Goal: Task Accomplishment & Management: Manage account settings

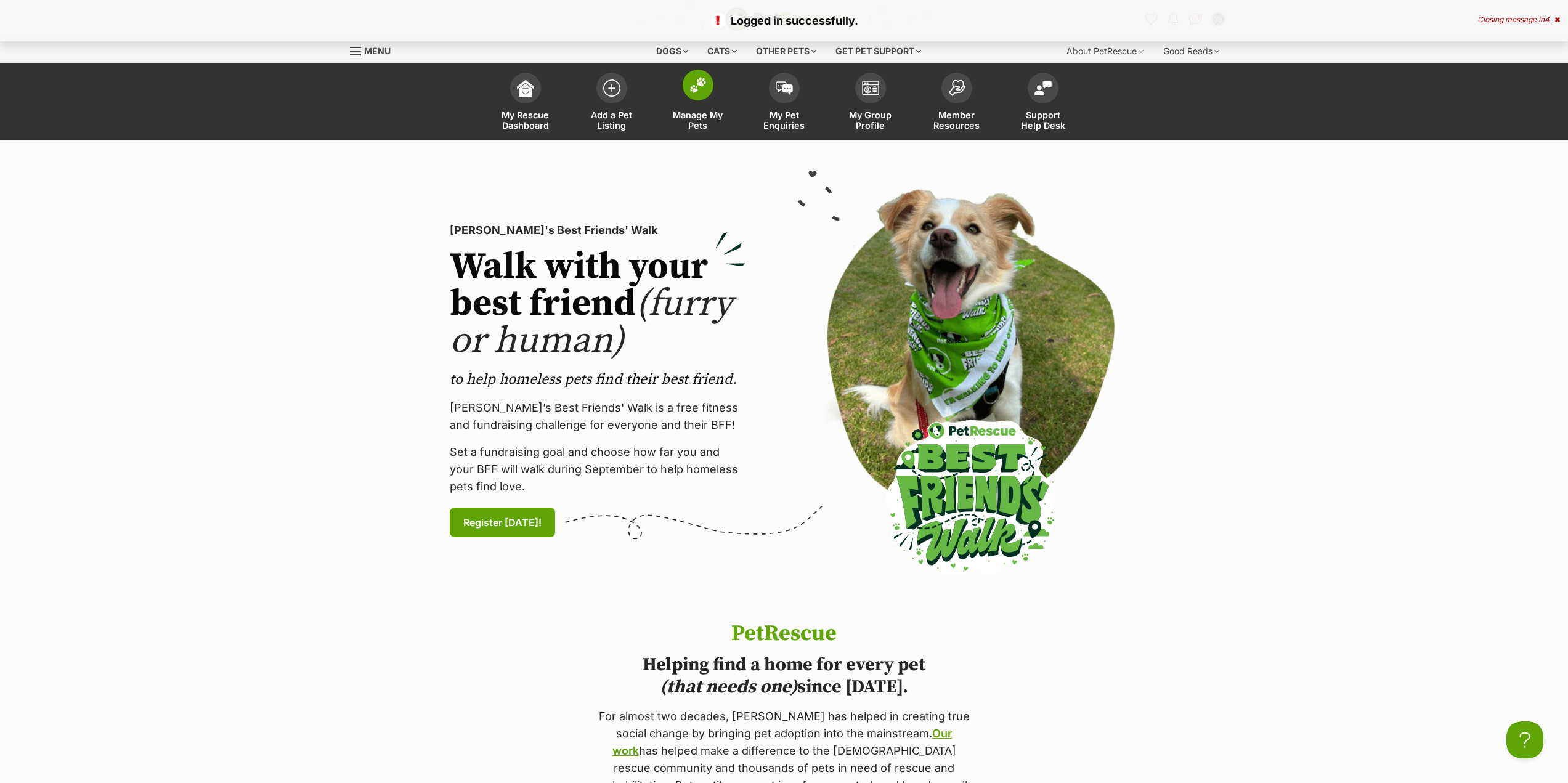
click at [711, 118] on span "Manage My Pets" at bounding box center [698, 119] width 56 height 21
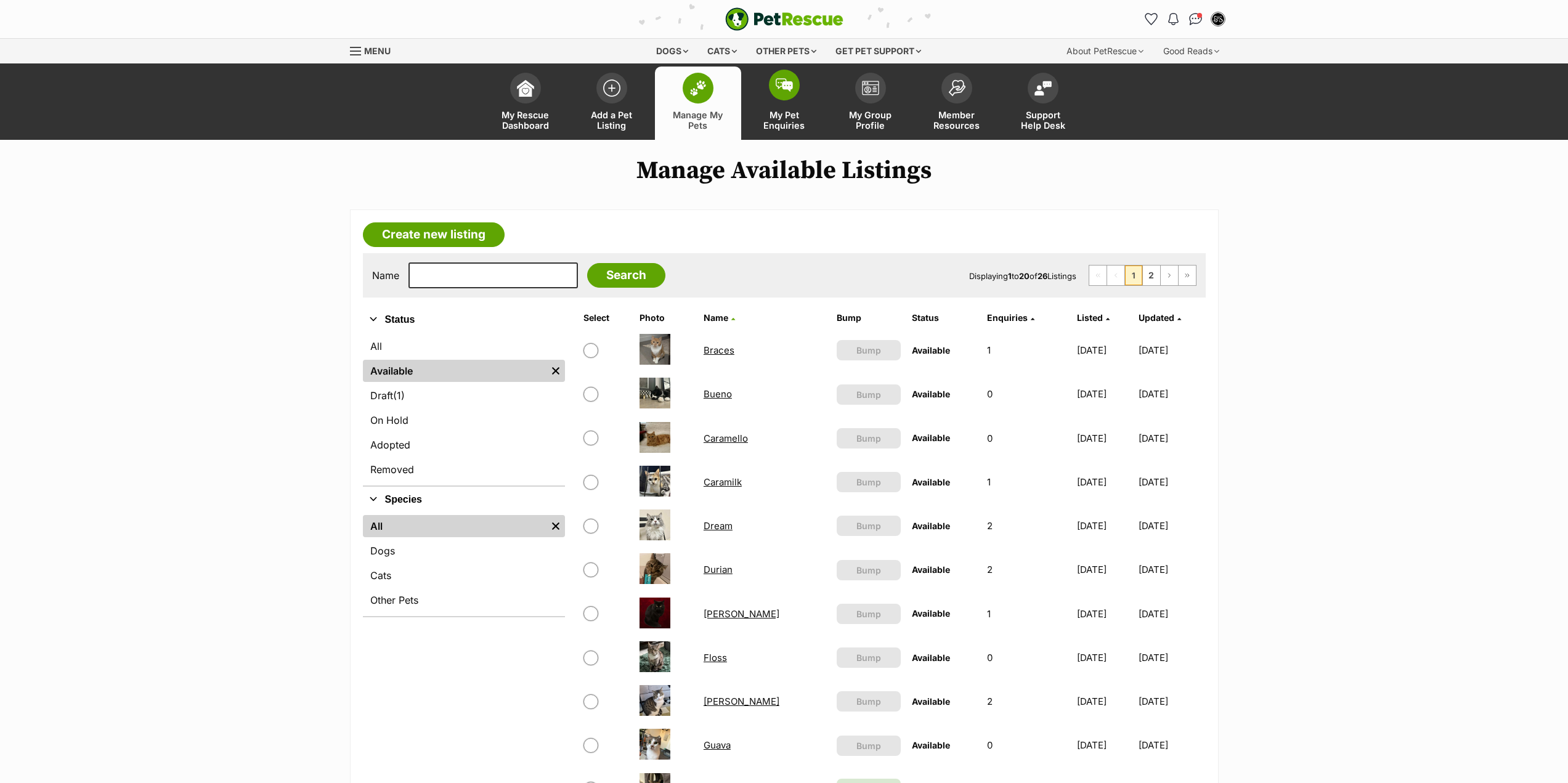
click at [794, 109] on span "My Pet Enquiries" at bounding box center [785, 119] width 56 height 21
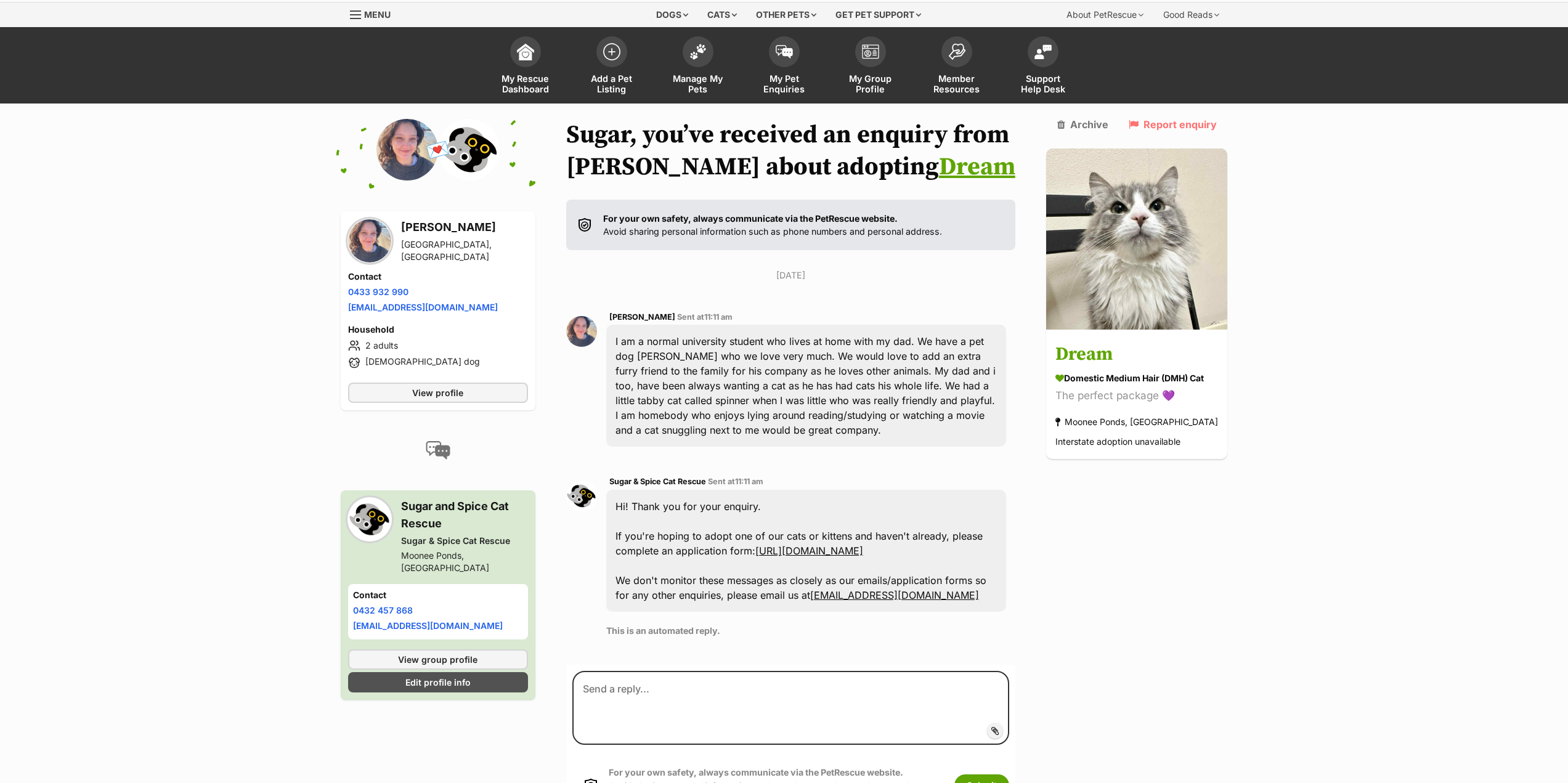
scroll to position [28, 0]
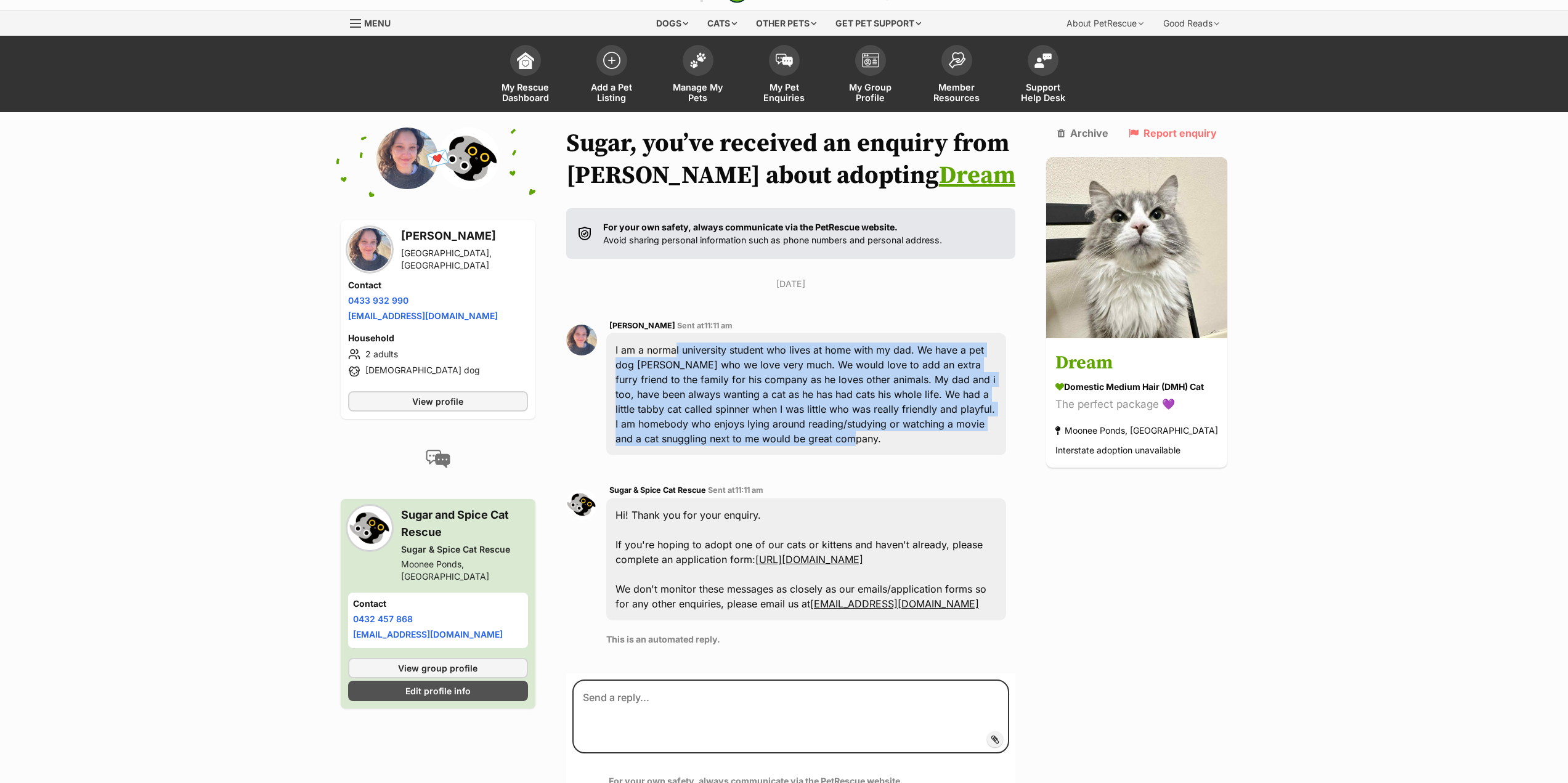
drag, startPoint x: 741, startPoint y: 347, endPoint x: 813, endPoint y: 435, distance: 113.7
click at [813, 435] on div "I am a normal university student who lives at home with my dad. We have a pet d…" at bounding box center [807, 394] width 401 height 122
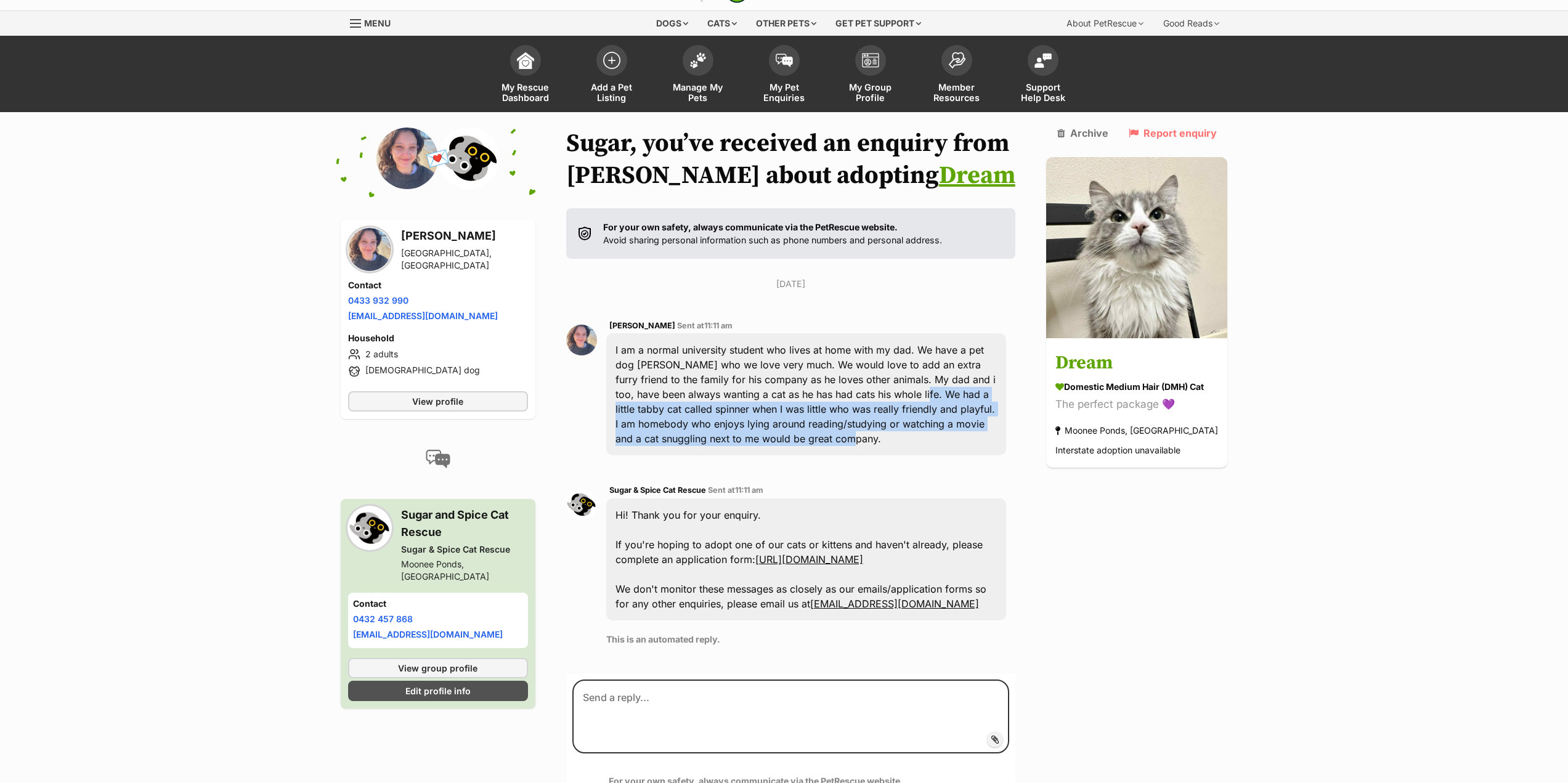
drag, startPoint x: 887, startPoint y: 398, endPoint x: 885, endPoint y: 441, distance: 43.0
click at [885, 441] on div "I am a normal university student who lives at home with my dad. We have a pet d…" at bounding box center [807, 394] width 401 height 122
click at [885, 442] on div "I am a normal university student who lives at home with my dad. We have a pet d…" at bounding box center [807, 394] width 401 height 122
click at [840, 442] on div "I am a normal university student who lives at home with my dad. We have a pet d…" at bounding box center [807, 394] width 401 height 122
click at [723, 428] on div "I am a normal university student who lives at home with my dad. We have a pet d…" at bounding box center [807, 394] width 401 height 122
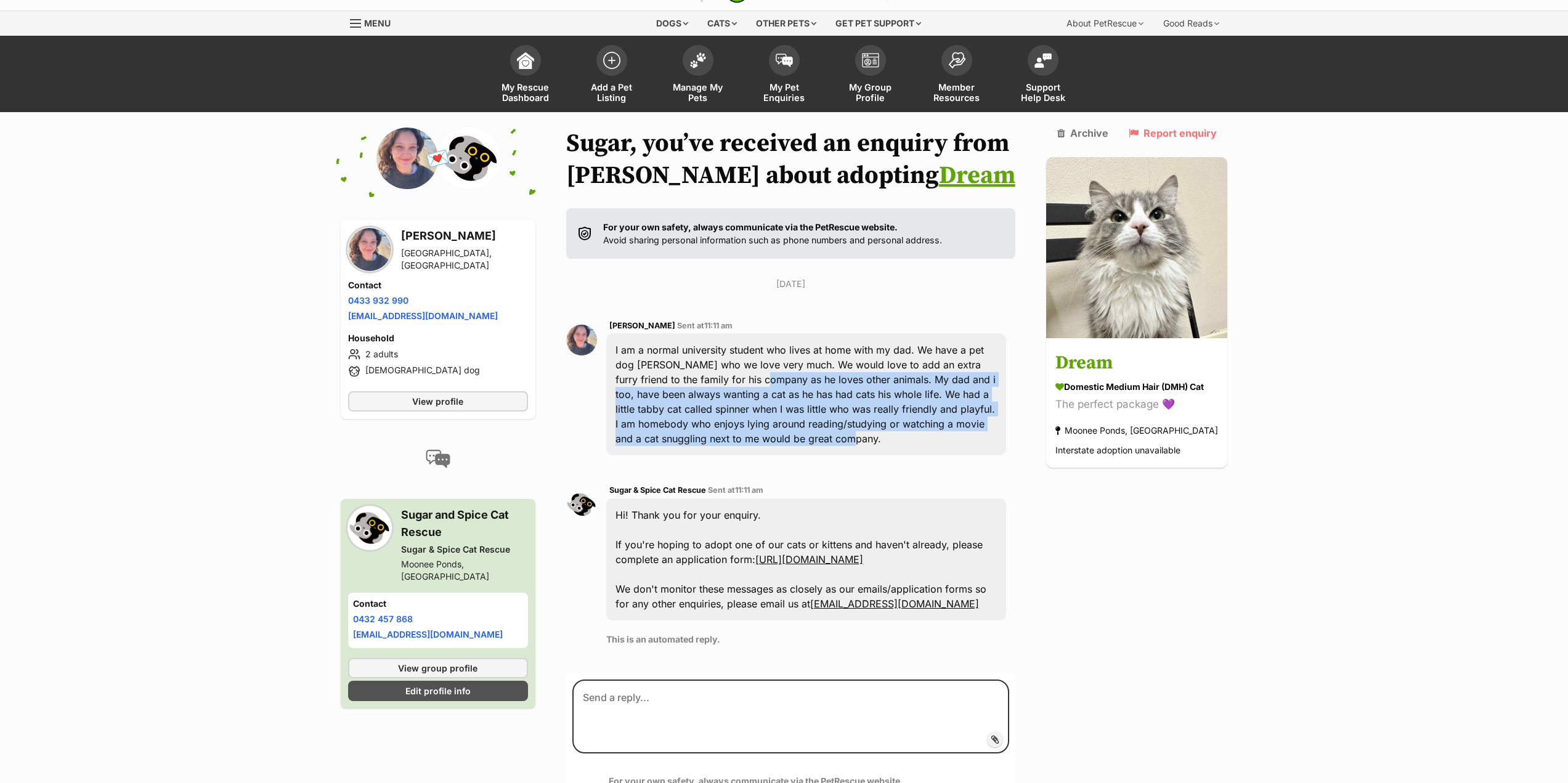
drag, startPoint x: 719, startPoint y: 387, endPoint x: 799, endPoint y: 437, distance: 94.3
click at [799, 437] on div "I am a normal university student who lives at home with my dad. We have a pet d…" at bounding box center [807, 394] width 401 height 122
click at [802, 437] on div "I am a normal university student who lives at home with my dad. We have a pet d…" at bounding box center [807, 394] width 401 height 122
click at [803, 422] on div "I am a normal university student who lives at home with my dad. We have a pet d…" at bounding box center [807, 394] width 401 height 122
click at [831, 449] on div "I am a normal university student who lives at home with my dad. We have a pet d…" at bounding box center [807, 394] width 401 height 122
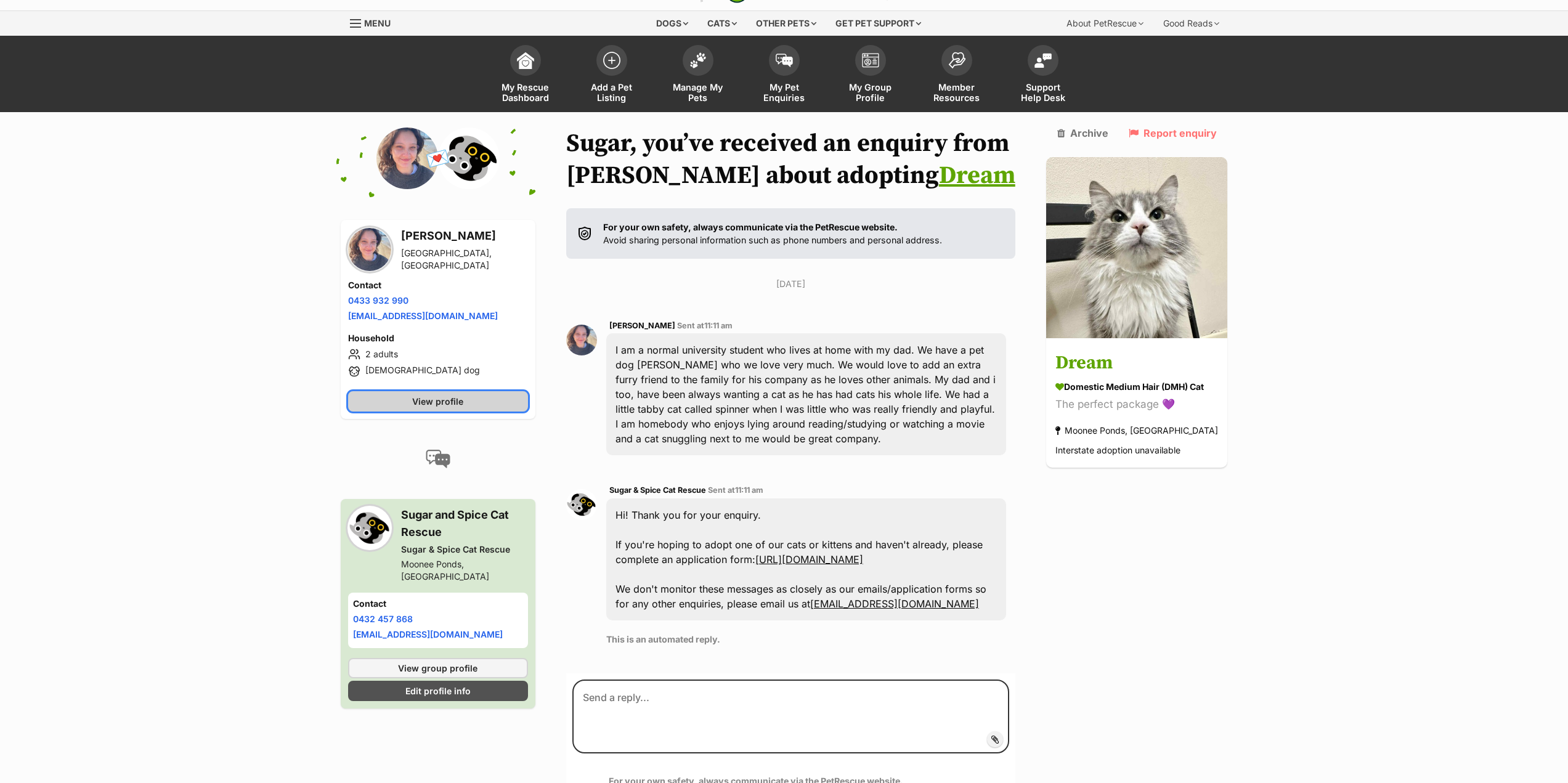
click at [490, 398] on link "View profile" at bounding box center [438, 402] width 180 height 20
click at [720, 100] on span "Manage My Pets" at bounding box center [698, 92] width 56 height 21
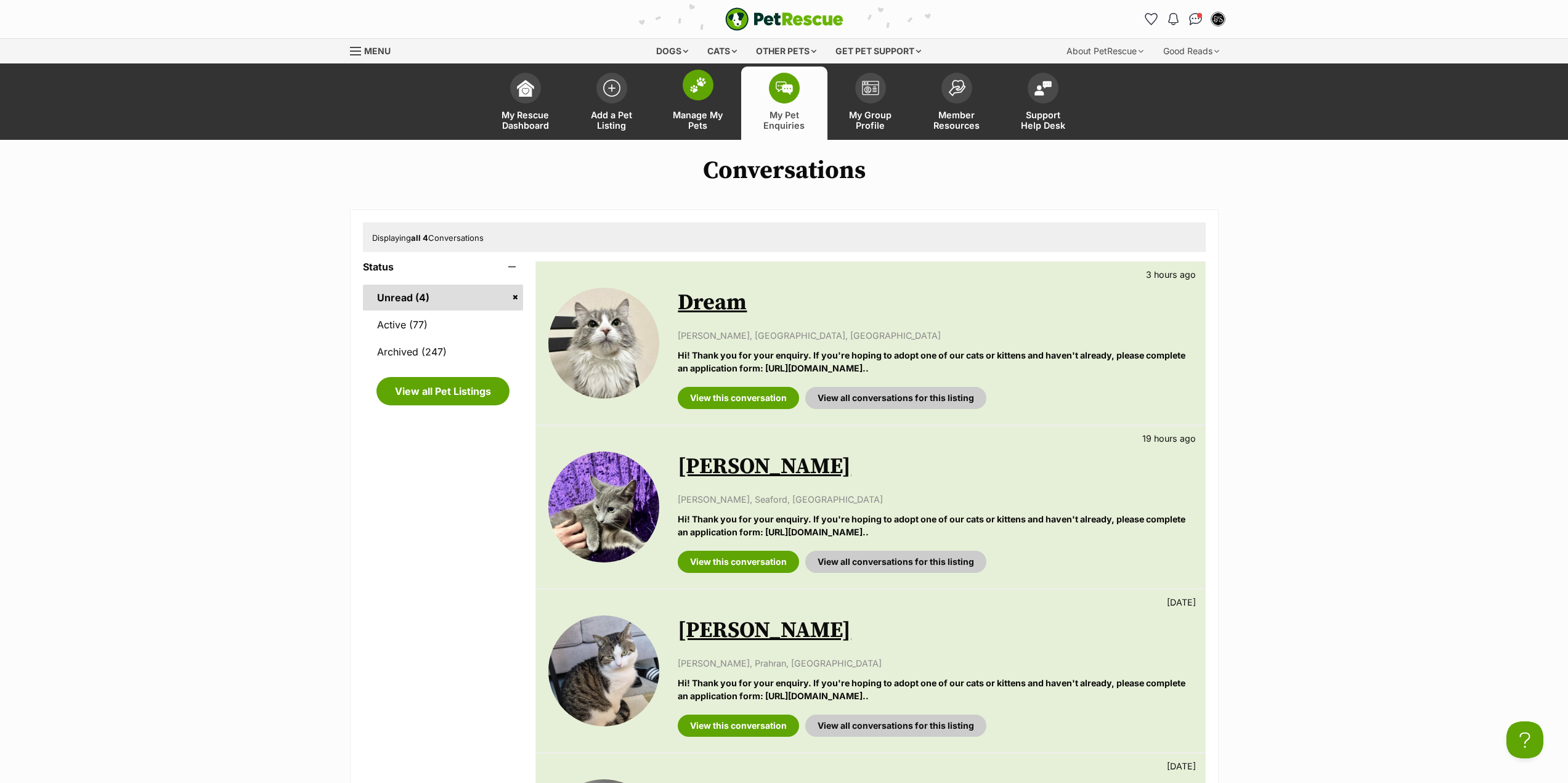
click at [736, 109] on link "Manage My Pets" at bounding box center [698, 102] width 86 height 73
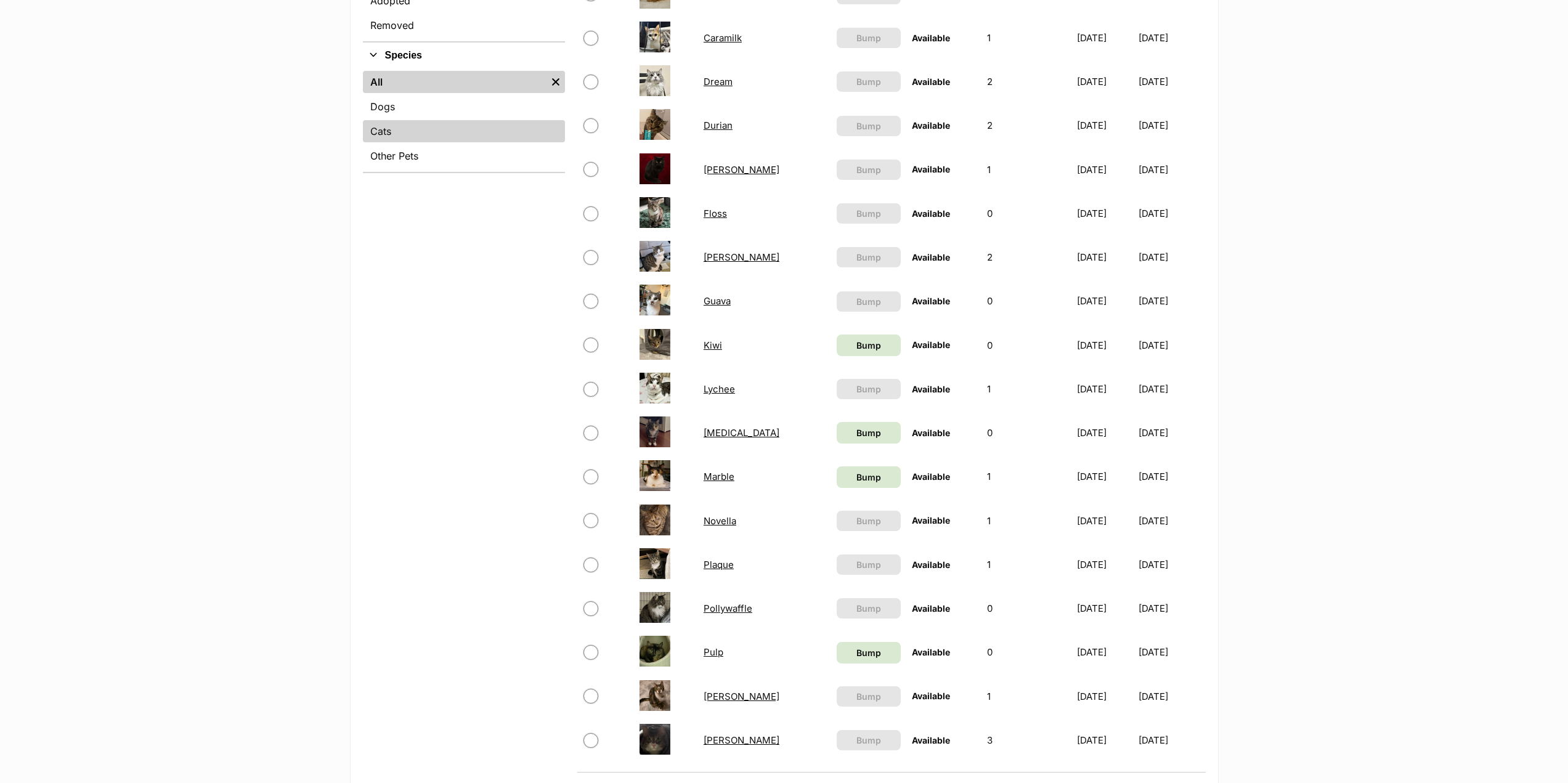
scroll to position [739, 0]
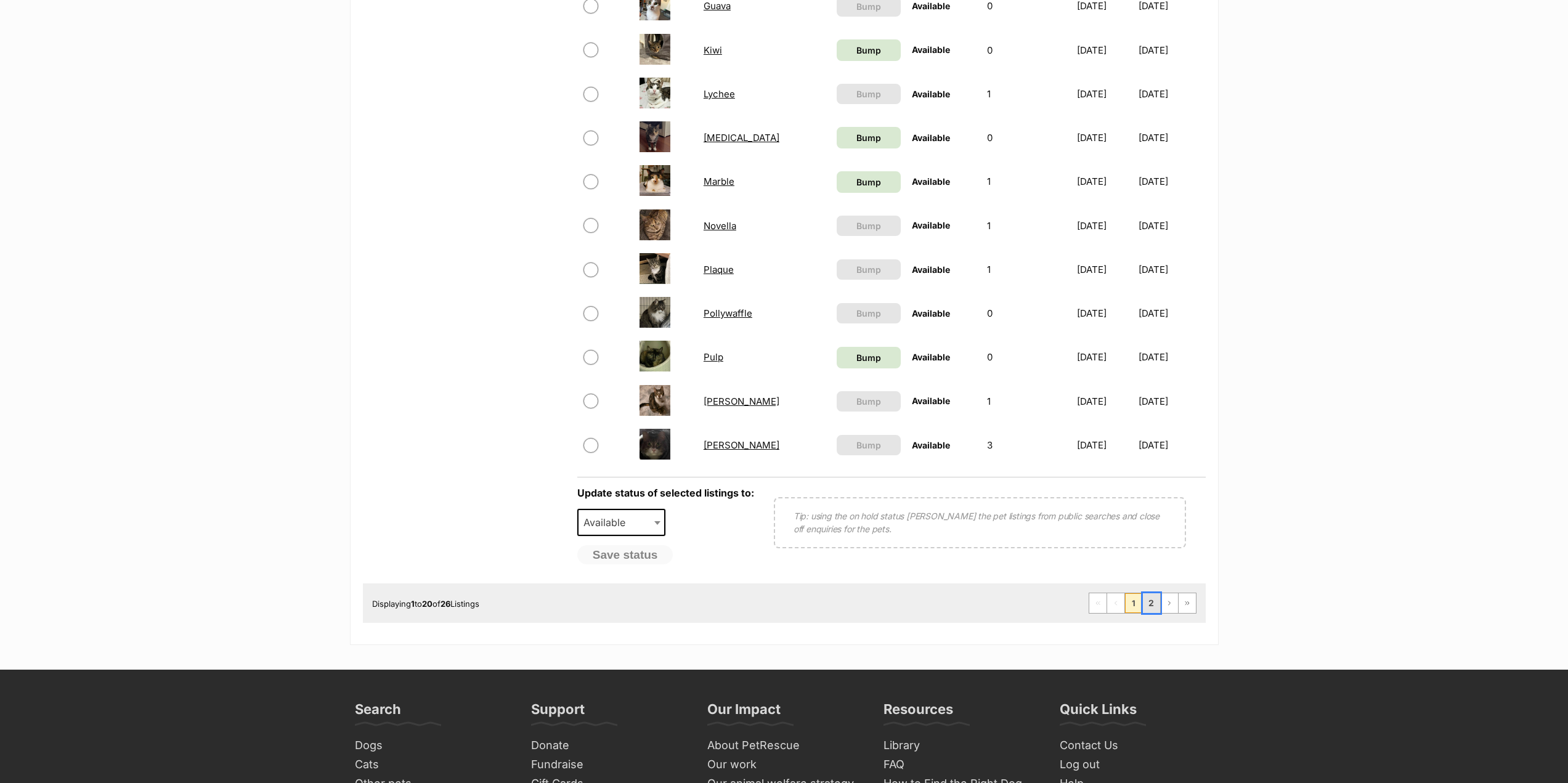
click at [1149, 605] on link "2" at bounding box center [1152, 603] width 17 height 20
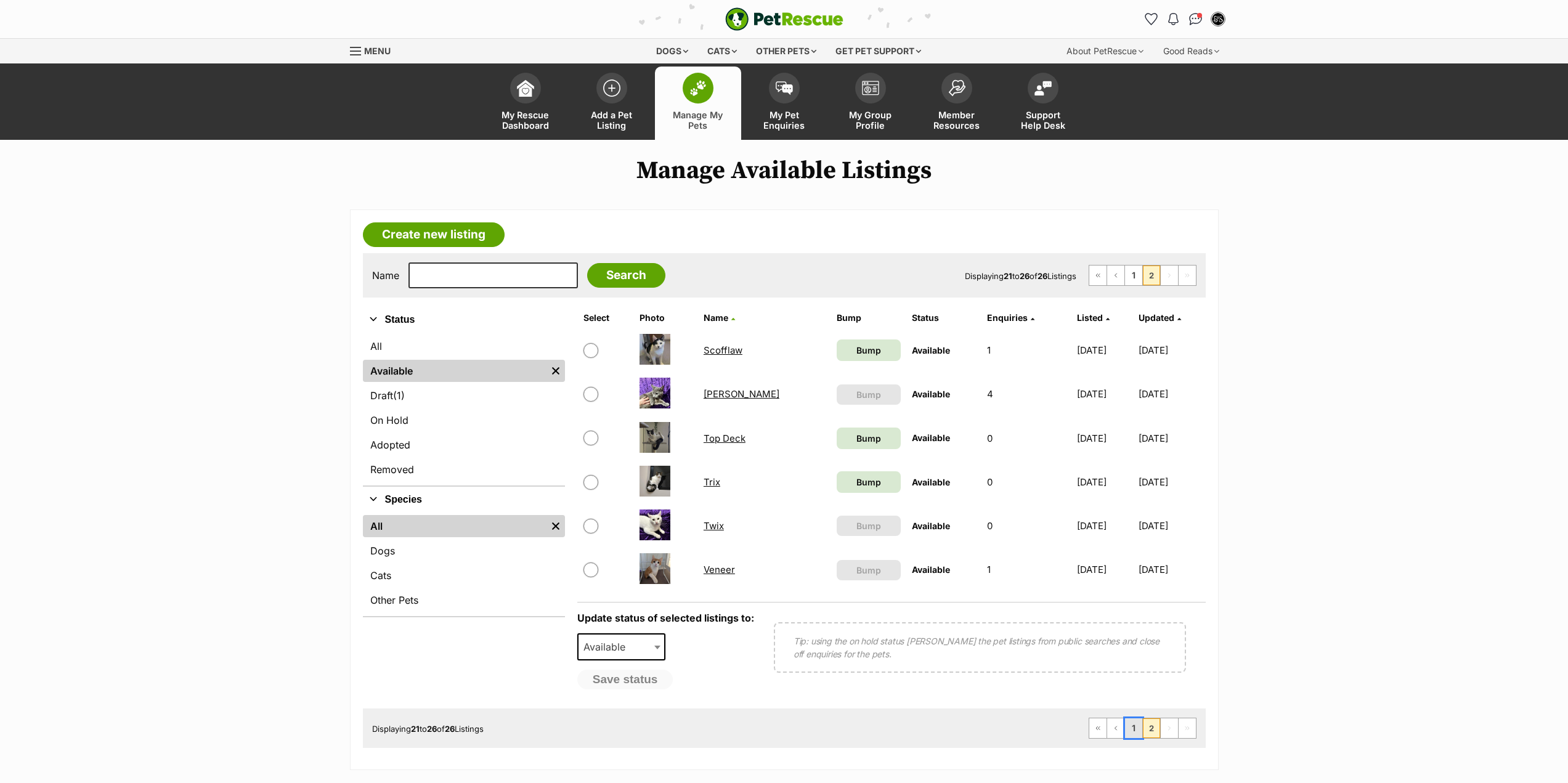
click at [1140, 726] on link "1" at bounding box center [1134, 728] width 17 height 20
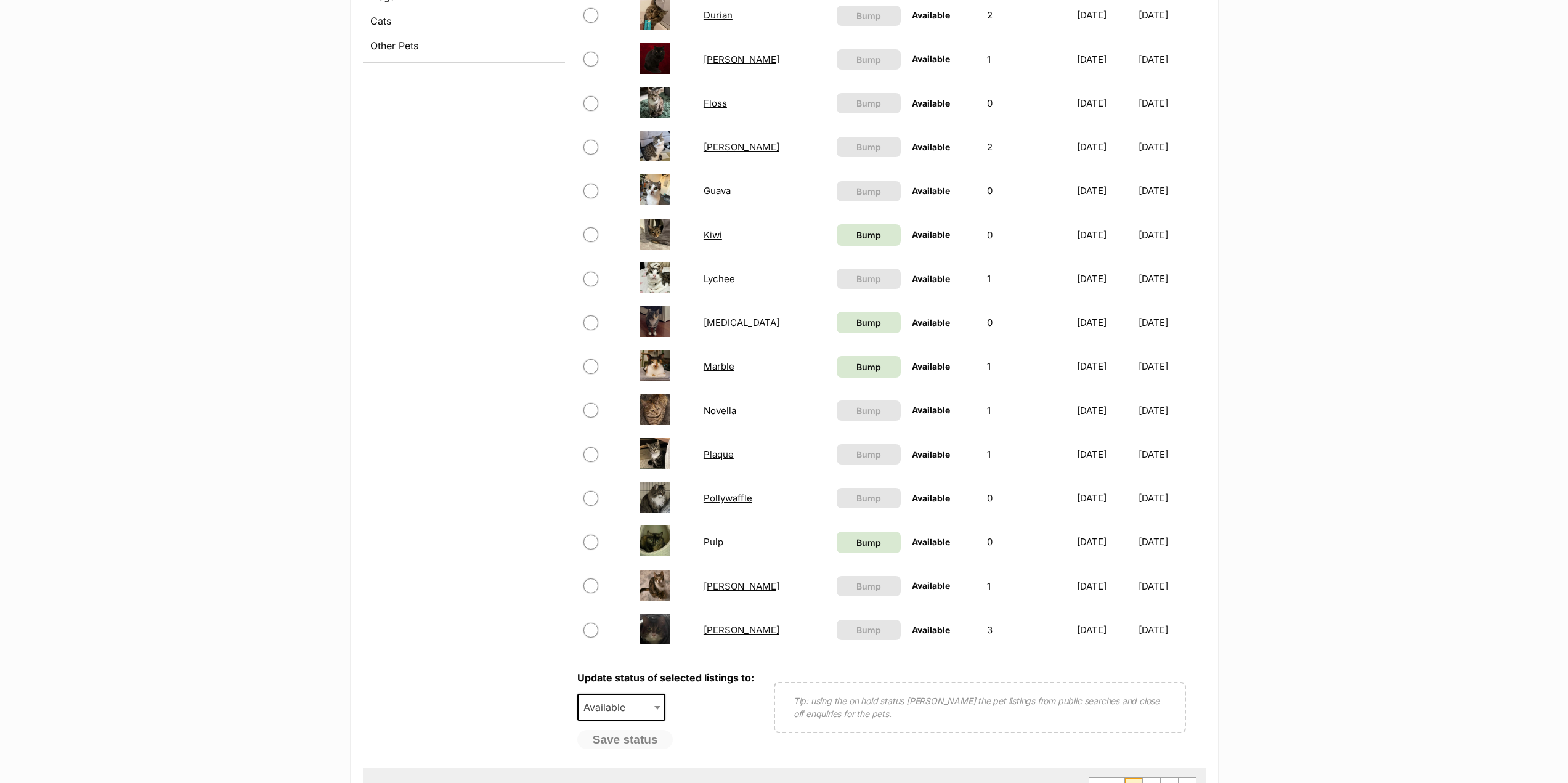
scroll to position [924, 0]
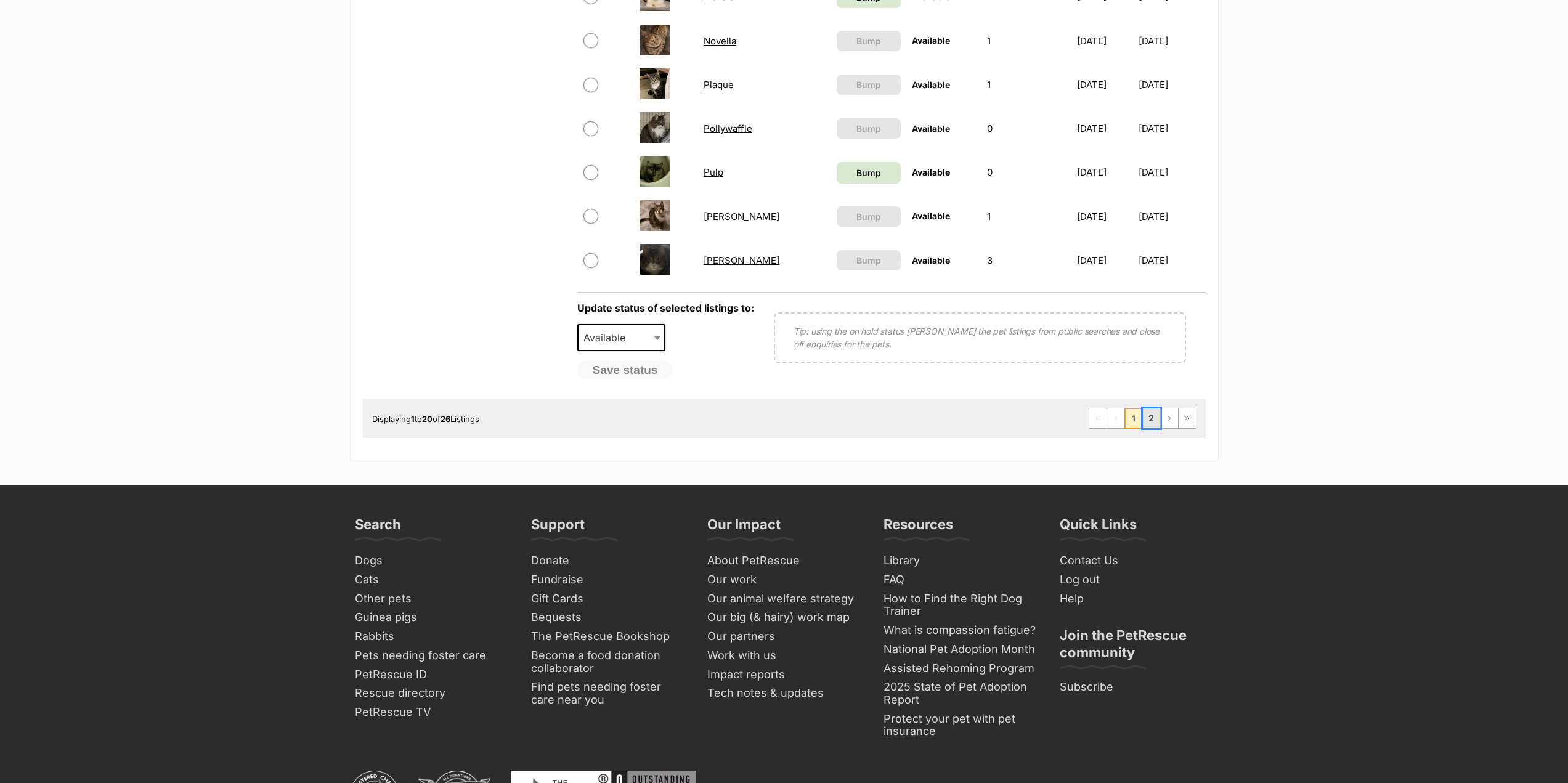
click at [1144, 422] on link "2" at bounding box center [1152, 418] width 17 height 20
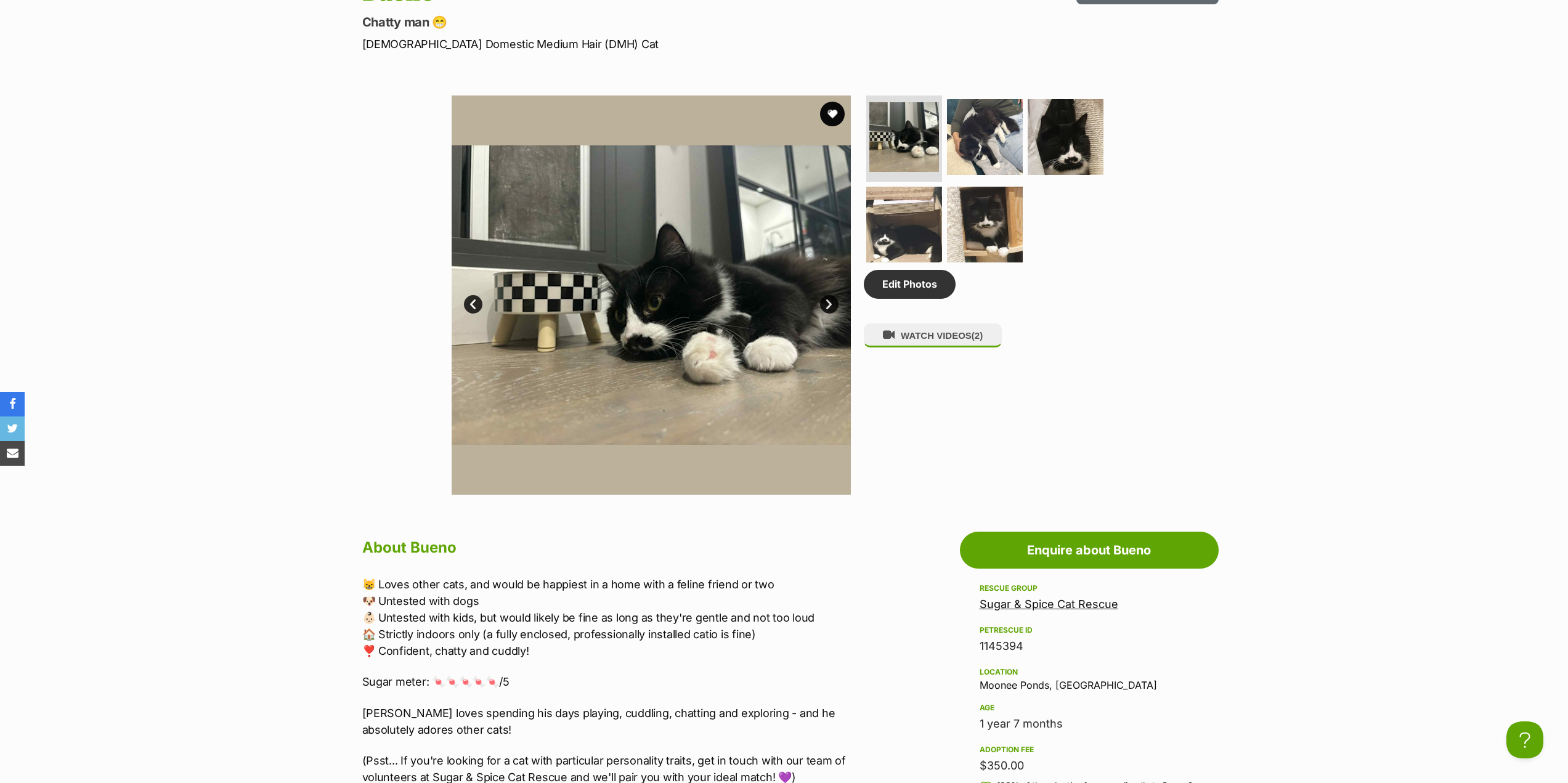
scroll to position [432, 0]
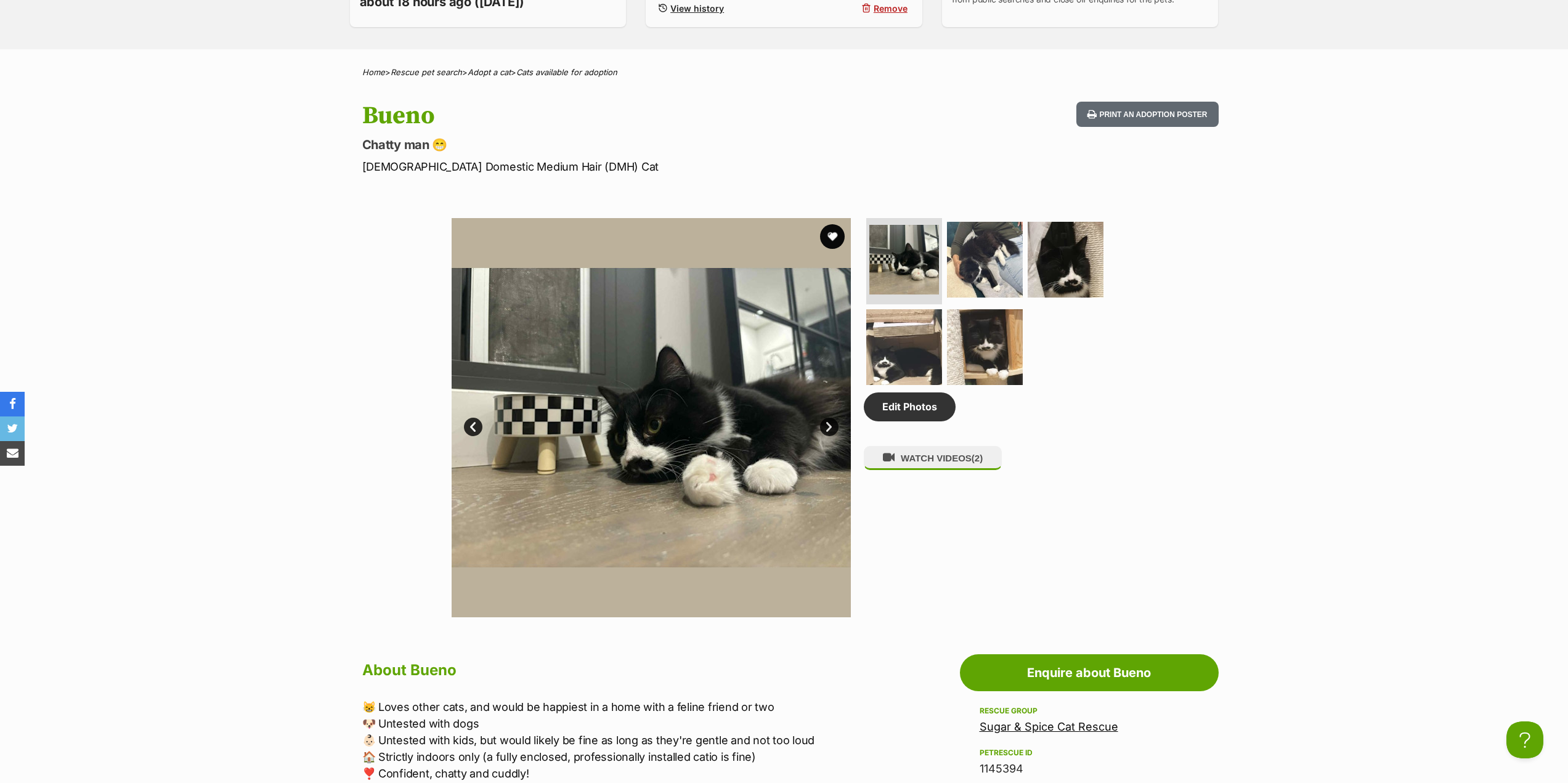
click at [828, 426] on link "Next" at bounding box center [829, 427] width 19 height 18
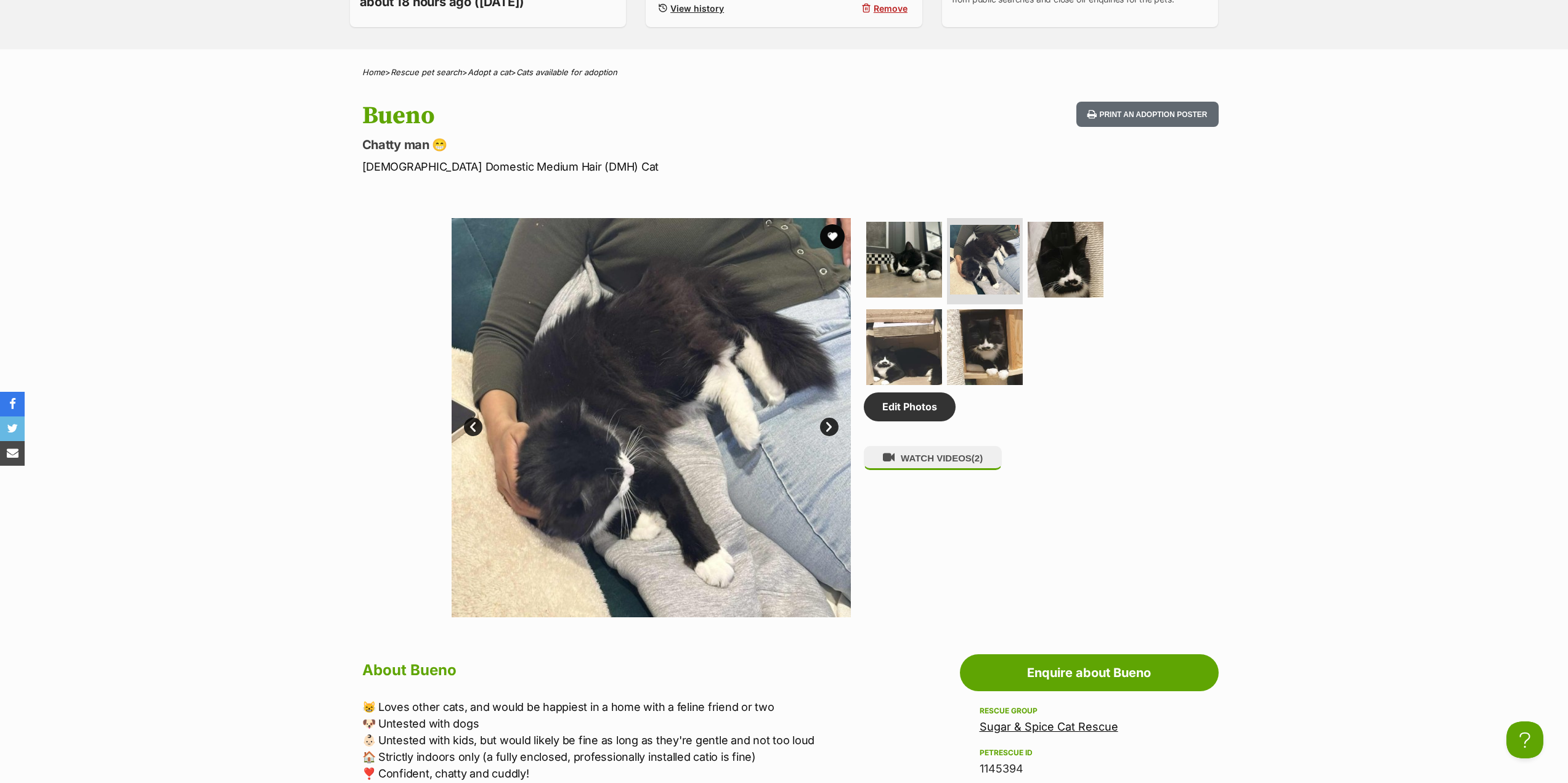
click at [827, 426] on link "Next" at bounding box center [829, 427] width 19 height 18
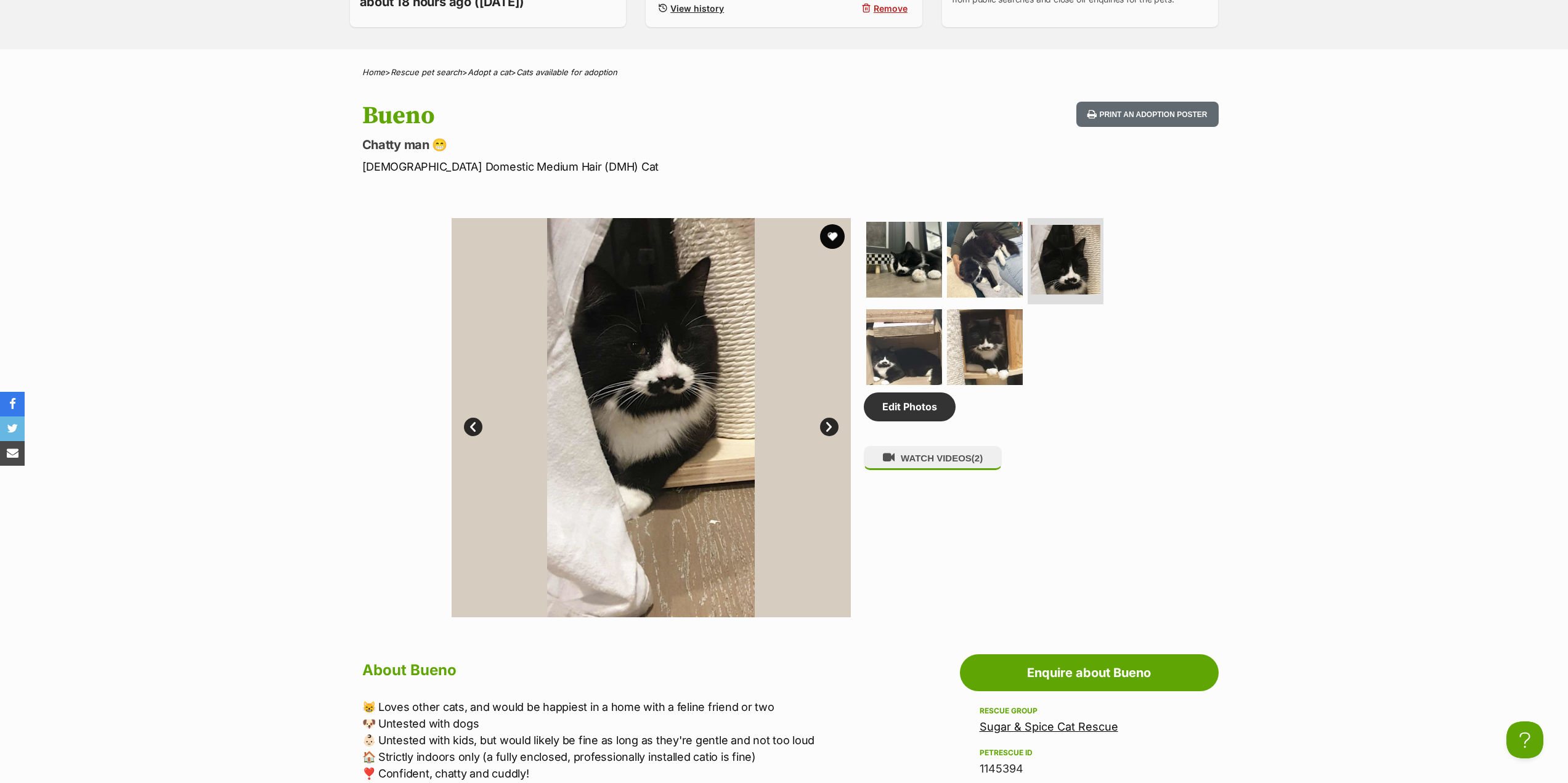
click at [824, 426] on link "Next" at bounding box center [829, 427] width 19 height 18
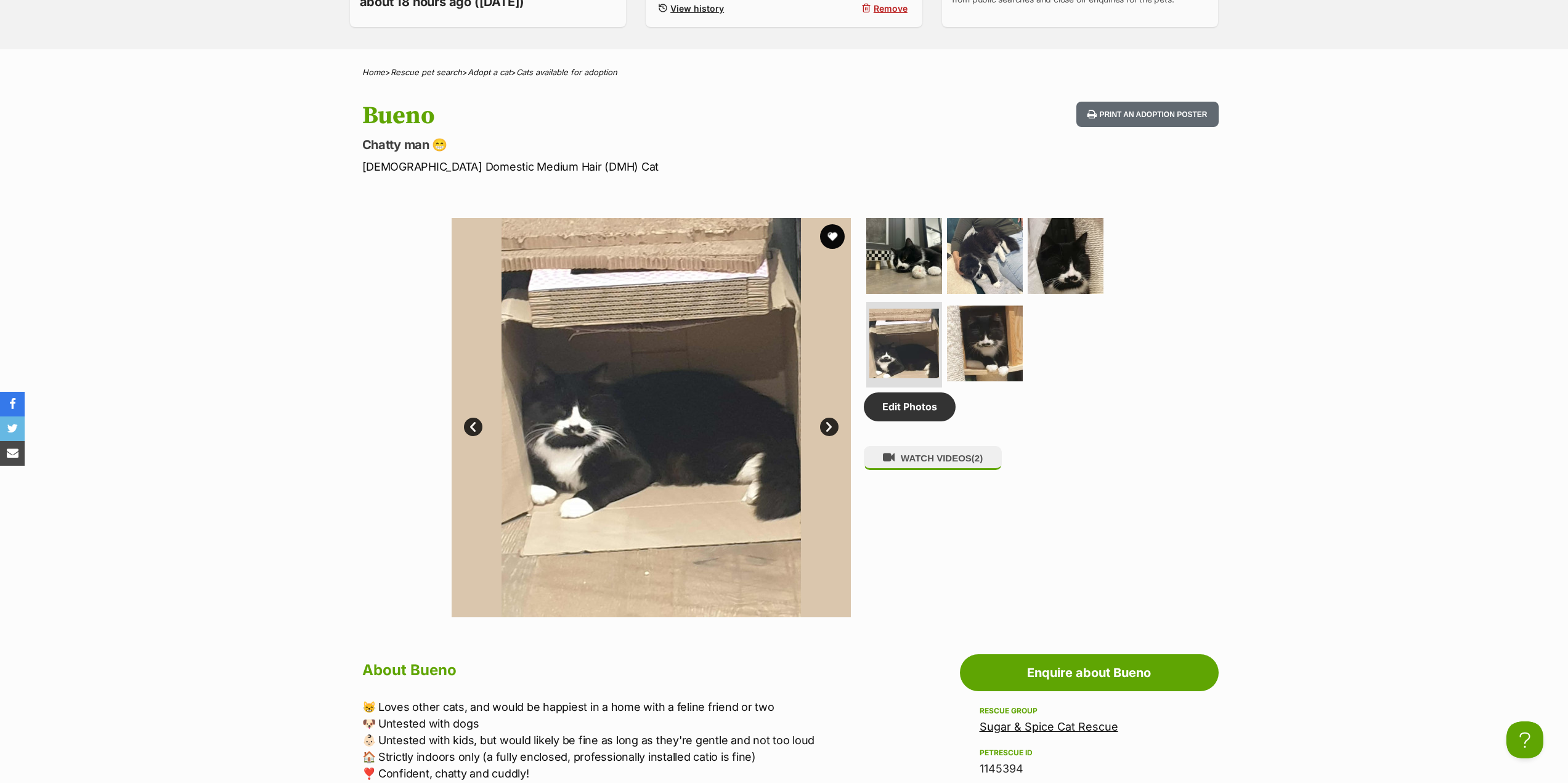
click at [823, 426] on link "Next" at bounding box center [829, 427] width 19 height 18
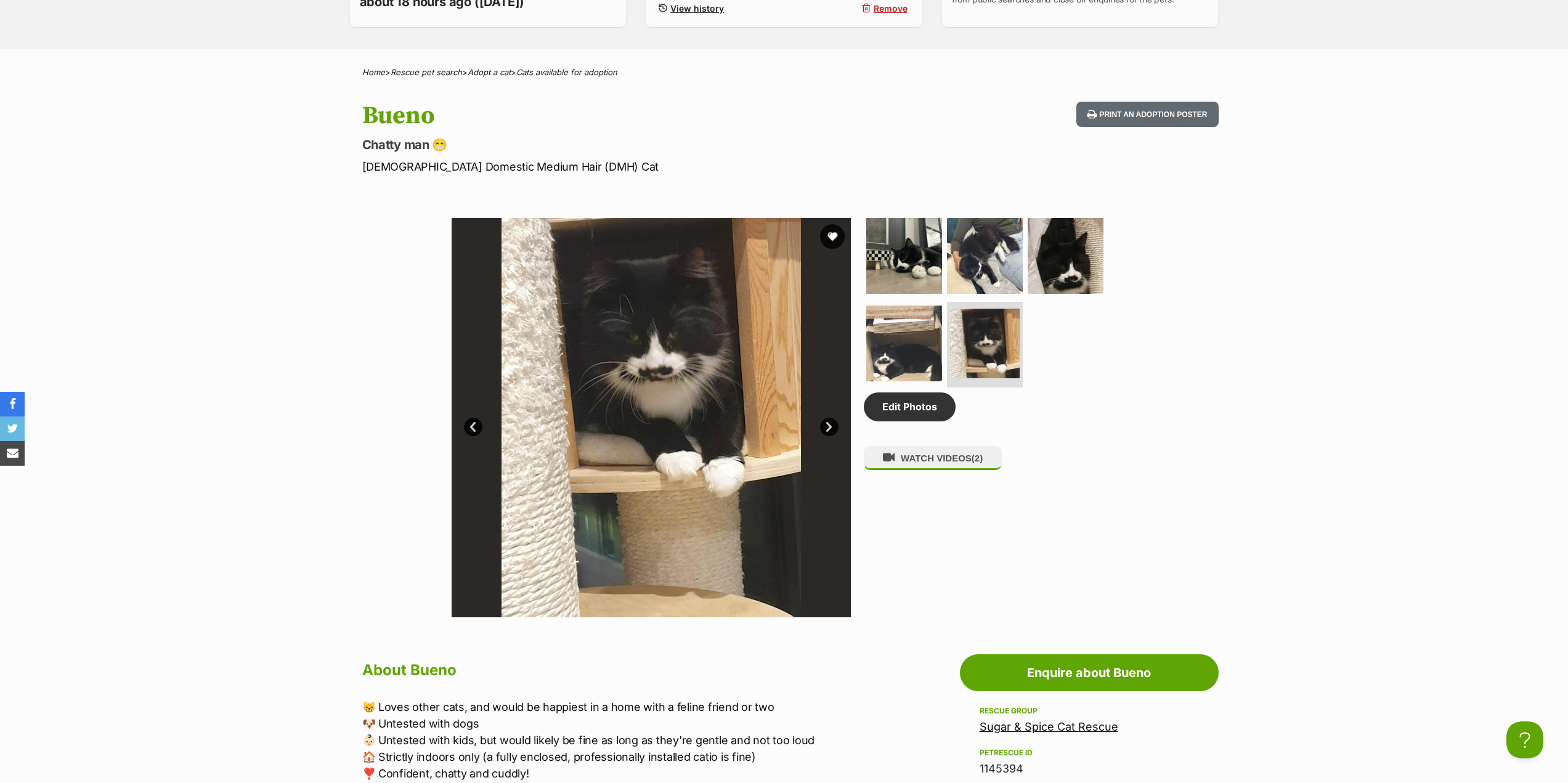
click at [823, 426] on link "Next" at bounding box center [829, 427] width 19 height 18
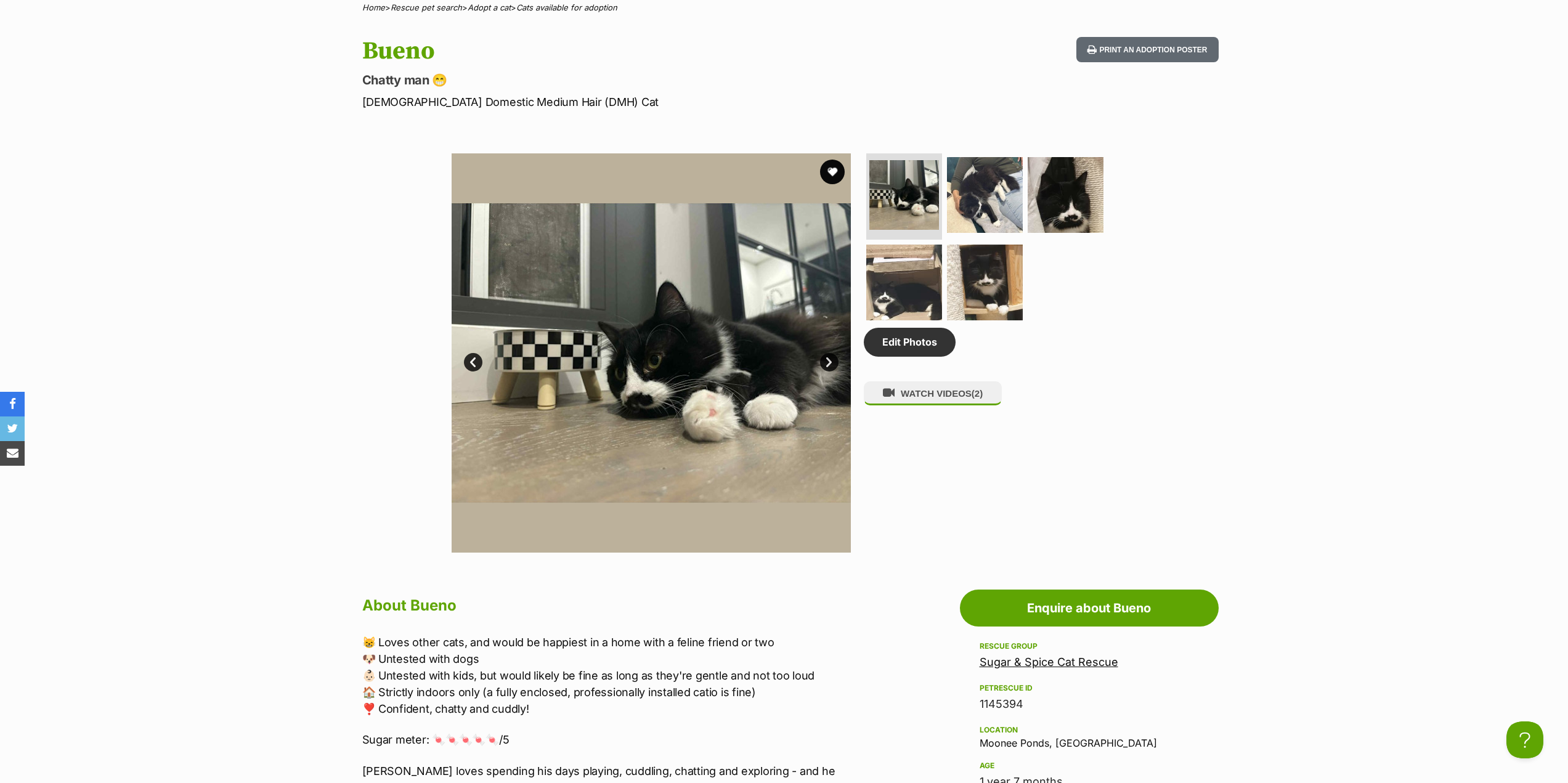
scroll to position [616, 0]
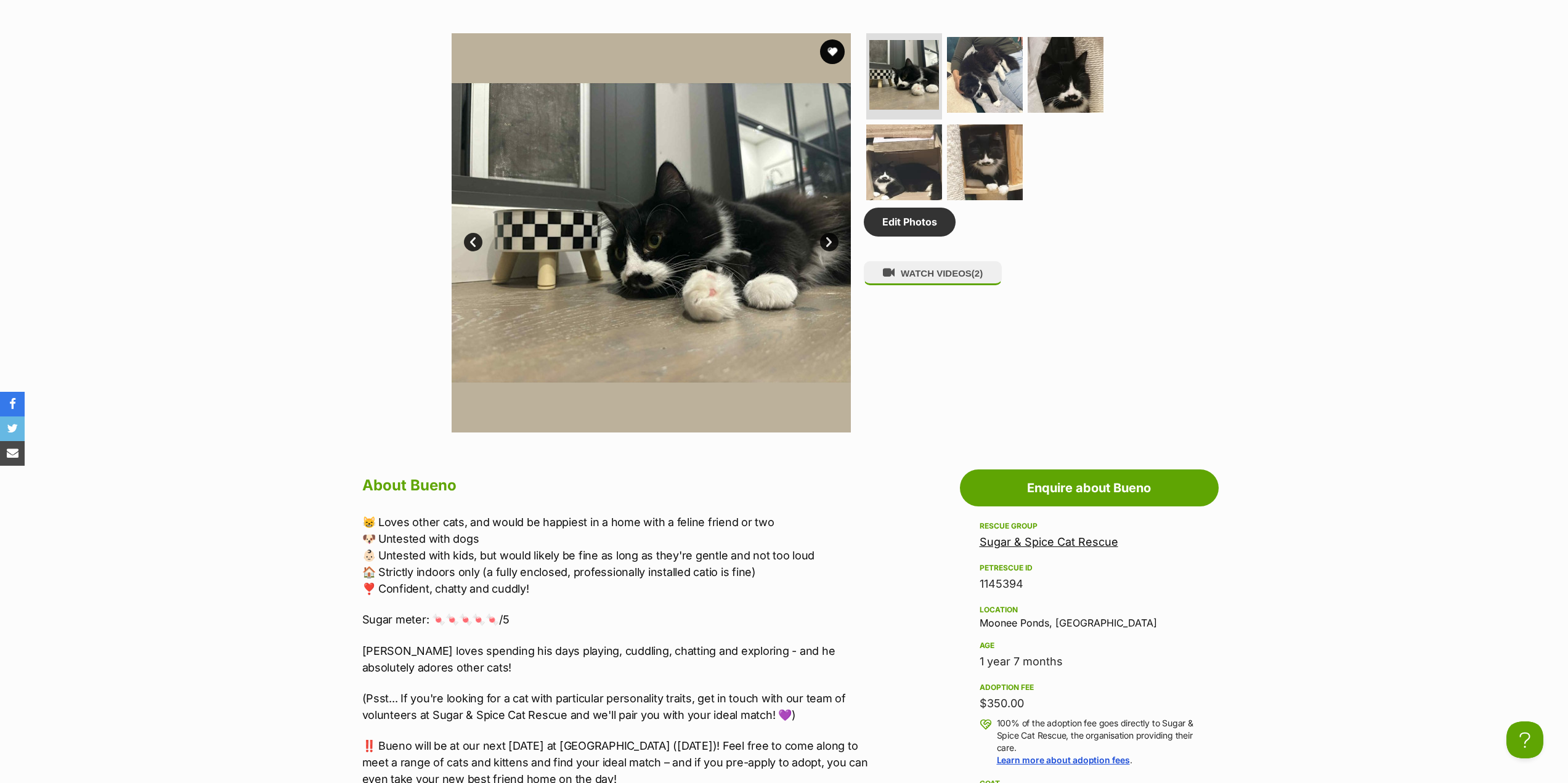
click at [822, 244] on link "Next" at bounding box center [829, 242] width 19 height 18
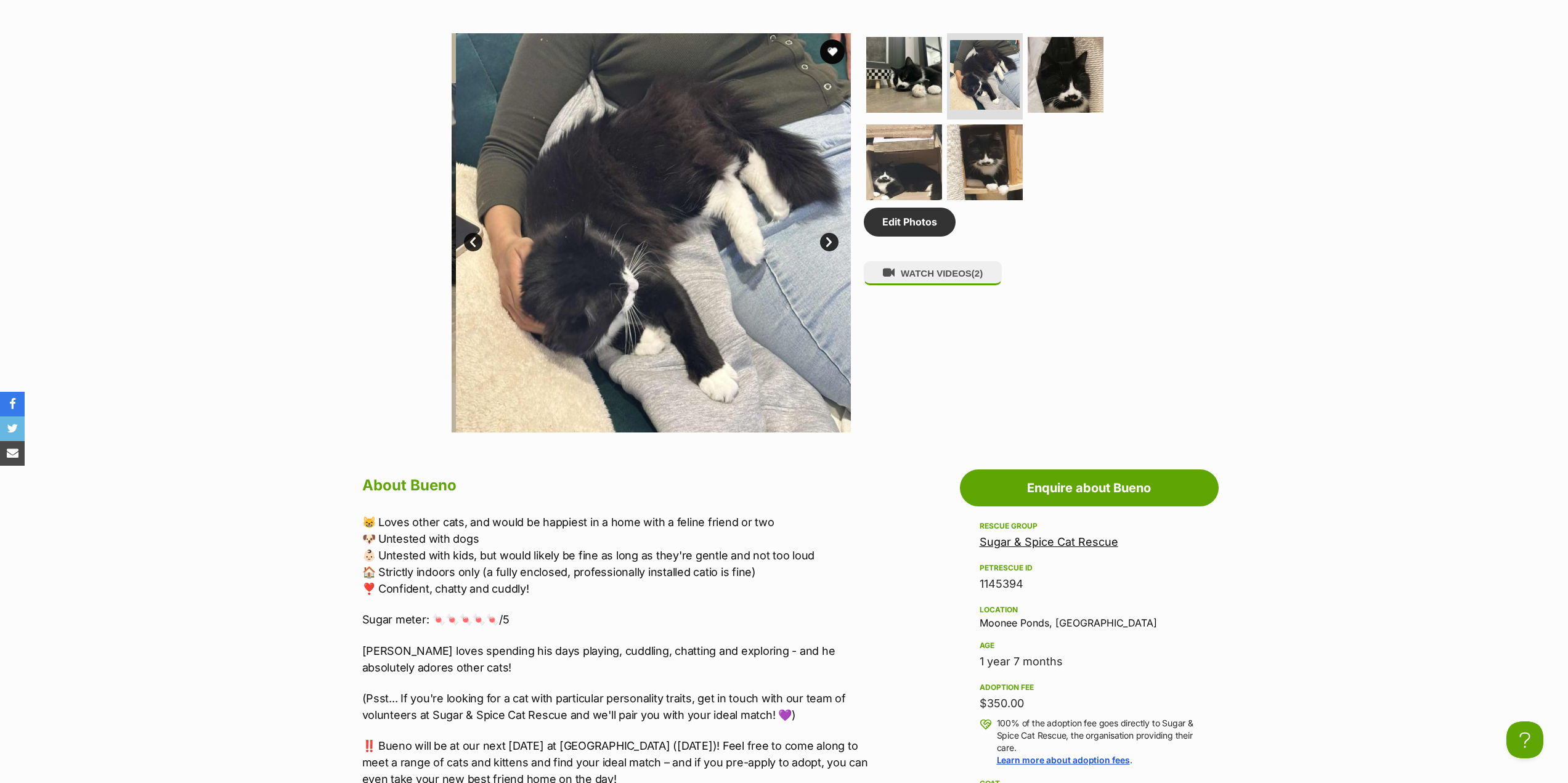
click at [822, 244] on link "Next" at bounding box center [829, 242] width 19 height 18
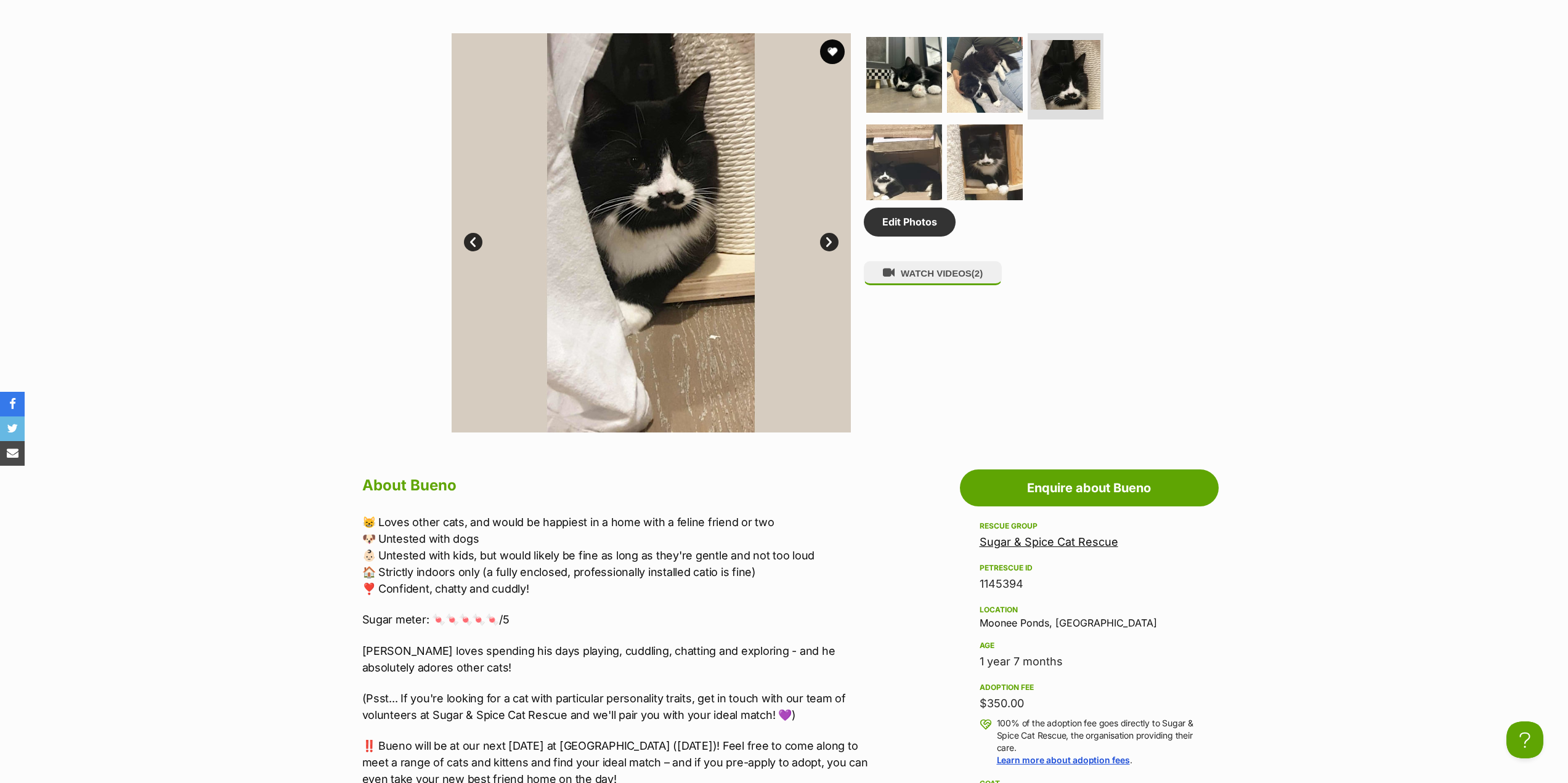
click at [823, 244] on link "Next" at bounding box center [829, 242] width 19 height 18
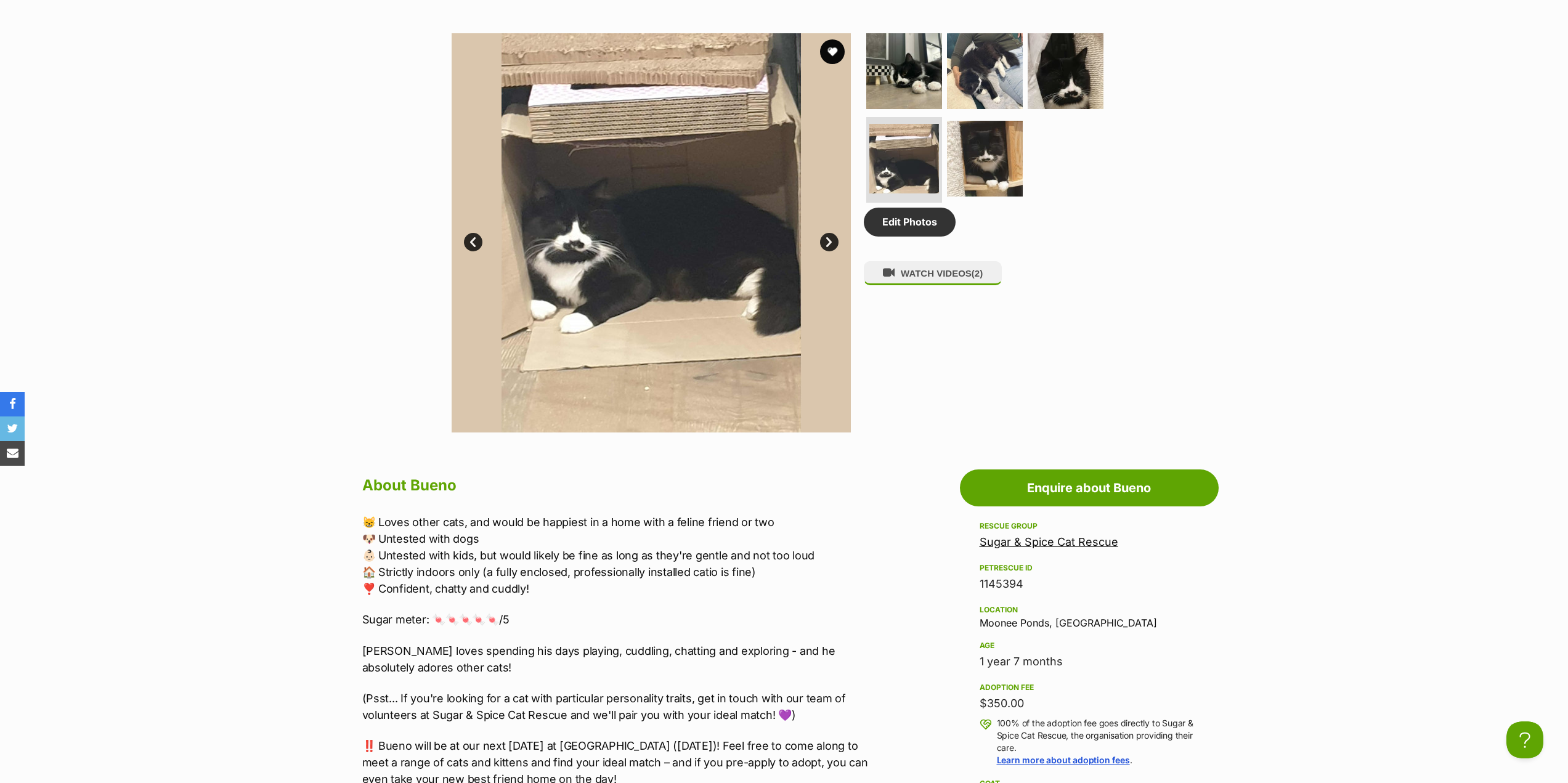
click at [823, 244] on link "Next" at bounding box center [829, 242] width 19 height 18
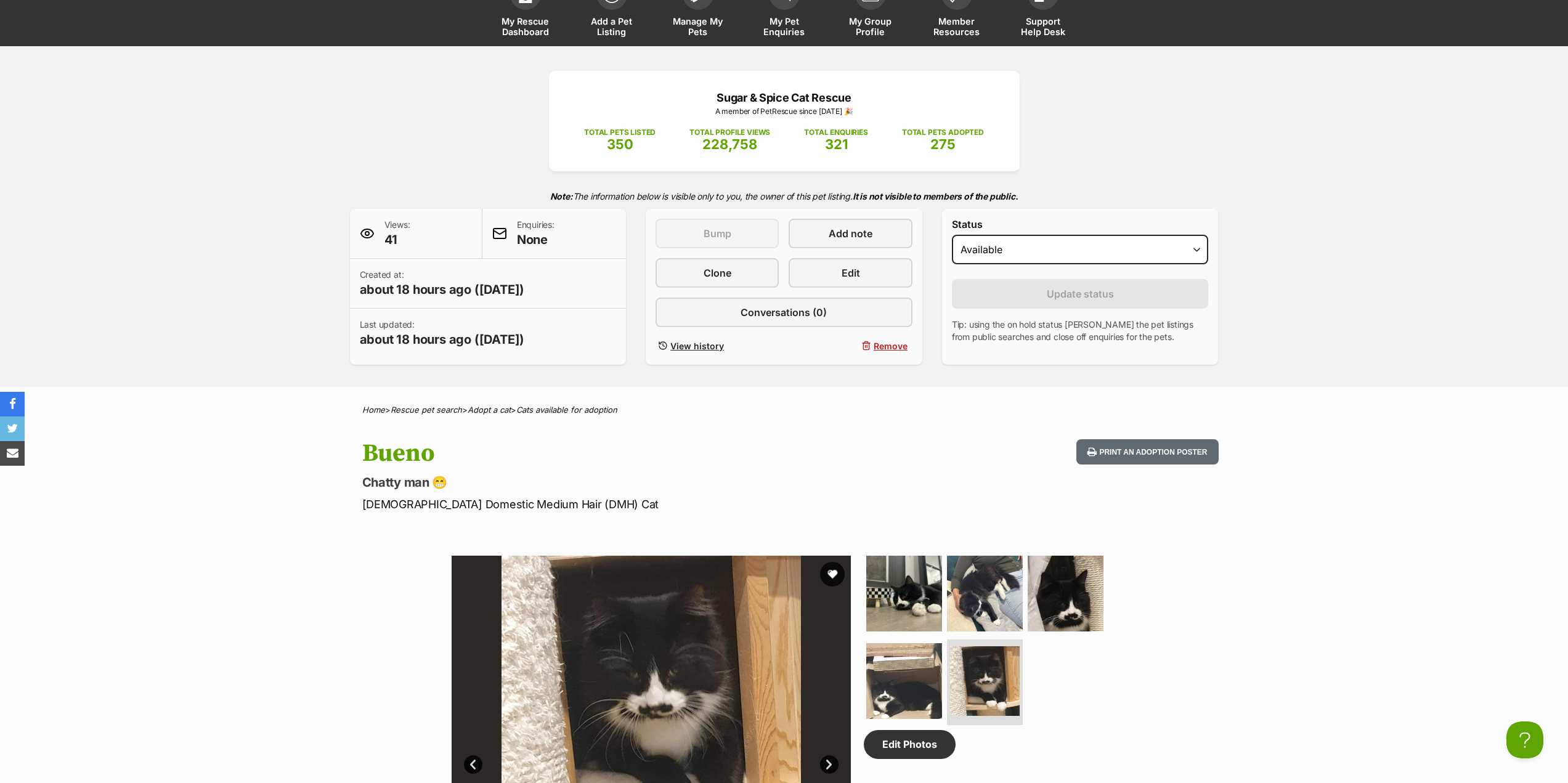
scroll to position [0, 0]
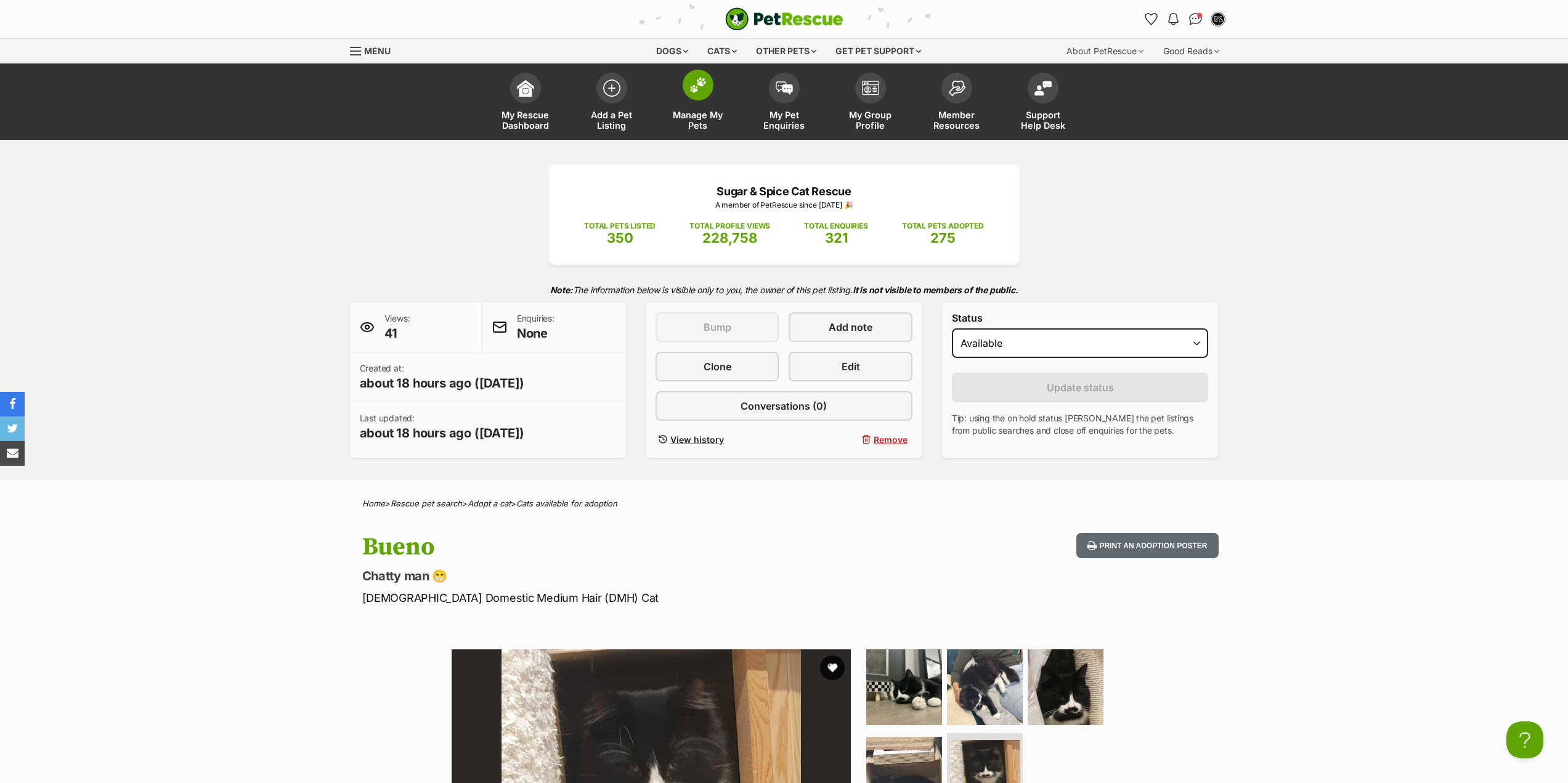
click at [705, 123] on span "Manage My Pets" at bounding box center [698, 119] width 56 height 21
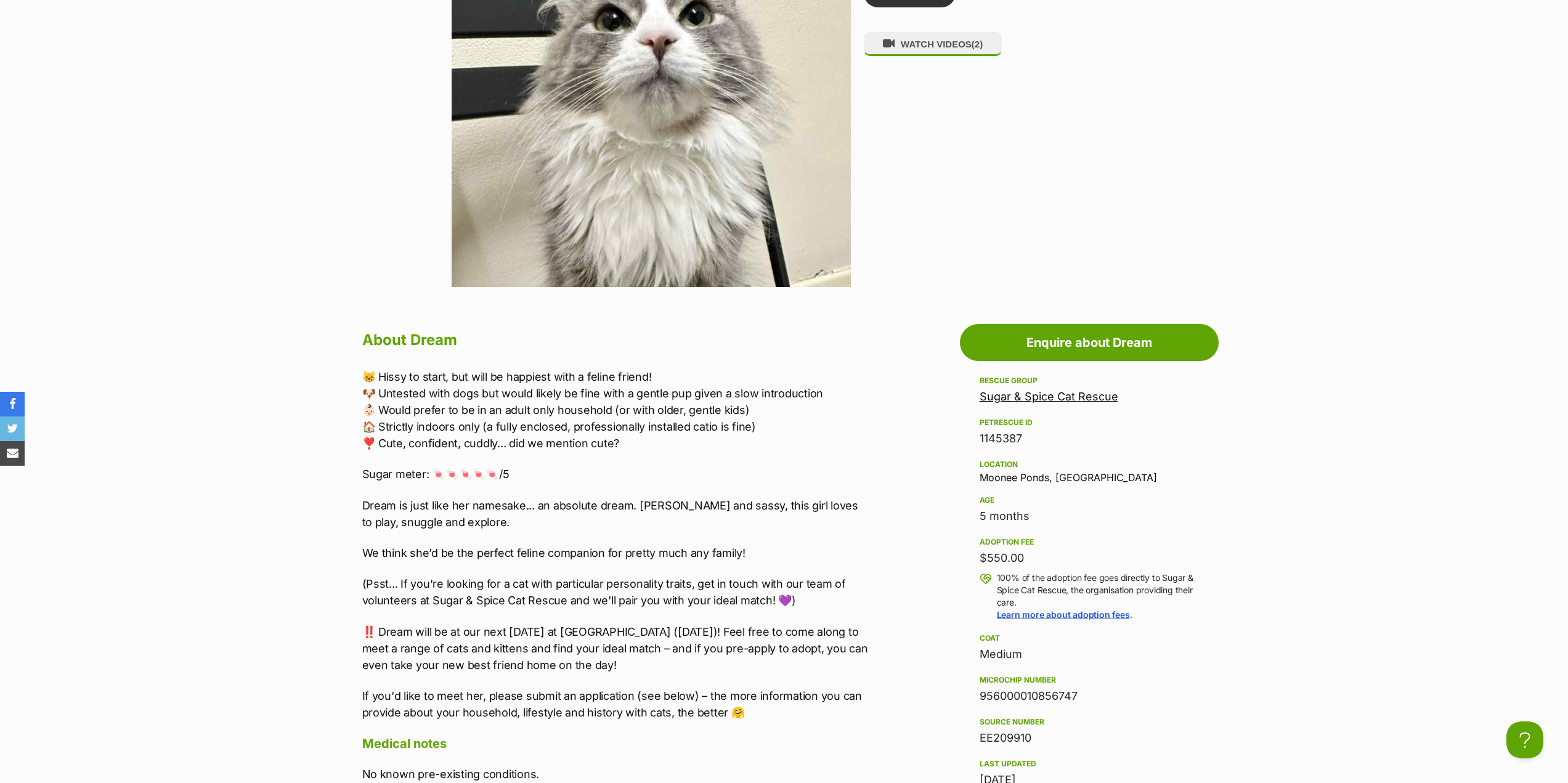
scroll to position [739, 0]
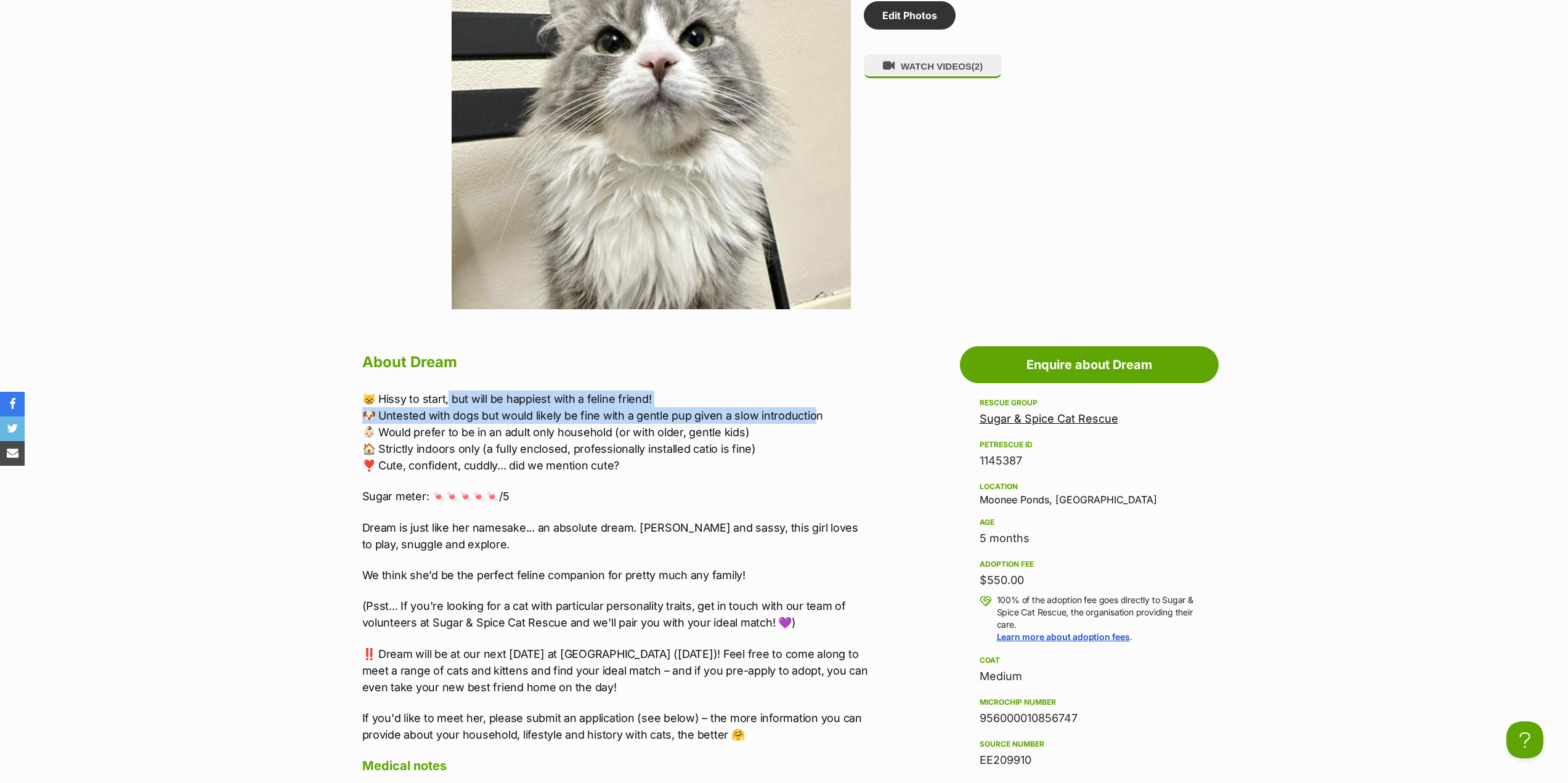
drag, startPoint x: 449, startPoint y: 401, endPoint x: 810, endPoint y: 409, distance: 361.1
click at [810, 409] on p "😸 Hissy to start, but will be happiest with a feline friend! 🐶 Untested with do…" at bounding box center [617, 432] width 509 height 83
click at [811, 409] on p "😸 Hissy to start, but will be happiest with a feline friend! 🐶 Untested with do…" at bounding box center [617, 432] width 509 height 83
click at [363, 423] on p "😸 Hissy to start, but will be happiest with a feline friend! 🐶 Untested with do…" at bounding box center [617, 432] width 509 height 83
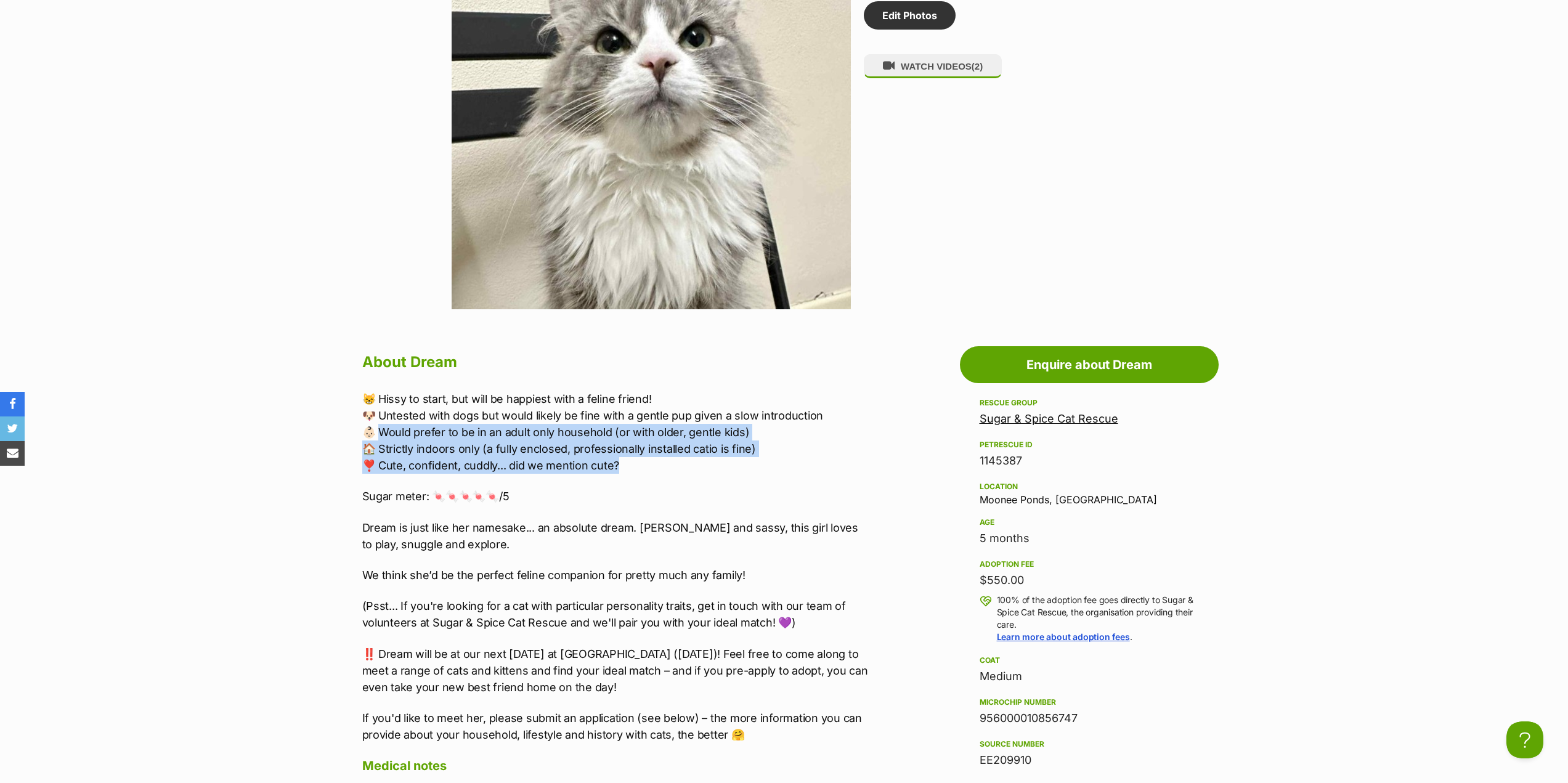
drag, startPoint x: 385, startPoint y: 428, endPoint x: 760, endPoint y: 465, distance: 376.8
click at [760, 465] on p "😸 Hissy to start, but will be happiest with a feline friend! 🐶 Untested with do…" at bounding box center [617, 432] width 509 height 83
drag, startPoint x: 704, startPoint y: 472, endPoint x: 379, endPoint y: 465, distance: 325.1
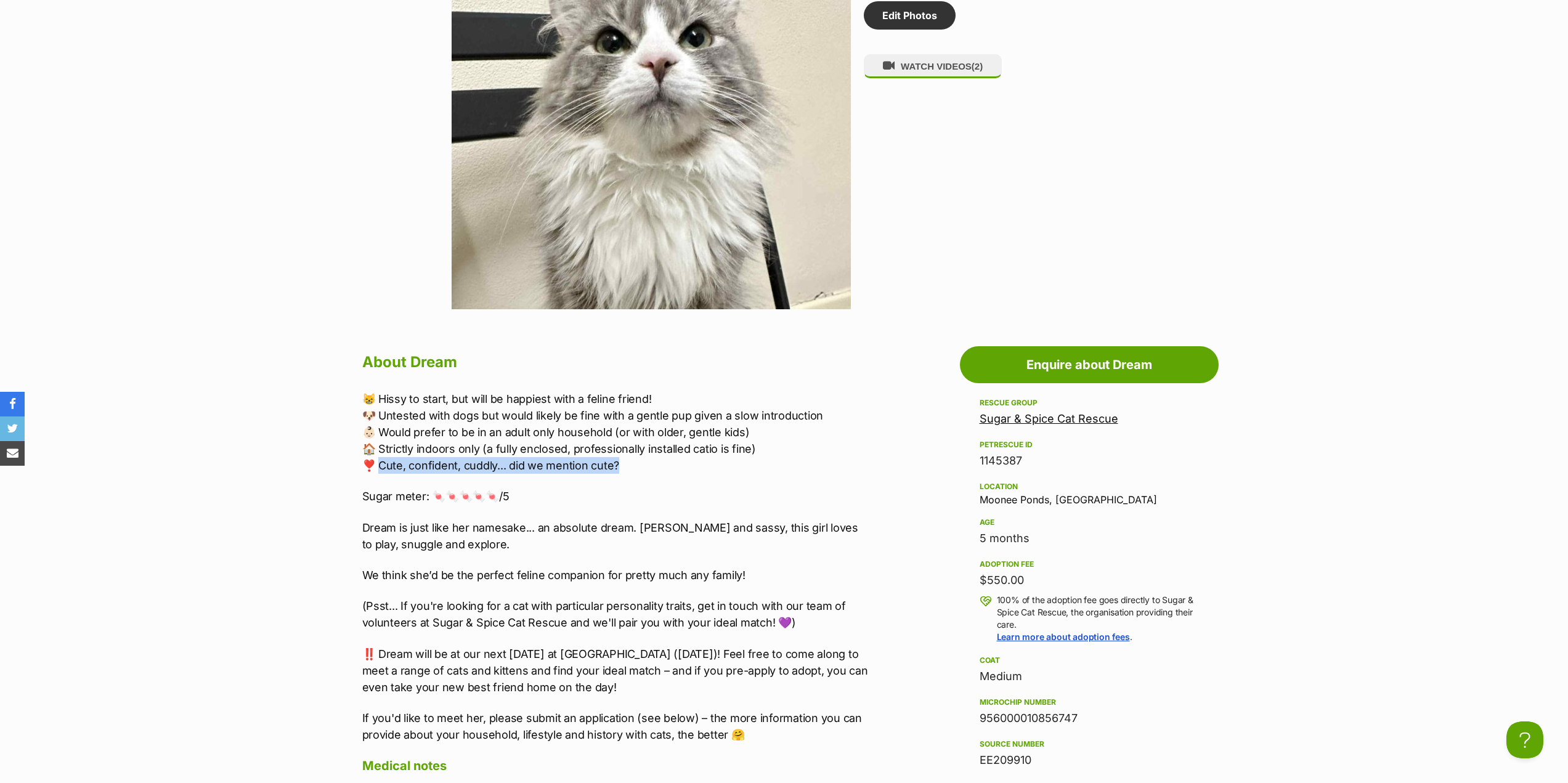
click at [379, 465] on p "😸 Hissy to start, but will be happiest with a feline friend! 🐶 Untested with do…" at bounding box center [617, 432] width 509 height 83
drag, startPoint x: 379, startPoint y: 465, endPoint x: 644, endPoint y: 465, distance: 265.0
click at [644, 465] on p "😸 Hissy to start, but will be happiest with a feline friend! 🐶 Untested with do…" at bounding box center [617, 432] width 509 height 83
click at [646, 465] on p "😸 Hissy to start, but will be happiest with a feline friend! 🐶 Untested with do…" at bounding box center [617, 432] width 509 height 83
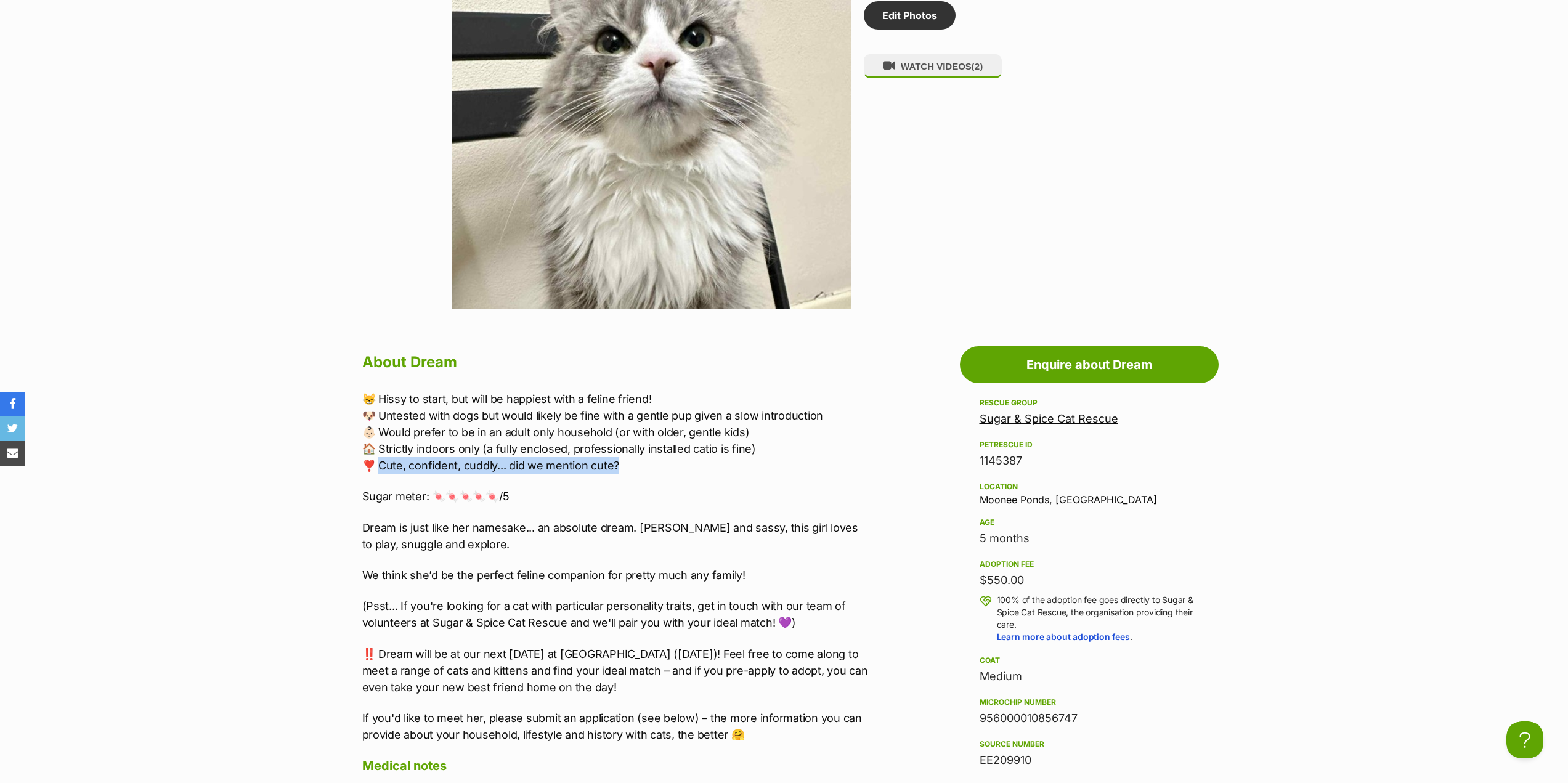
click at [641, 469] on p "😸 Hissy to start, but will be happiest with a feline friend! 🐶 Untested with do…" at bounding box center [617, 432] width 509 height 83
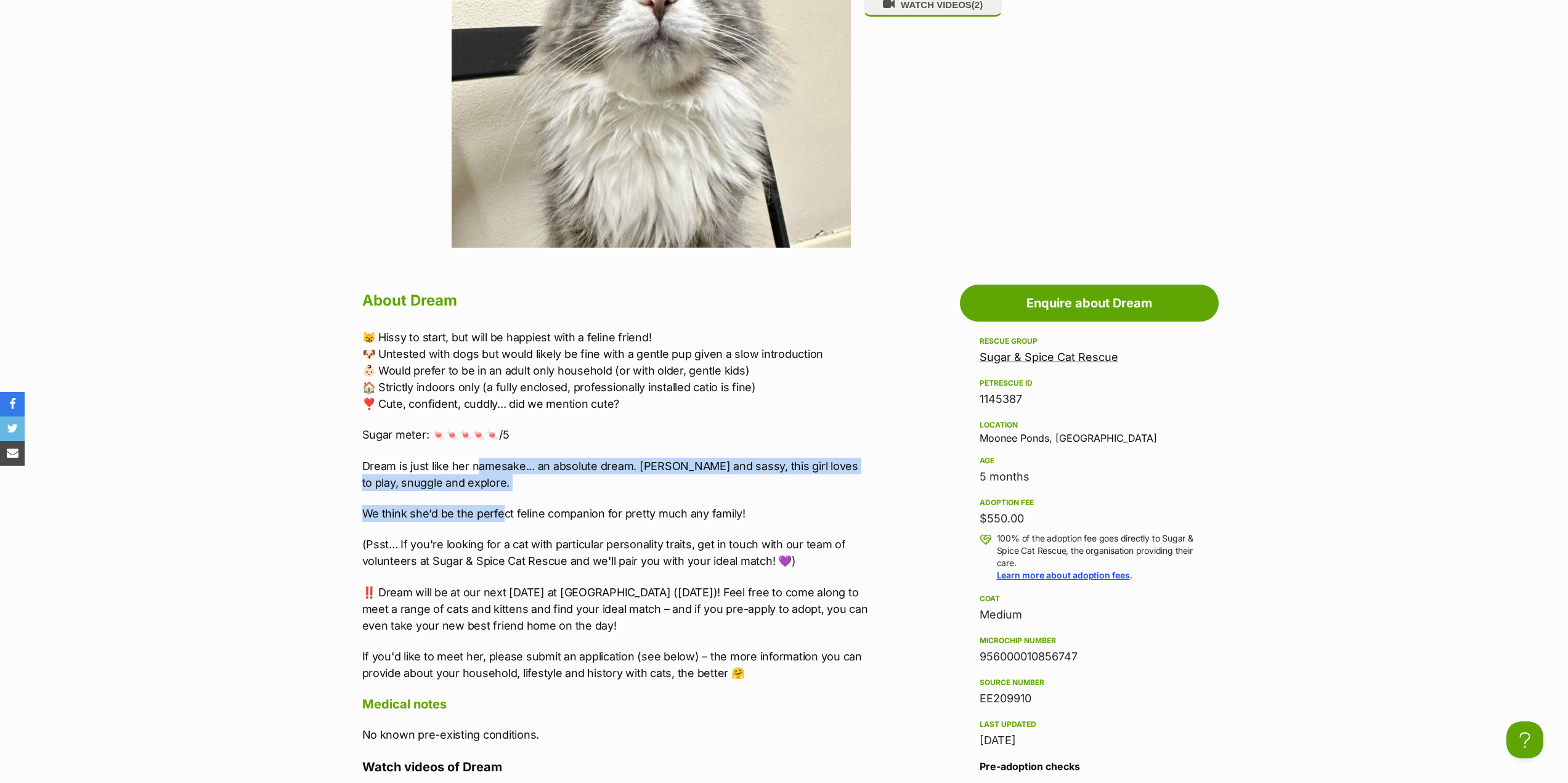
drag, startPoint x: 478, startPoint y: 465, endPoint x: 503, endPoint y: 495, distance: 39.1
click at [503, 495] on div "😸 Hissy to start, but will be happiest with a feline friend! 🐶 Untested with do…" at bounding box center [617, 505] width 509 height 352
drag, startPoint x: 486, startPoint y: 480, endPoint x: 352, endPoint y: 466, distance: 134.7
click at [352, 466] on div "About Dream 😸 Hissy to start, but will be happiest with a feline friend! 🐶 Unte…" at bounding box center [611, 771] width 521 height 969
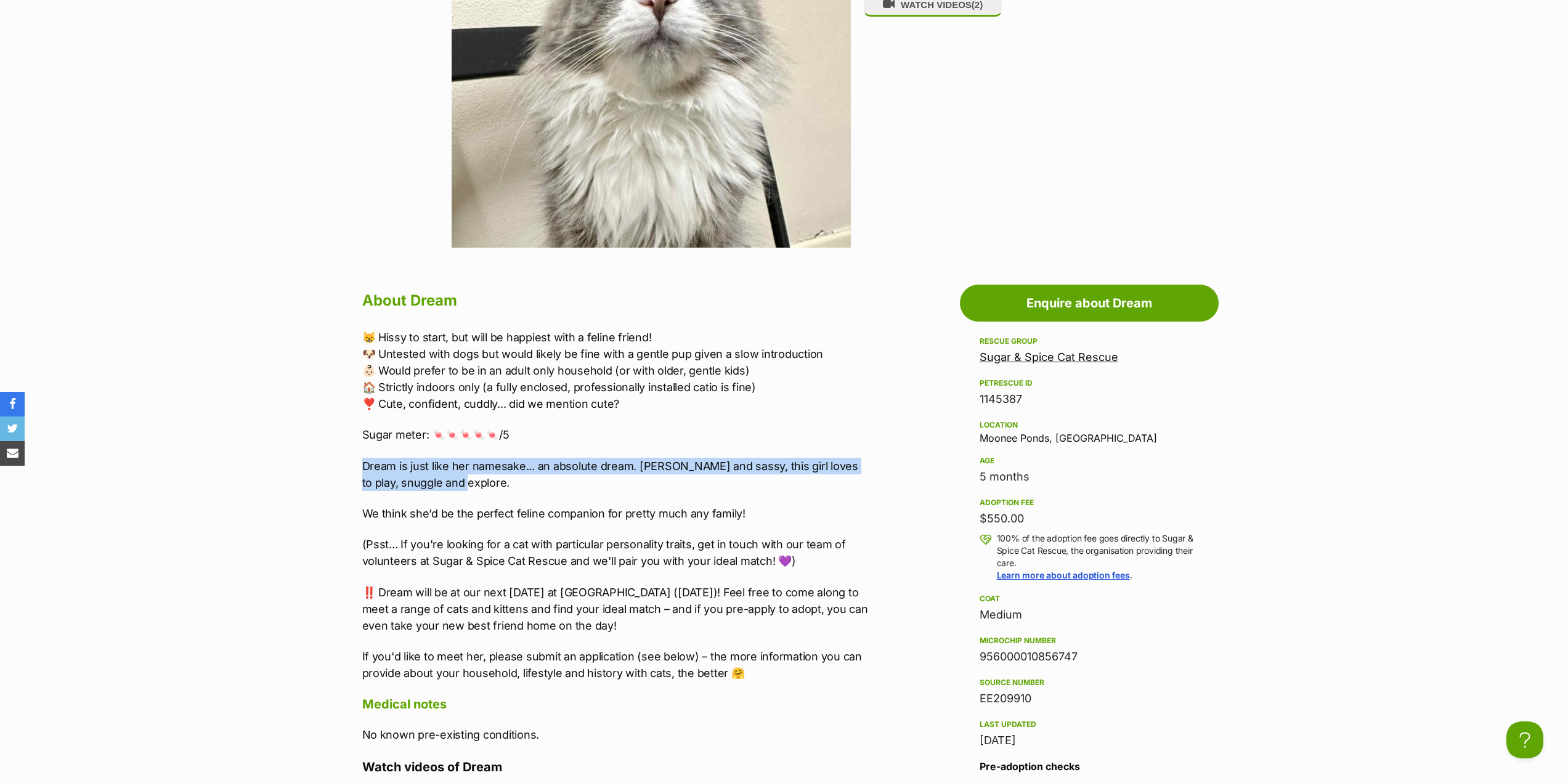
click at [357, 465] on div "About Dream 😸 Hissy to start, but will be happiest with a feline friend! 🐶 Unte…" at bounding box center [611, 771] width 521 height 969
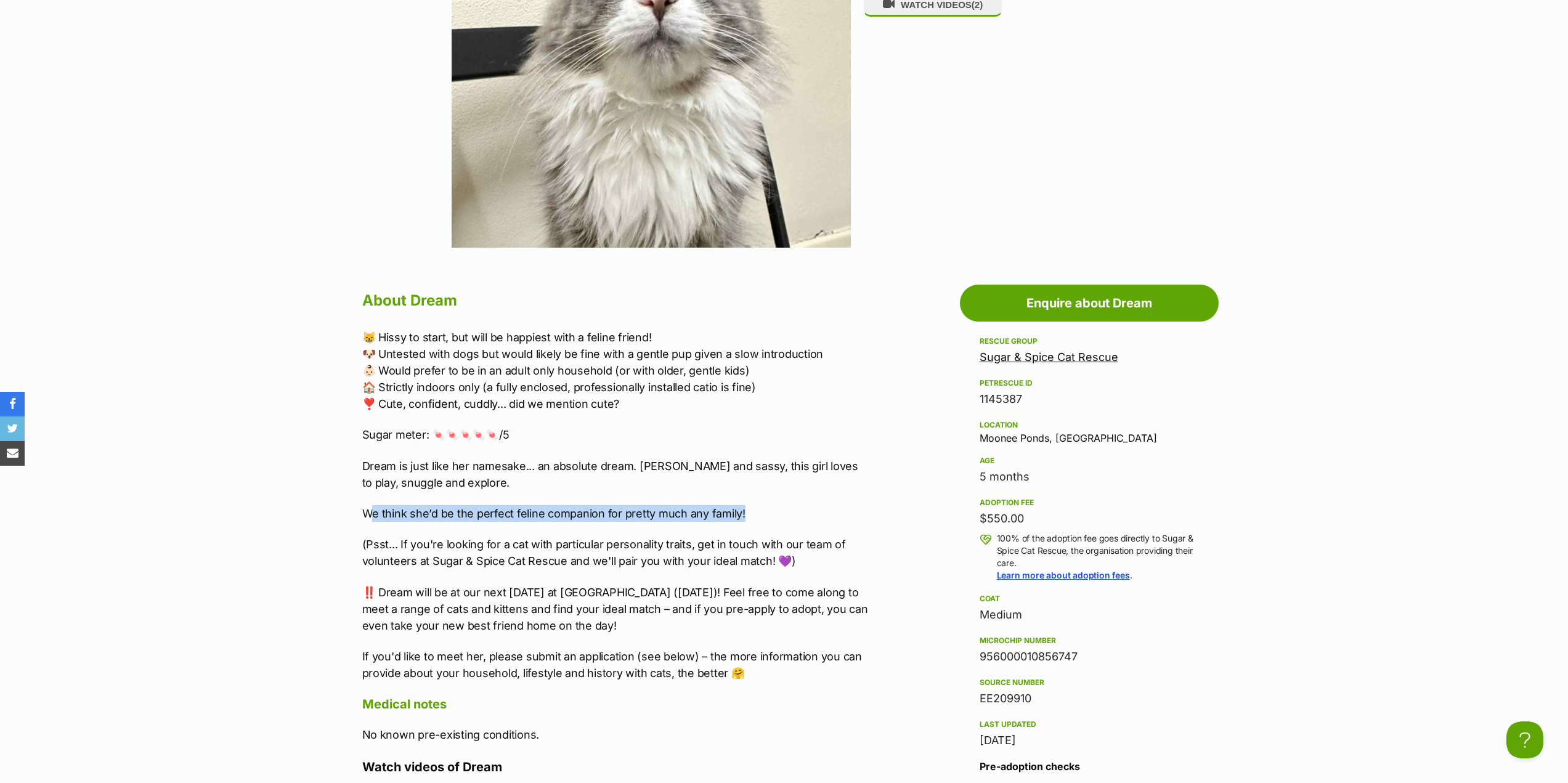
drag, startPoint x: 371, startPoint y: 502, endPoint x: 786, endPoint y: 509, distance: 415.1
click at [786, 509] on div "😸 Hissy to start, but will be happiest with a feline friend! 🐶 Untested with do…" at bounding box center [617, 505] width 509 height 352
click at [786, 509] on p "We think she’d be the perfect feline companion for pretty much any family!" at bounding box center [617, 514] width 509 height 17
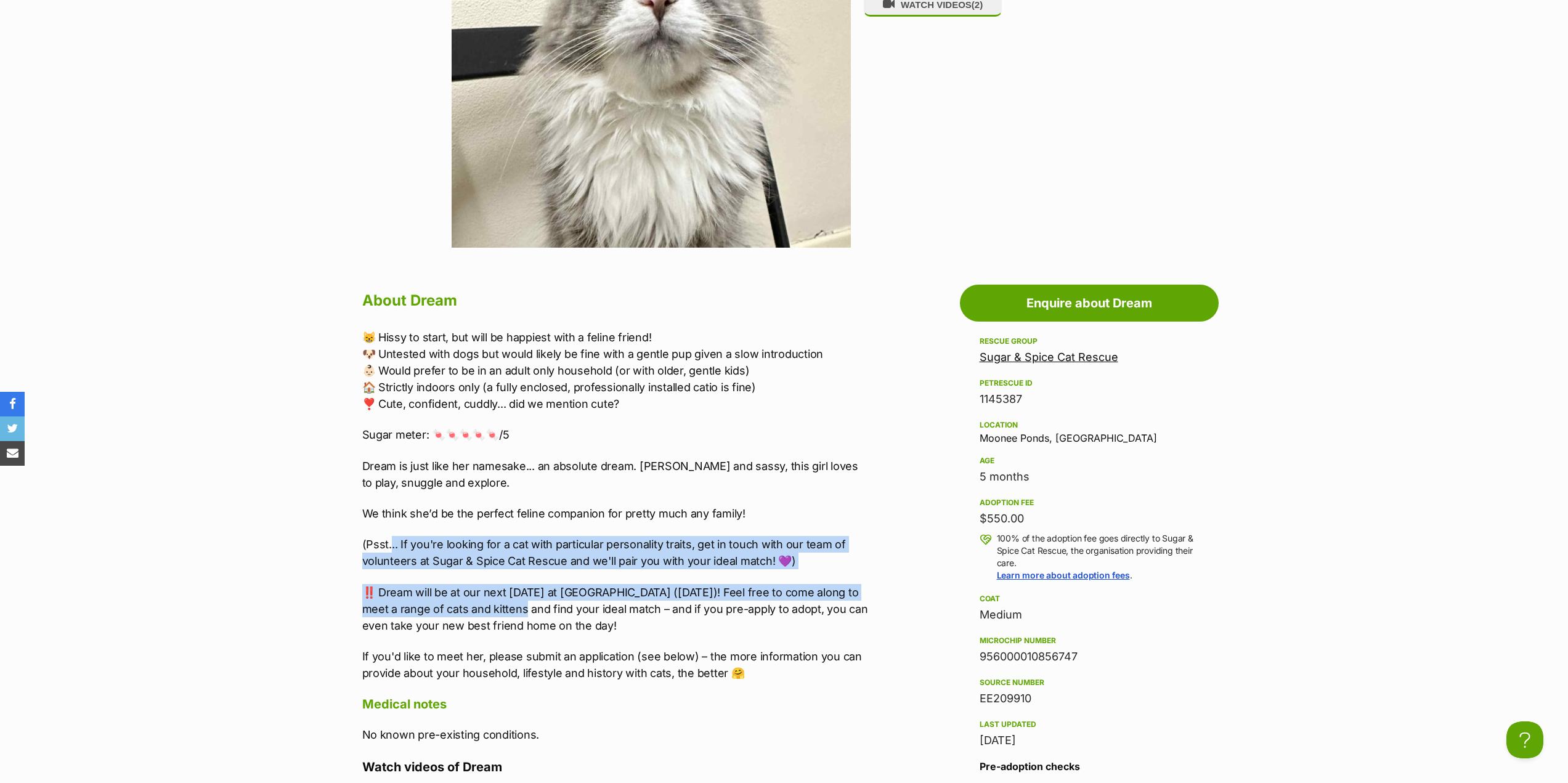
drag, startPoint x: 394, startPoint y: 536, endPoint x: 517, endPoint y: 617, distance: 147.3
click at [516, 617] on div "😸 Hissy to start, but will be happiest with a feline friend! 🐶 Untested with do…" at bounding box center [617, 505] width 509 height 352
drag, startPoint x: 520, startPoint y: 618, endPoint x: 520, endPoint y: 611, distance: 7.0
click at [520, 617] on p "‼️ Dream will be at our next adoption day at Pet O Maribyrnong (Saturday 18th O…" at bounding box center [617, 609] width 509 height 50
click at [574, 575] on div "😸 Hissy to start, but will be happiest with a feline friend! 🐶 Untested with do…" at bounding box center [617, 505] width 509 height 352
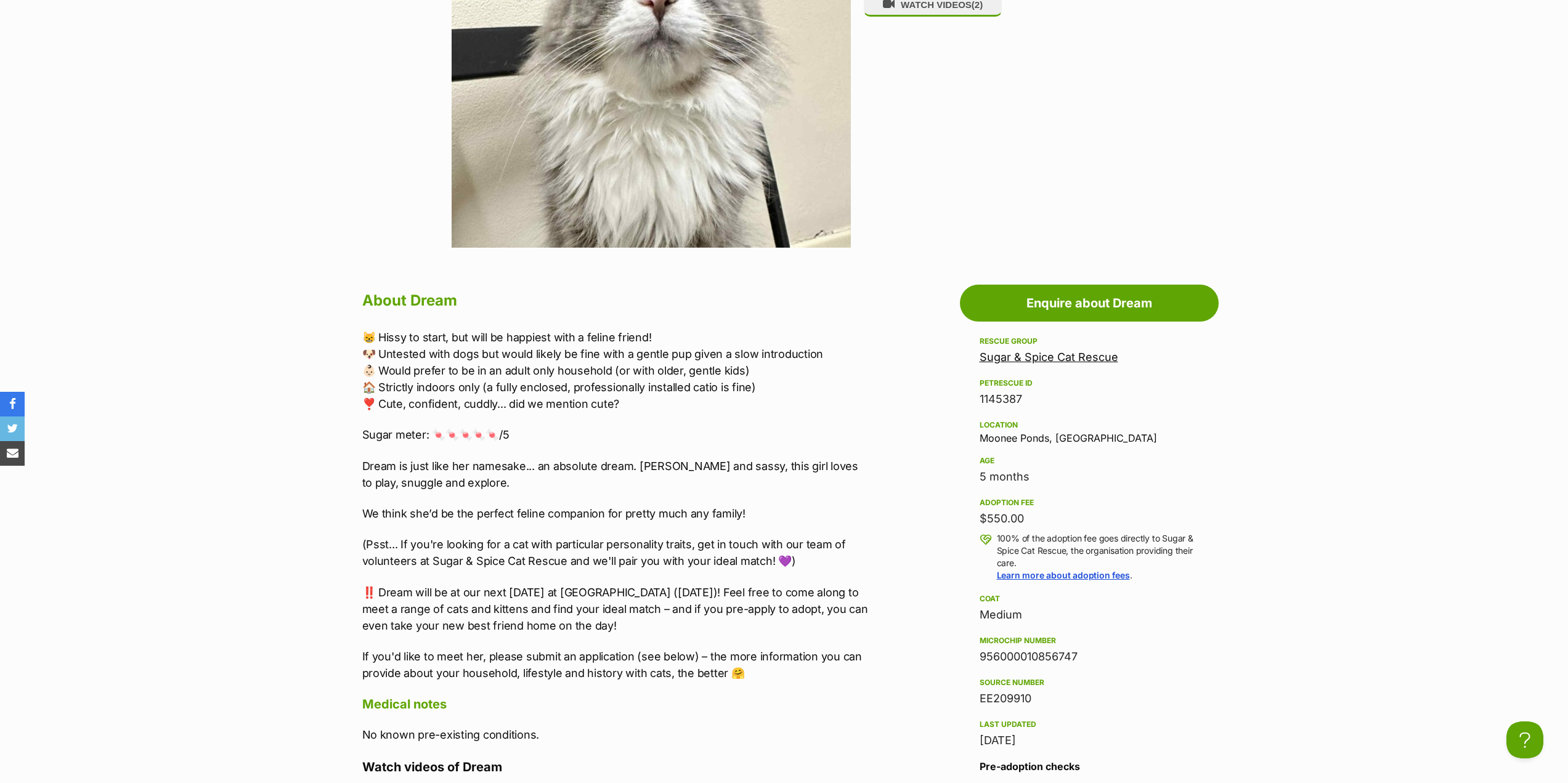
click at [739, 627] on p "‼️ Dream will be at our next adoption day at Pet O Maribyrnong (Saturday 18th O…" at bounding box center [617, 609] width 509 height 50
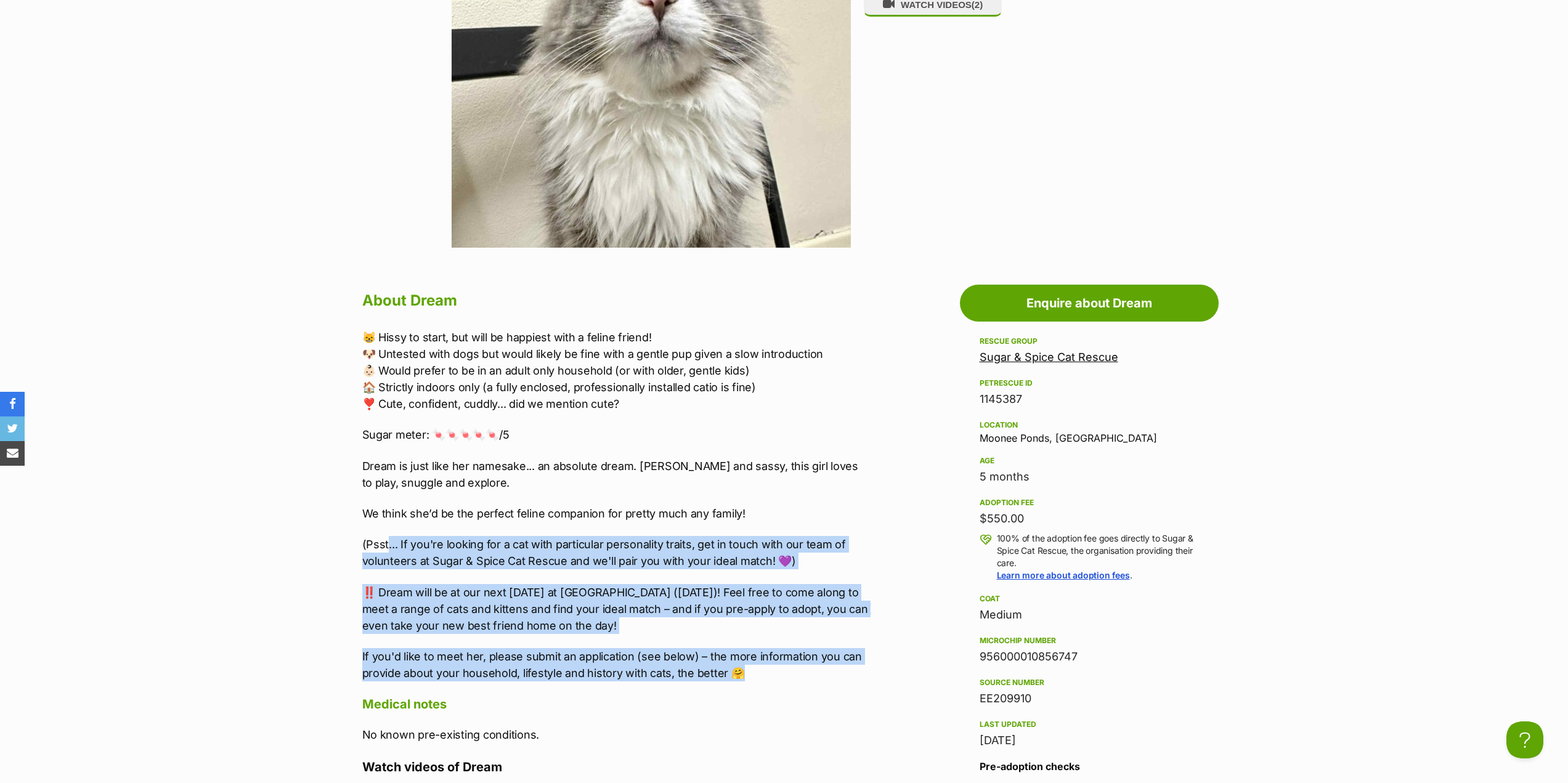
drag, startPoint x: 774, startPoint y: 675, endPoint x: 389, endPoint y: 538, distance: 408.6
click at [389, 538] on div "😸 Hissy to start, but will be happiest with a feline friend! 🐶 Untested with do…" at bounding box center [617, 505] width 509 height 352
click at [389, 538] on p "(Psst... If you're looking for a cat with particular personality traits, get in…" at bounding box center [617, 552] width 509 height 33
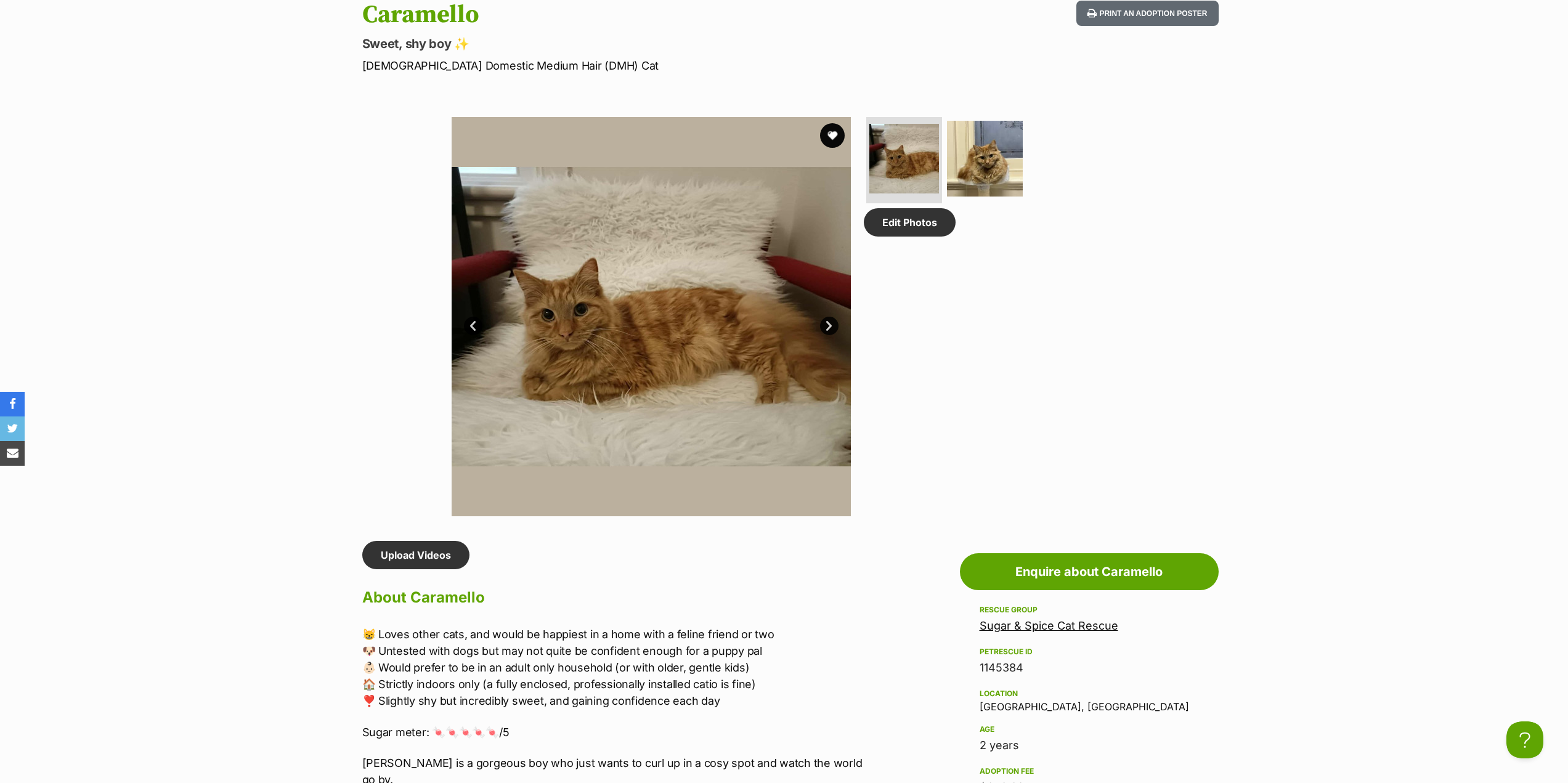
scroll to position [554, 0]
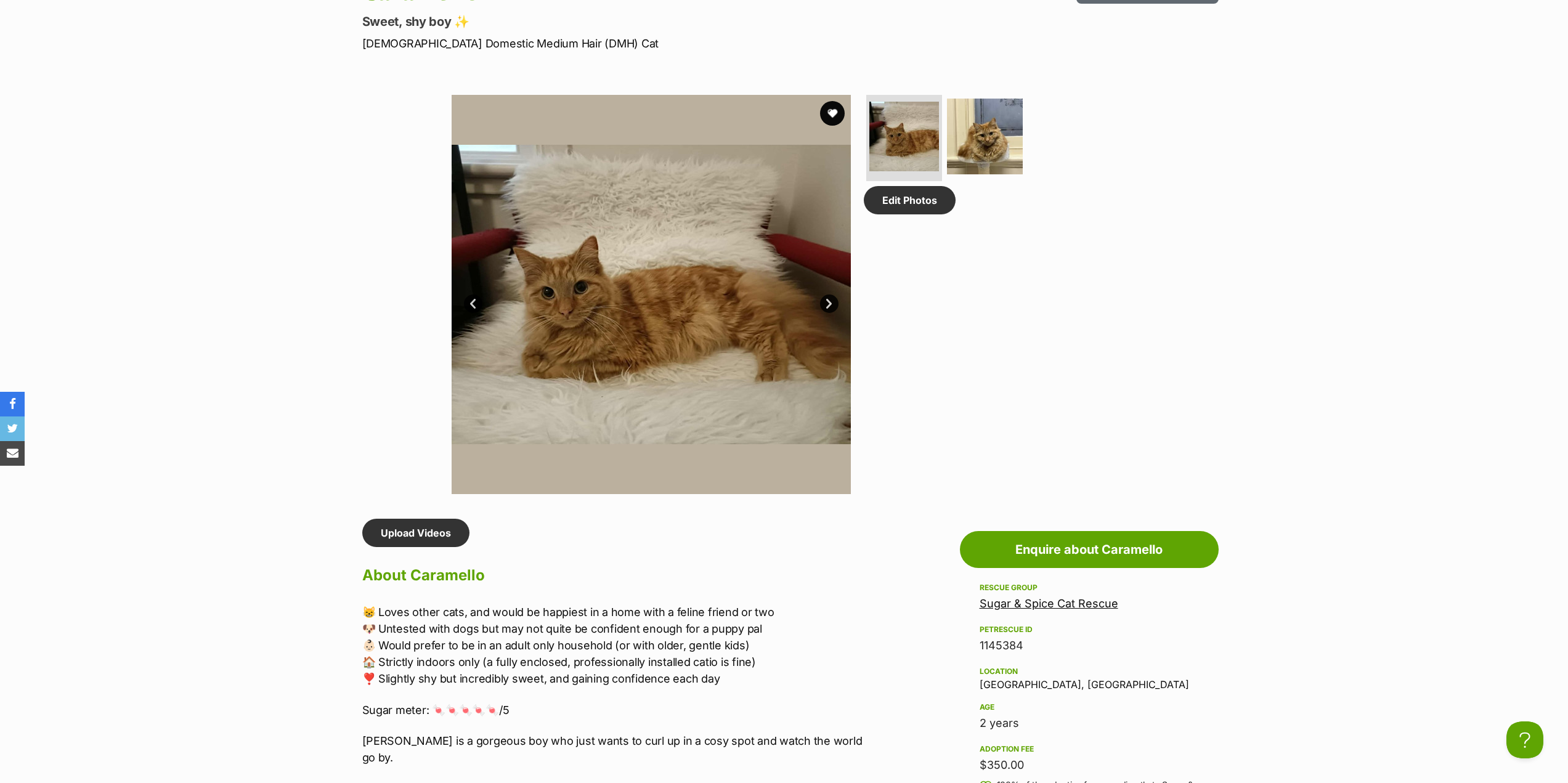
click at [821, 304] on link "Next" at bounding box center [829, 304] width 19 height 18
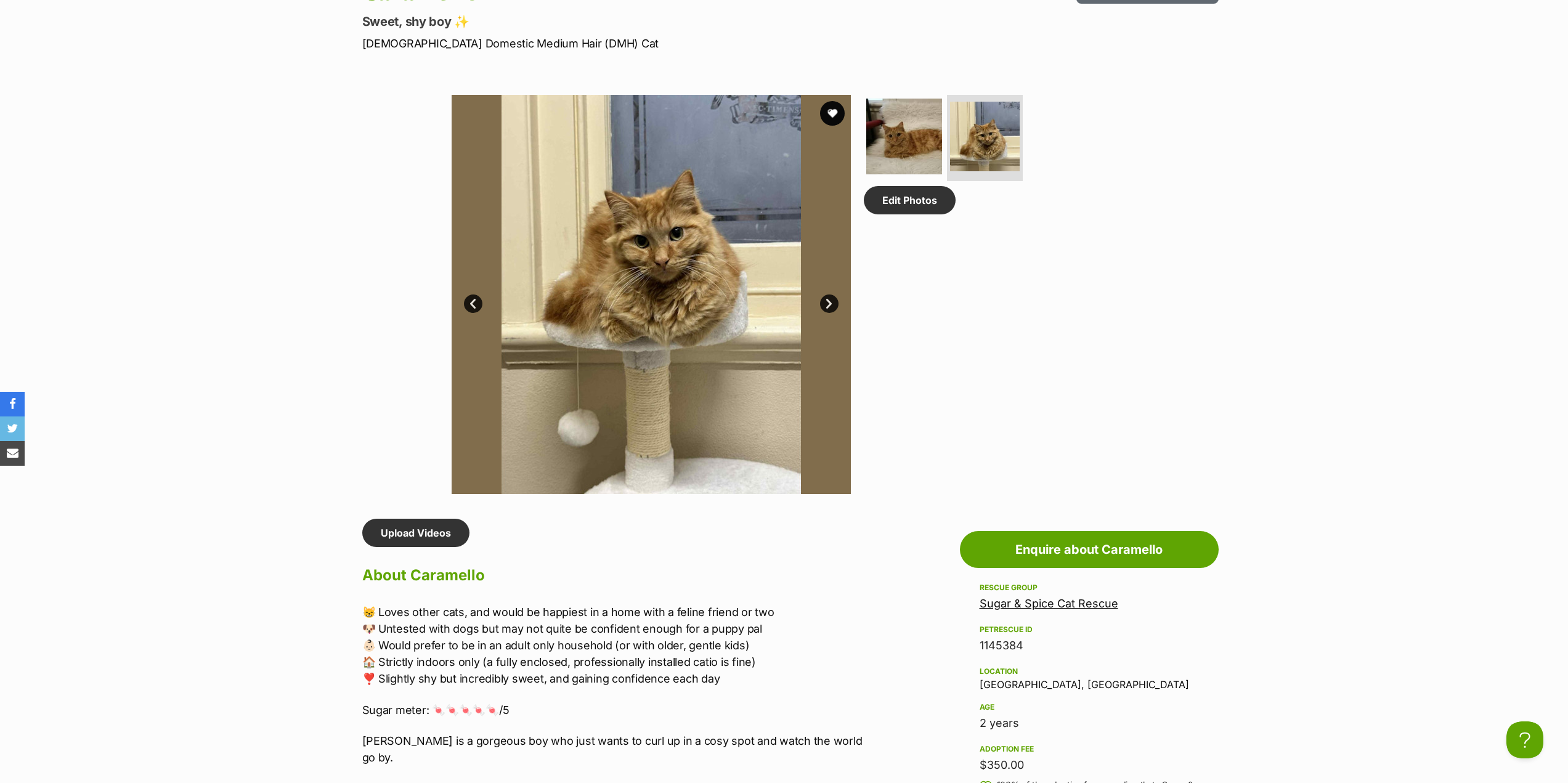
click at [821, 305] on link "Next" at bounding box center [829, 304] width 19 height 18
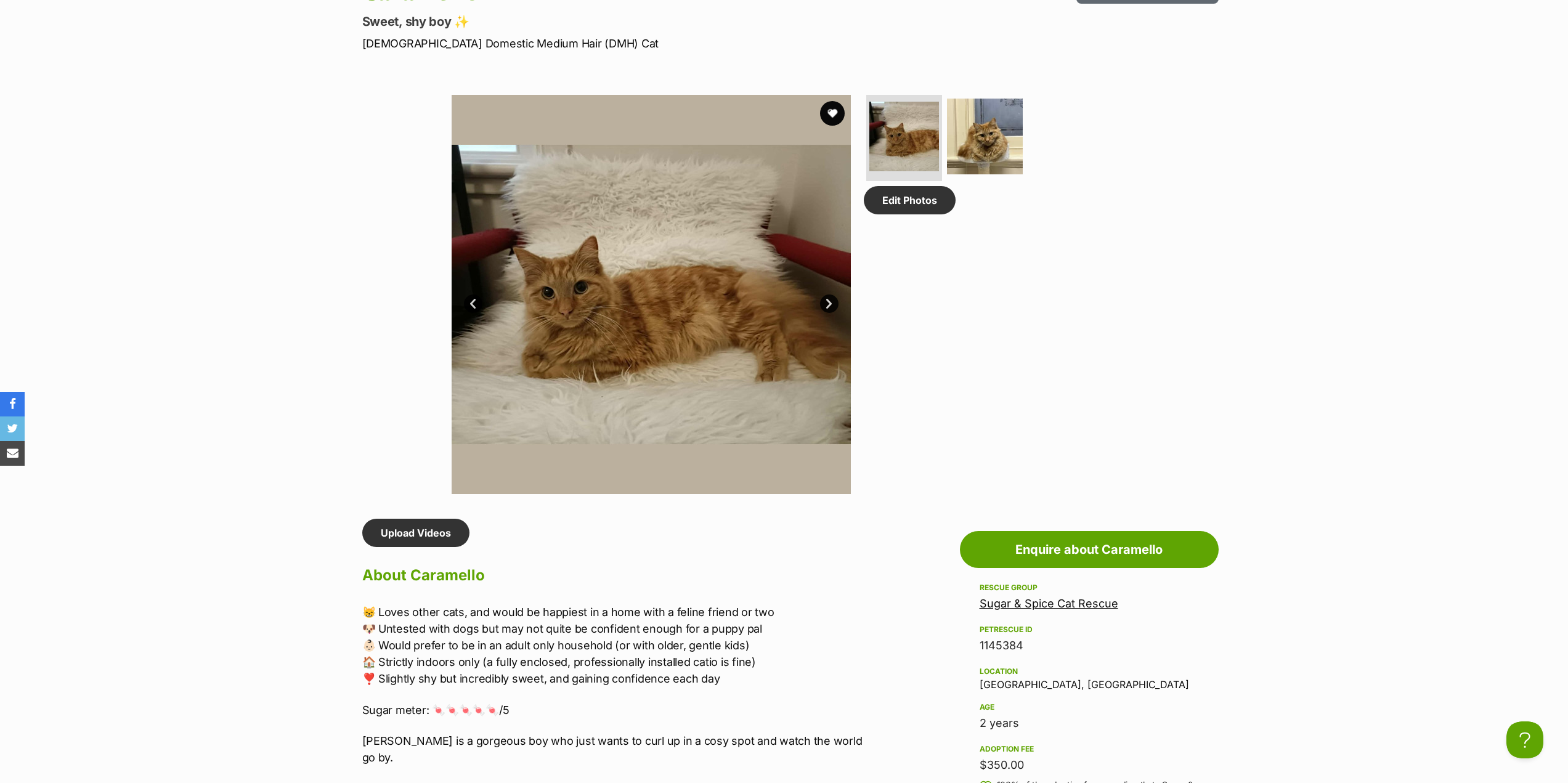
click at [821, 305] on link "Next" at bounding box center [829, 304] width 19 height 18
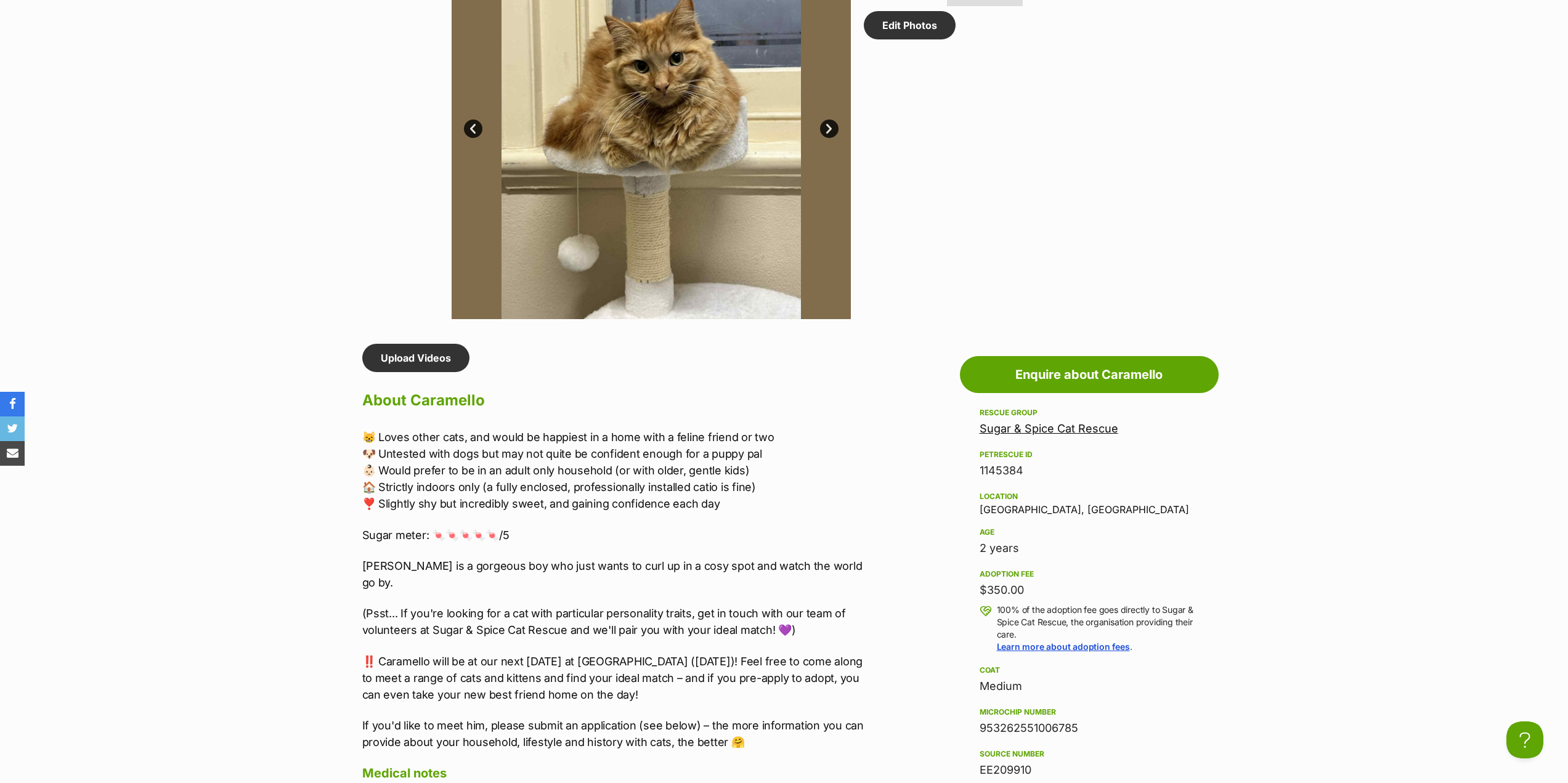
scroll to position [862, 0]
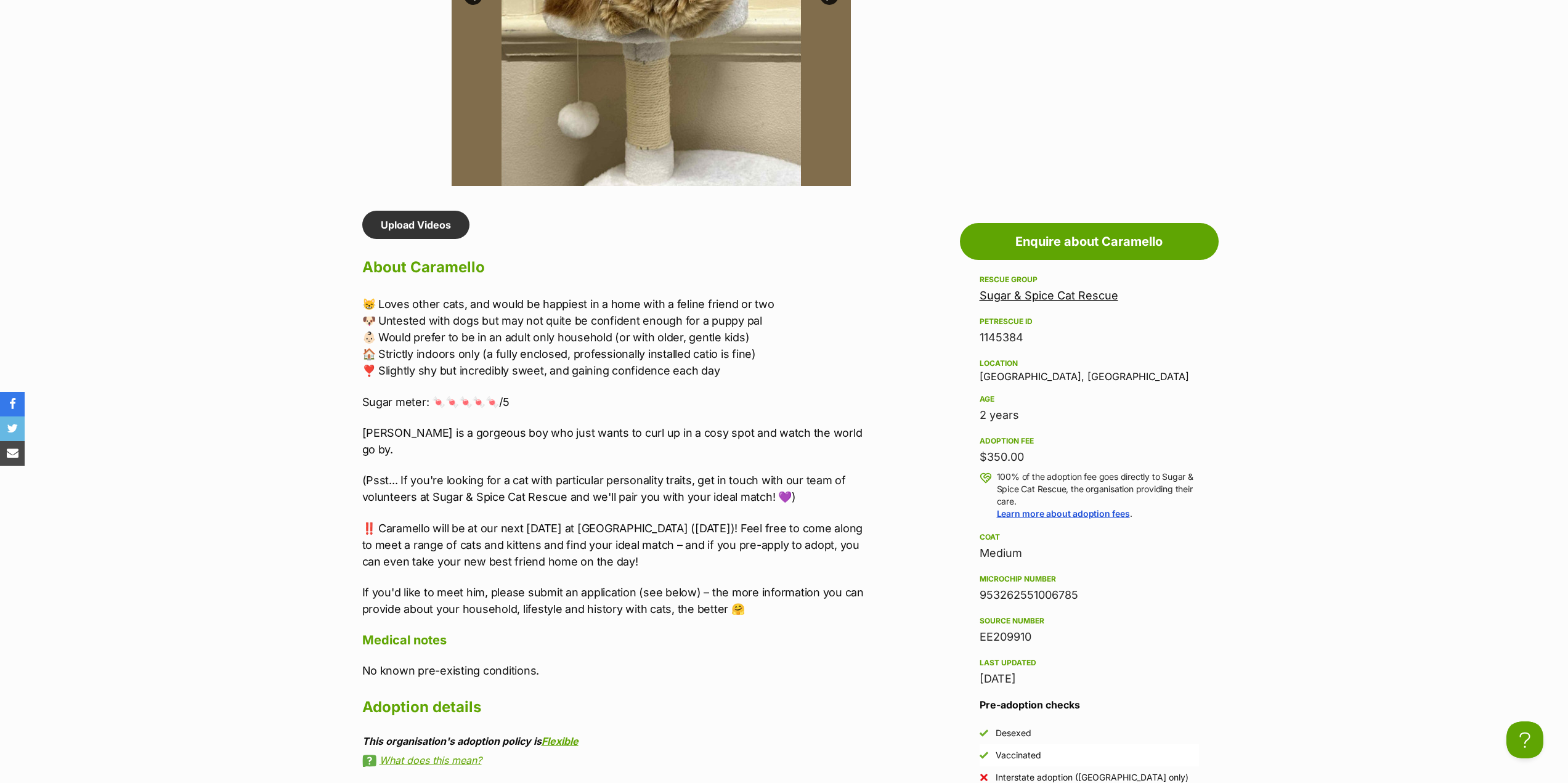
click at [548, 405] on p "Sugar meter: 🍬🍬🍬🍬🍬/5" at bounding box center [617, 402] width 509 height 17
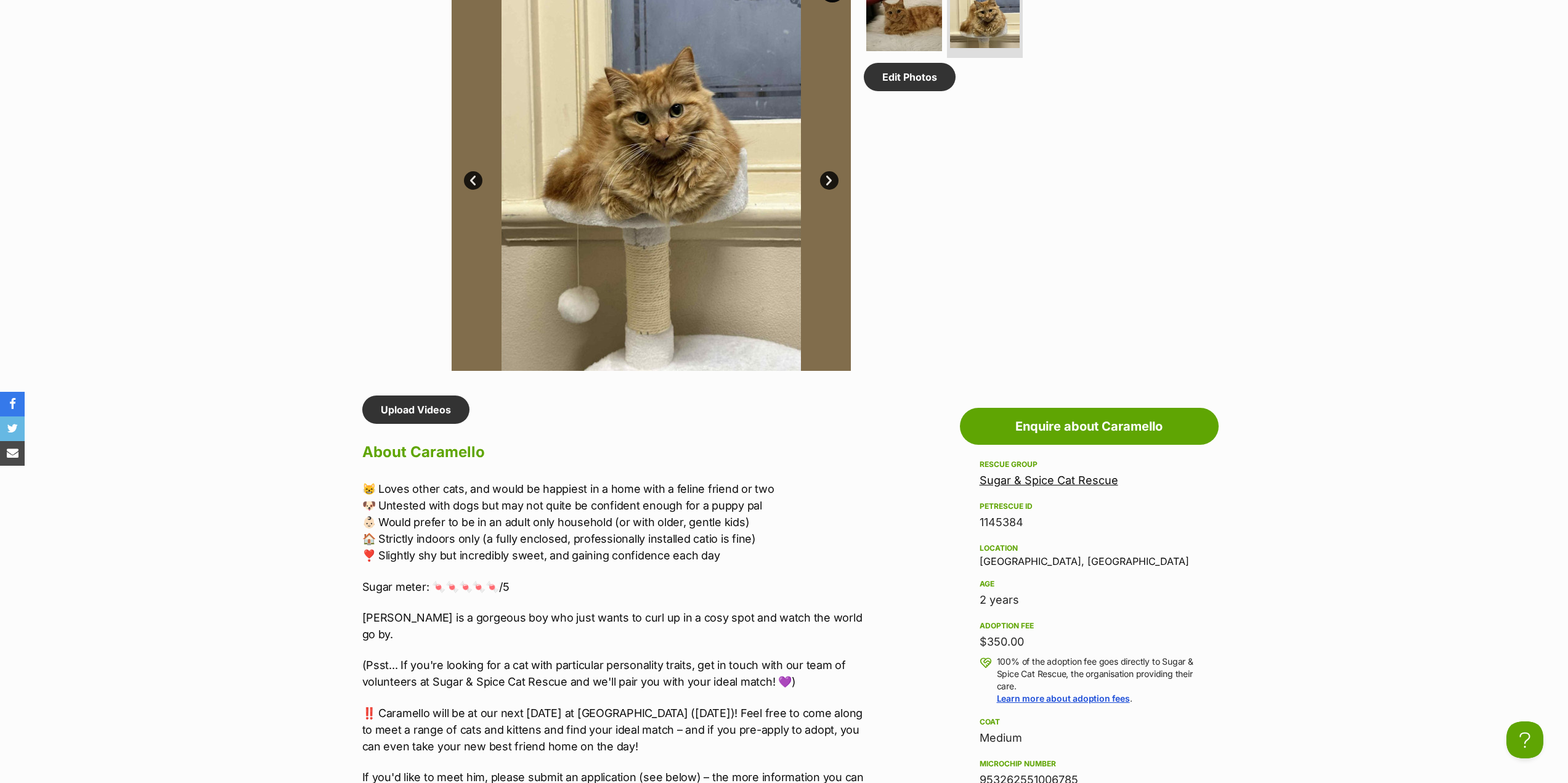
scroll to position [247, 0]
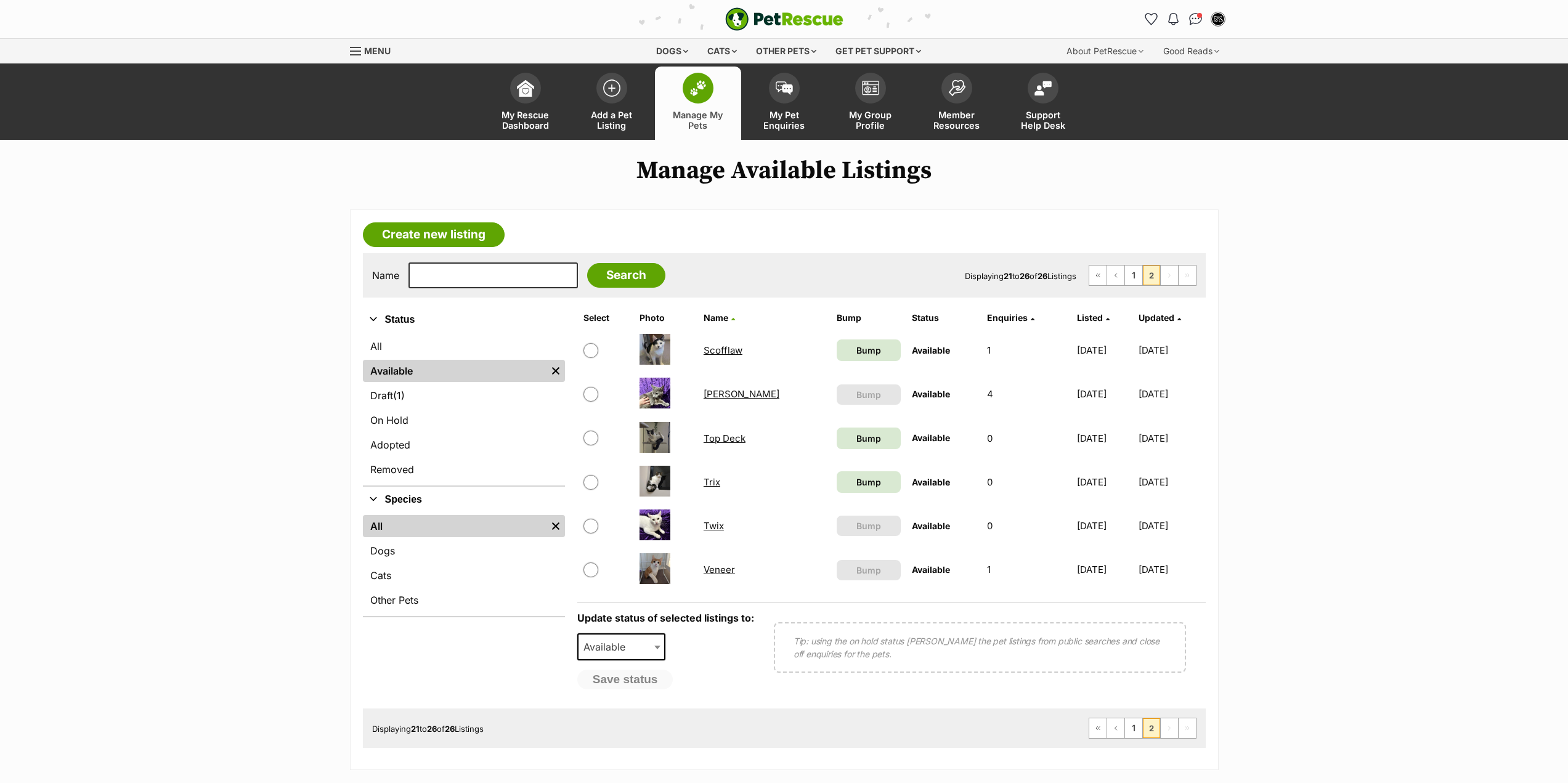
click at [982, 325] on th "Enquiries" at bounding box center [1026, 318] width 88 height 20
click at [988, 318] on span "Enquiries" at bounding box center [1008, 318] width 41 height 11
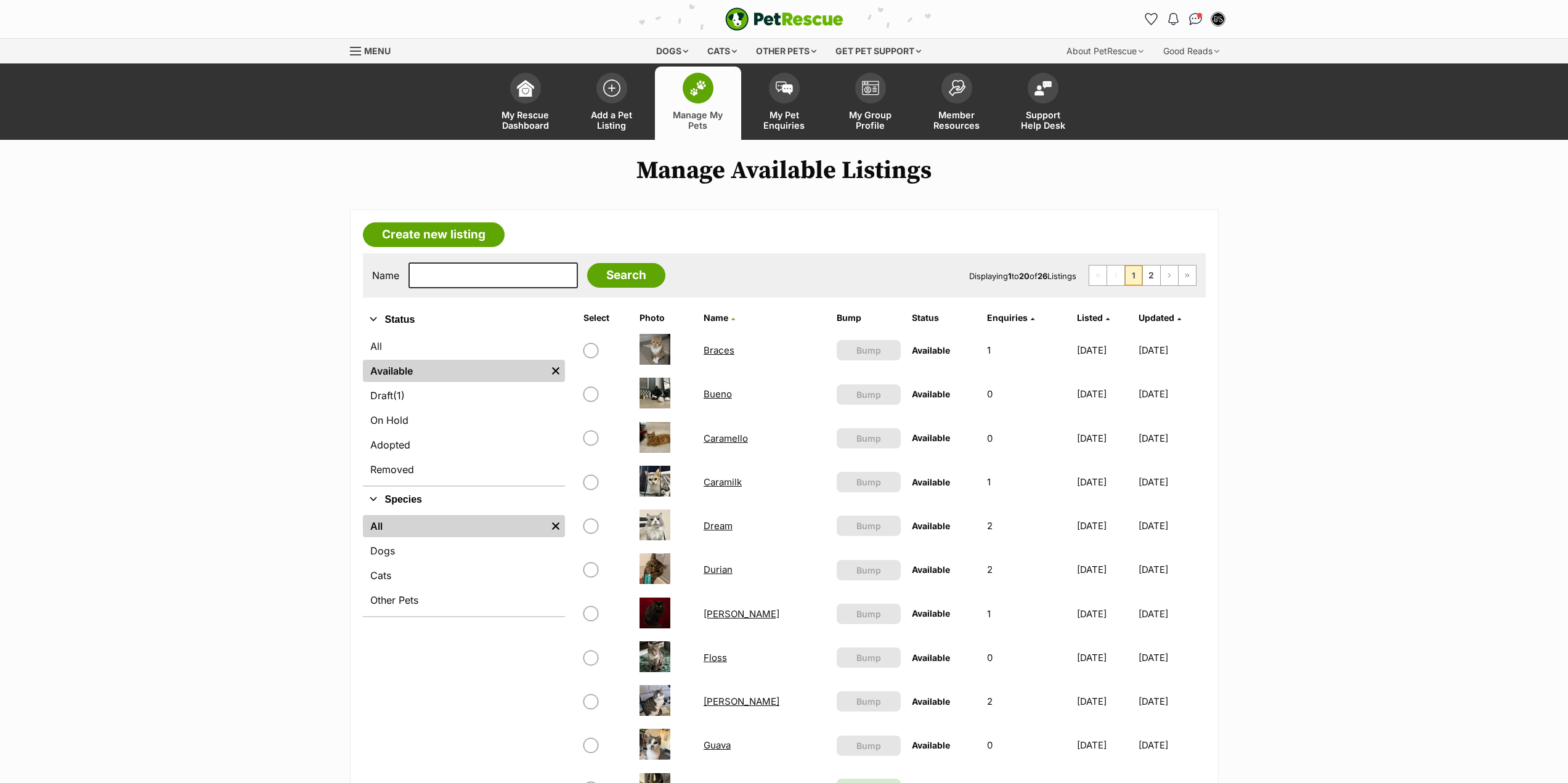
click at [726, 441] on link "Caramello" at bounding box center [726, 438] width 45 height 12
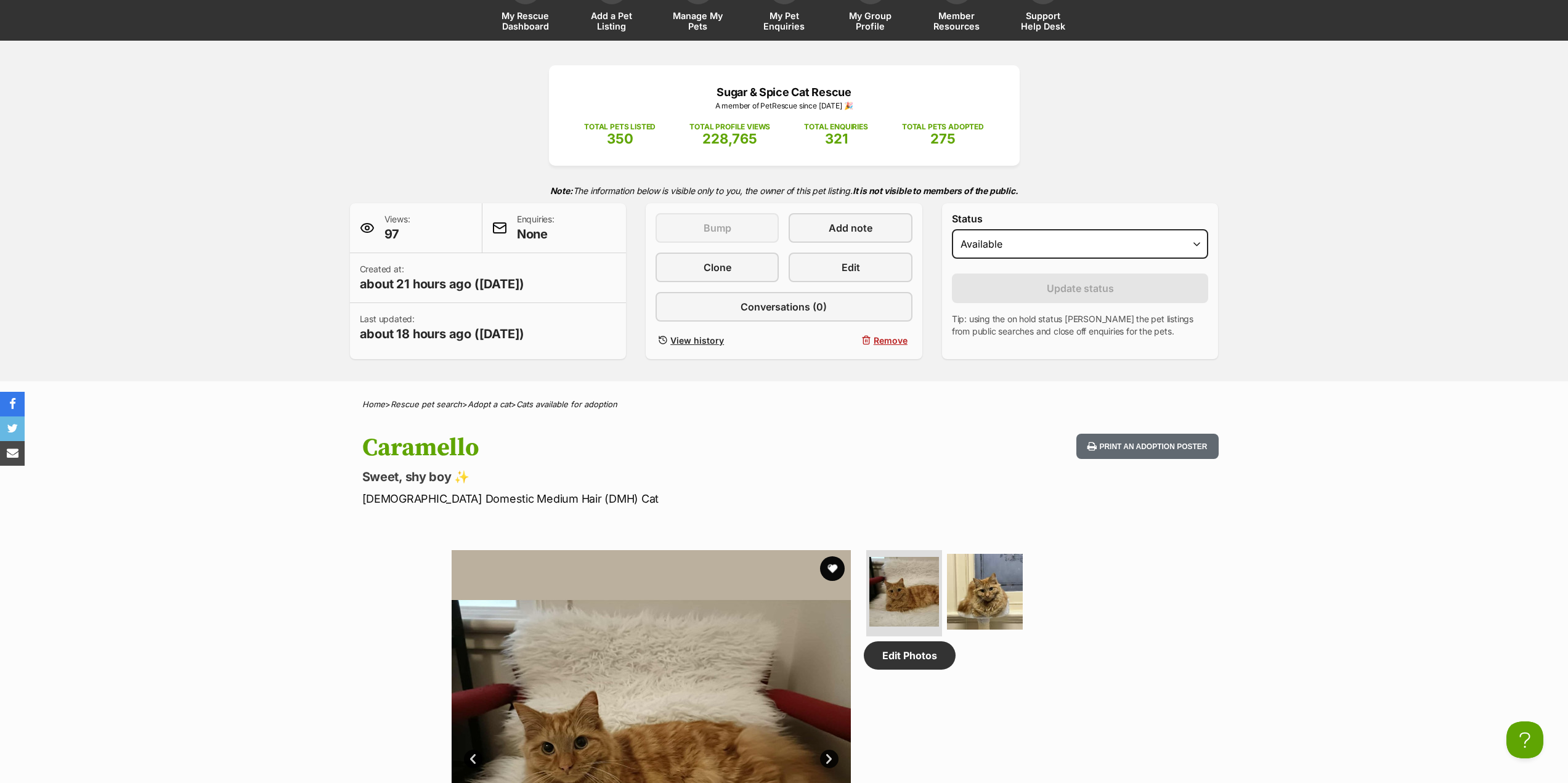
scroll to position [370, 0]
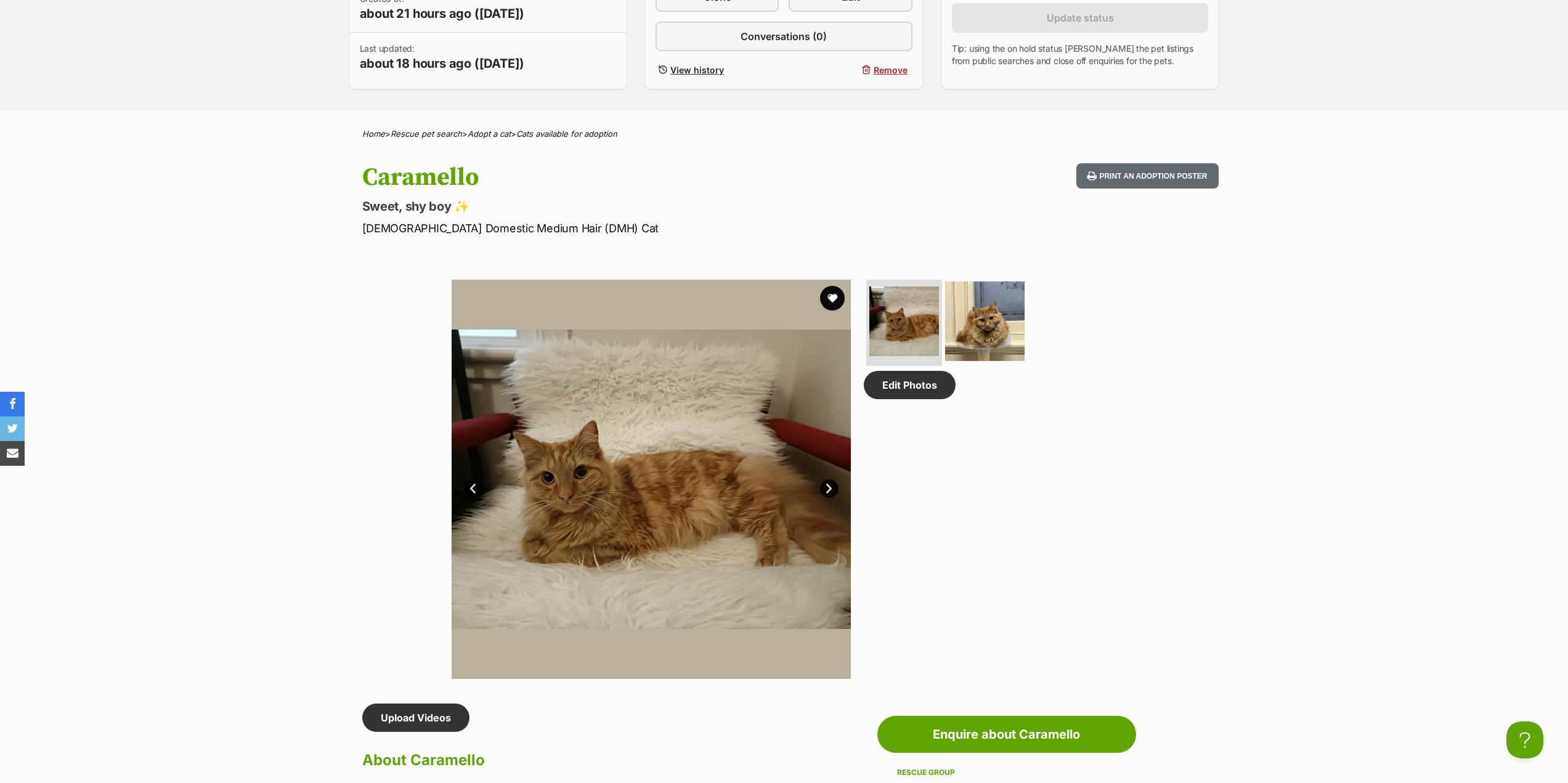
click at [1006, 325] on img at bounding box center [984, 321] width 79 height 79
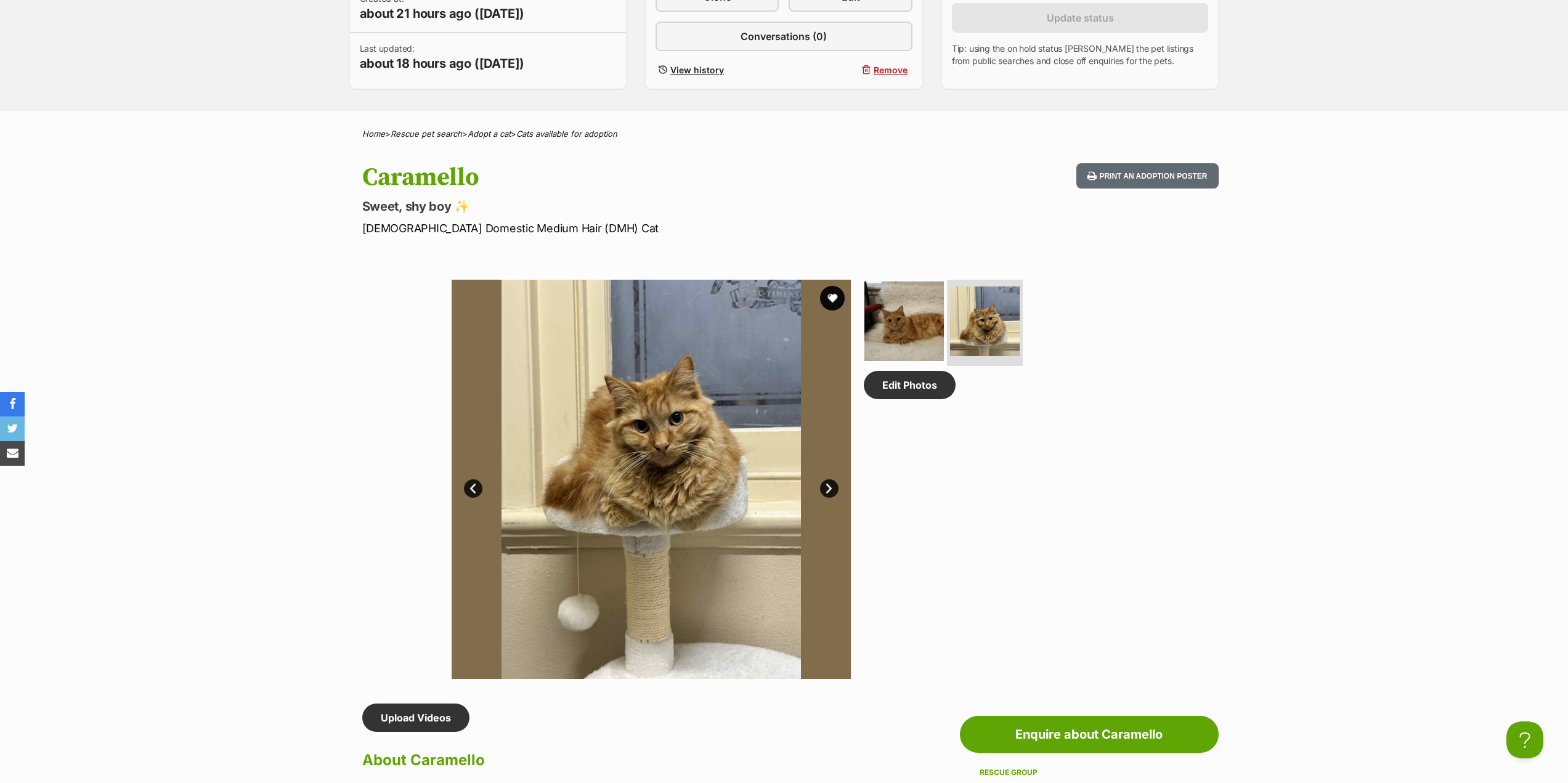
scroll to position [0, 0]
click at [931, 321] on img at bounding box center [904, 321] width 79 height 79
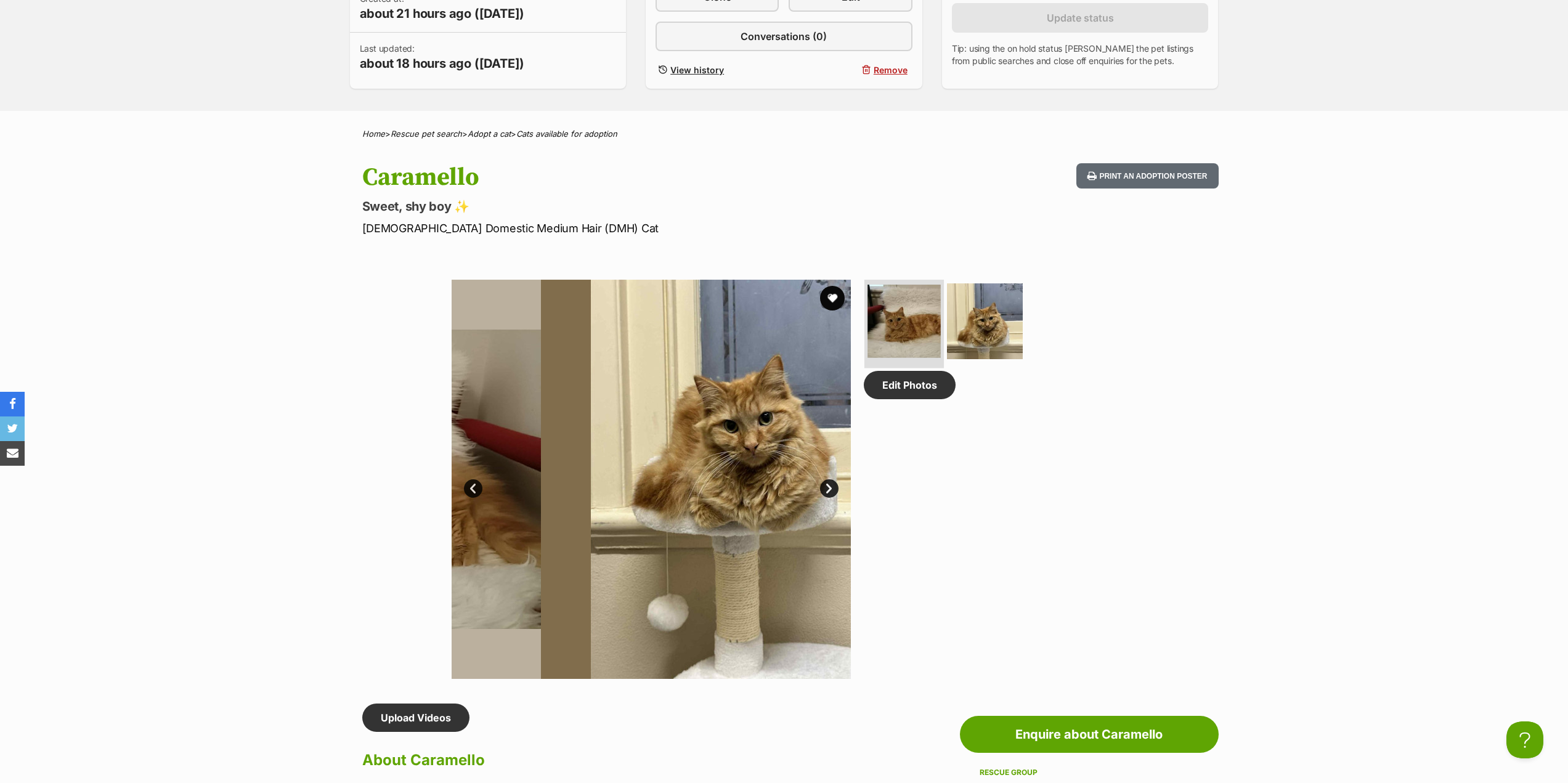
click at [902, 321] on img at bounding box center [904, 321] width 73 height 73
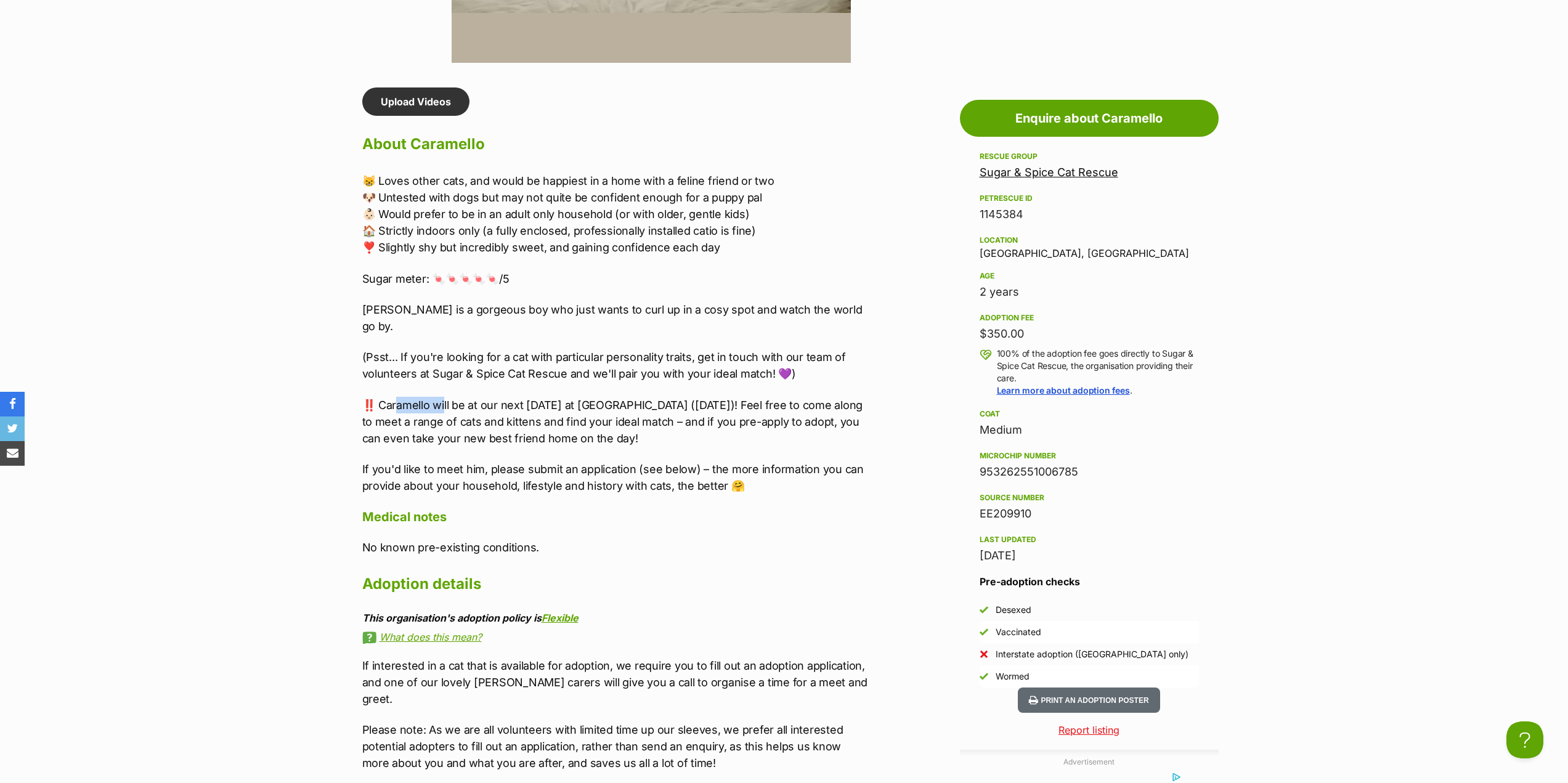
drag, startPoint x: 399, startPoint y: 387, endPoint x: 729, endPoint y: 422, distance: 331.9
click at [729, 422] on p "‼️ Caramello will be at our next adoption day at Pet O Maribyrnong (Saturday 18…" at bounding box center [617, 422] width 509 height 50
click at [729, 422] on p "‼️ Caramello will be at our next adoption day at Pet O Maribyrnong (Saturday 18…" at bounding box center [617, 422] width 509 height 50
click at [681, 461] on p "If you'd like to meet him, please submit an application (see below) – the more …" at bounding box center [617, 477] width 509 height 33
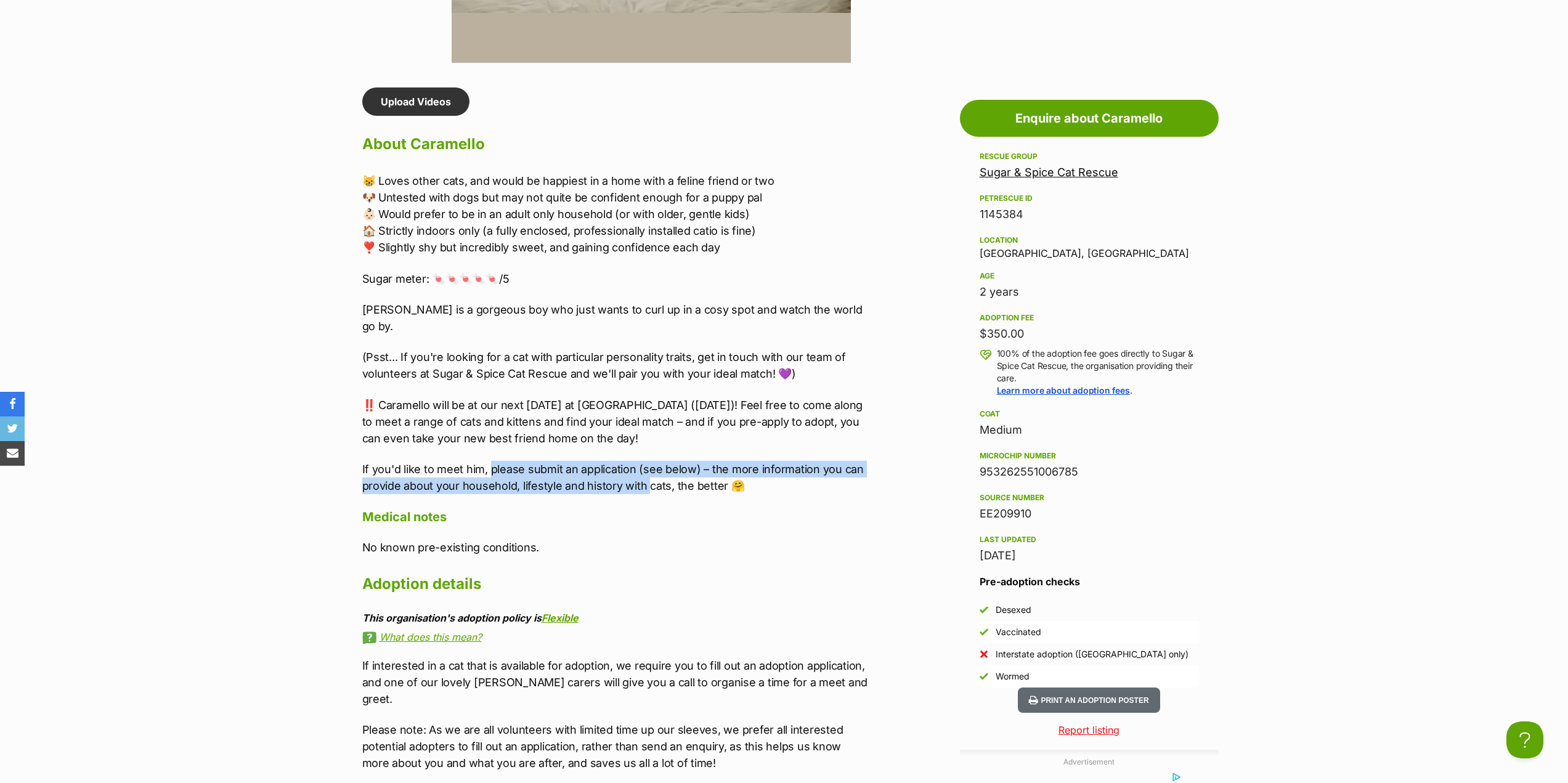
drag, startPoint x: 493, startPoint y: 449, endPoint x: 650, endPoint y: 475, distance: 159.1
click at [650, 475] on p "If you'd like to meet him, please submit an application (see below) – the more …" at bounding box center [617, 477] width 509 height 33
drag, startPoint x: 584, startPoint y: 437, endPoint x: 728, endPoint y: 470, distance: 147.7
click at [728, 470] on div "😸 Loves other cats, and would be happiest in a home with a feline friend or two…" at bounding box center [617, 333] width 509 height 321
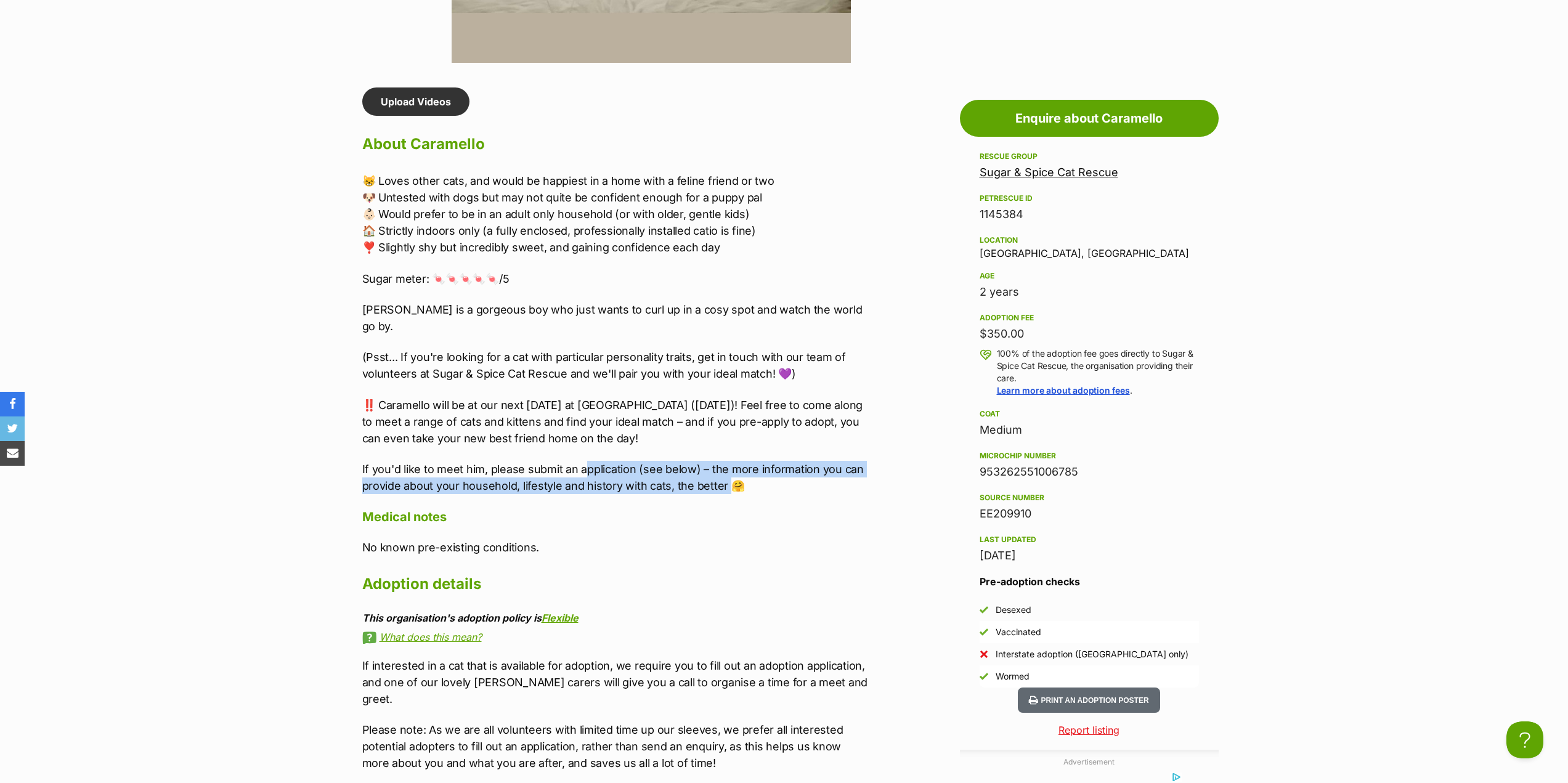
click at [728, 470] on p "If you'd like to meet him, please submit an application (see below) – the more …" at bounding box center [617, 477] width 509 height 33
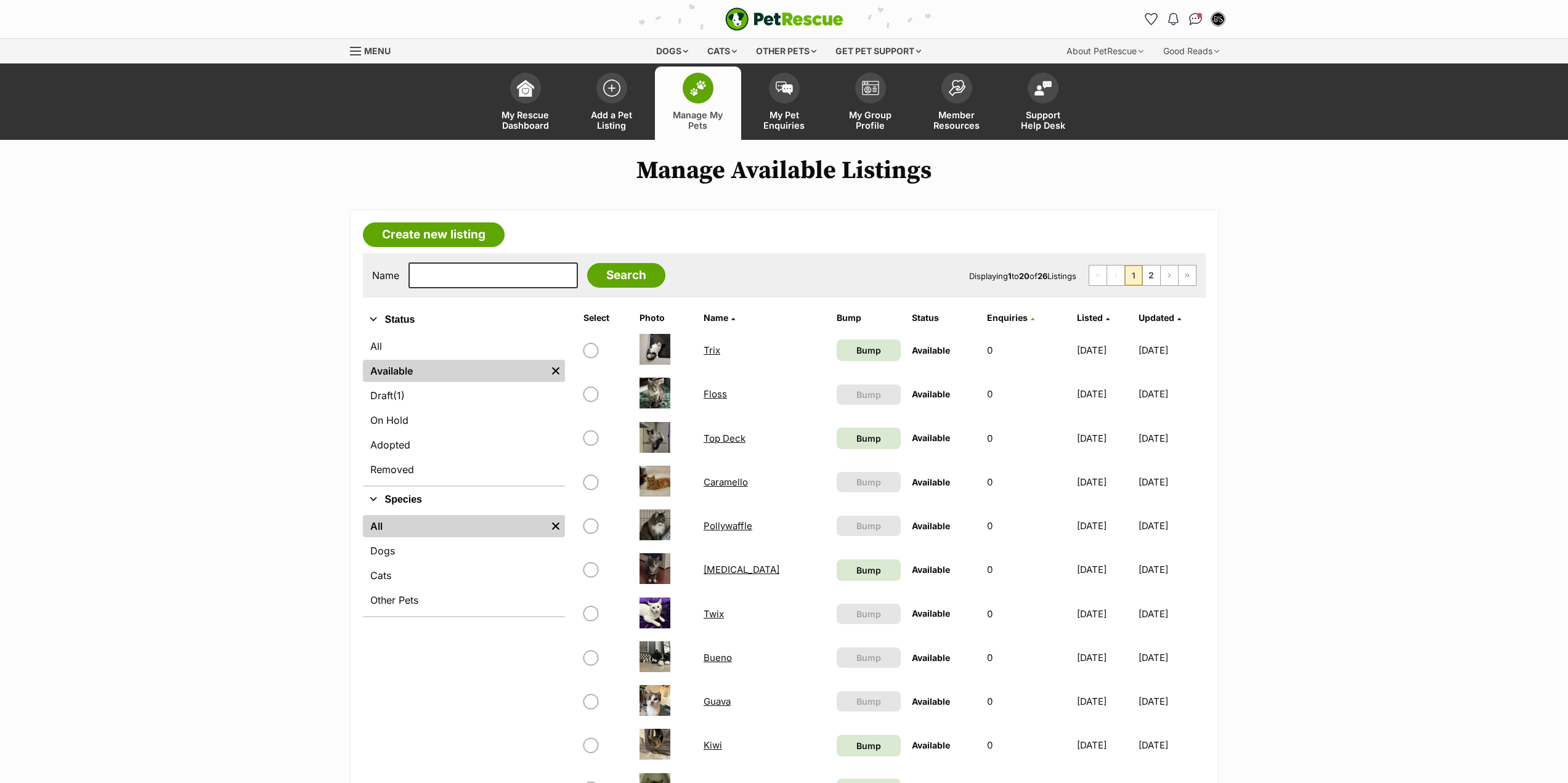
click at [982, 324] on th "Enquiries" at bounding box center [1026, 318] width 88 height 20
click at [988, 321] on span "Enquiries" at bounding box center [1008, 318] width 41 height 11
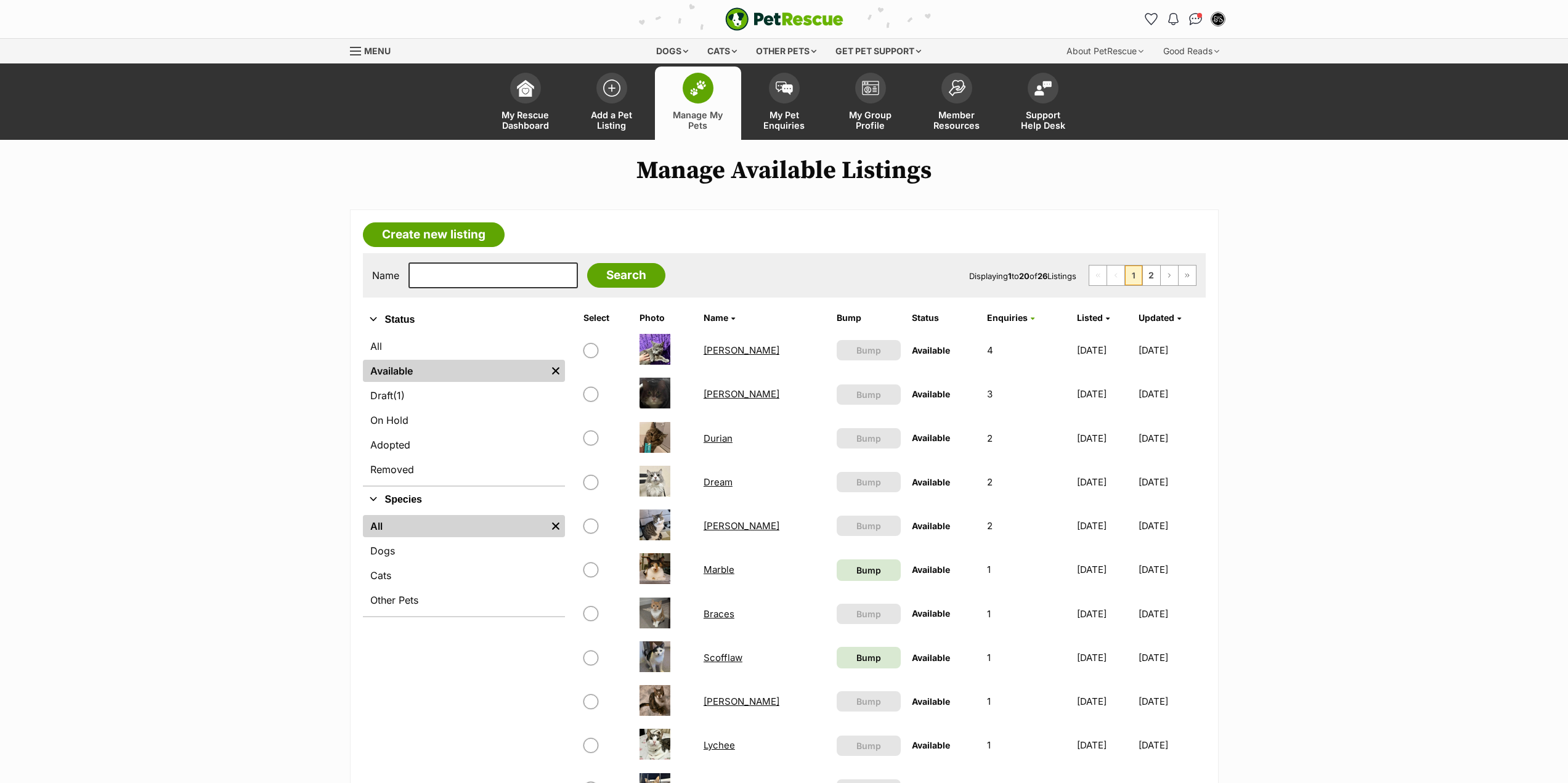
scroll to position [62, 0]
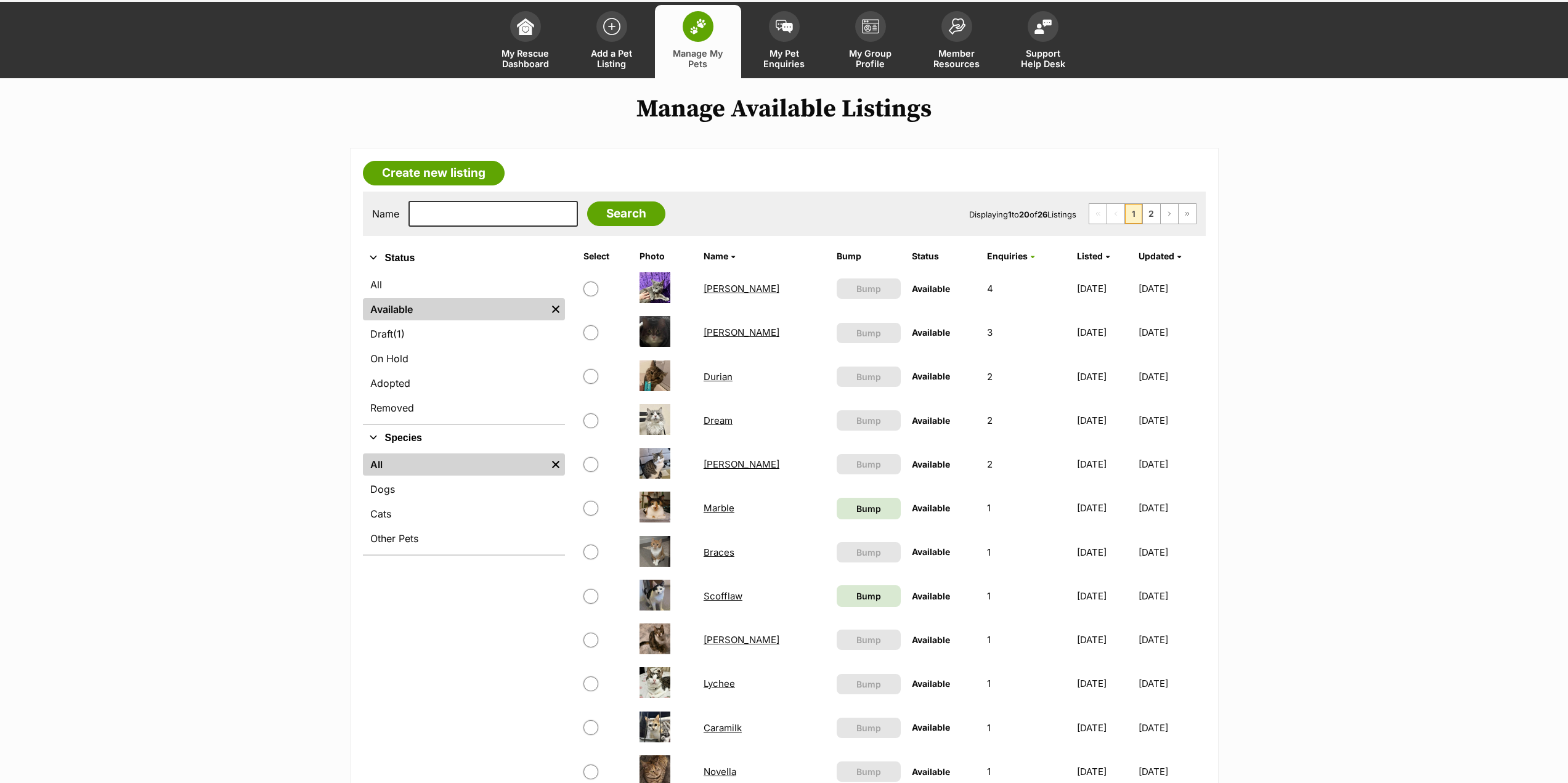
drag, startPoint x: 732, startPoint y: 419, endPoint x: 584, endPoint y: 406, distance: 148.6
click at [583, 406] on td at bounding box center [606, 420] width 55 height 42
click at [790, 60] on span "My Pet Enquiries" at bounding box center [785, 58] width 56 height 21
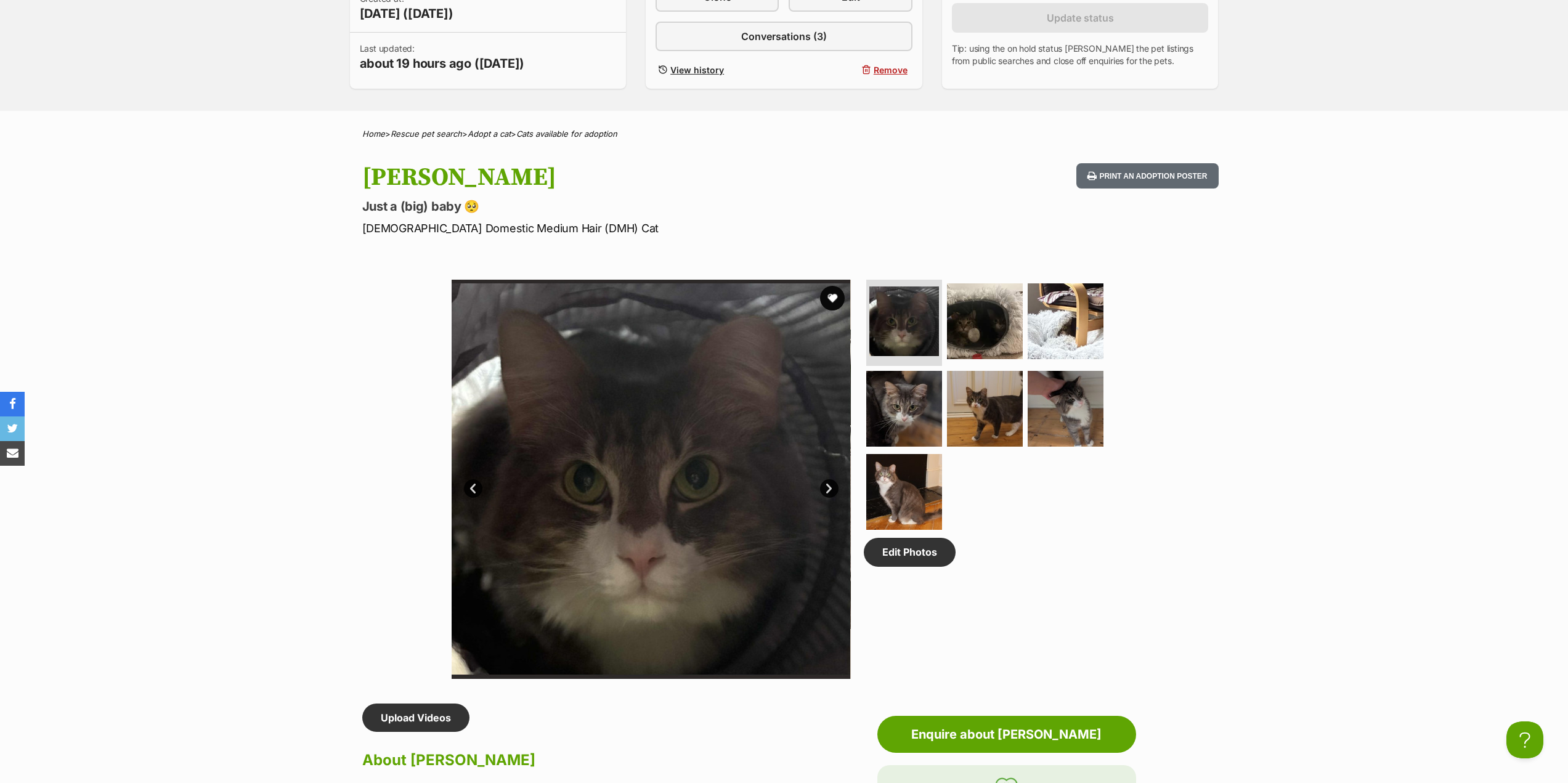
click at [826, 481] on link "Next" at bounding box center [829, 489] width 19 height 18
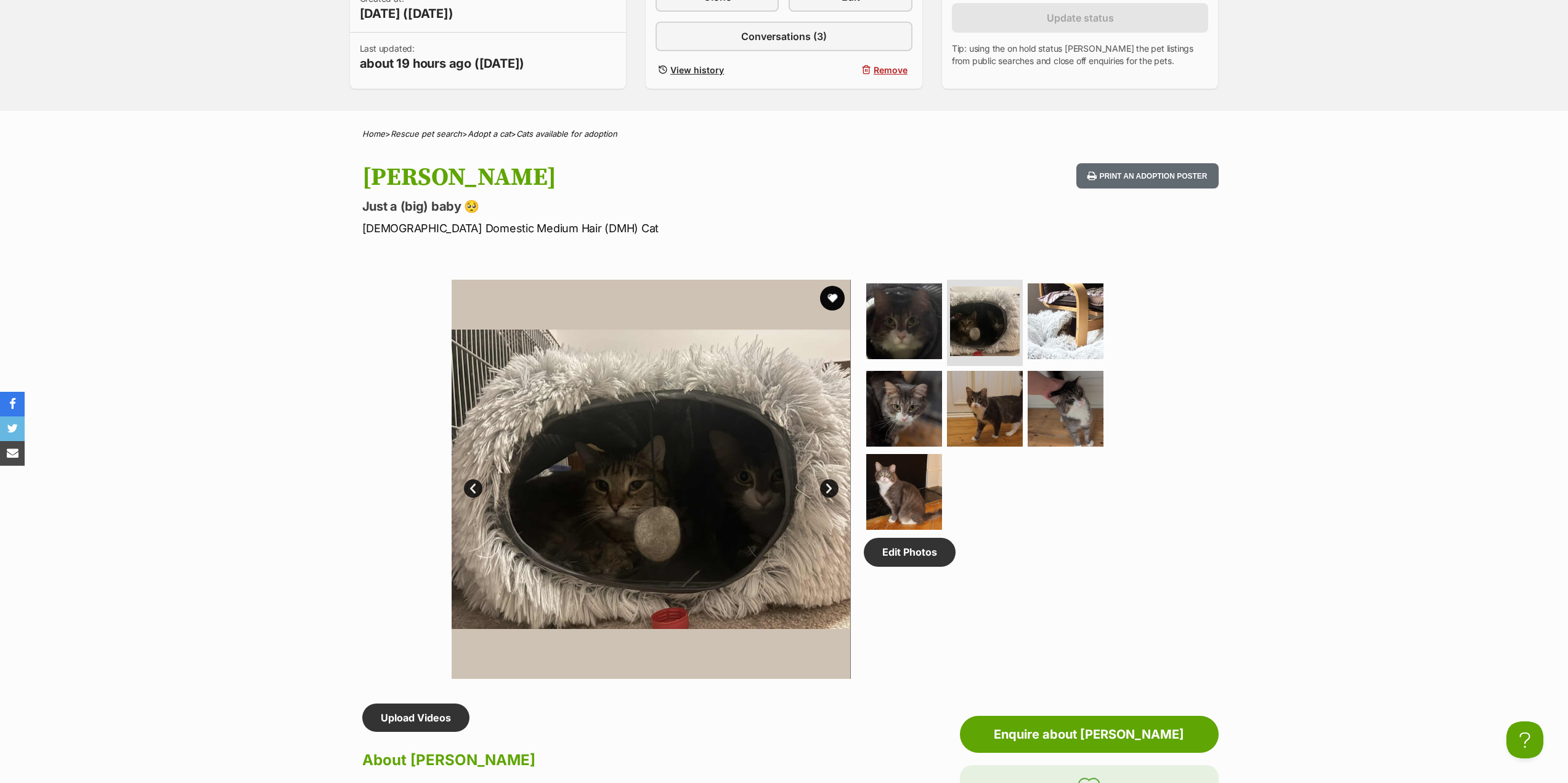
click at [822, 482] on link "Next" at bounding box center [829, 489] width 19 height 18
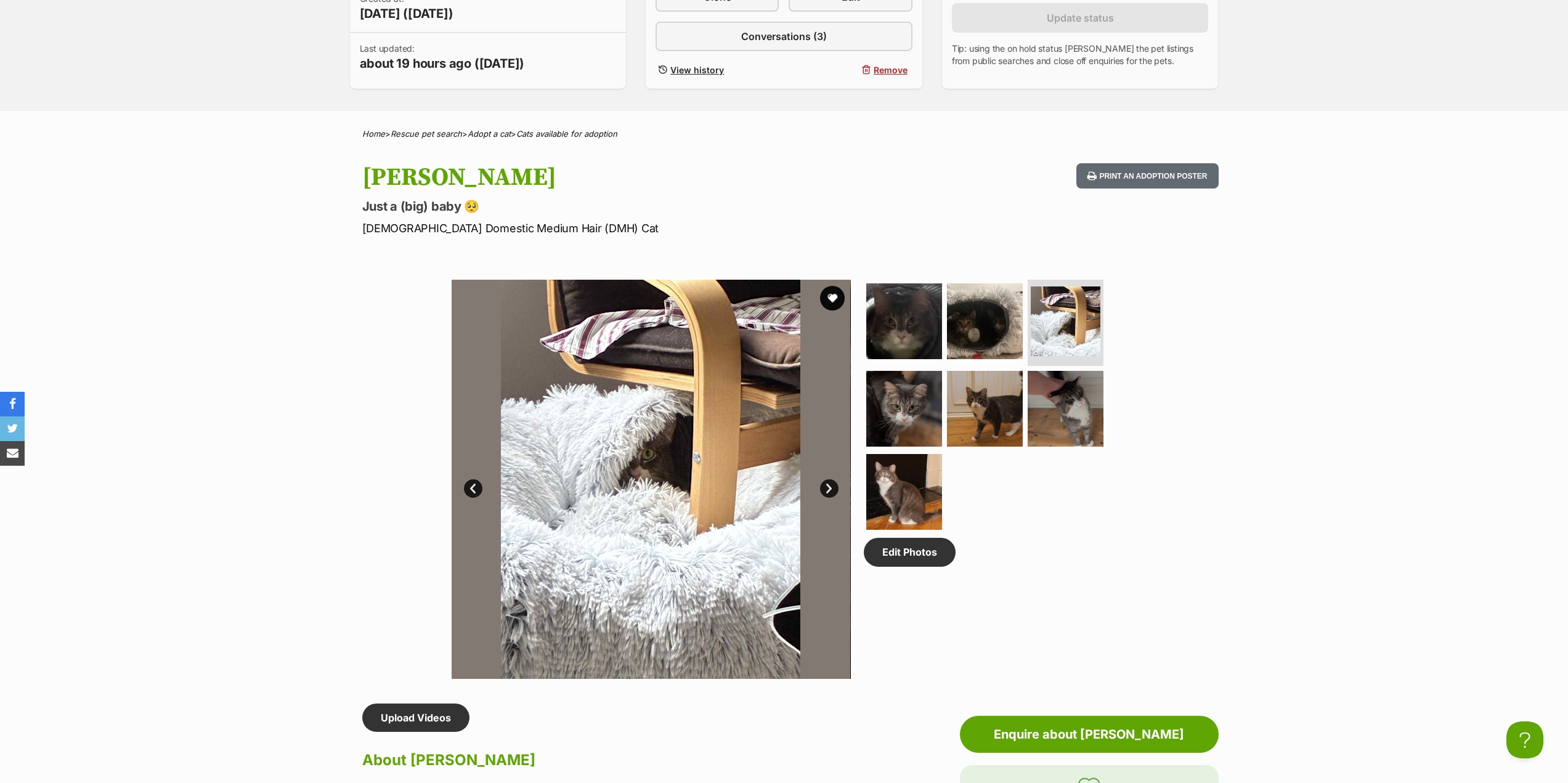
click at [822, 482] on link "Next" at bounding box center [829, 489] width 19 height 18
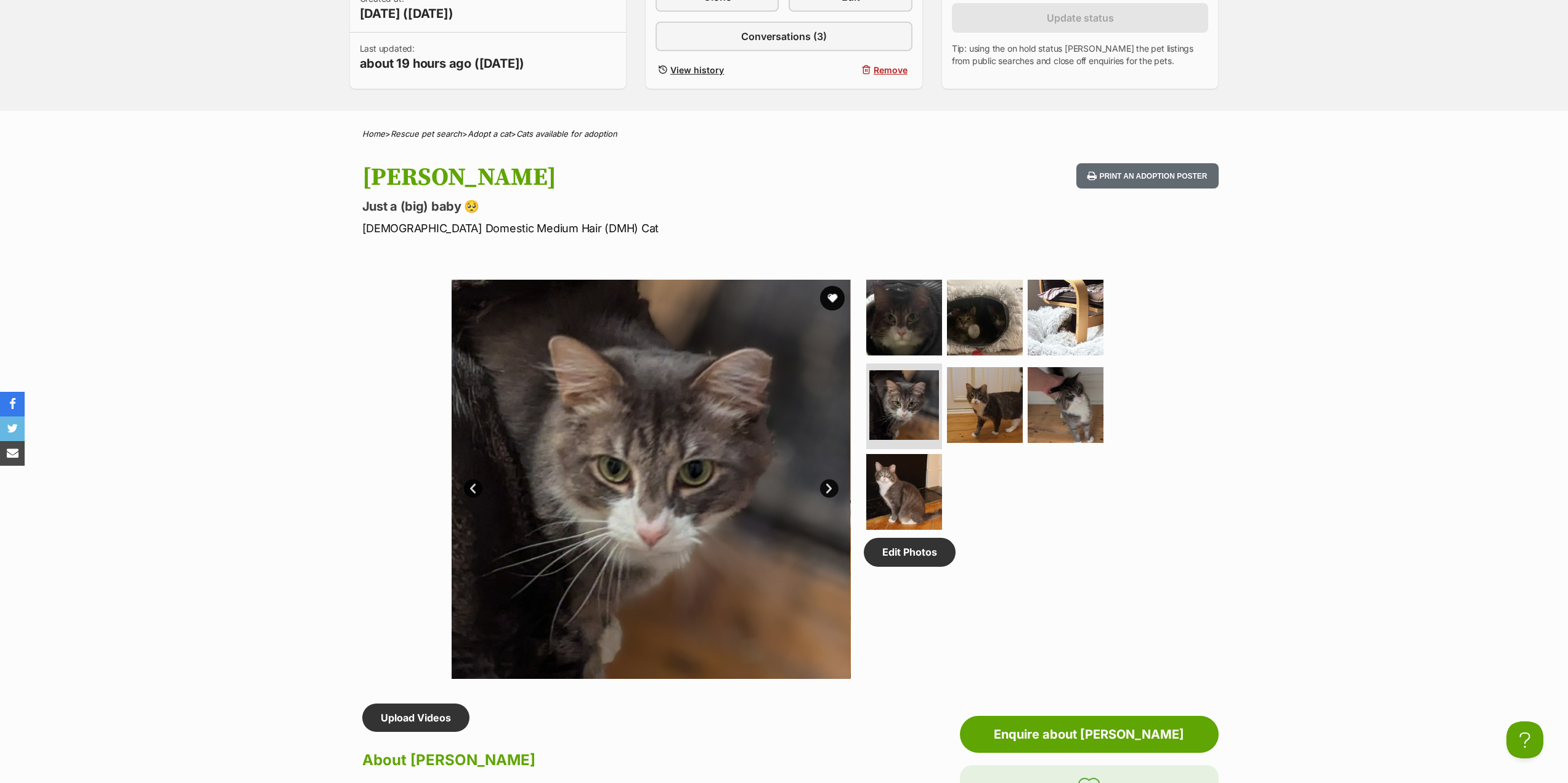
click at [821, 484] on link "Next" at bounding box center [829, 489] width 19 height 18
click at [823, 490] on link "Next" at bounding box center [829, 489] width 19 height 18
click at [827, 490] on link "Next" at bounding box center [829, 489] width 19 height 18
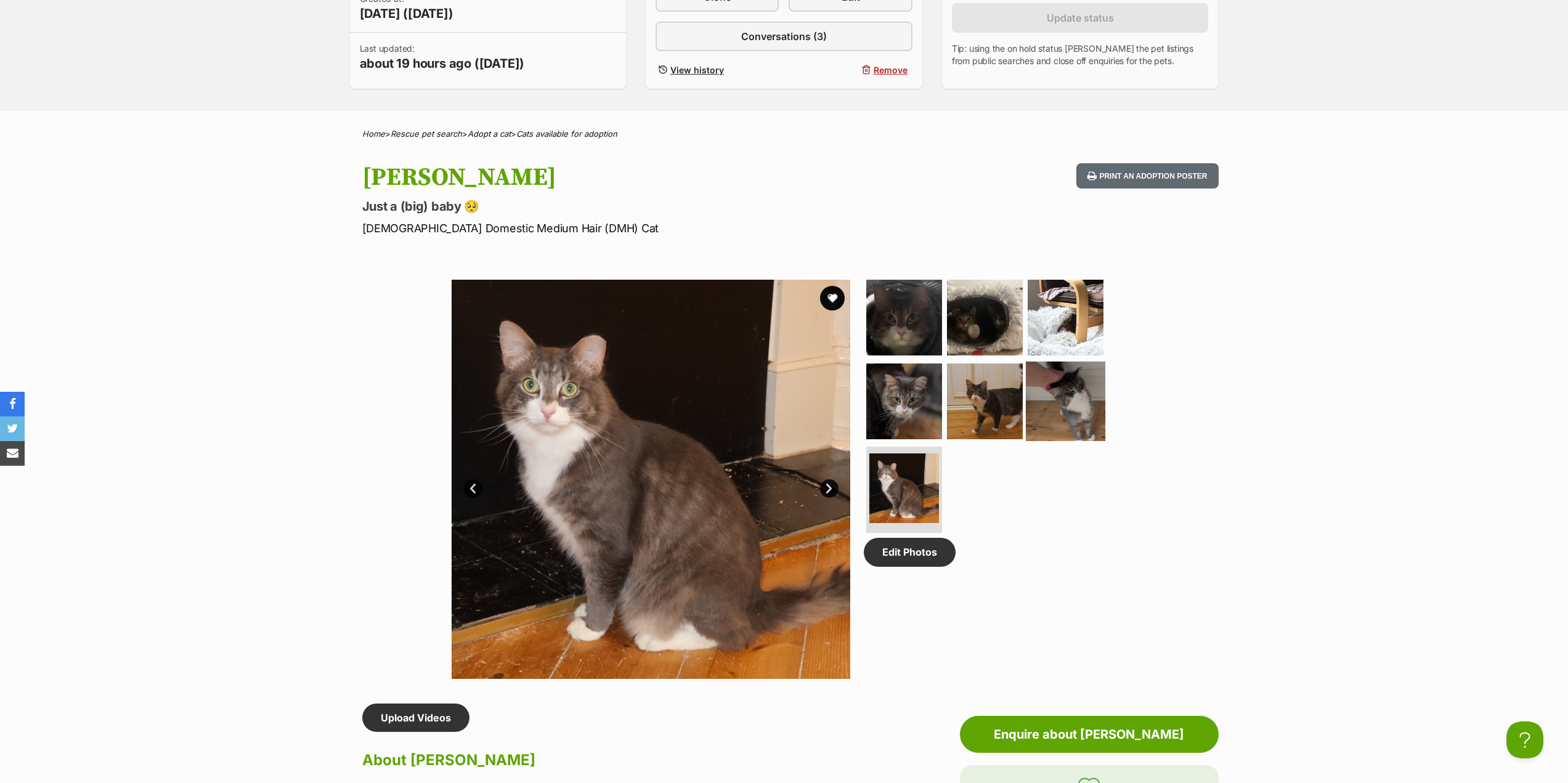
click at [1048, 413] on img at bounding box center [1065, 400] width 79 height 79
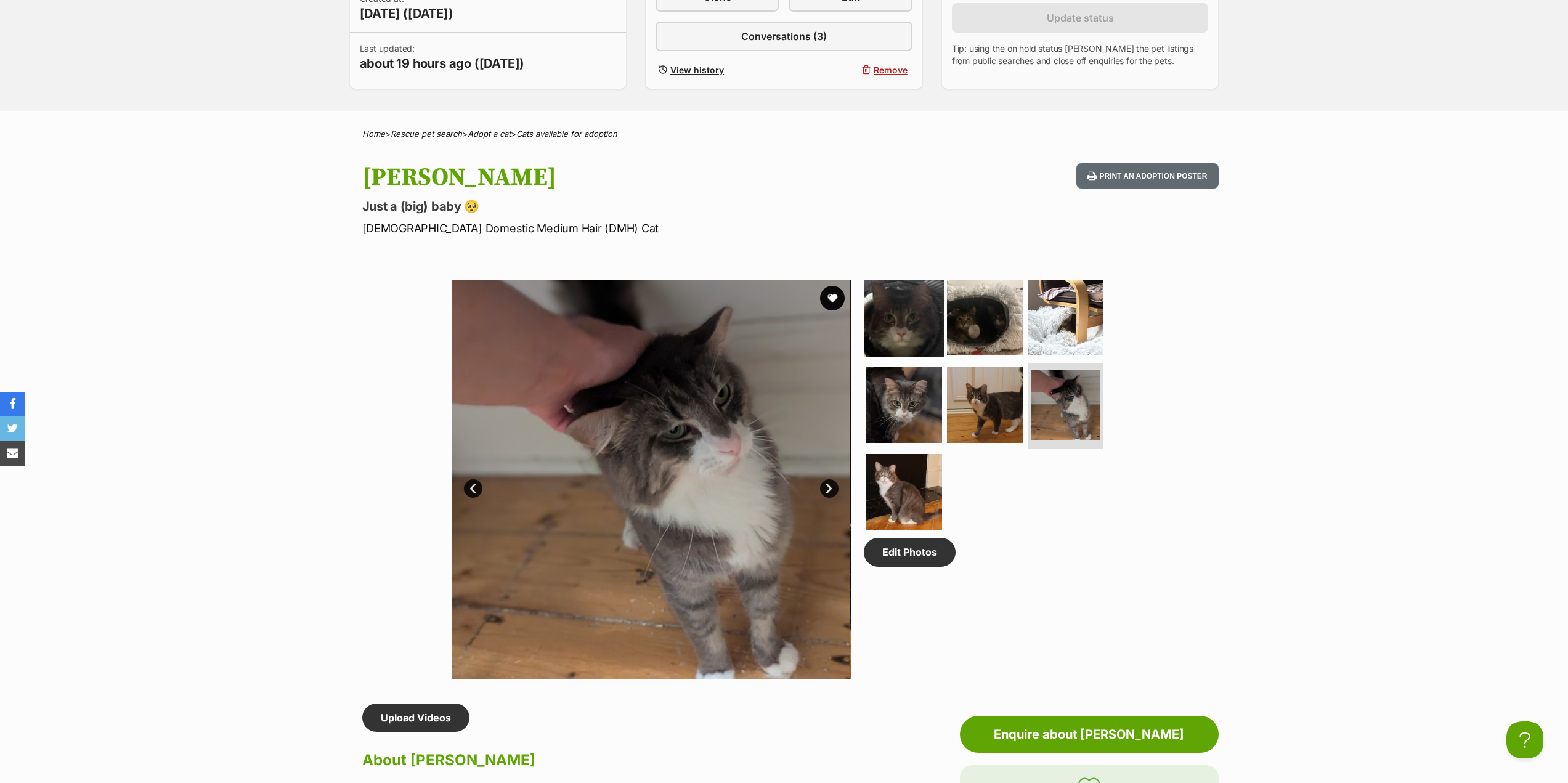
click at [927, 338] on img at bounding box center [904, 318] width 79 height 79
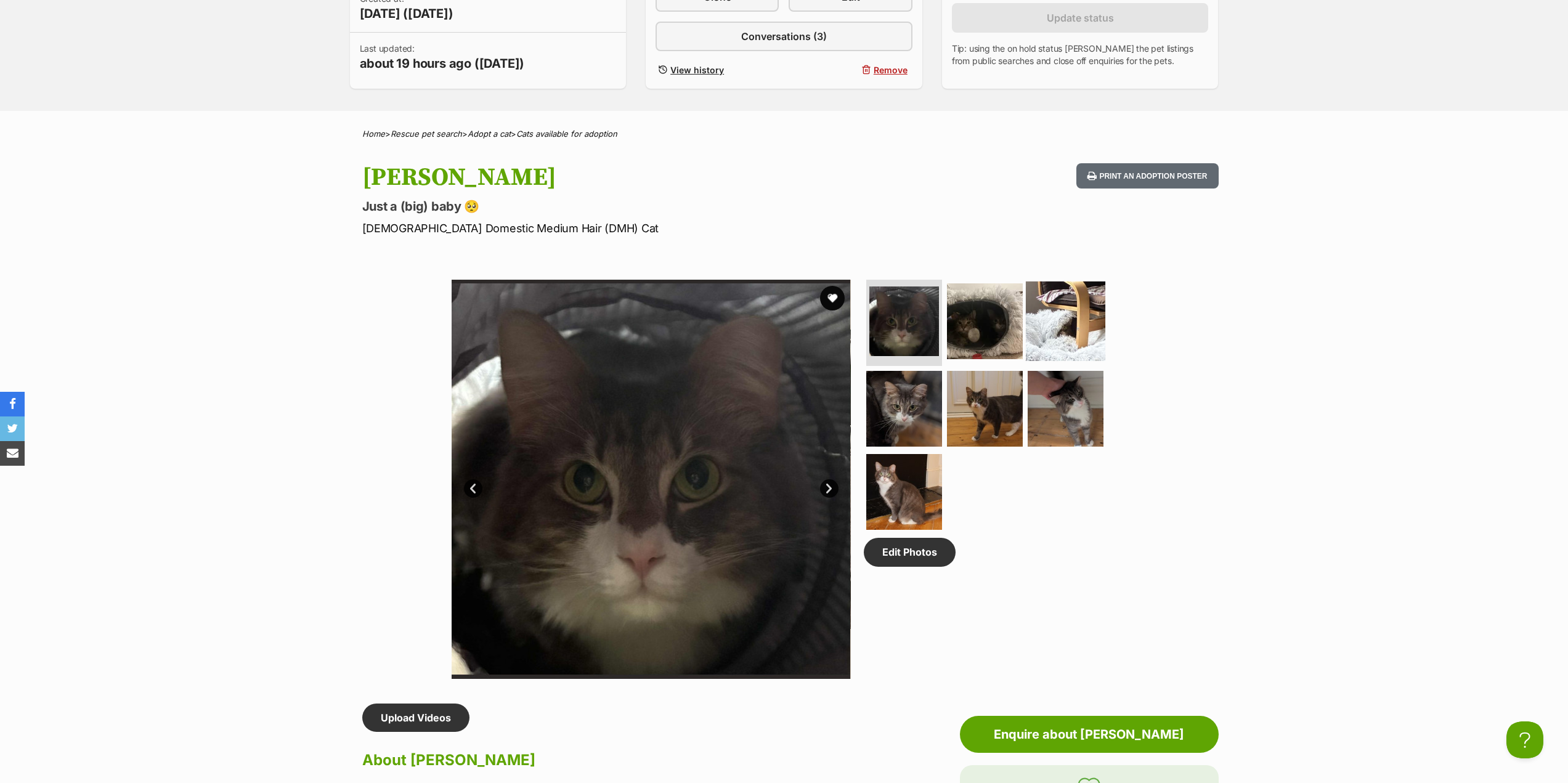
click at [1069, 332] on img at bounding box center [1065, 321] width 79 height 79
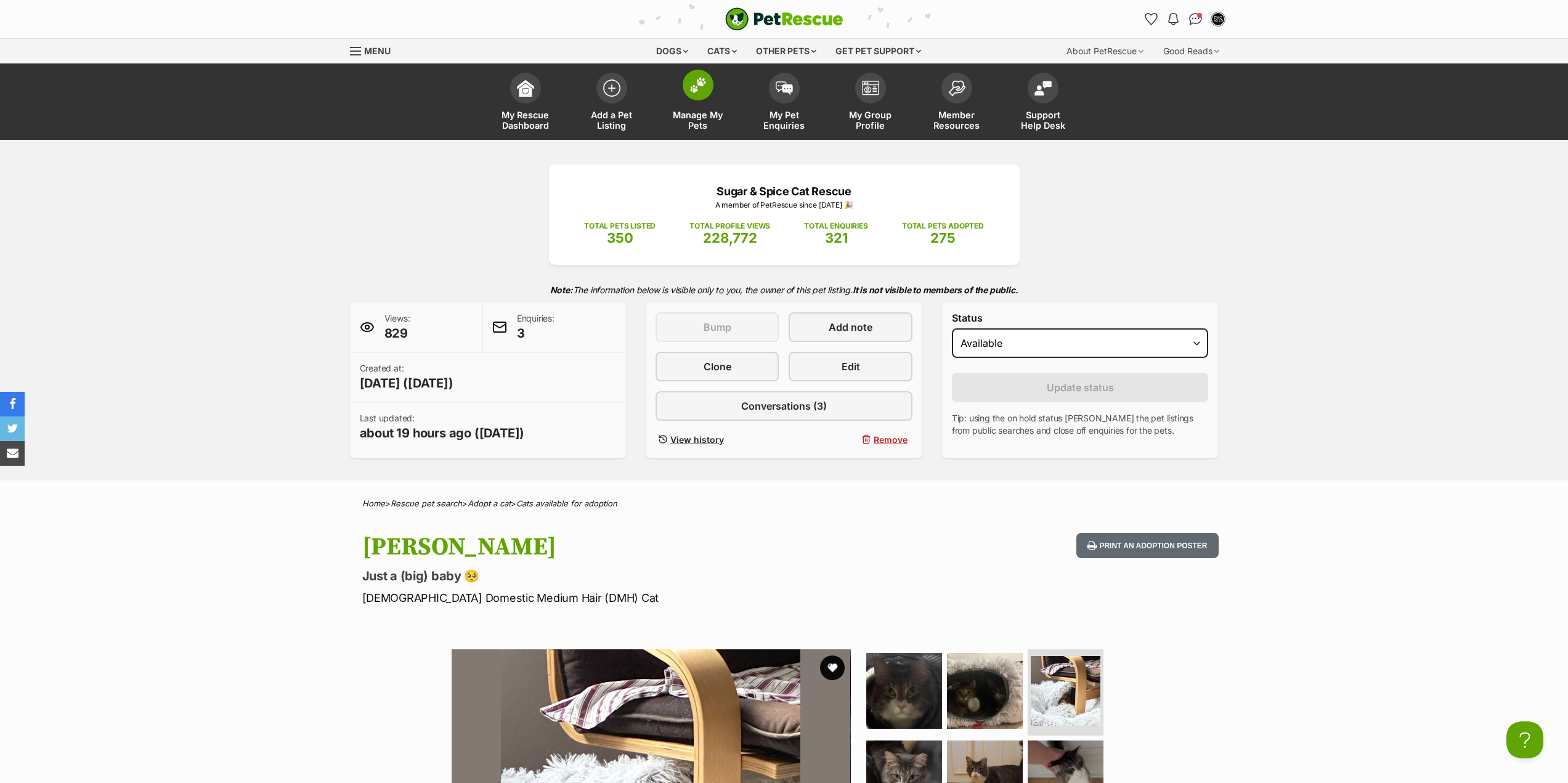
click at [696, 113] on span "Manage My Pets" at bounding box center [698, 119] width 56 height 21
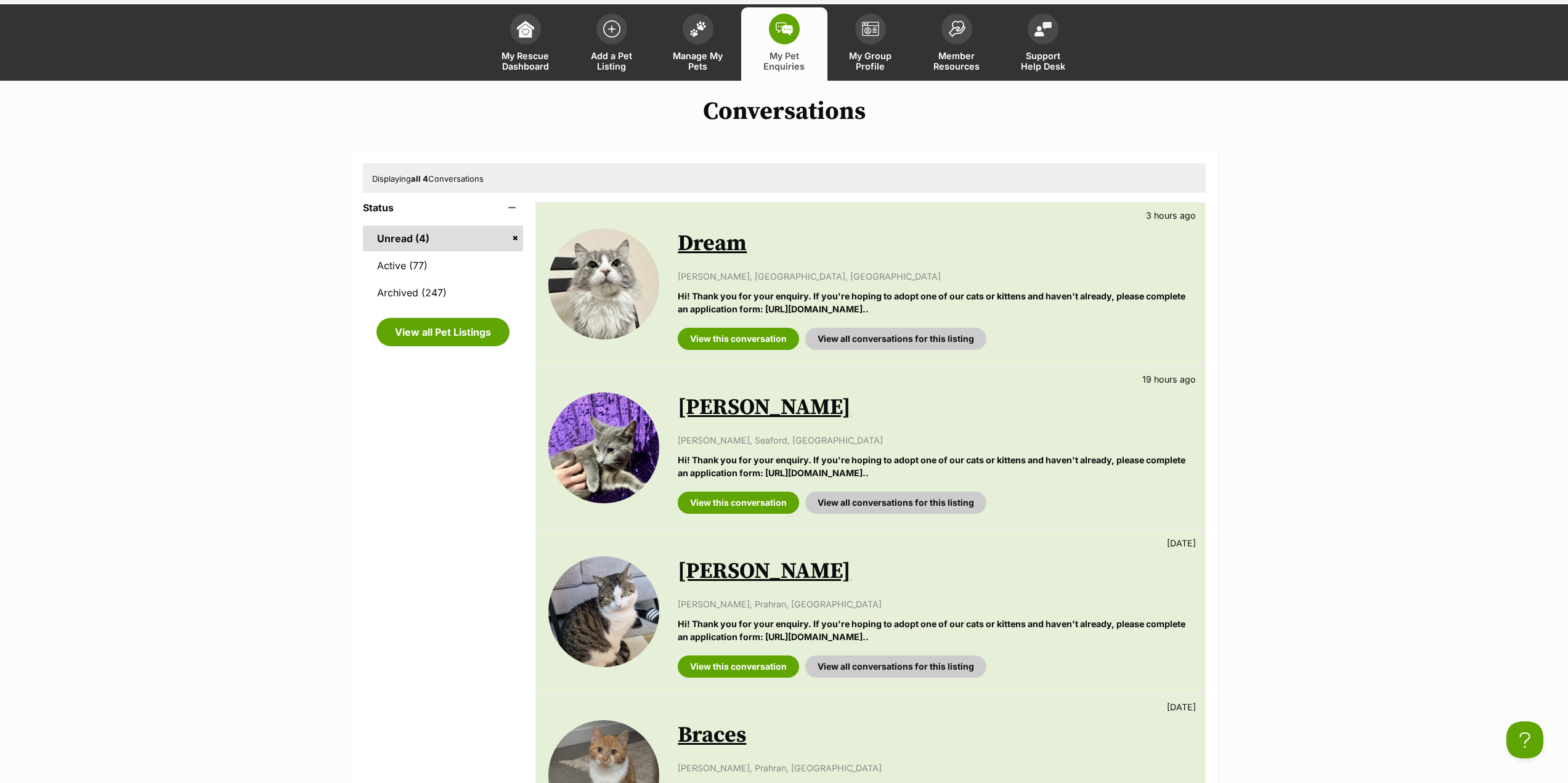
scroll to position [123, 0]
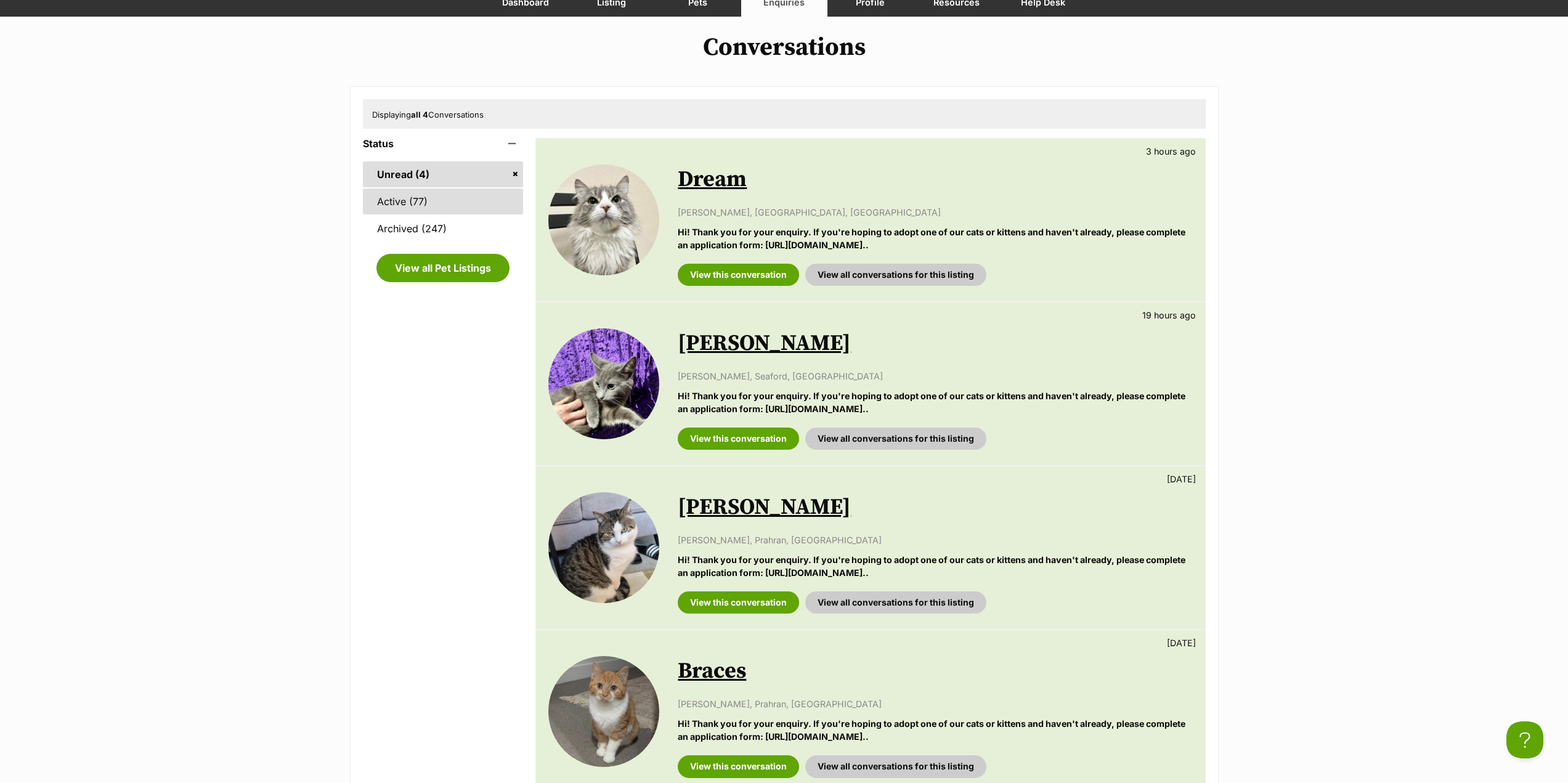
click at [417, 198] on link "Active (77)" at bounding box center [443, 202] width 161 height 26
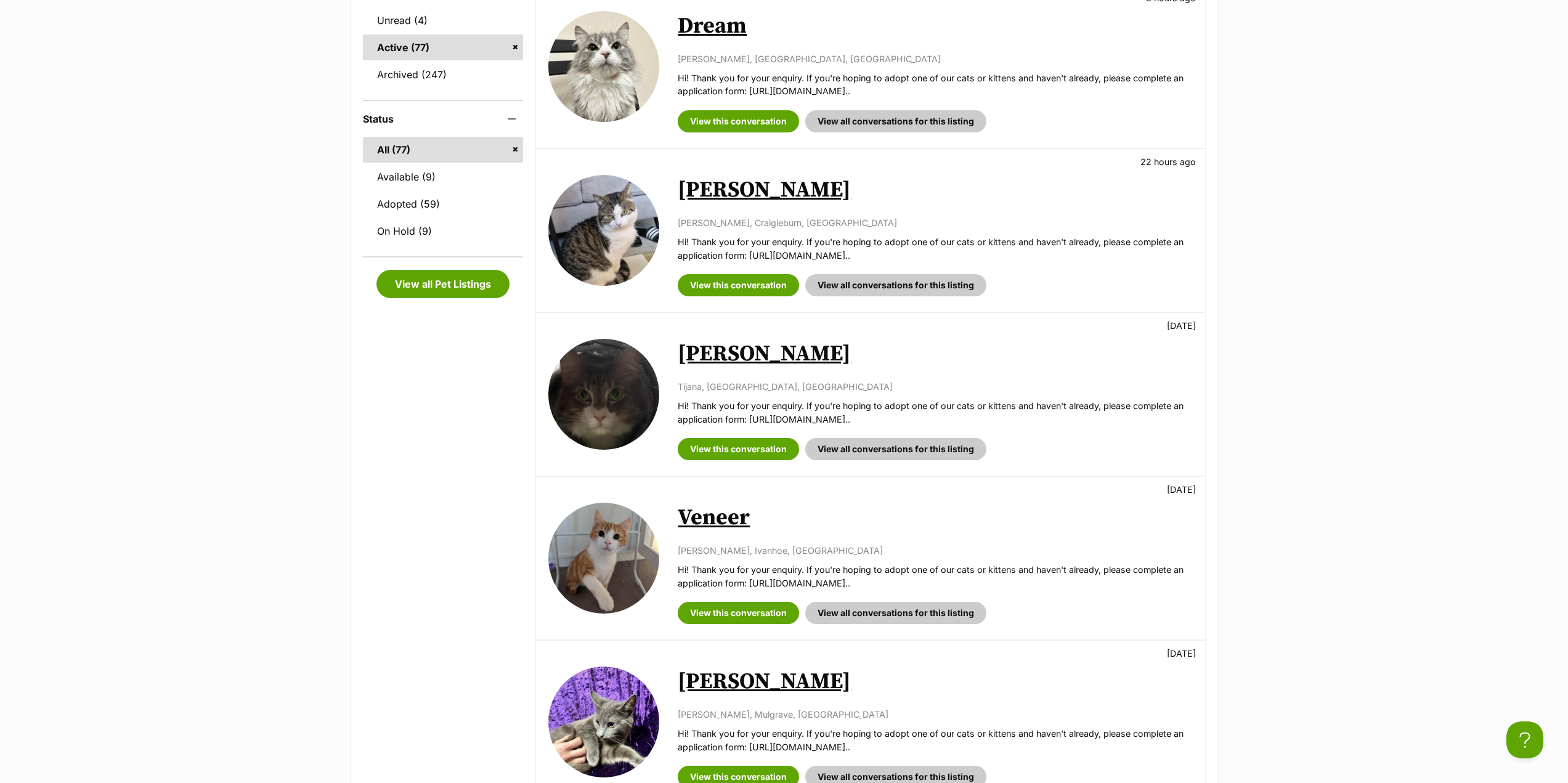
scroll to position [308, 0]
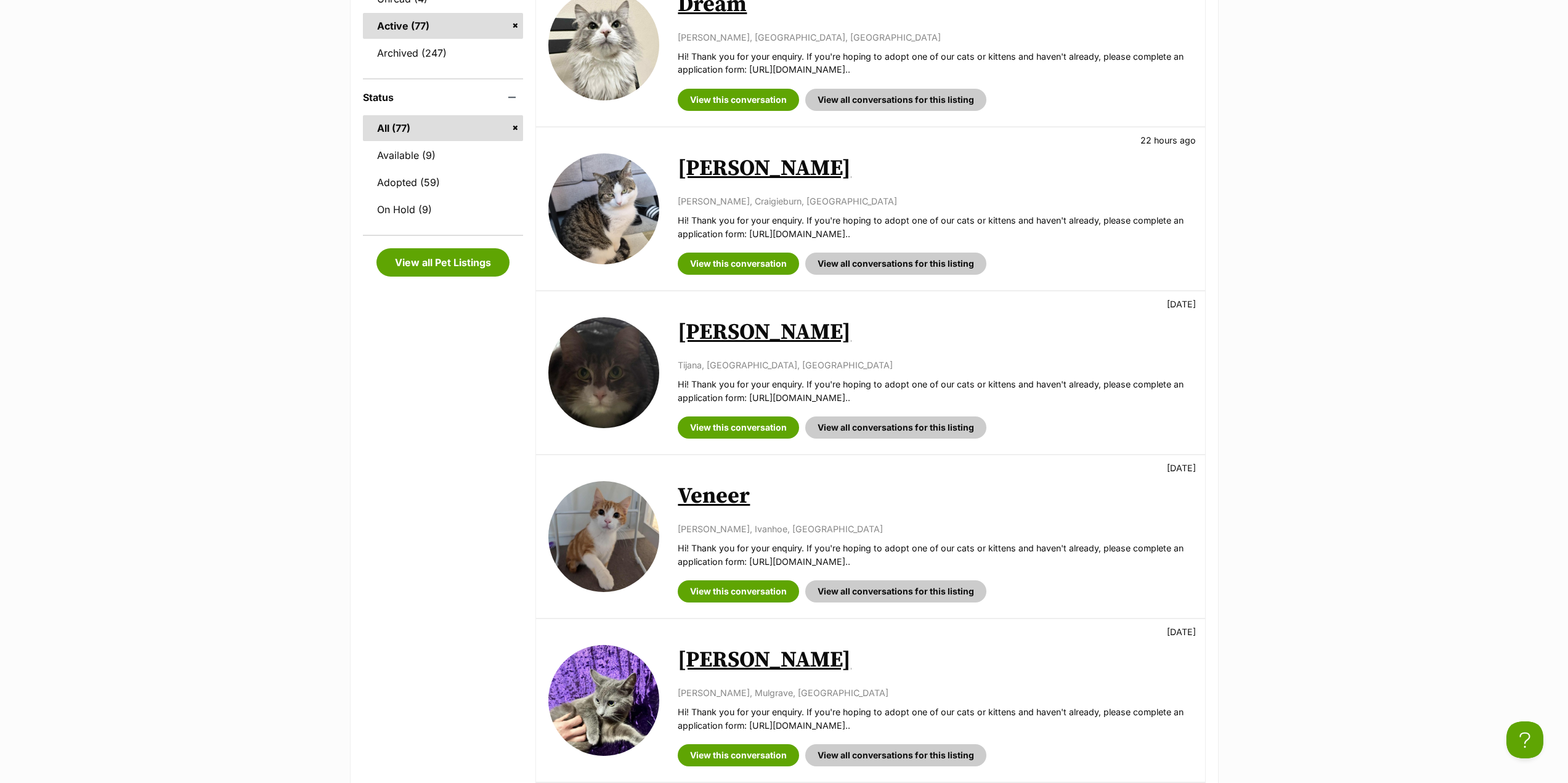
click at [717, 336] on link "[PERSON_NAME]" at bounding box center [764, 332] width 173 height 28
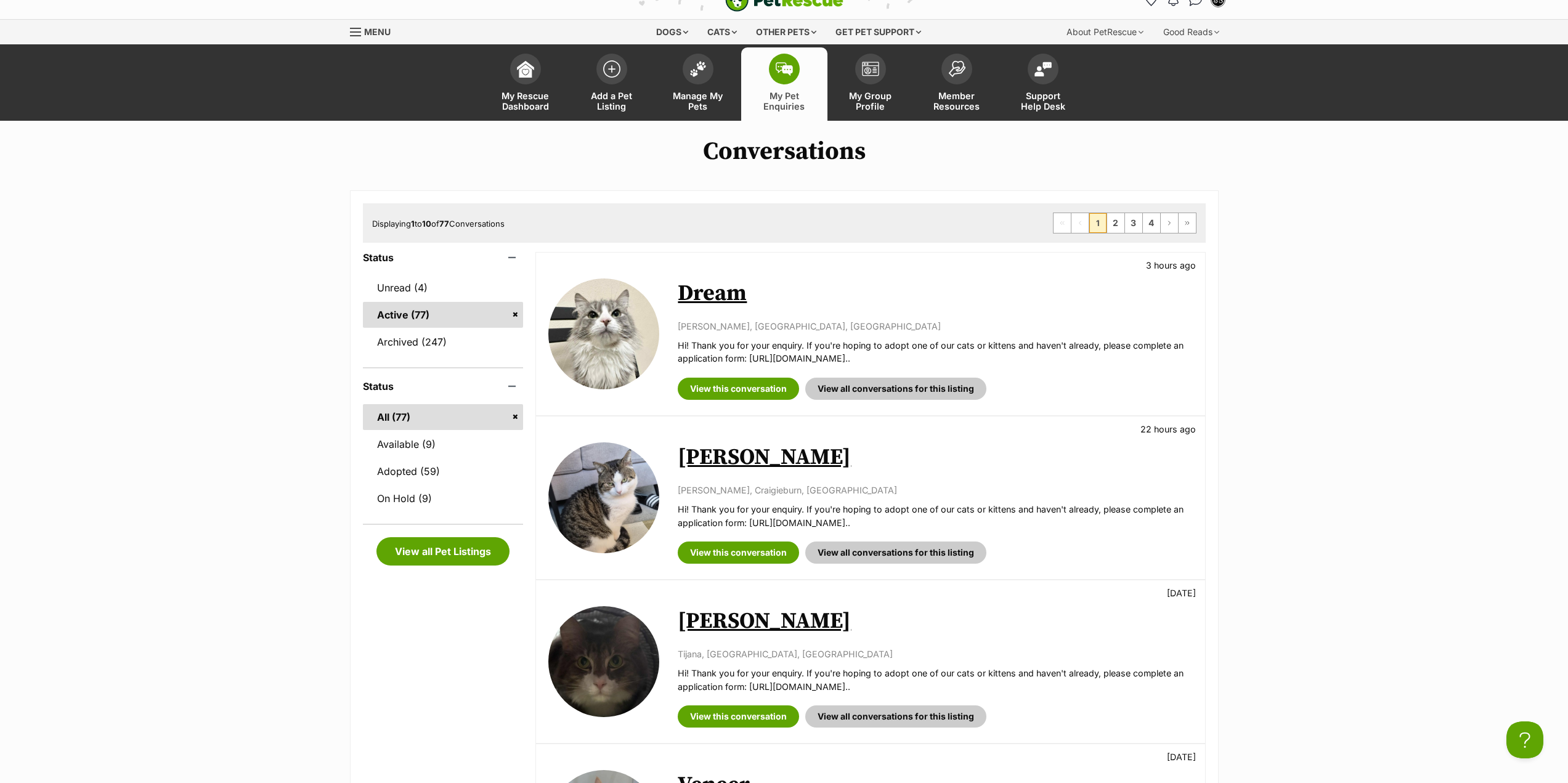
scroll to position [0, 0]
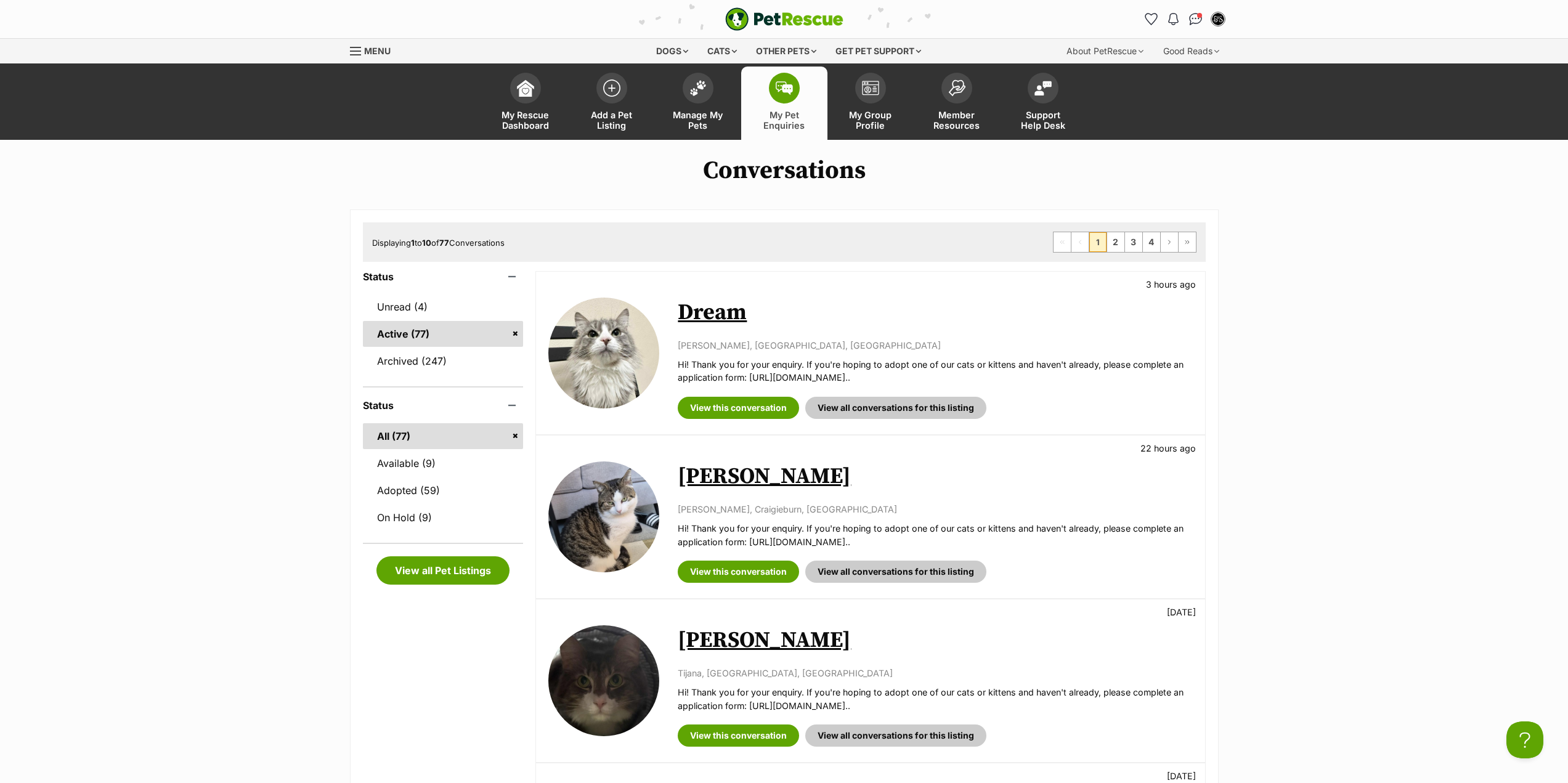
click at [753, 124] on link "My Pet Enquiries" at bounding box center [785, 102] width 86 height 73
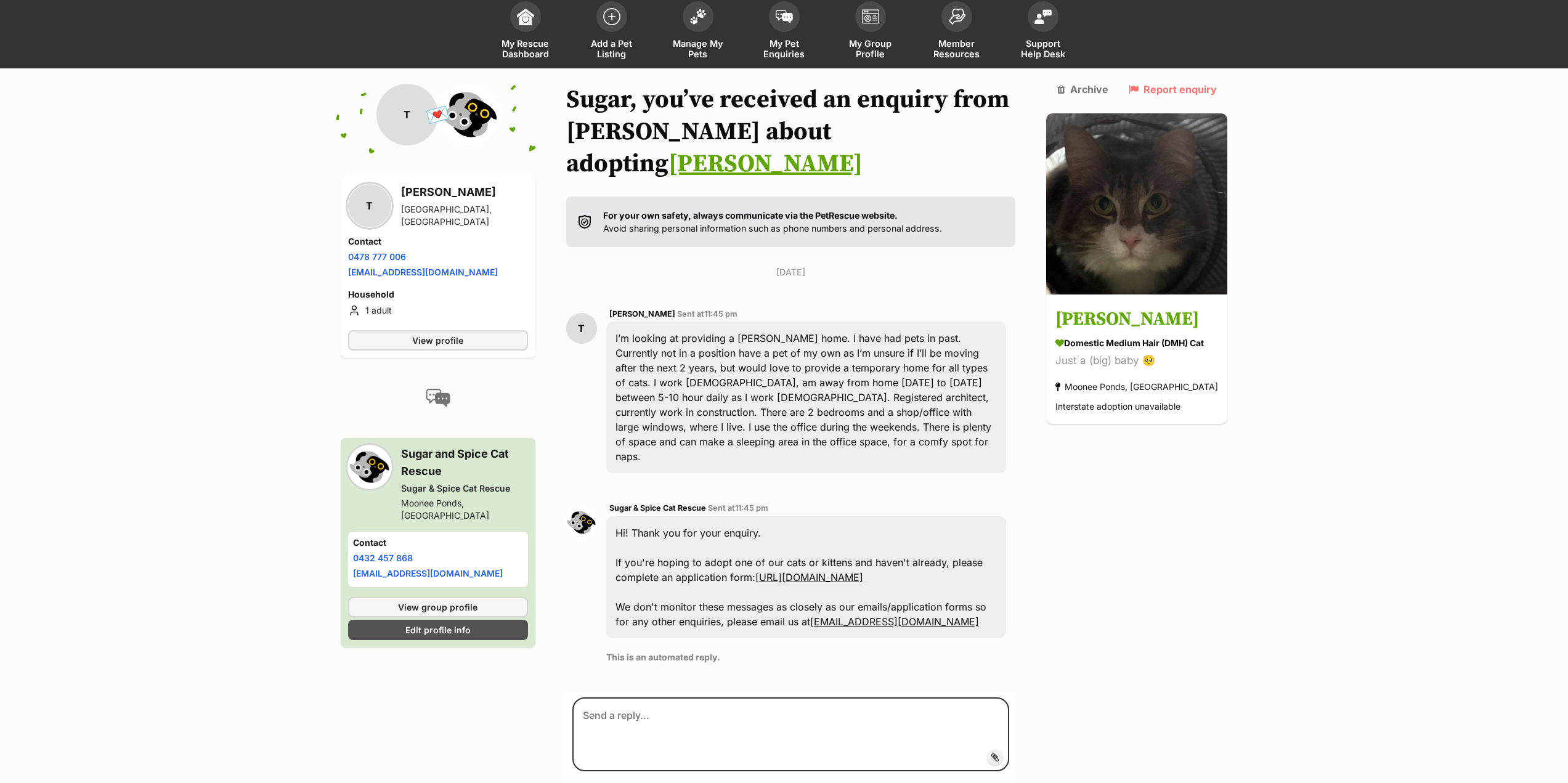
scroll to position [42, 0]
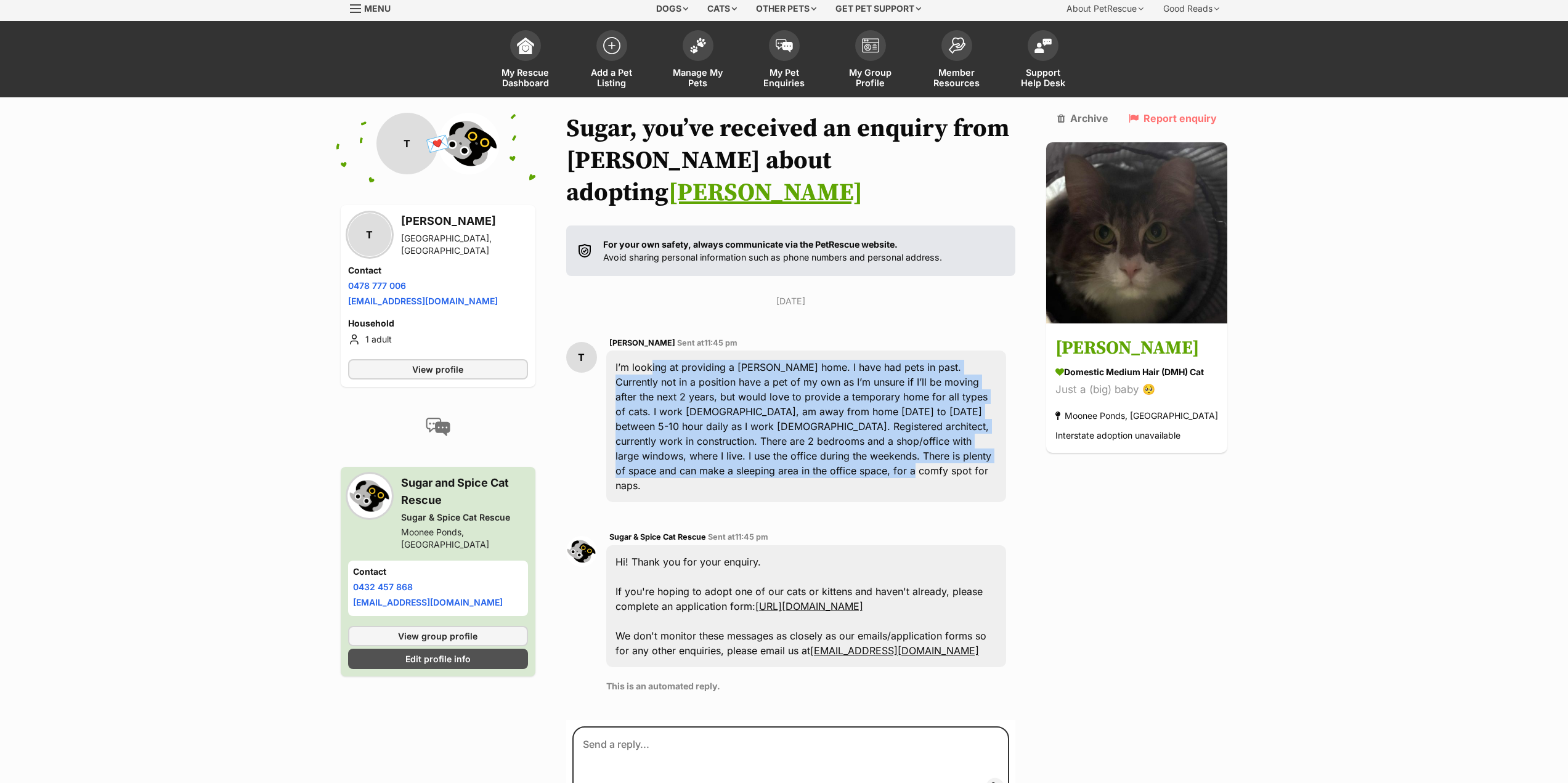
drag, startPoint x: 661, startPoint y: 335, endPoint x: 791, endPoint y: 442, distance: 168.4
click at [791, 442] on div "I’m looking at providing a foster home. I have had pets in past. Currently not …" at bounding box center [807, 426] width 401 height 152
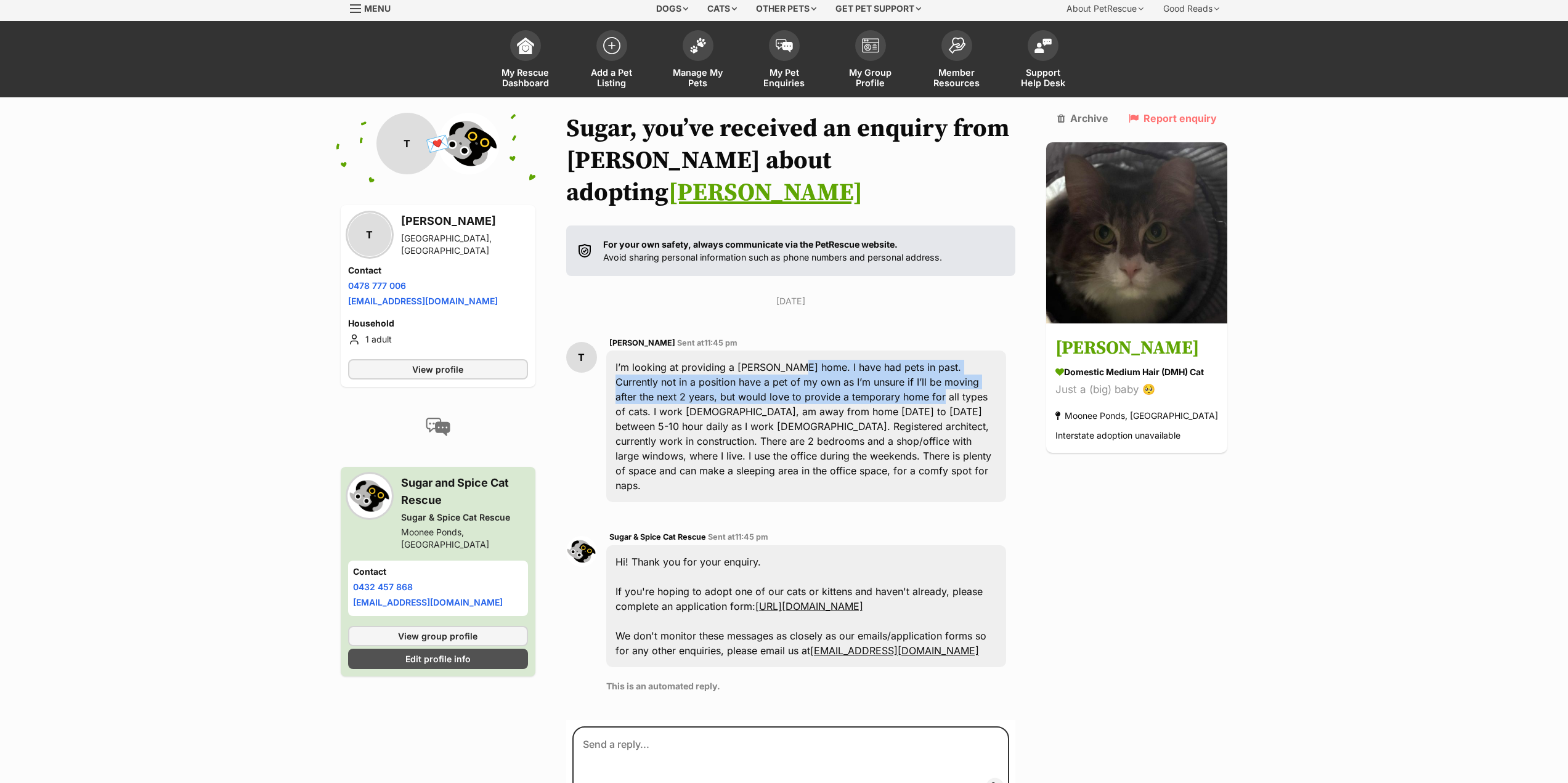
drag, startPoint x: 786, startPoint y: 340, endPoint x: 859, endPoint y: 358, distance: 75.2
click at [859, 358] on div "I’m looking at providing a foster home. I have had pets in past. Currently not …" at bounding box center [807, 426] width 401 height 152
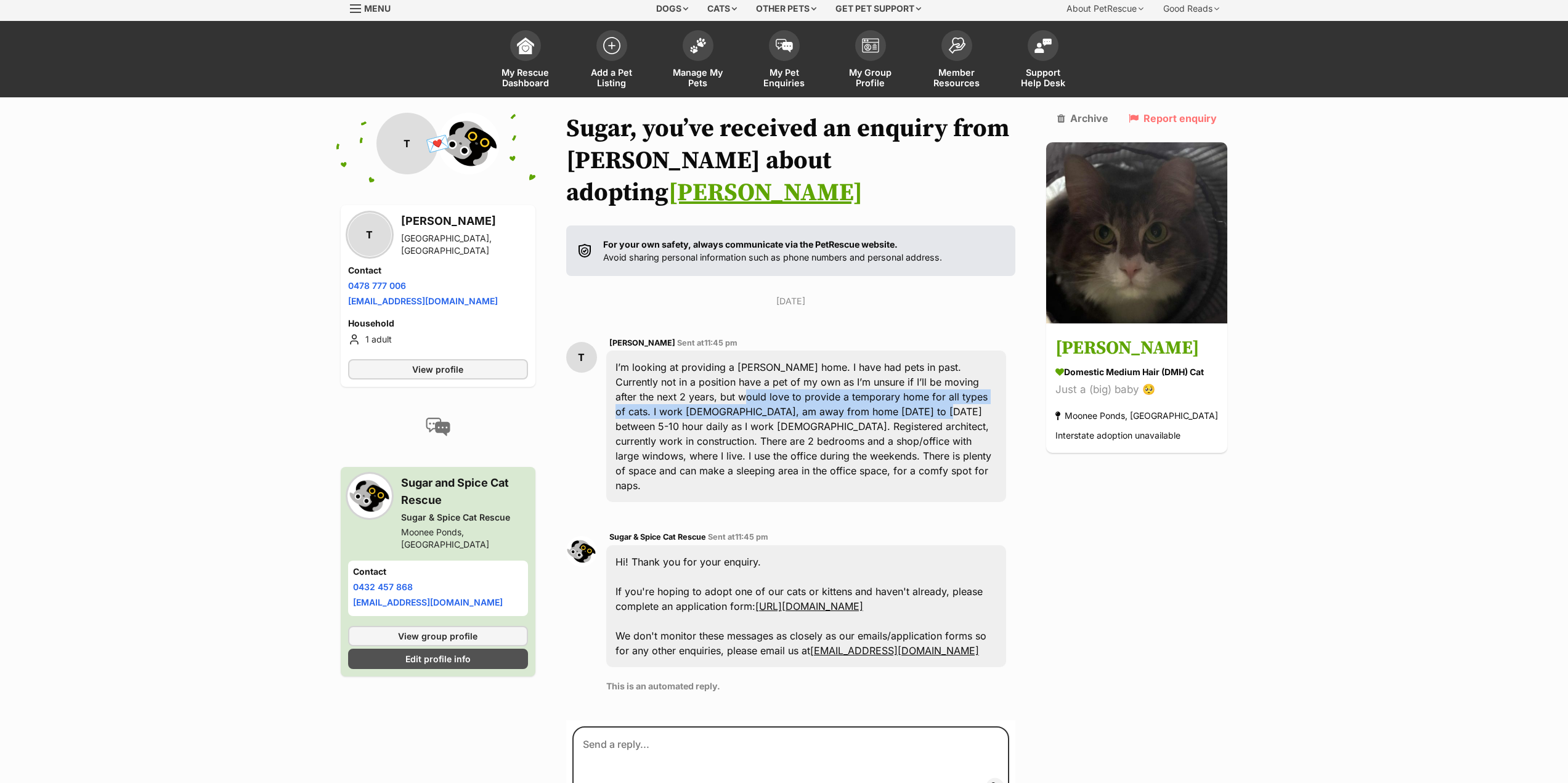
drag, startPoint x: 669, startPoint y: 363, endPoint x: 846, endPoint y: 380, distance: 177.8
click at [846, 380] on div "I’m looking at providing a foster home. I have had pets in past. Currently not …" at bounding box center [807, 426] width 401 height 152
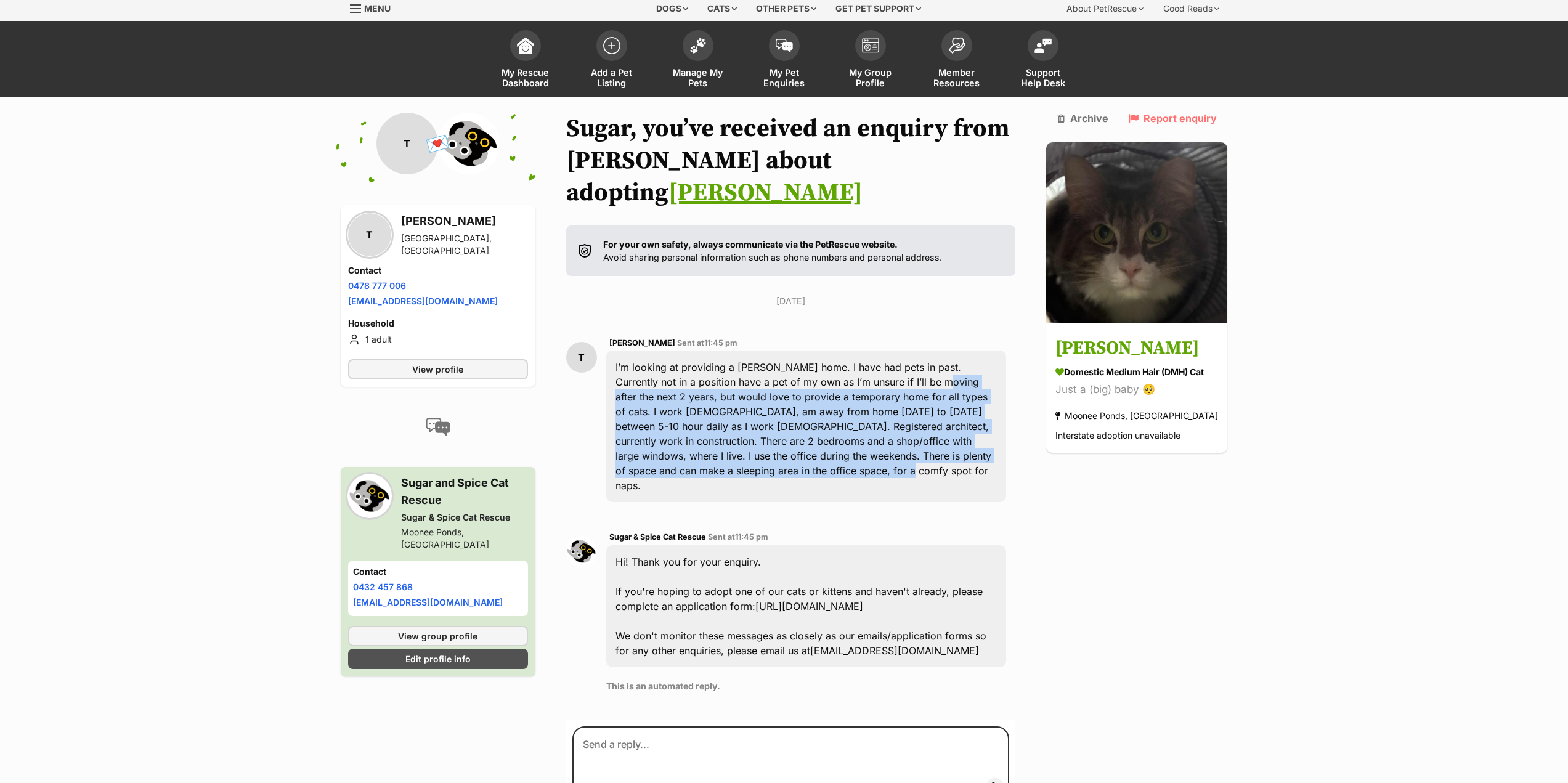
drag, startPoint x: 900, startPoint y: 357, endPoint x: 798, endPoint y: 445, distance: 134.7
click at [797, 445] on div "I’m looking at providing a foster home. I have had pets in past. Currently not …" at bounding box center [807, 426] width 401 height 152
click at [803, 442] on div "I’m looking at providing a foster home. I have had pets in past. Currently not …" at bounding box center [807, 426] width 401 height 152
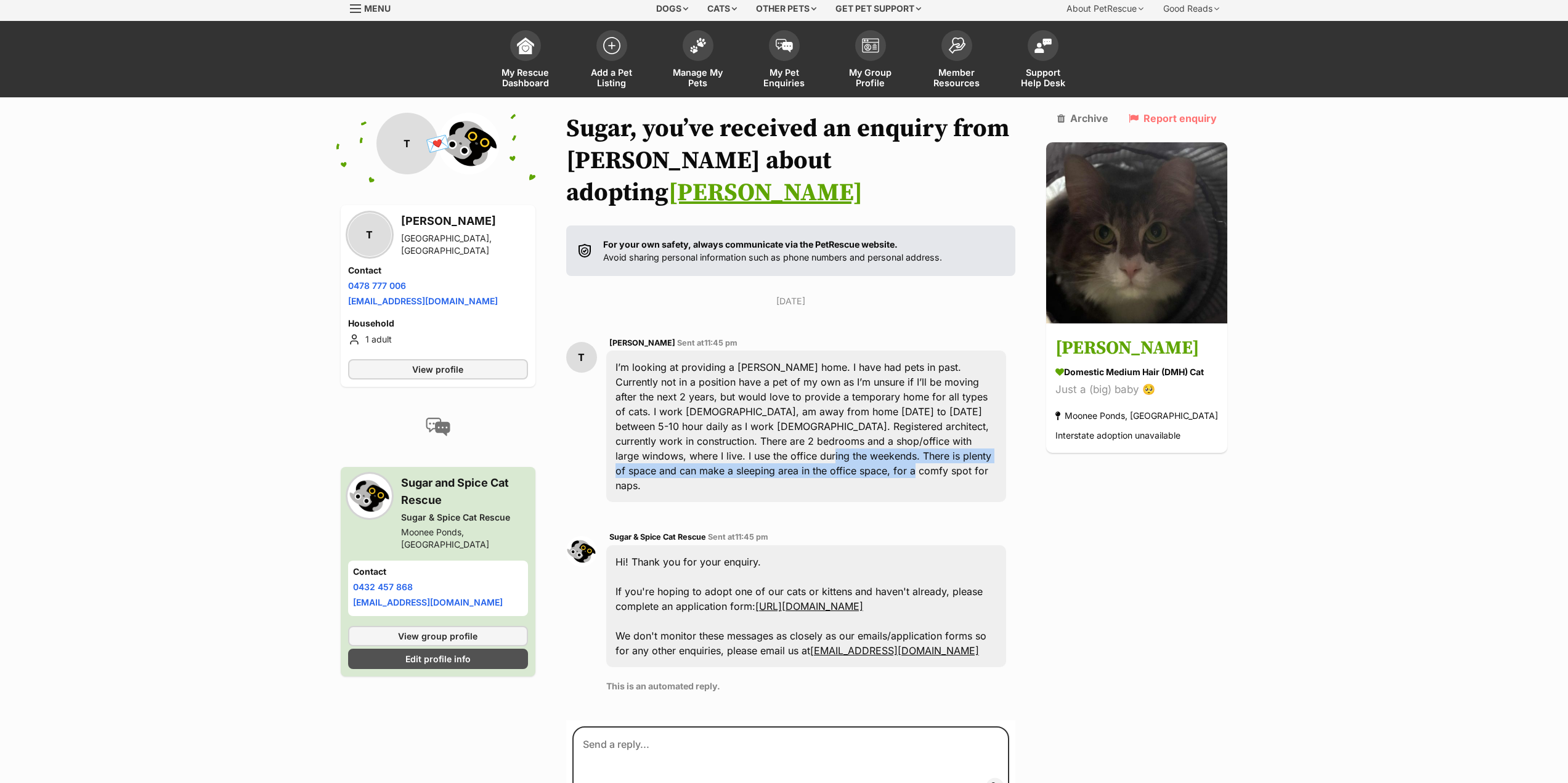
drag, startPoint x: 791, startPoint y: 439, endPoint x: 687, endPoint y: 422, distance: 105.4
click at [687, 422] on div "I’m looking at providing a foster home. I have had pets in past. Currently not …" at bounding box center [807, 426] width 401 height 152
drag, startPoint x: 679, startPoint y: 423, endPoint x: 794, endPoint y: 435, distance: 115.6
click at [794, 435] on div "I’m looking at providing a foster home. I have had pets in past. Currently not …" at bounding box center [807, 426] width 401 height 152
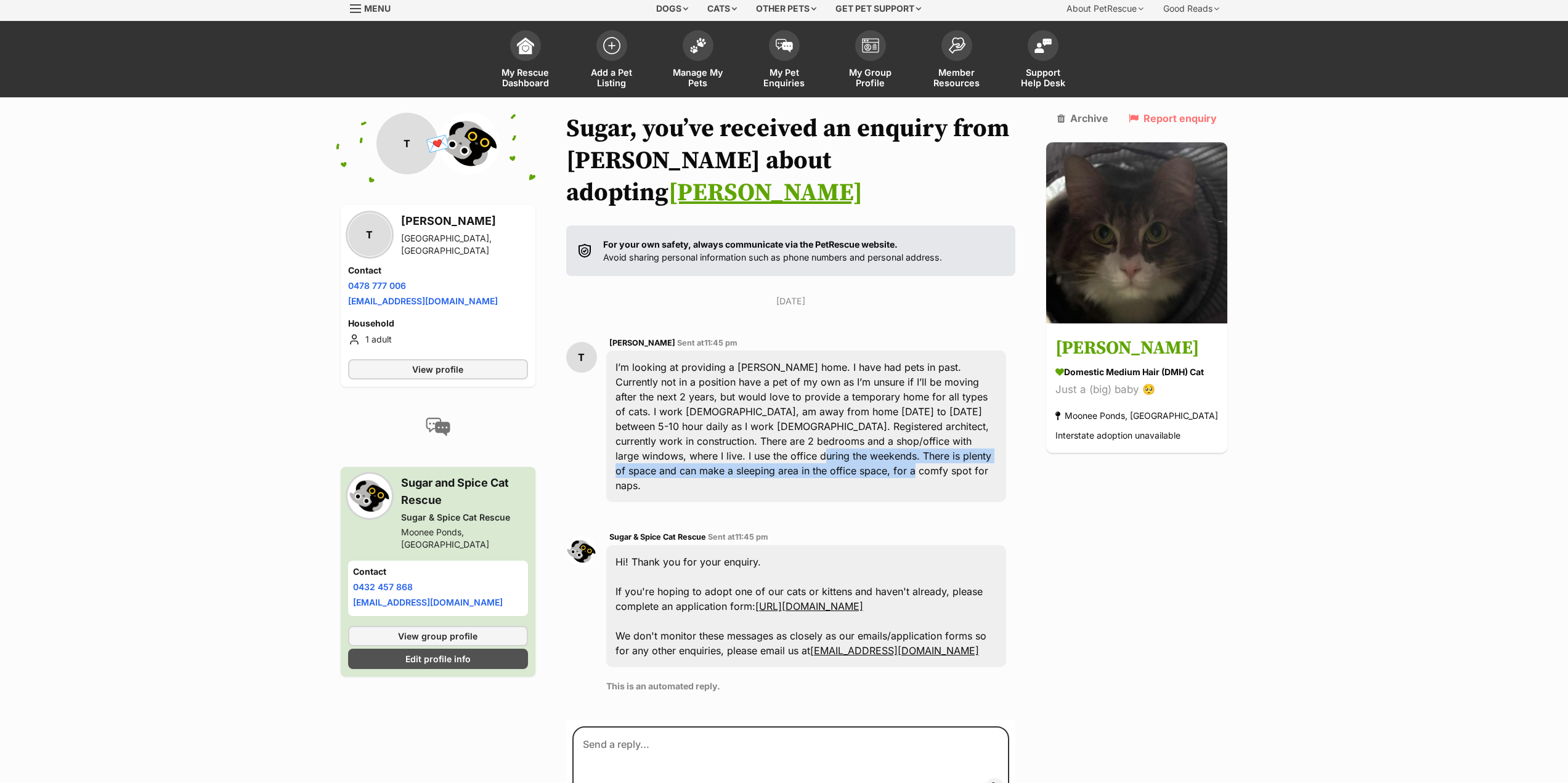
click at [798, 443] on div "I’m looking at providing a foster home. I have had pets in past. Currently not …" at bounding box center [807, 426] width 401 height 152
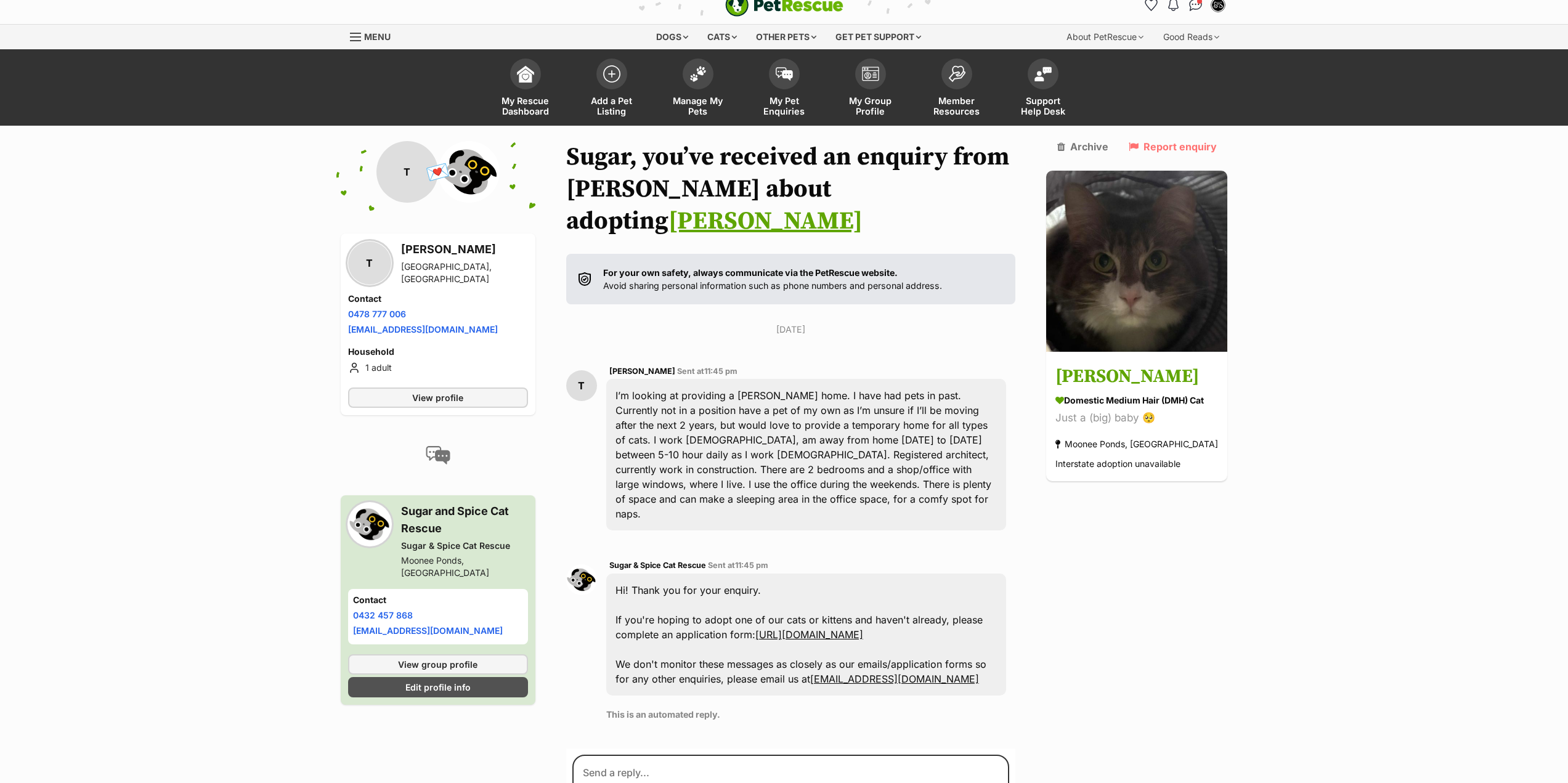
scroll to position [0, 0]
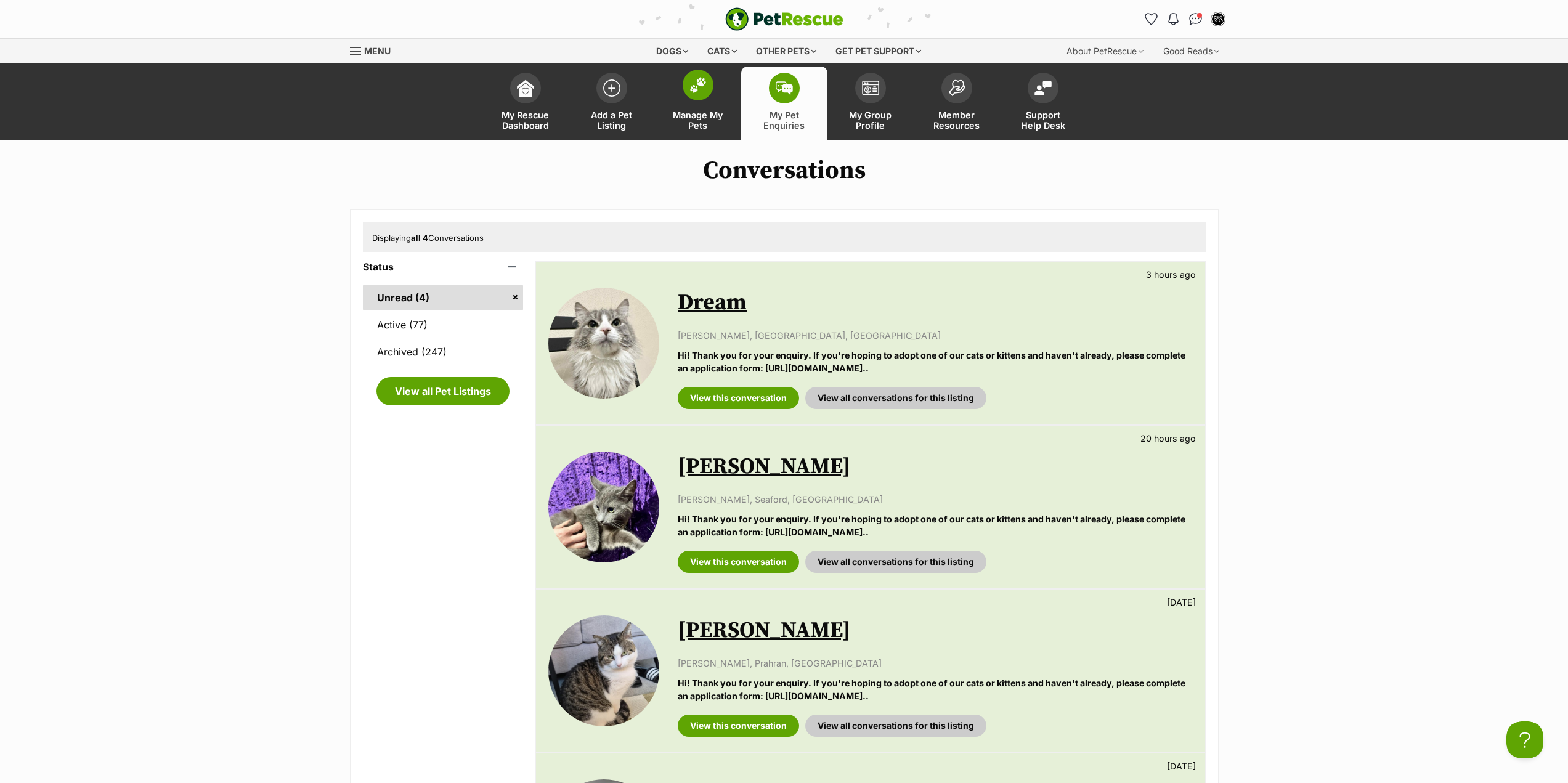
click at [691, 109] on link "Manage My Pets" at bounding box center [698, 102] width 86 height 73
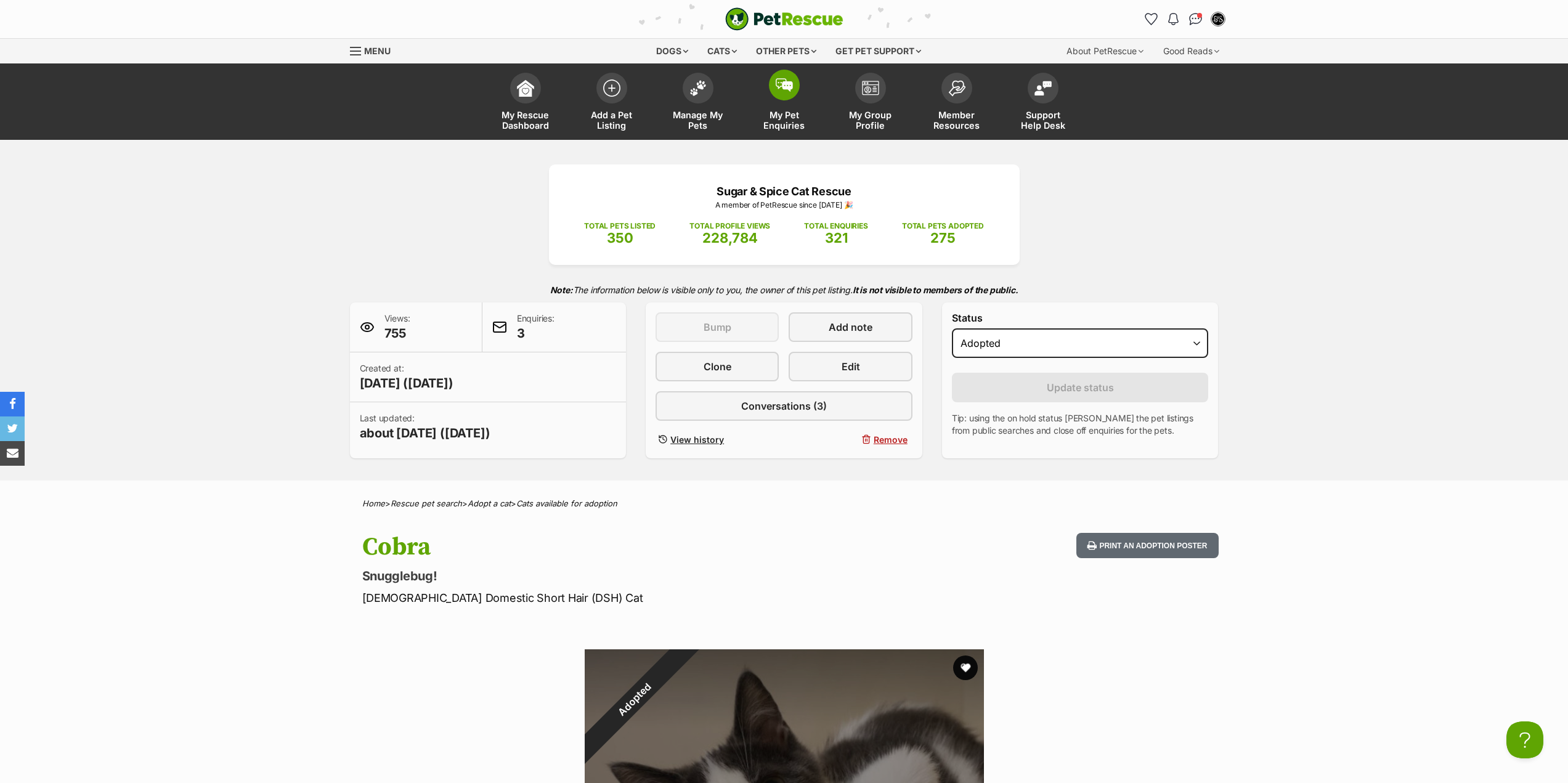
click at [797, 100] on link "My Pet Enquiries" at bounding box center [785, 102] width 86 height 73
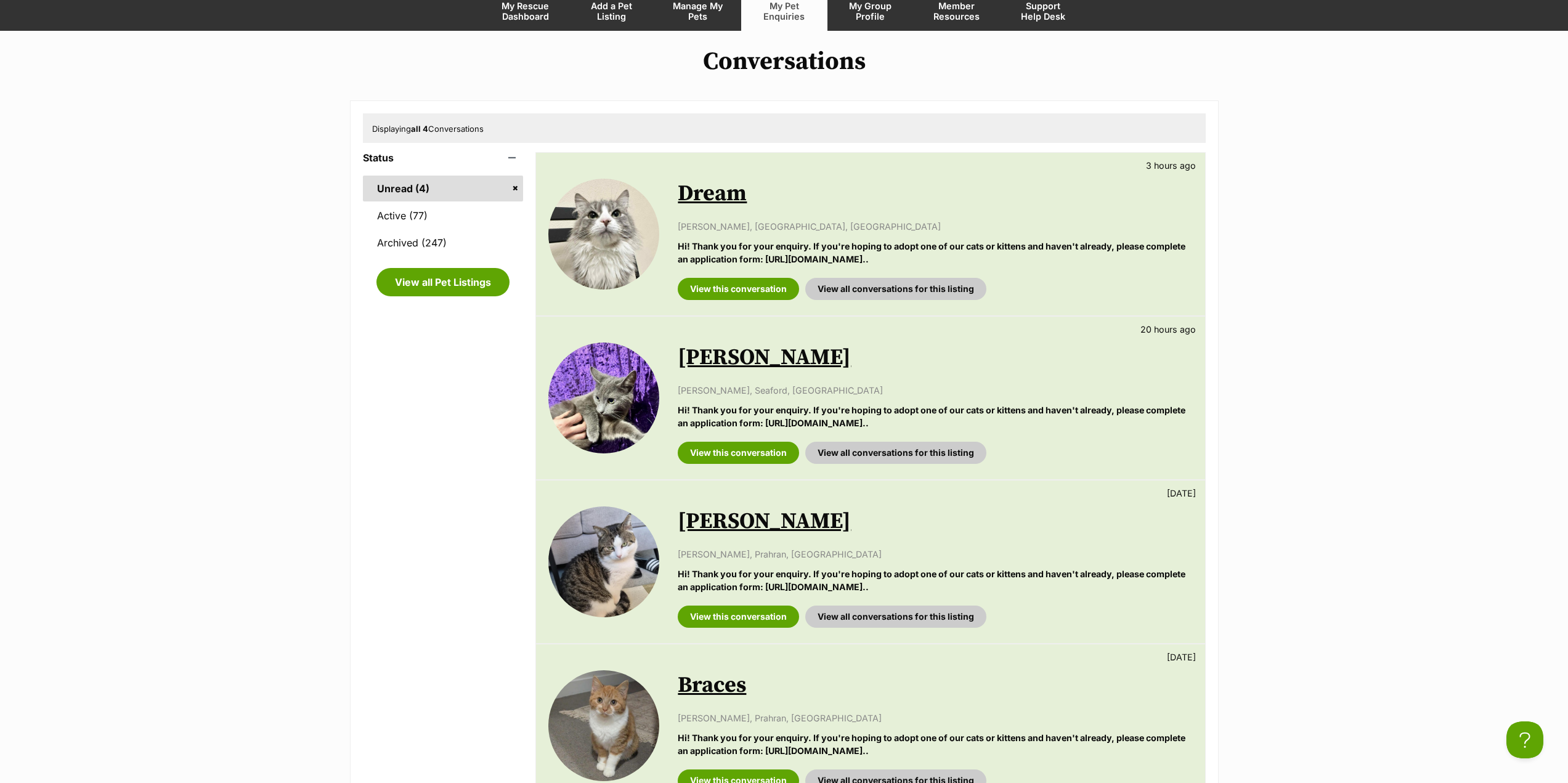
scroll to position [123, 0]
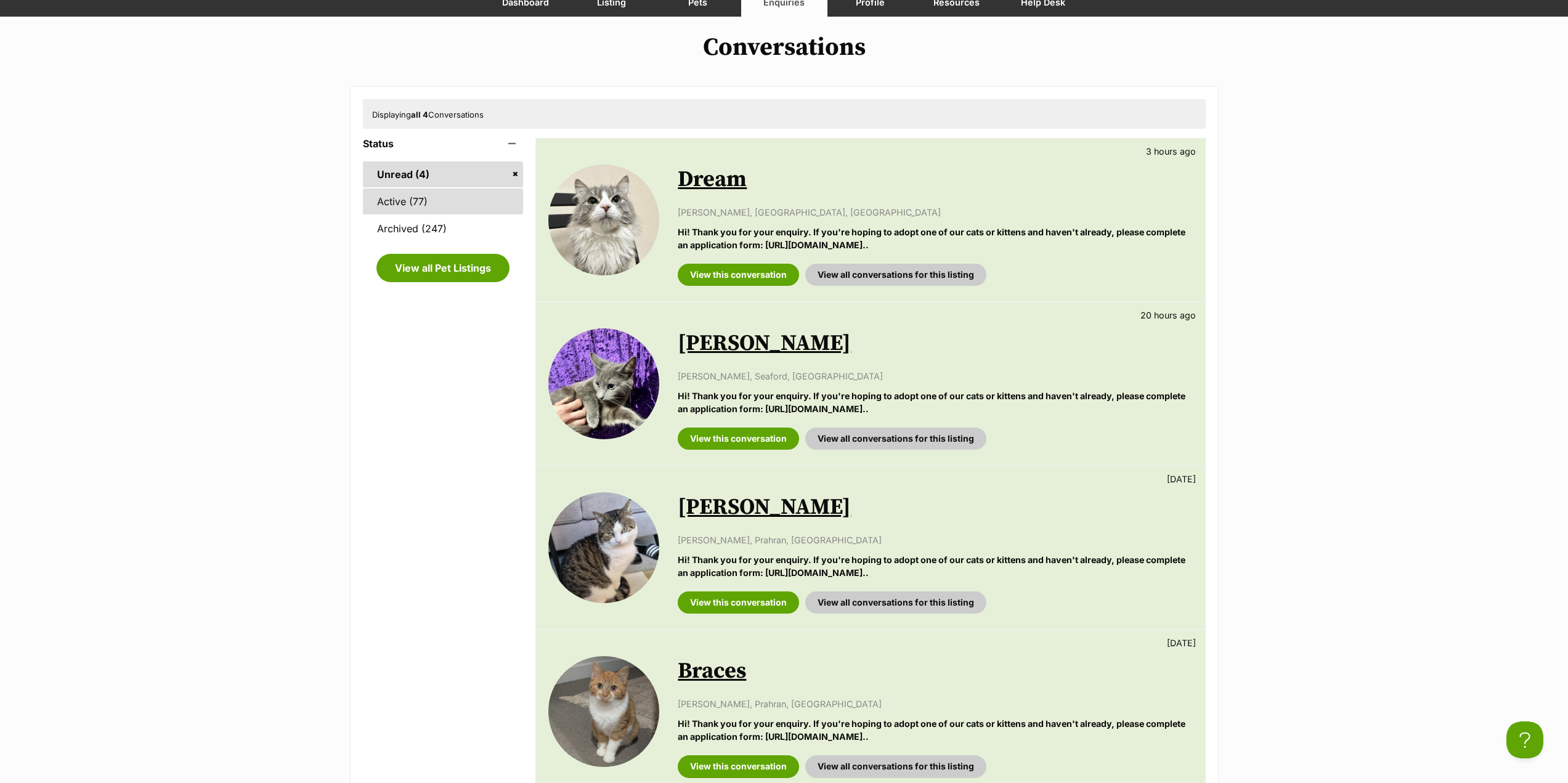
click at [472, 210] on link "Active (77)" at bounding box center [443, 202] width 161 height 26
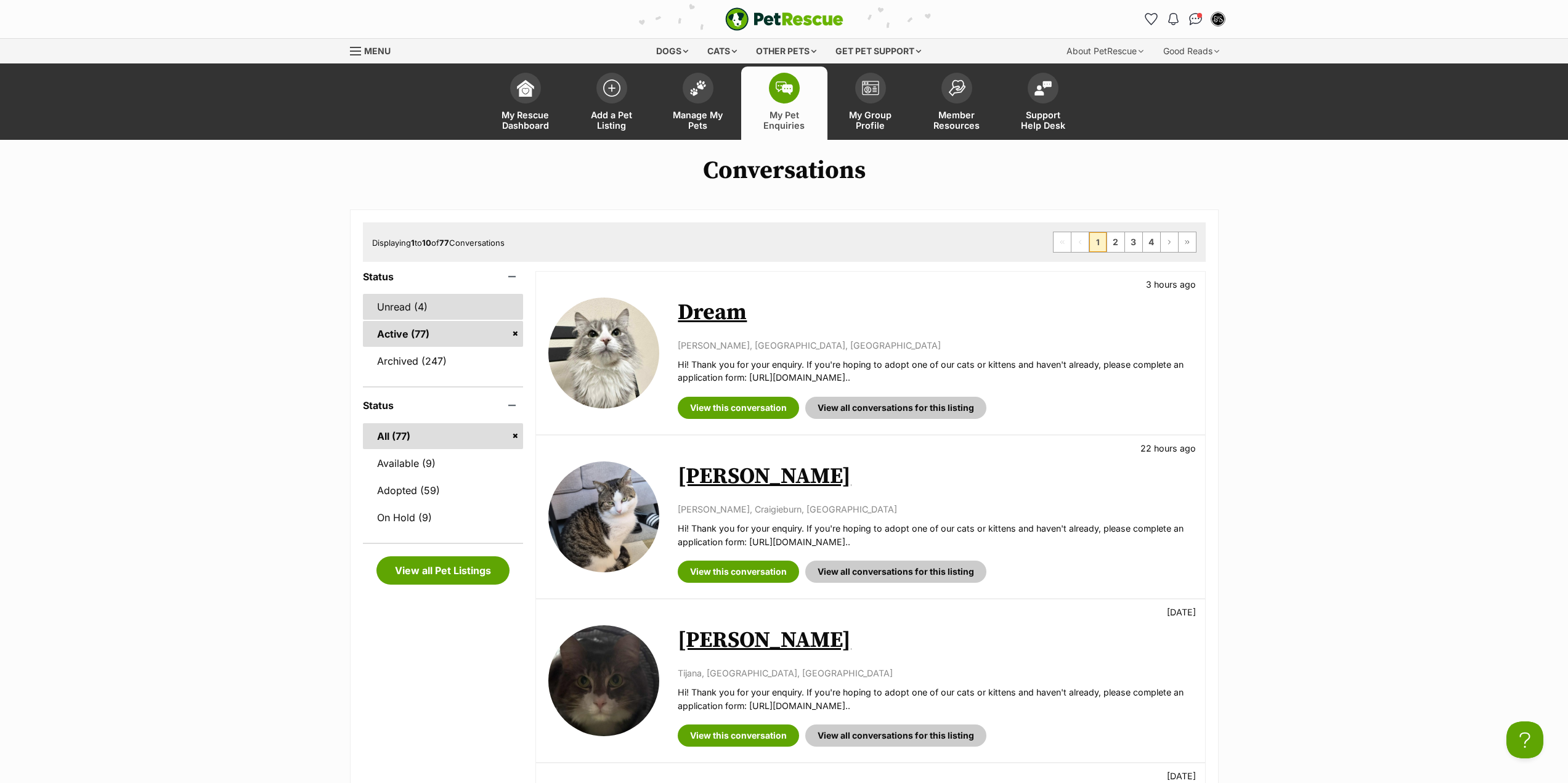
click at [468, 311] on link "Unread (4)" at bounding box center [443, 307] width 161 height 26
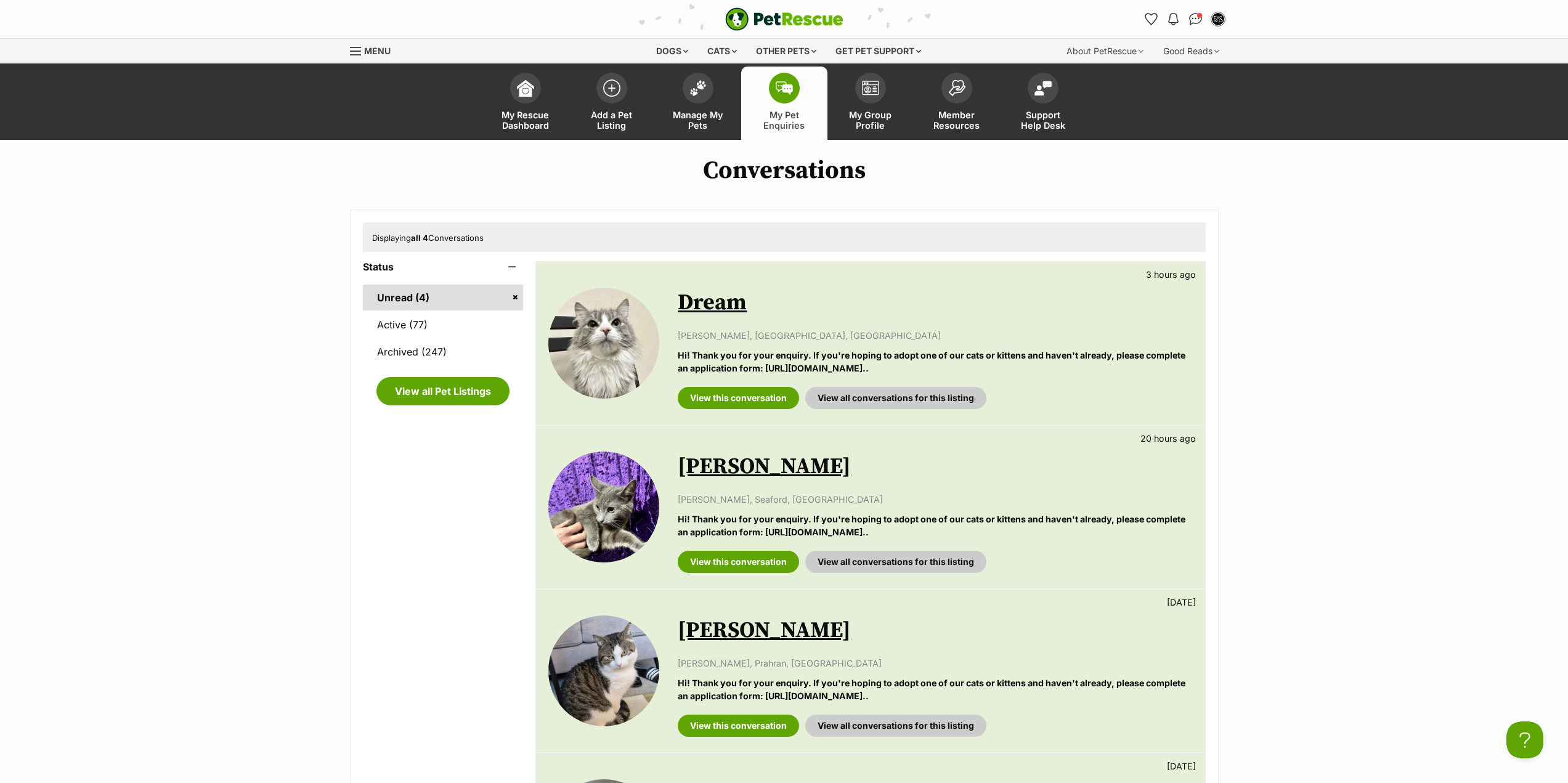
click at [446, 294] on link "Unread (4)" at bounding box center [443, 297] width 161 height 26
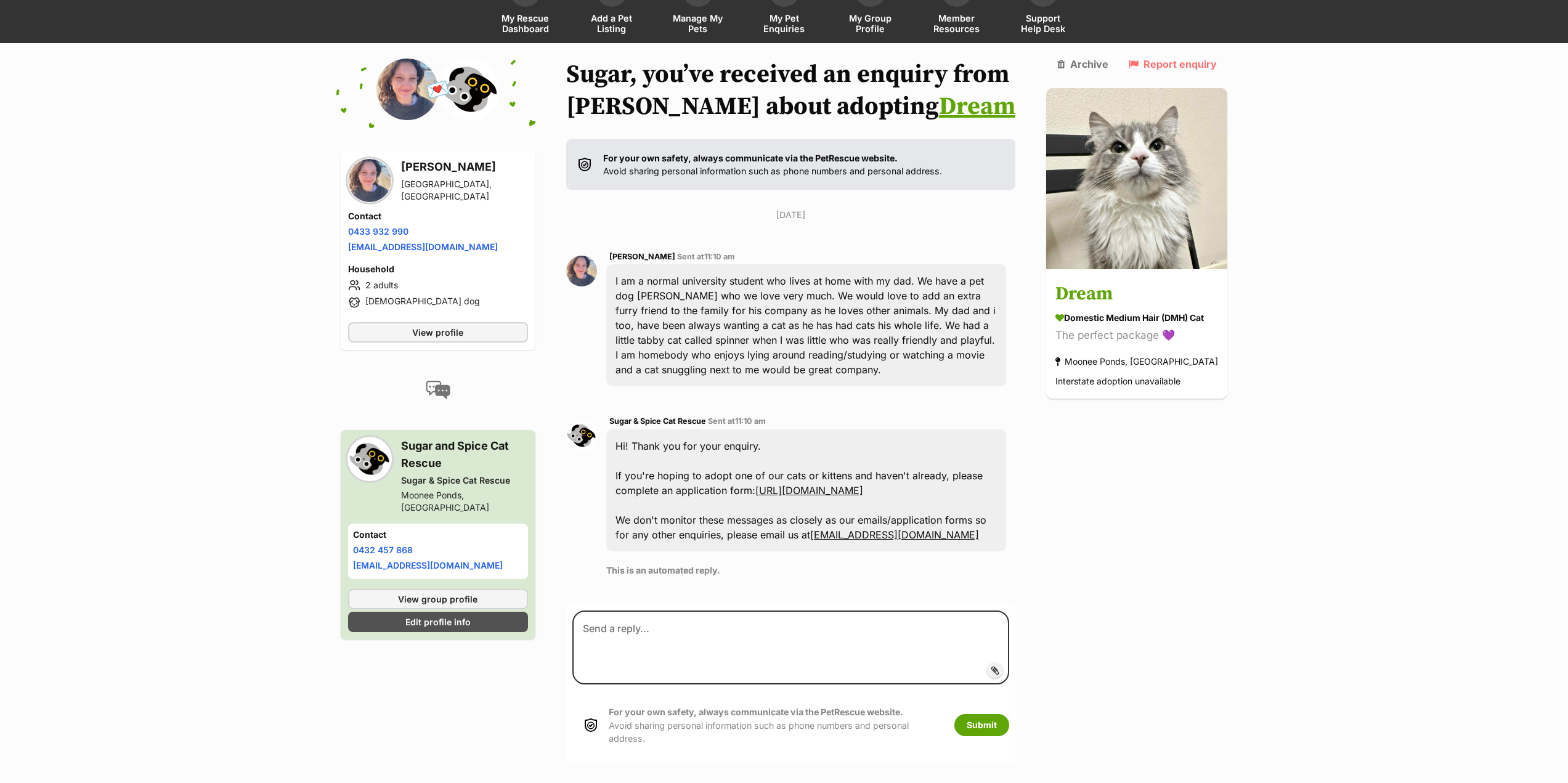
scroll to position [89, 0]
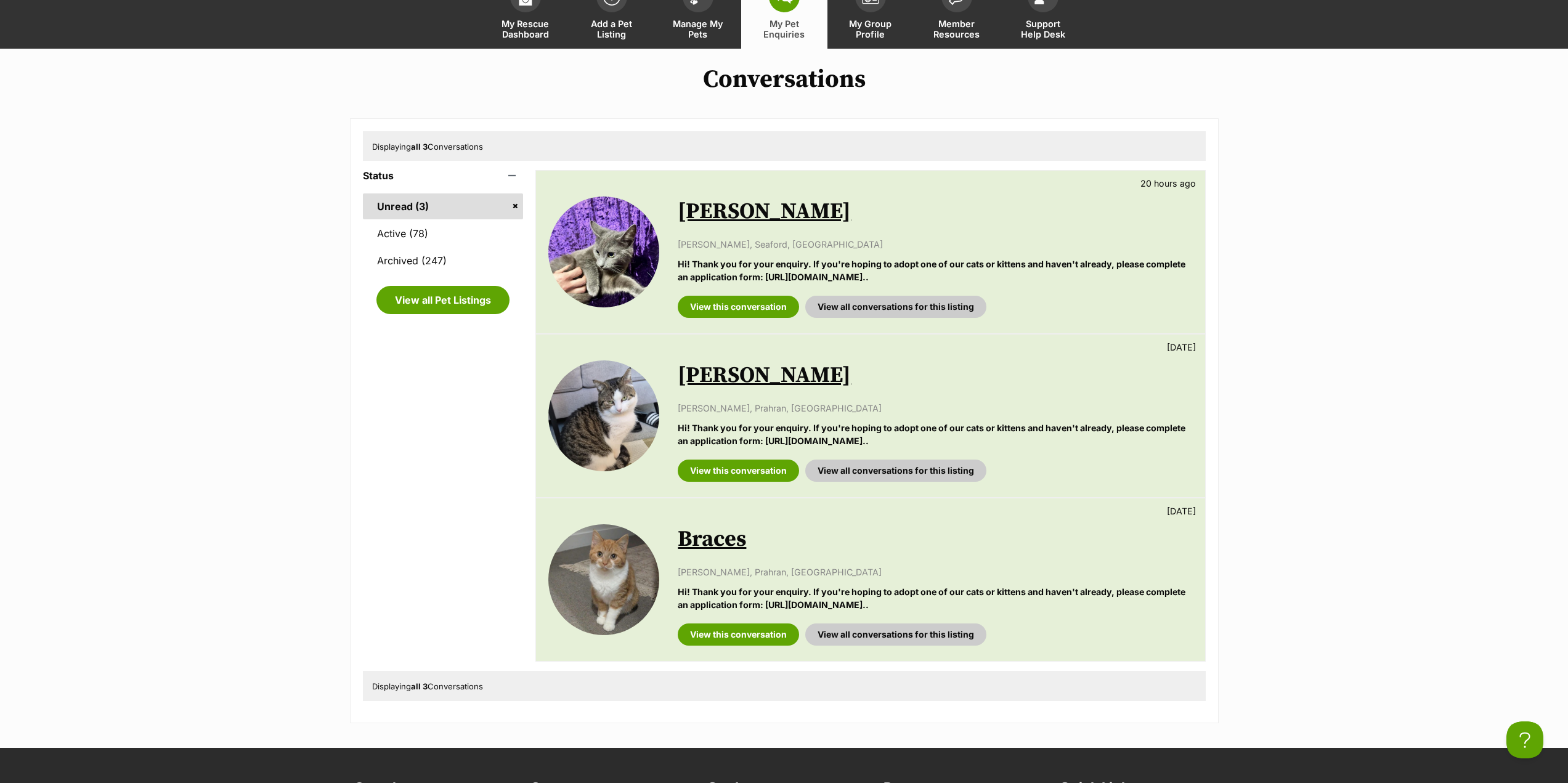
scroll to position [123, 0]
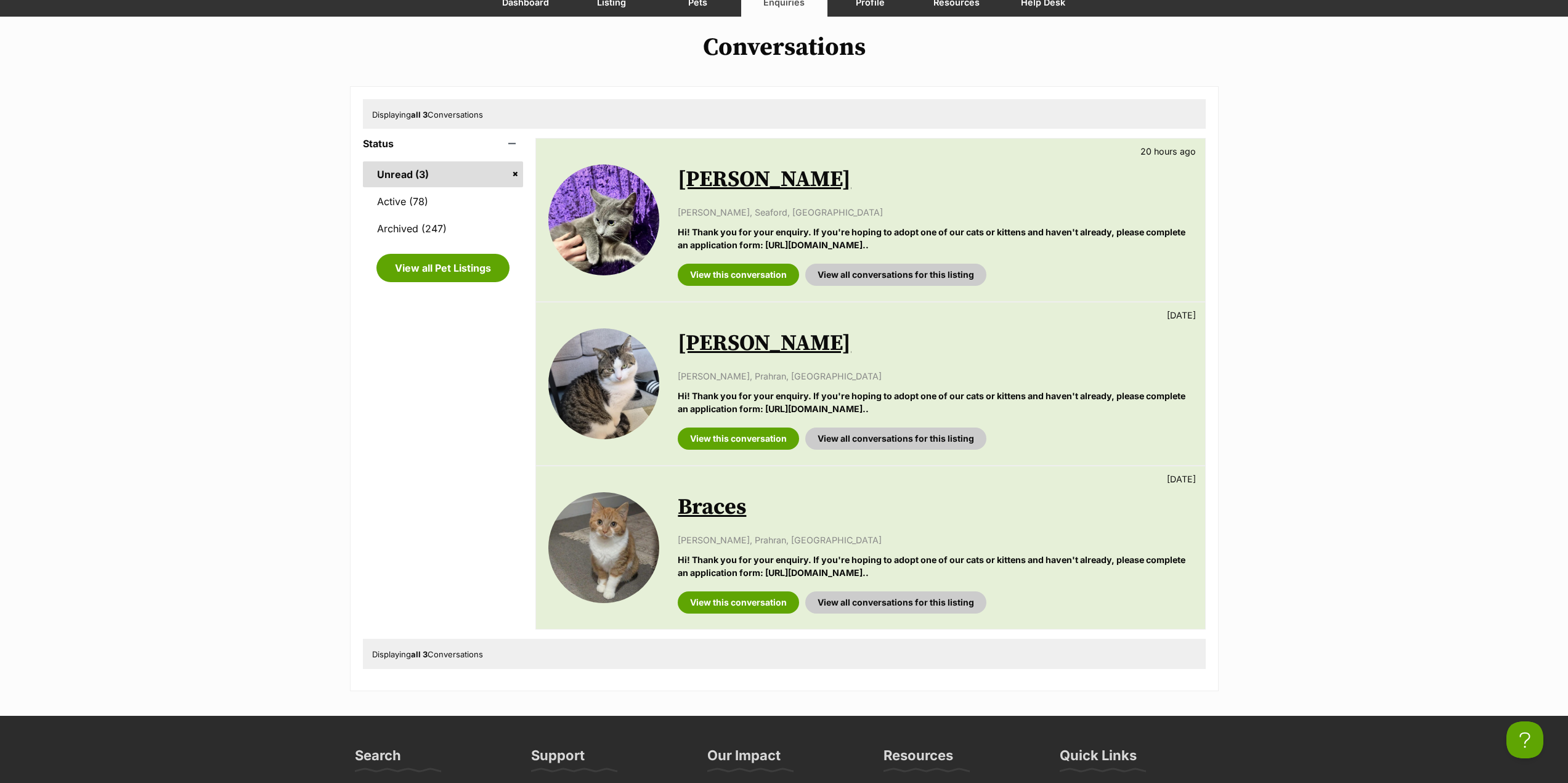
click at [704, 337] on link "Fred" at bounding box center [764, 344] width 173 height 28
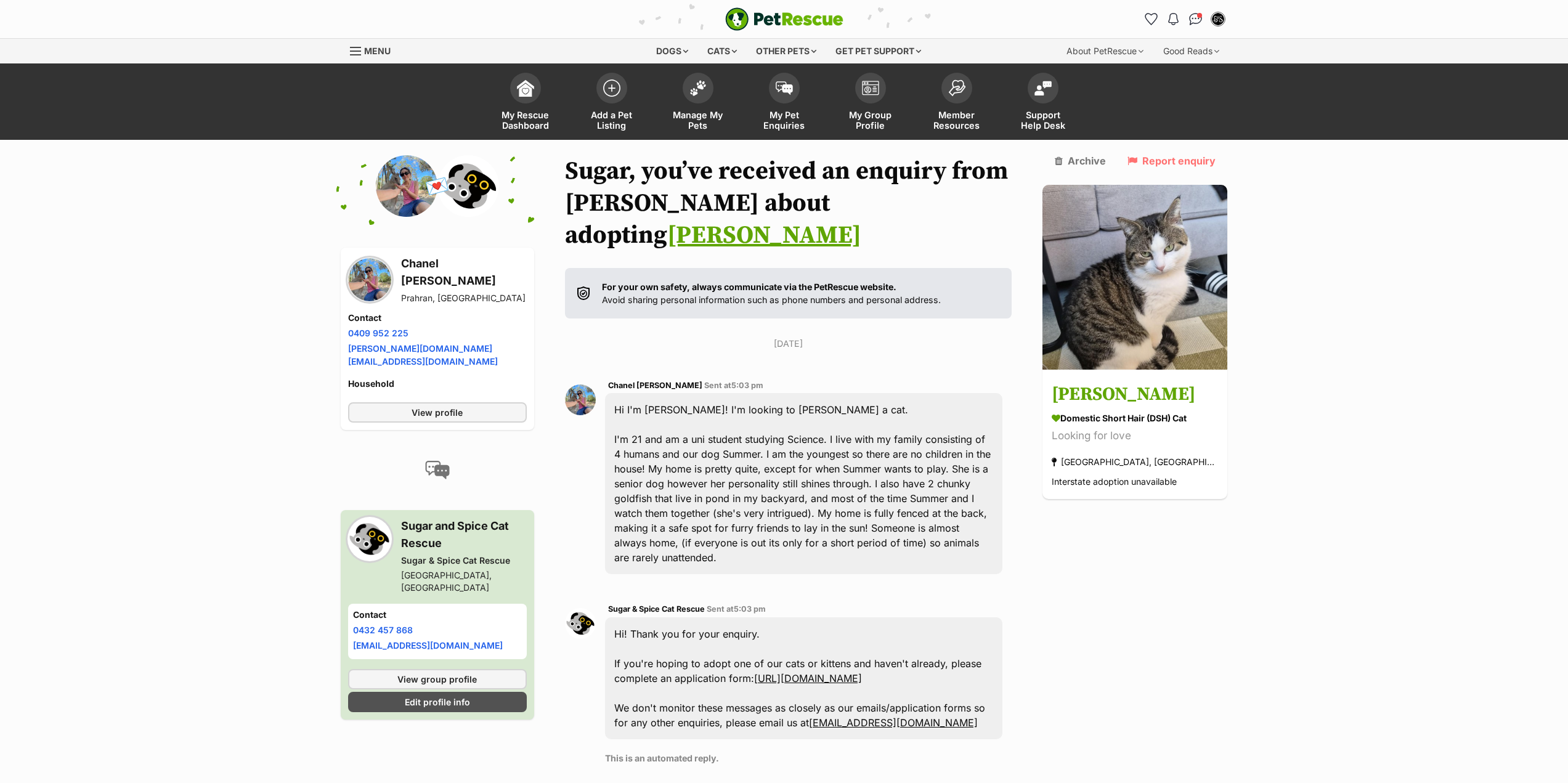
click at [413, 195] on img at bounding box center [407, 186] width 62 height 62
click at [375, 278] on img at bounding box center [370, 280] width 43 height 43
click at [422, 406] on span "View profile" at bounding box center [437, 412] width 51 height 13
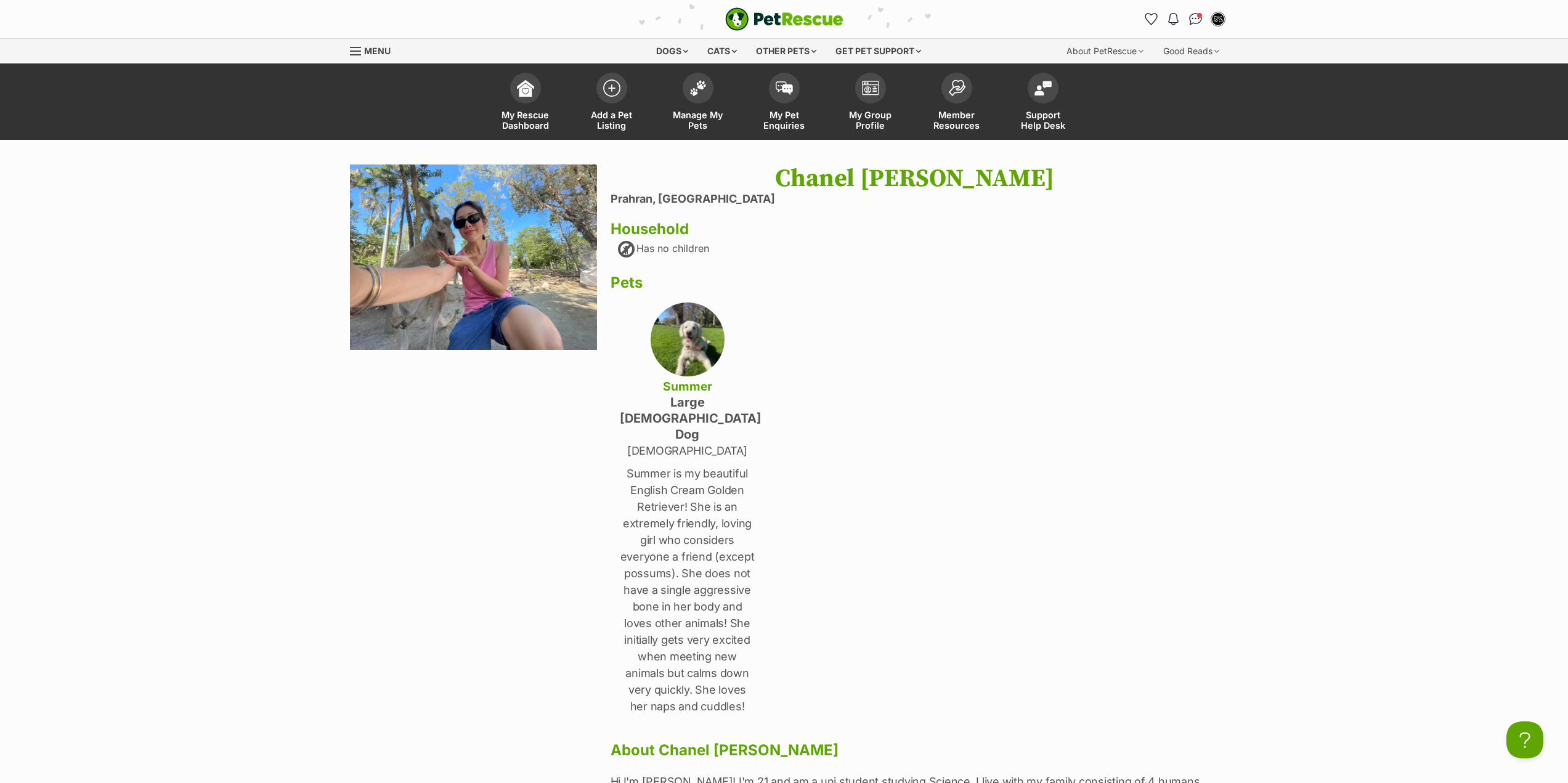
click at [493, 279] on img at bounding box center [473, 257] width 247 height 186
click at [751, 116] on link "My Pet Enquiries" at bounding box center [785, 102] width 86 height 73
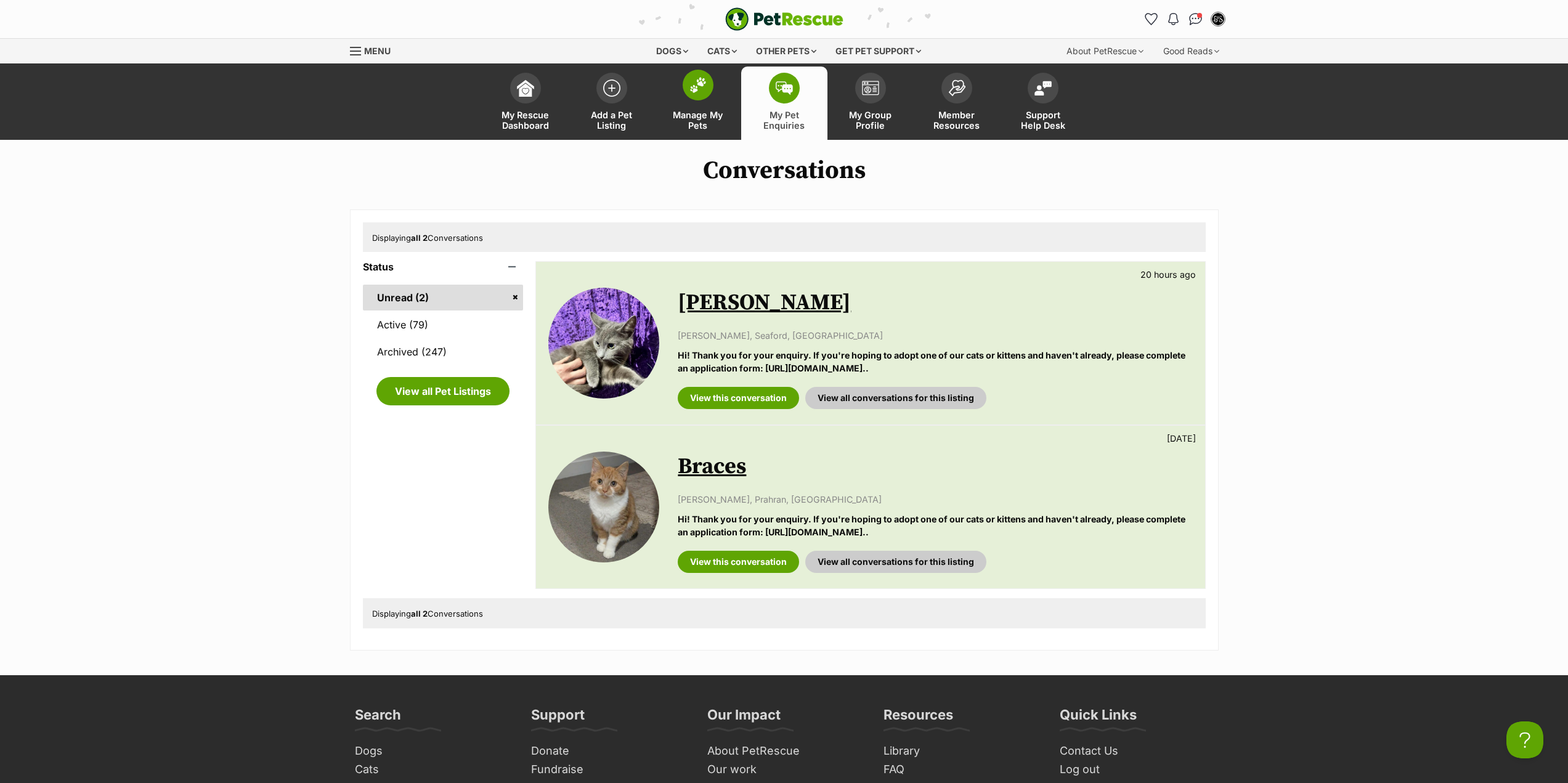
click at [697, 98] on span at bounding box center [698, 85] width 31 height 31
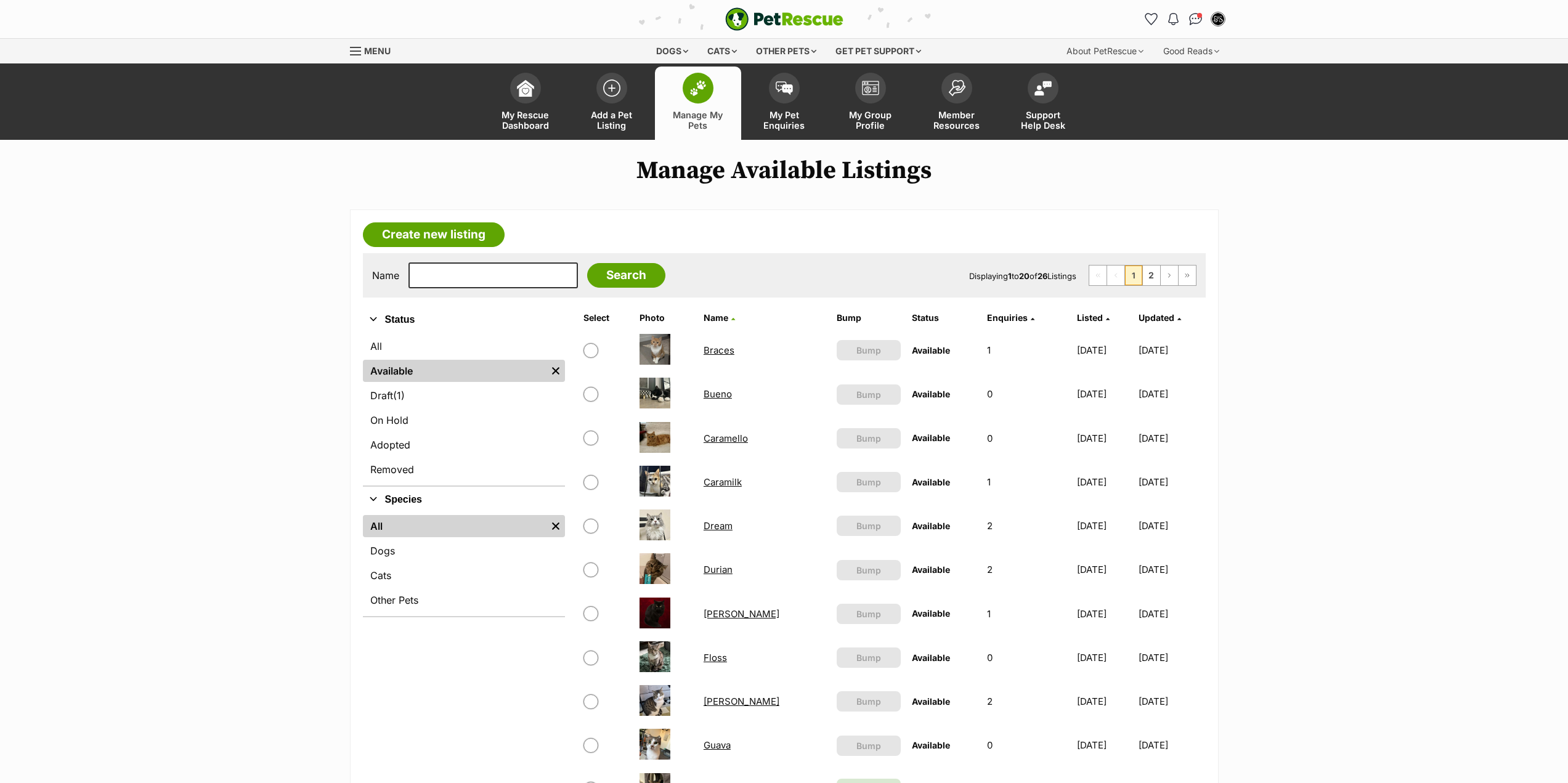
click at [700, 101] on span at bounding box center [698, 88] width 31 height 31
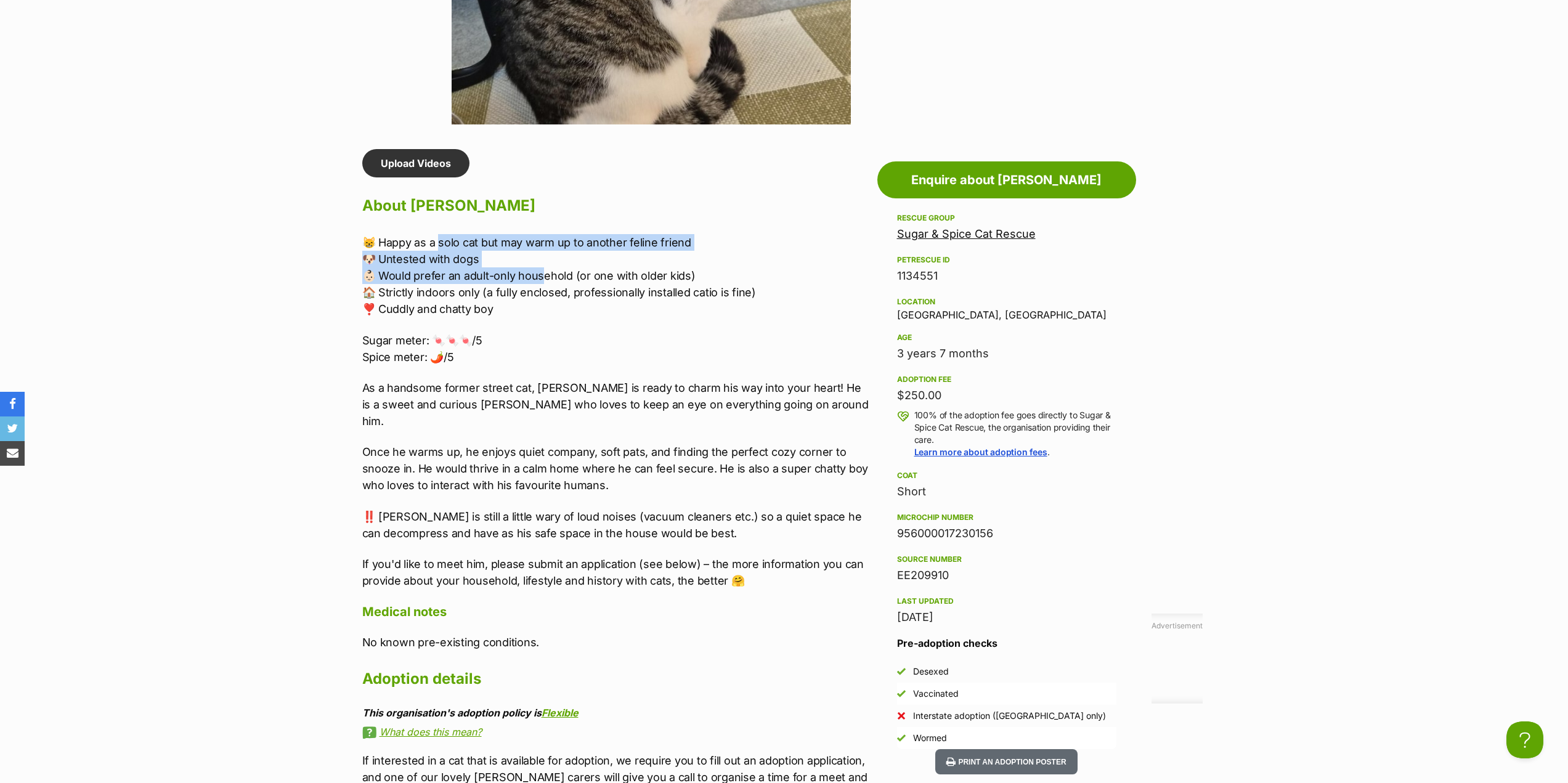
drag, startPoint x: 439, startPoint y: 245, endPoint x: 547, endPoint y: 275, distance: 112.1
click at [547, 275] on p "😸 Happy as a solo cat but may warm up to another feline friend 🐶 Untested with …" at bounding box center [617, 276] width 509 height 83
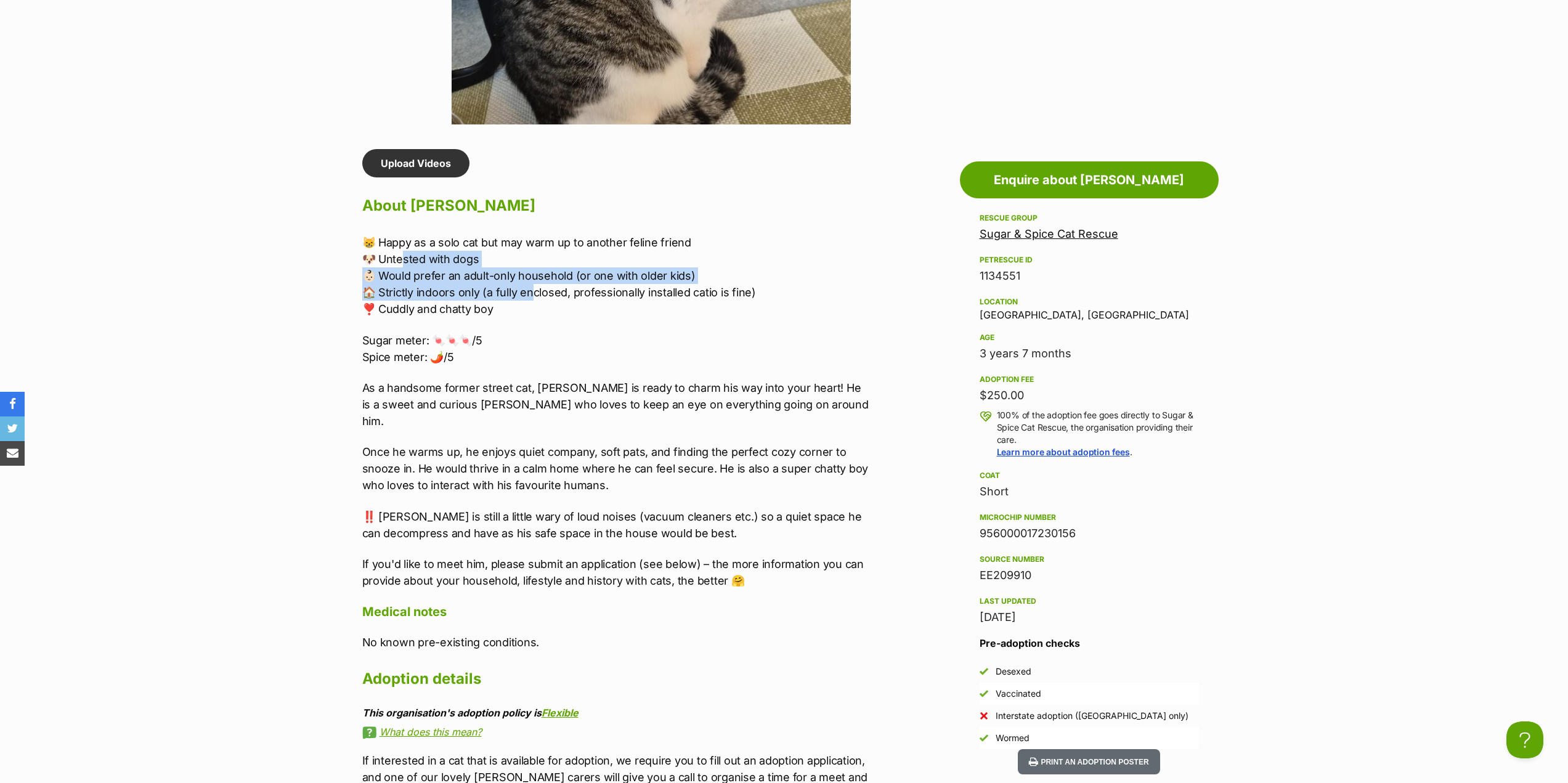
drag, startPoint x: 403, startPoint y: 266, endPoint x: 531, endPoint y: 300, distance: 132.4
click at [531, 300] on p "😸 Happy as a solo cat but may warm up to another feline friend 🐶 Untested with …" at bounding box center [617, 276] width 509 height 83
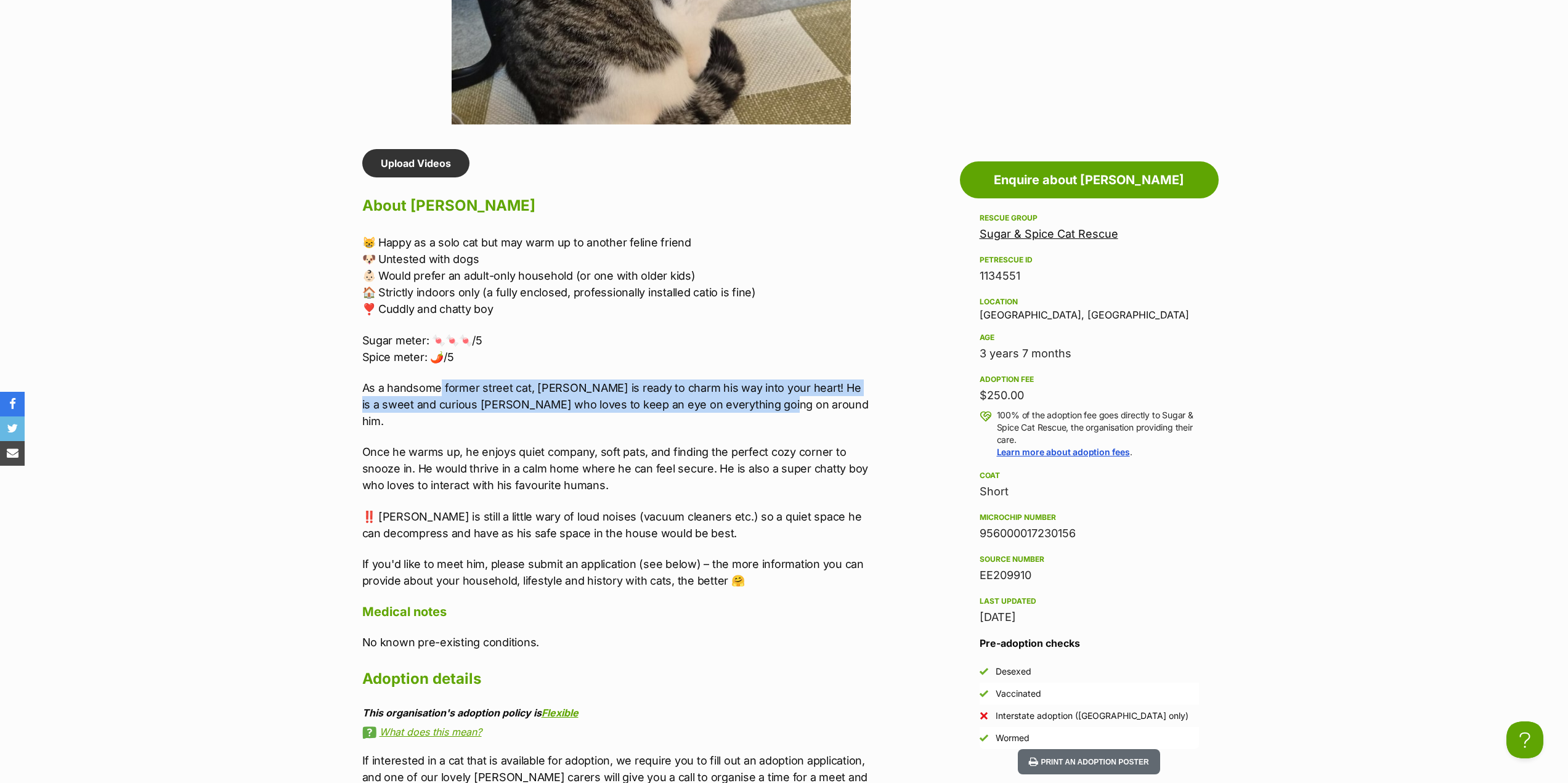
drag, startPoint x: 446, startPoint y: 381, endPoint x: 764, endPoint y: 408, distance: 319.1
click at [764, 408] on p "As a handsome former street cat, Fred is ready to charm his way into your heart…" at bounding box center [617, 404] width 509 height 50
drag, startPoint x: 629, startPoint y: 379, endPoint x: 735, endPoint y: 404, distance: 108.9
click at [735, 404] on p "As a handsome former street cat, Fred is ready to charm his way into your heart…" at bounding box center [617, 404] width 509 height 50
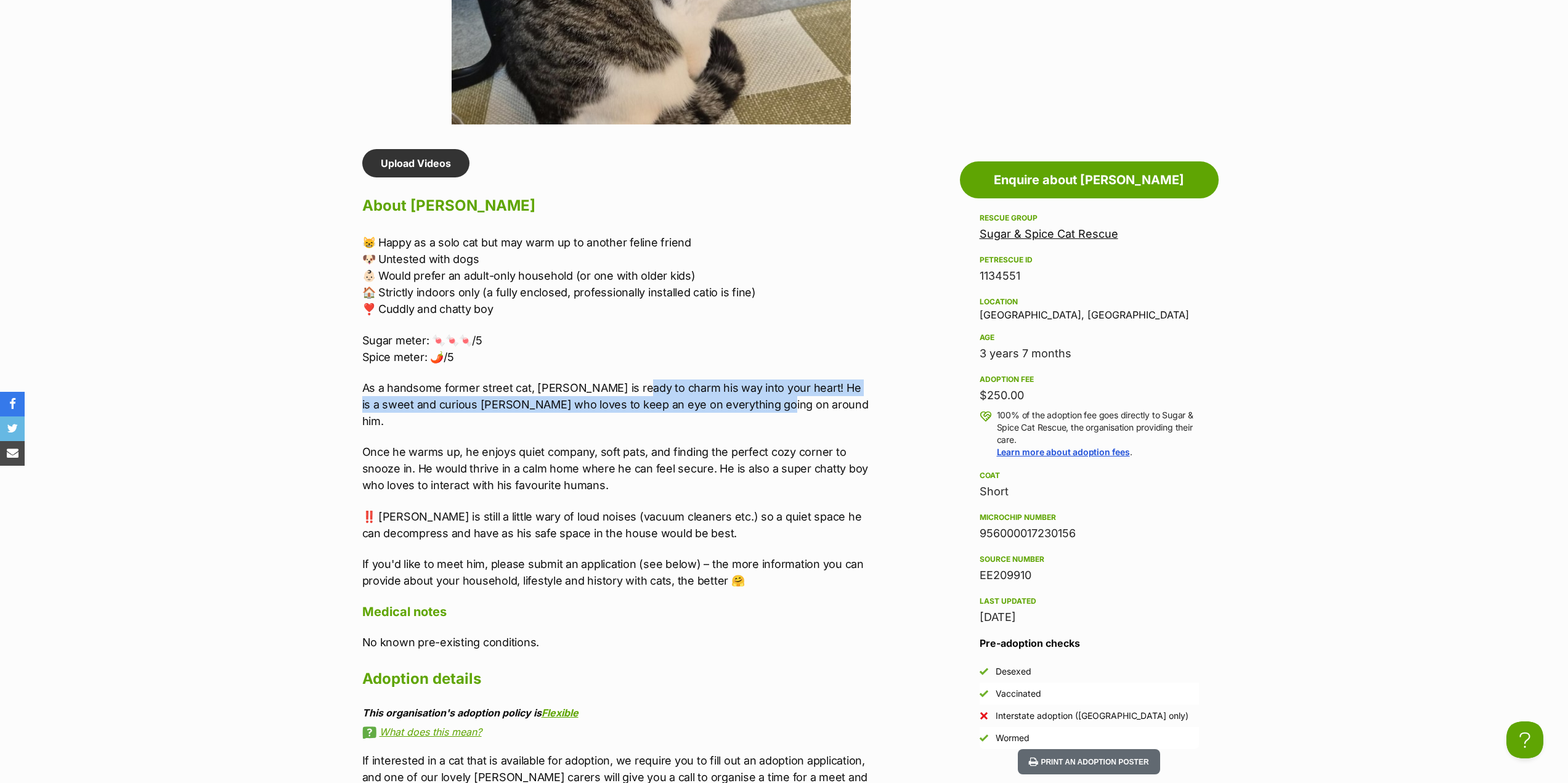
click at [735, 404] on p "As a handsome former street cat, Fred is ready to charm his way into your heart…" at bounding box center [617, 404] width 509 height 50
drag, startPoint x: 758, startPoint y: 410, endPoint x: 407, endPoint y: 388, distance: 351.7
click at [407, 388] on p "As a handsome former street cat, Fred is ready to charm his way into your heart…" at bounding box center [617, 404] width 509 height 50
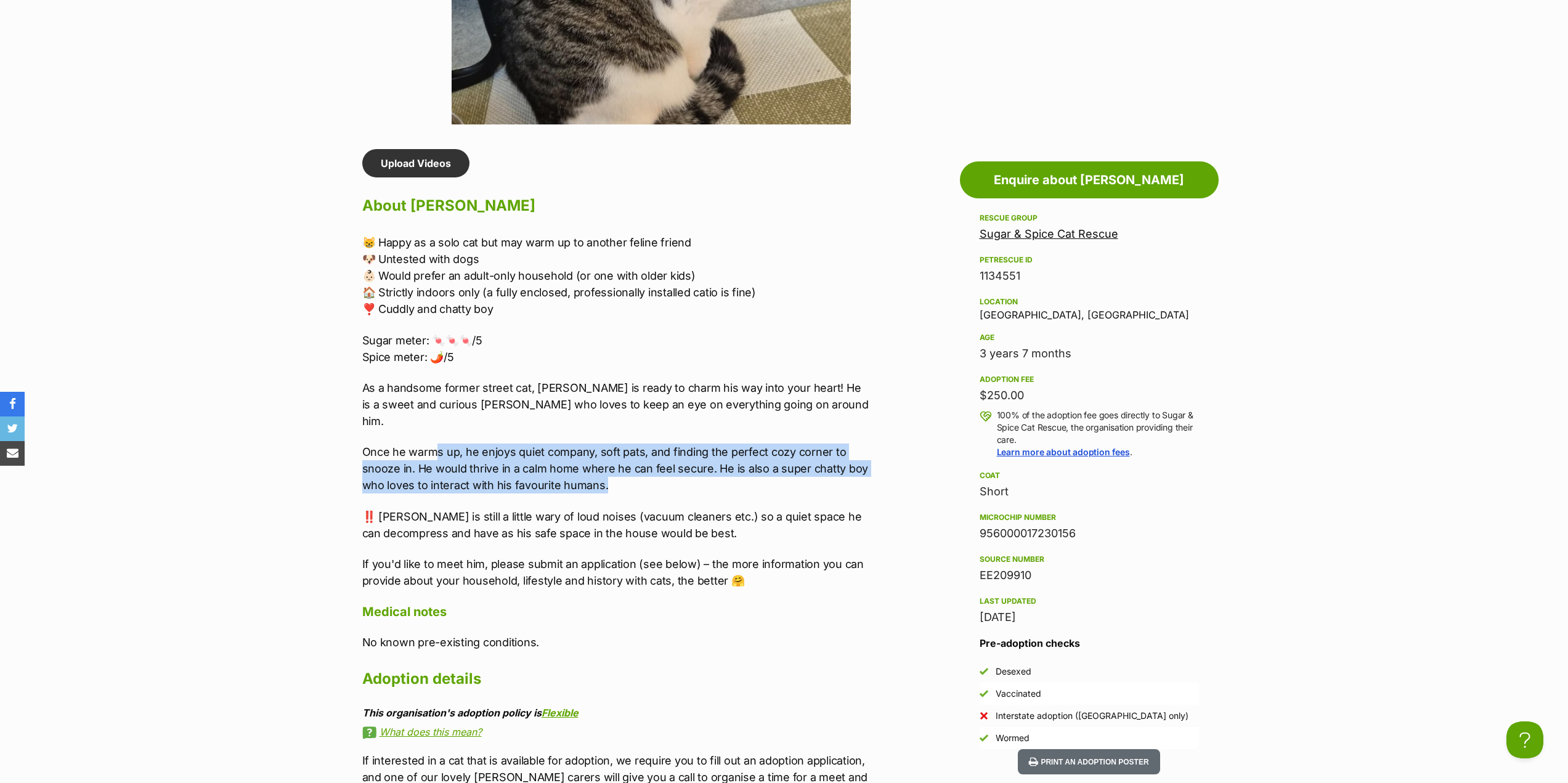
drag, startPoint x: 517, startPoint y: 444, endPoint x: 617, endPoint y: 465, distance: 102.2
click at [617, 465] on p "Once he warms up, he enjoys quiet company, soft pats, and finding the perfect c…" at bounding box center [617, 469] width 509 height 50
drag, startPoint x: 565, startPoint y: 432, endPoint x: 622, endPoint y: 463, distance: 64.9
click at [622, 462] on p "Once he warms up, he enjoys quiet company, soft pats, and finding the perfect c…" at bounding box center [617, 469] width 509 height 50
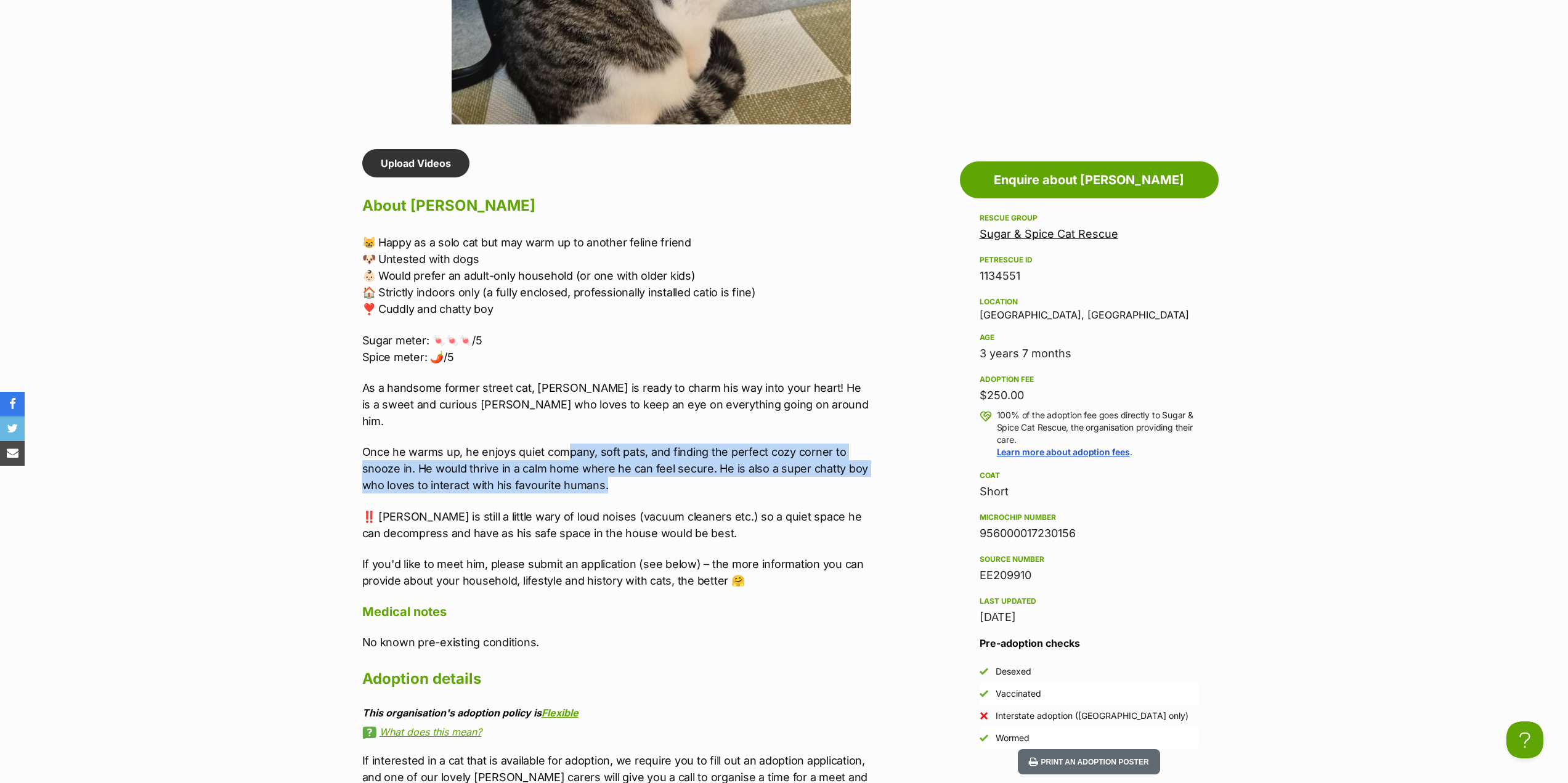
click at [622, 463] on p "Once he warms up, he enjoys quiet company, soft pats, and finding the perfect c…" at bounding box center [617, 469] width 509 height 50
click at [608, 469] on p "Once he warms up, he enjoys quiet company, soft pats, and finding the perfect c…" at bounding box center [617, 469] width 509 height 50
click at [610, 472] on p "Once he warms up, he enjoys quiet company, soft pats, and finding the perfect c…" at bounding box center [617, 469] width 509 height 50
click at [648, 472] on p "Once he warms up, he enjoys quiet company, soft pats, and finding the perfect c…" at bounding box center [617, 469] width 509 height 50
drag, startPoint x: 567, startPoint y: 437, endPoint x: 617, endPoint y: 463, distance: 56.4
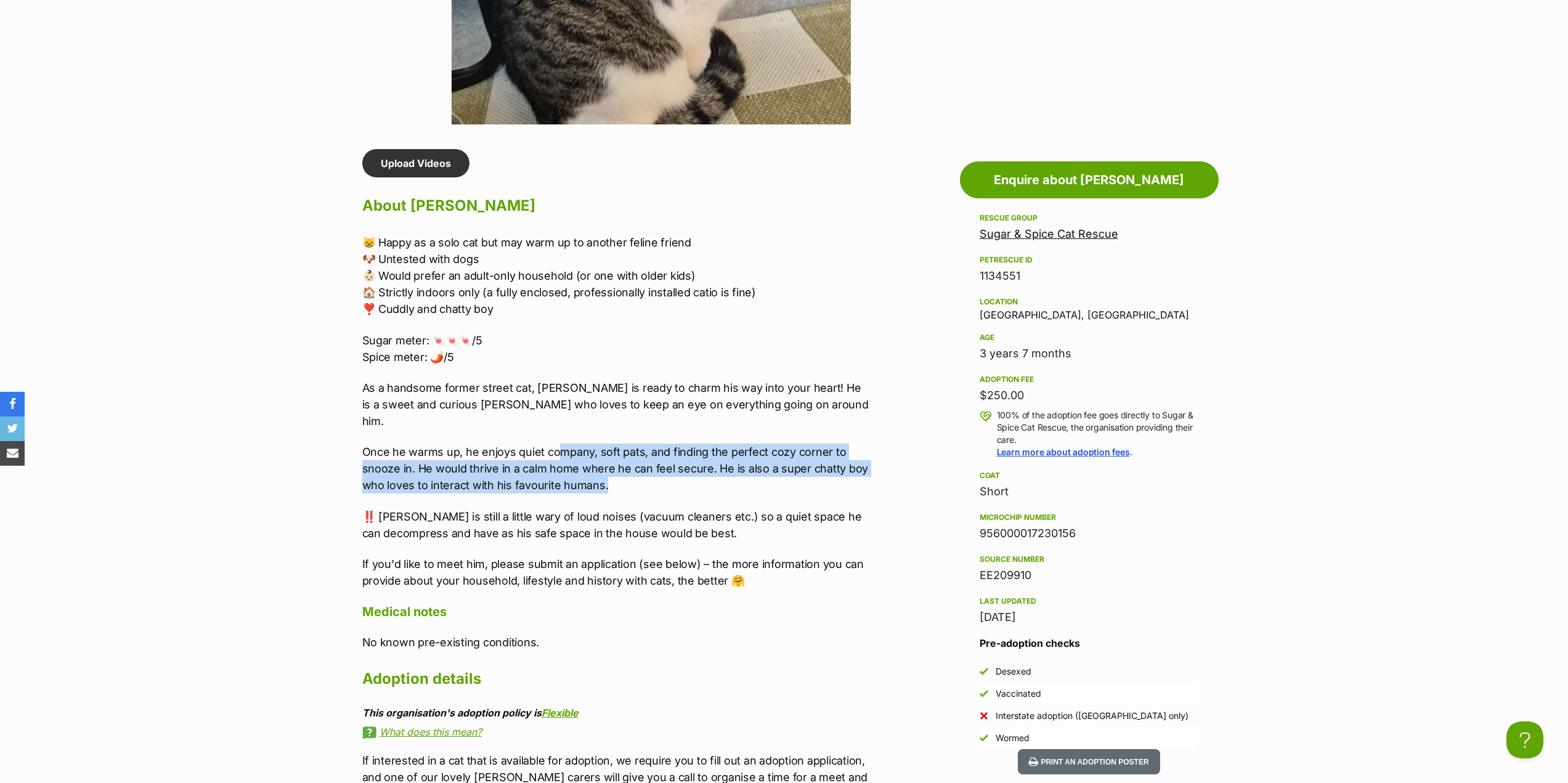
click at [617, 463] on p "Once he warms up, he enjoys quiet company, soft pats, and finding the perfect c…" at bounding box center [617, 469] width 509 height 50
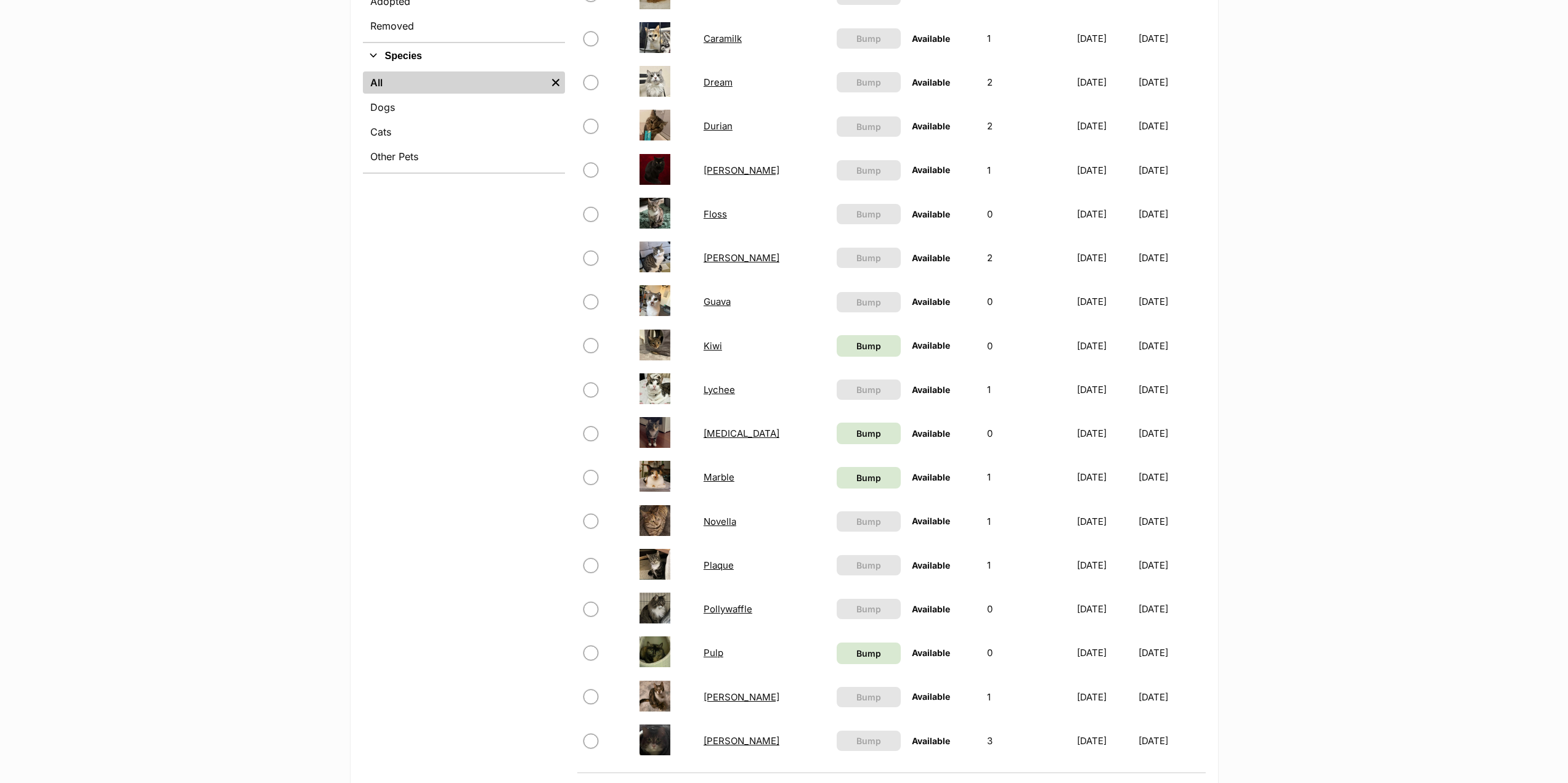
scroll to position [308, 0]
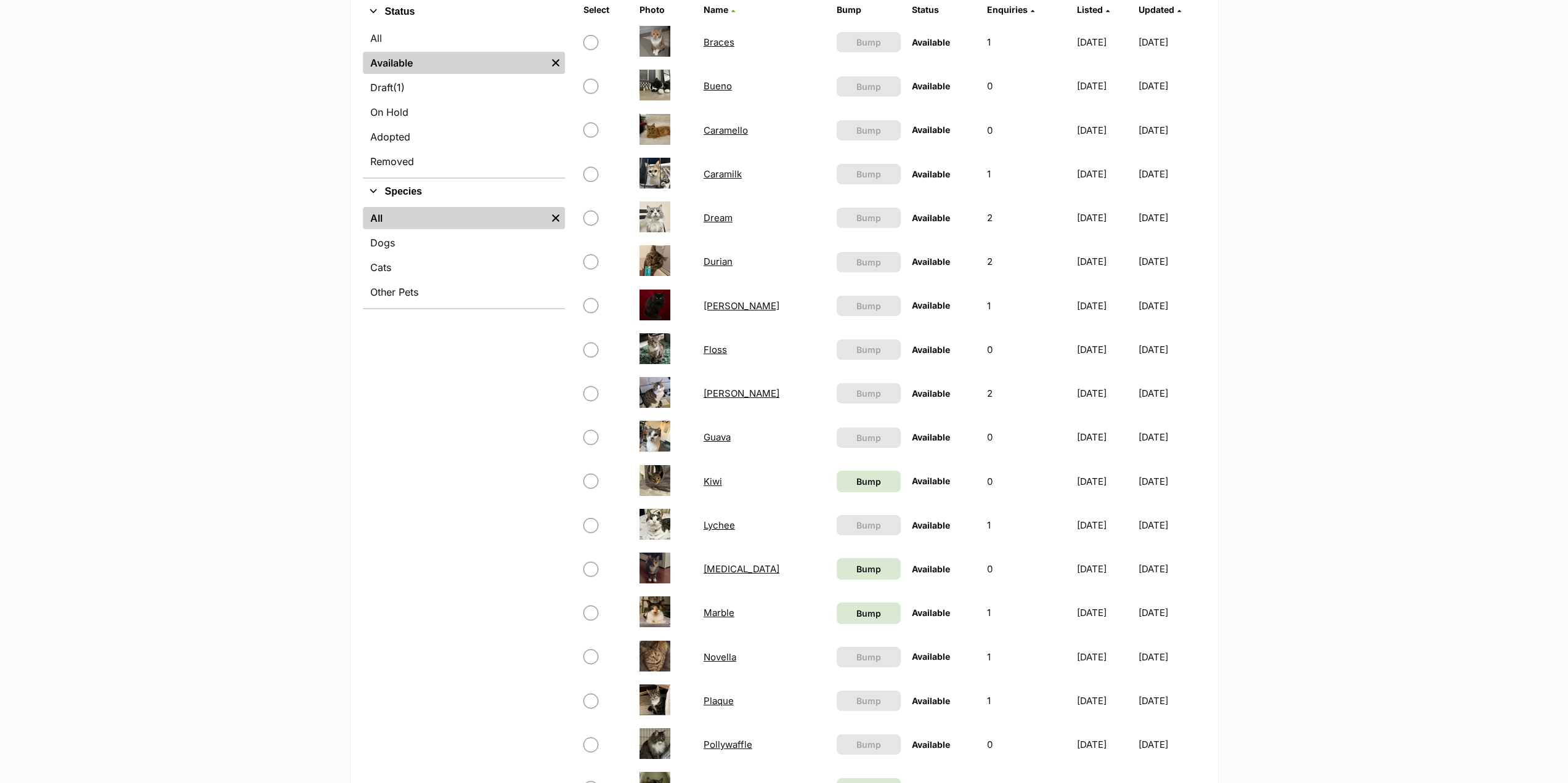
click at [212, 115] on main "Manage Available Listings Create new listing Name Search Displaying 1 to 20 of …" at bounding box center [784, 462] width 1568 height 1228
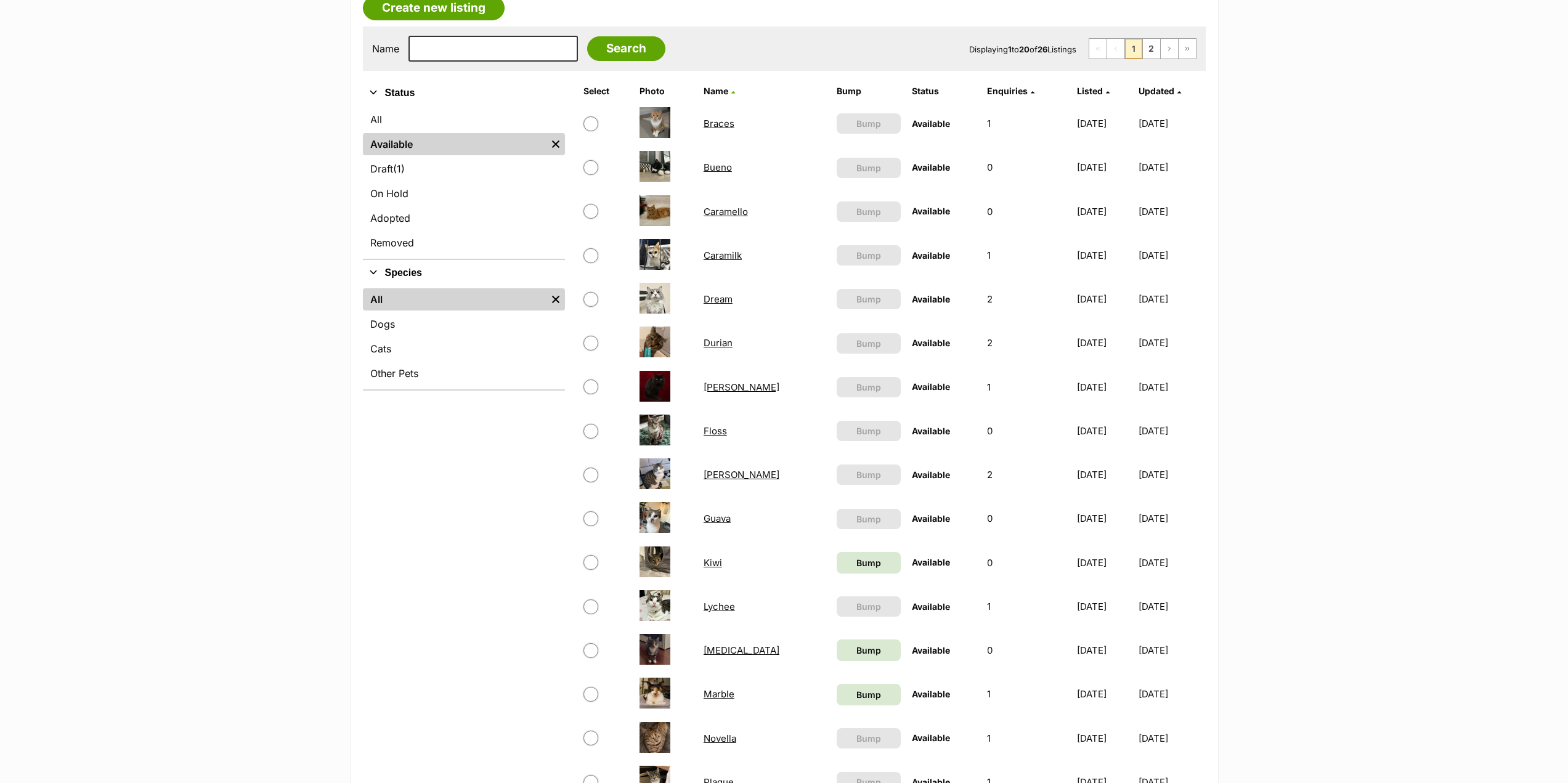
scroll to position [247, 0]
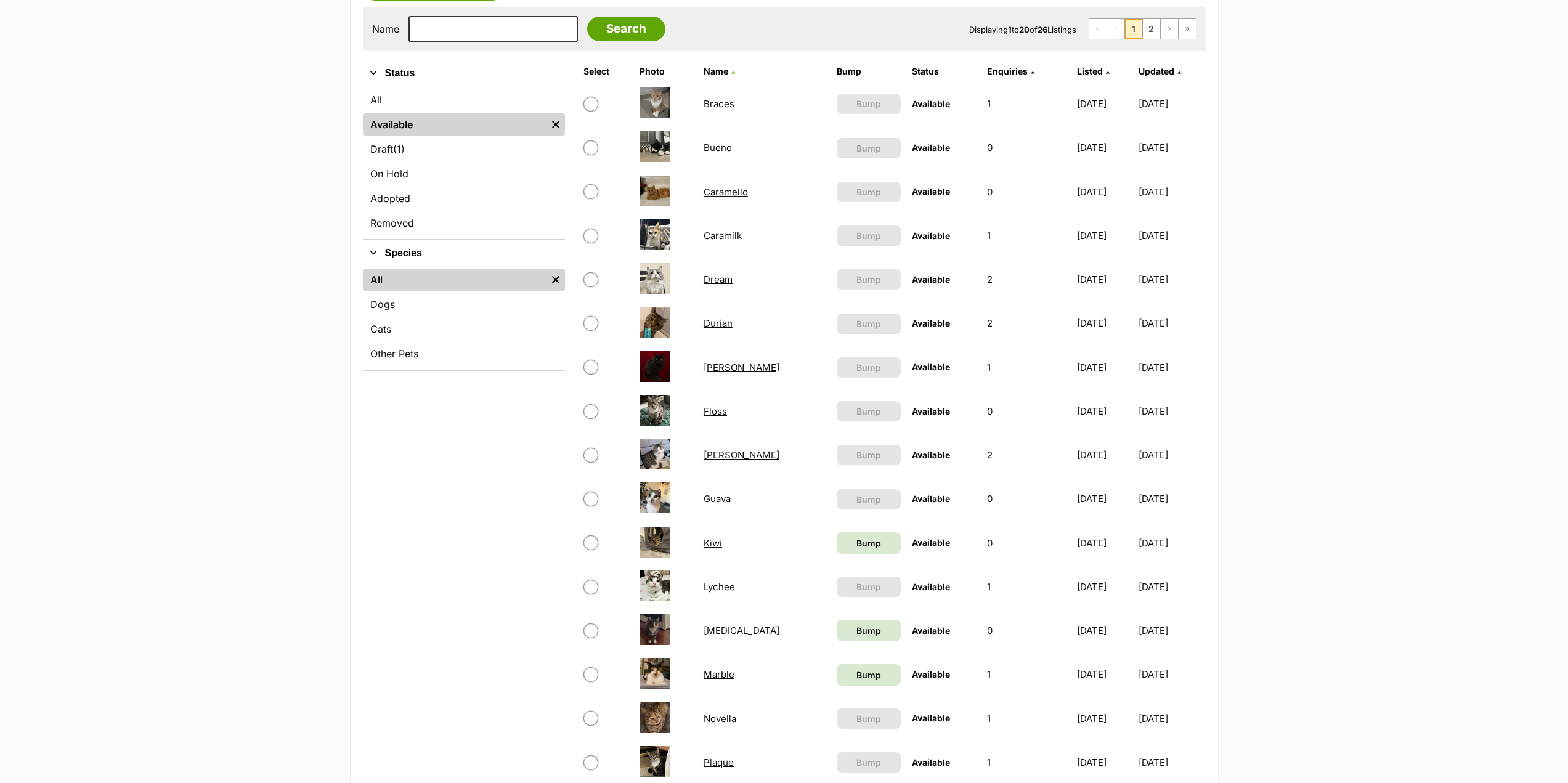
drag, startPoint x: 711, startPoint y: 281, endPoint x: 379, endPoint y: 583, distance: 448.8
click at [379, 583] on div "Refine your search Status All Available Remove filter Draft (1) Items On Hold A…" at bounding box center [464, 568] width 202 height 1016
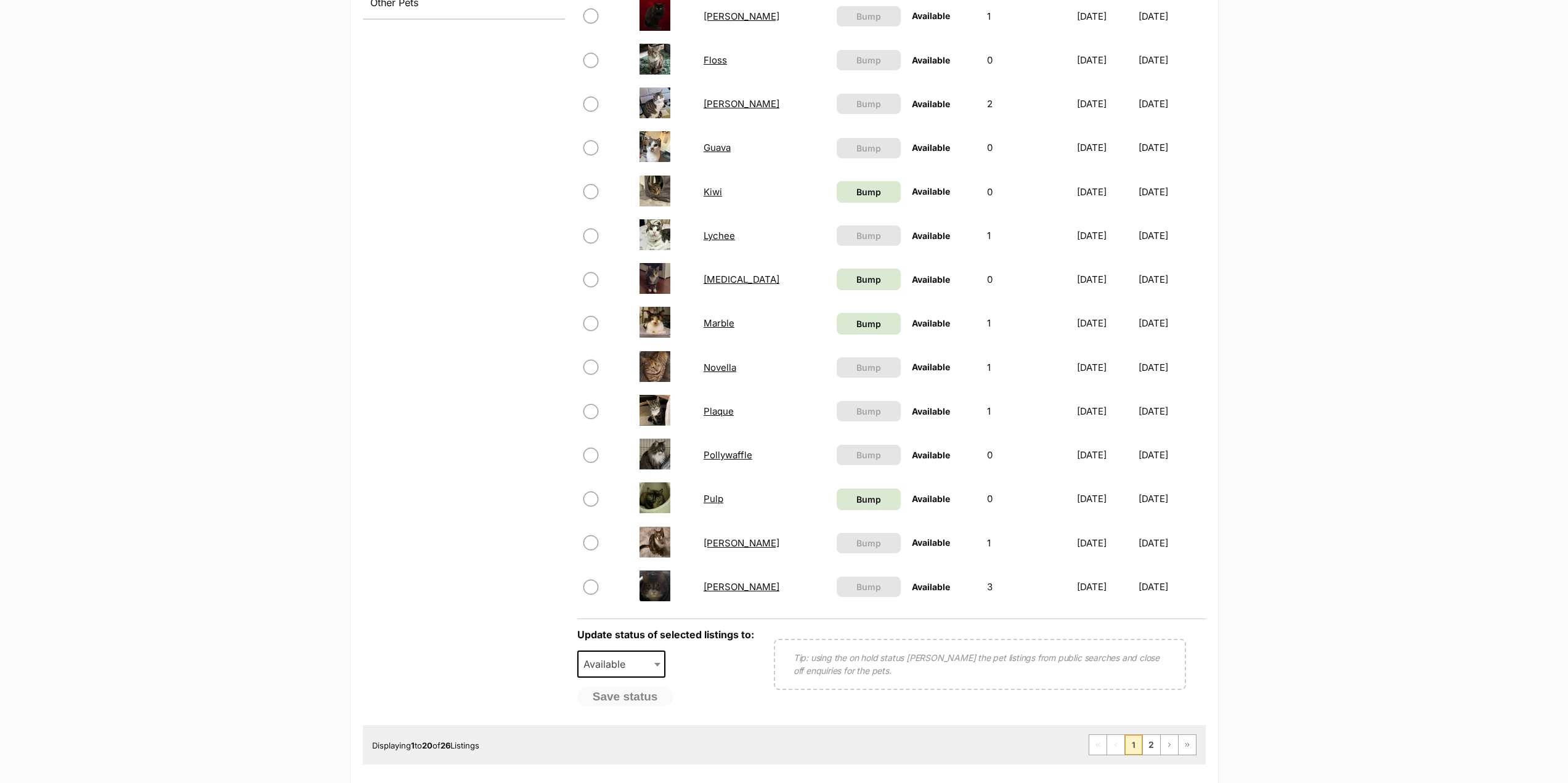
scroll to position [616, 0]
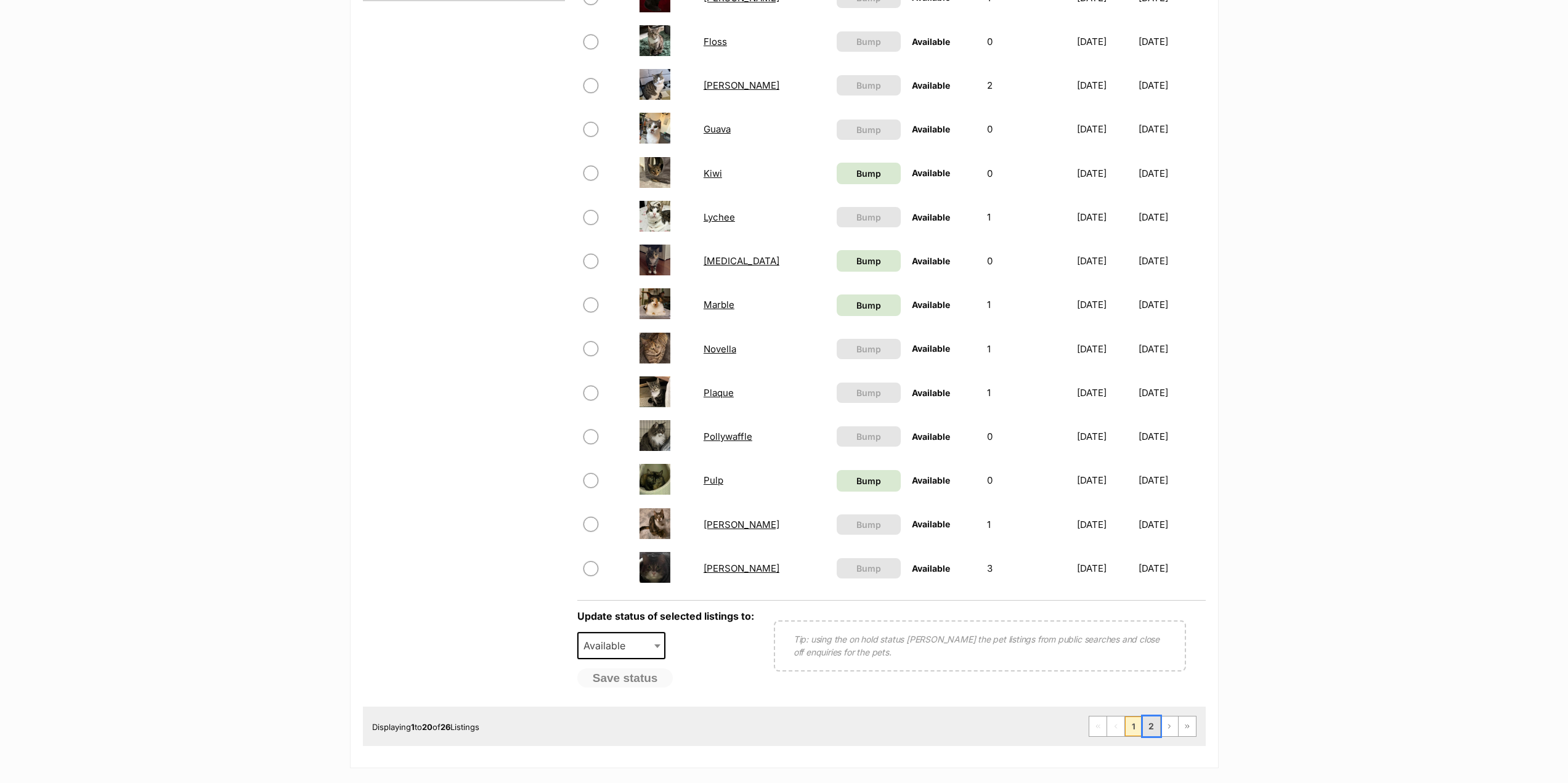
click at [1151, 725] on link "2" at bounding box center [1152, 727] width 17 height 20
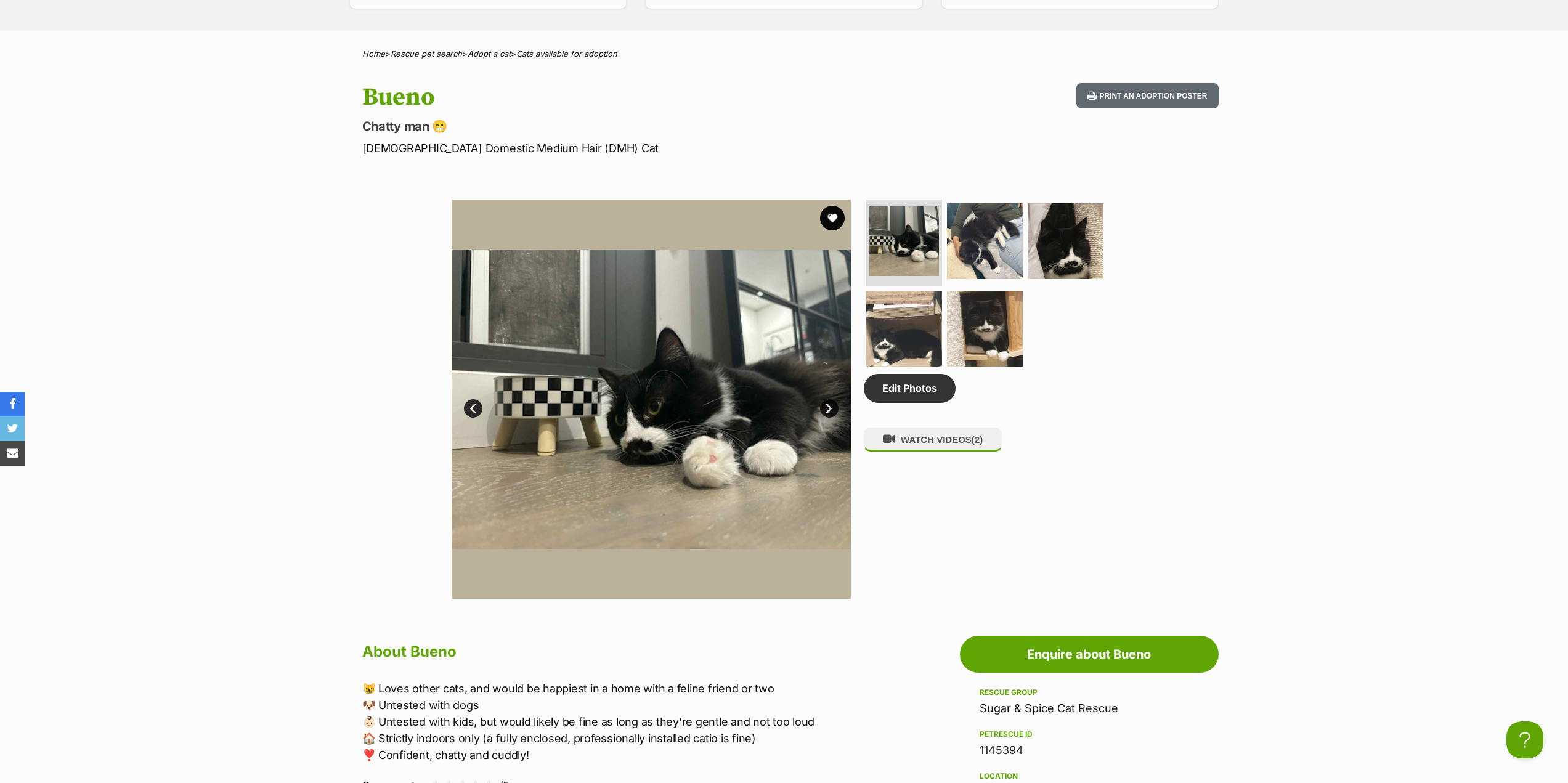
scroll to position [247, 0]
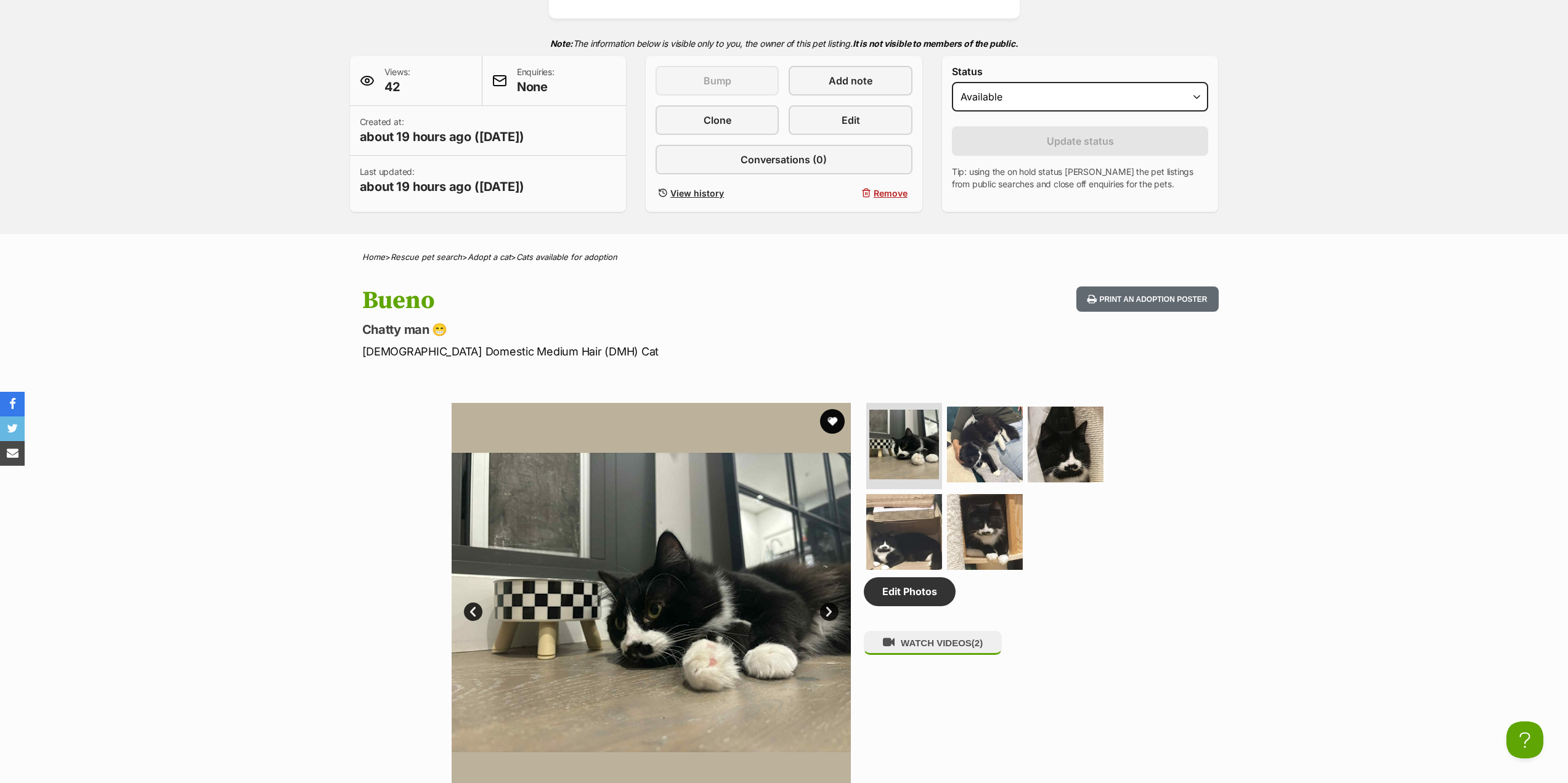
click at [829, 613] on link "Next" at bounding box center [829, 612] width 19 height 18
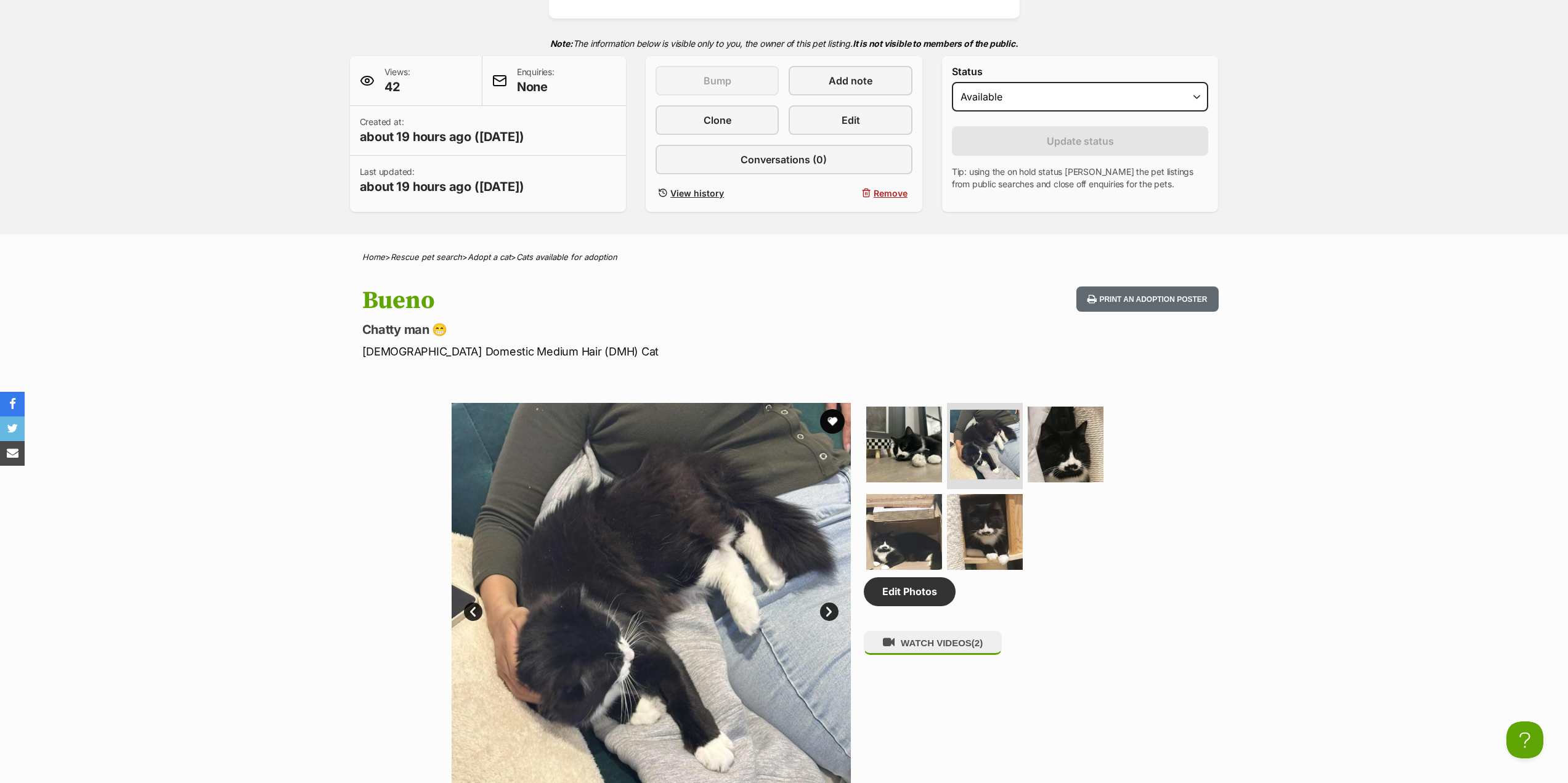
click at [829, 613] on link "Next" at bounding box center [829, 612] width 19 height 18
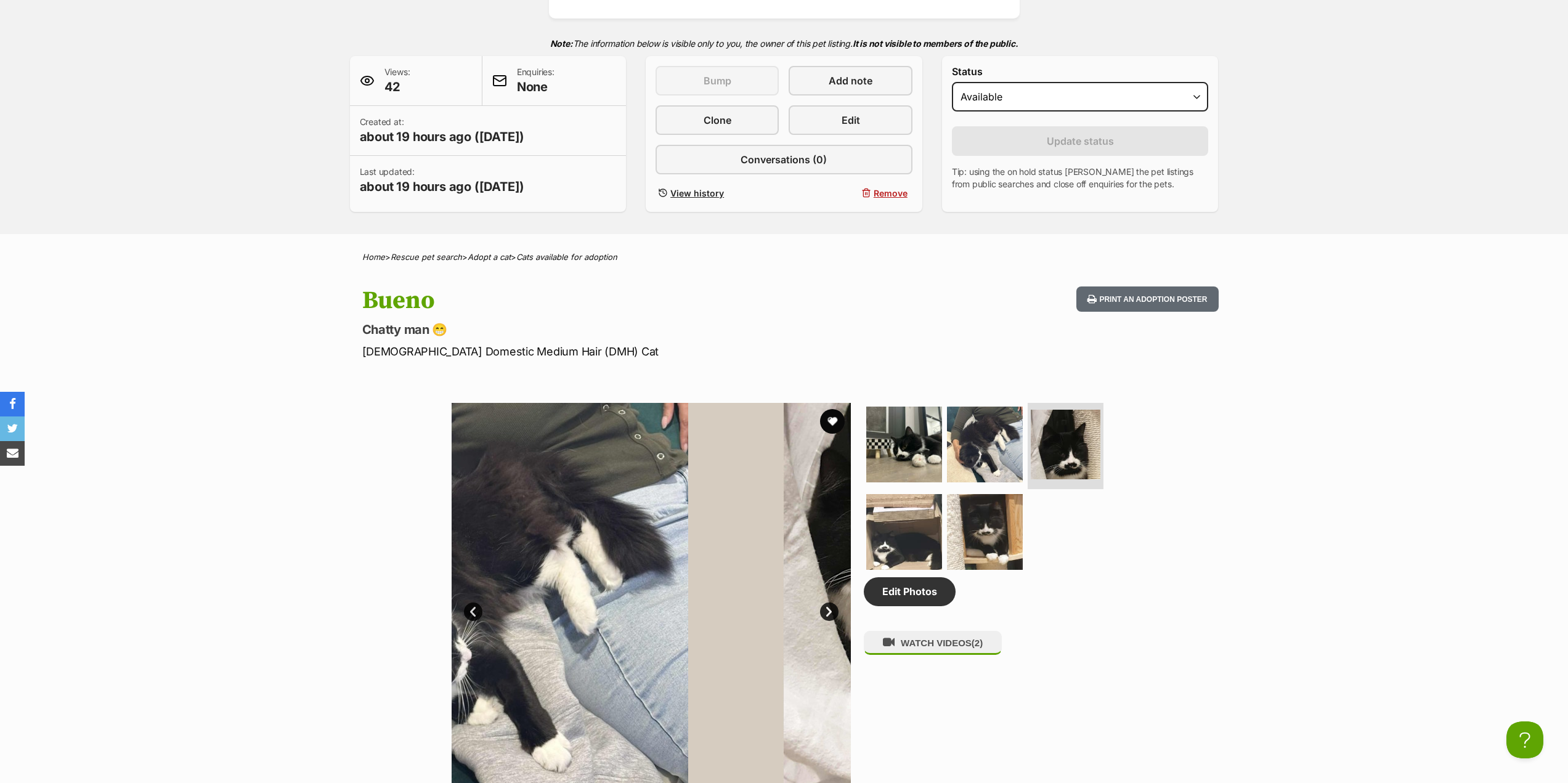
click at [829, 613] on link "Next" at bounding box center [829, 612] width 19 height 18
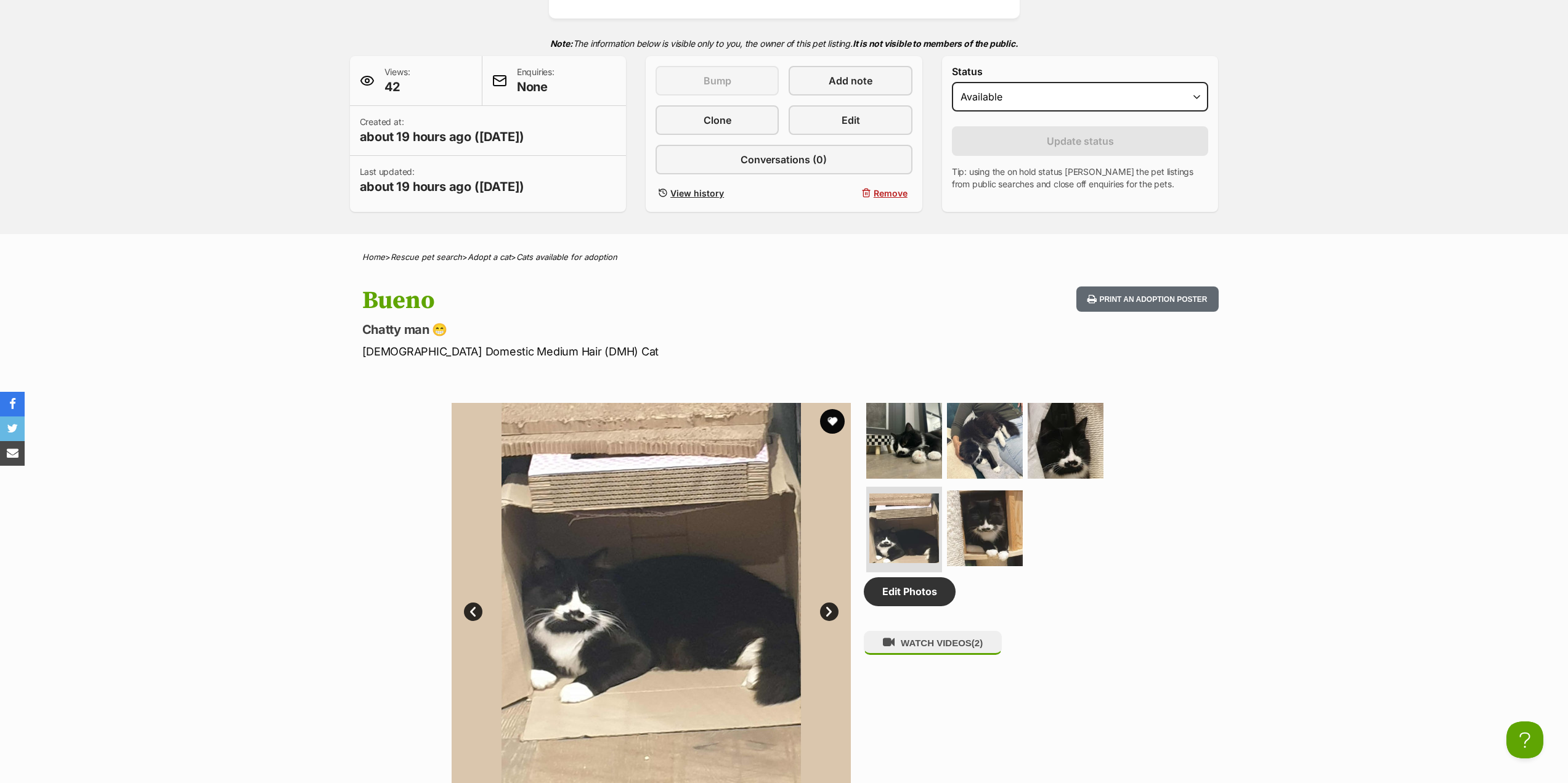
click at [829, 613] on link "Next" at bounding box center [829, 612] width 19 height 18
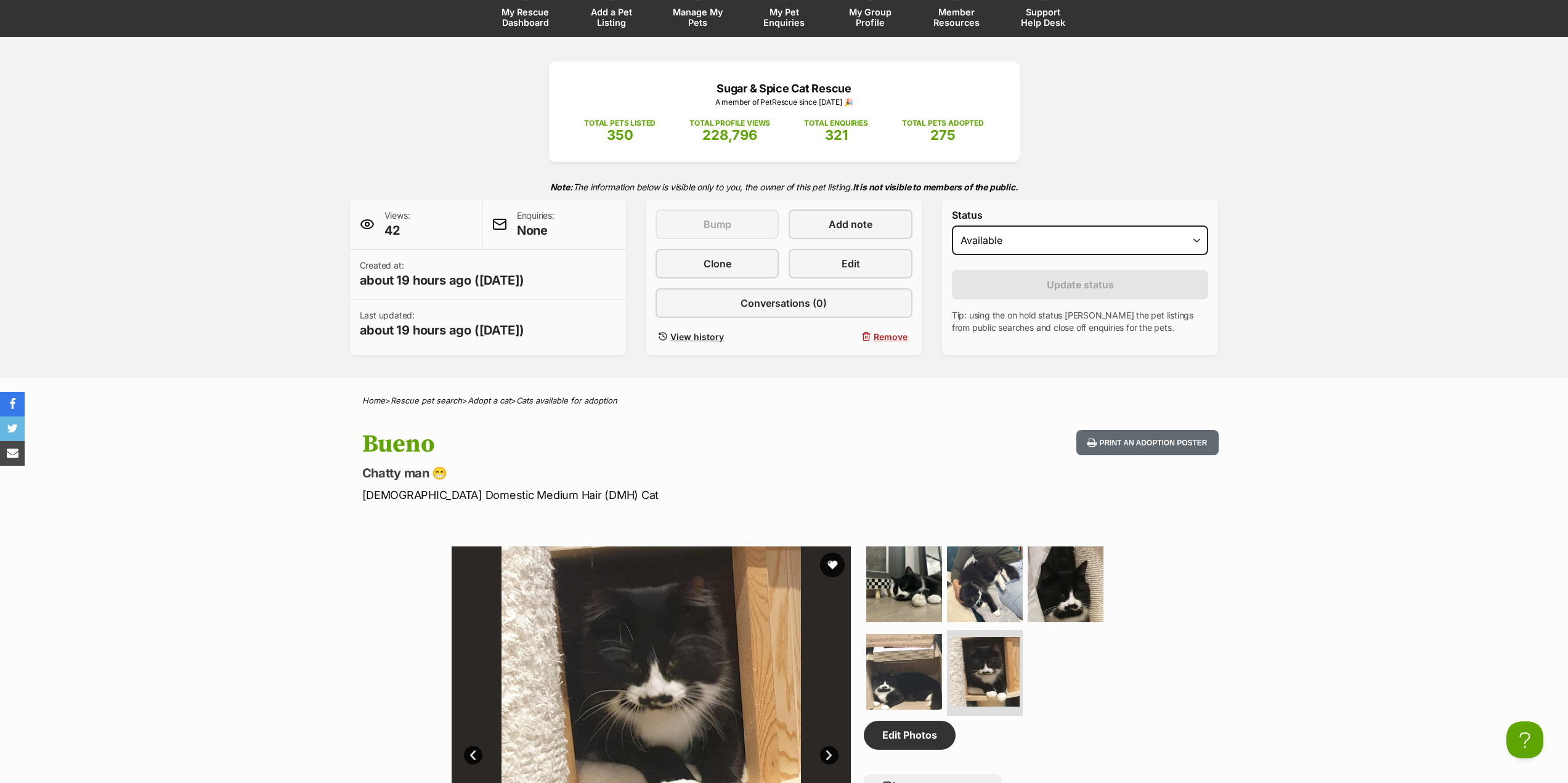
scroll to position [0, 0]
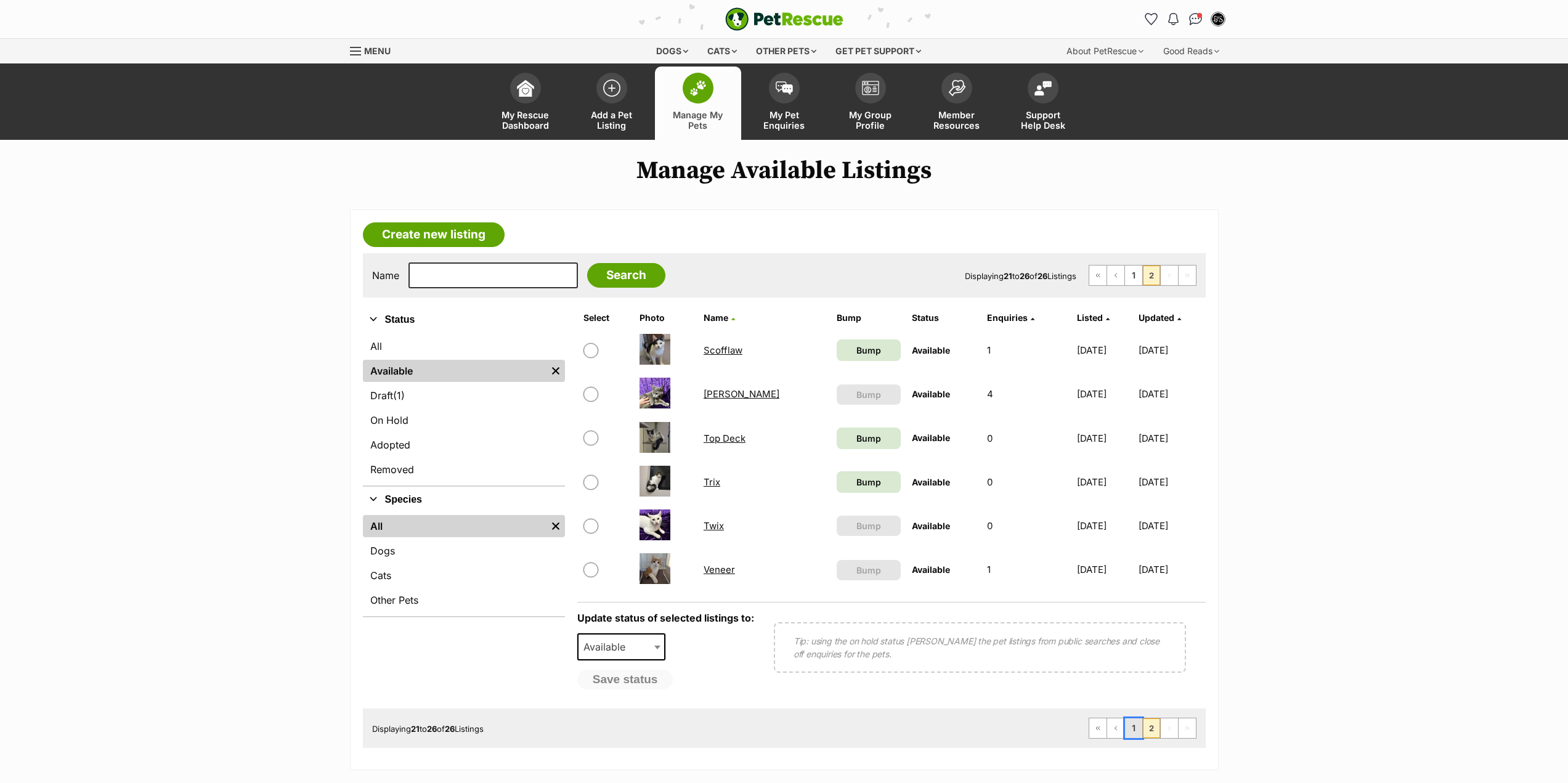
click at [1133, 736] on link "1" at bounding box center [1134, 728] width 17 height 20
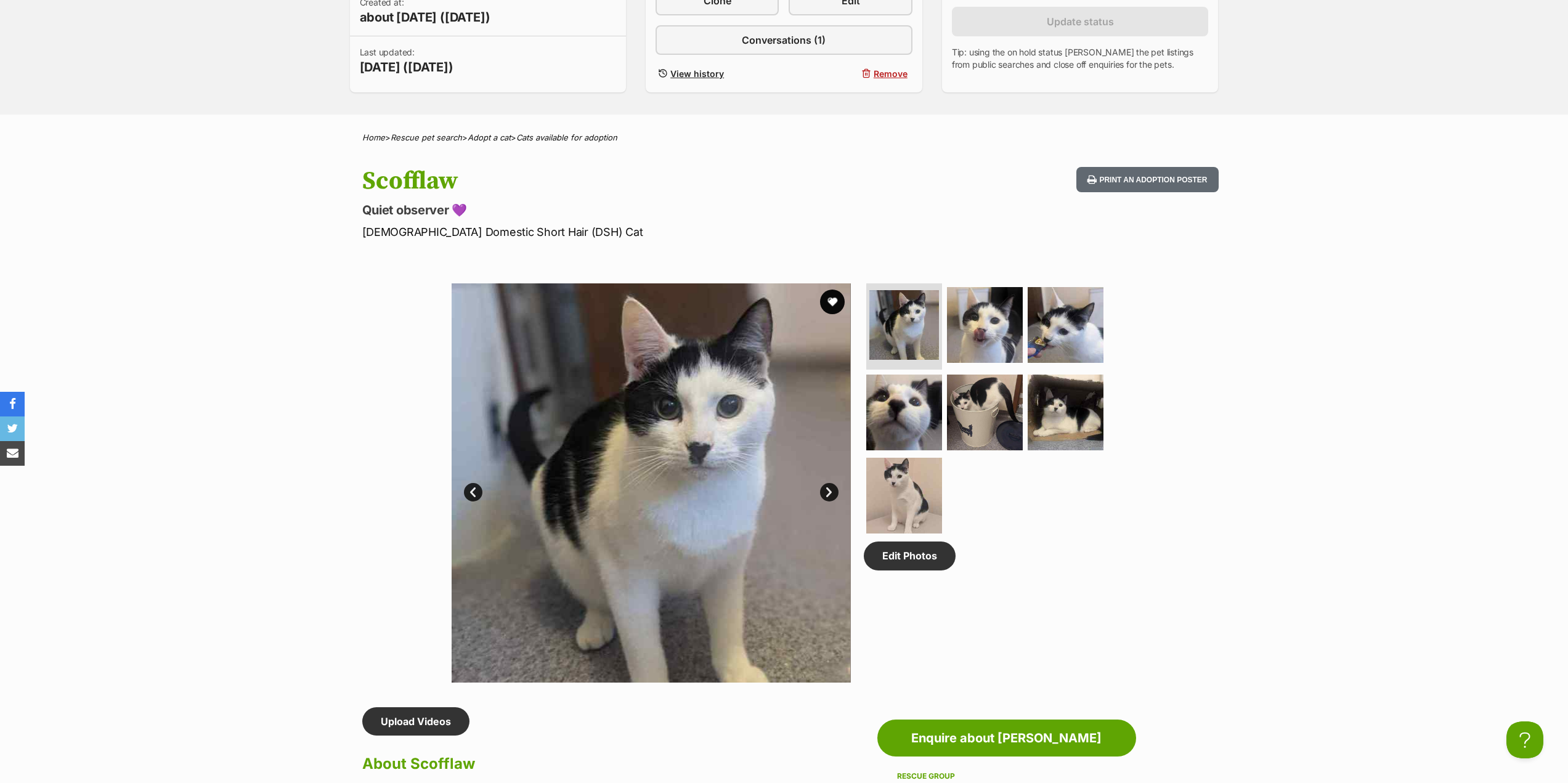
scroll to position [432, 0]
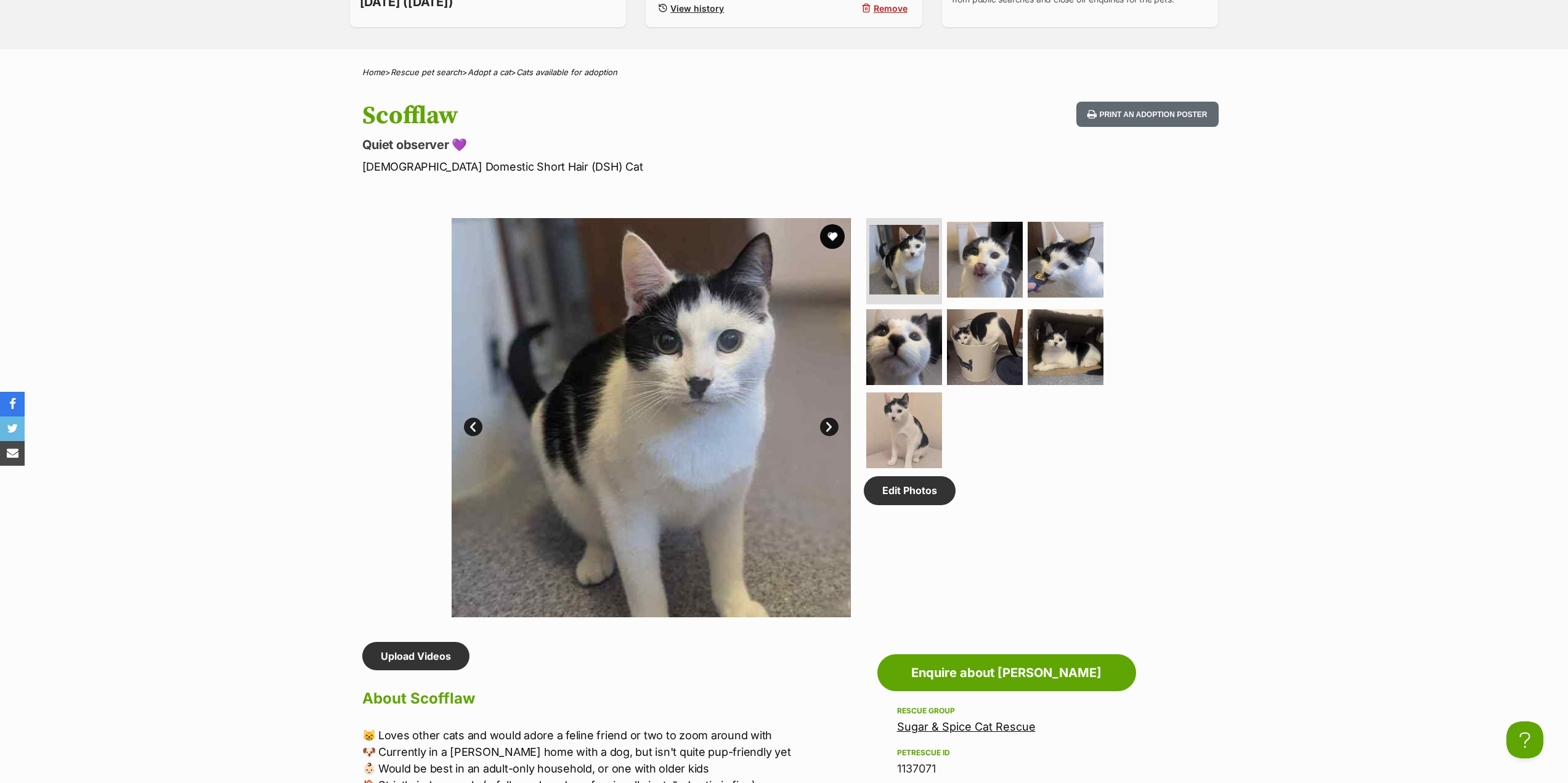
click at [825, 428] on link "Next" at bounding box center [829, 427] width 19 height 18
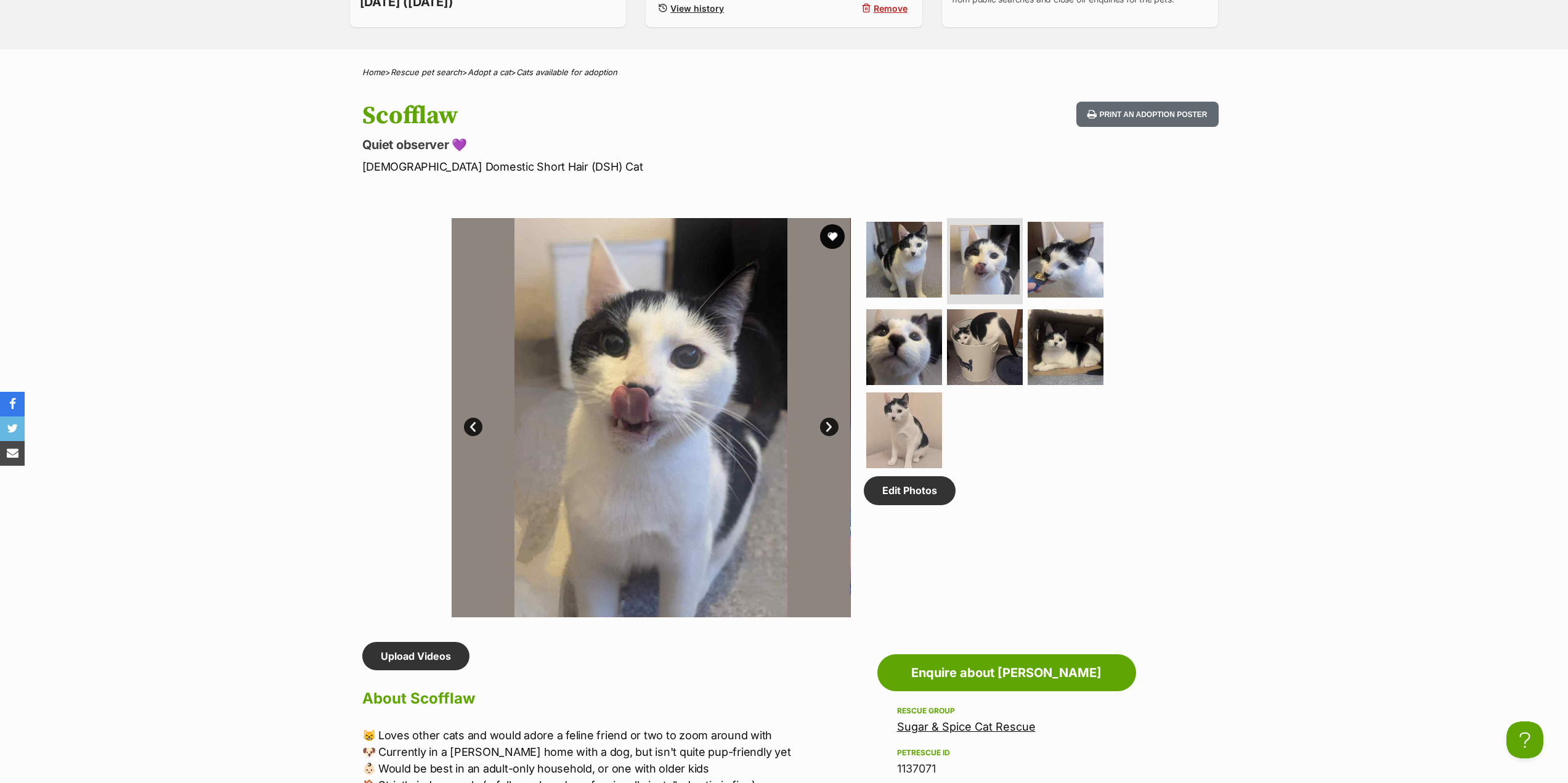
click at [823, 428] on link "Next" at bounding box center [829, 427] width 19 height 18
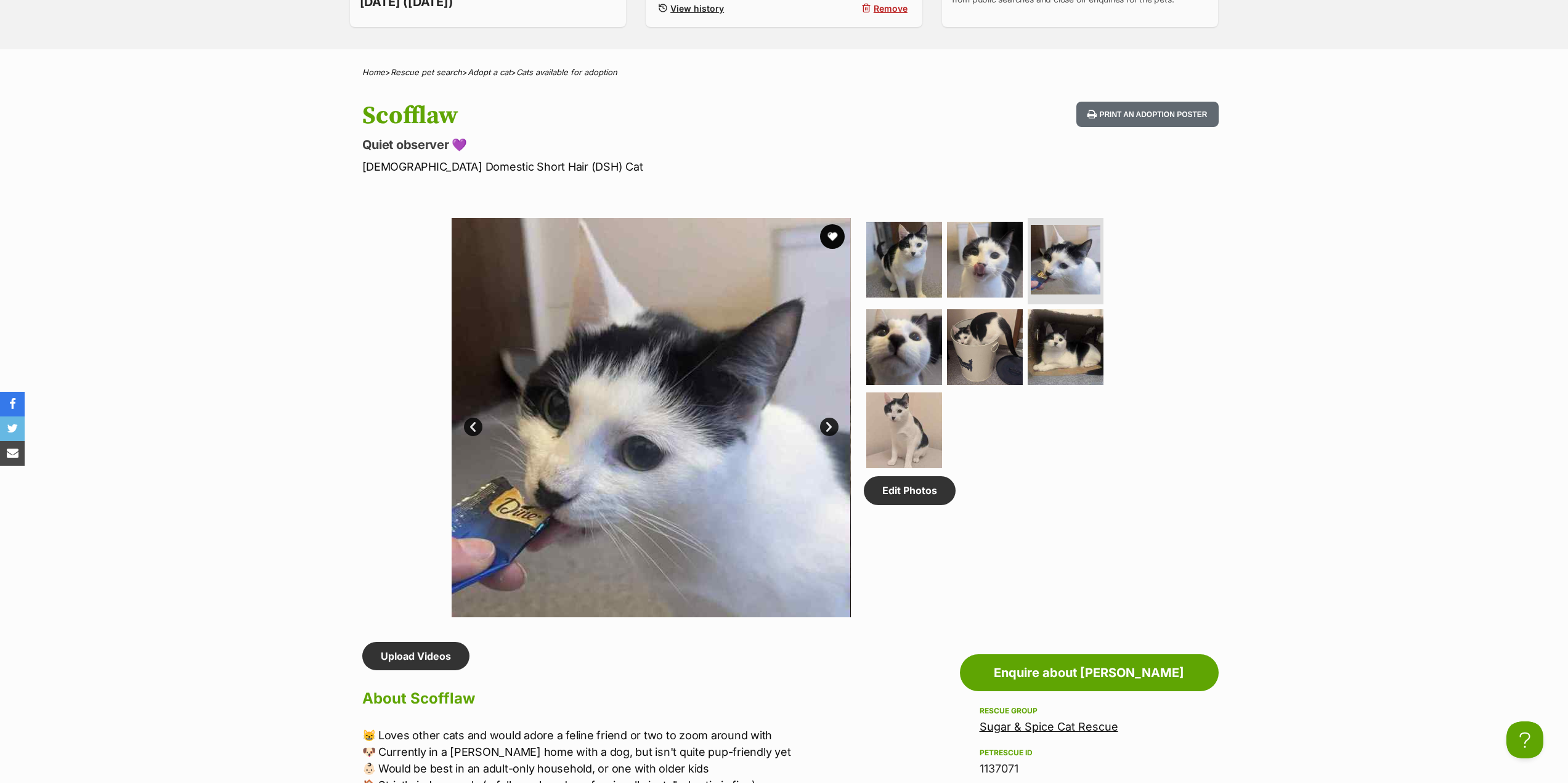
scroll to position [0, 0]
click at [822, 428] on link "Next" at bounding box center [829, 427] width 19 height 18
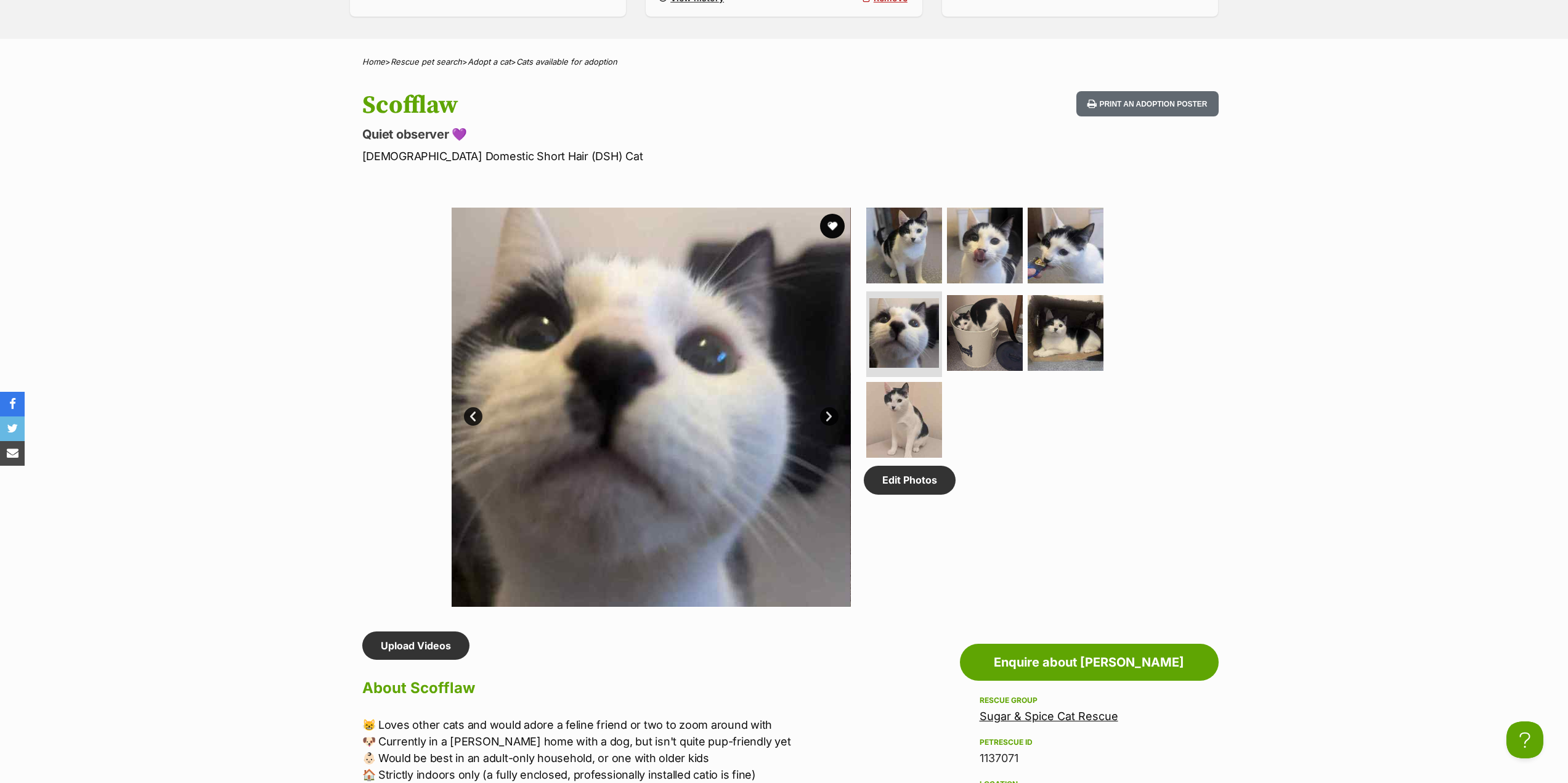
scroll to position [432, 0]
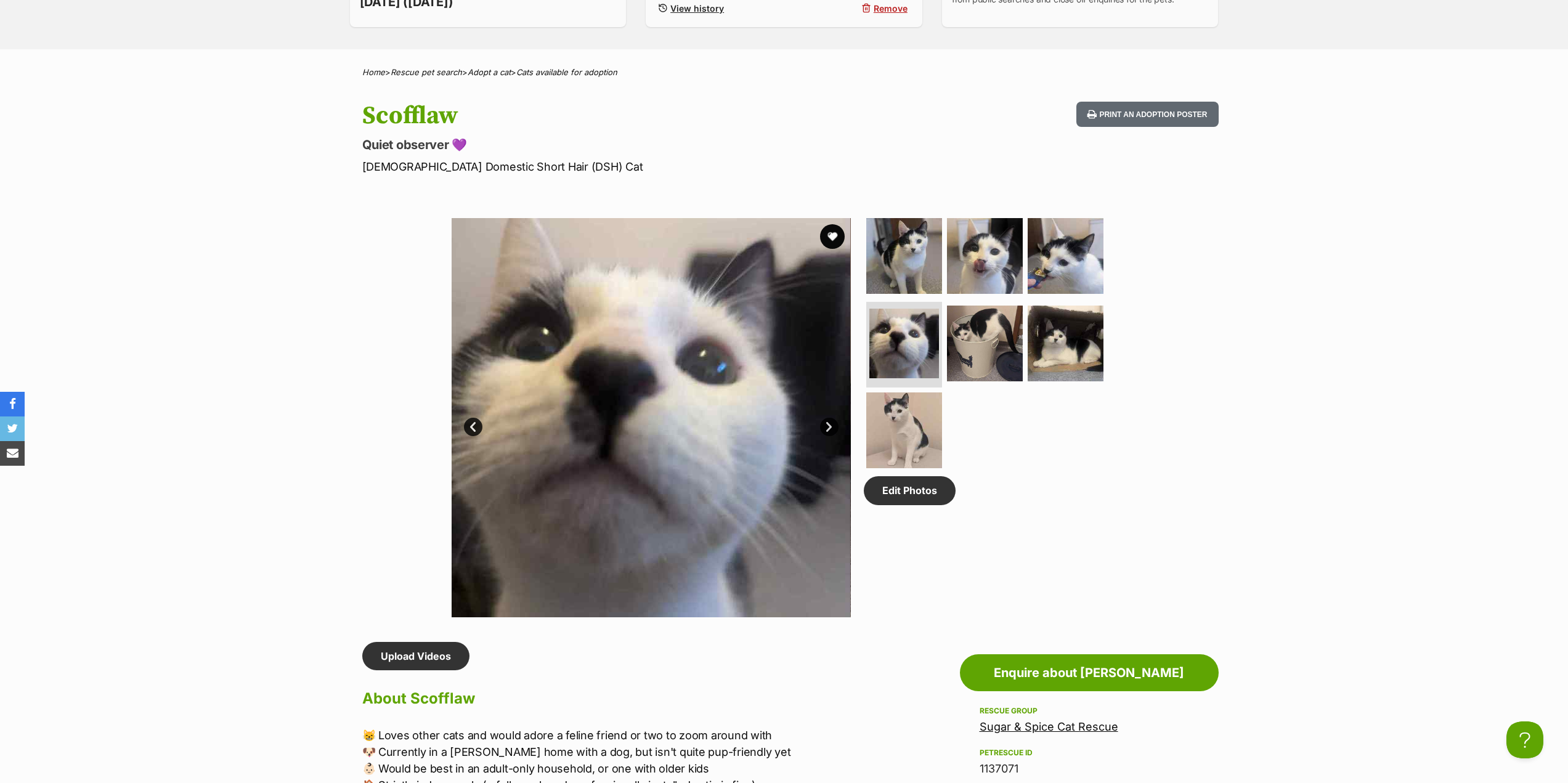
click at [828, 429] on link "Next" at bounding box center [829, 427] width 19 height 18
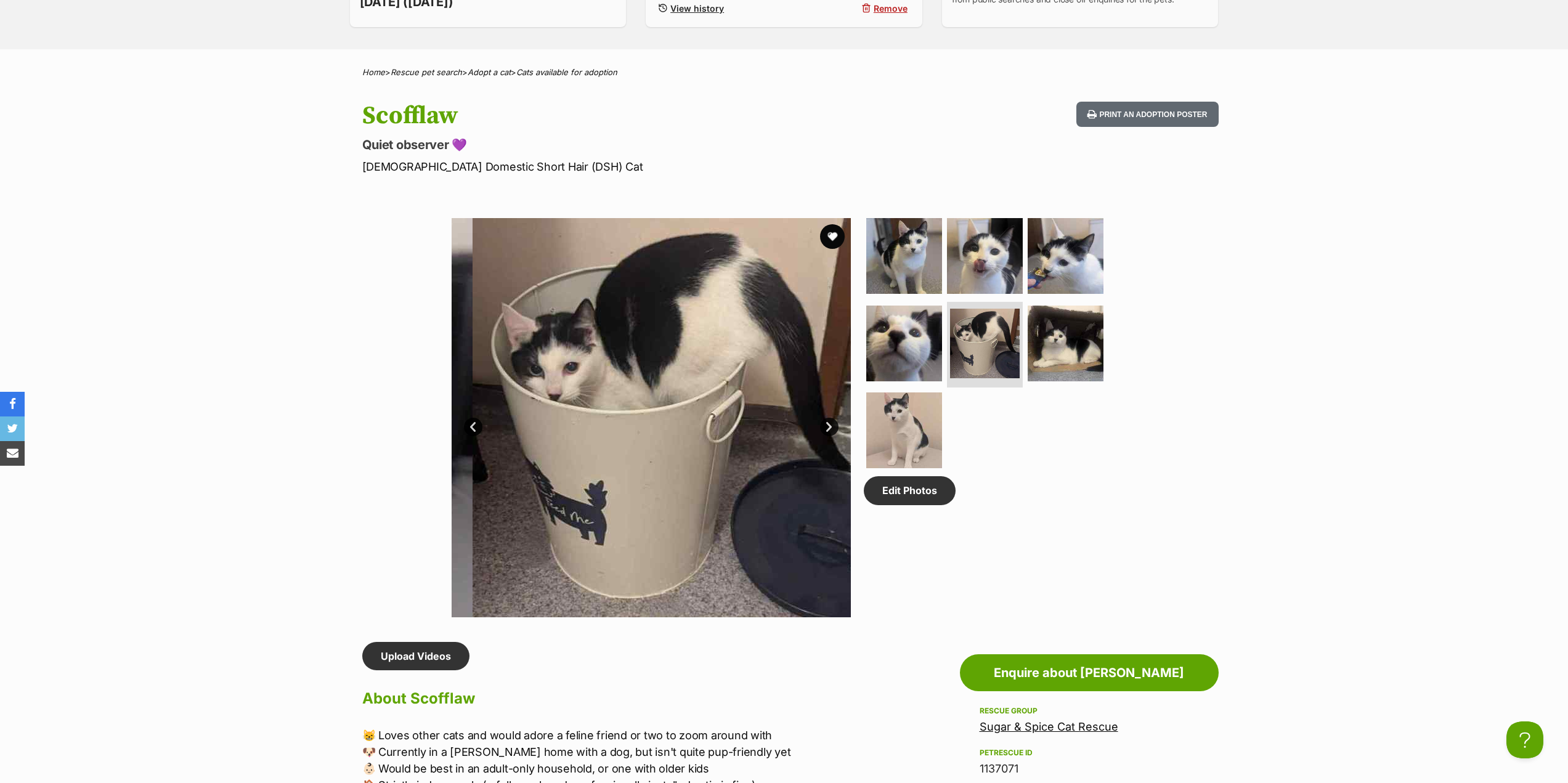
click at [828, 429] on link "Next" at bounding box center [829, 427] width 19 height 18
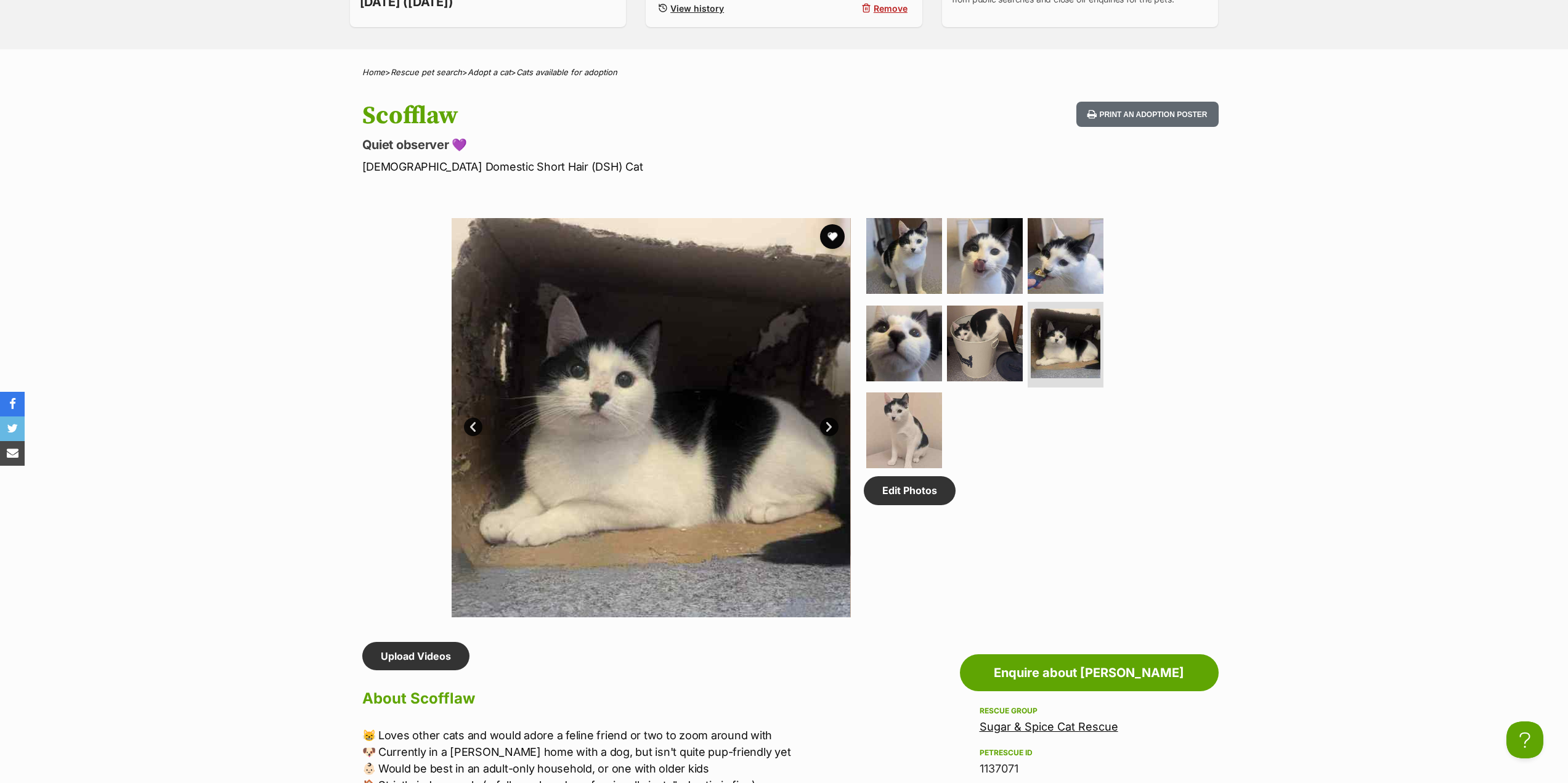
click at [828, 429] on link "Next" at bounding box center [829, 427] width 19 height 18
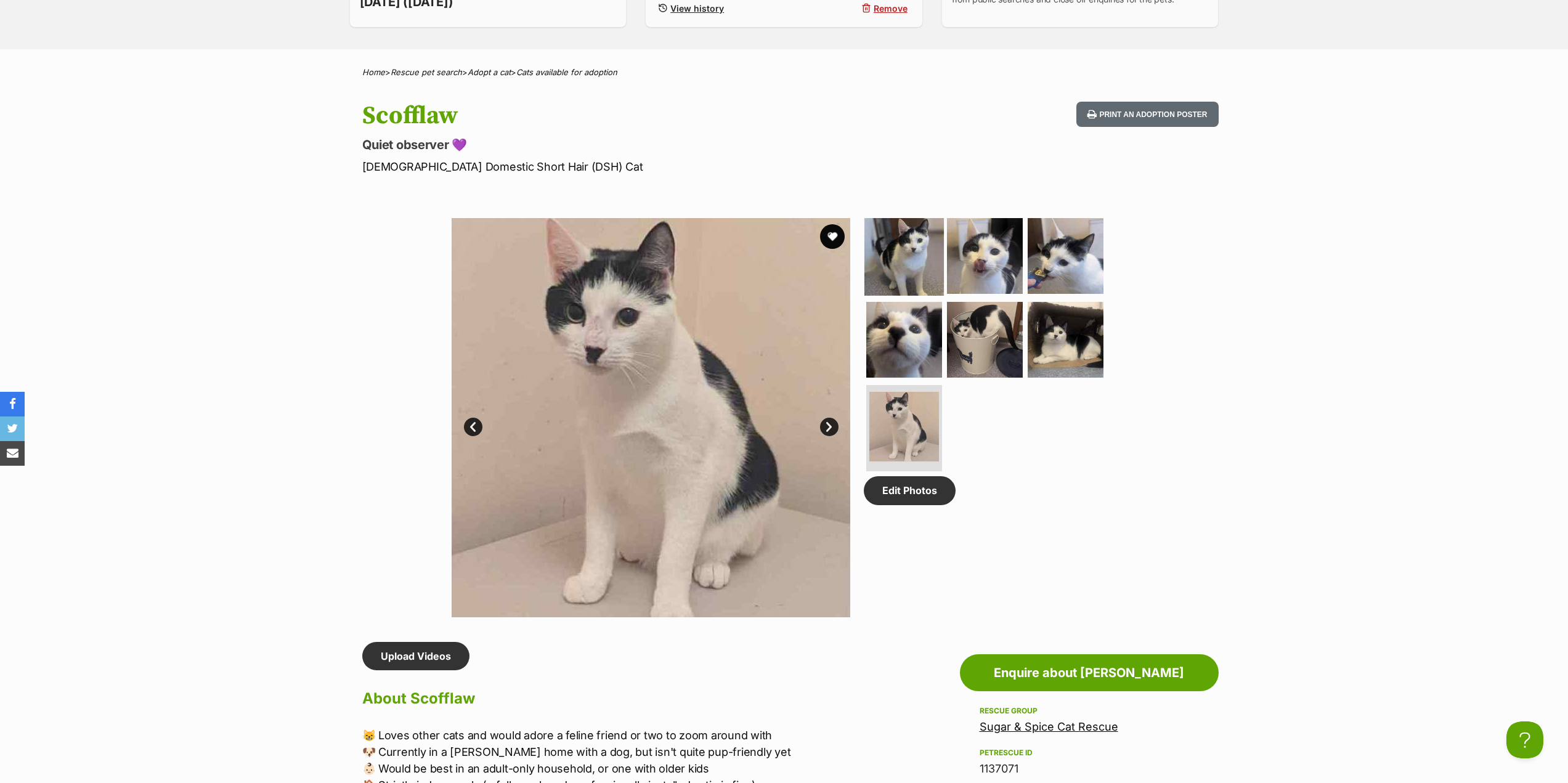
click at [898, 287] on img at bounding box center [904, 256] width 79 height 79
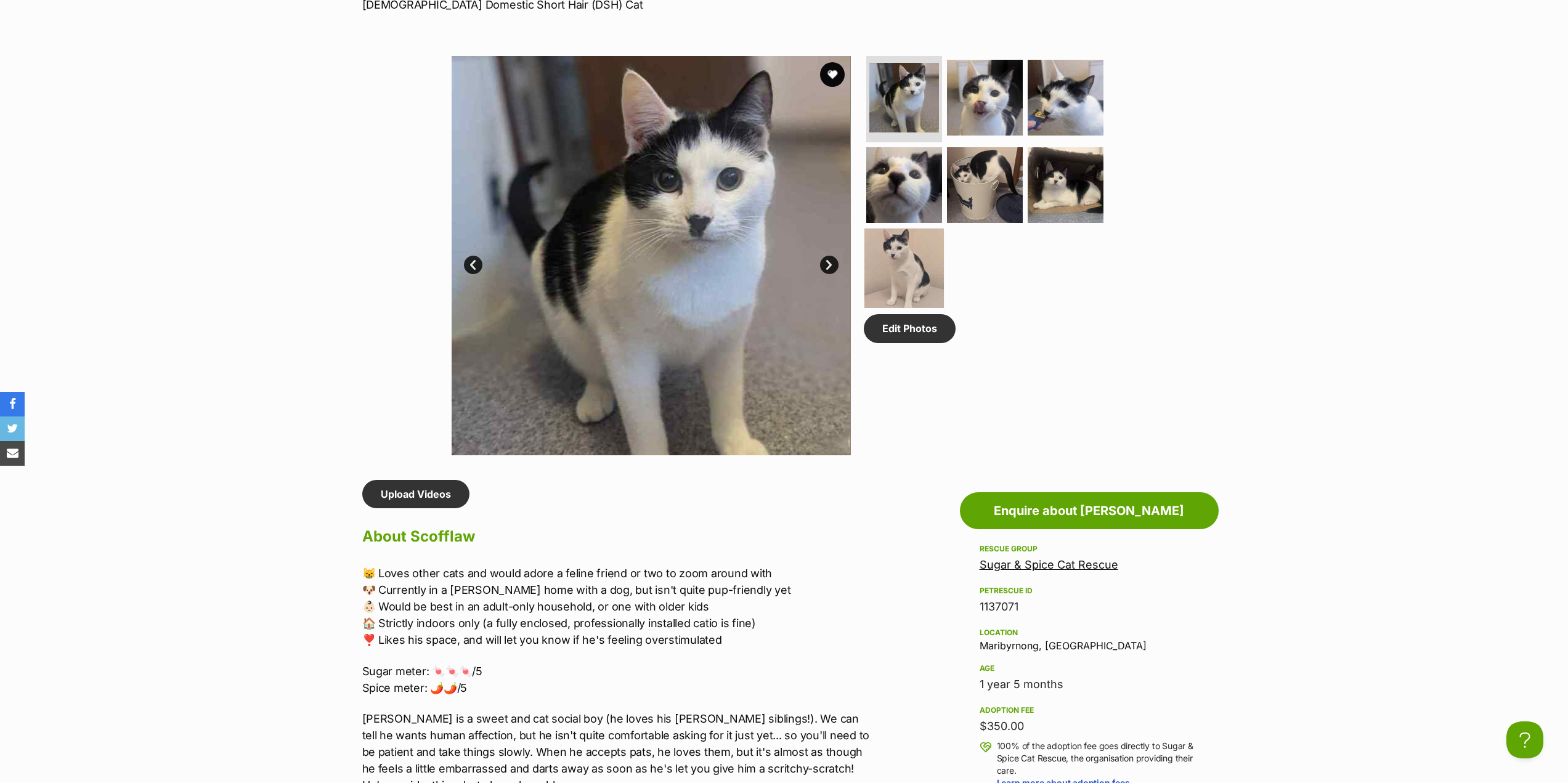
scroll to position [370, 0]
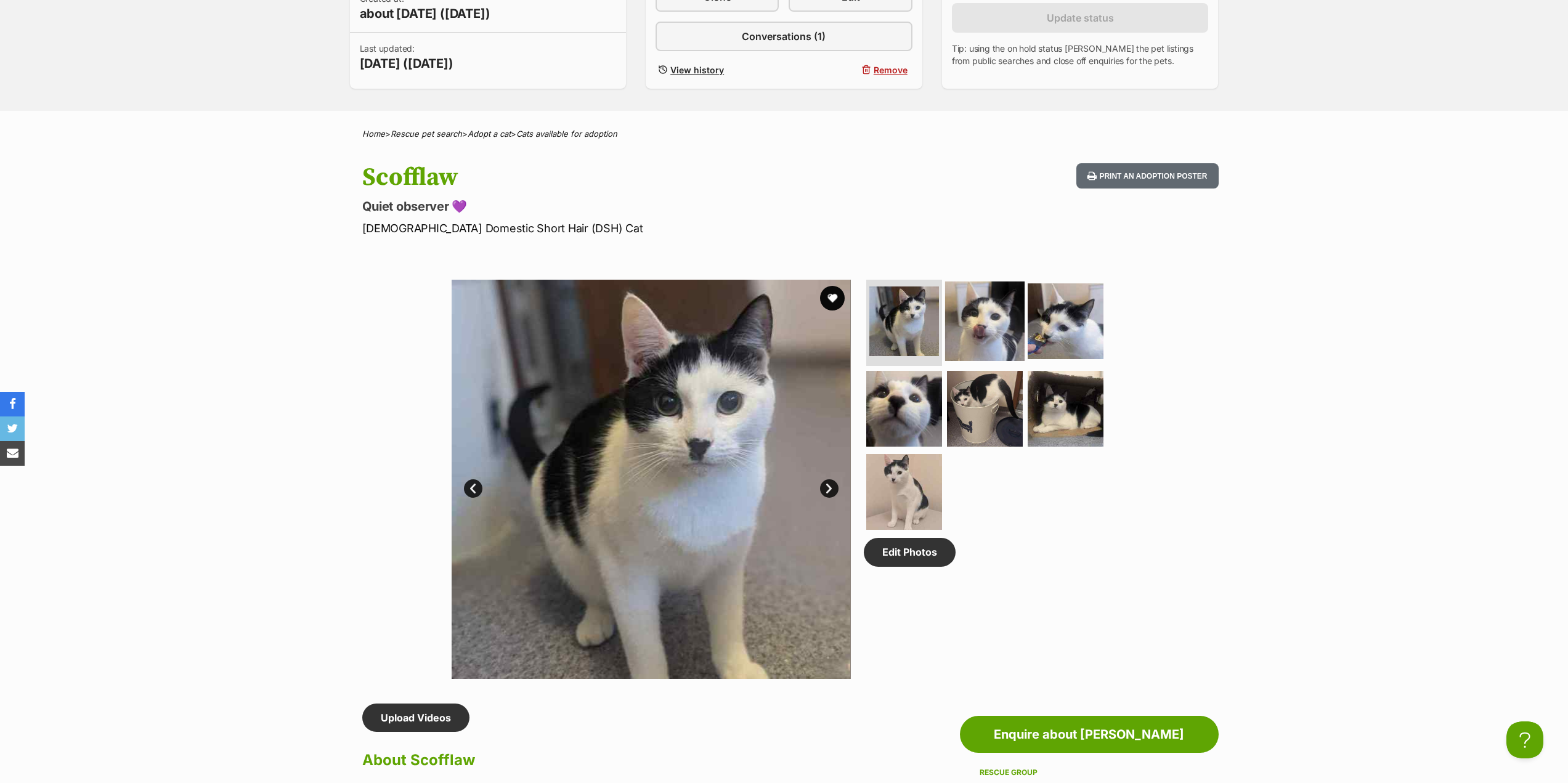
click at [964, 327] on img at bounding box center [984, 321] width 79 height 79
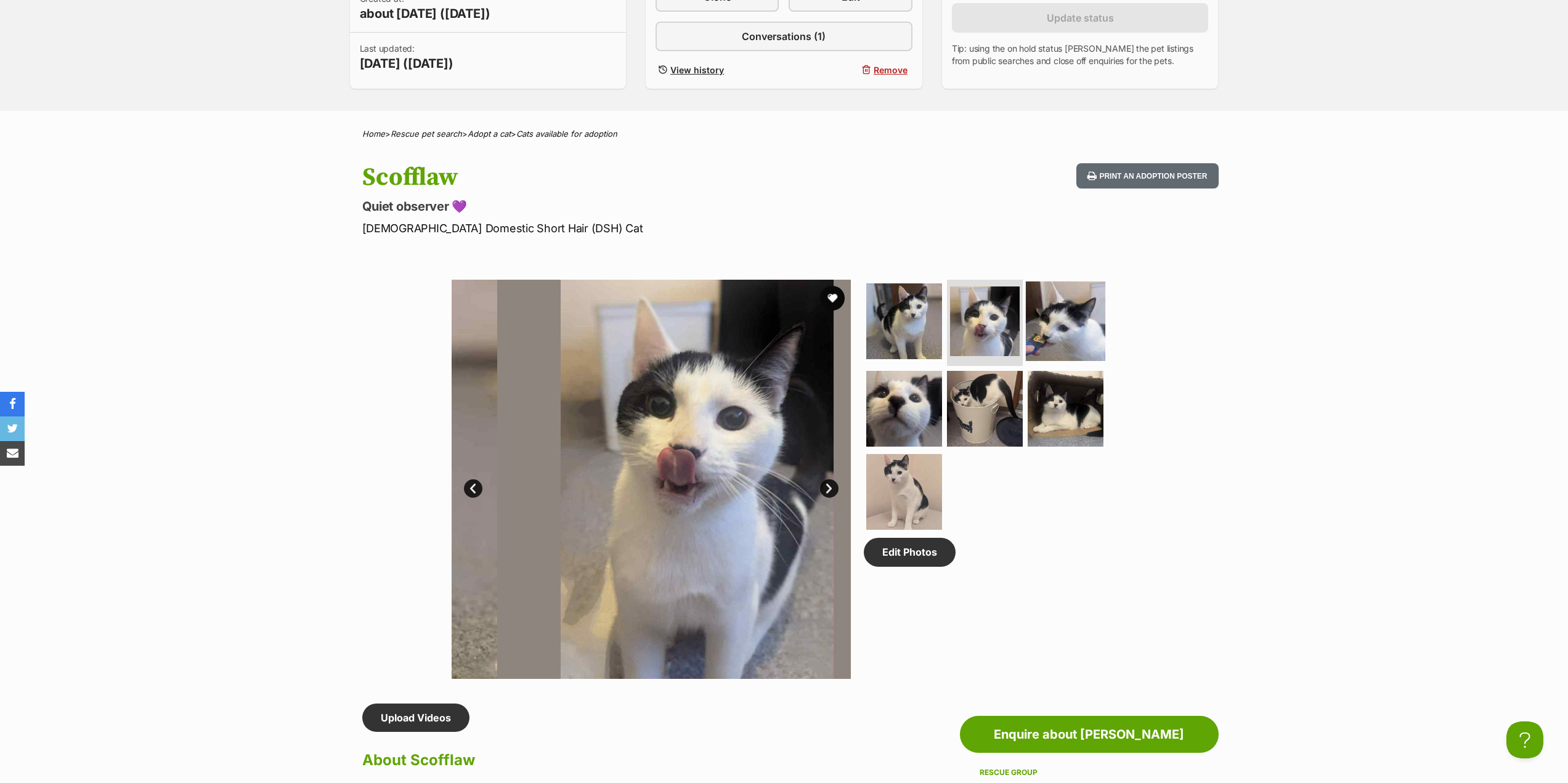
click at [1058, 336] on img at bounding box center [1065, 321] width 79 height 79
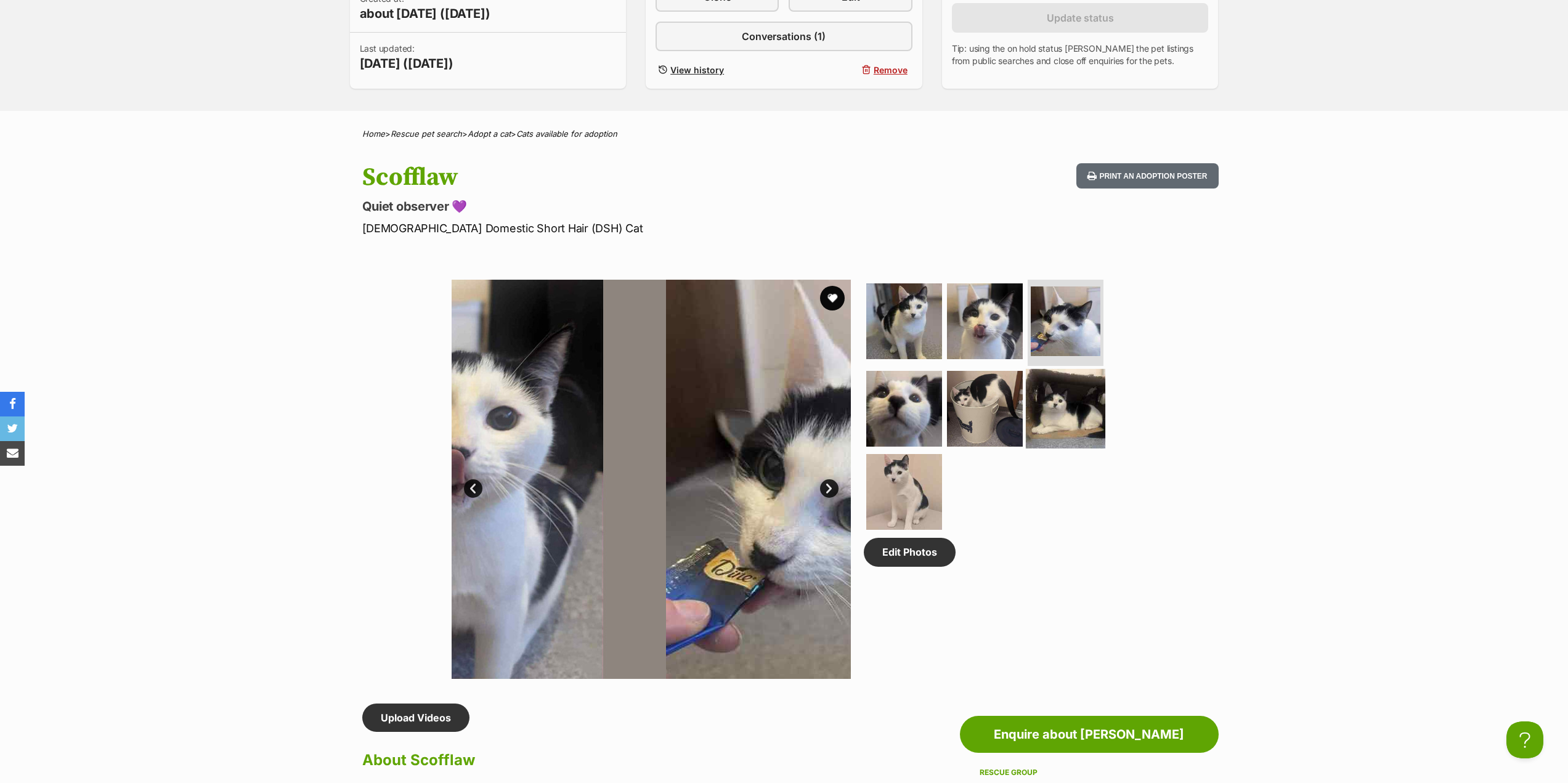
click at [1064, 404] on img at bounding box center [1065, 408] width 79 height 79
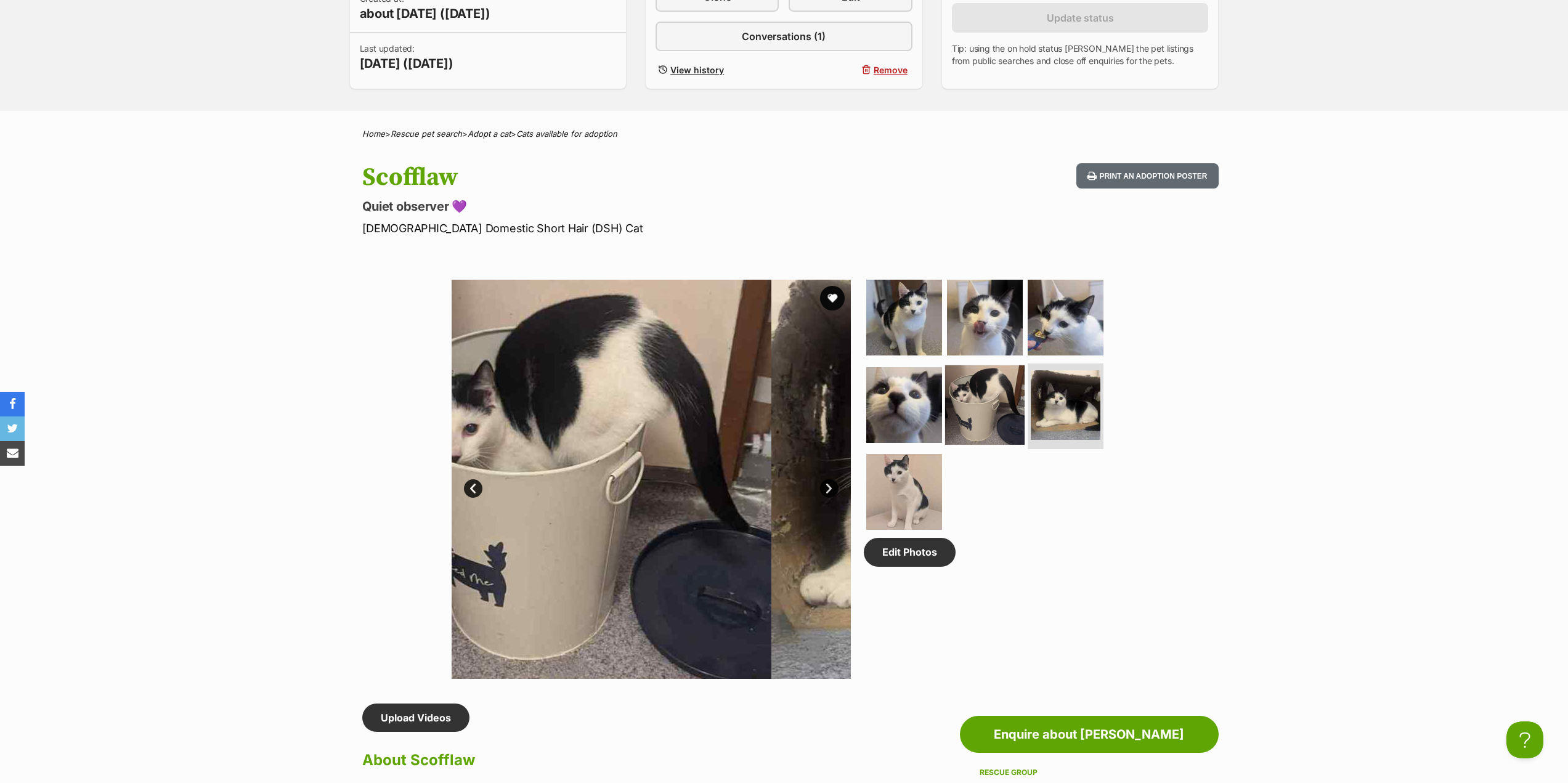
click at [981, 409] on img at bounding box center [984, 404] width 79 height 79
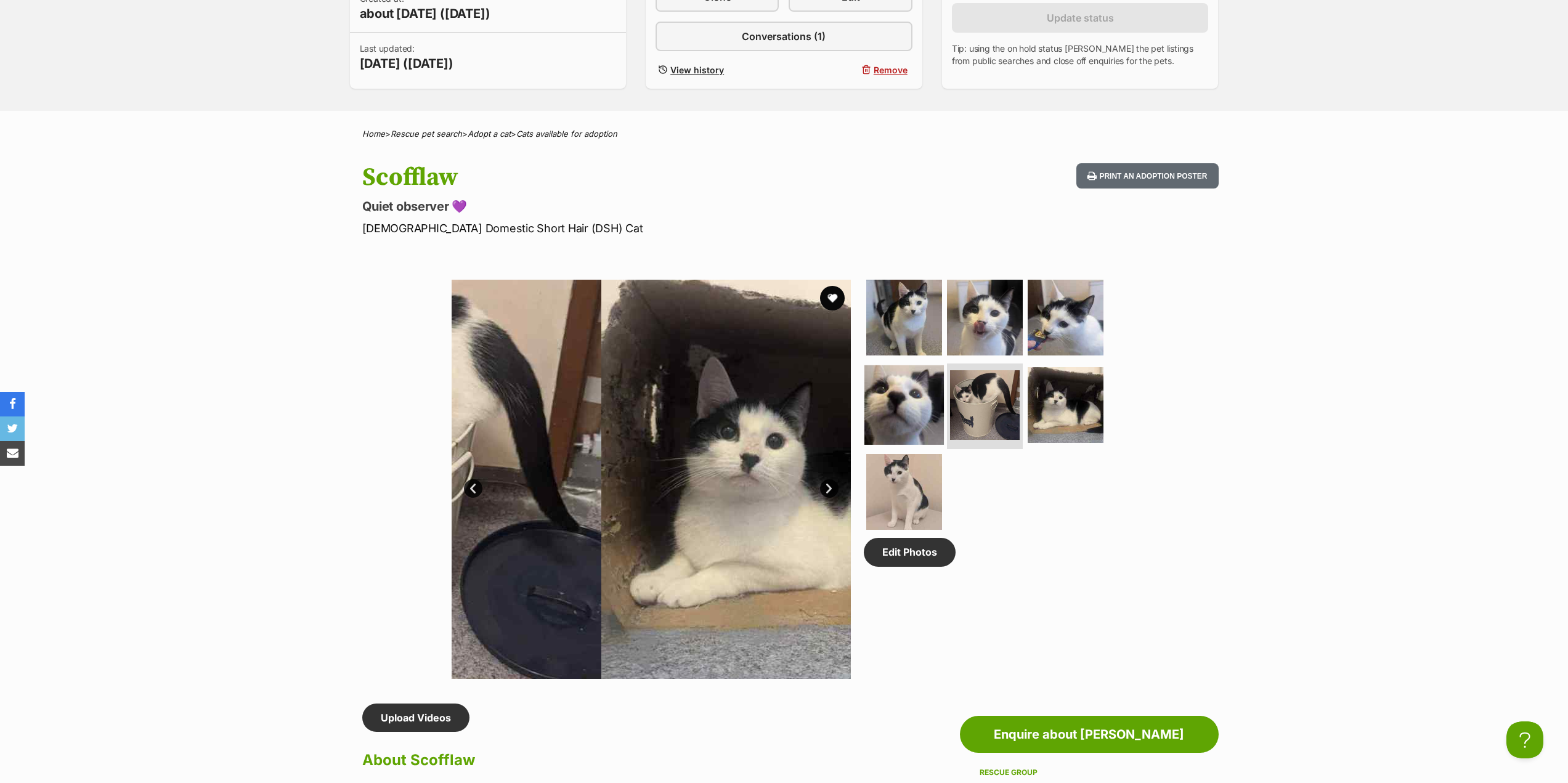
click at [920, 413] on img at bounding box center [904, 404] width 79 height 79
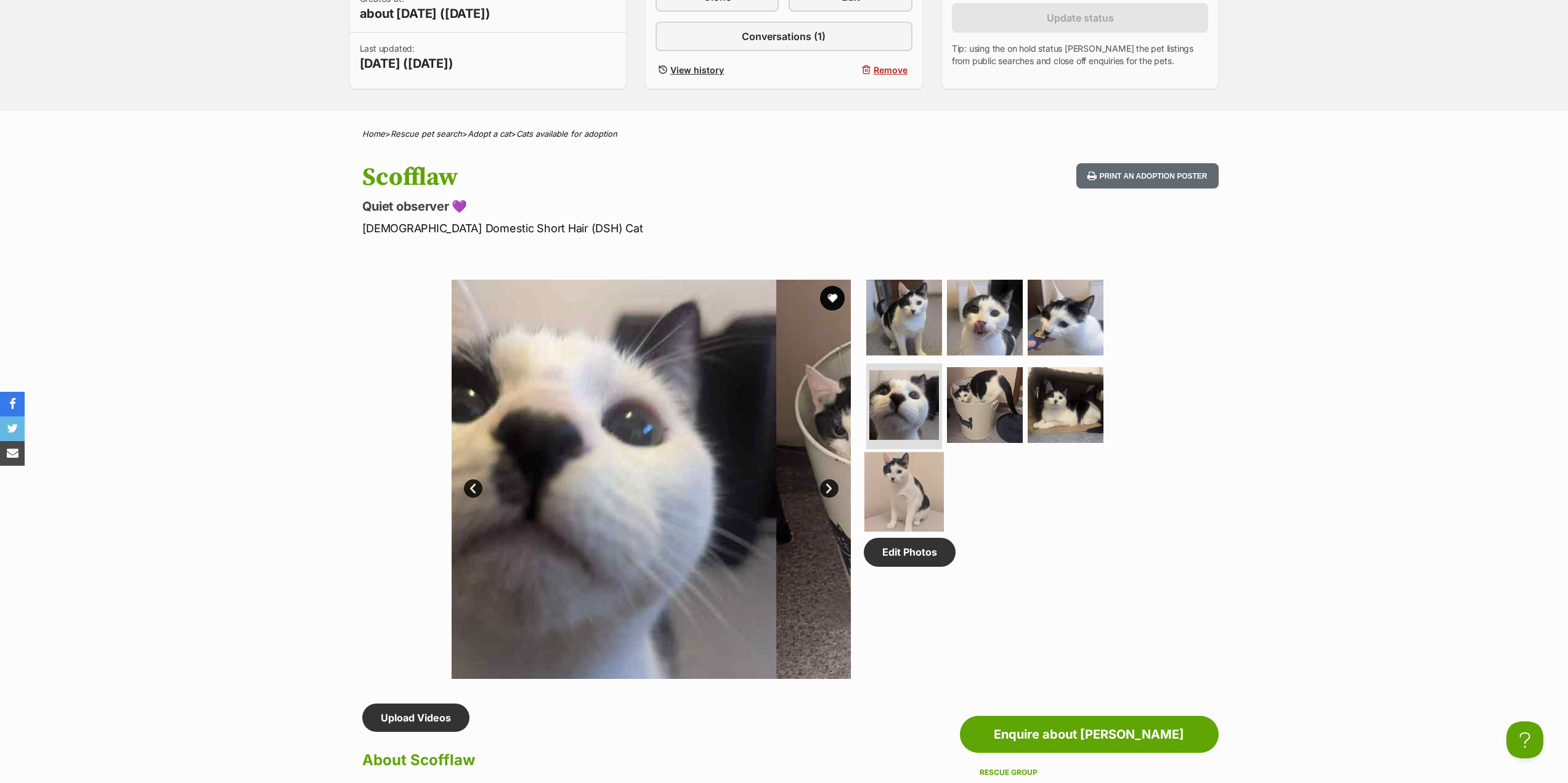
click at [899, 497] on img at bounding box center [904, 492] width 79 height 79
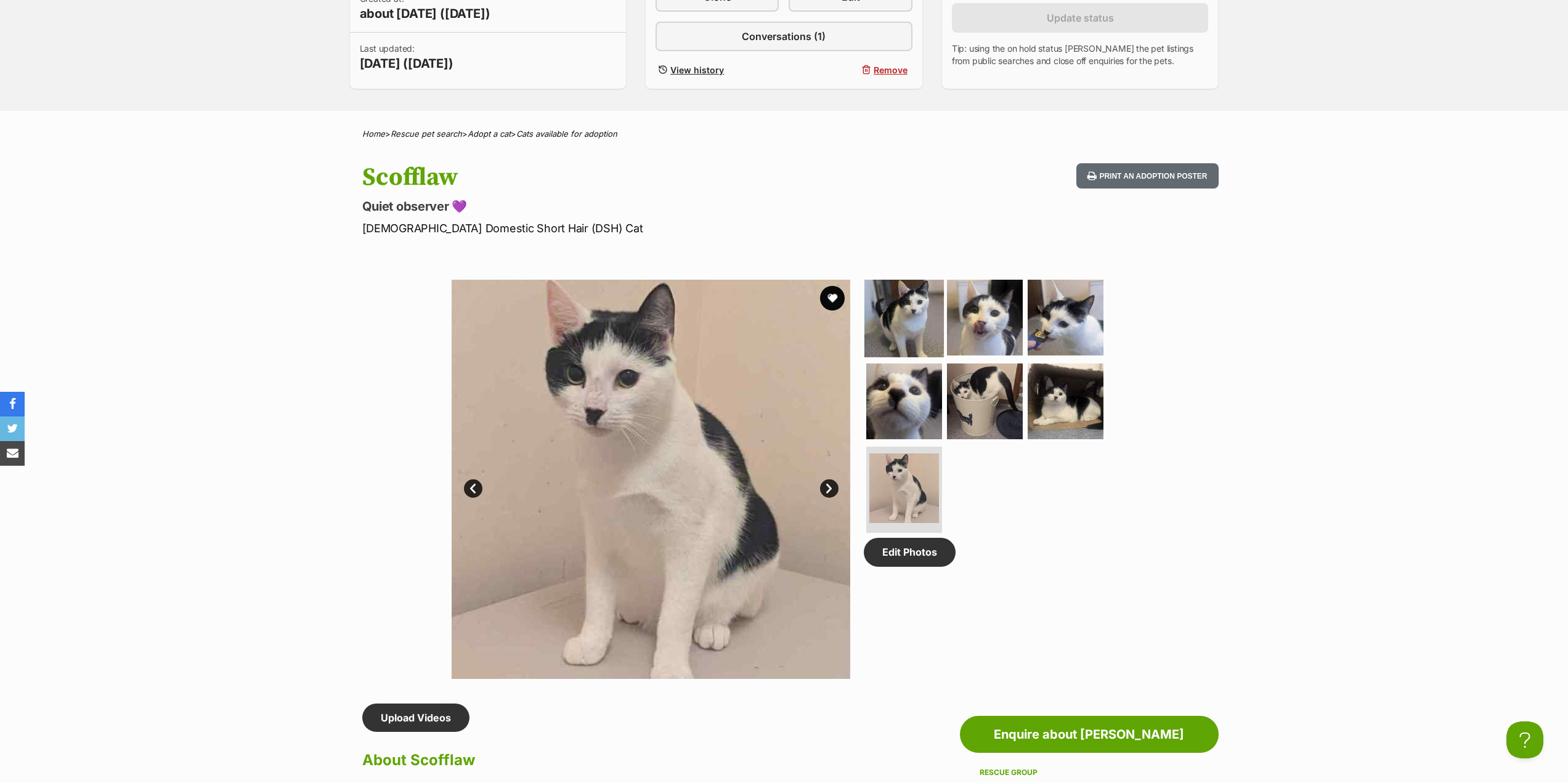
click at [893, 336] on img at bounding box center [904, 318] width 79 height 79
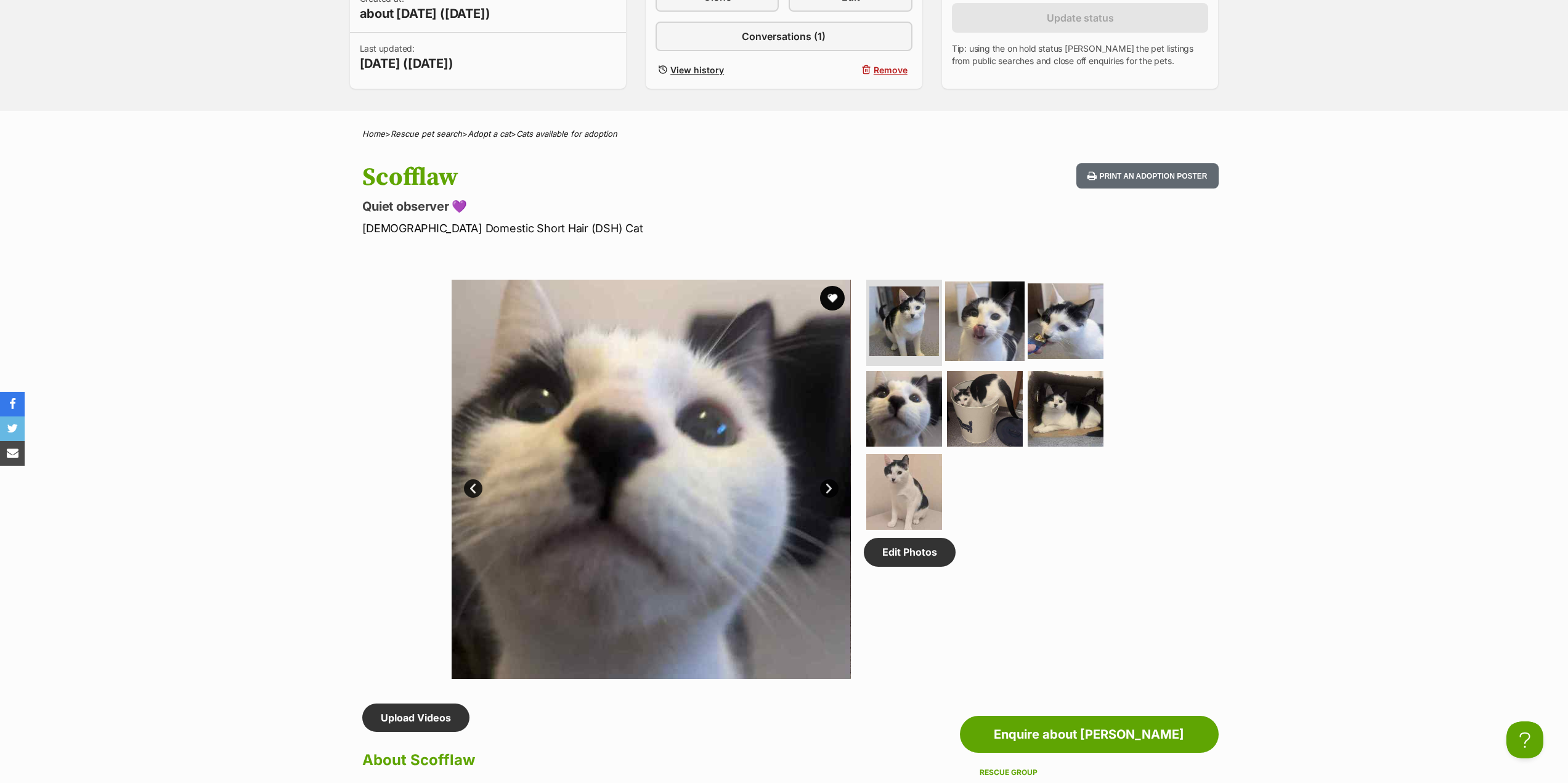
click at [957, 327] on img at bounding box center [984, 321] width 79 height 79
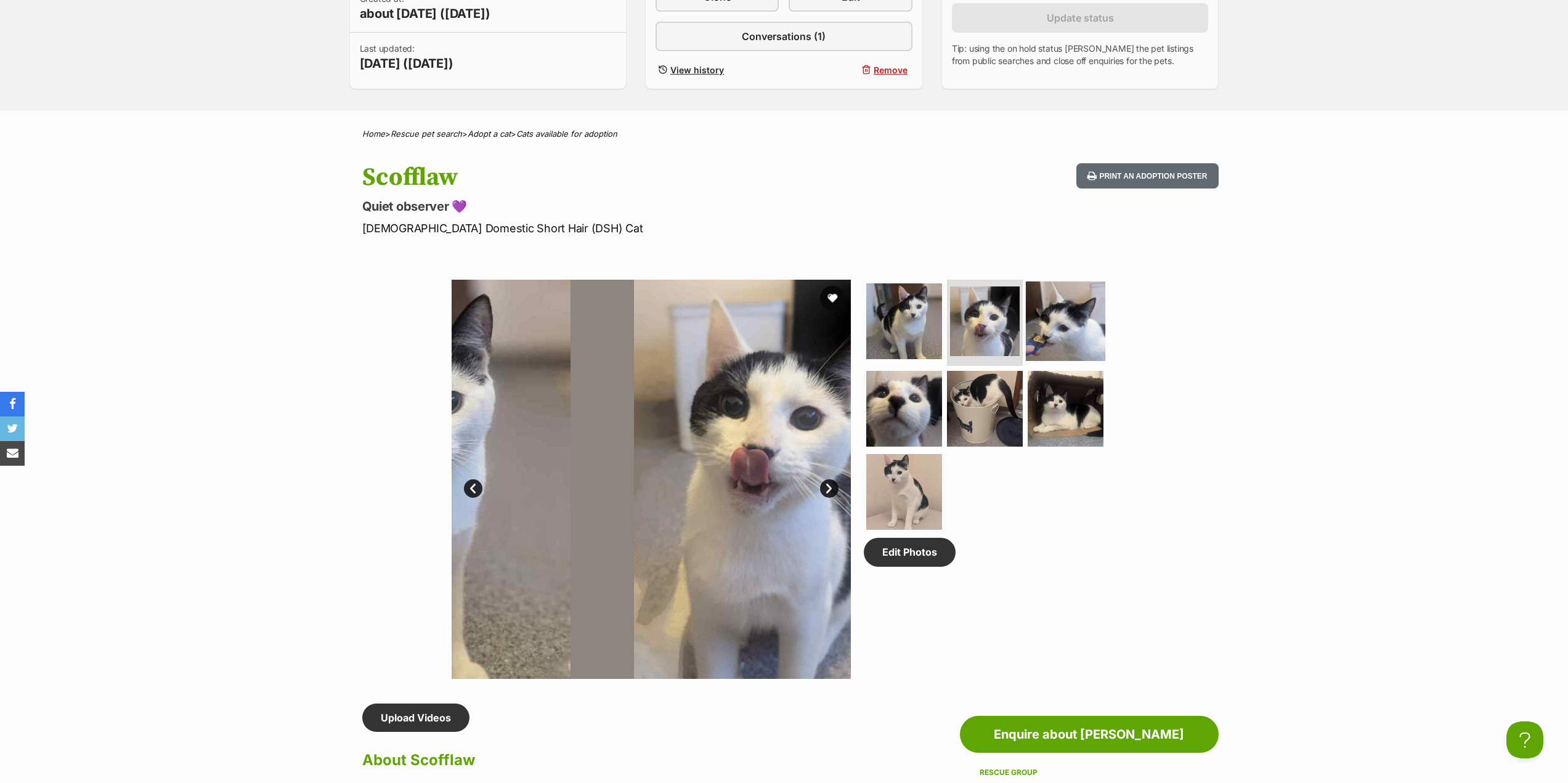
click at [1043, 339] on img at bounding box center [1065, 321] width 79 height 79
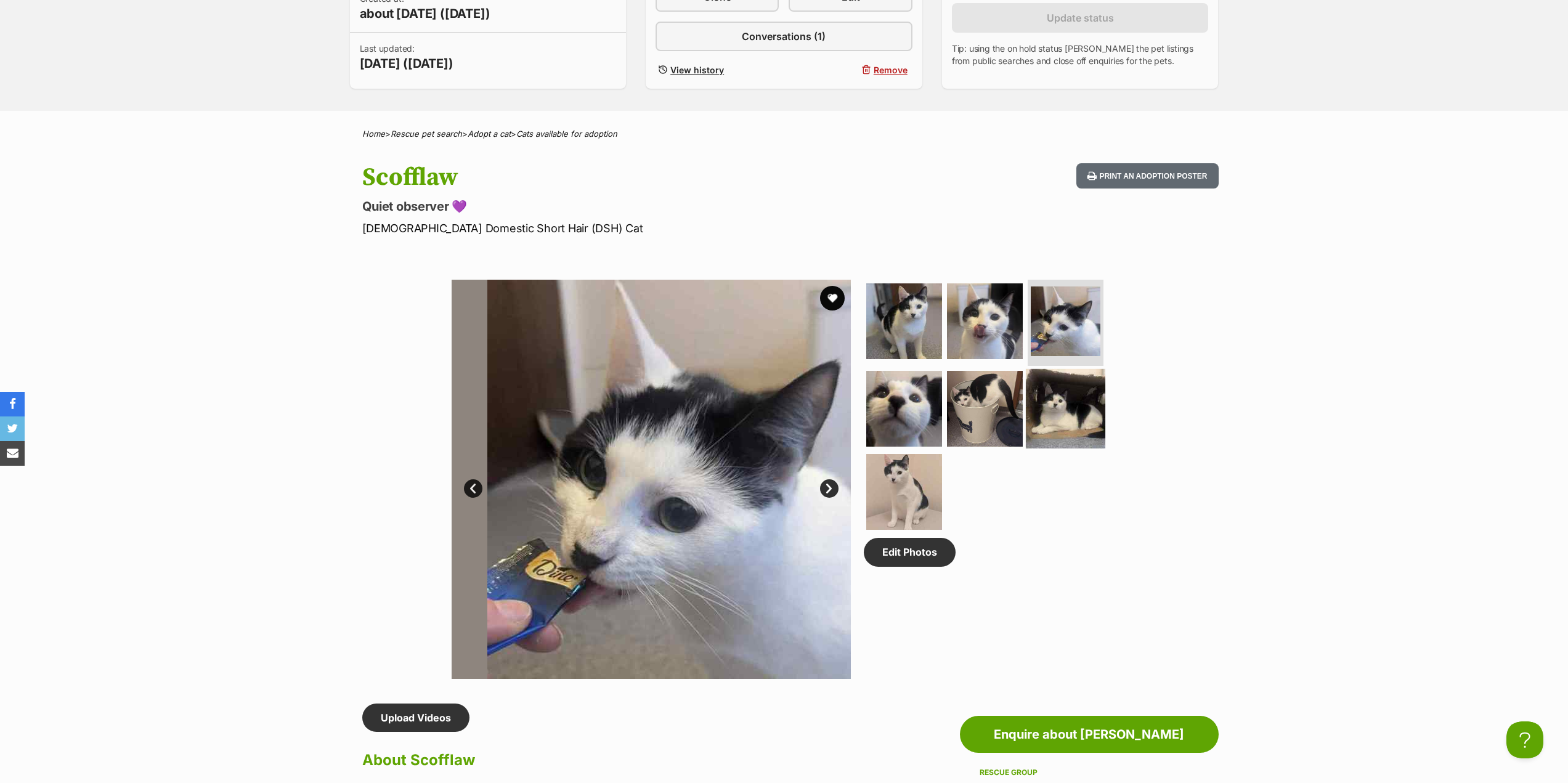
click at [1049, 407] on img at bounding box center [1065, 408] width 79 height 79
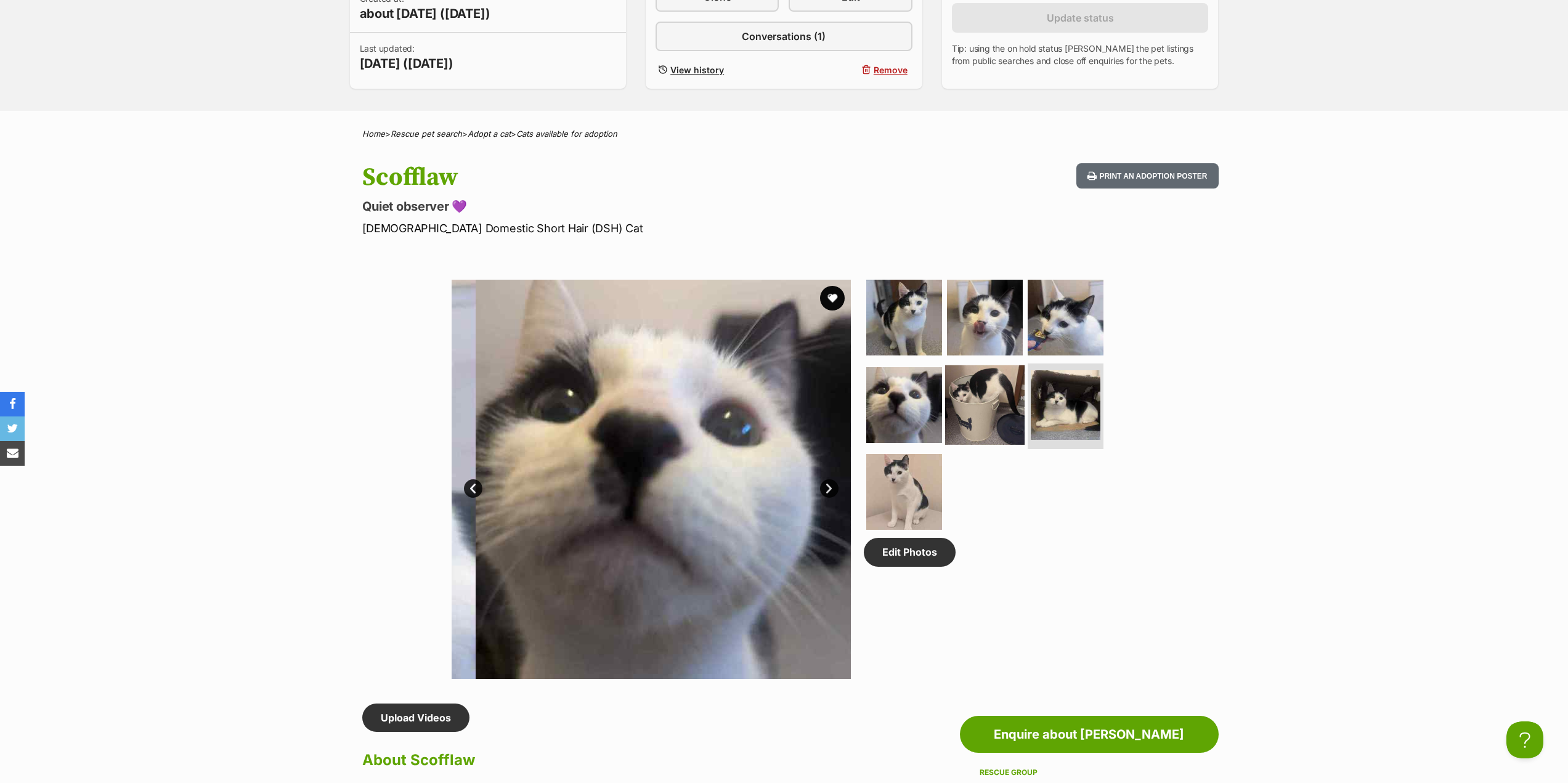
click at [999, 415] on img at bounding box center [984, 404] width 79 height 79
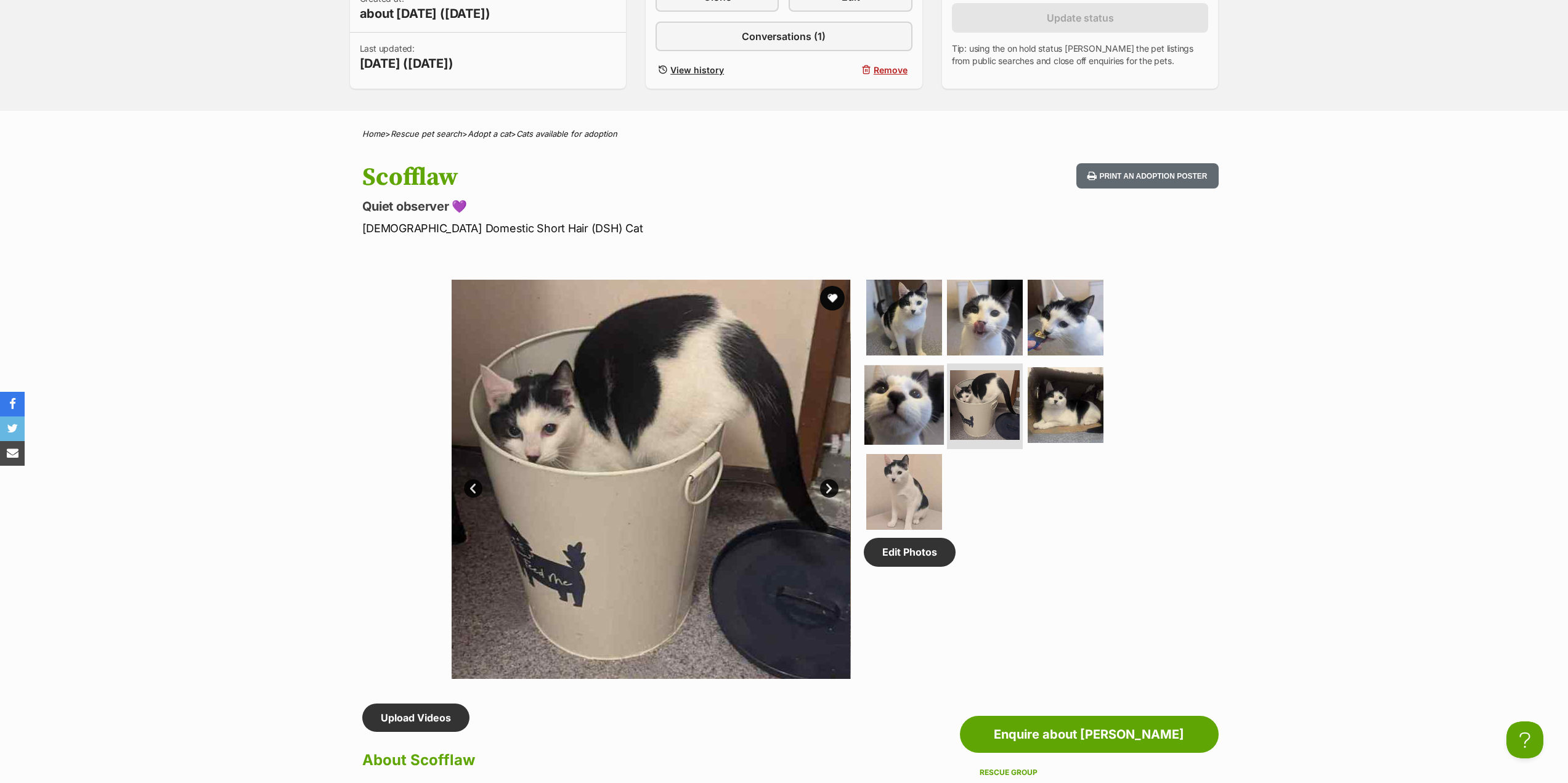
click at [932, 418] on img at bounding box center [904, 404] width 79 height 79
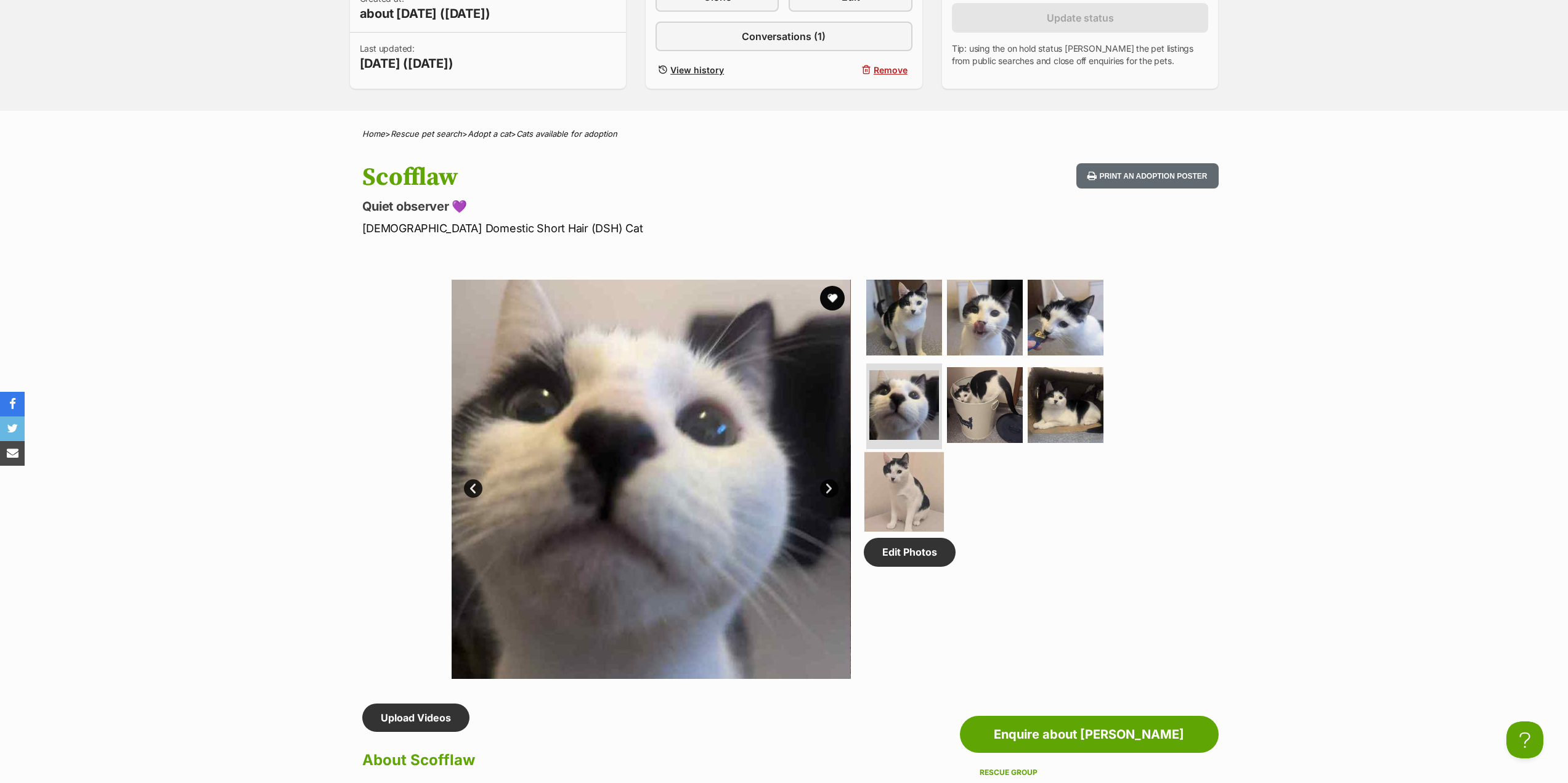
click at [908, 502] on img at bounding box center [904, 492] width 79 height 79
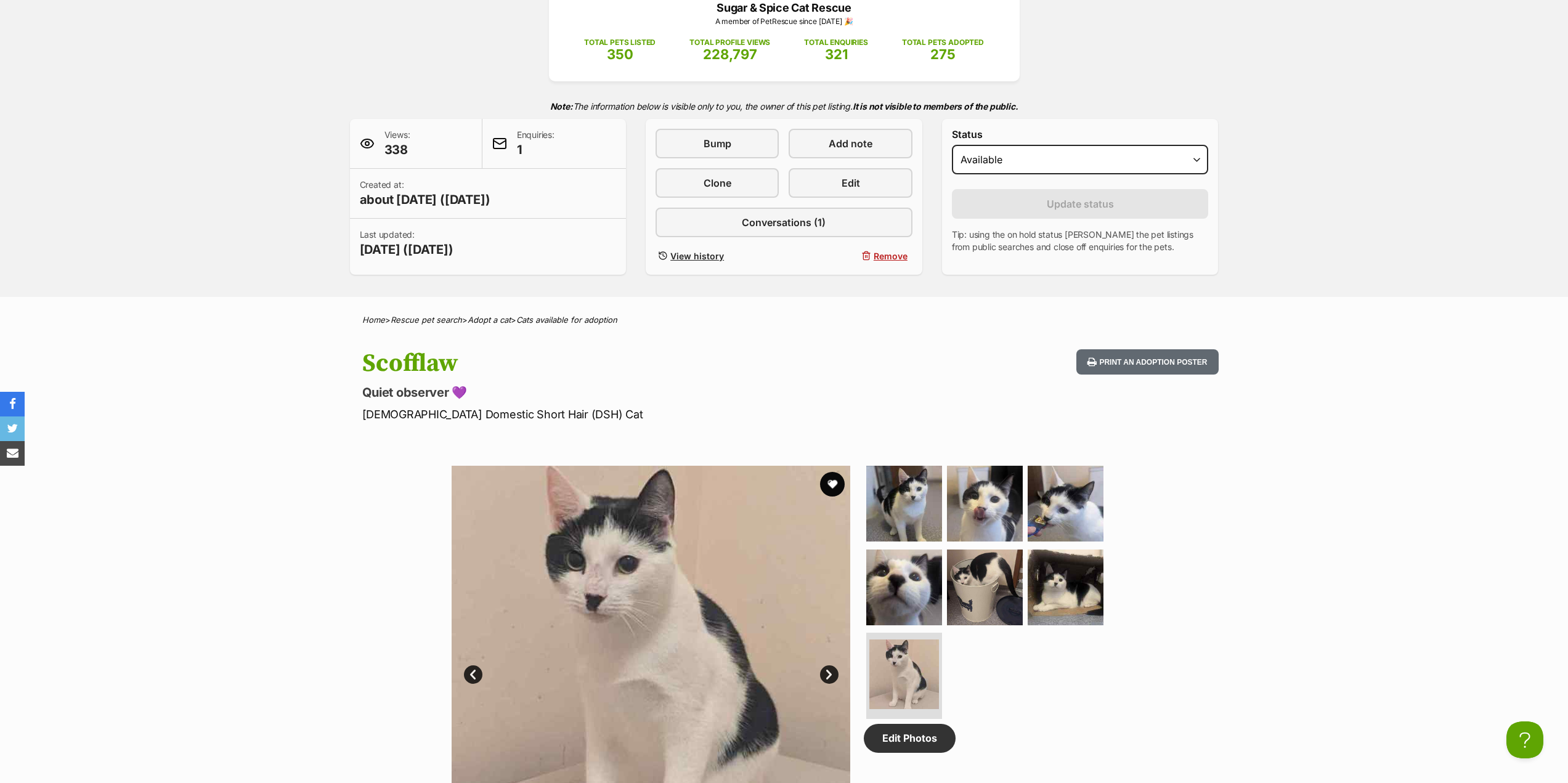
scroll to position [308, 0]
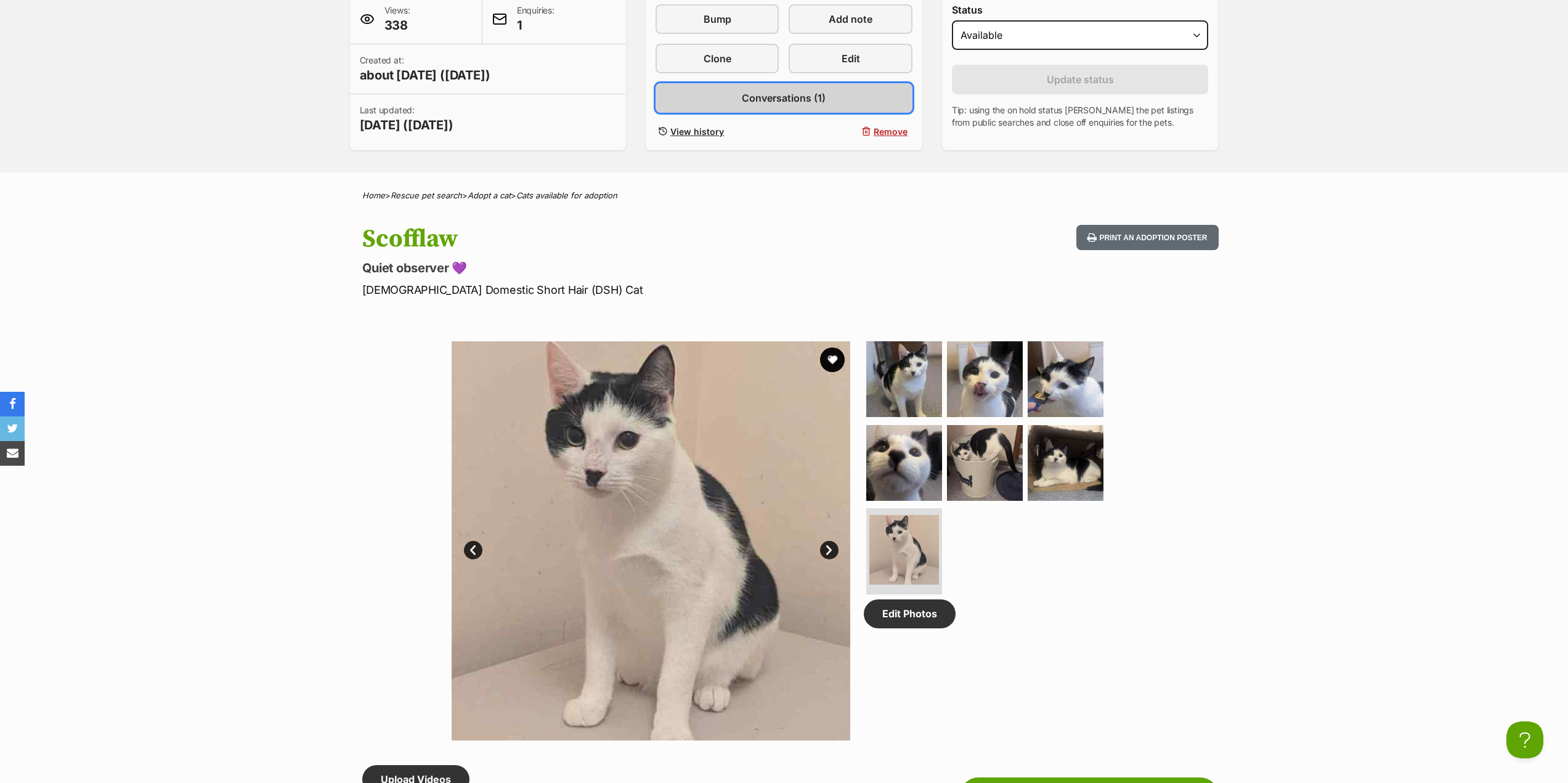
click at [741, 99] on link "Conversations (1)" at bounding box center [784, 98] width 257 height 29
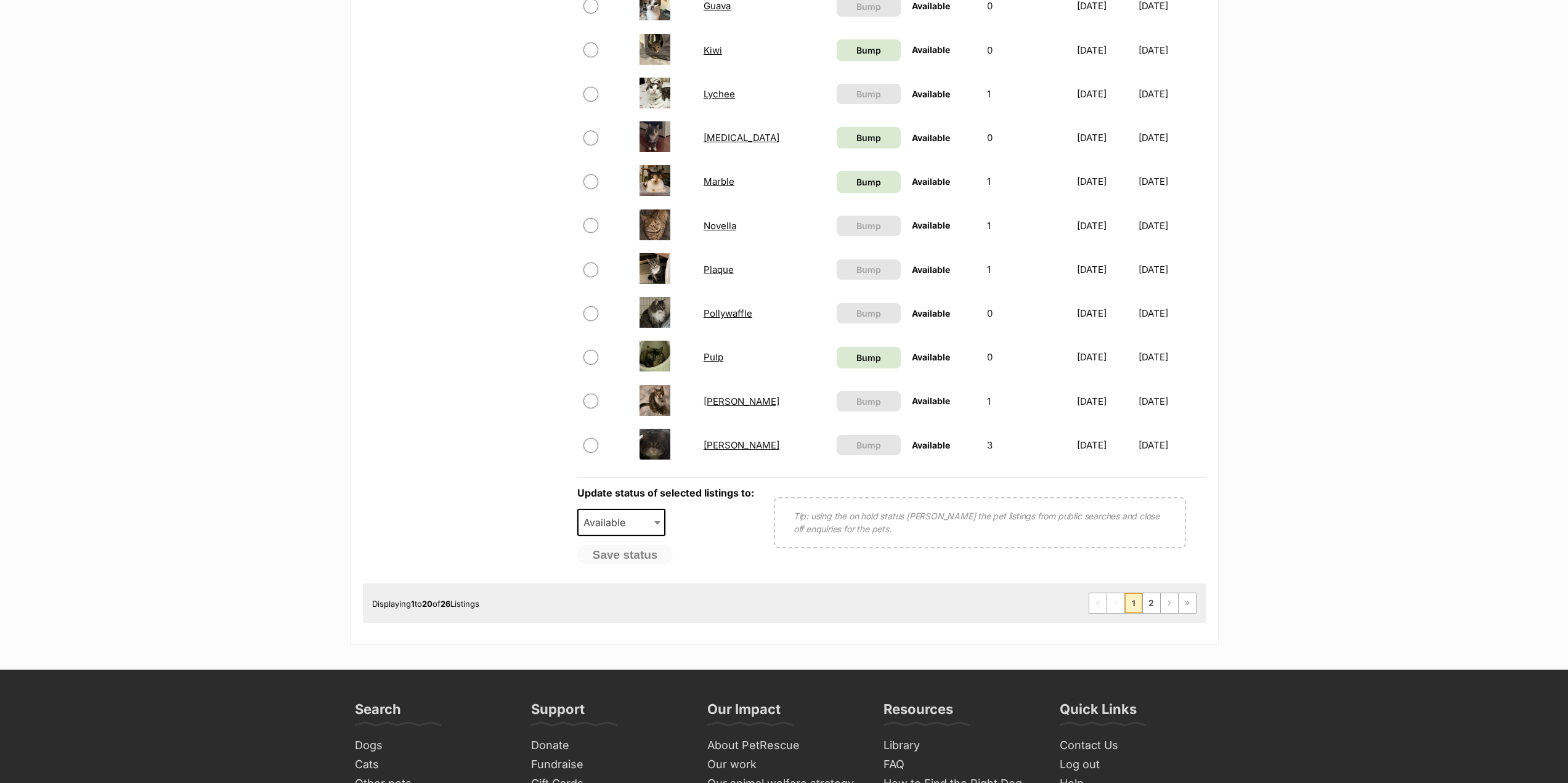
scroll to position [801, 0]
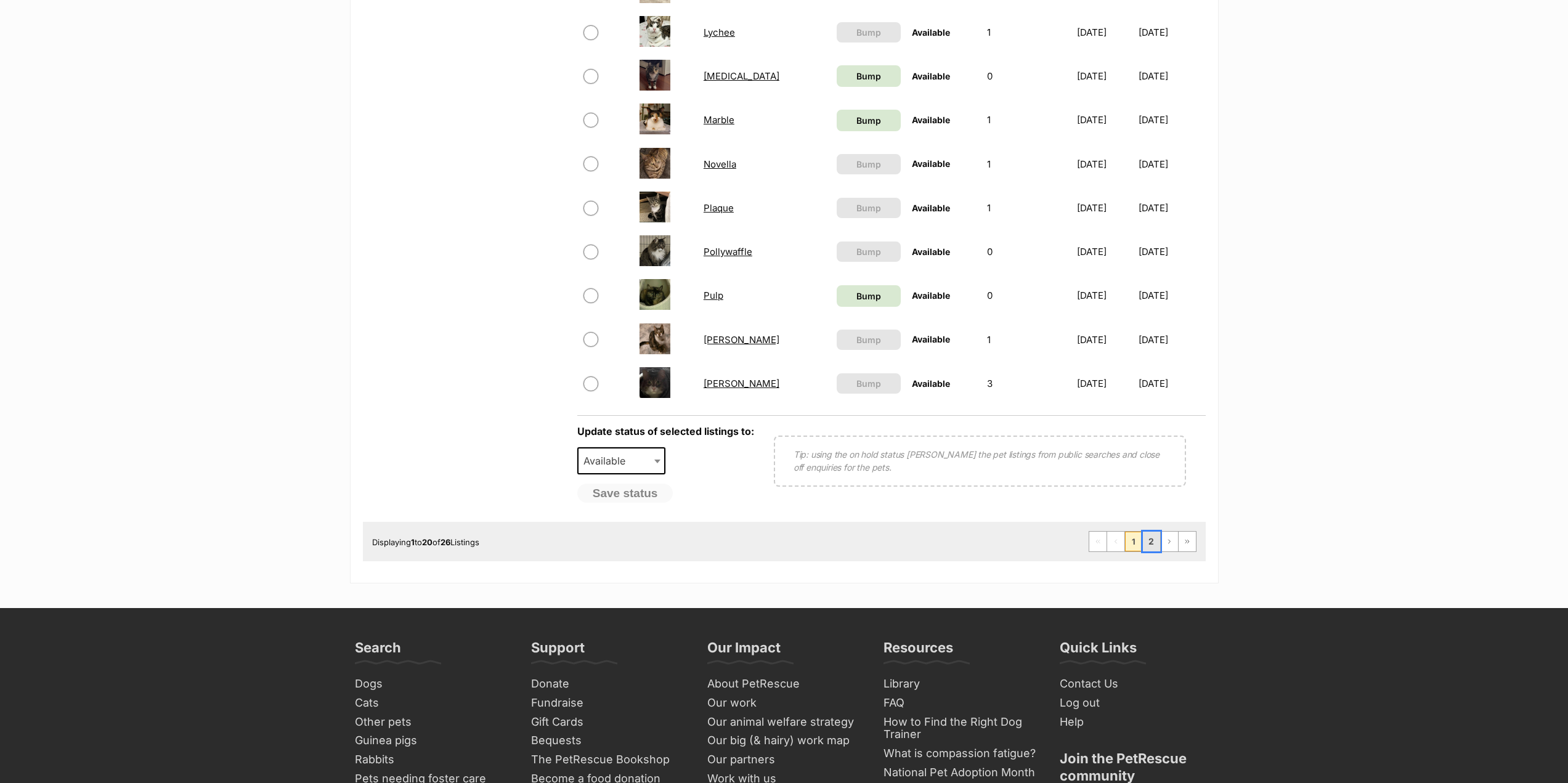
click at [1154, 551] on link "2" at bounding box center [1152, 542] width 17 height 20
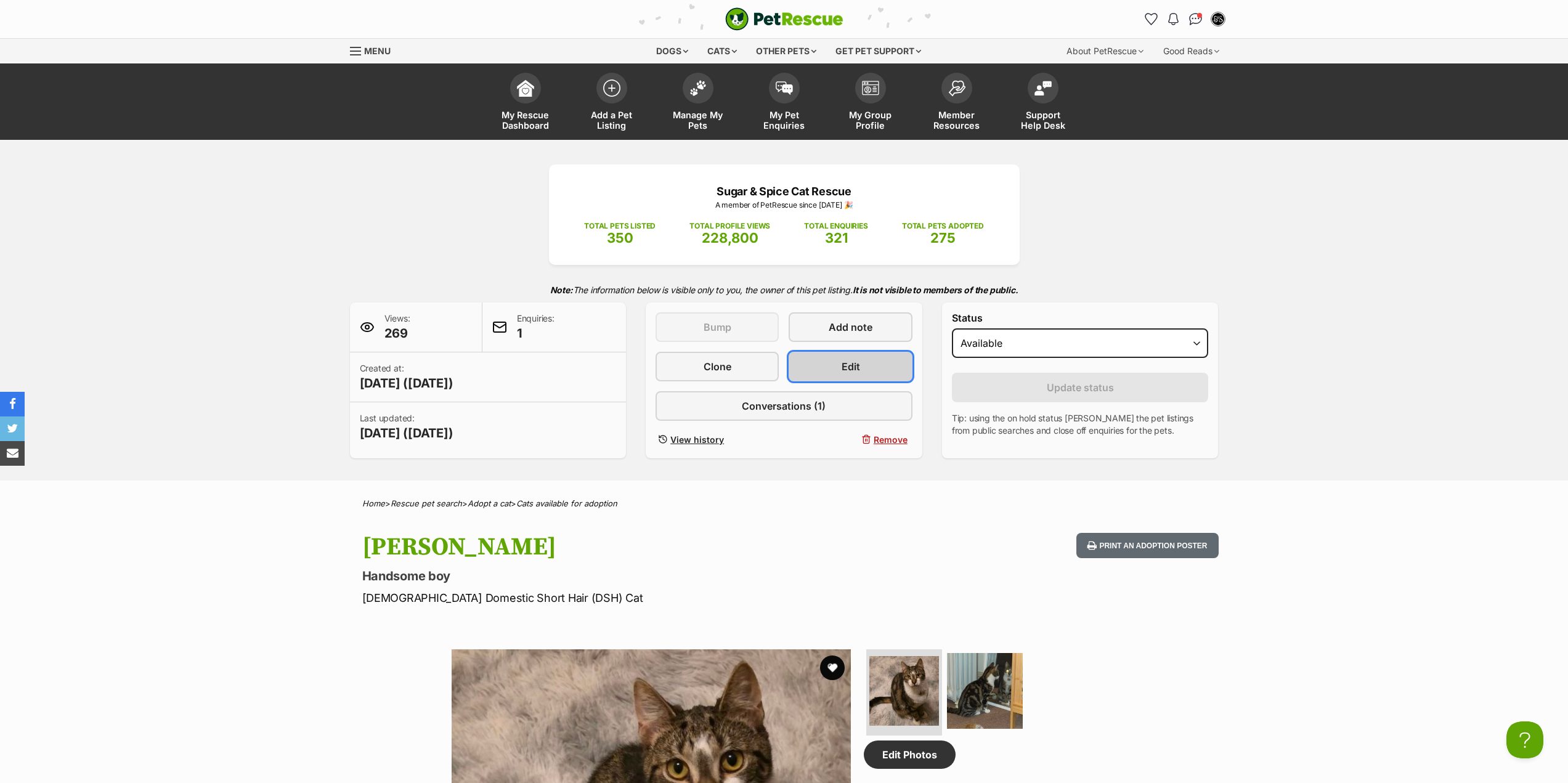
click at [860, 359] on span "Edit" at bounding box center [851, 366] width 19 height 15
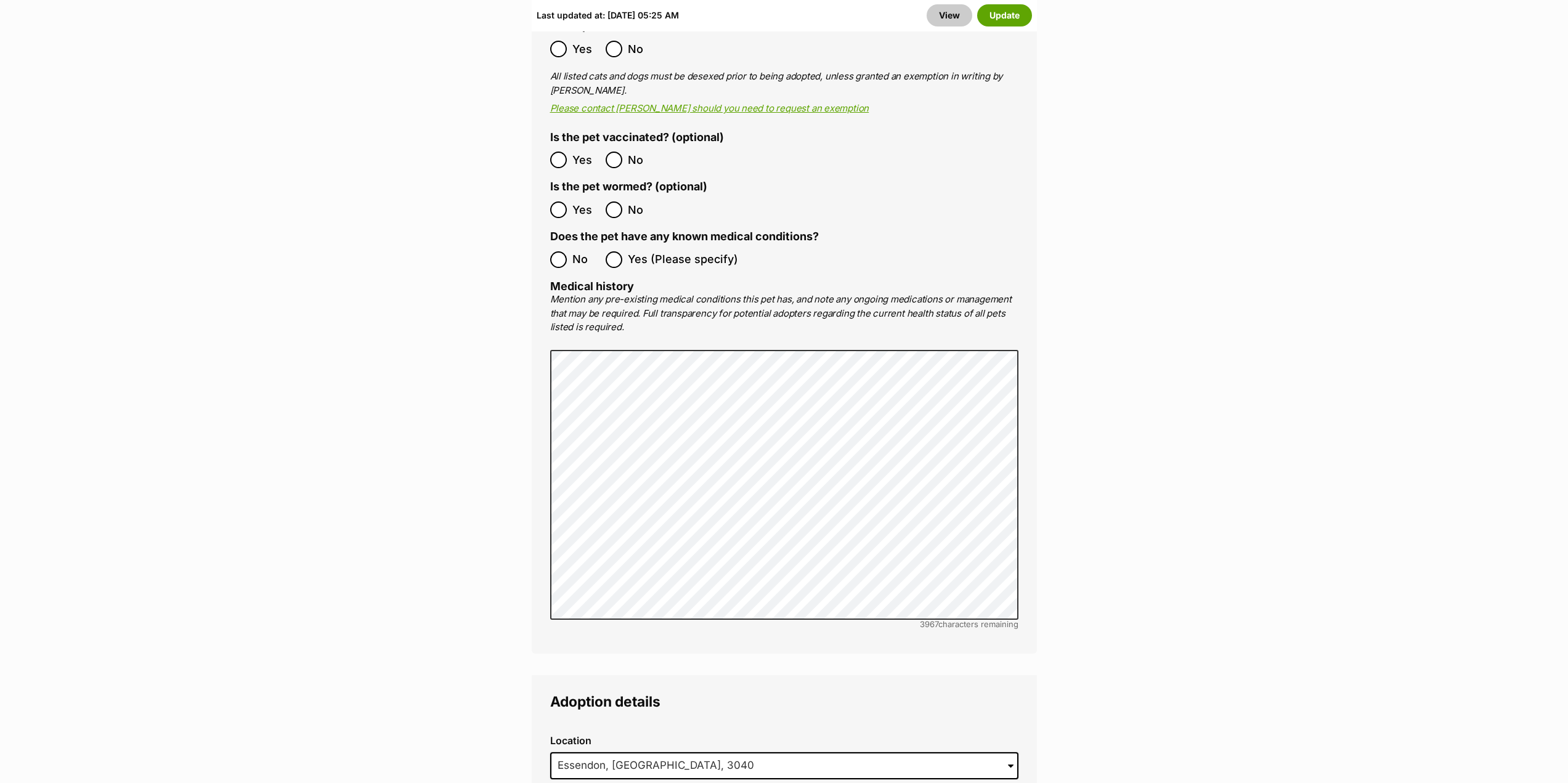
scroll to position [2834, 0]
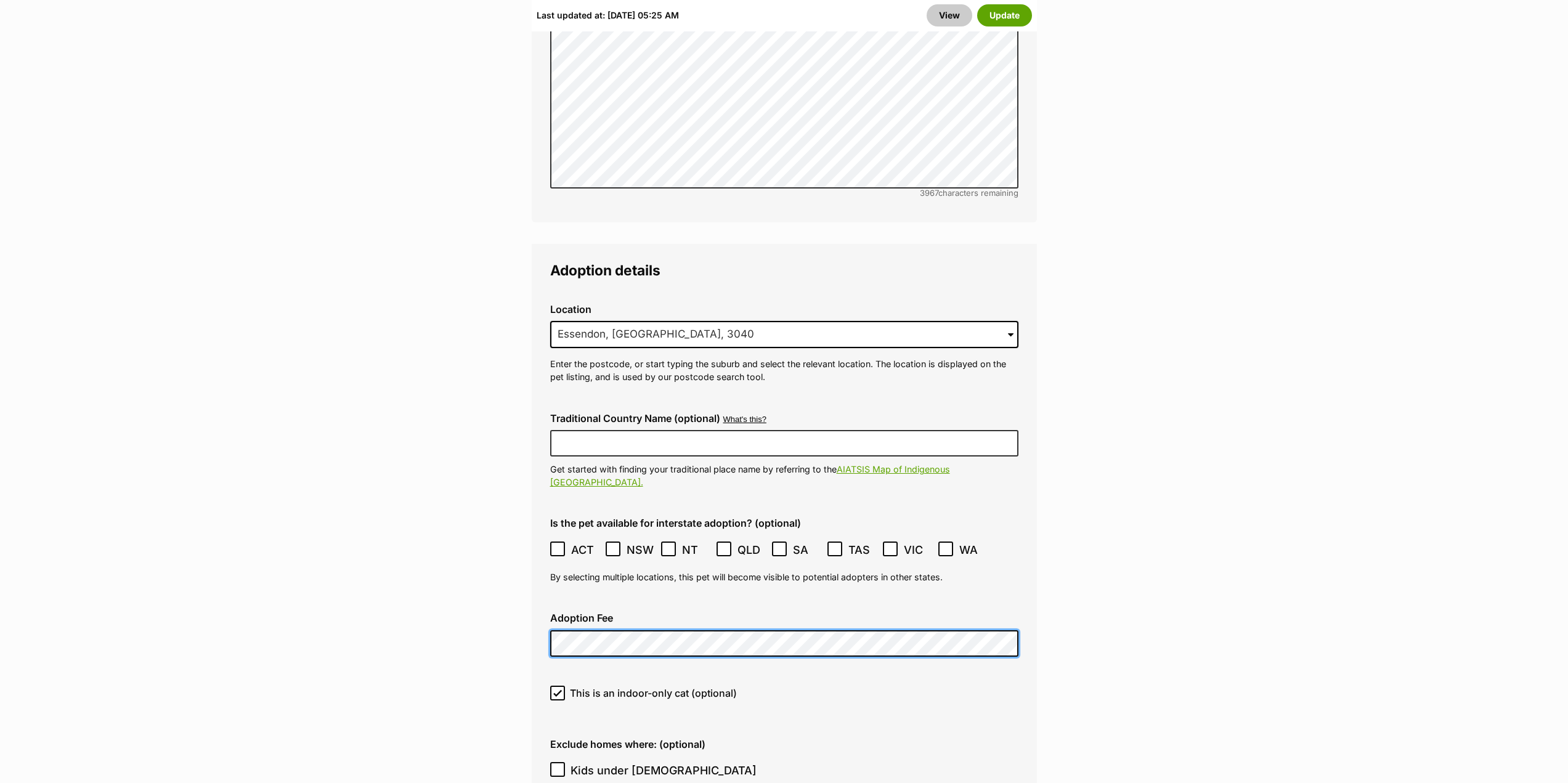
click at [1009, 18] on button "Update" at bounding box center [1004, 15] width 55 height 22
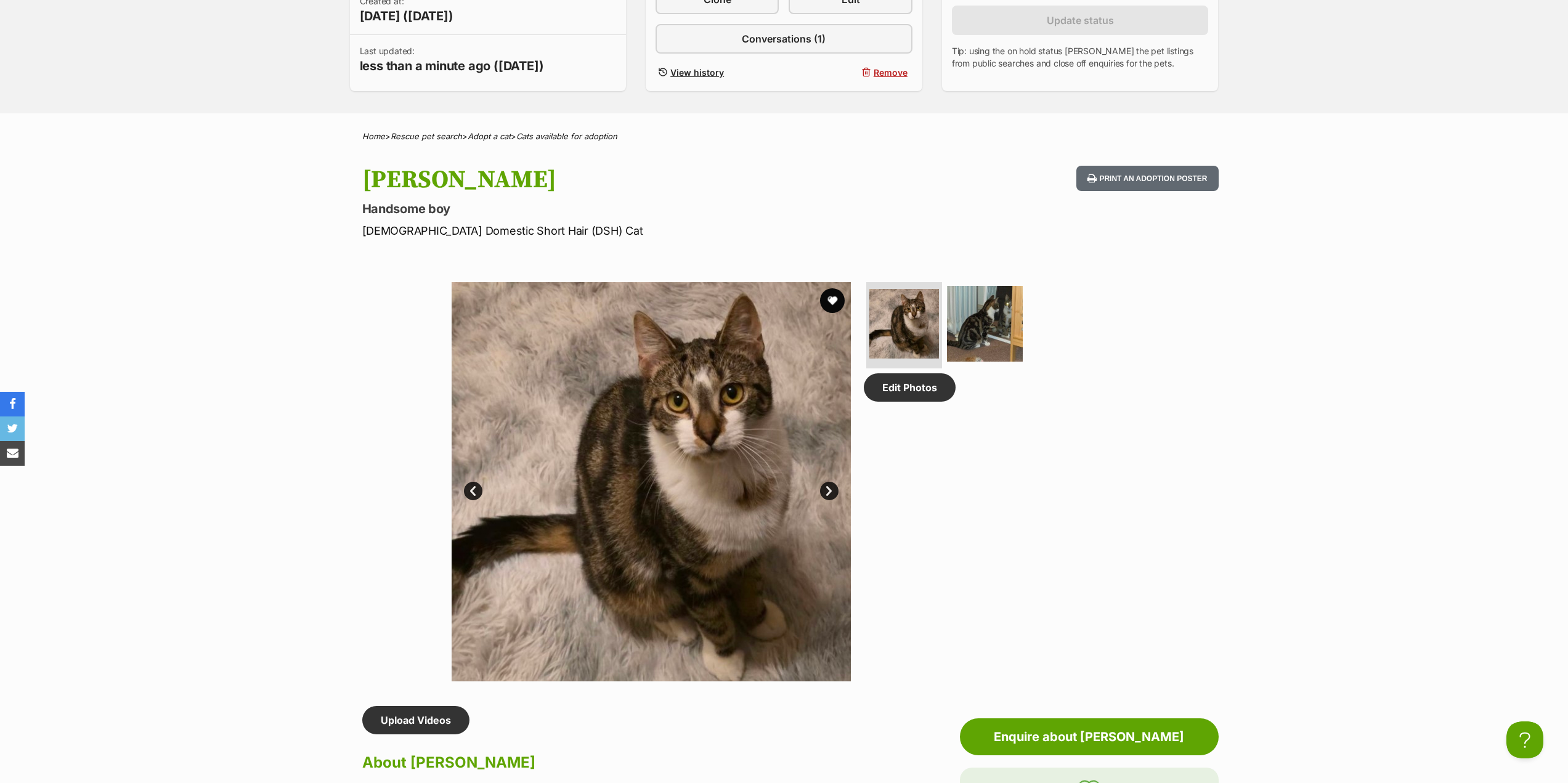
scroll to position [370, 0]
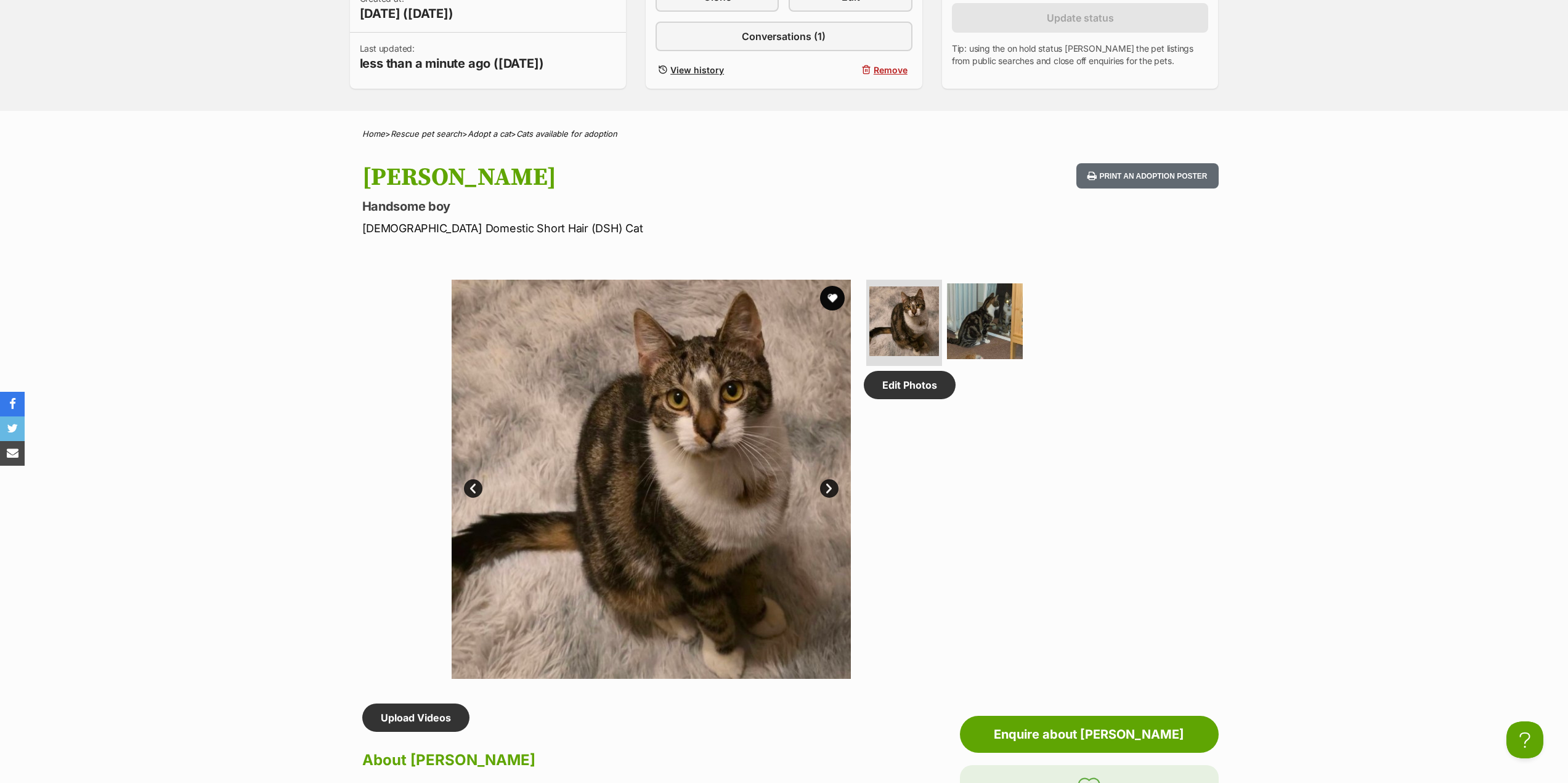
click at [833, 487] on link "Next" at bounding box center [829, 489] width 19 height 18
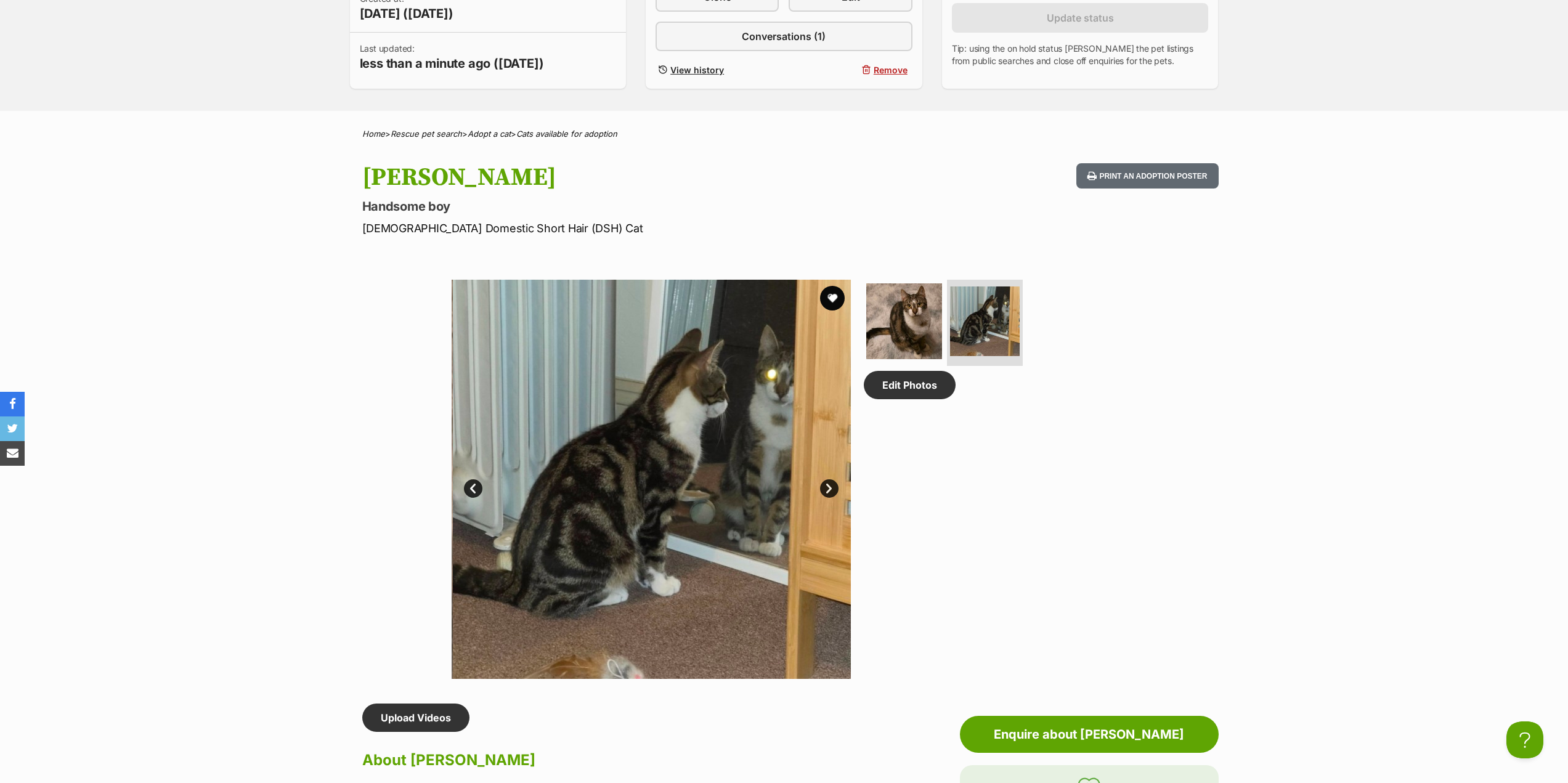
click at [833, 487] on link "Next" at bounding box center [829, 489] width 19 height 18
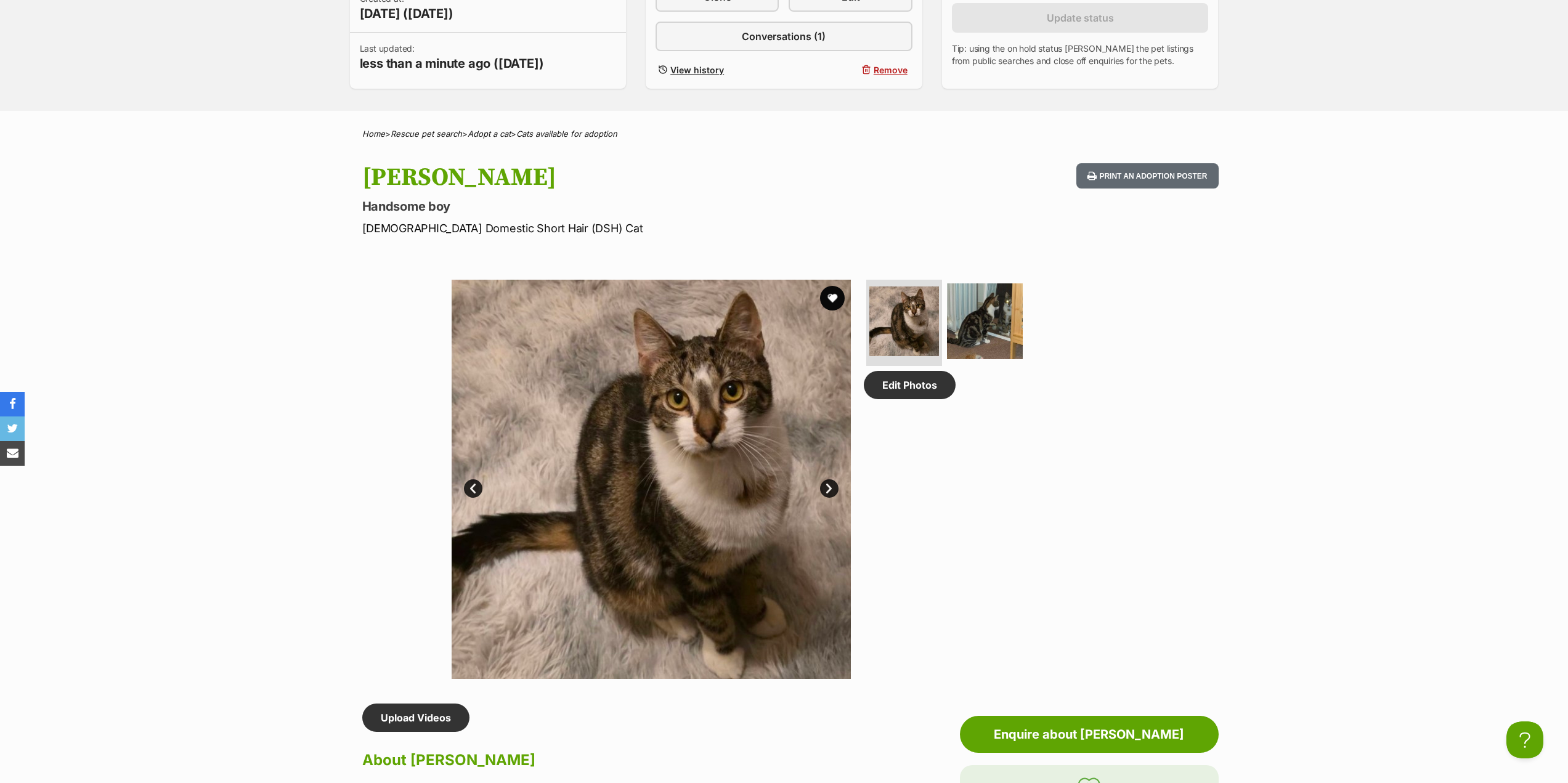
click at [833, 487] on link "Next" at bounding box center [829, 489] width 19 height 18
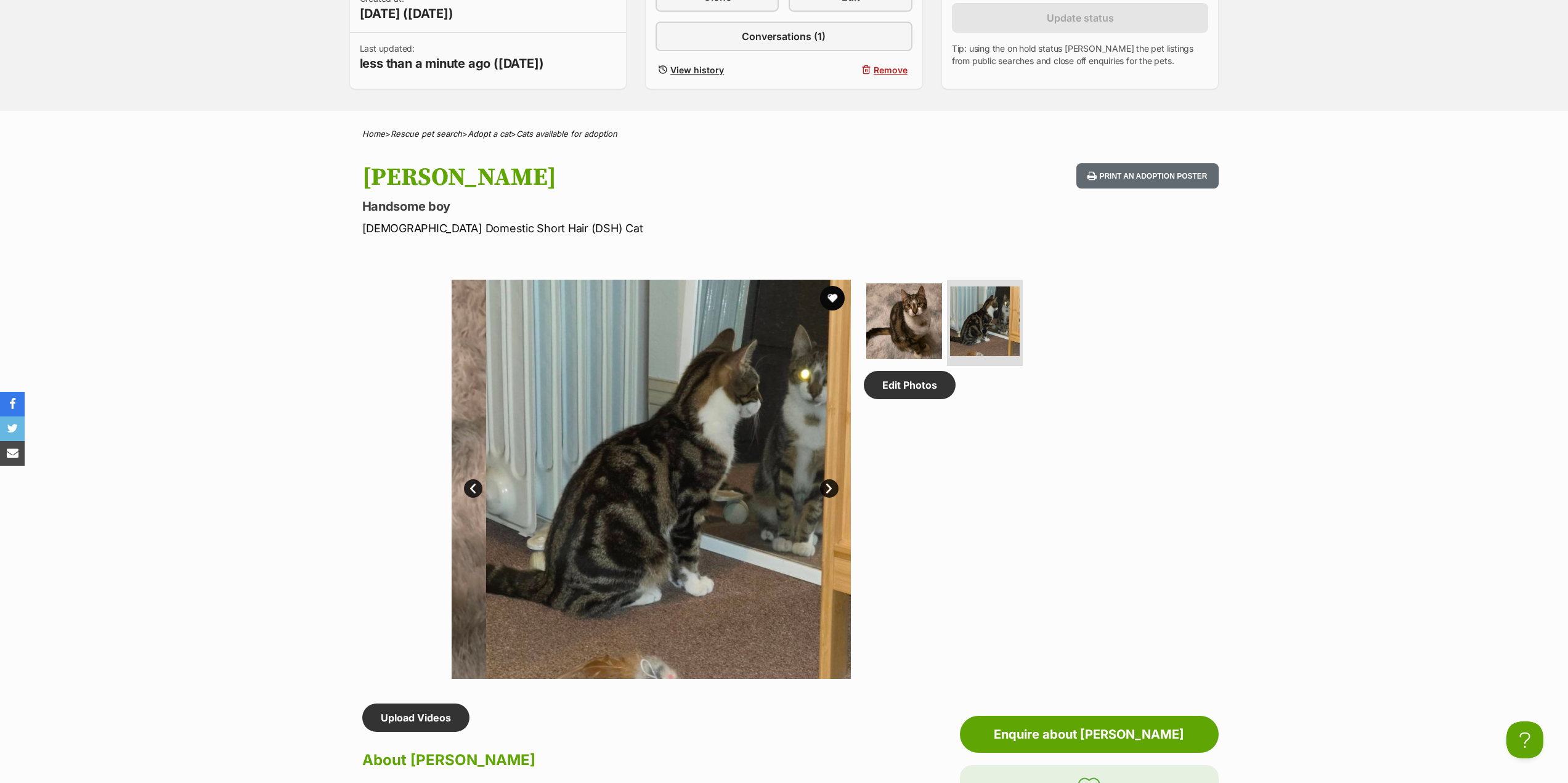
click at [833, 487] on link "Next" at bounding box center [829, 489] width 19 height 18
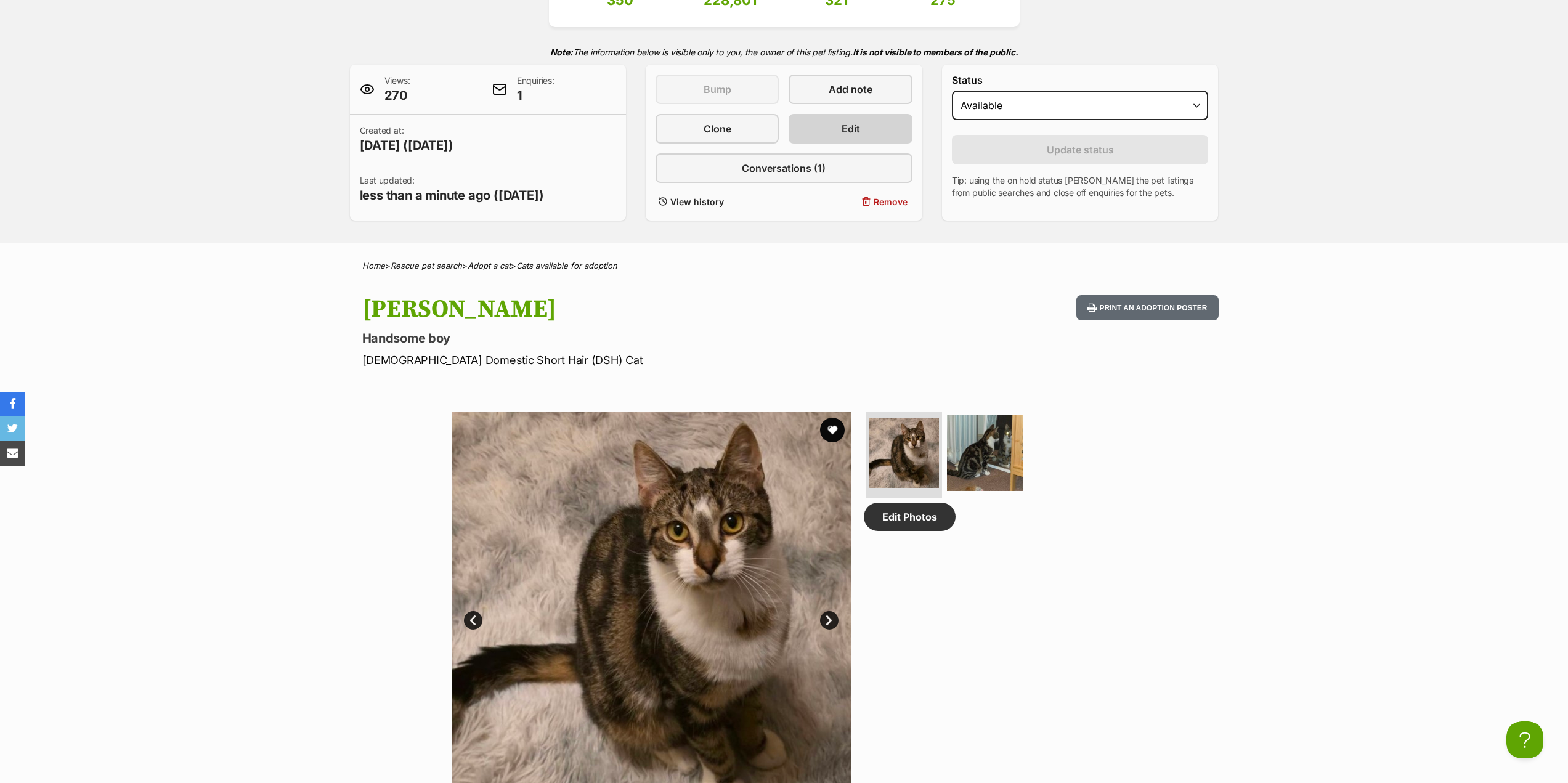
scroll to position [62, 0]
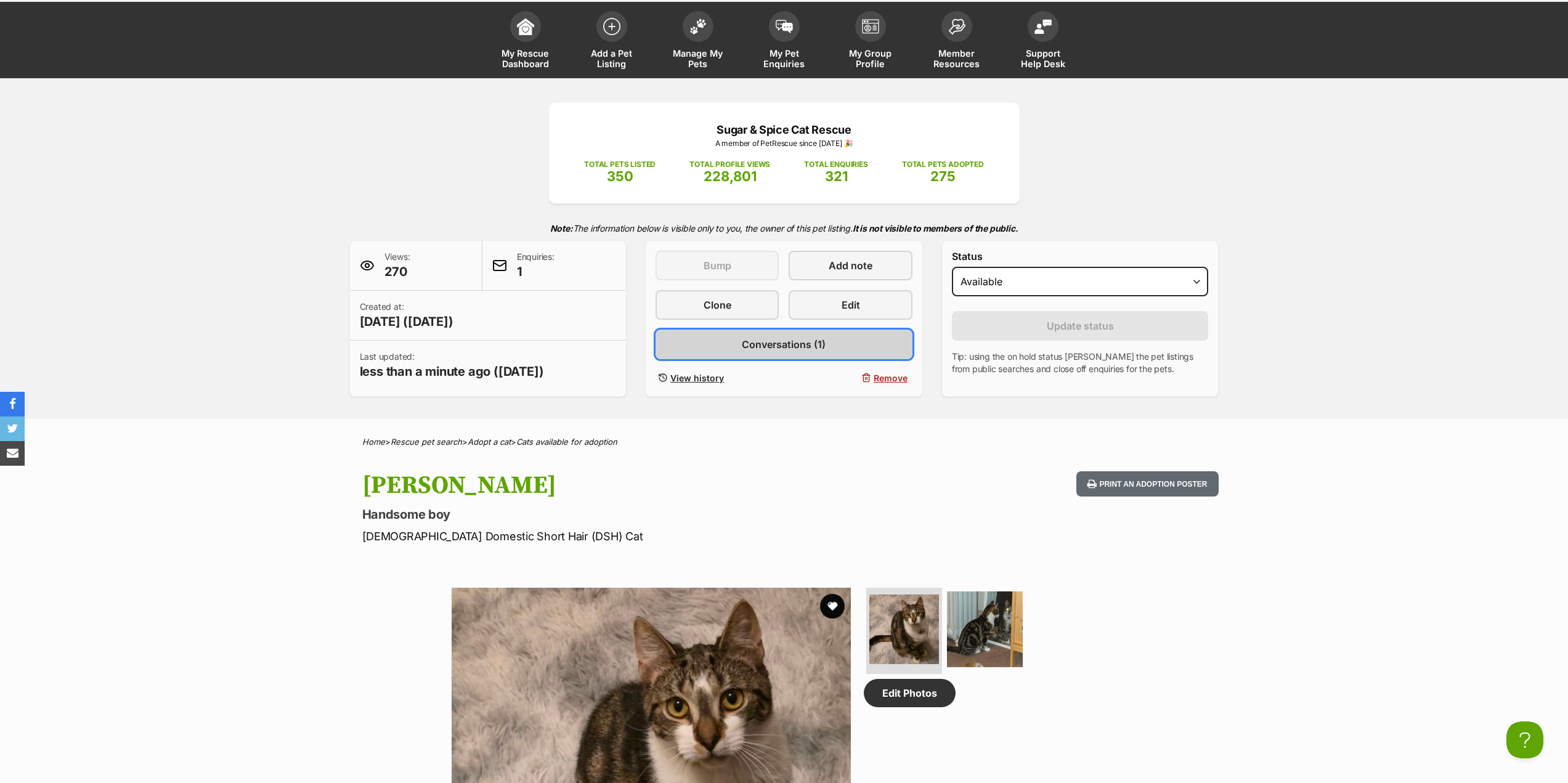
click at [765, 350] on span "Conversations (1)" at bounding box center [783, 344] width 84 height 15
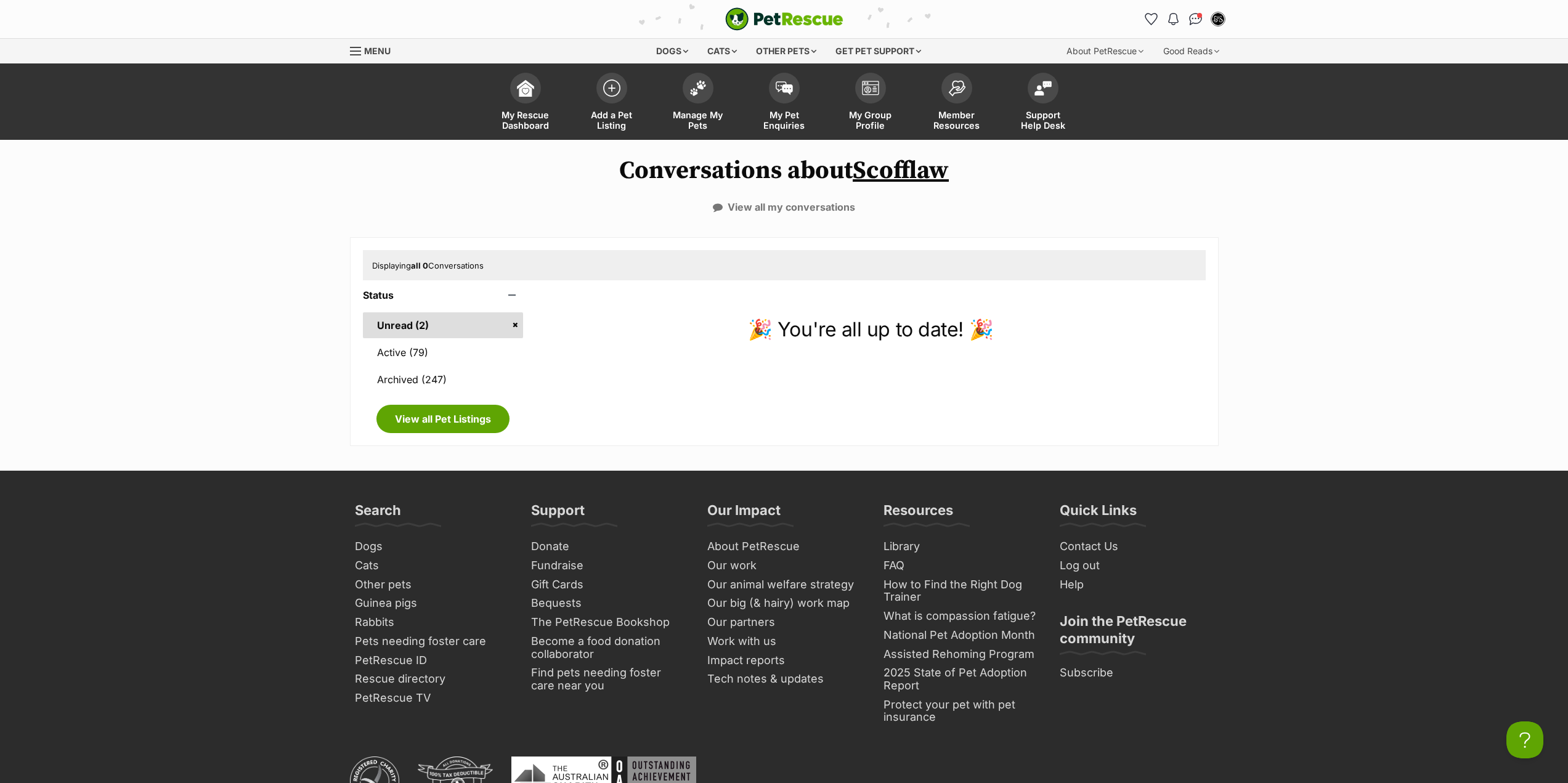
click at [426, 333] on link "Unread (2)" at bounding box center [443, 325] width 161 height 26
click at [413, 349] on link "Active (79)" at bounding box center [443, 352] width 161 height 26
click at [450, 327] on link "Unread (2)" at bounding box center [443, 325] width 161 height 26
click at [445, 376] on link "Archived (247)" at bounding box center [443, 380] width 161 height 26
click at [432, 340] on link "Active (79)" at bounding box center [443, 352] width 161 height 26
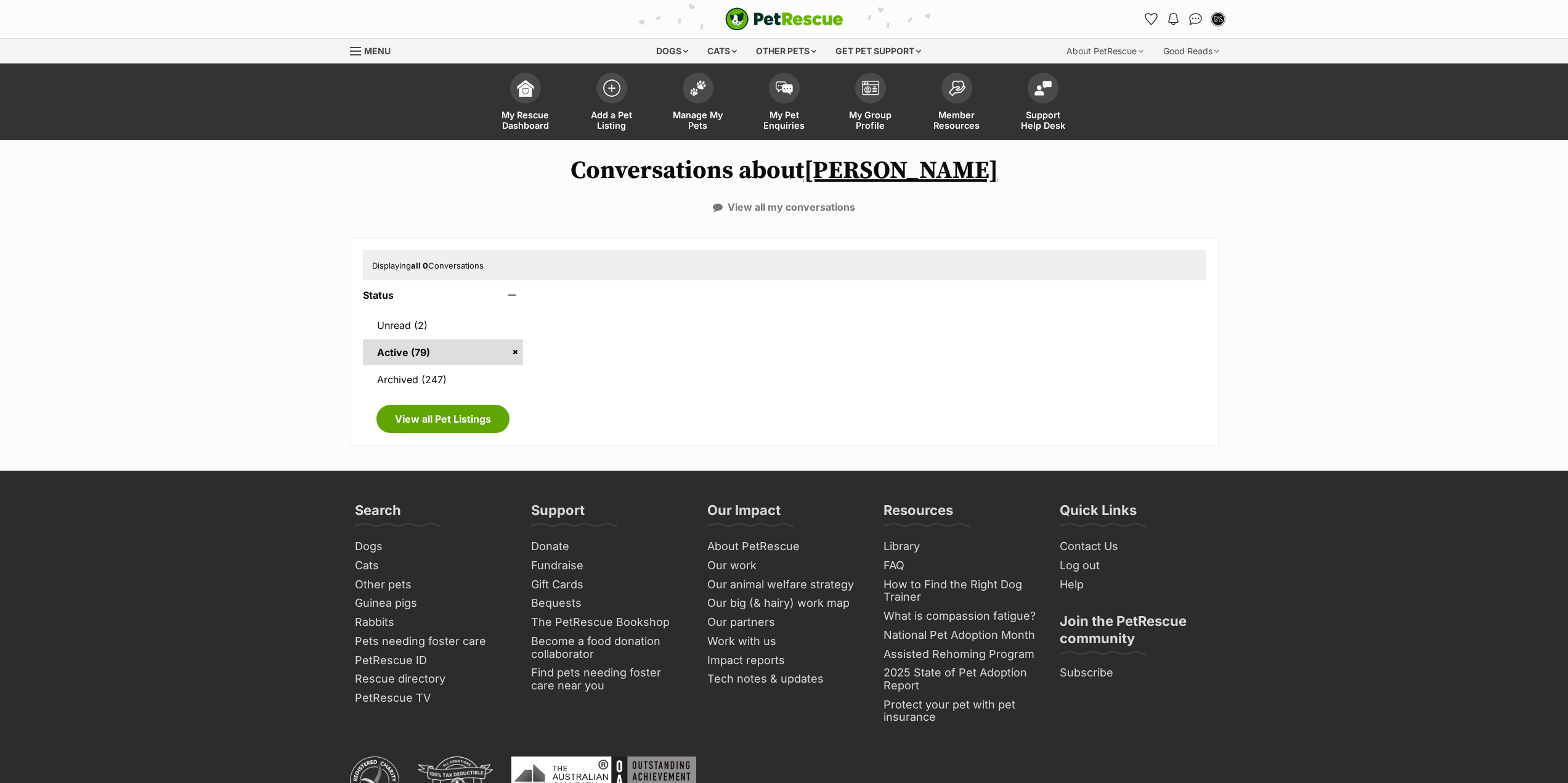
click at [436, 375] on link "Archived (247)" at bounding box center [443, 380] width 161 height 26
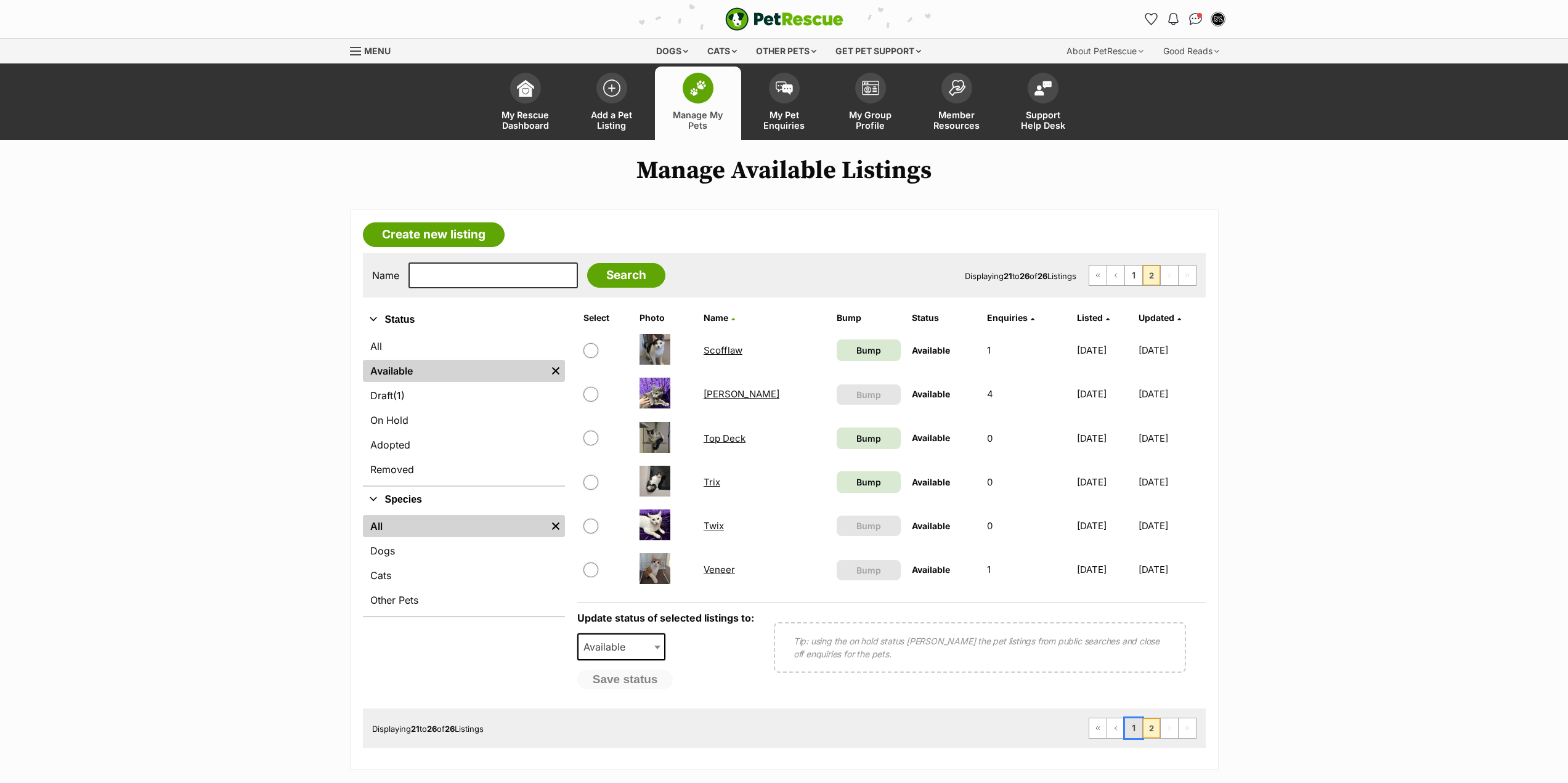
click at [1131, 721] on link "1" at bounding box center [1134, 728] width 17 height 20
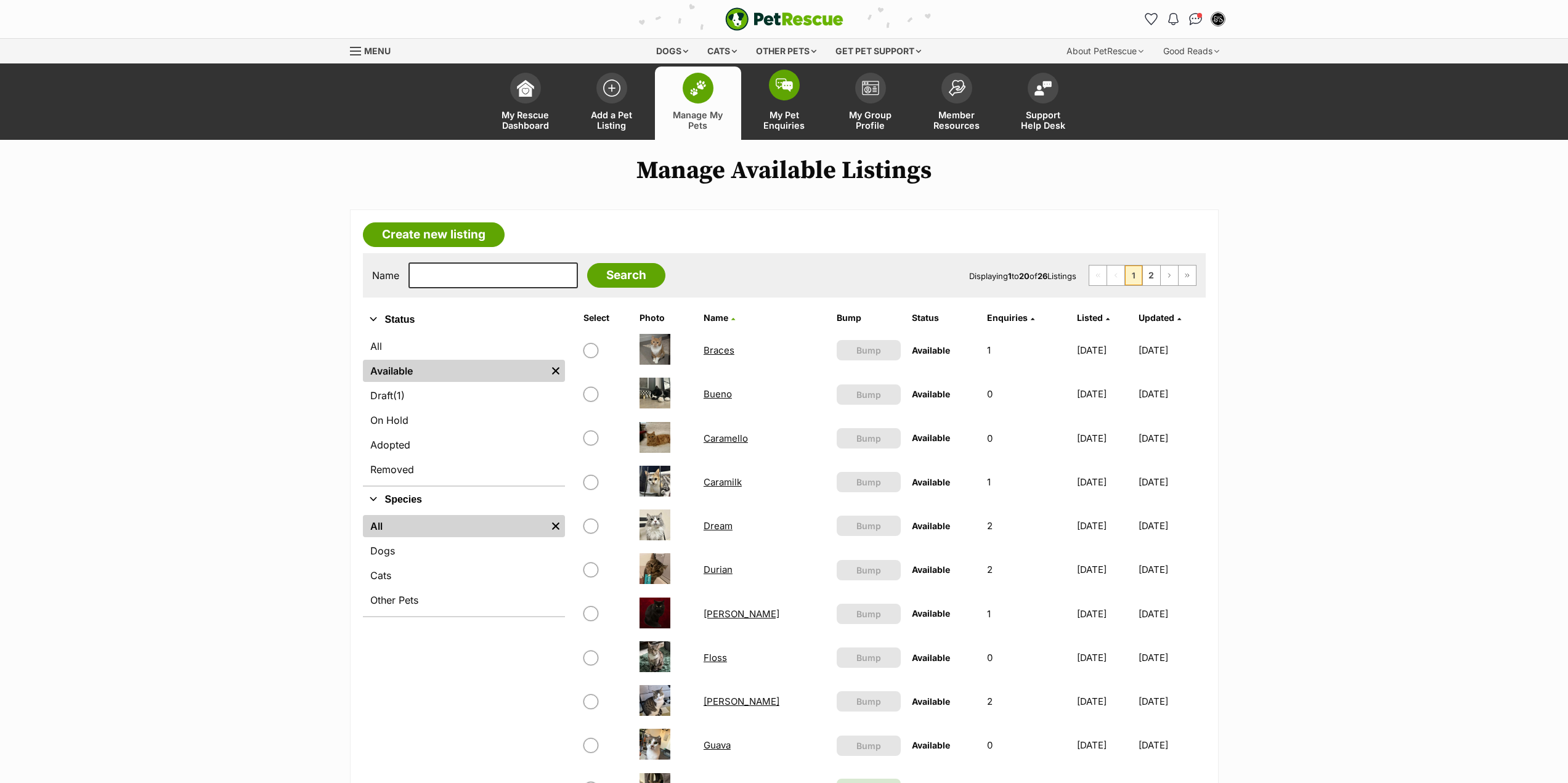
click at [752, 116] on link "My Pet Enquiries" at bounding box center [785, 102] width 86 height 73
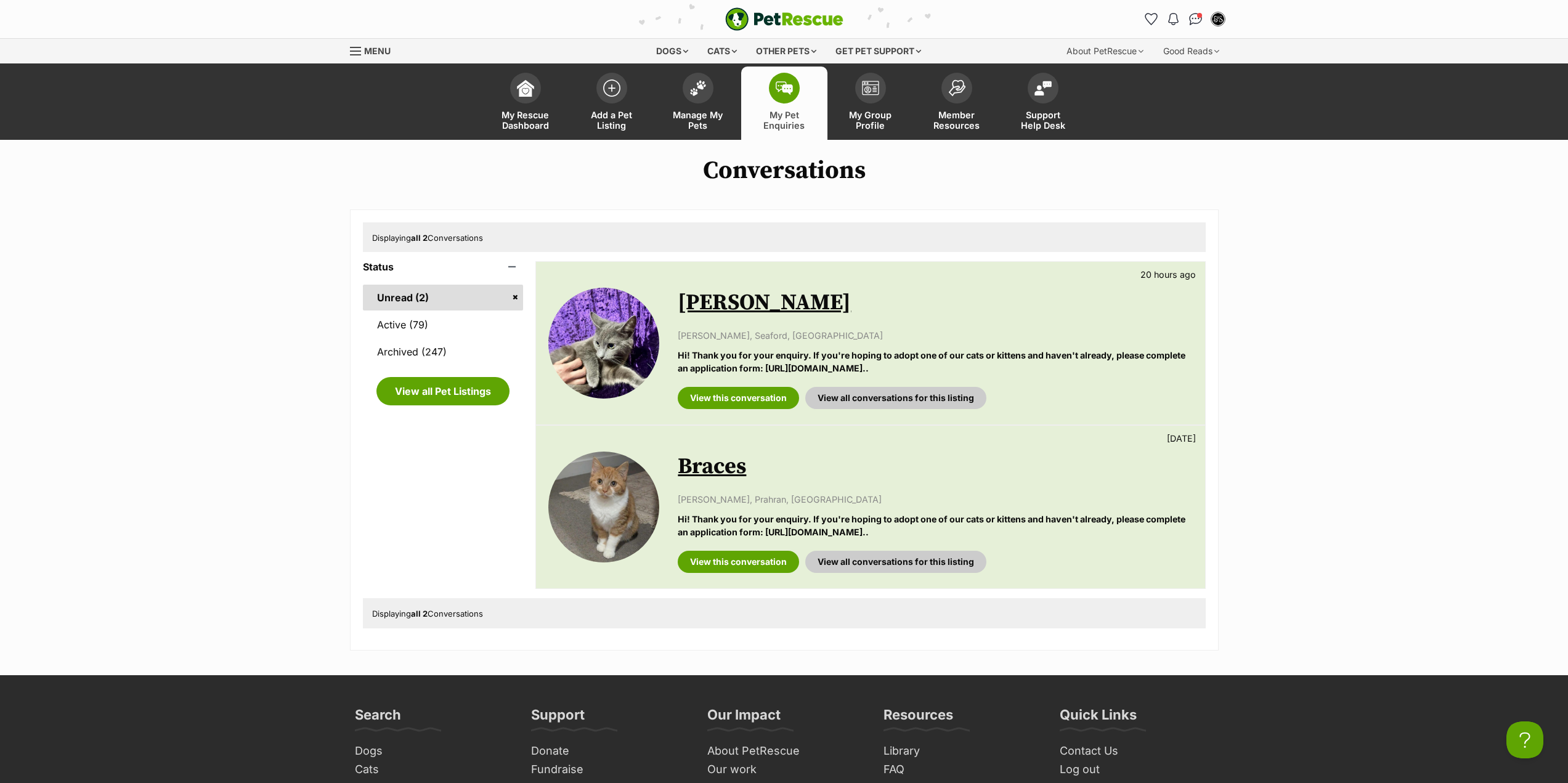
click at [723, 466] on link "Braces" at bounding box center [712, 467] width 69 height 28
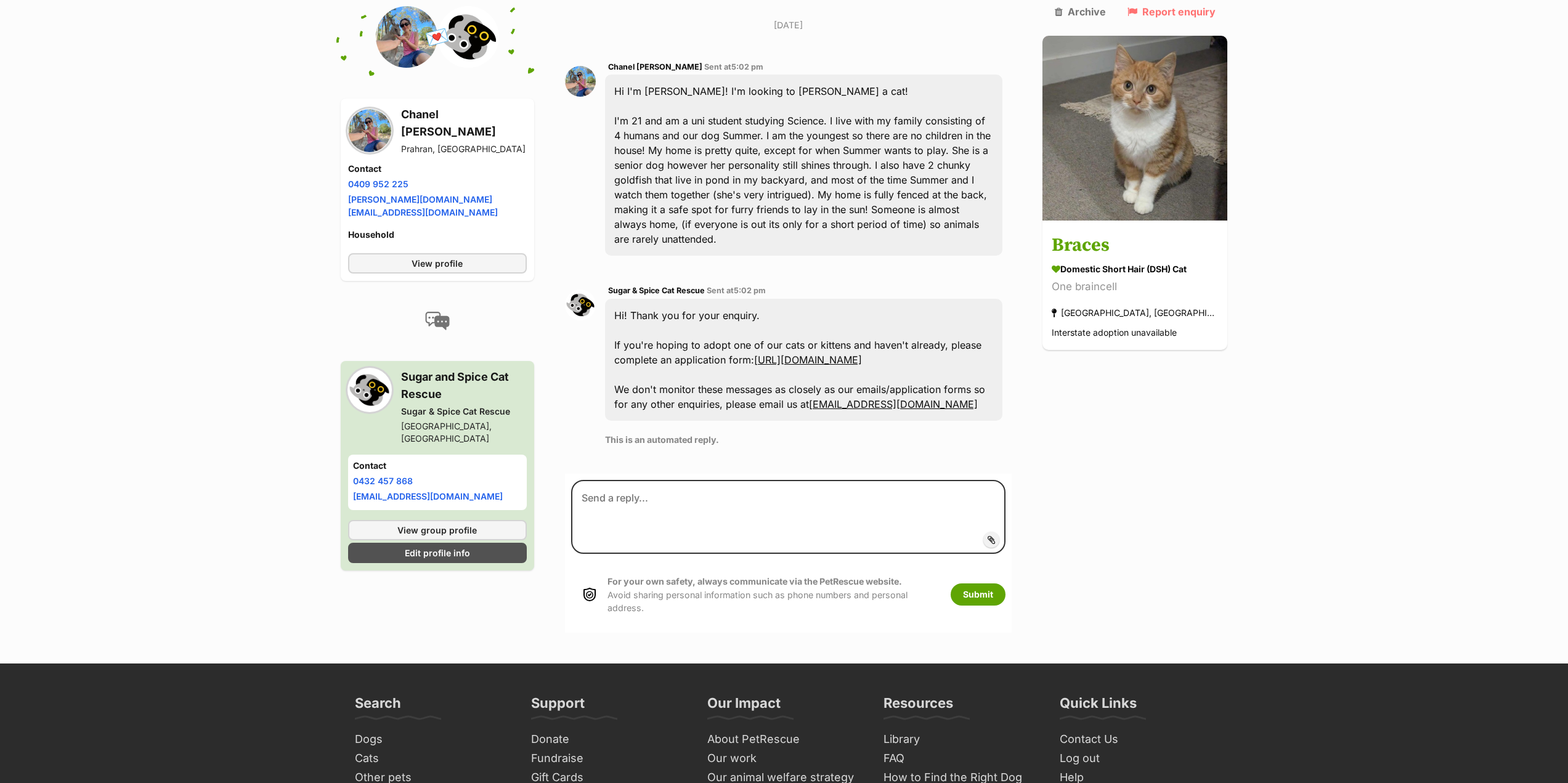
scroll to position [195, 0]
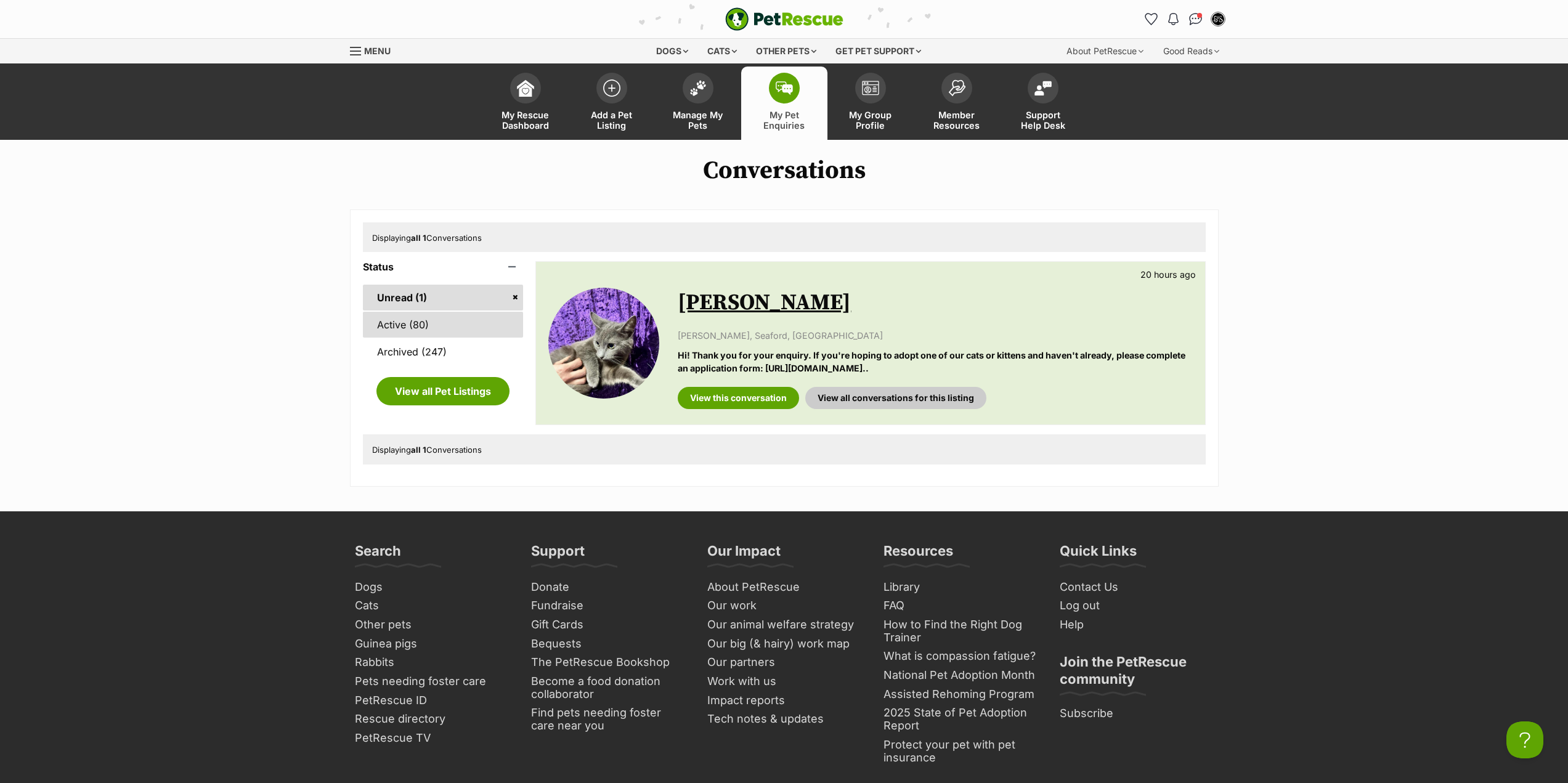
click at [473, 336] on link "Active (80)" at bounding box center [443, 324] width 161 height 26
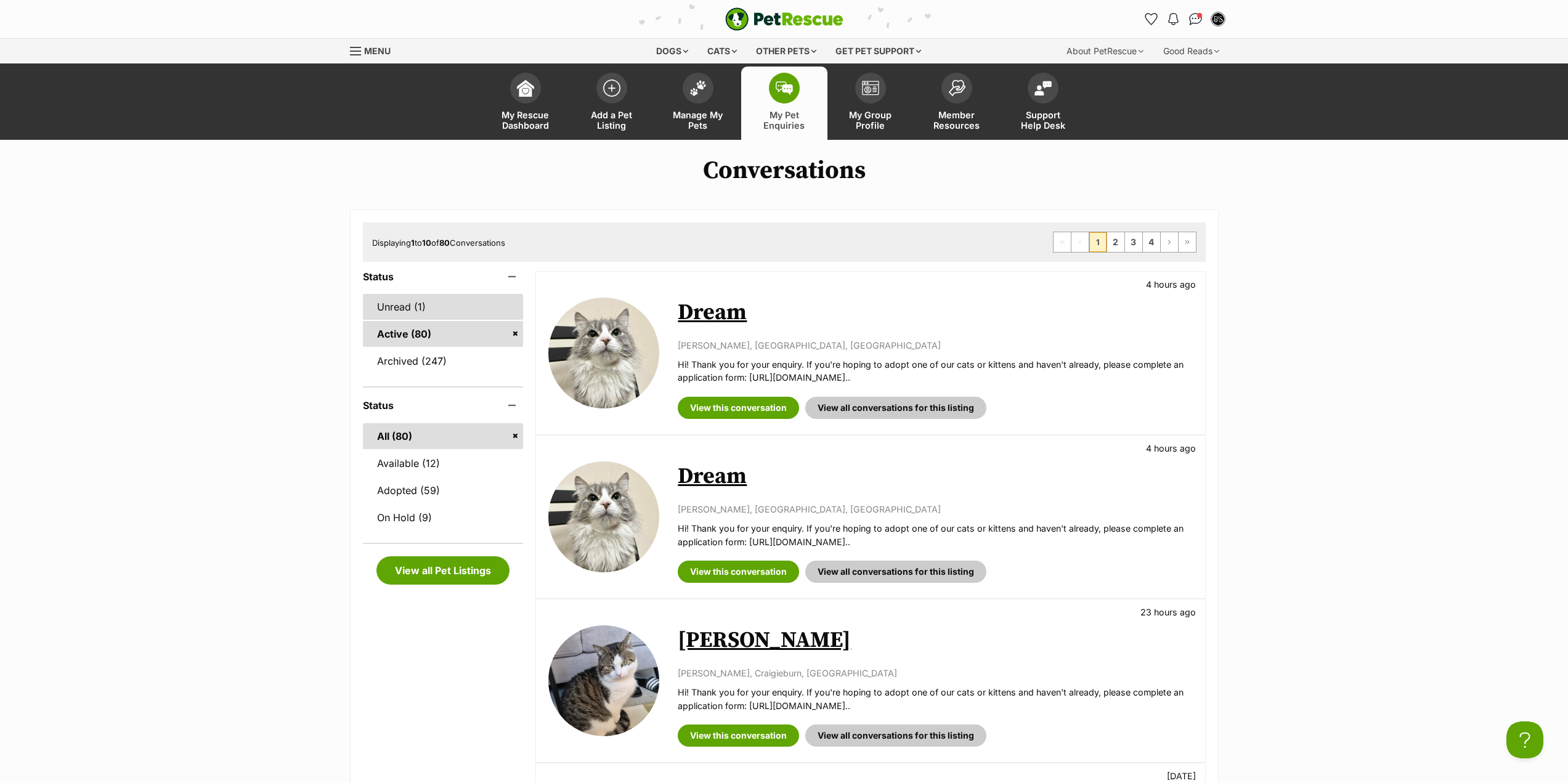
click at [460, 308] on link "Unread (1)" at bounding box center [443, 307] width 161 height 26
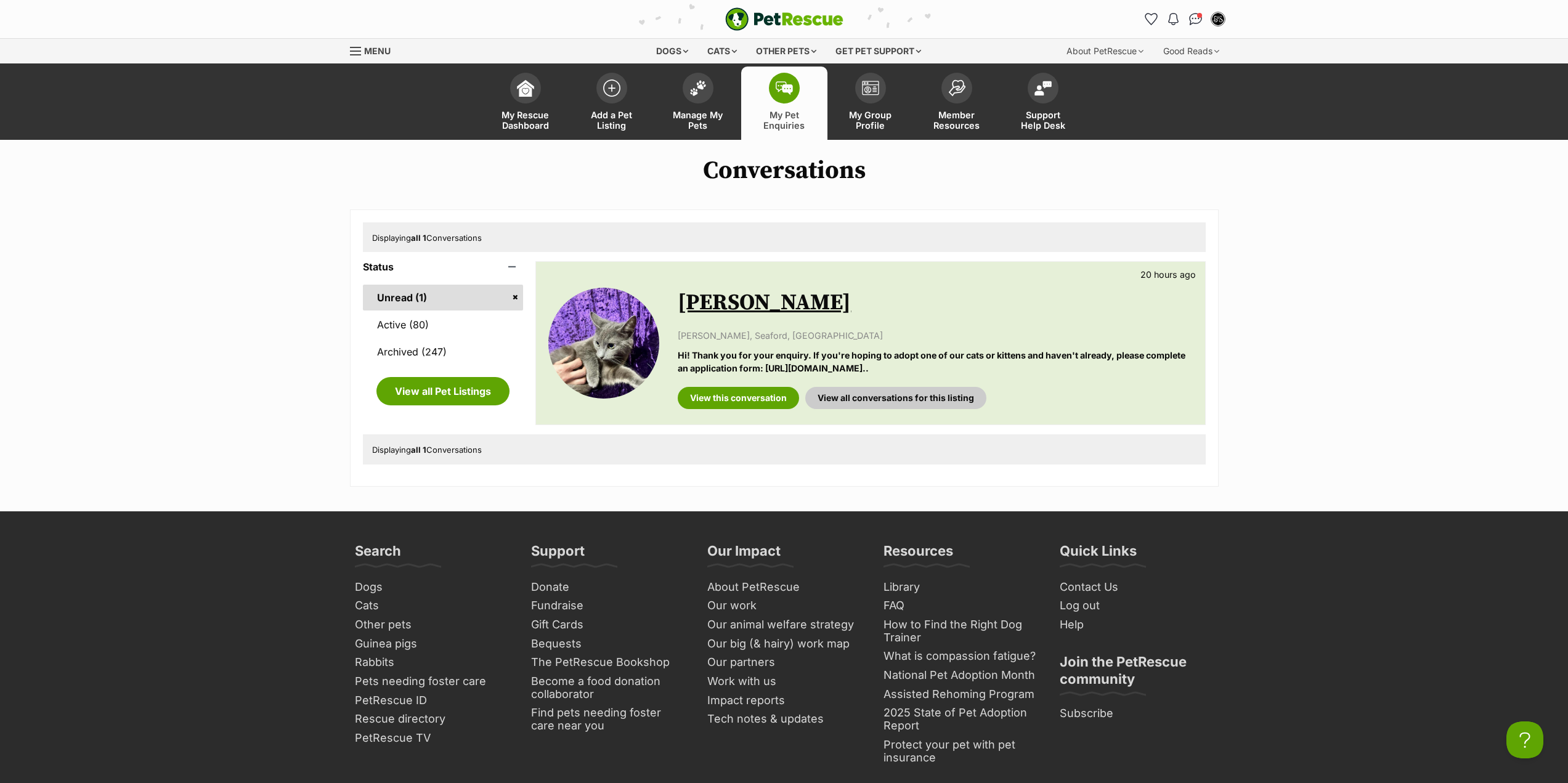
click at [769, 300] on h2 "[PERSON_NAME]" at bounding box center [934, 303] width 514 height 27
click at [760, 303] on link "[PERSON_NAME]" at bounding box center [764, 303] width 173 height 28
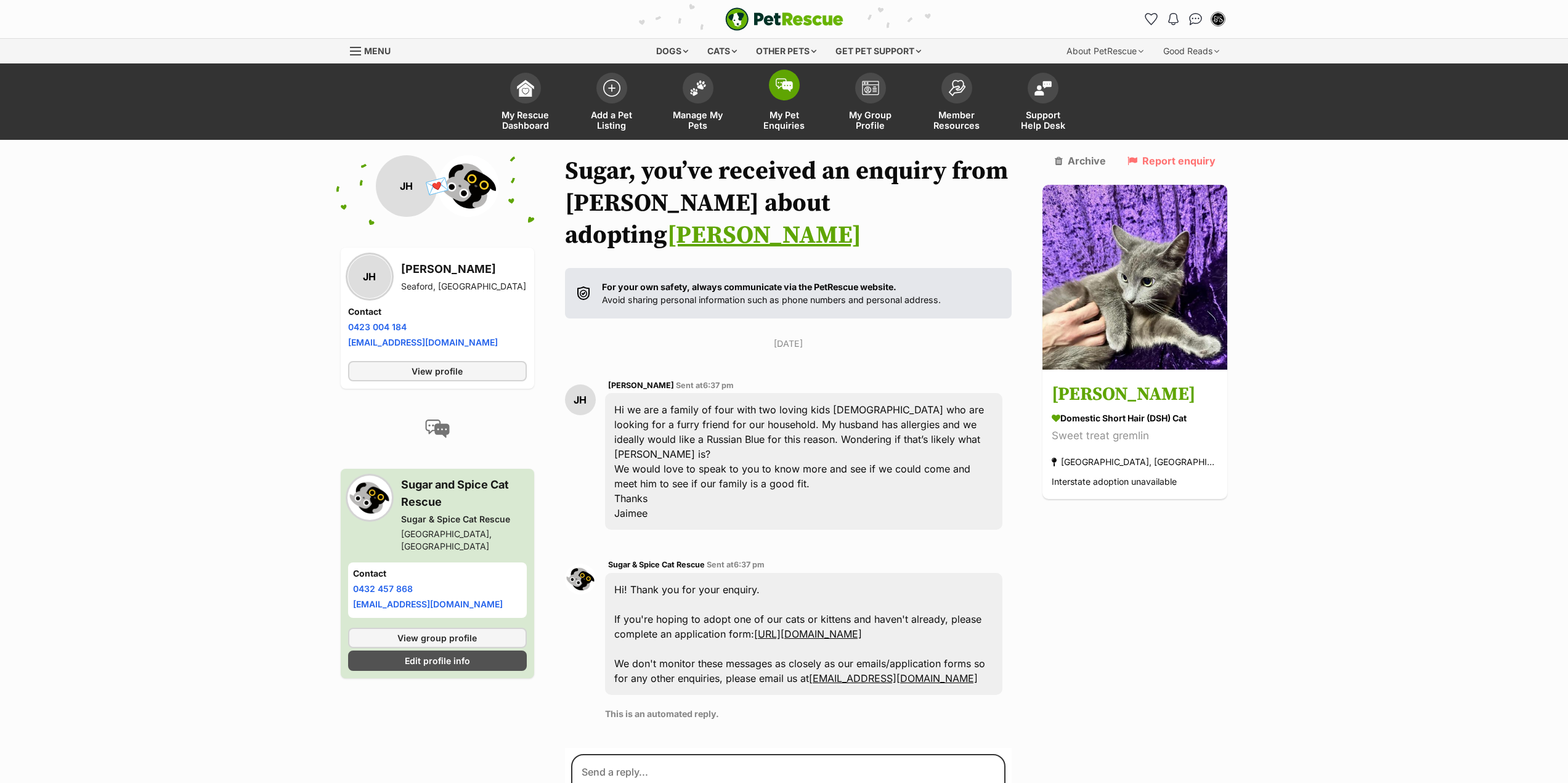
click at [797, 112] on span "My Pet Enquiries" at bounding box center [785, 119] width 56 height 21
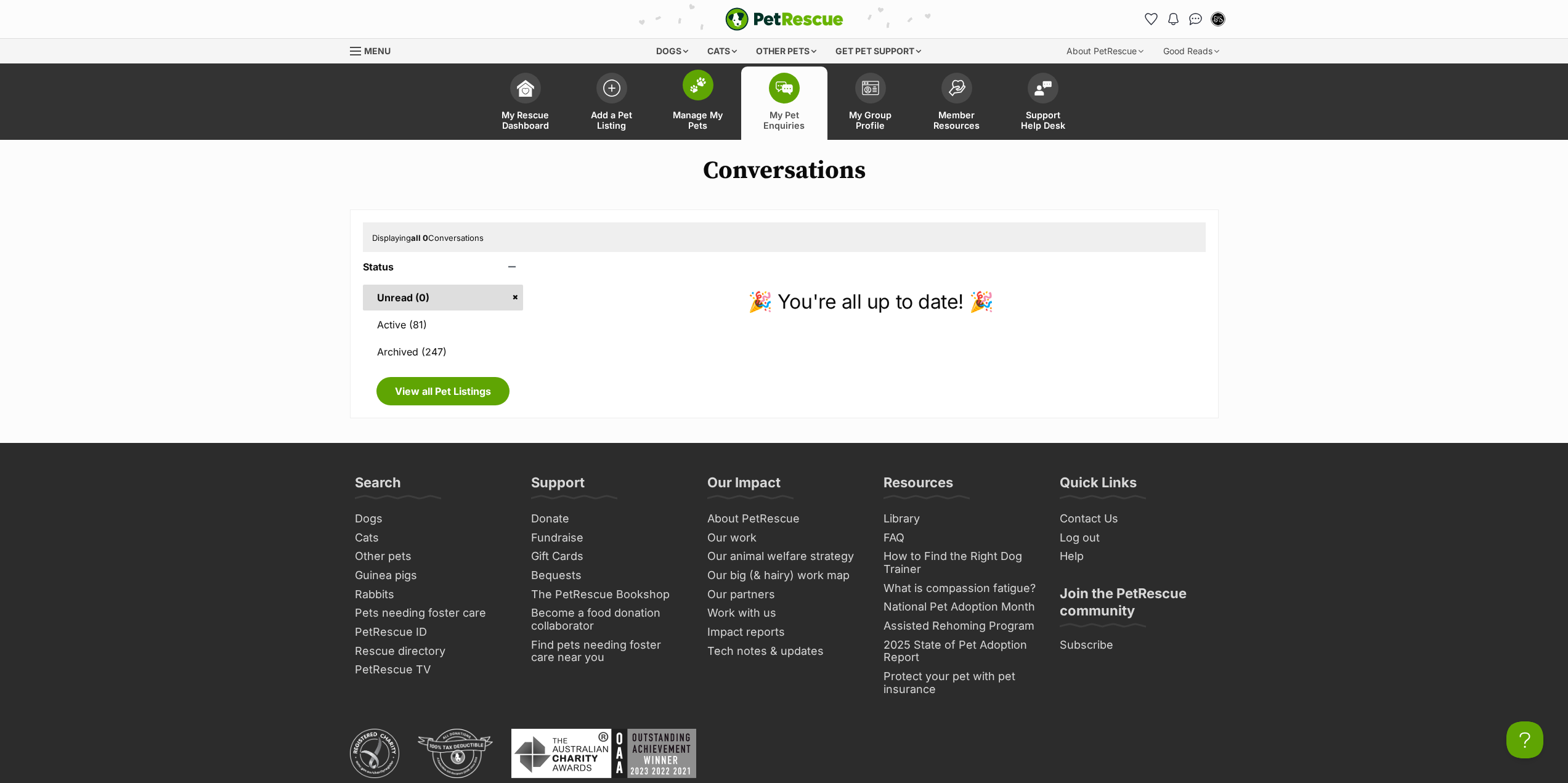
click at [707, 108] on link "Manage My Pets" at bounding box center [698, 102] width 86 height 73
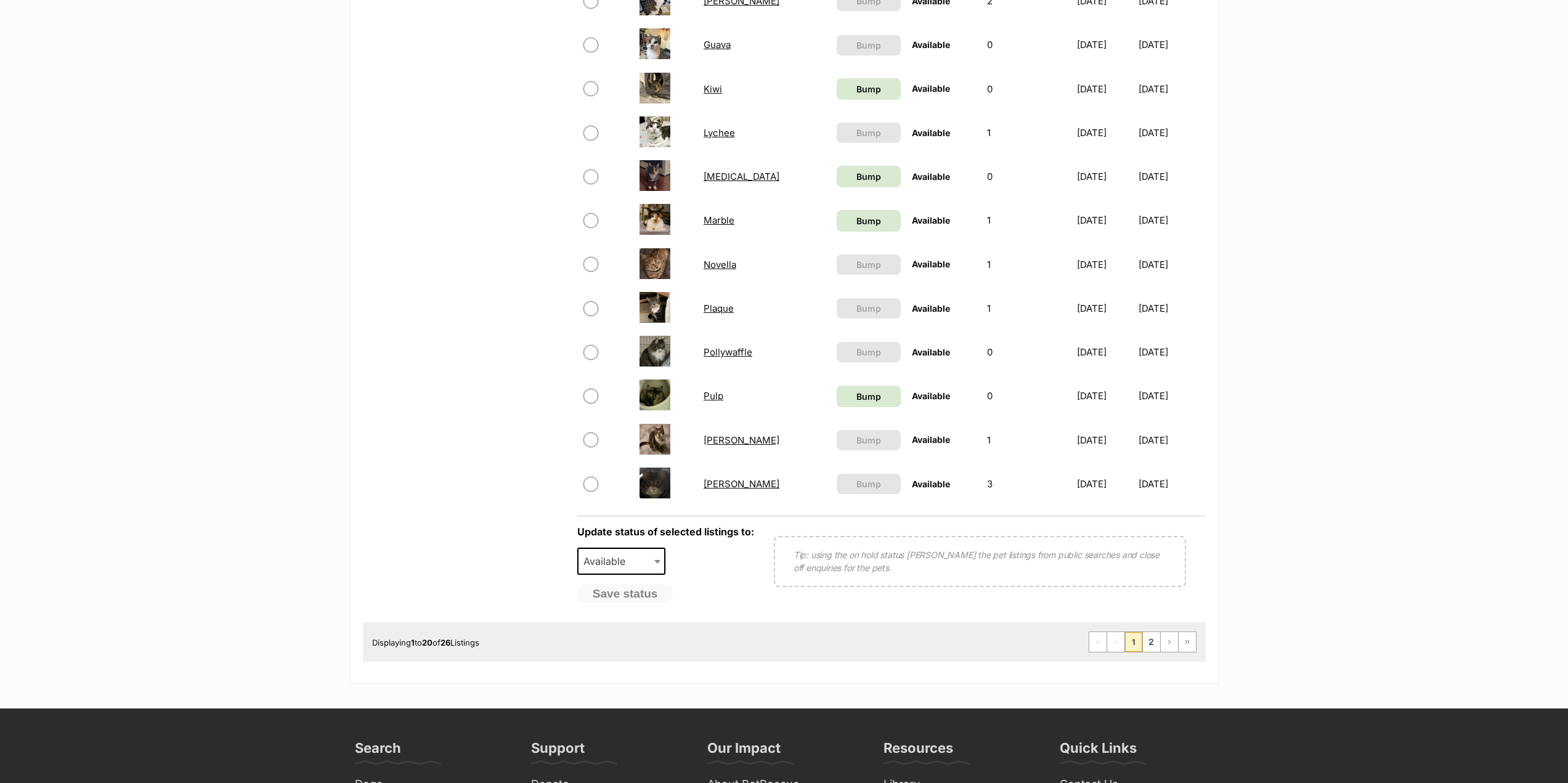
scroll to position [801, 0]
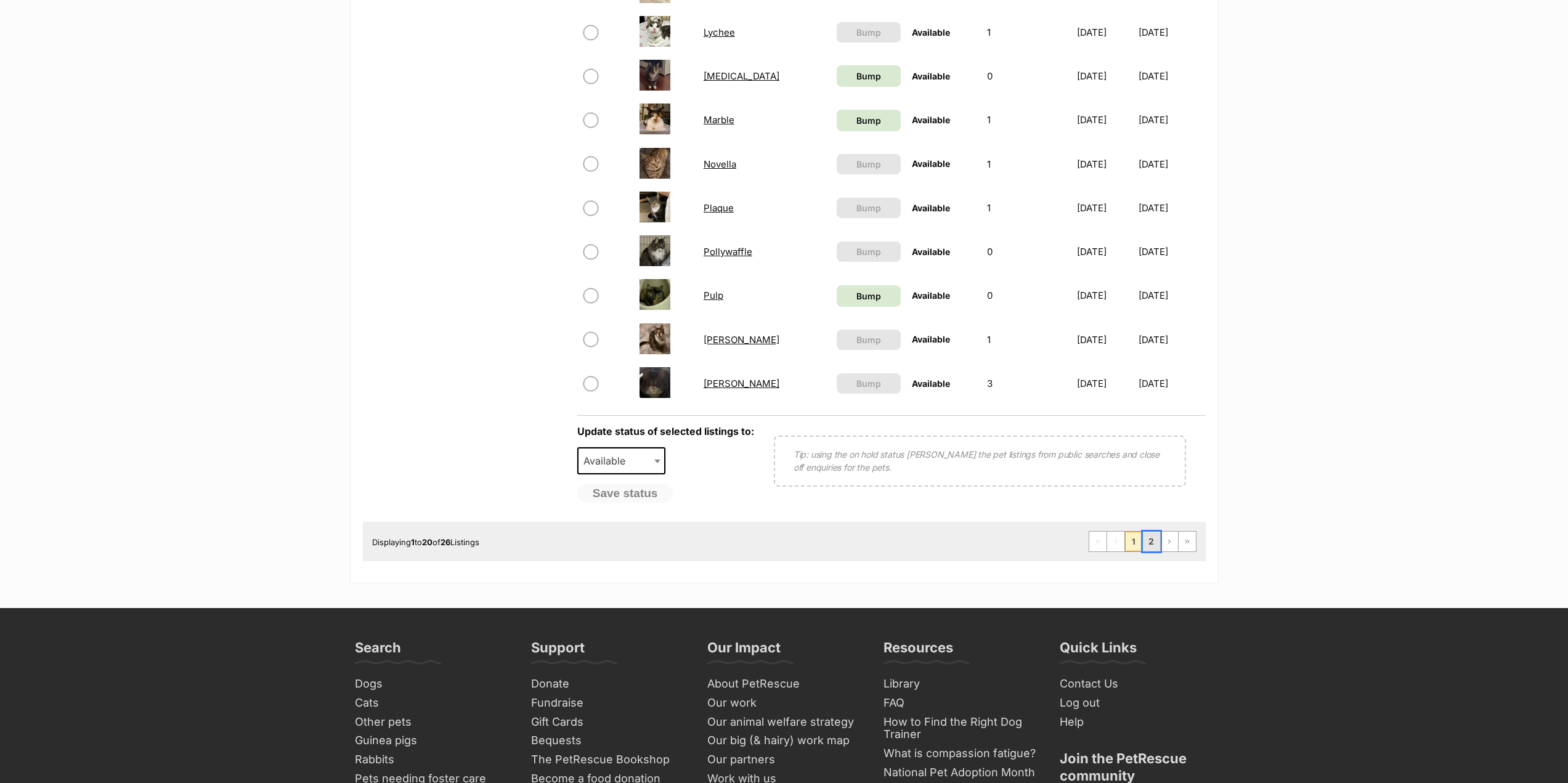
click at [1148, 542] on link "2" at bounding box center [1152, 542] width 17 height 20
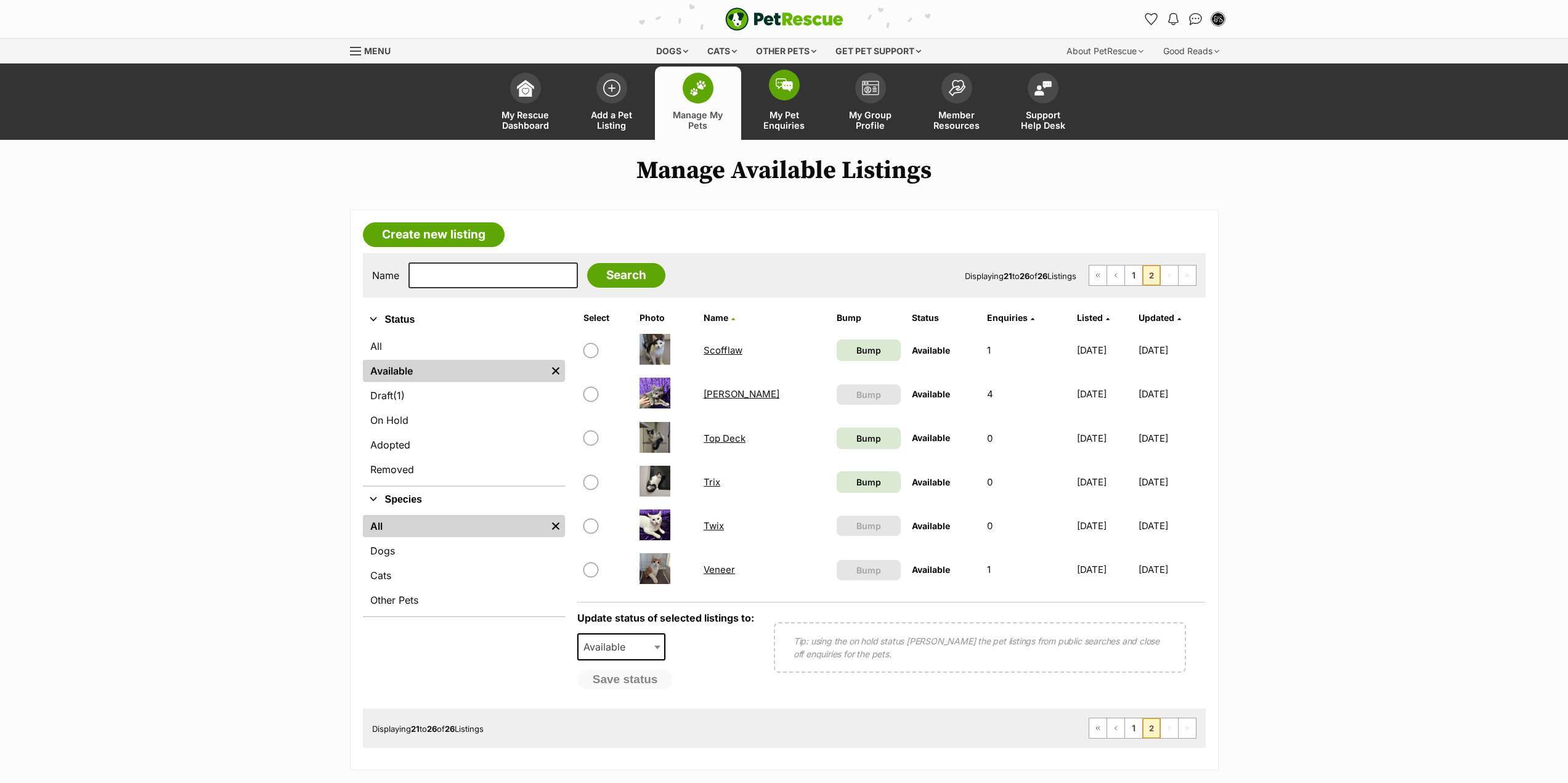
click at [804, 112] on span "My Pet Enquiries" at bounding box center [785, 119] width 56 height 21
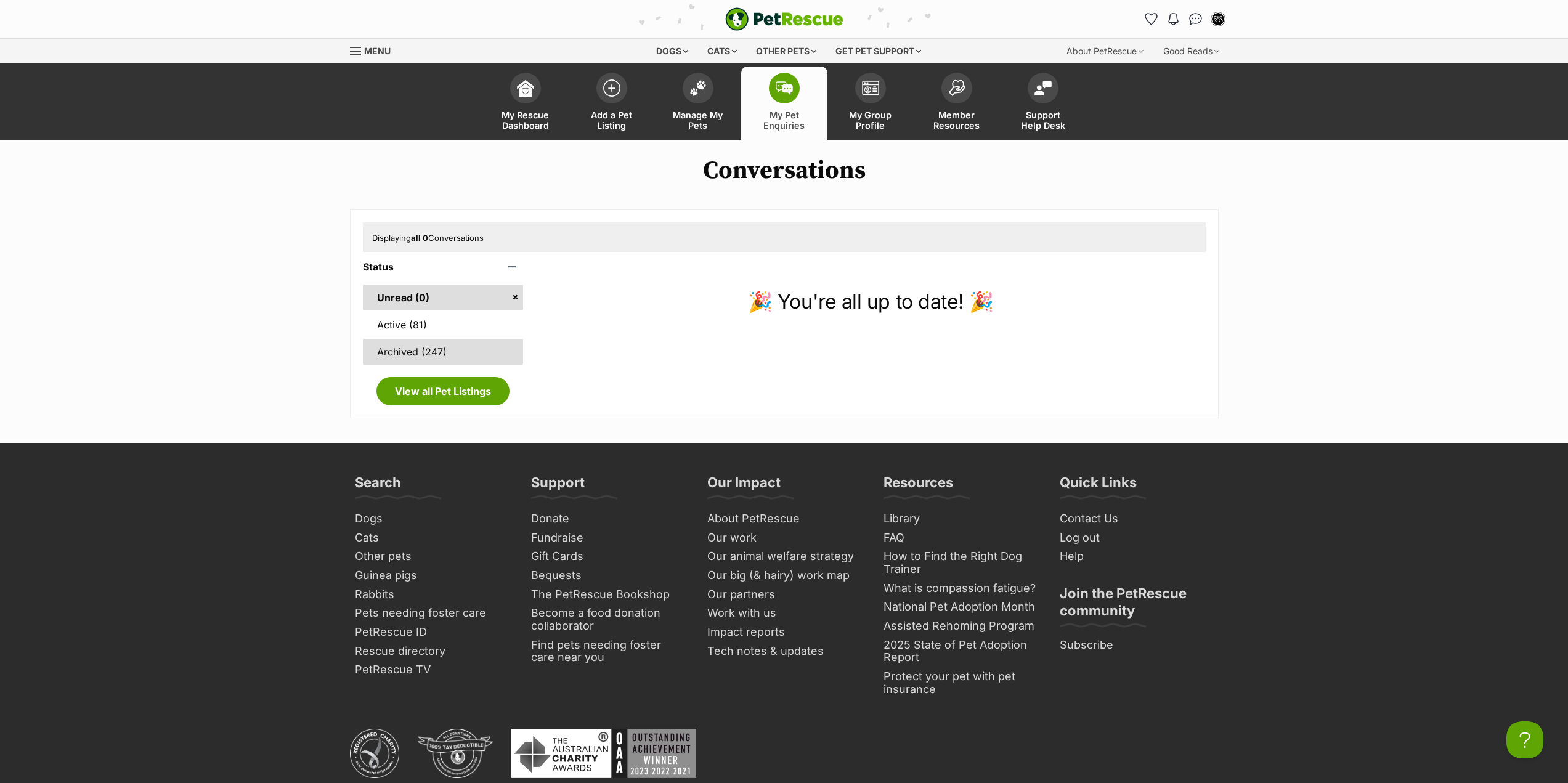
click at [404, 350] on link "Archived (247)" at bounding box center [443, 352] width 161 height 26
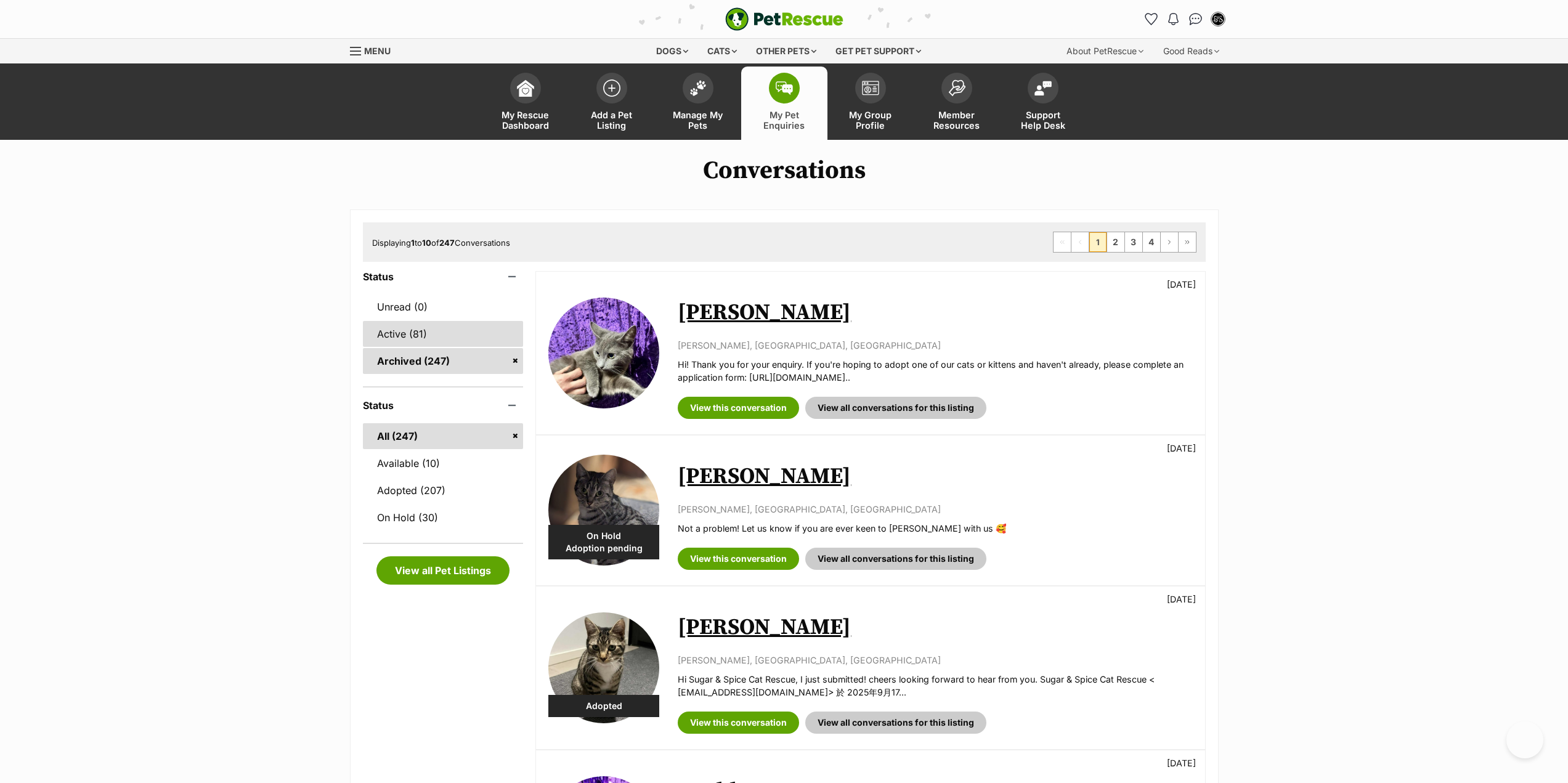
click at [407, 337] on link "Active (81)" at bounding box center [443, 334] width 161 height 26
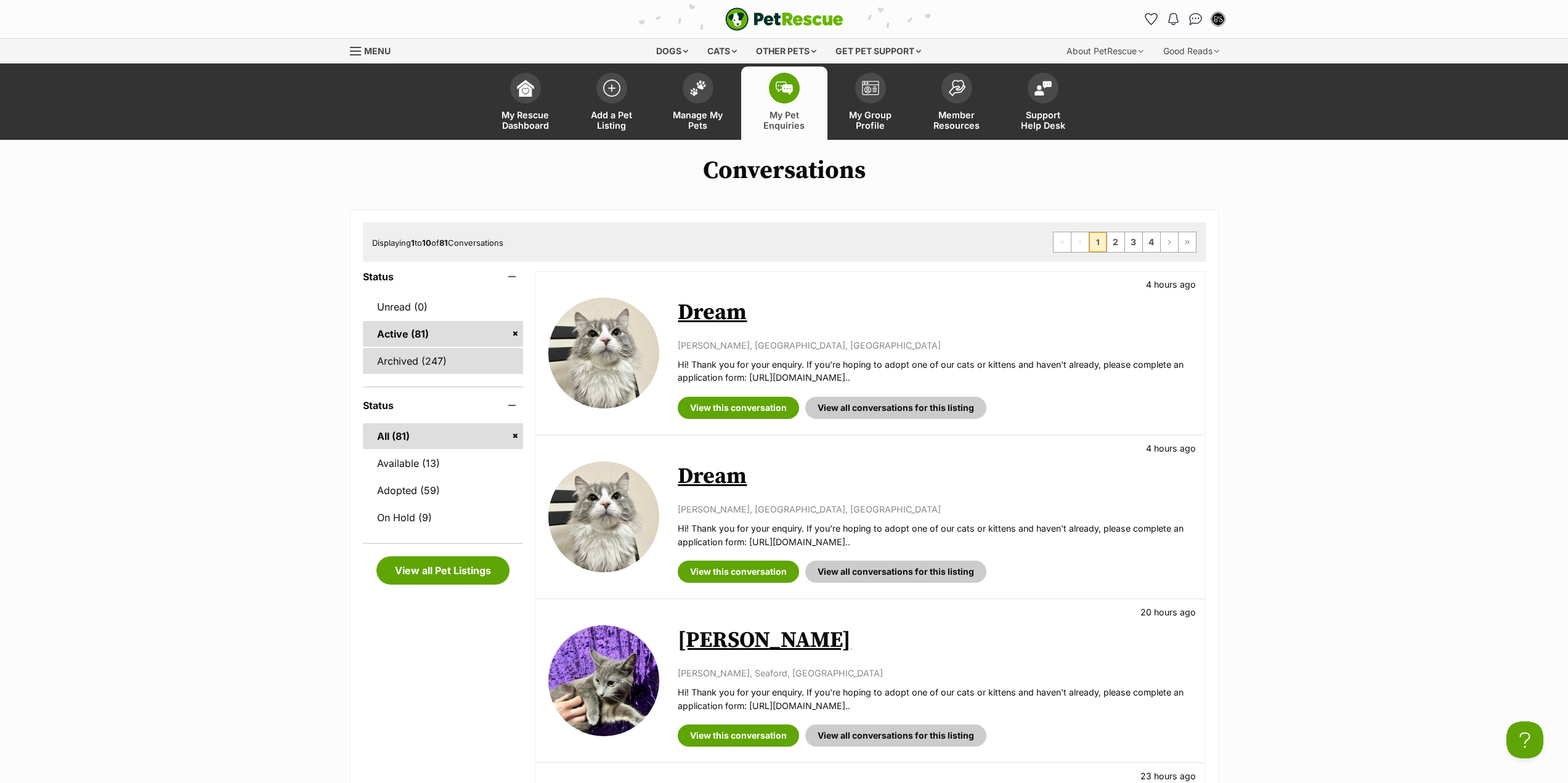
click at [409, 351] on link "Archived (247)" at bounding box center [443, 361] width 161 height 26
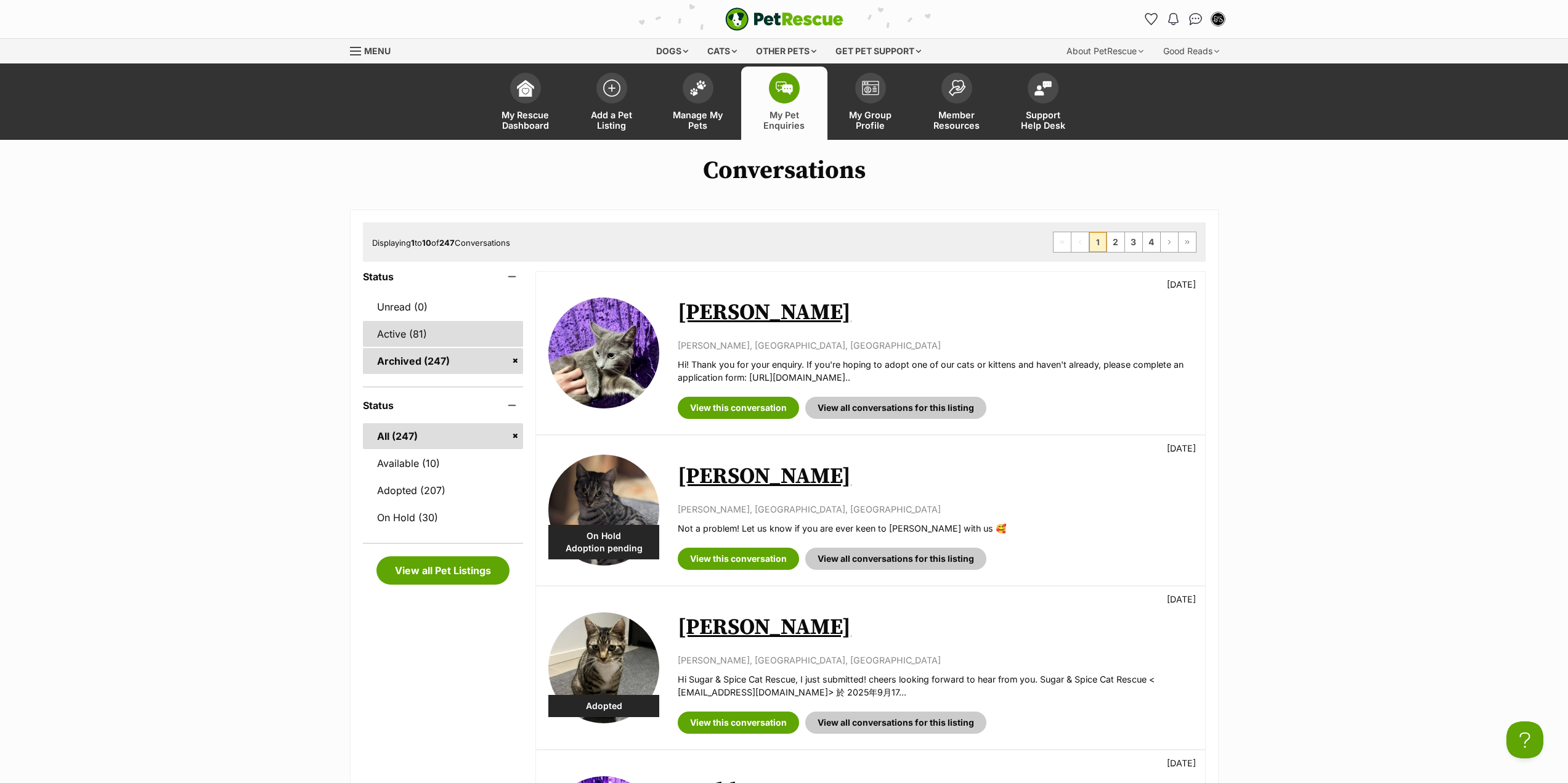
click at [426, 333] on link "Active (81)" at bounding box center [443, 334] width 161 height 26
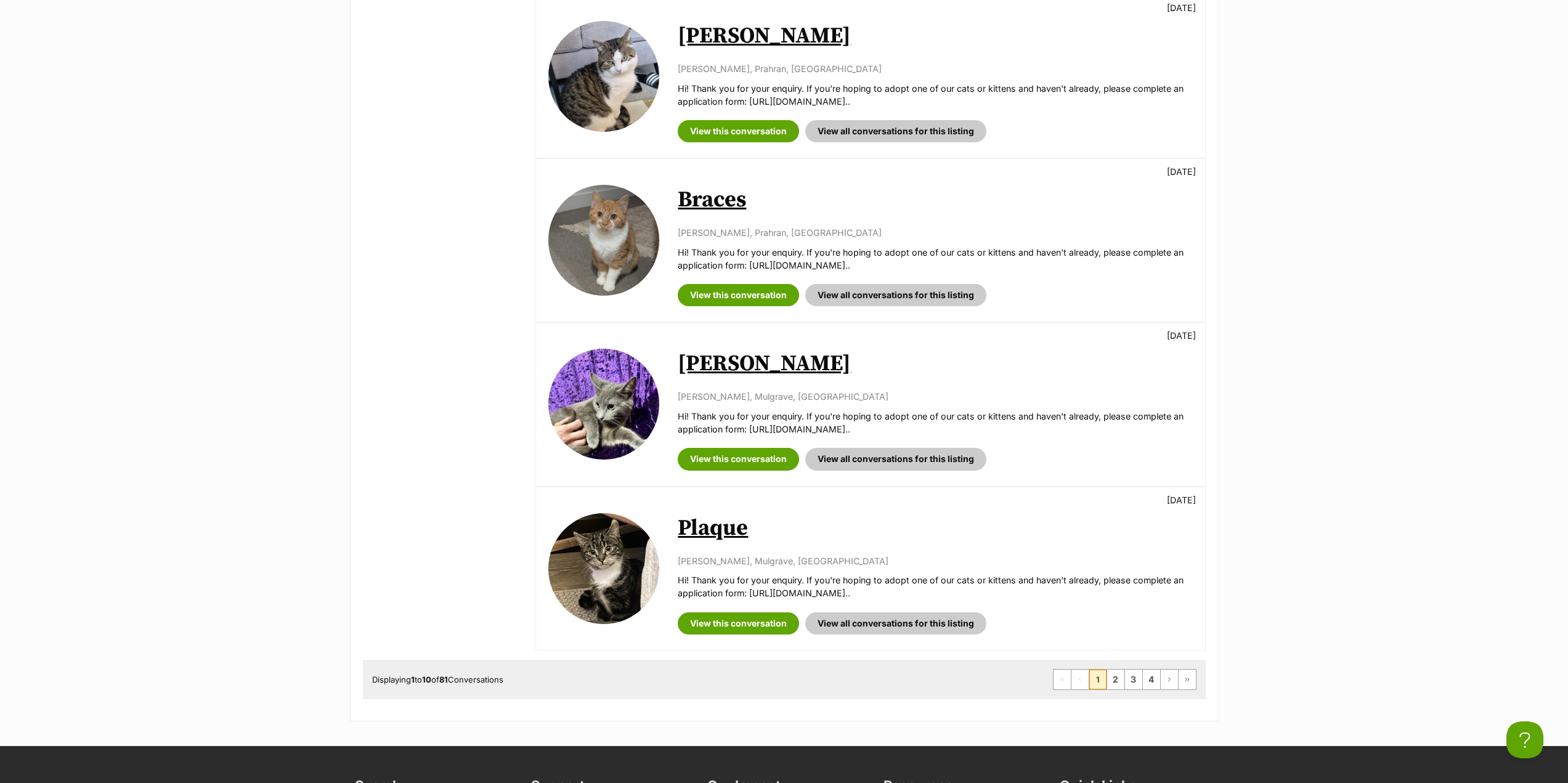
scroll to position [1540, 0]
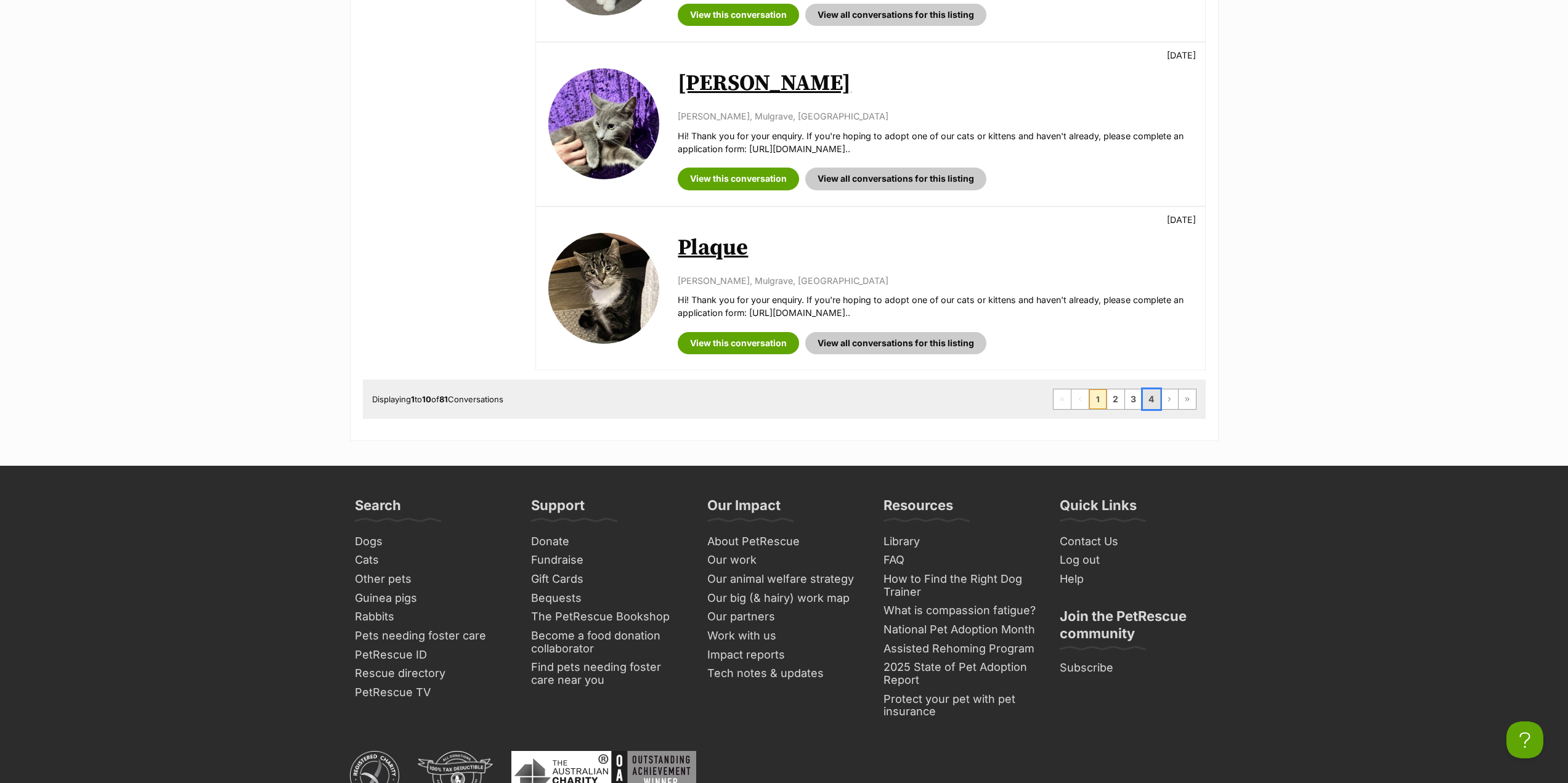
click at [1156, 398] on link "4" at bounding box center [1152, 399] width 17 height 20
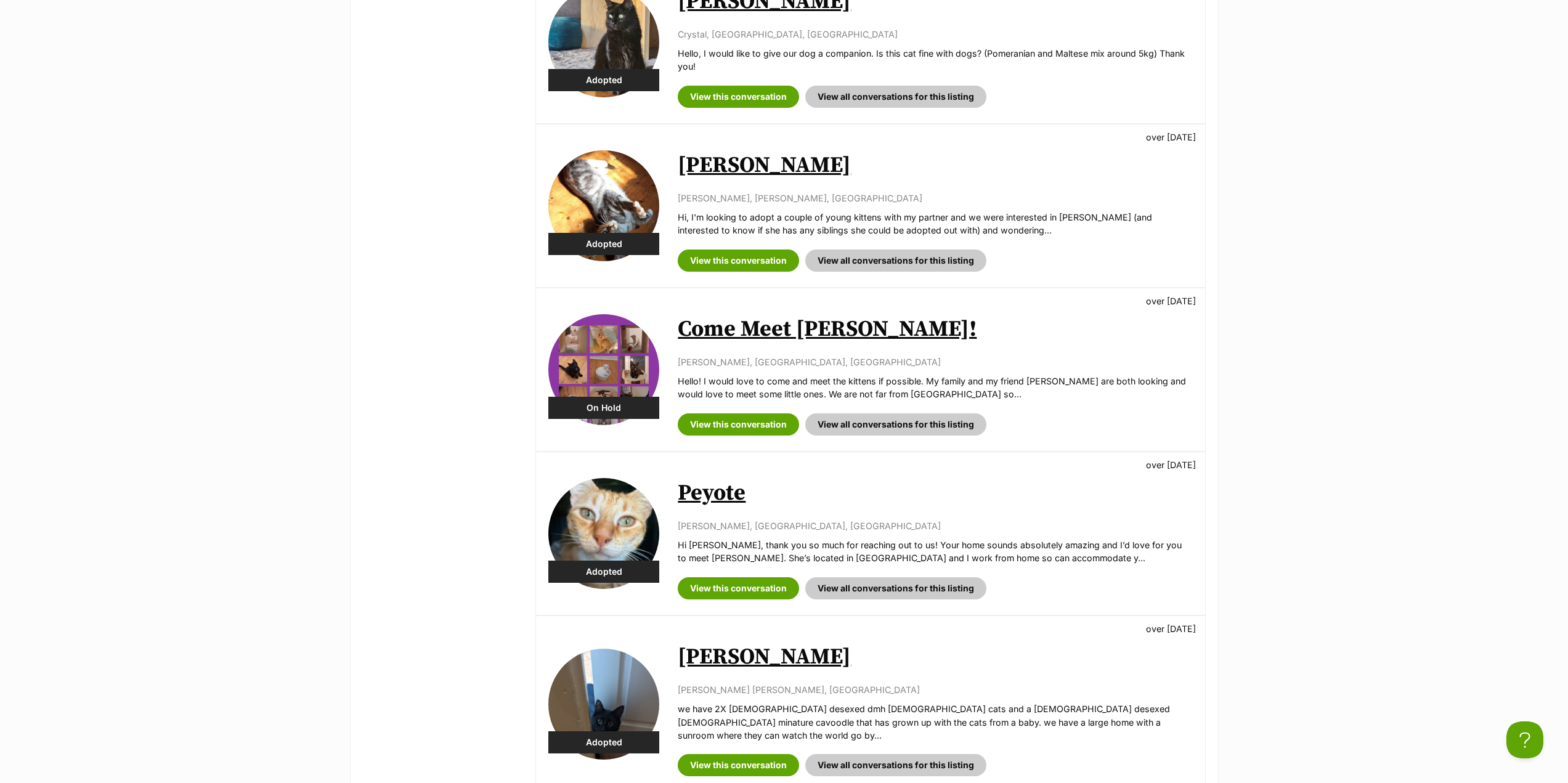
scroll to position [1356, 0]
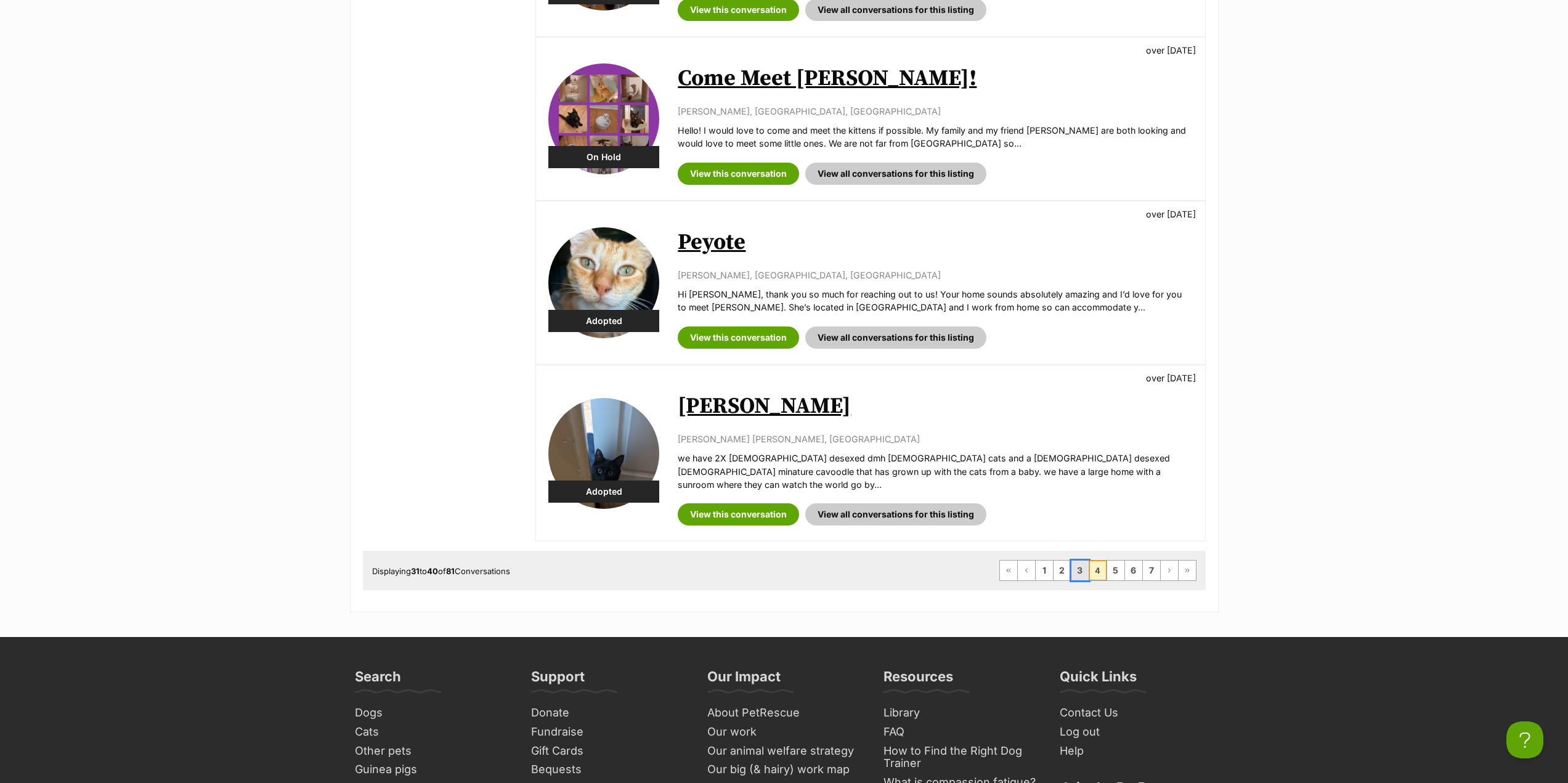
click at [1072, 560] on link "3" at bounding box center [1080, 570] width 17 height 20
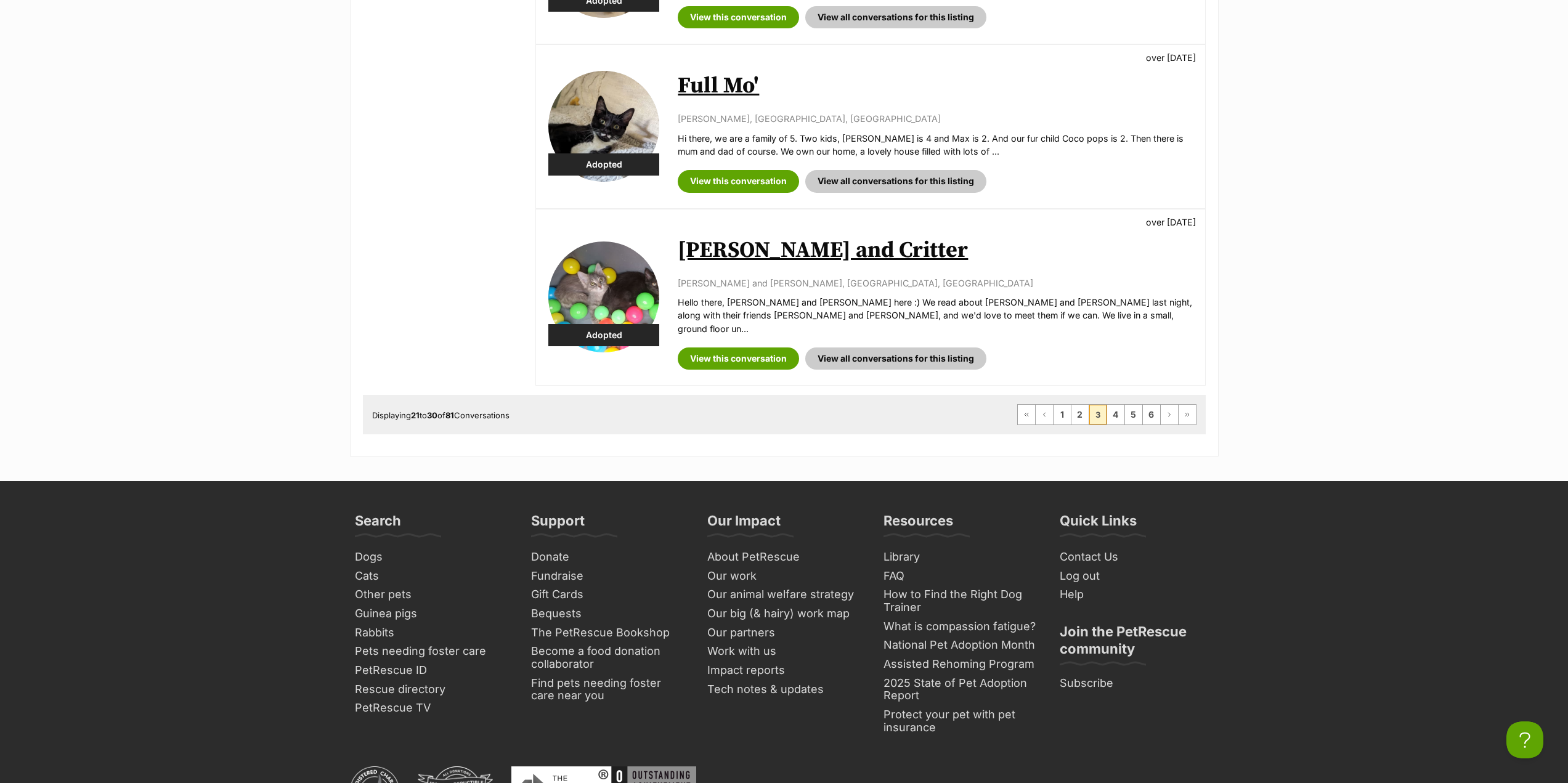
scroll to position [1540, 0]
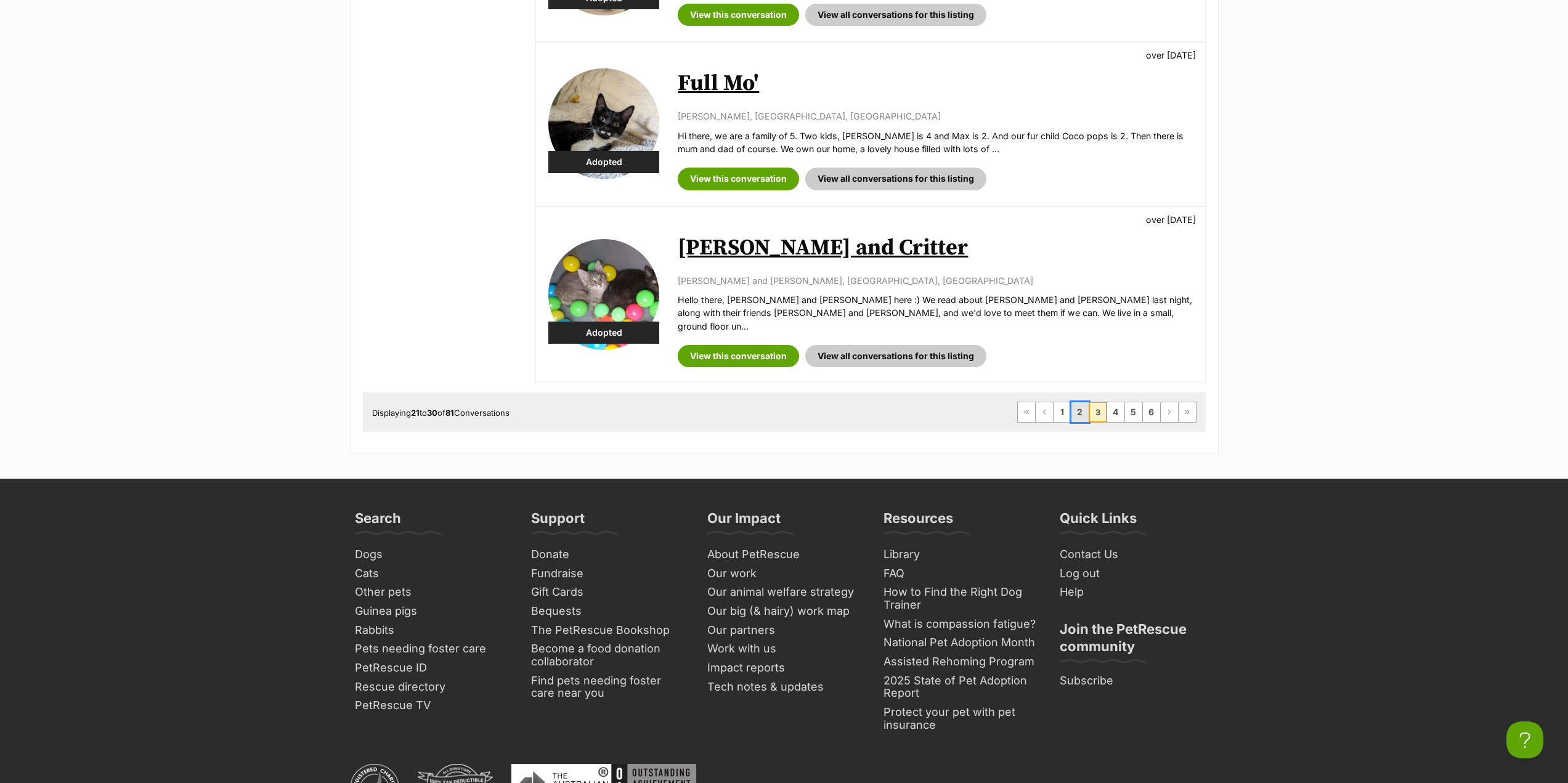
click at [1082, 407] on link "2" at bounding box center [1080, 412] width 17 height 20
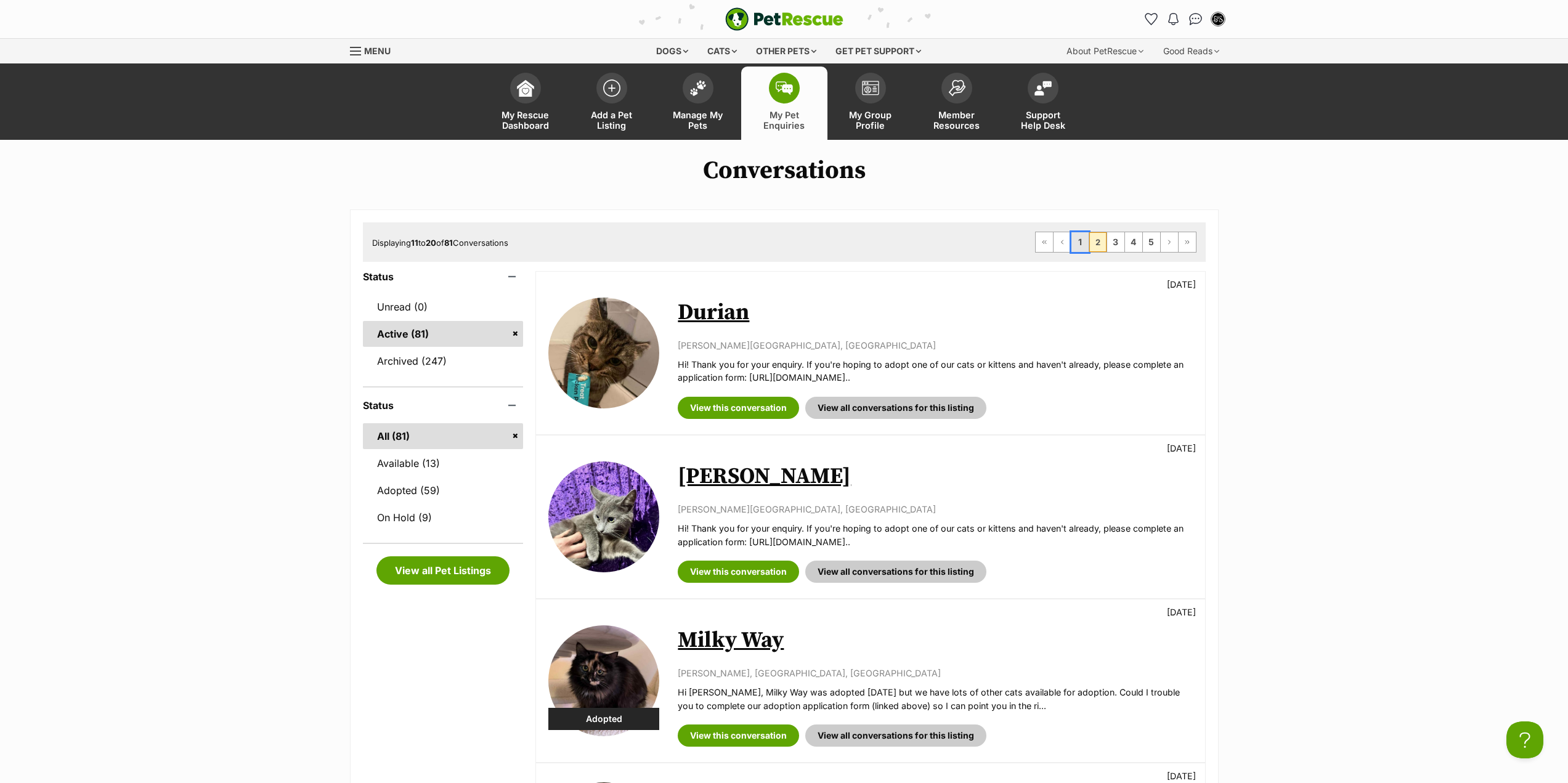
click at [1077, 244] on link "1" at bounding box center [1080, 242] width 17 height 20
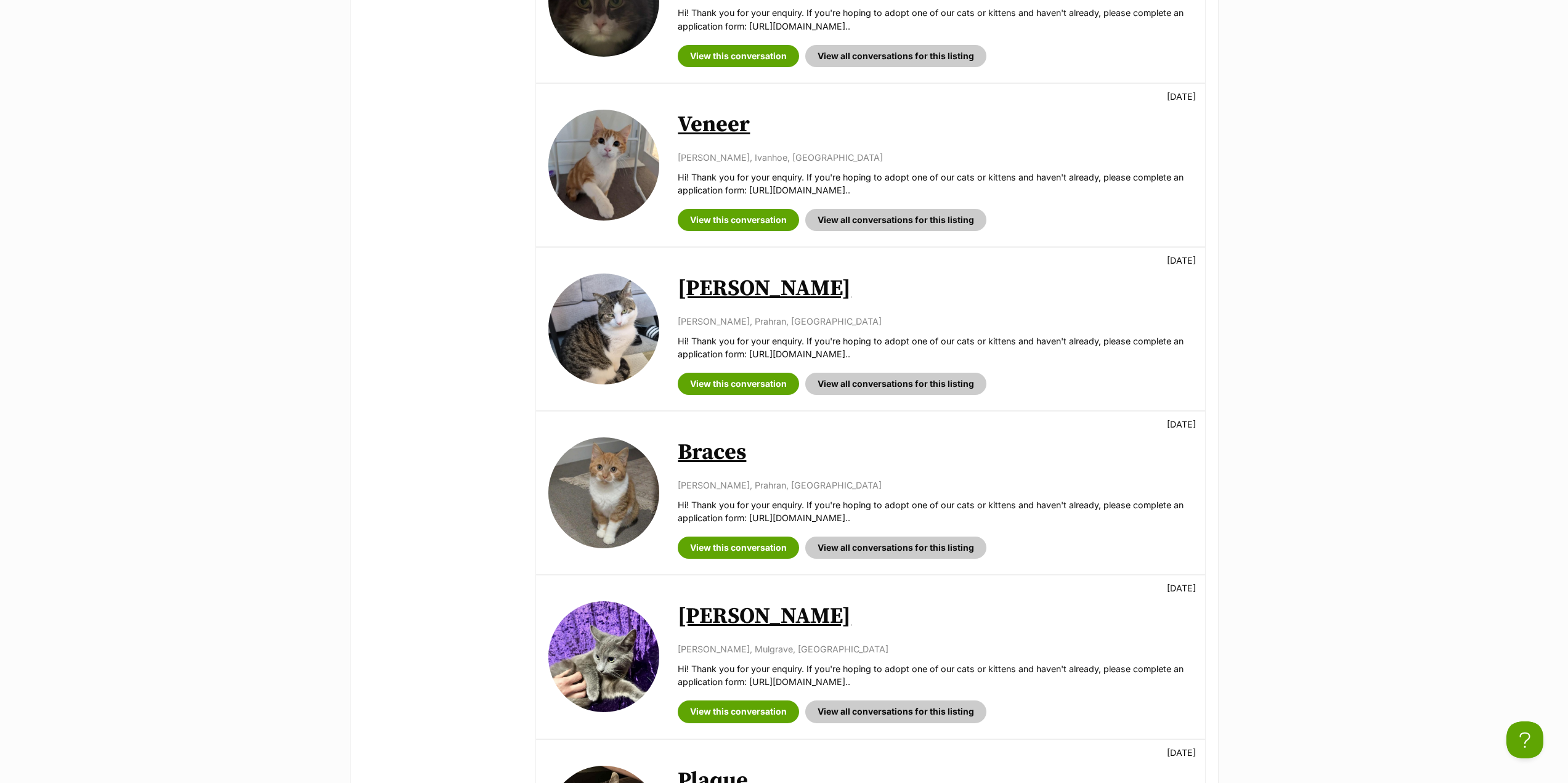
scroll to position [986, 0]
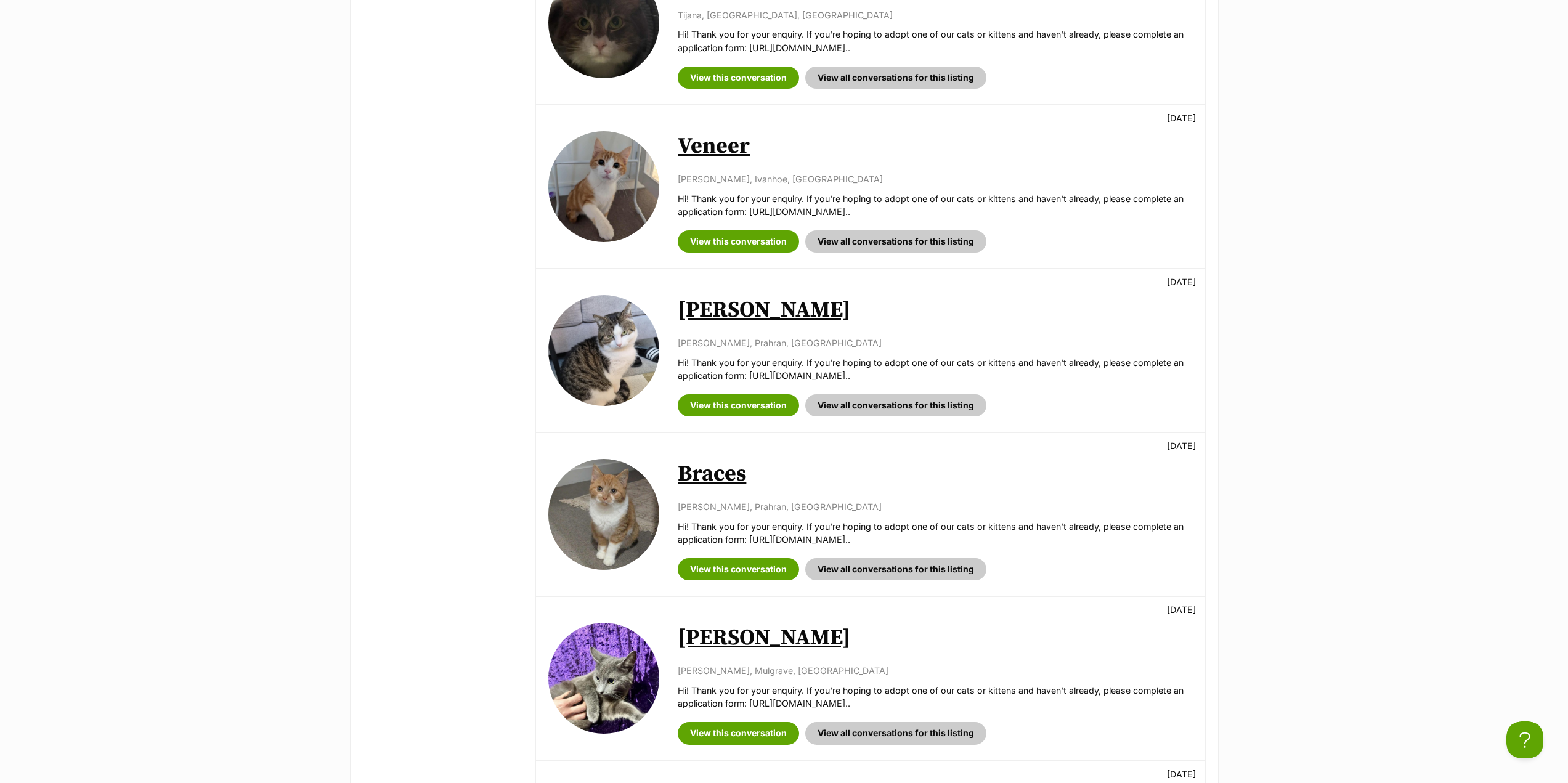
click at [751, 630] on link "[PERSON_NAME]" at bounding box center [764, 638] width 173 height 28
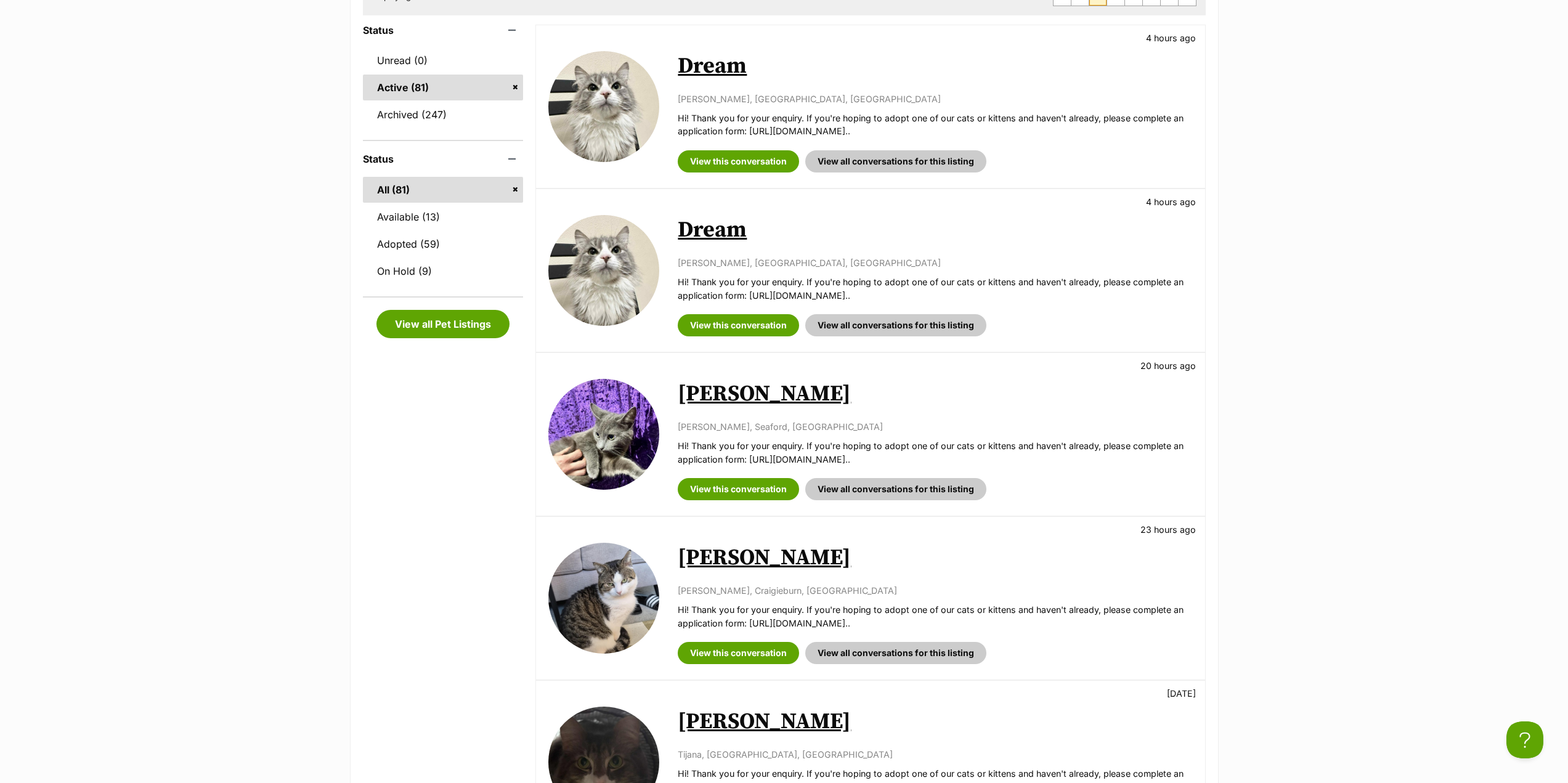
scroll to position [308, 0]
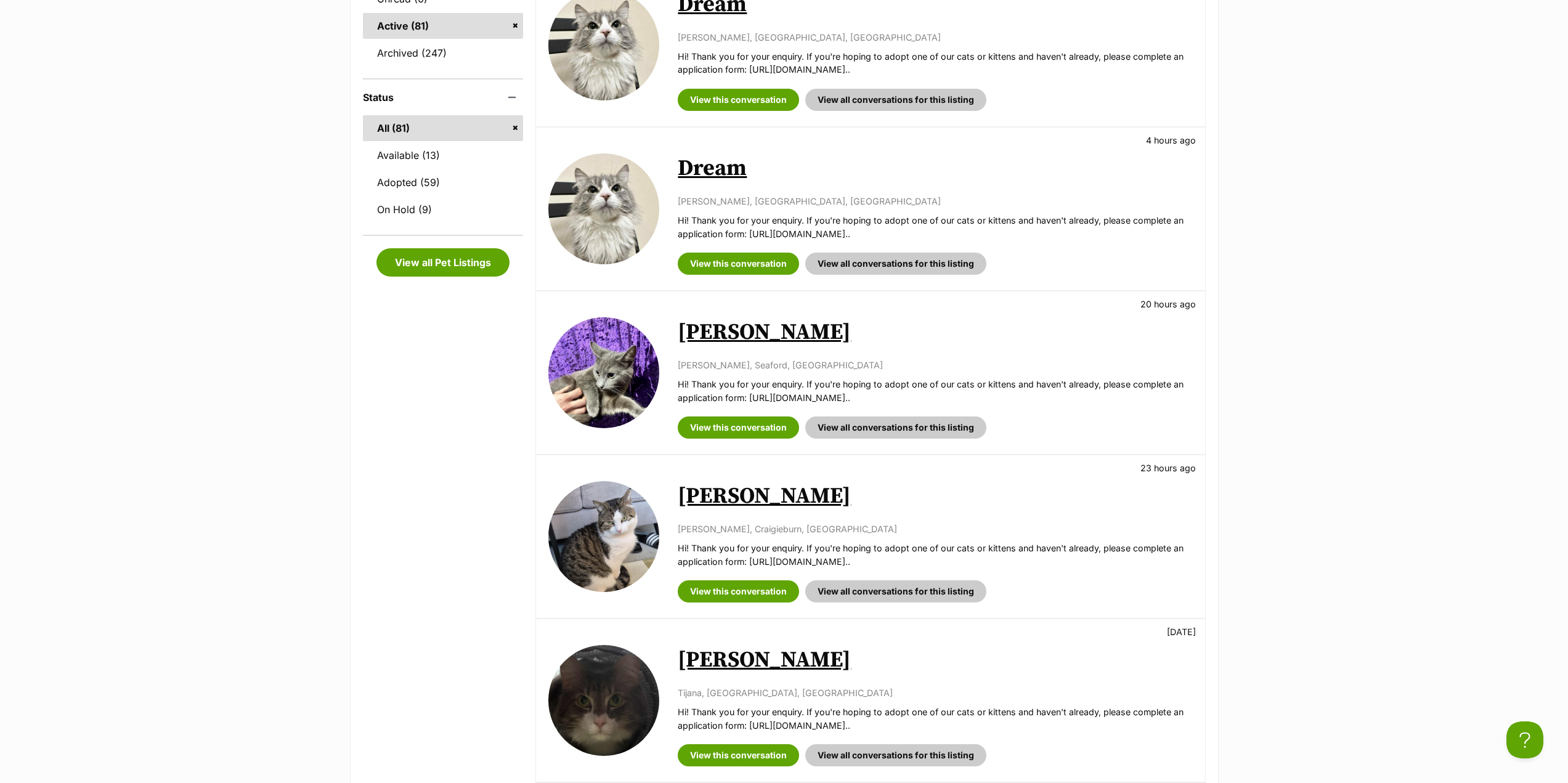
click at [739, 654] on link "Sawyer" at bounding box center [764, 660] width 173 height 28
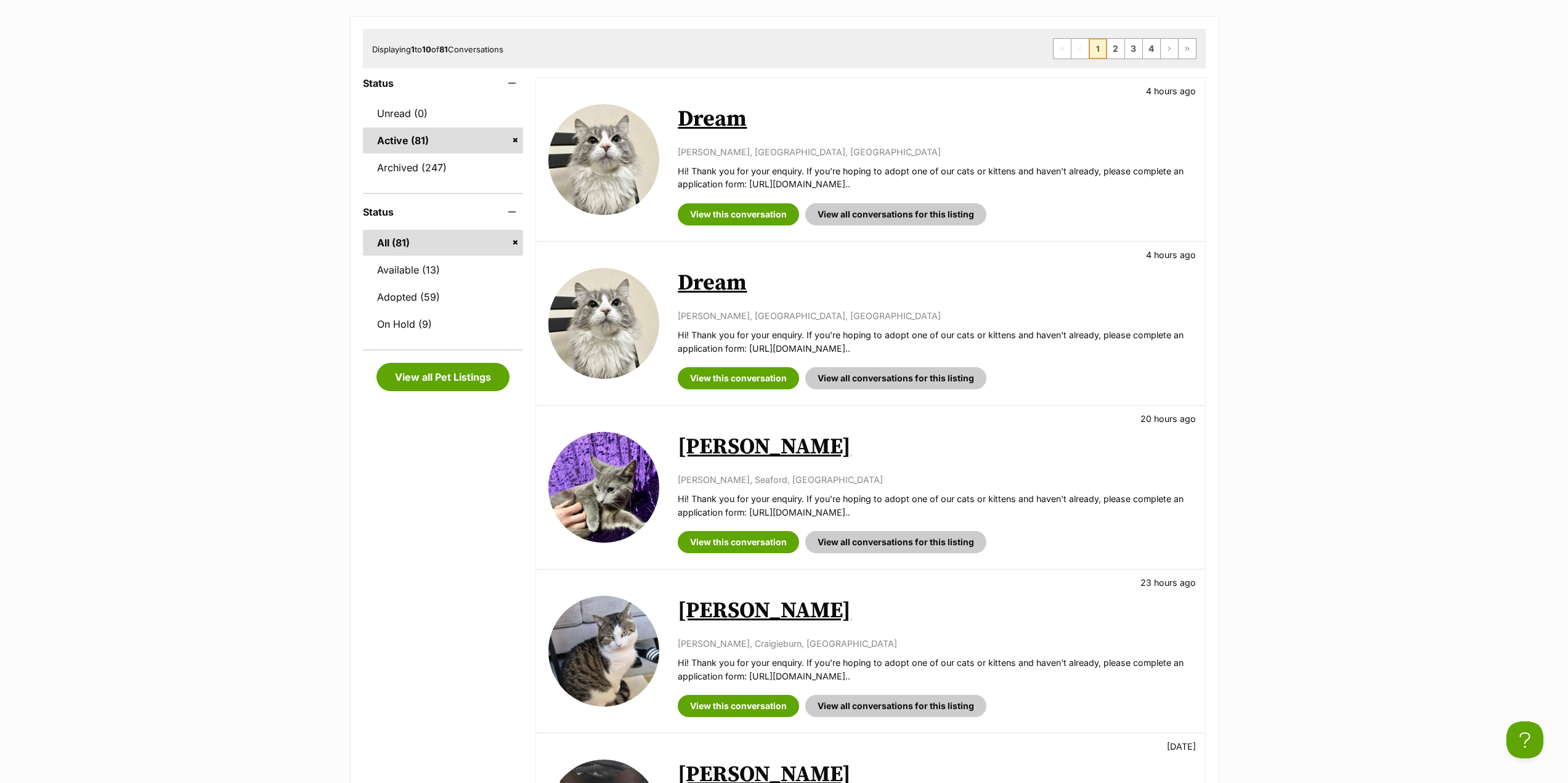
scroll to position [62, 0]
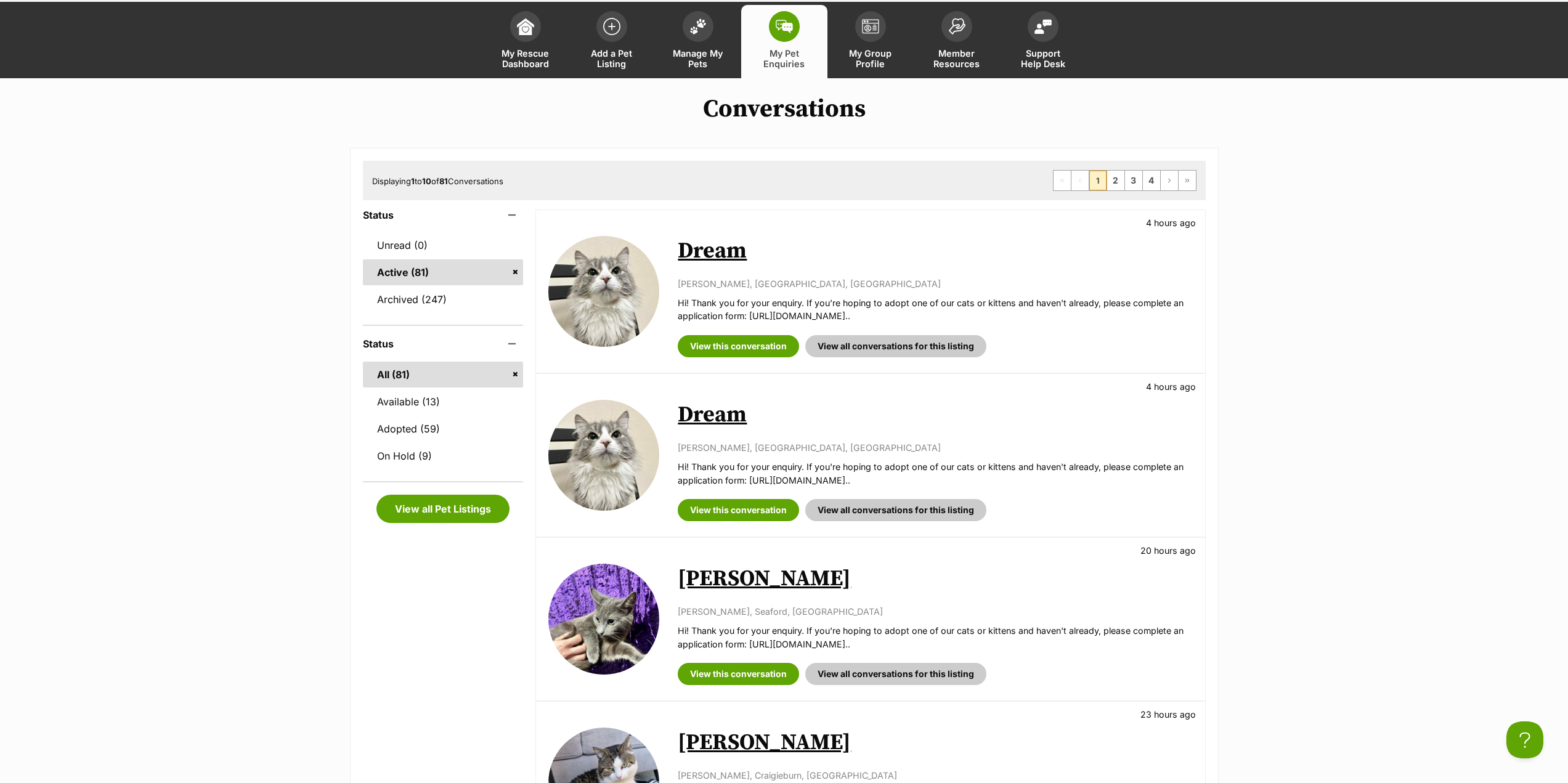
click at [726, 581] on link "Tim Tam" at bounding box center [764, 579] width 173 height 28
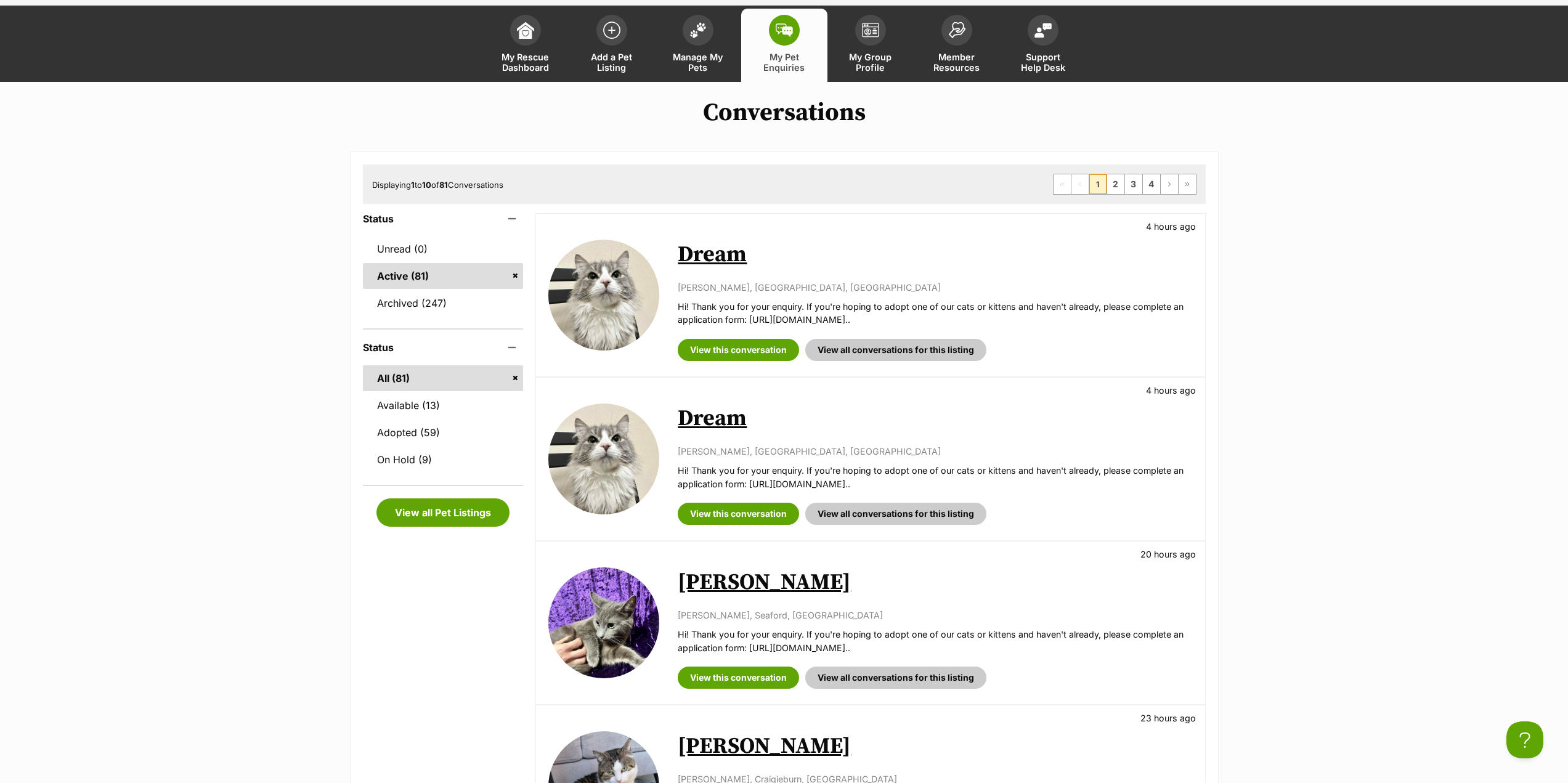
scroll to position [0, 0]
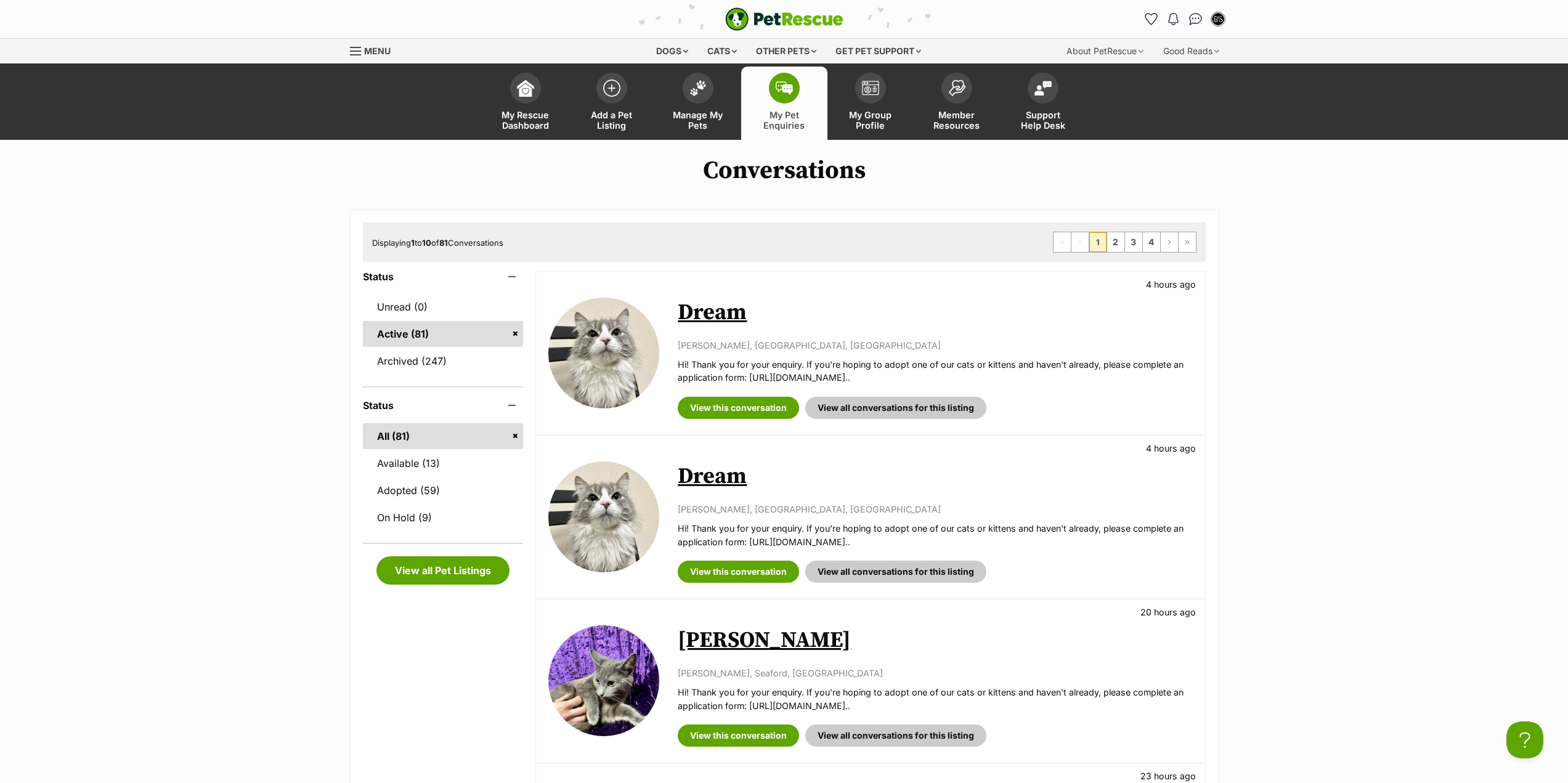
click at [786, 119] on span "My Pet Enquiries" at bounding box center [785, 119] width 56 height 21
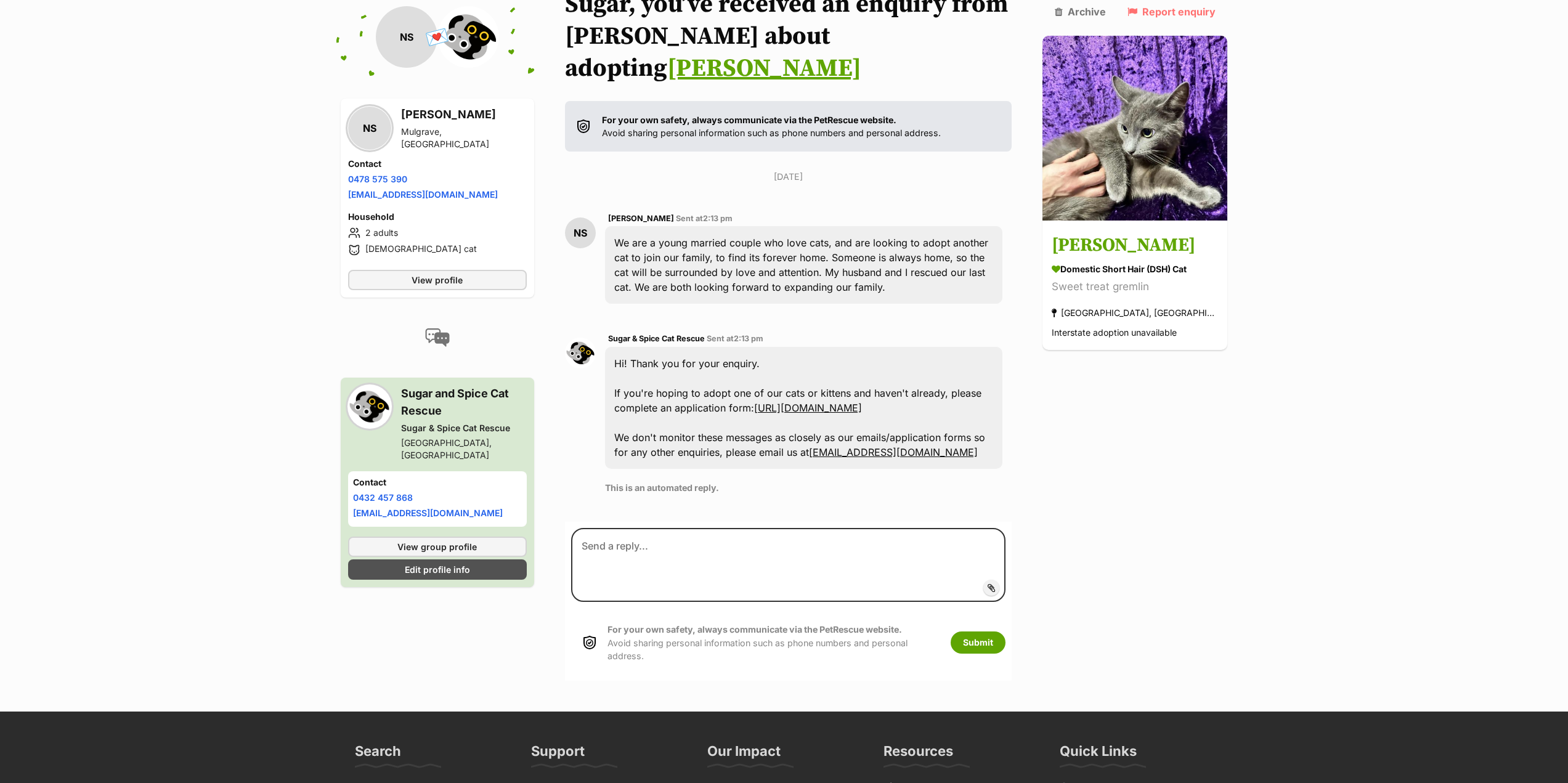
scroll to position [168, 0]
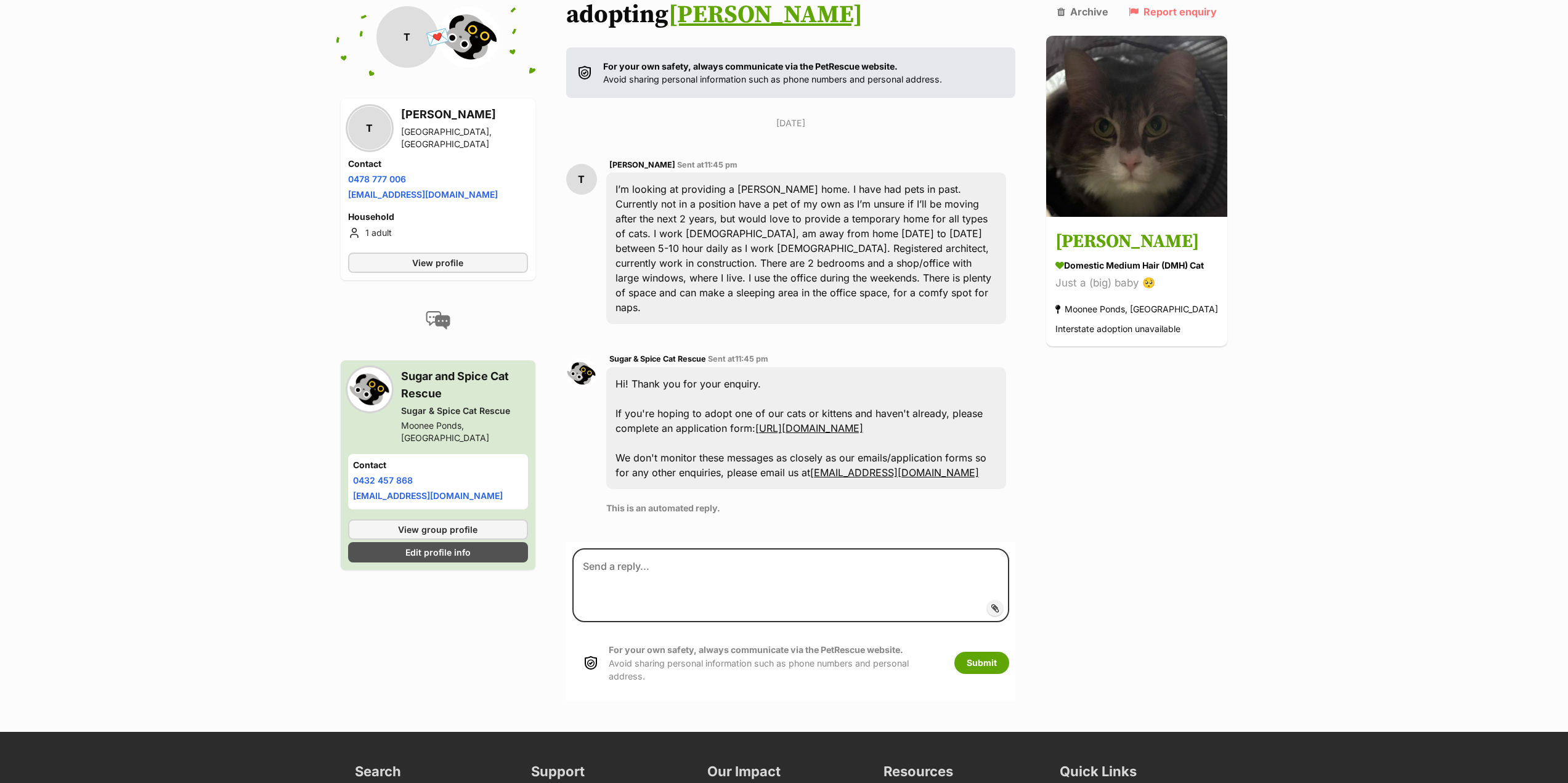
scroll to position [227, 0]
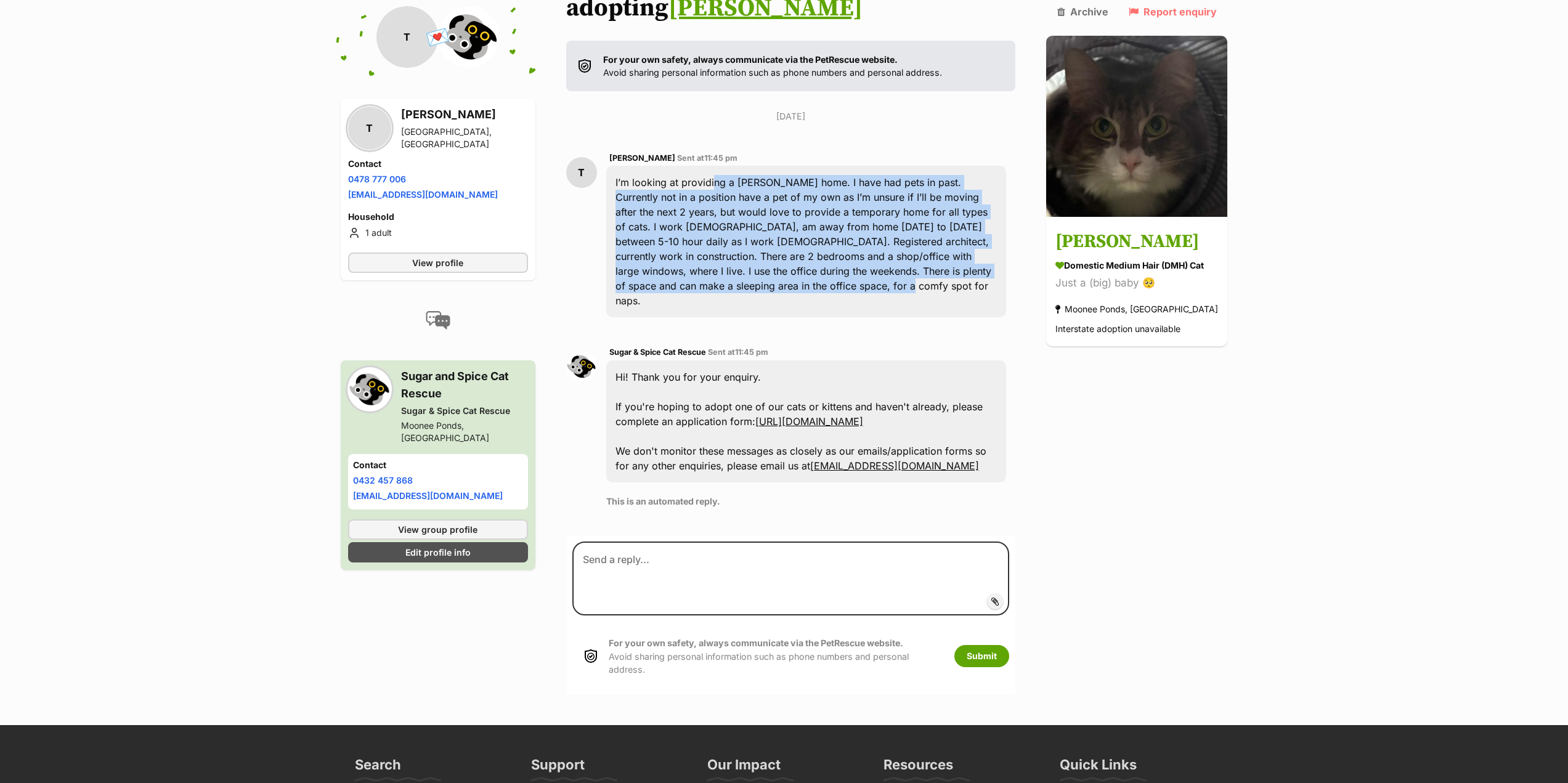
drag, startPoint x: 711, startPoint y: 143, endPoint x: 802, endPoint y: 259, distance: 147.4
click at [800, 255] on div "I’m looking at providing a foster home. I have had pets in past. Currently not …" at bounding box center [807, 241] width 401 height 152
click at [802, 259] on div "I’m looking at providing a foster home. I have had pets in past. Currently not …" at bounding box center [807, 241] width 401 height 152
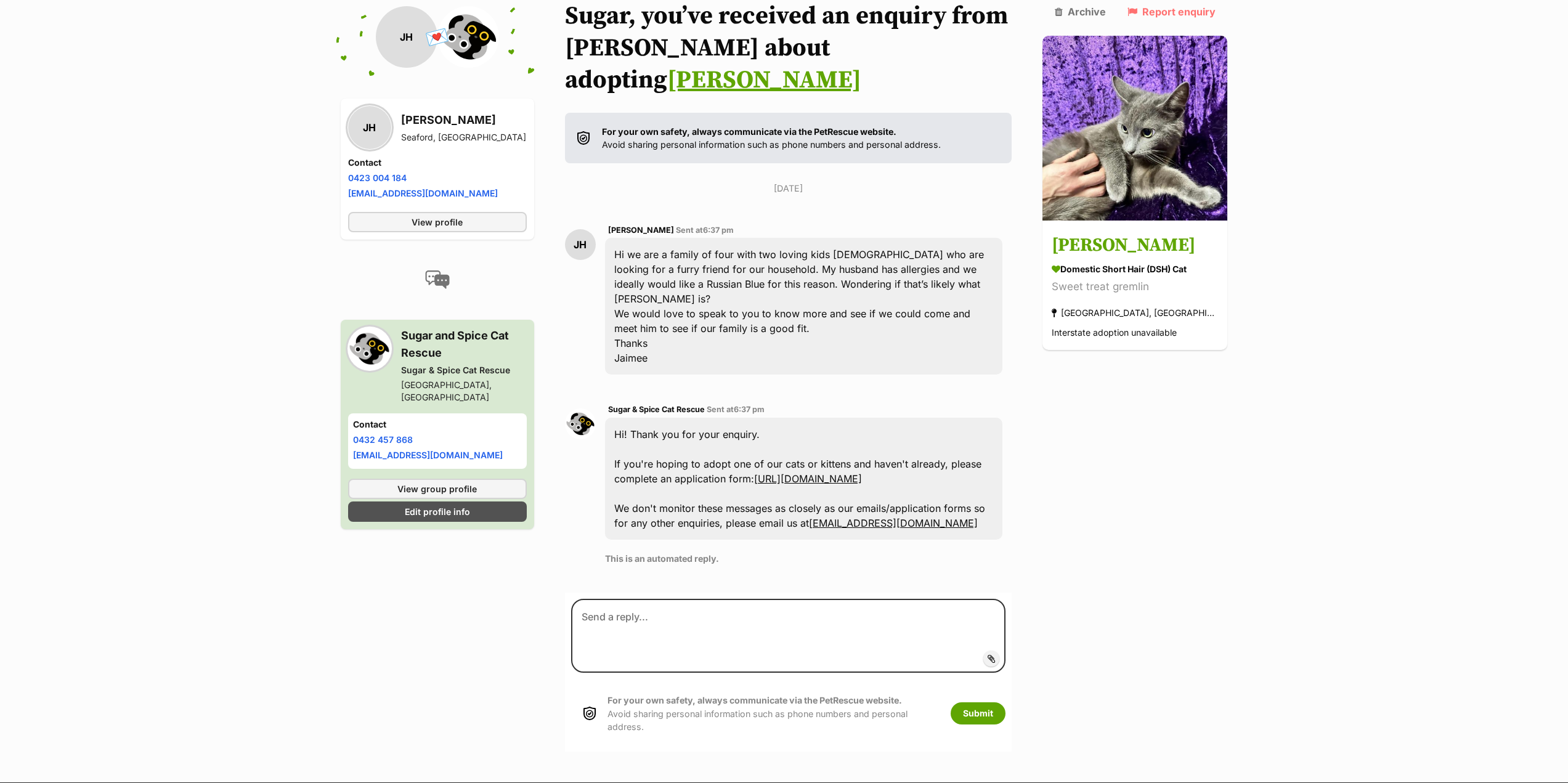
scroll to position [213, 0]
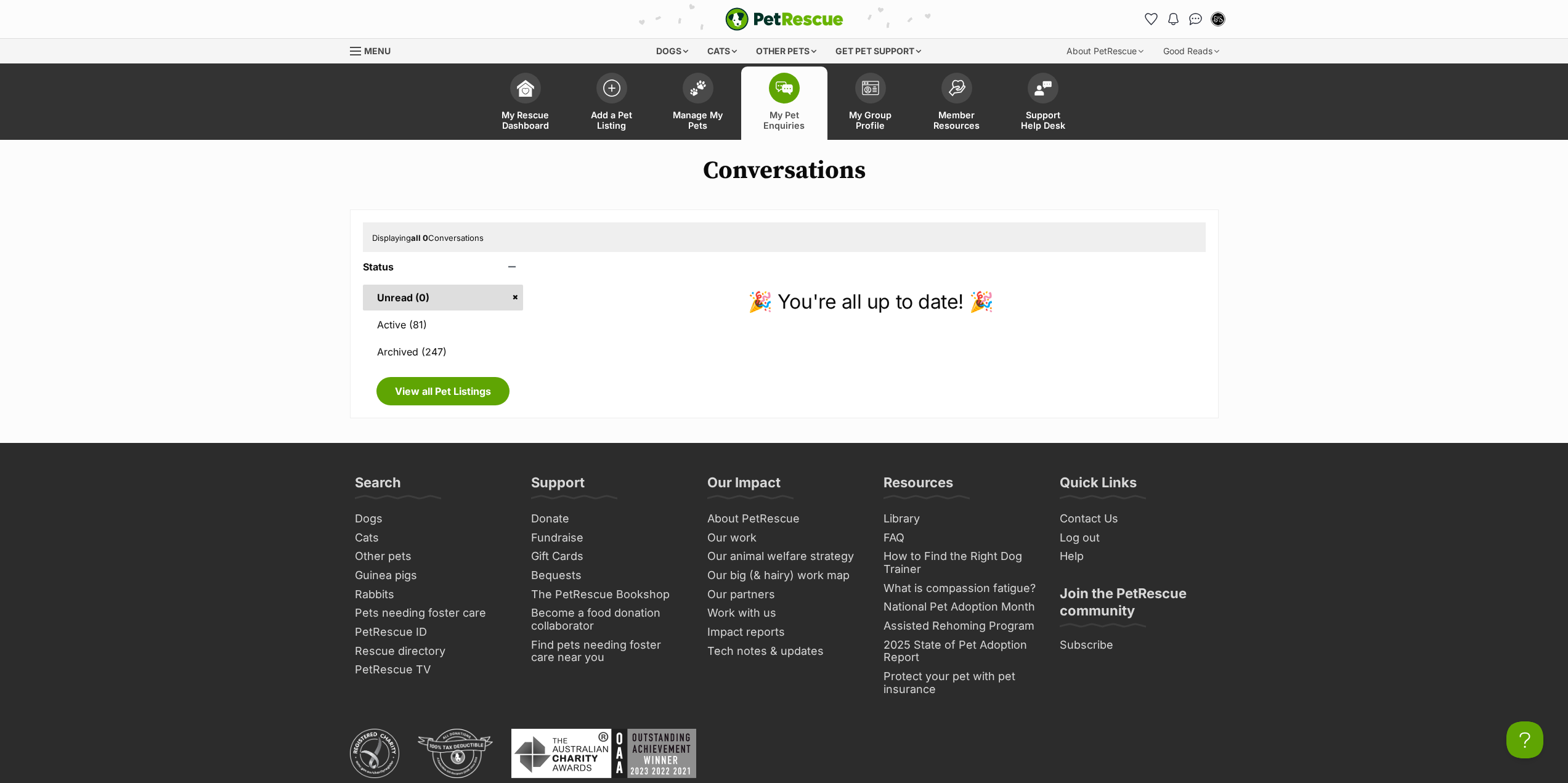
click at [694, 140] on main "Conversations Displaying all 0 Conversations Status Unread (0) Active (81) Arch…" at bounding box center [784, 291] width 1568 height 303
click at [693, 126] on span "Manage My Pets" at bounding box center [698, 119] width 56 height 21
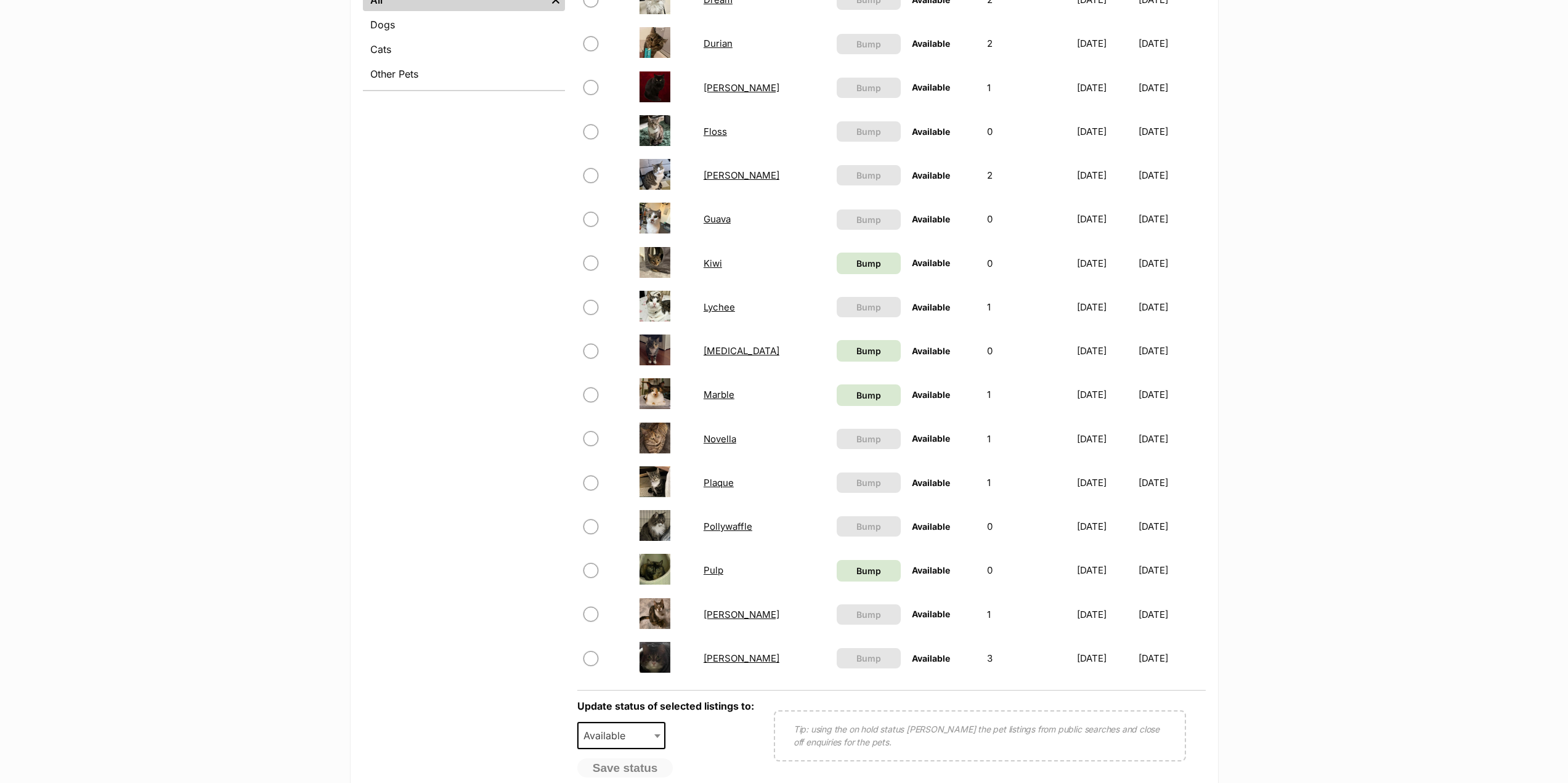
scroll to position [801, 0]
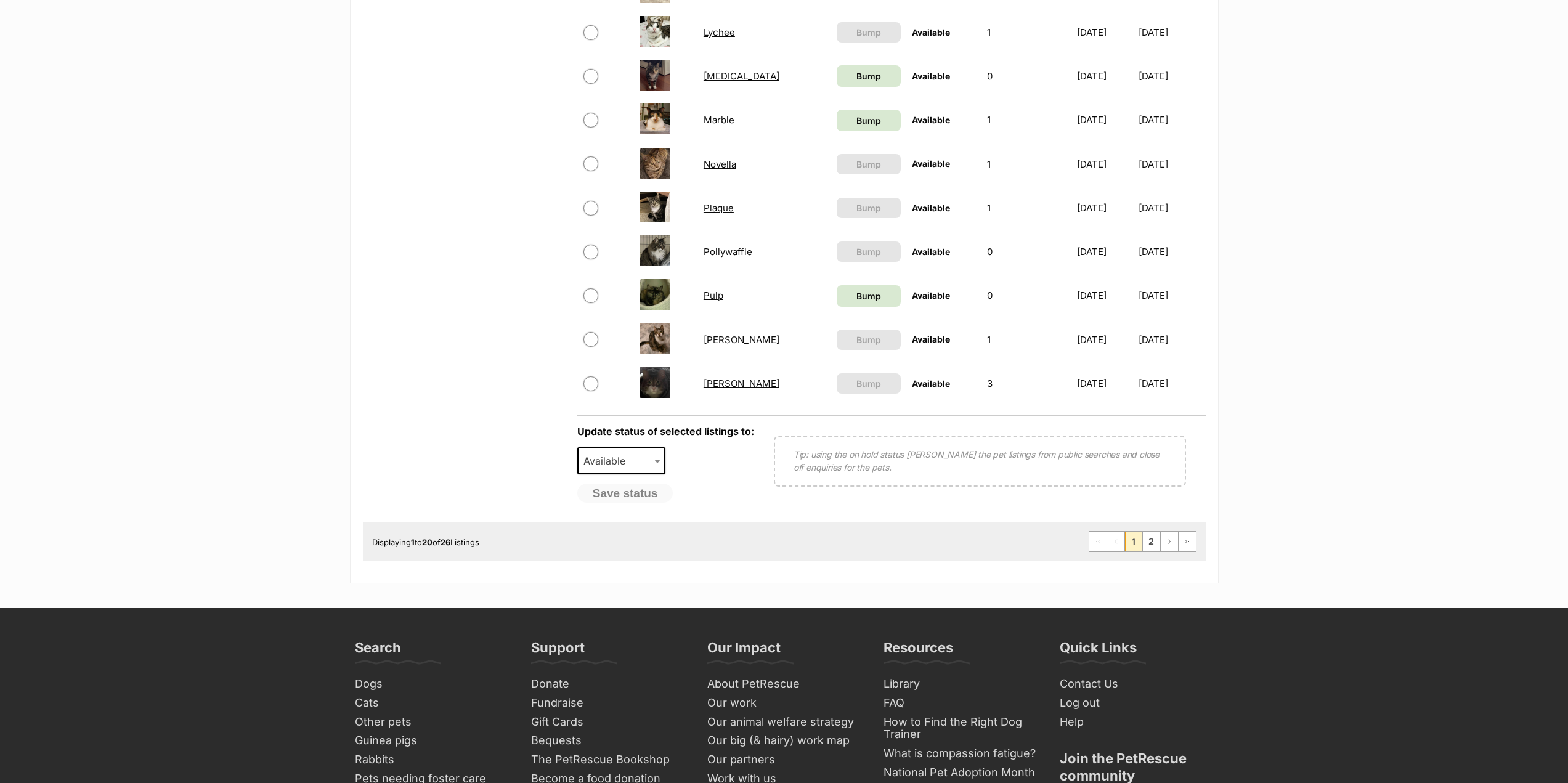
click at [728, 209] on link "Plaque" at bounding box center [718, 207] width 30 height 12
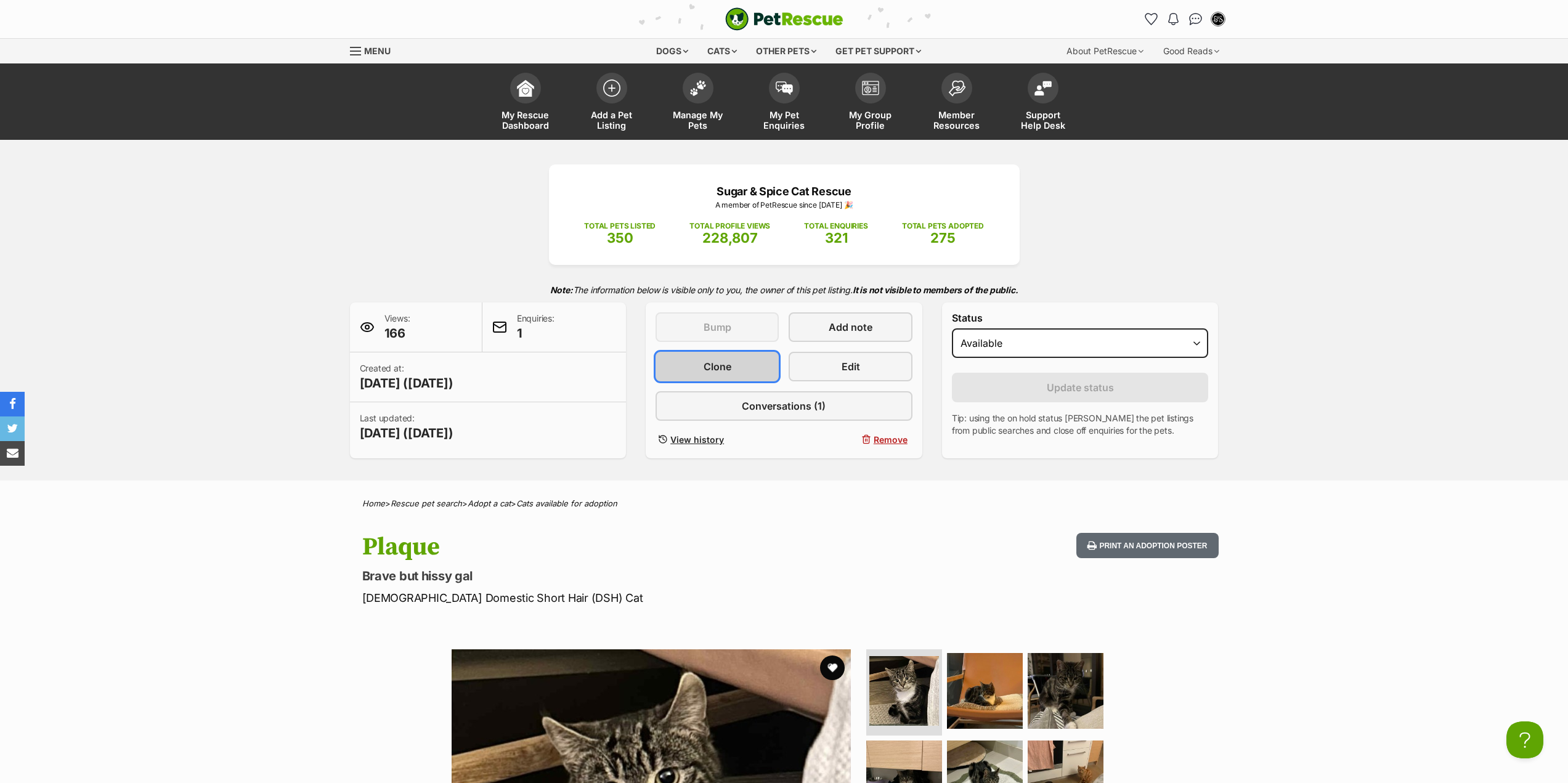
click at [741, 363] on link "Clone" at bounding box center [718, 366] width 123 height 29
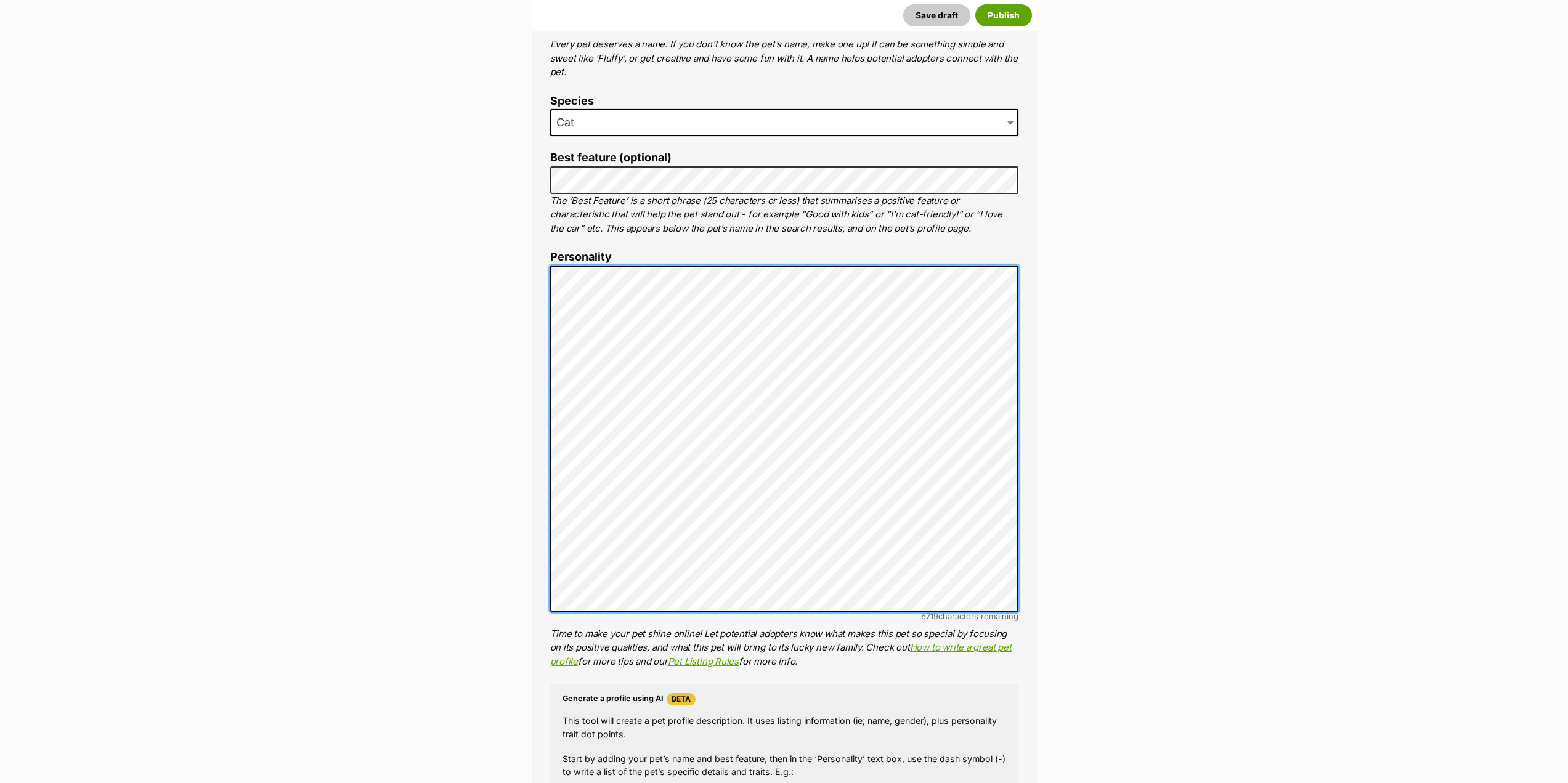
scroll to position [308, 0]
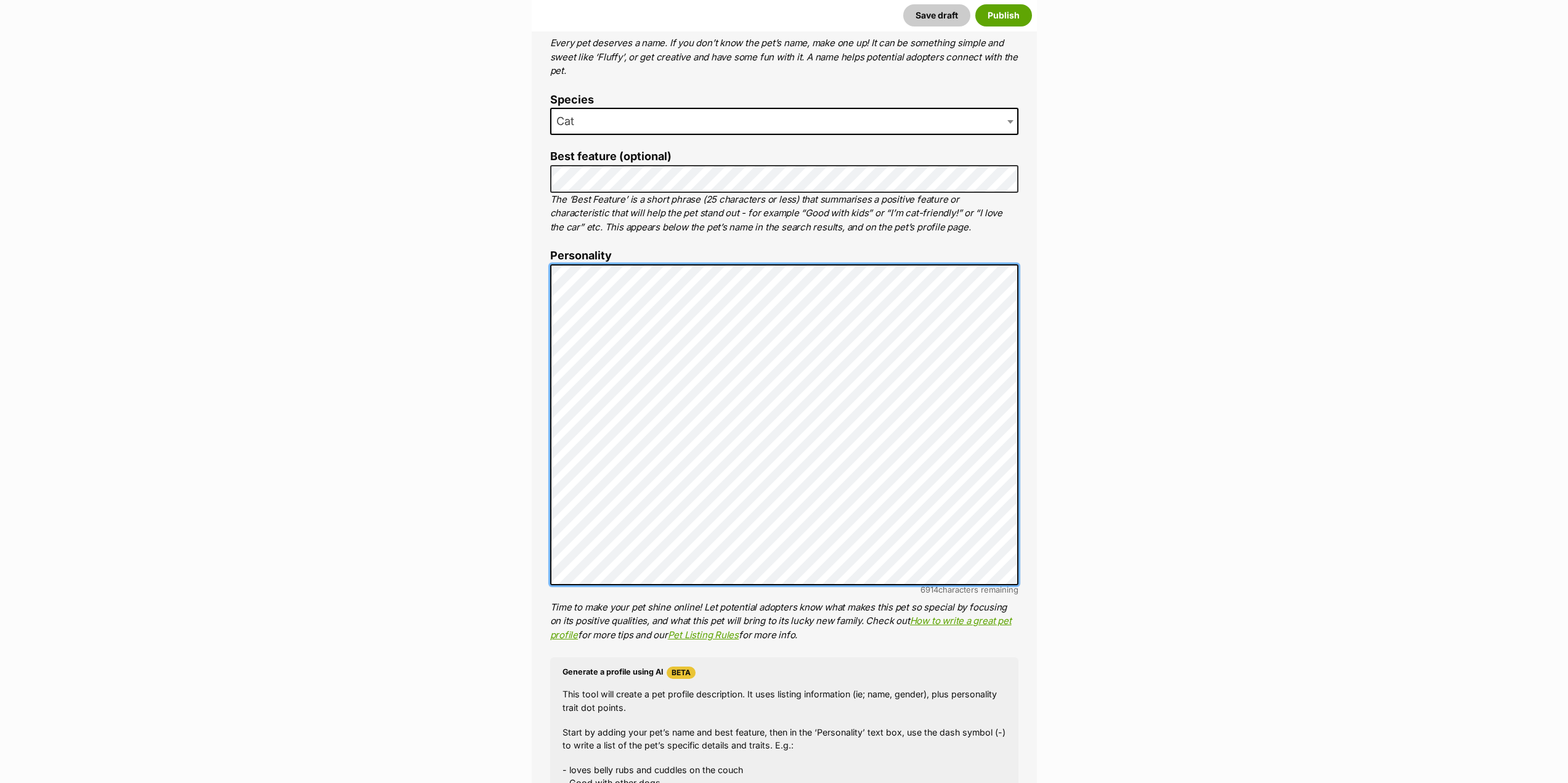
click at [542, 416] on div "About This Pet Name Henlo there, it looks like you might be using the pet name …" at bounding box center [785, 479] width 506 height 1083
click at [548, 408] on div "About This Pet Name Henlo there, it looks like you might be using the pet name …" at bounding box center [785, 479] width 506 height 1083
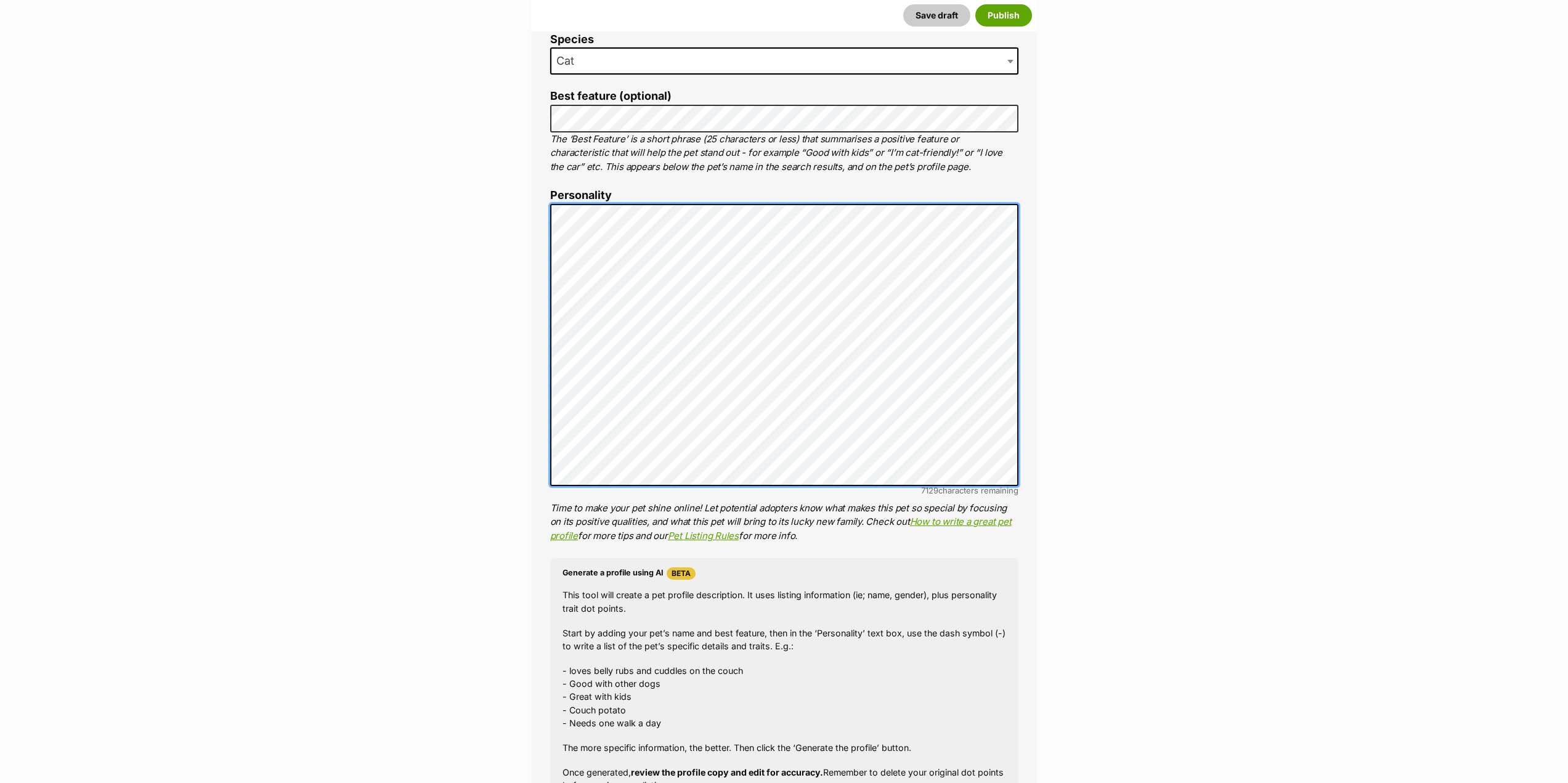
scroll to position [370, 0]
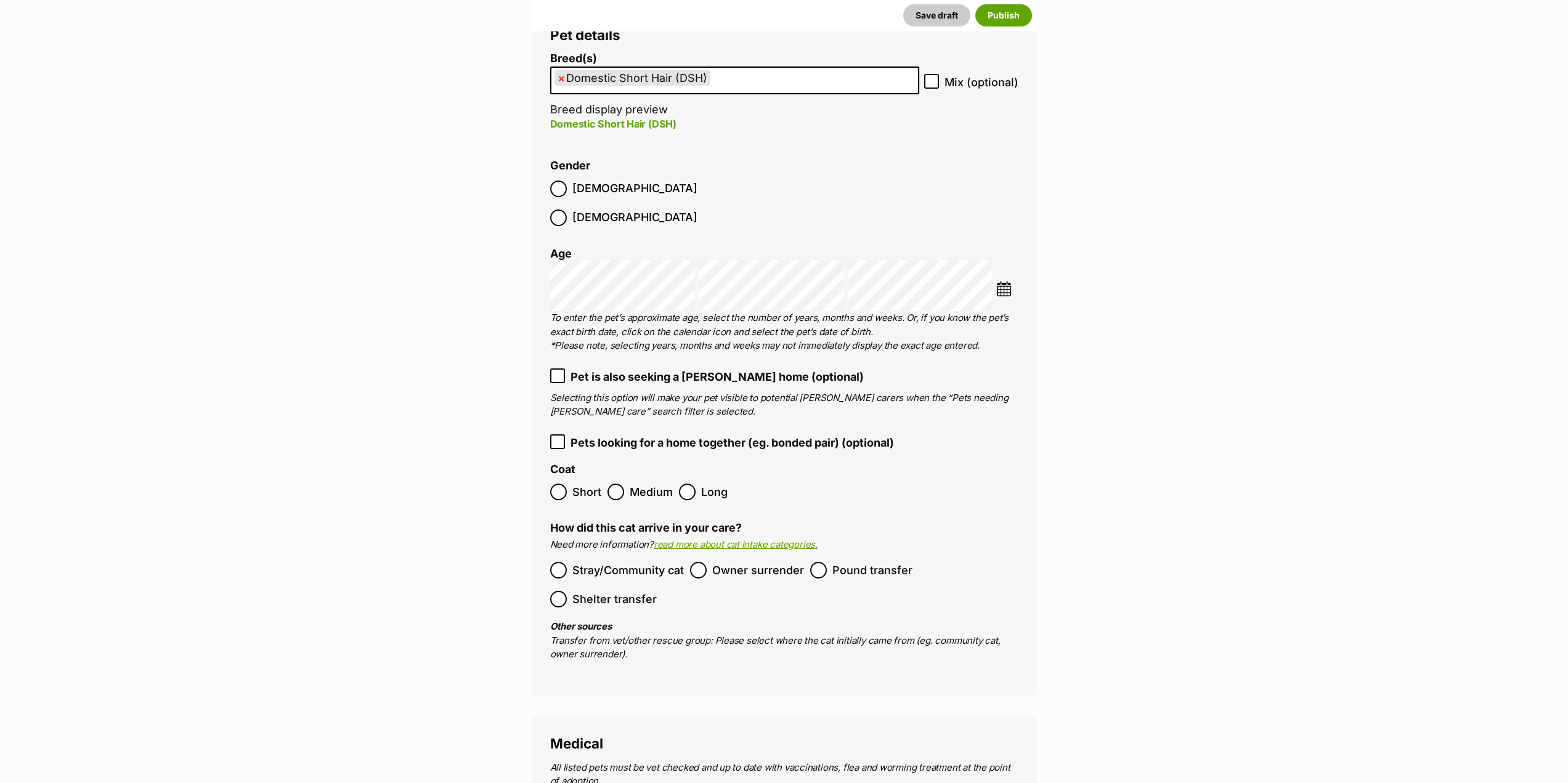
scroll to position [1356, 0]
click at [576, 183] on span "Male" at bounding box center [635, 188] width 125 height 17
click at [1005, 281] on img at bounding box center [1004, 288] width 15 height 15
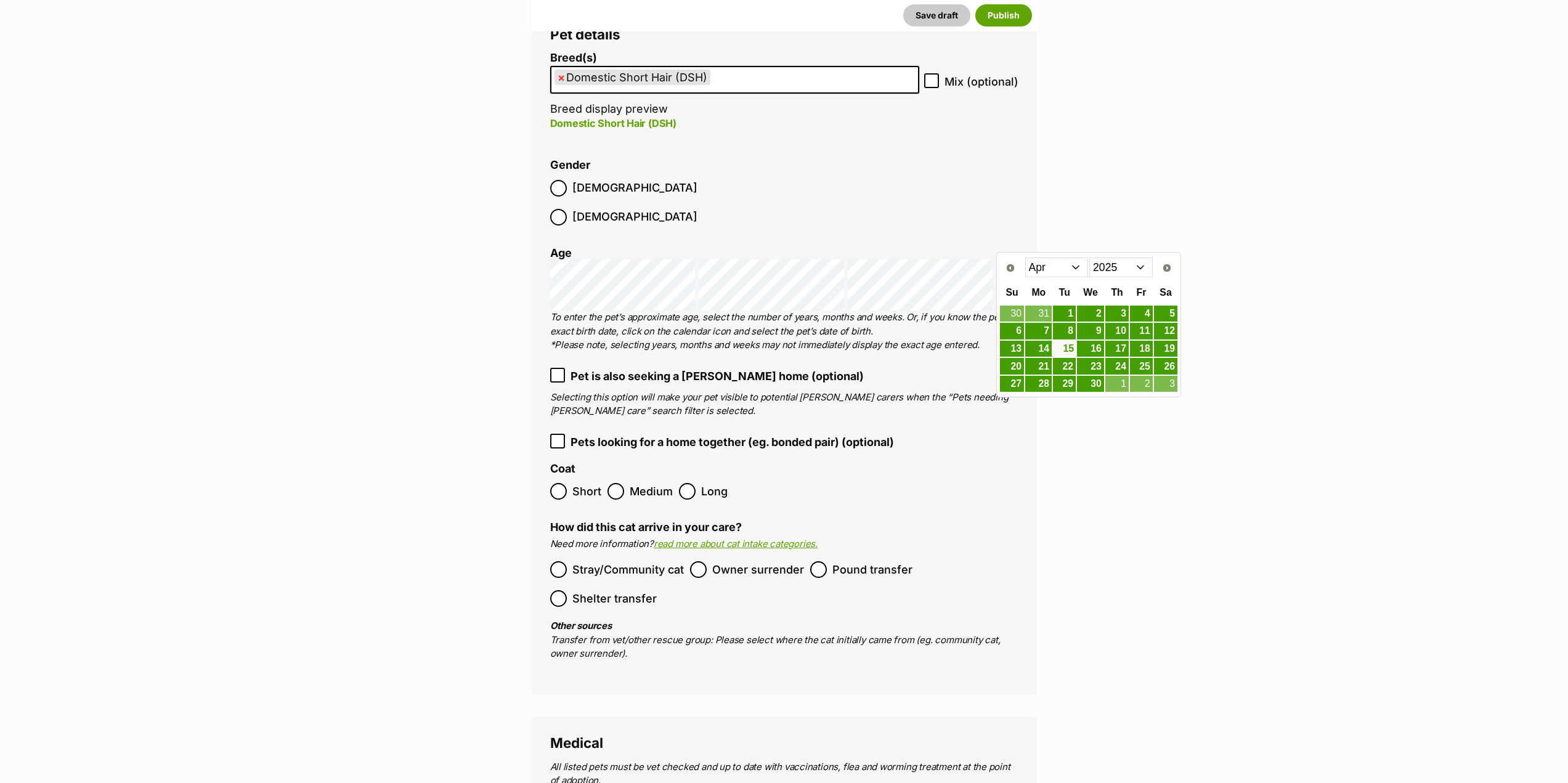
click at [1070, 349] on link "15" at bounding box center [1065, 349] width 23 height 15
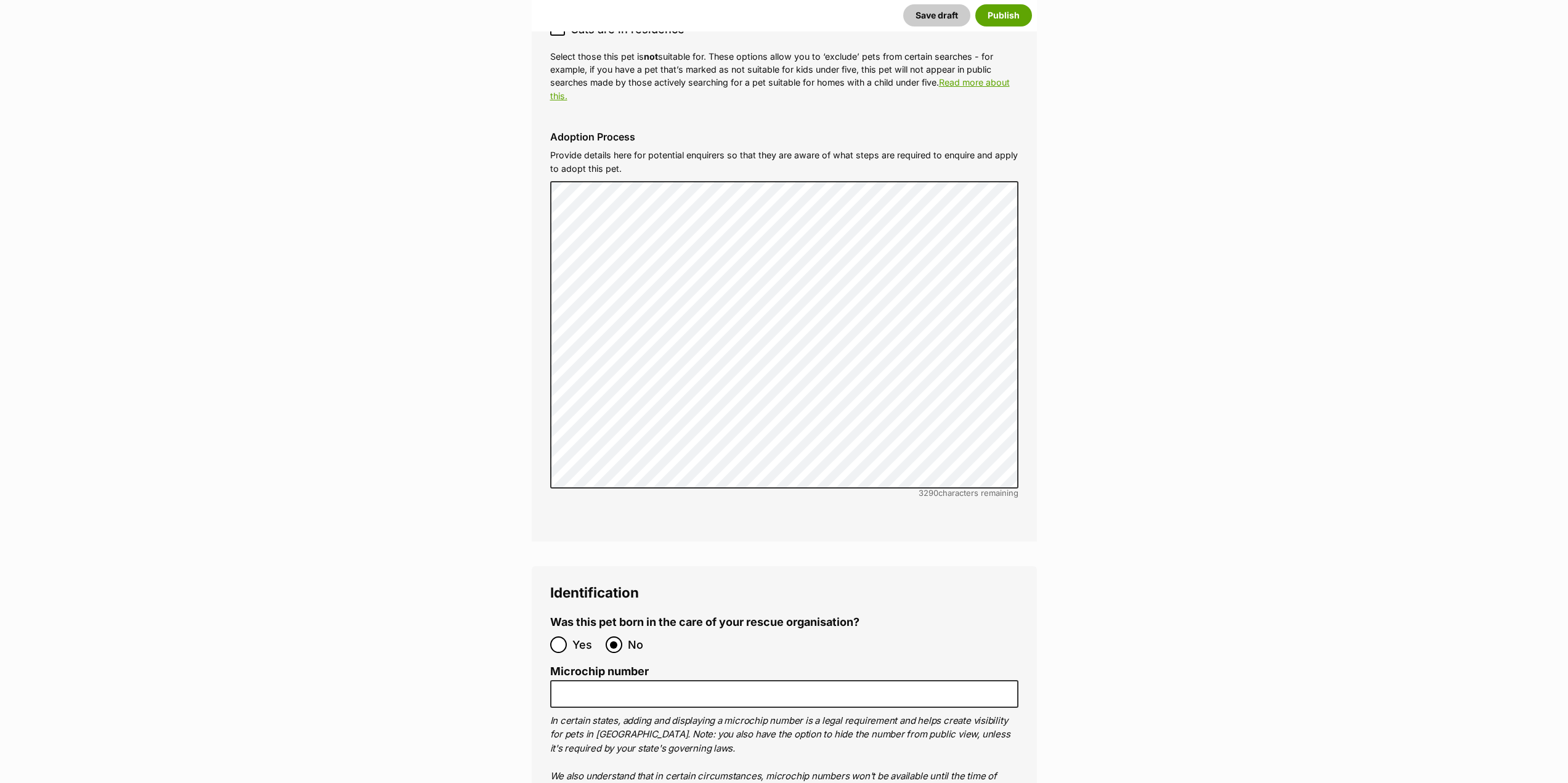
scroll to position [3573, 0]
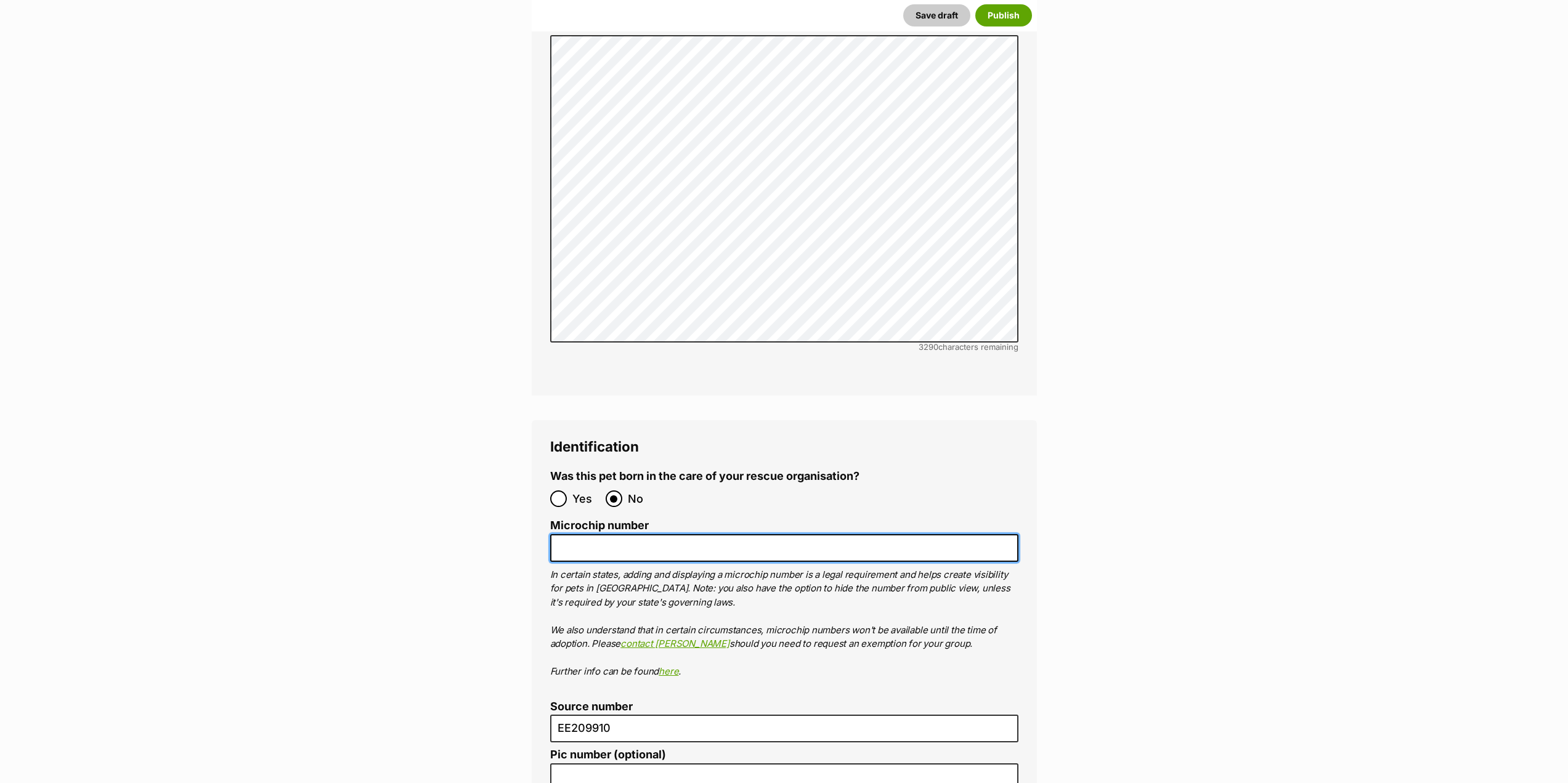
click at [591, 534] on input "Microchip number" at bounding box center [785, 548] width 469 height 28
paste input "956 000 018 863 864"
type input "956 000 018 863 864"
click at [860, 473] on ol "Was this pet born in the care of your rescue organisation? Yes No Microchip num…" at bounding box center [785, 659] width 469 height 378
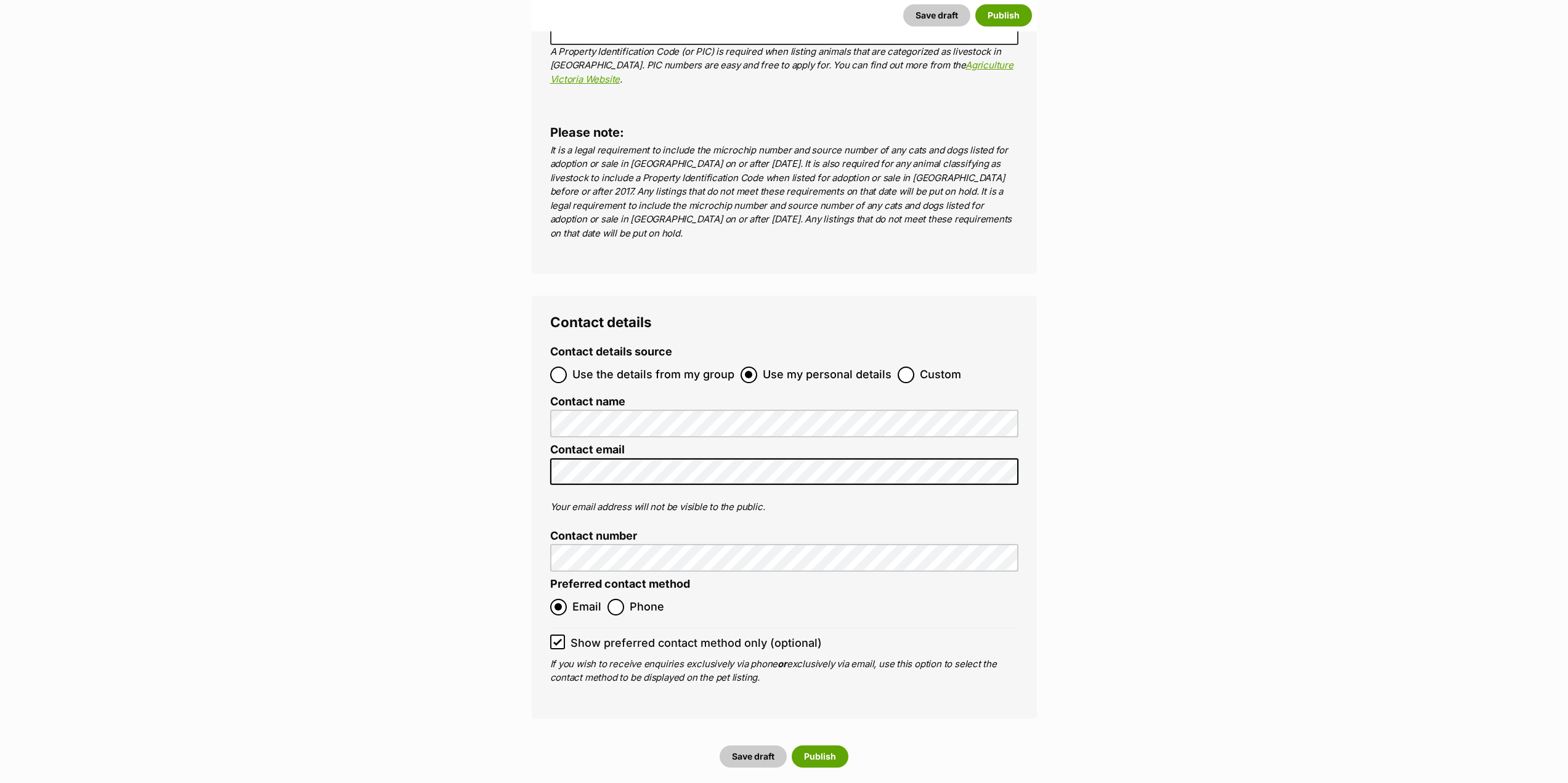
scroll to position [4620, 0]
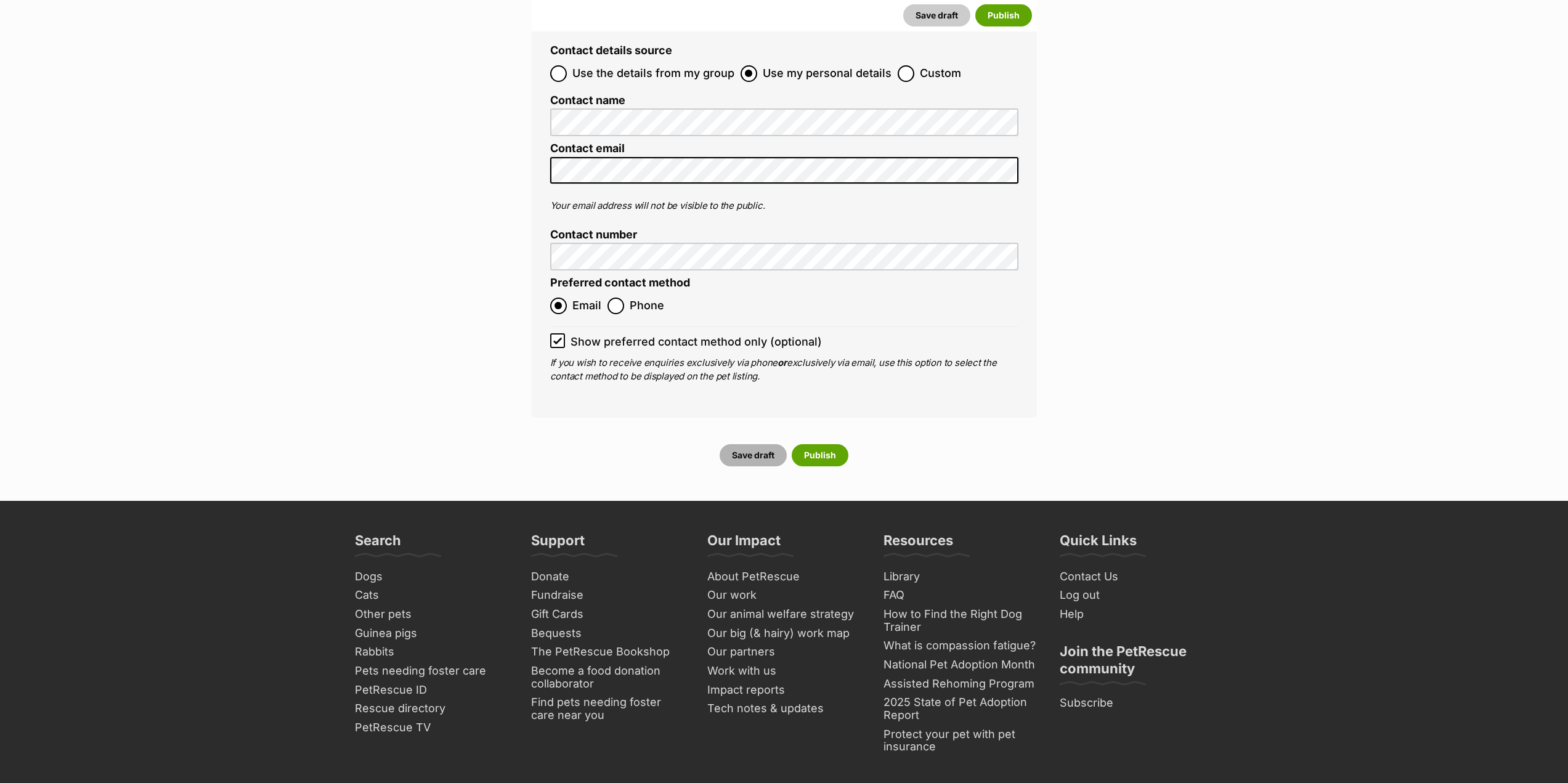
click at [773, 444] on button "Save draft" at bounding box center [753, 455] width 67 height 22
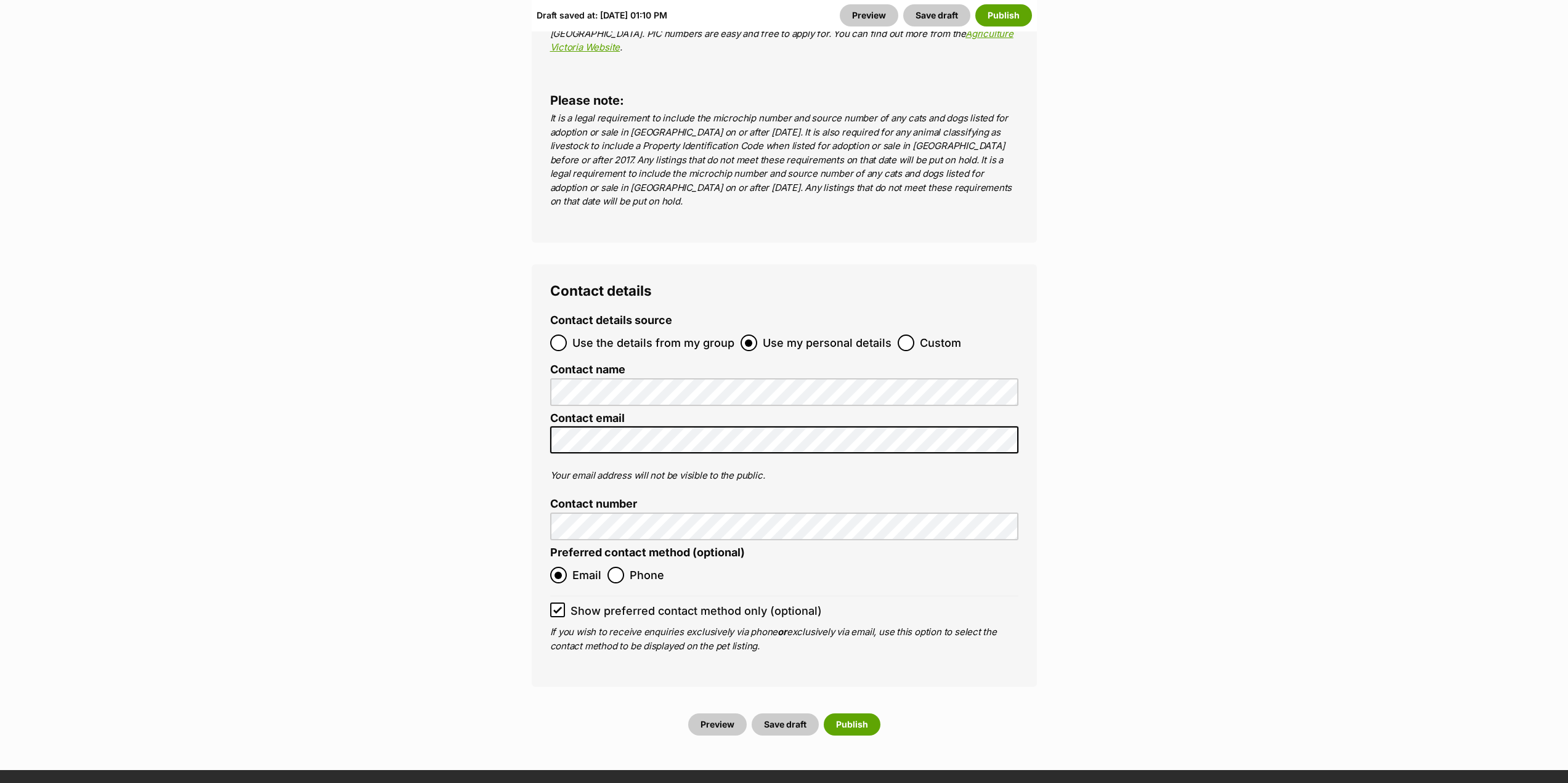
scroll to position [4867, 0]
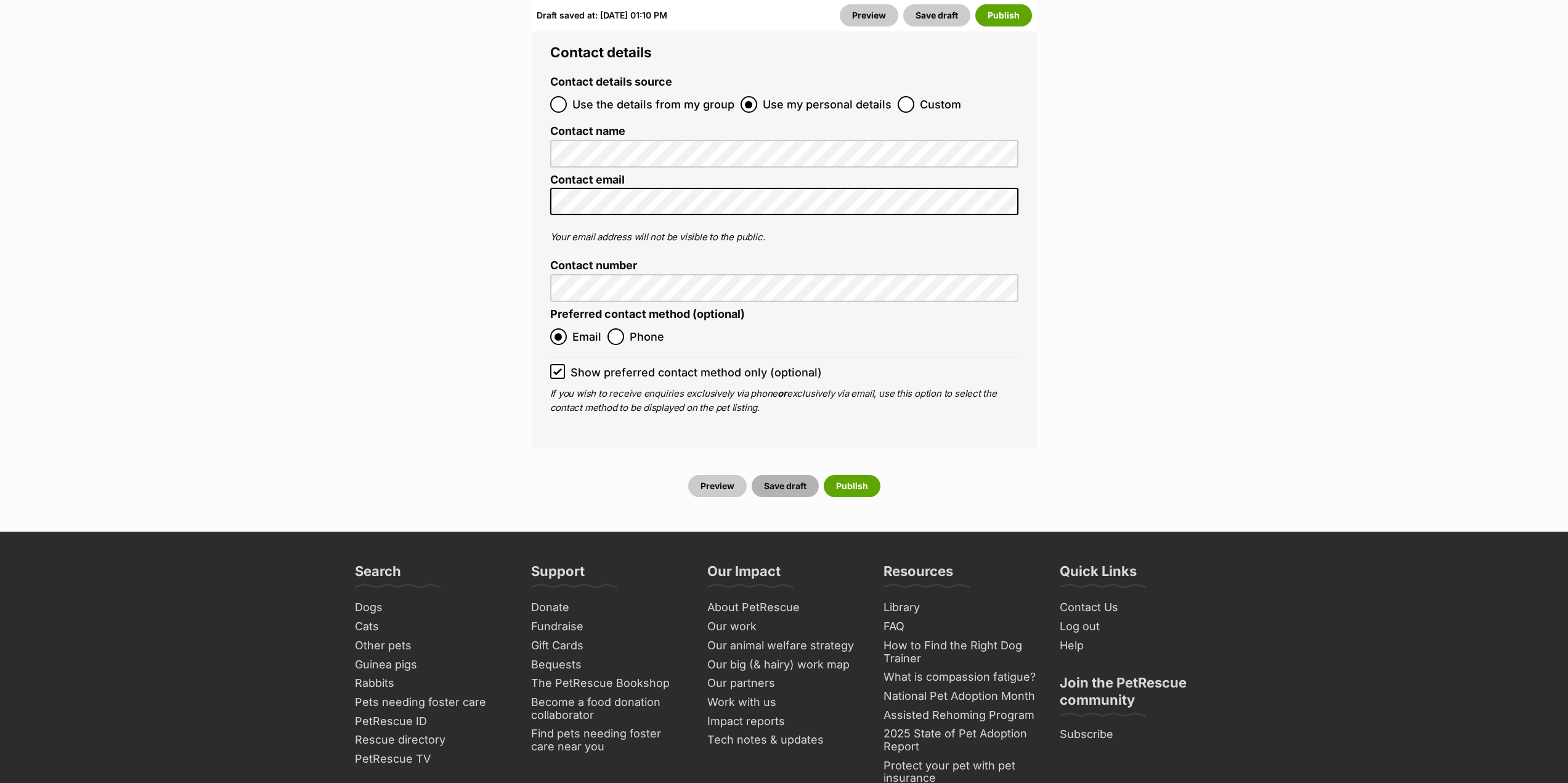
click at [784, 475] on button "Save draft" at bounding box center [785, 486] width 67 height 22
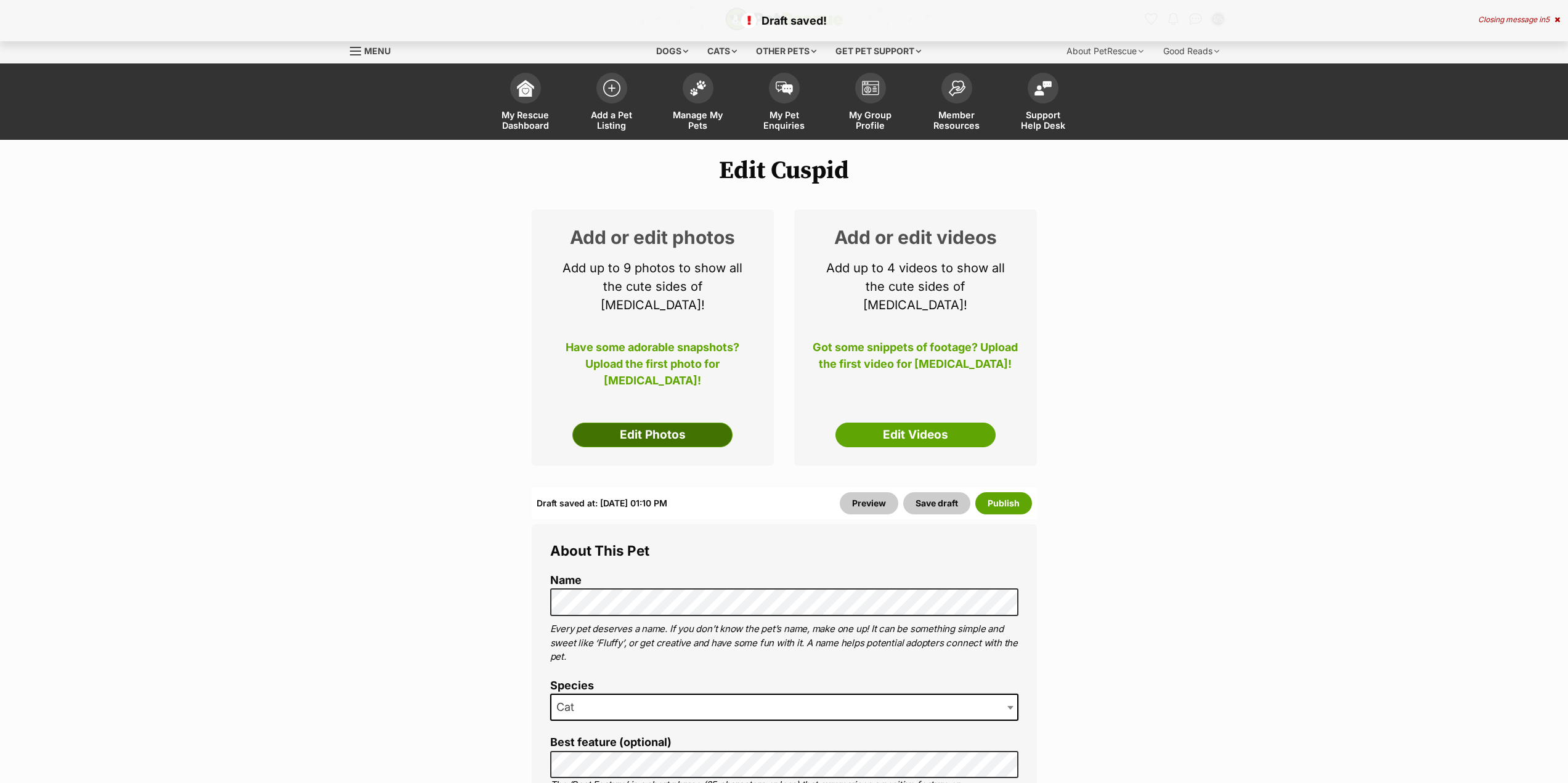
click at [681, 423] on link "Edit Photos" at bounding box center [653, 435] width 160 height 25
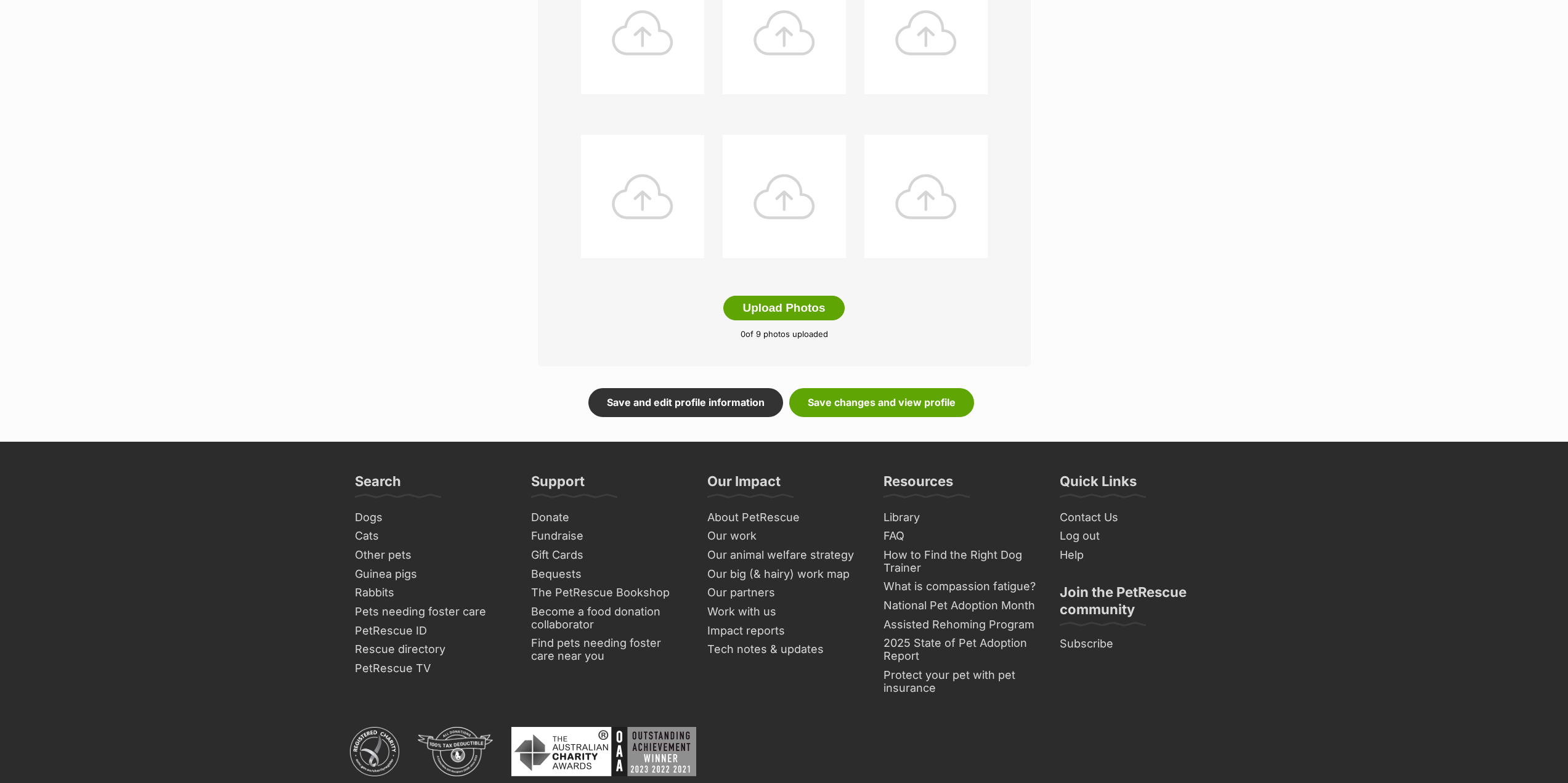
scroll to position [554, 0]
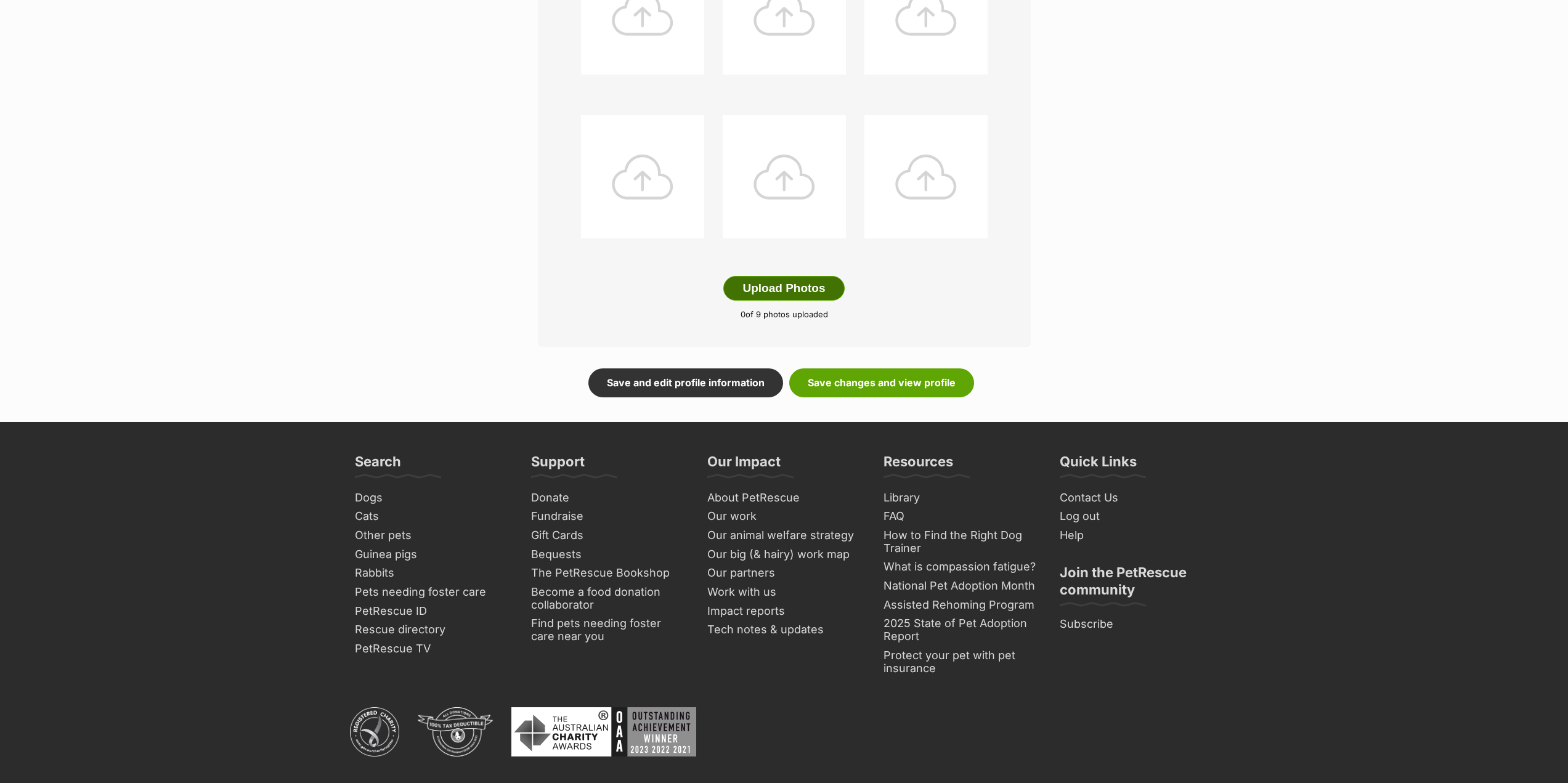
click at [803, 295] on button "Upload Photos" at bounding box center [783, 288] width 121 height 25
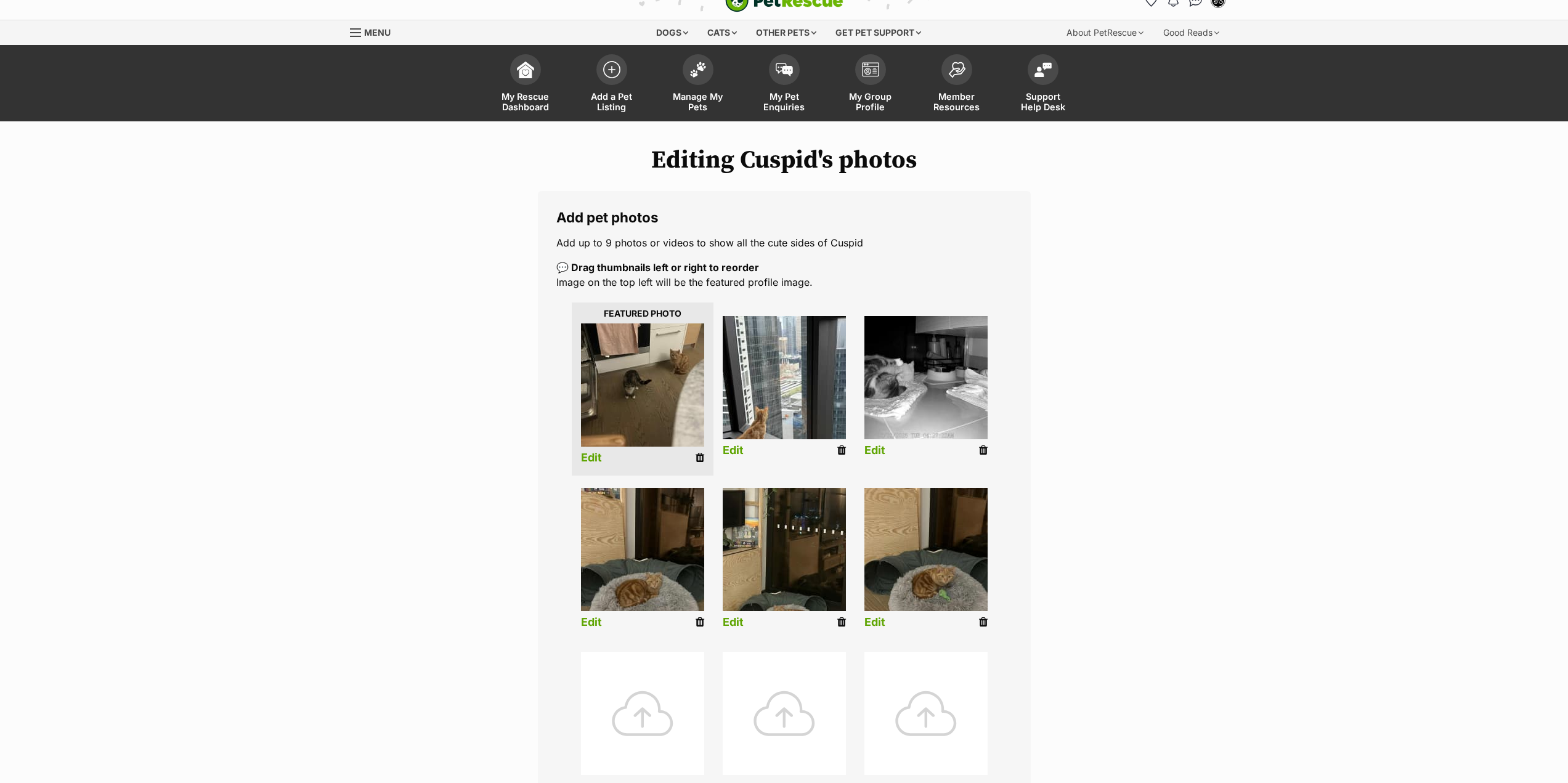
scroll to position [0, 0]
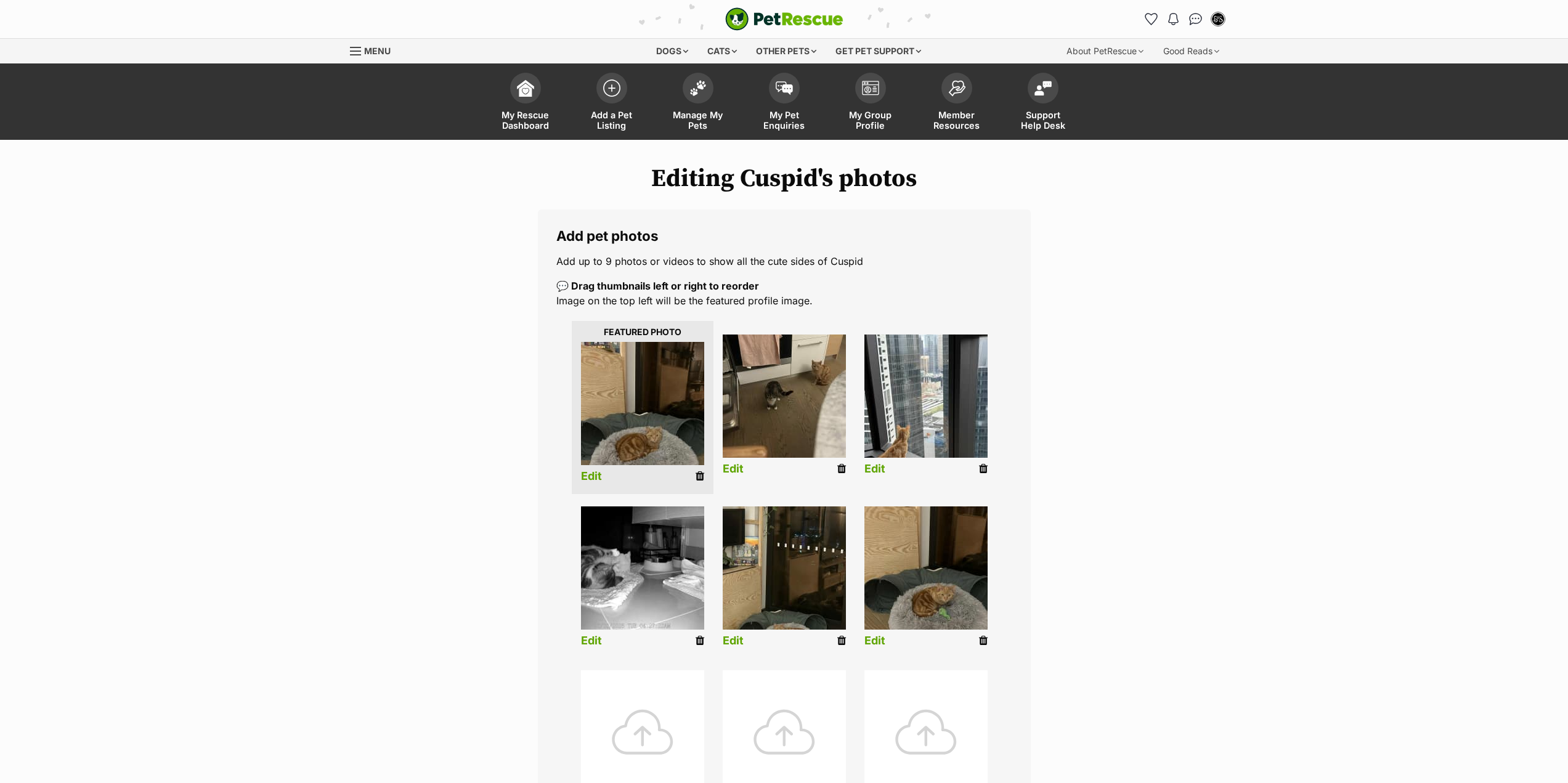
click at [601, 473] on link "Edit" at bounding box center [591, 476] width 21 height 13
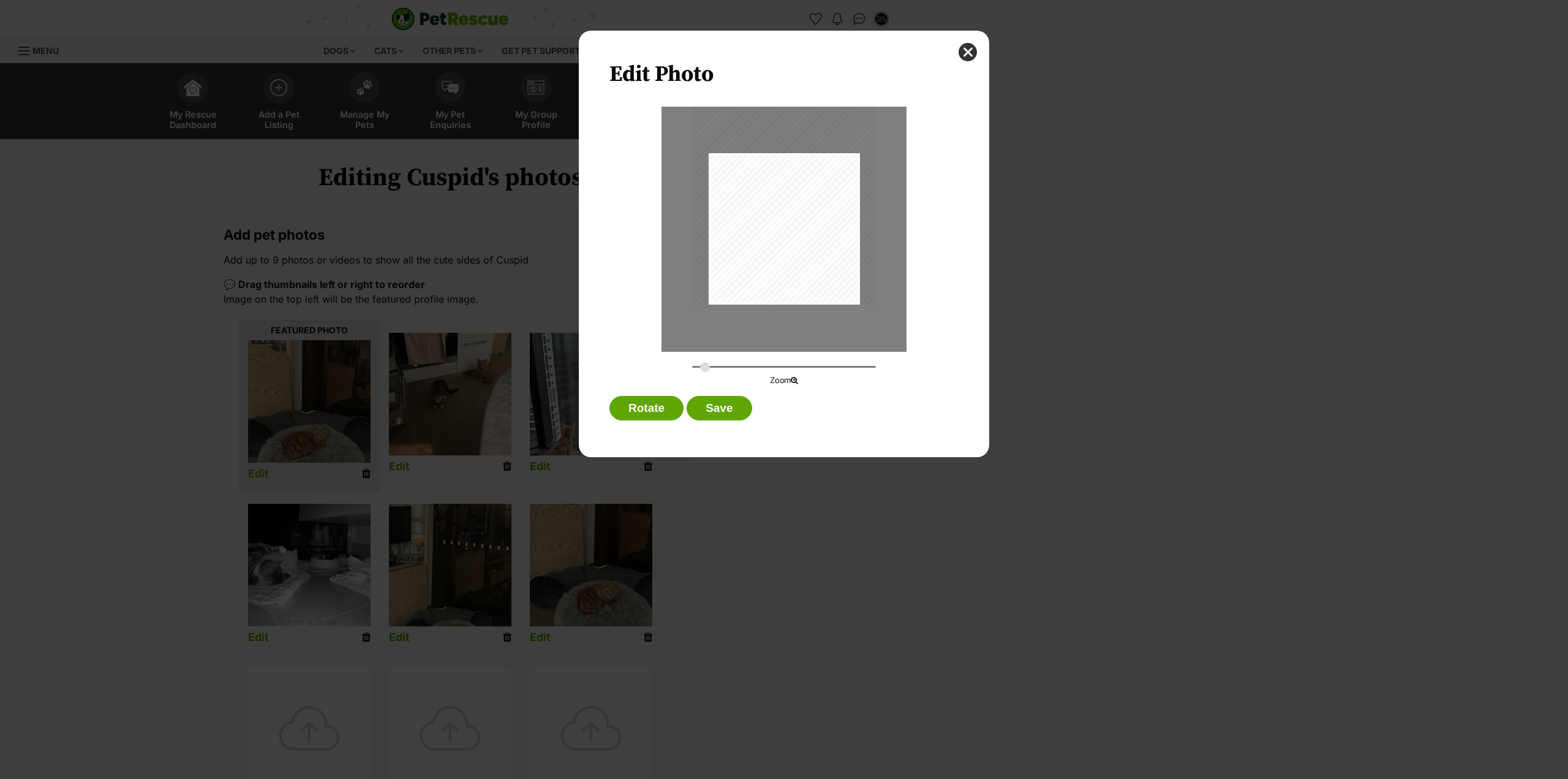
drag, startPoint x: 796, startPoint y: 278, endPoint x: 795, endPoint y: 203, distance: 75.0
click at [795, 203] on div "Dialog Window - Close (Press escape to close)" at bounding box center [783, 183] width 183 height 245
drag, startPoint x: 802, startPoint y: 217, endPoint x: 806, endPoint y: 229, distance: 12.6
click at [806, 229] on div "Dialog Window - Close (Press escape to close)" at bounding box center [785, 194] width 183 height 245
type input "0.3653"
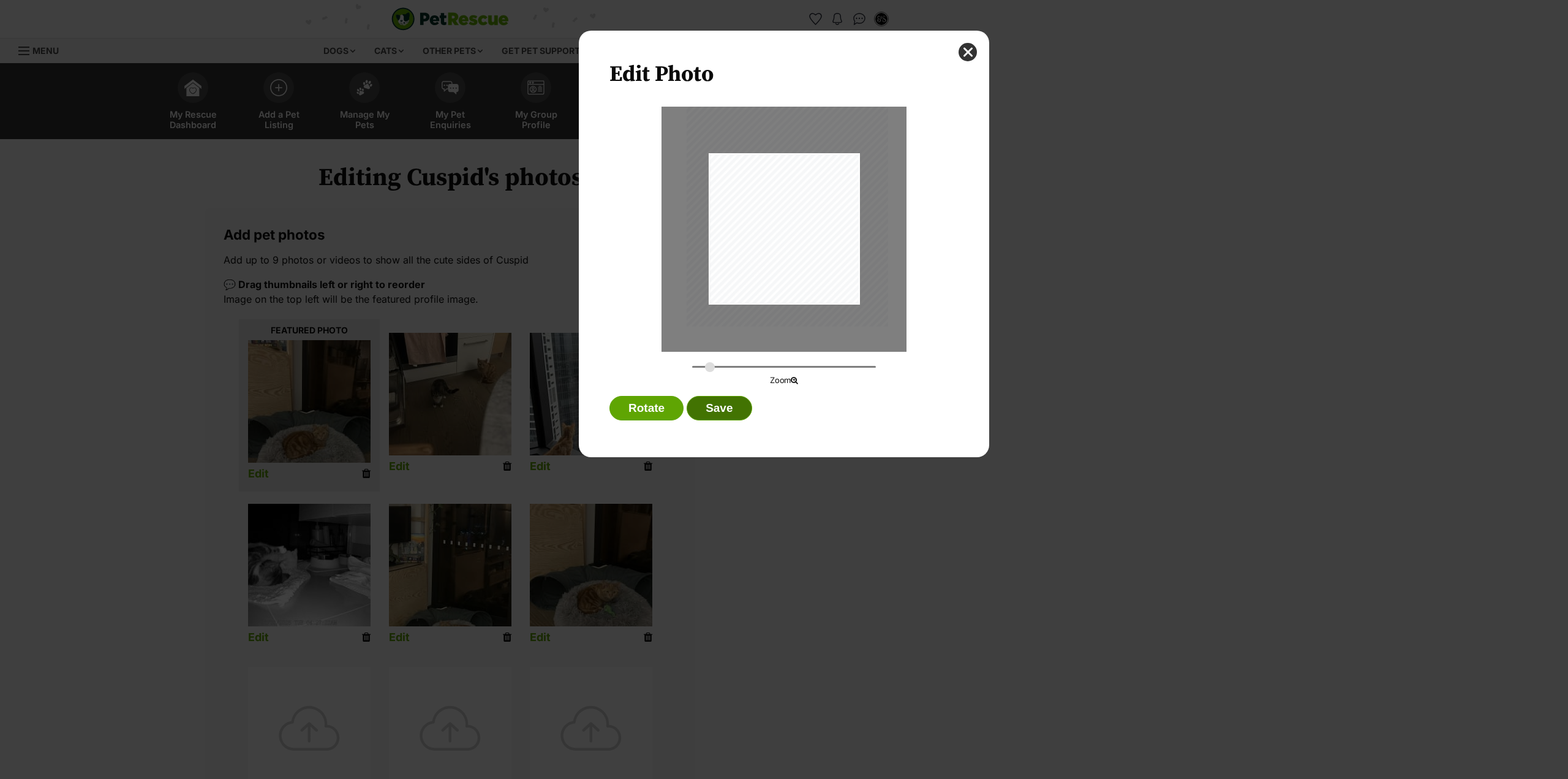
click at [728, 400] on button "Save" at bounding box center [719, 408] width 65 height 25
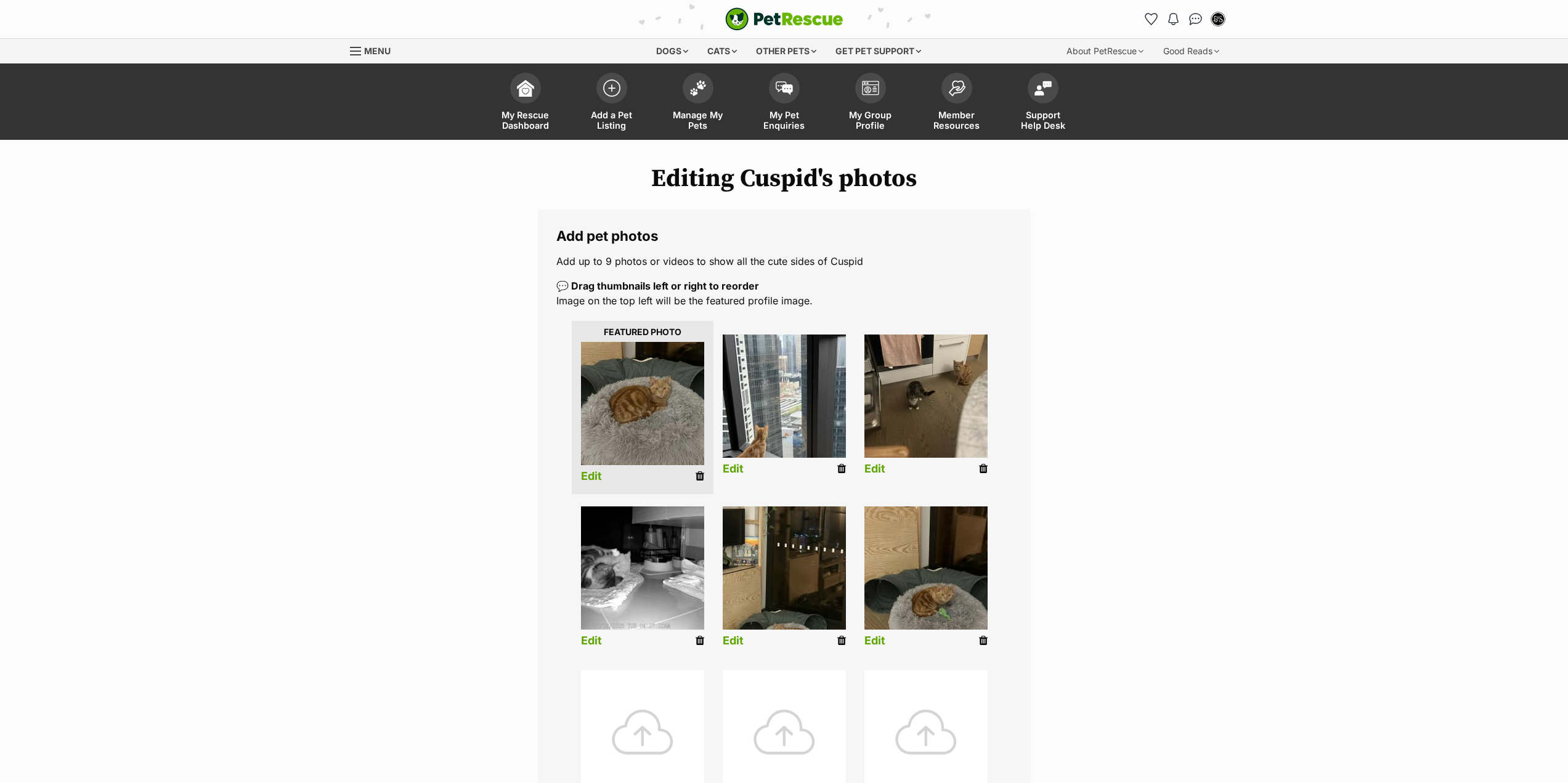
click at [744, 465] on li "Edit" at bounding box center [785, 407] width 142 height 158
click at [739, 467] on link "Edit" at bounding box center [733, 469] width 21 height 13
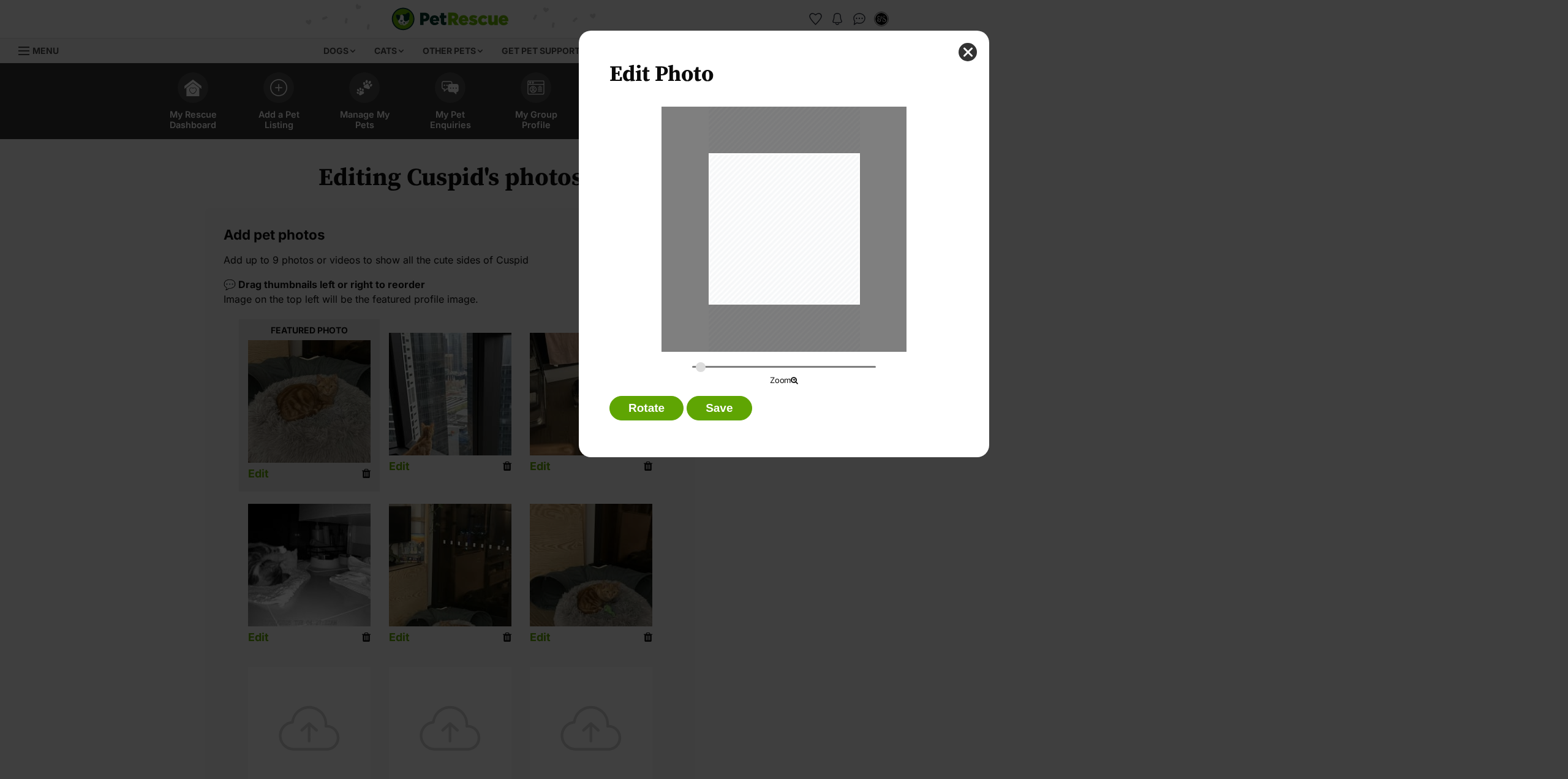
type input "0.3321"
drag, startPoint x: 788, startPoint y: 274, endPoint x: 868, endPoint y: 249, distance: 83.8
click at [868, 249] on div "Dialog Window - Close (Press escape to close)" at bounding box center [799, 204] width 183 height 325
click at [727, 404] on button "Save" at bounding box center [719, 408] width 65 height 25
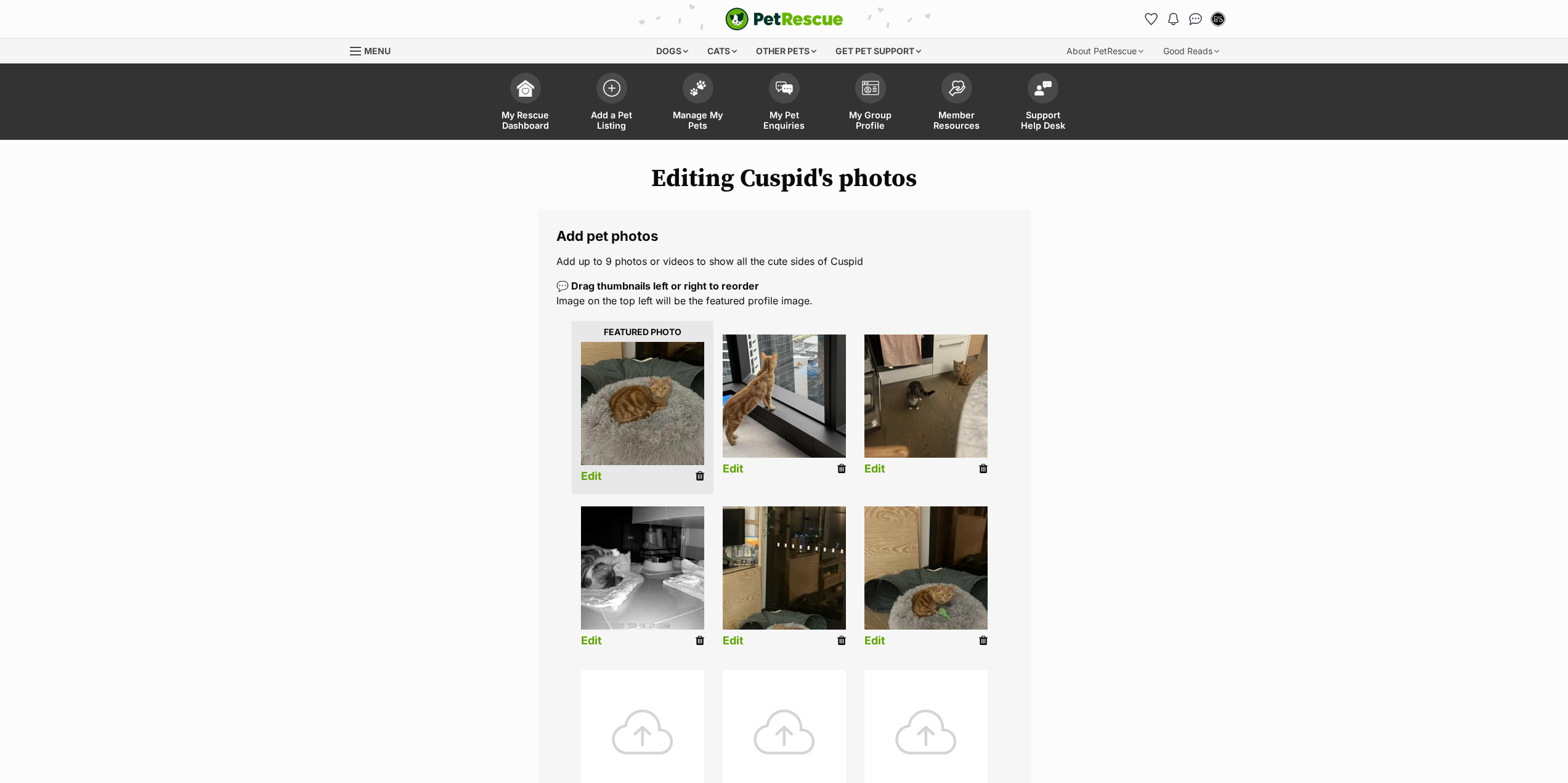
click at [879, 465] on link "Edit" at bounding box center [875, 469] width 21 height 13
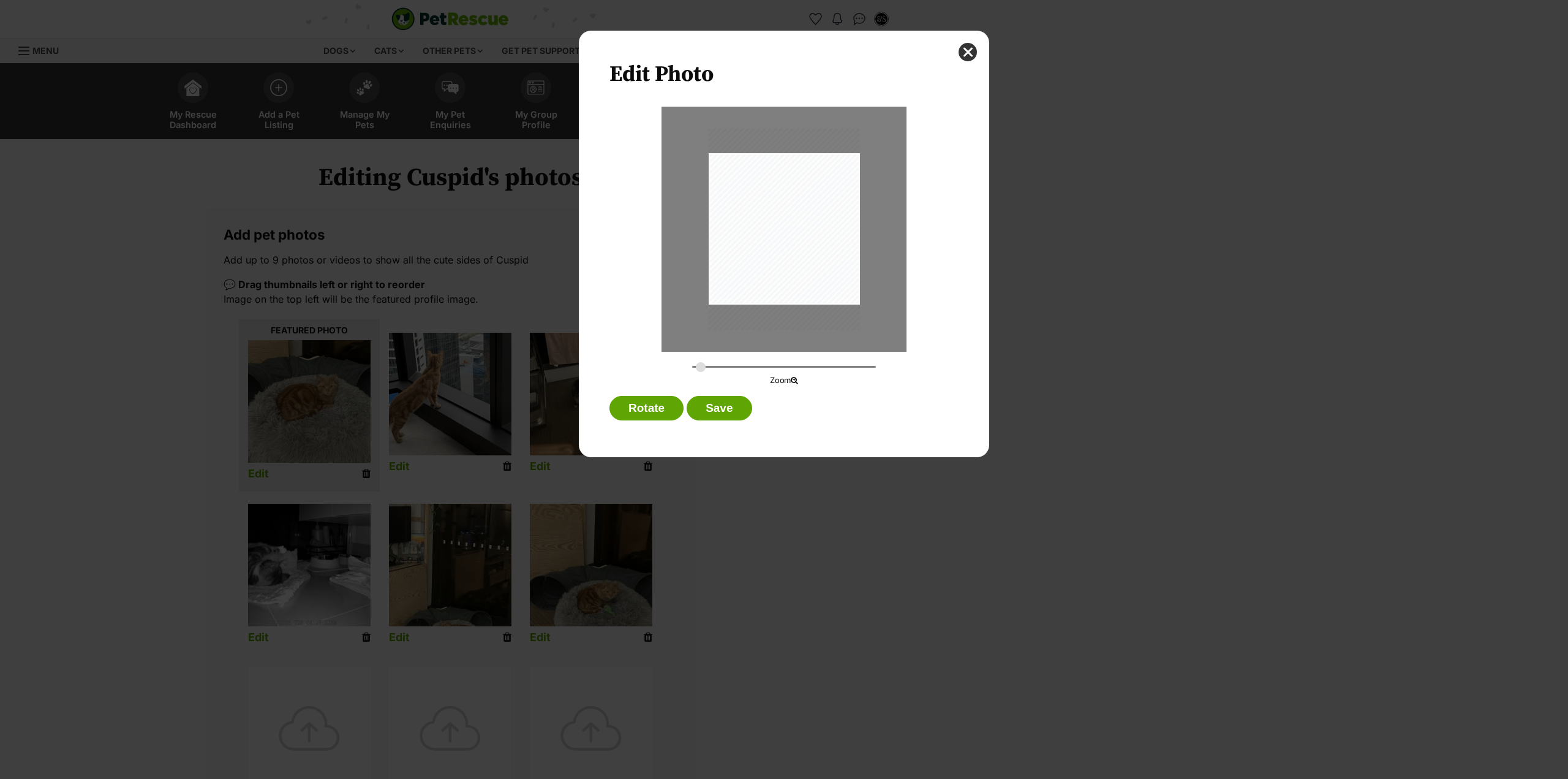
type input "0.3321"
drag, startPoint x: 829, startPoint y: 283, endPoint x: 791, endPoint y: 275, distance: 38.8
click at [792, 275] on div "Dialog Window - Close (Press escape to close)" at bounding box center [769, 224] width 183 height 245
click at [725, 393] on div "Edit Photo Zoom Rotate Save" at bounding box center [784, 244] width 411 height 426
click at [725, 401] on button "Save" at bounding box center [719, 408] width 65 height 25
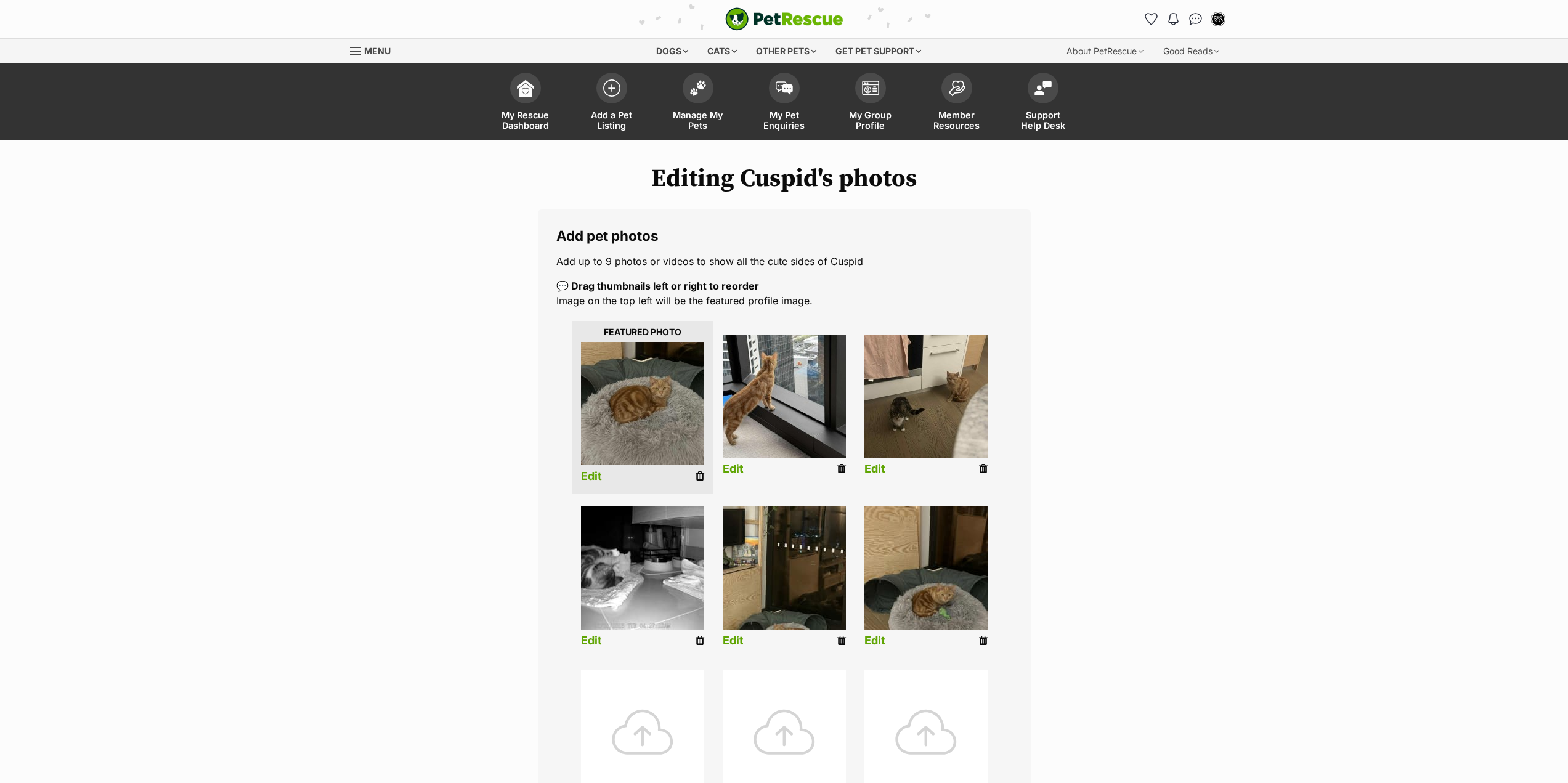
click at [587, 640] on link "Edit" at bounding box center [591, 640] width 21 height 13
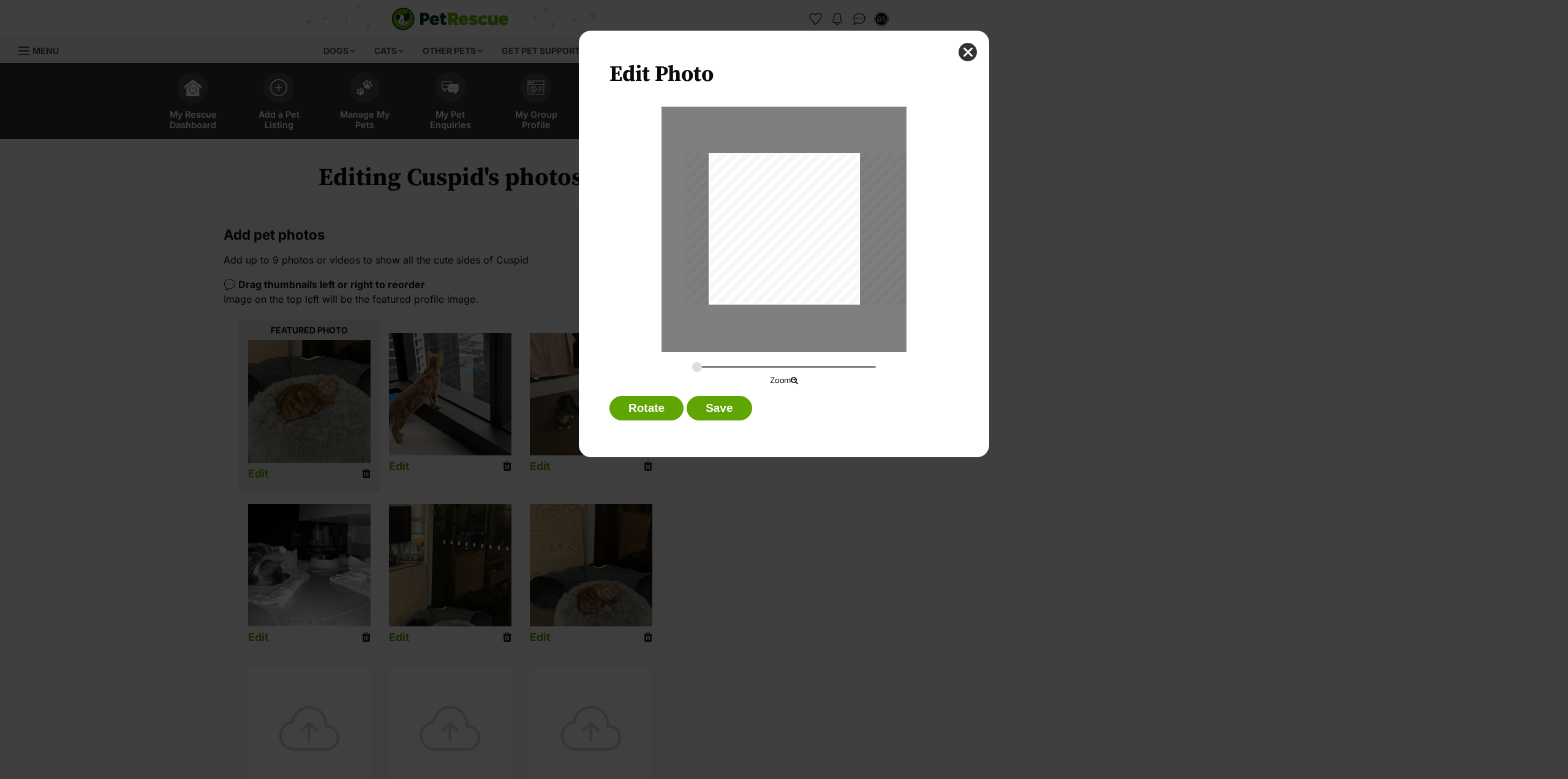
drag, startPoint x: 774, startPoint y: 243, endPoint x: 837, endPoint y: 251, distance: 63.5
click at [839, 251] on div "Dialog Window - Close (Press escape to close)" at bounding box center [849, 228] width 328 height 151
type input "0.6547"
click at [823, 261] on div "Dialog Window - Close (Press escape to close)" at bounding box center [853, 235] width 361 height 166
click at [726, 411] on button "Save" at bounding box center [719, 408] width 65 height 25
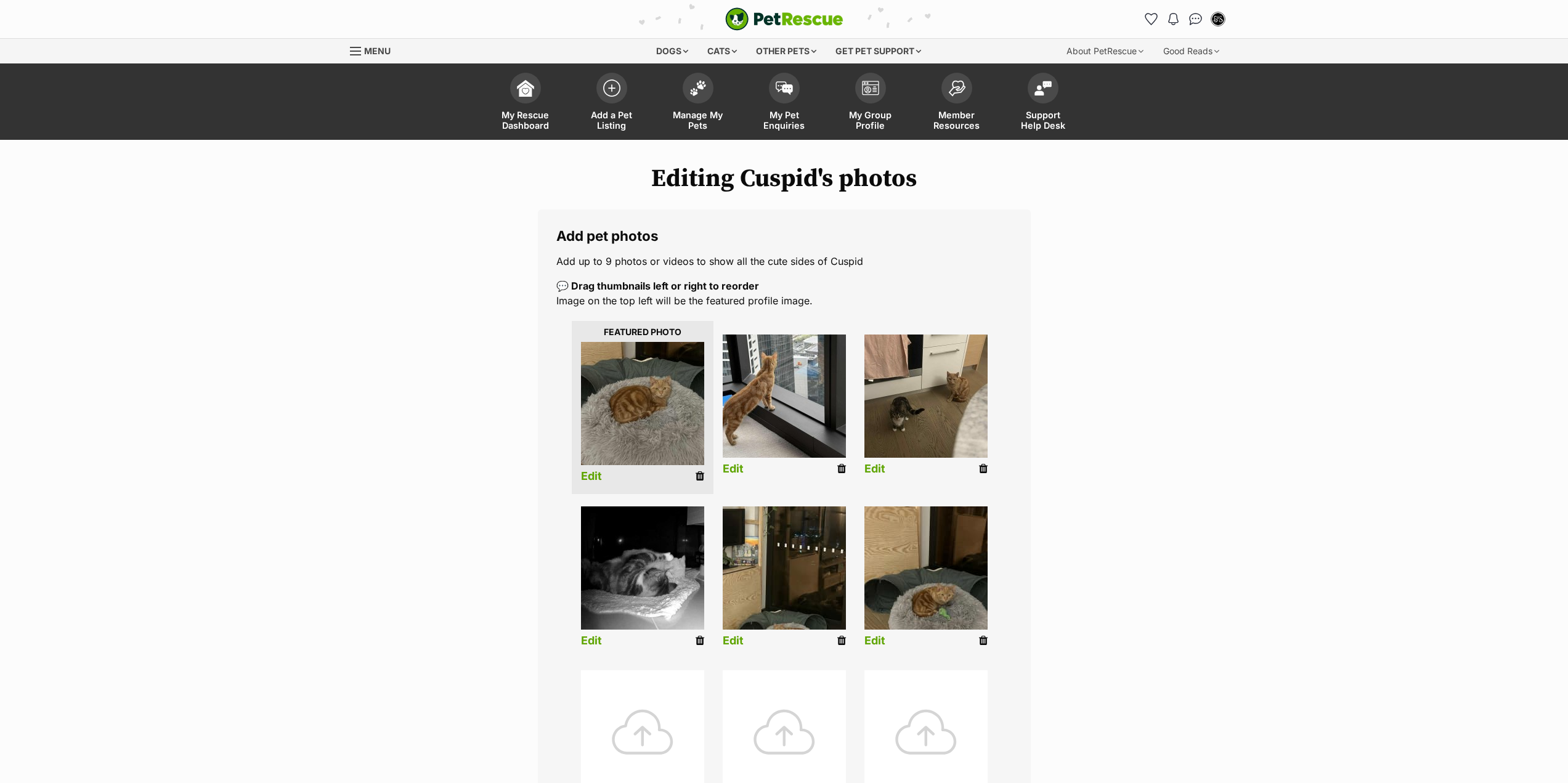
click at [735, 642] on link "Edit" at bounding box center [733, 640] width 21 height 13
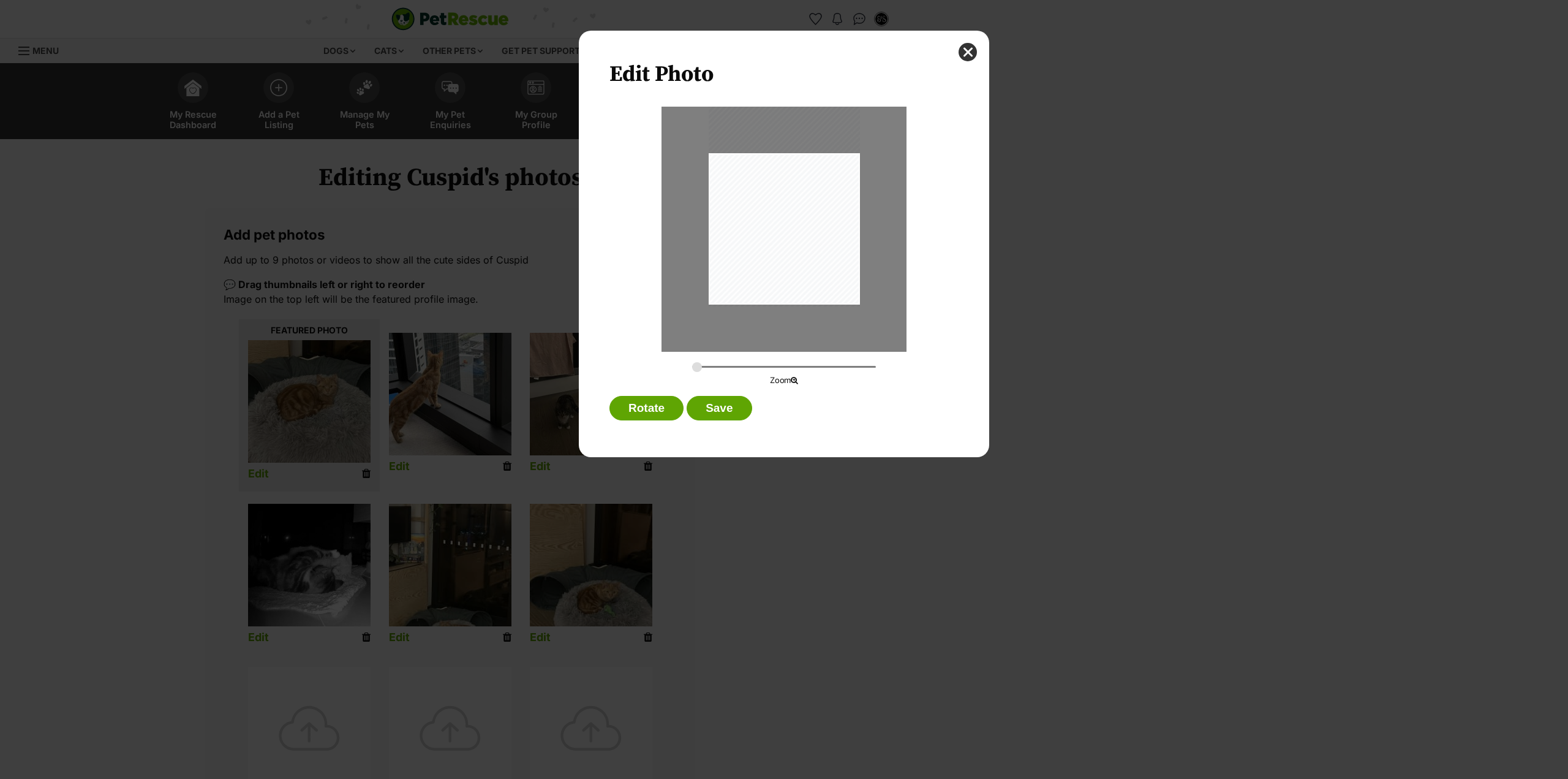
drag, startPoint x: 805, startPoint y: 282, endPoint x: 798, endPoint y: 213, distance: 69.4
click at [798, 213] on div "Dialog Window - Close (Press escape to close)" at bounding box center [784, 205] width 151 height 202
type input "0.3653"
drag, startPoint x: 816, startPoint y: 294, endPoint x: 806, endPoint y: 200, distance: 94.5
click at [806, 200] on div "Dialog Window - Close (Press escape to close)" at bounding box center [777, 170] width 202 height 268
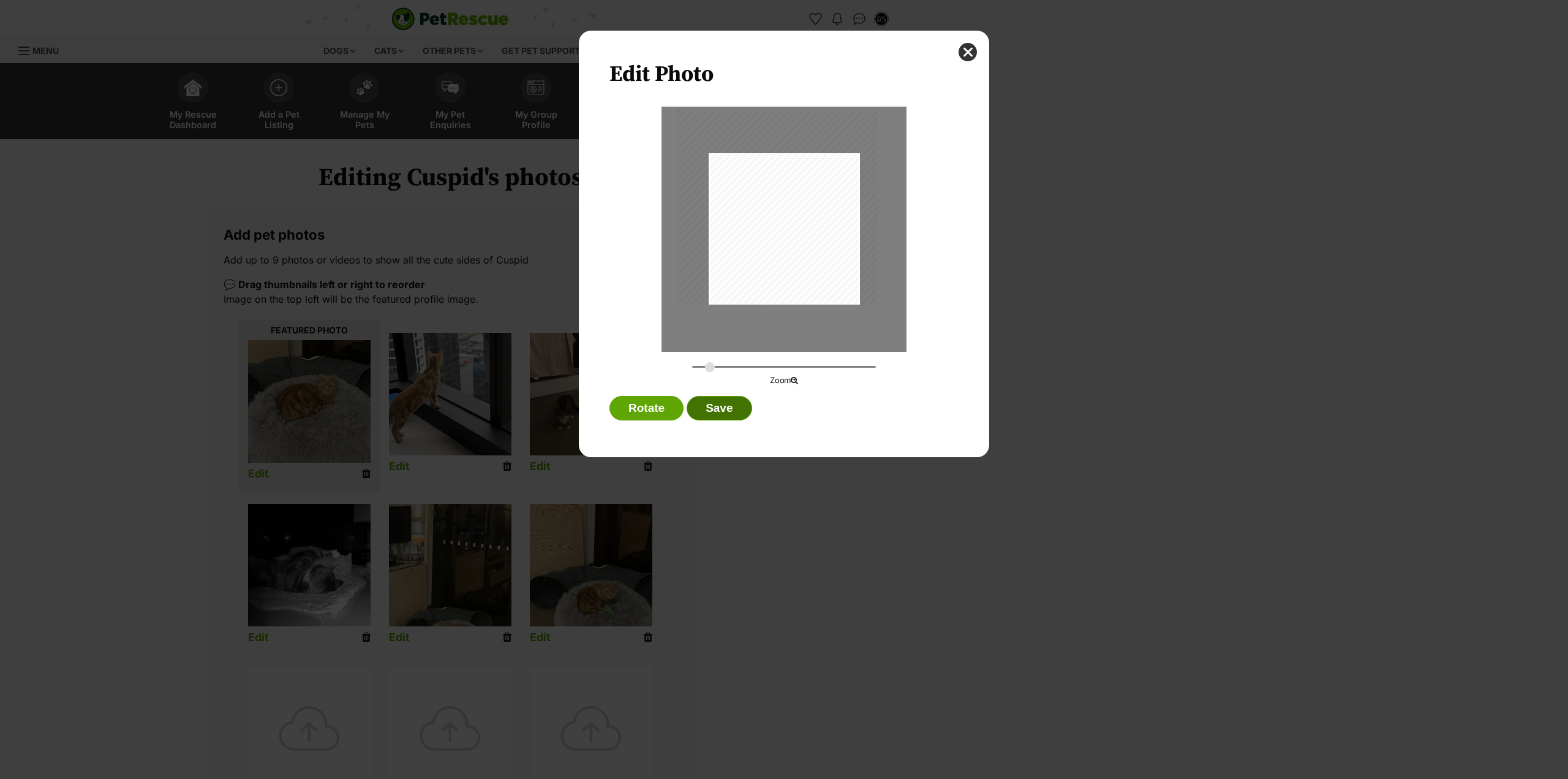
click at [725, 415] on button "Save" at bounding box center [719, 408] width 65 height 25
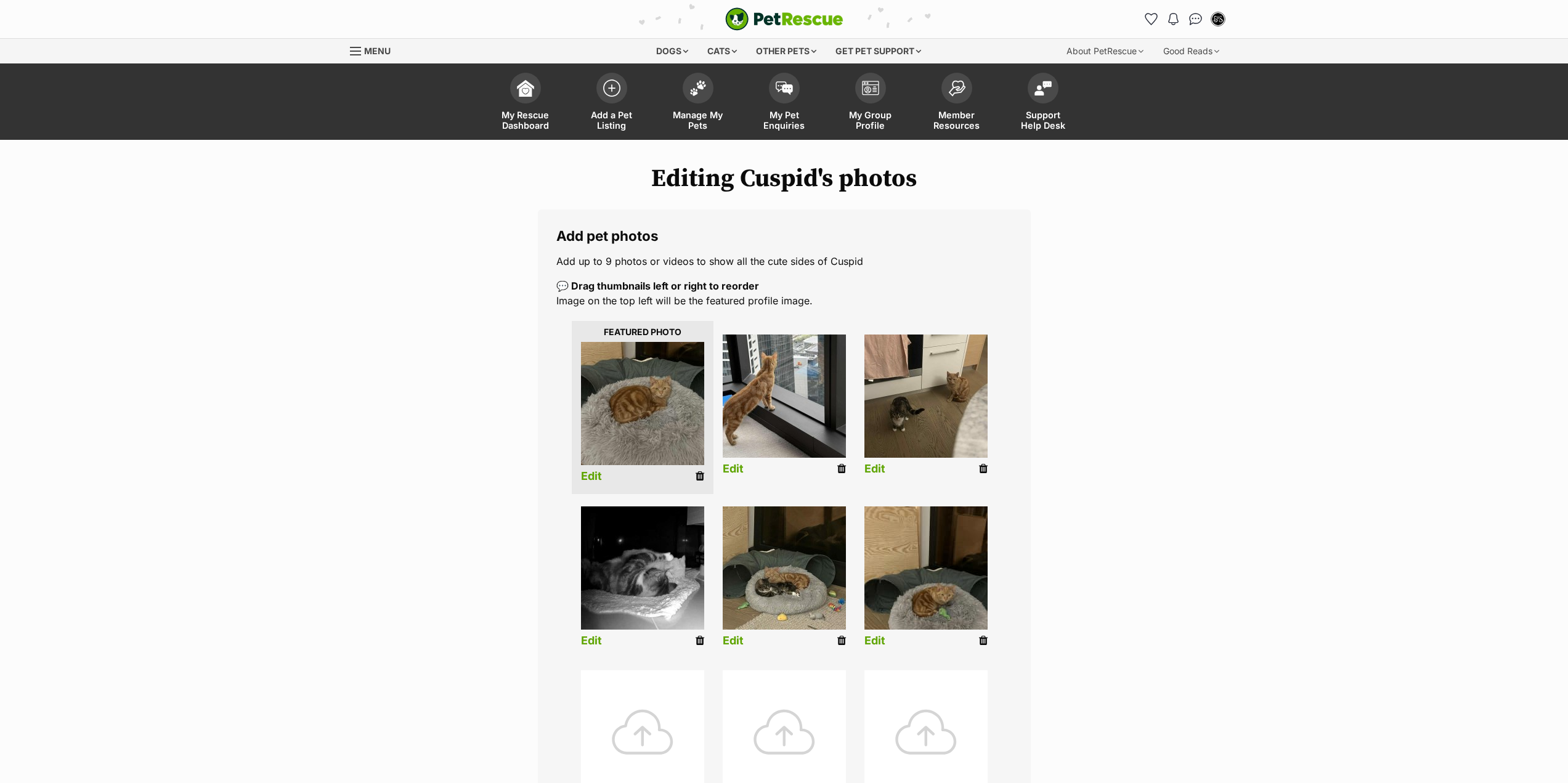
click at [880, 642] on link "Edit" at bounding box center [875, 640] width 21 height 13
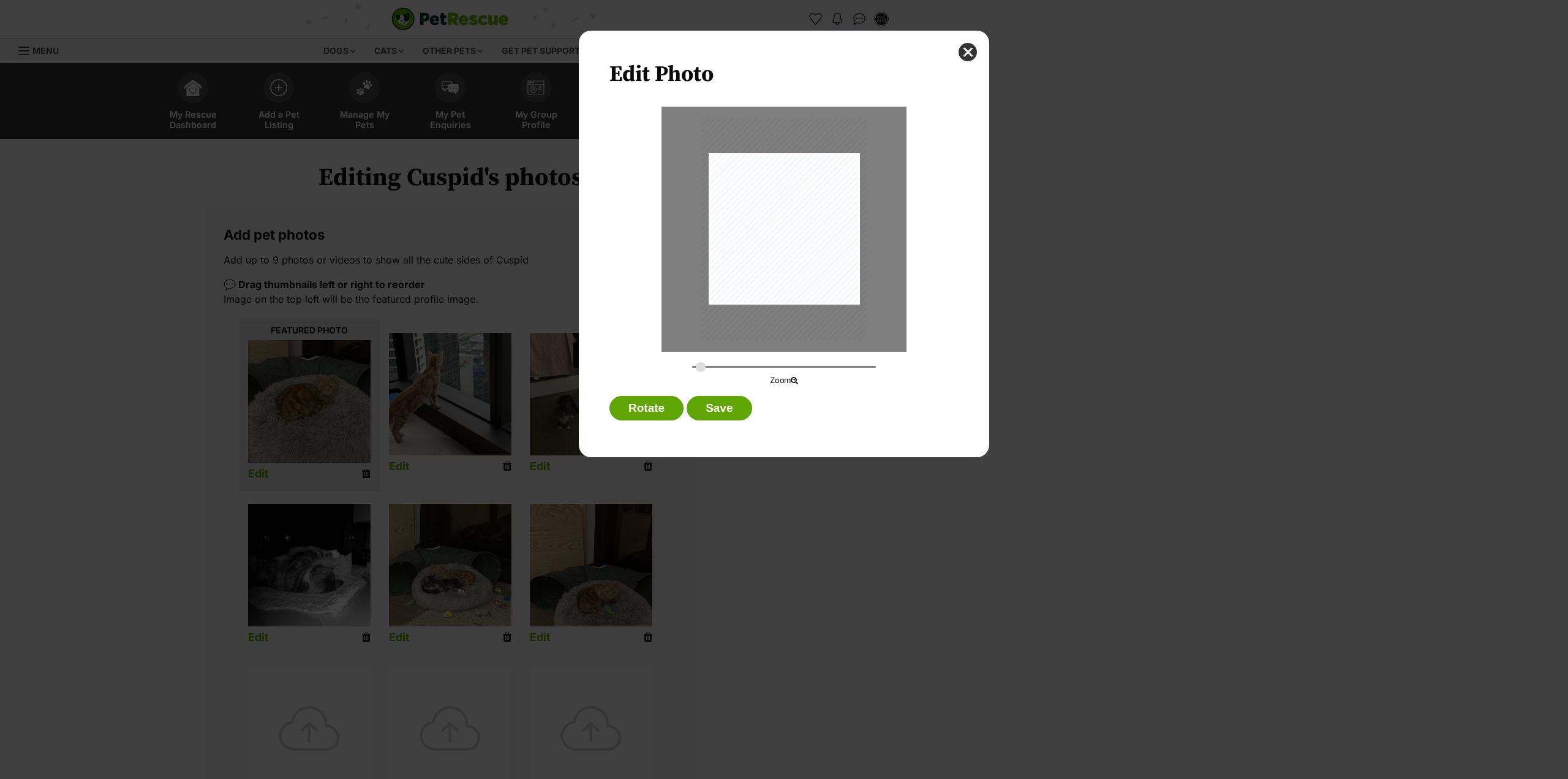
type input "0.3321"
drag, startPoint x: 827, startPoint y: 307, endPoint x: 802, endPoint y: 271, distance: 43.8
click at [802, 271] on div "Dialog Window - Close (Press escape to close)" at bounding box center [773, 209] width 183 height 245
click at [735, 403] on button "Save" at bounding box center [719, 408] width 65 height 25
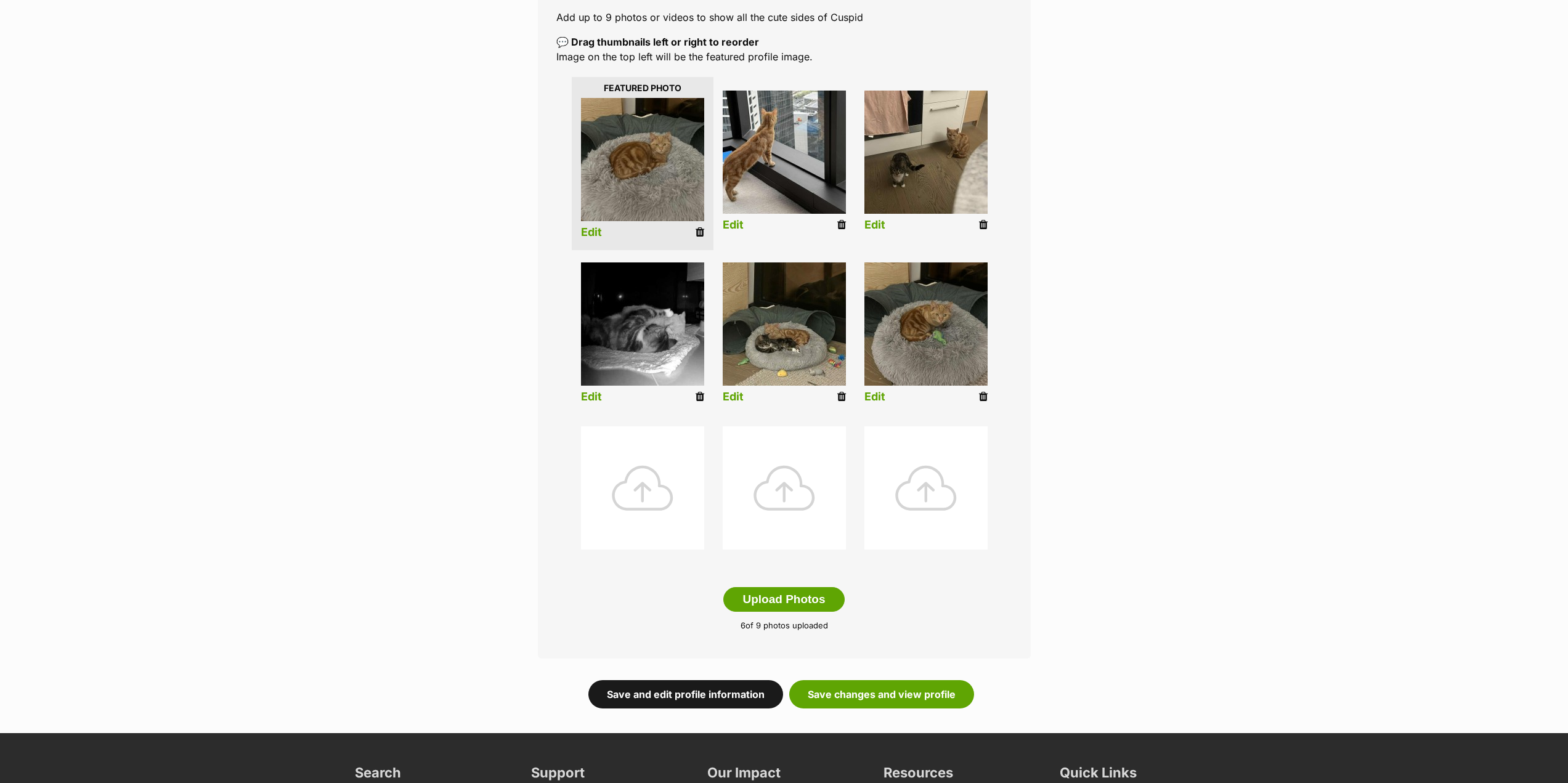
scroll to position [432, 0]
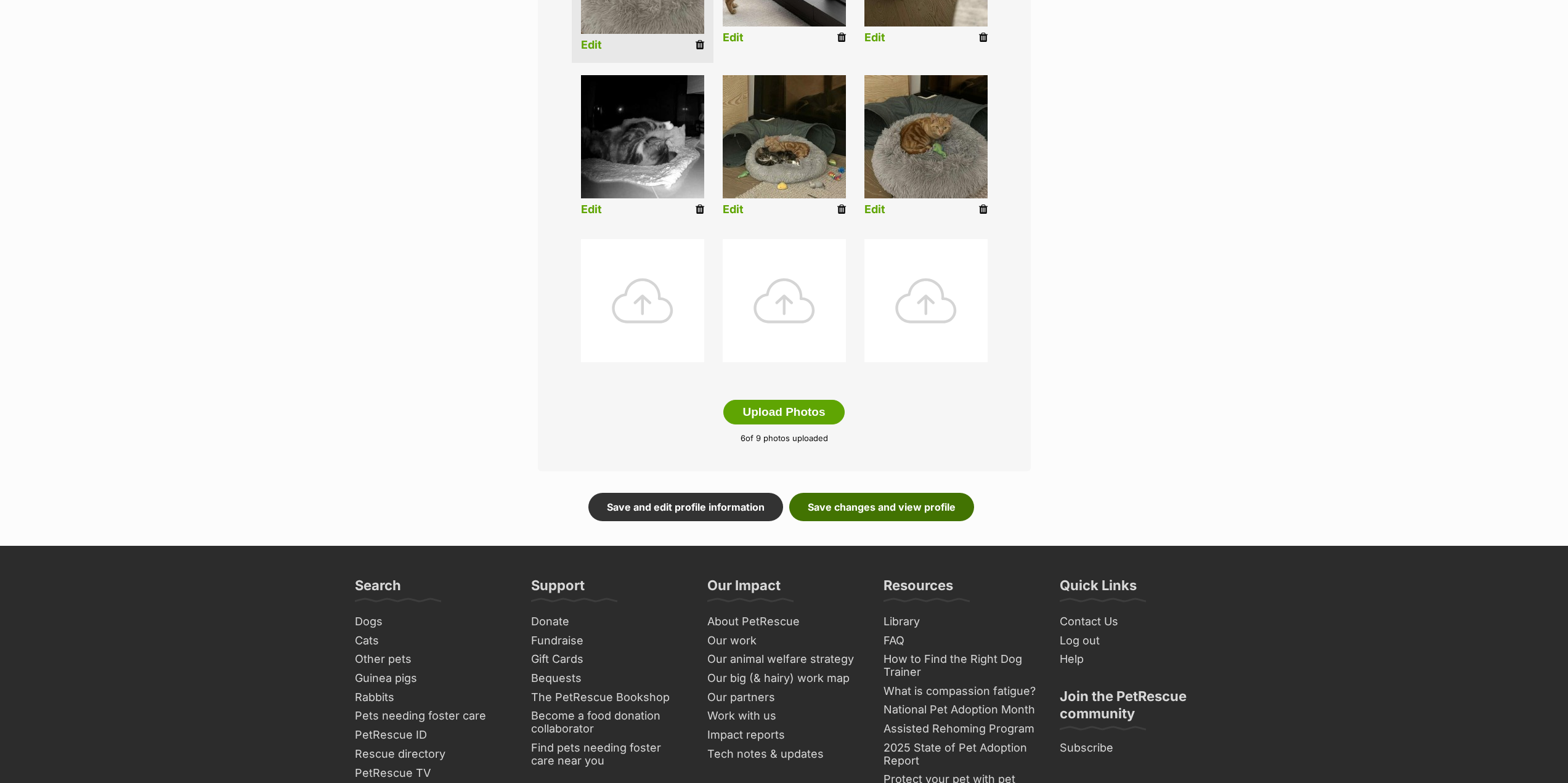
click at [889, 513] on link "Save changes and view profile" at bounding box center [882, 507] width 185 height 29
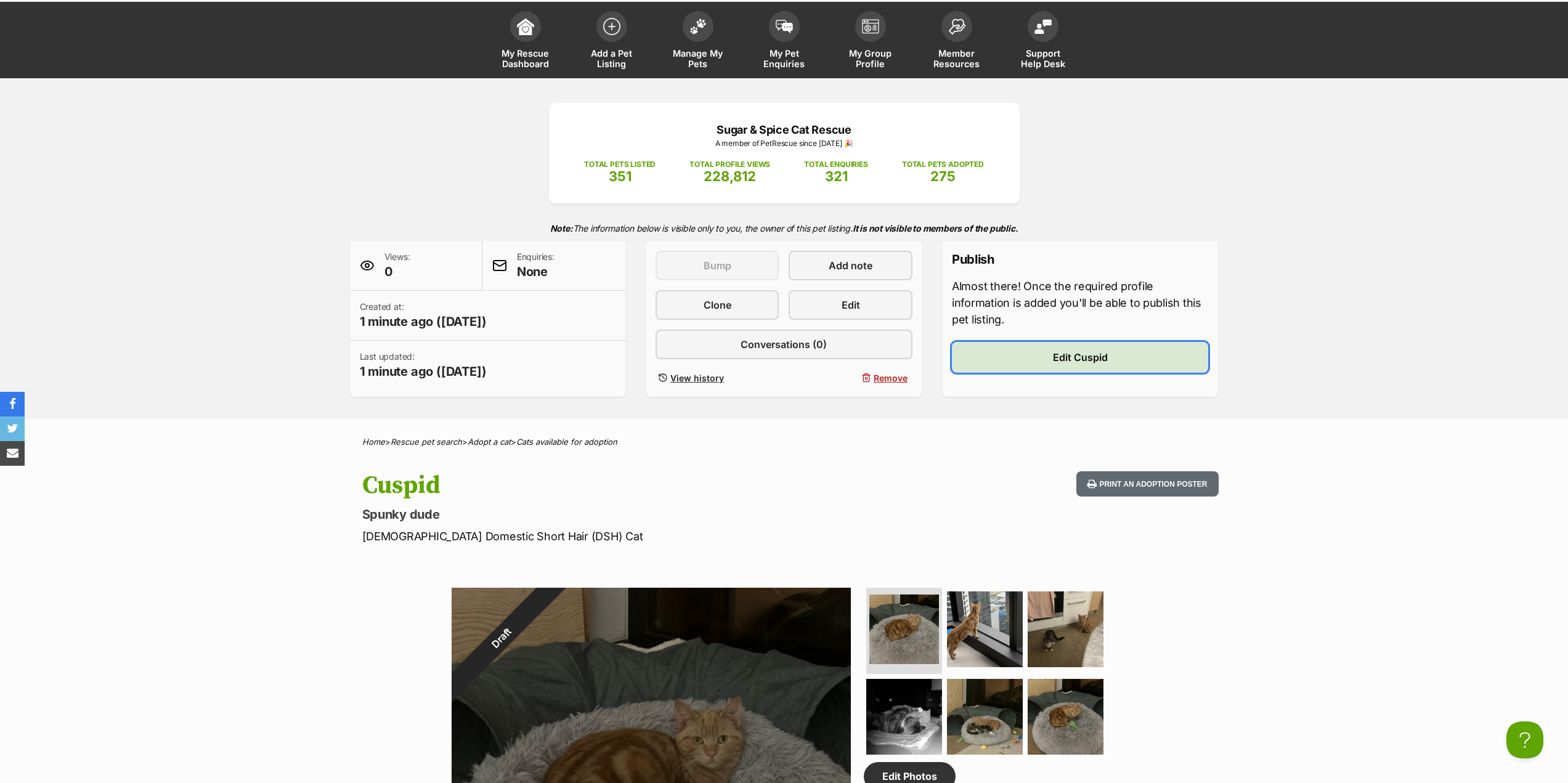
click at [1037, 363] on link "Edit Cuspid" at bounding box center [1080, 358] width 257 height 31
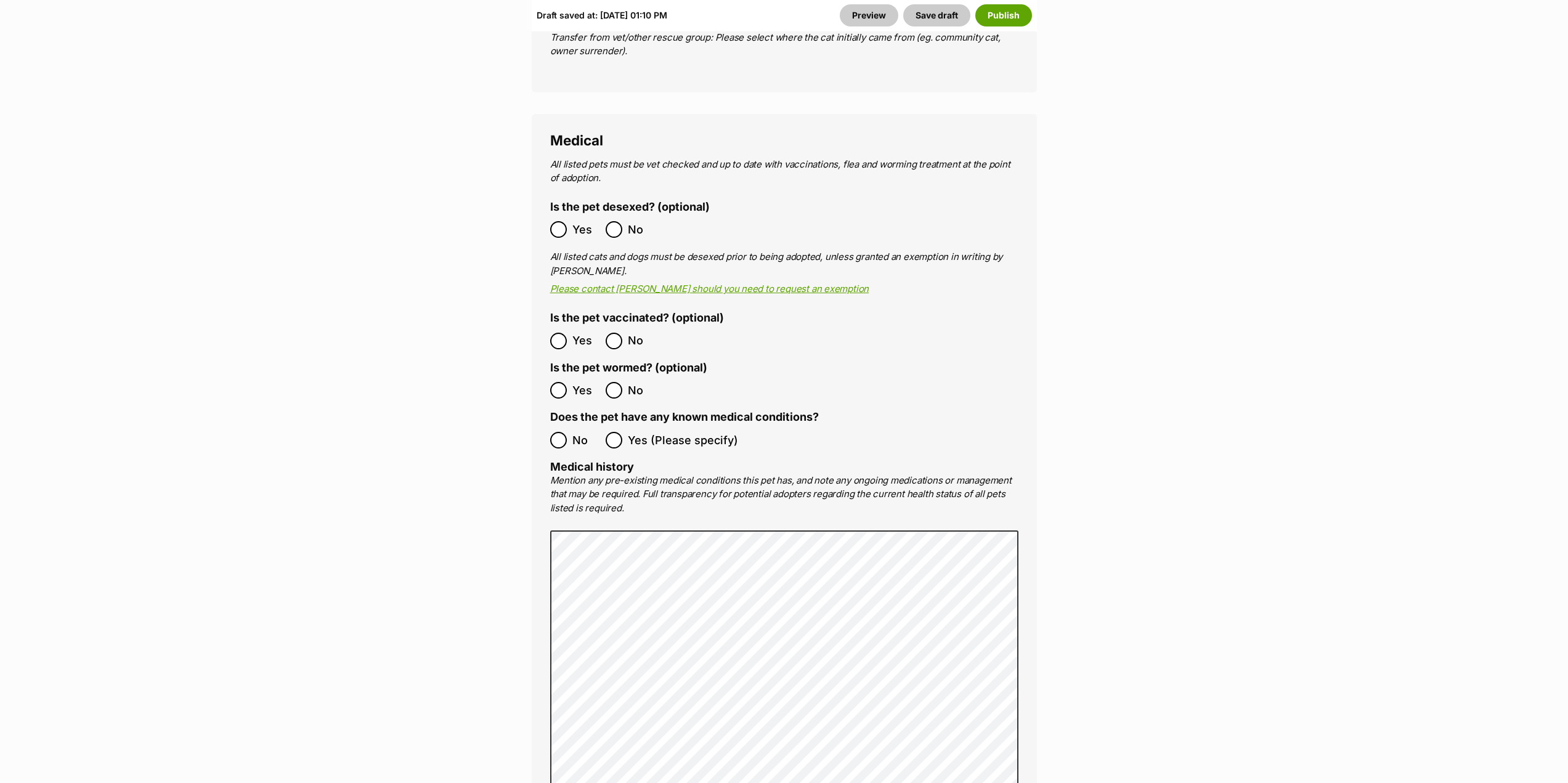
scroll to position [2465, 0]
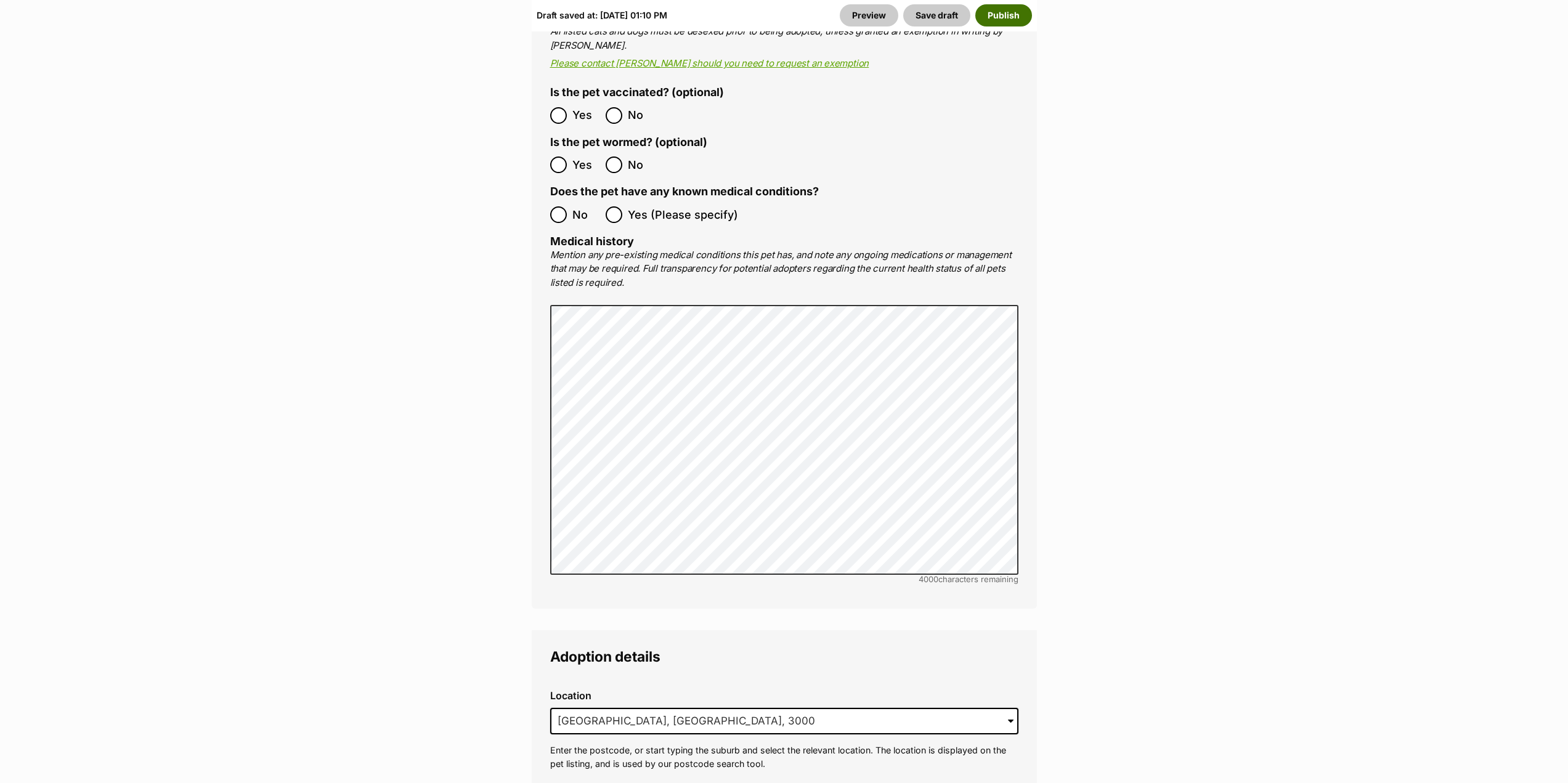
click at [1011, 15] on button "Publish" at bounding box center [1004, 15] width 57 height 22
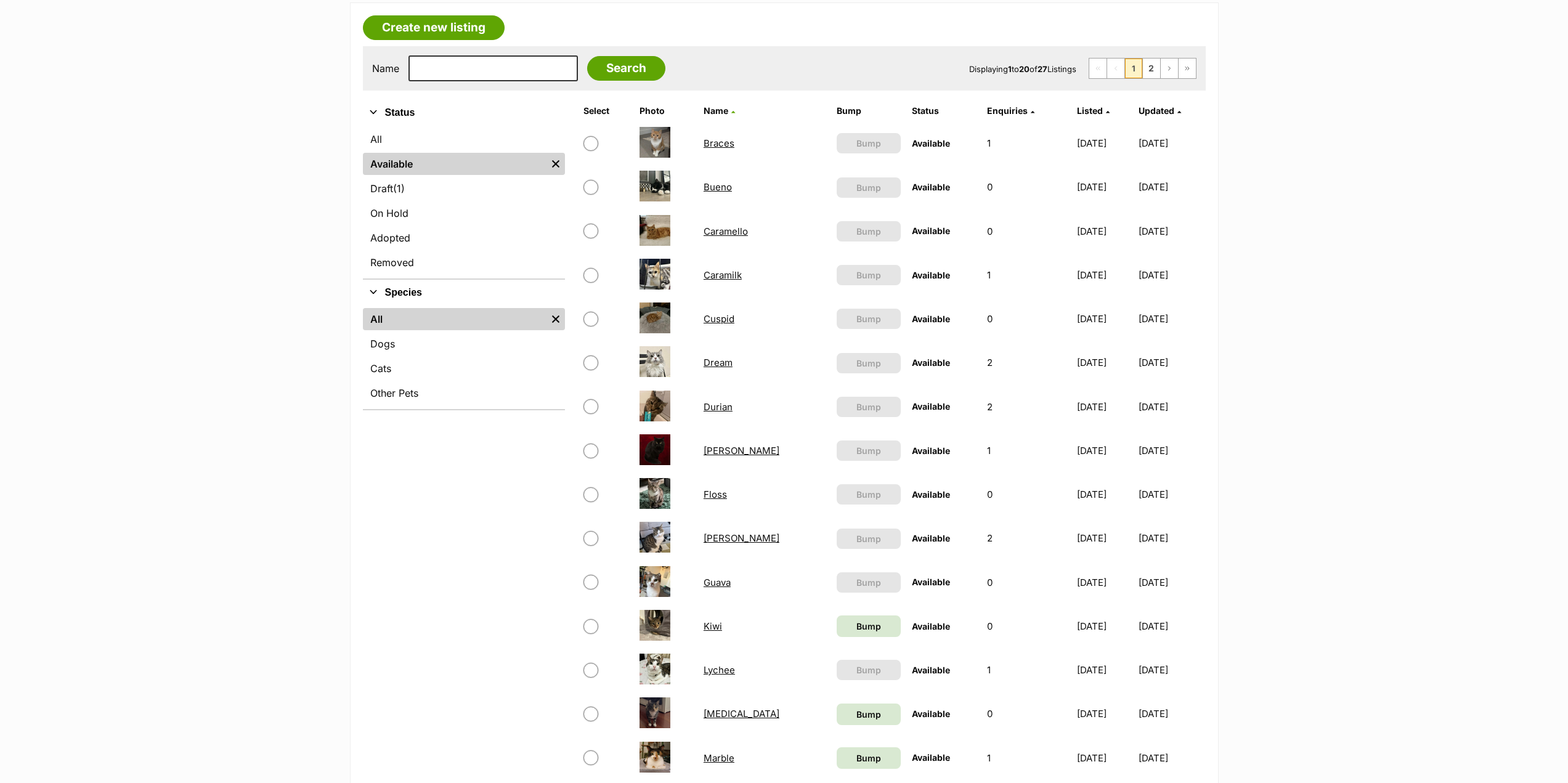
scroll to position [247, 0]
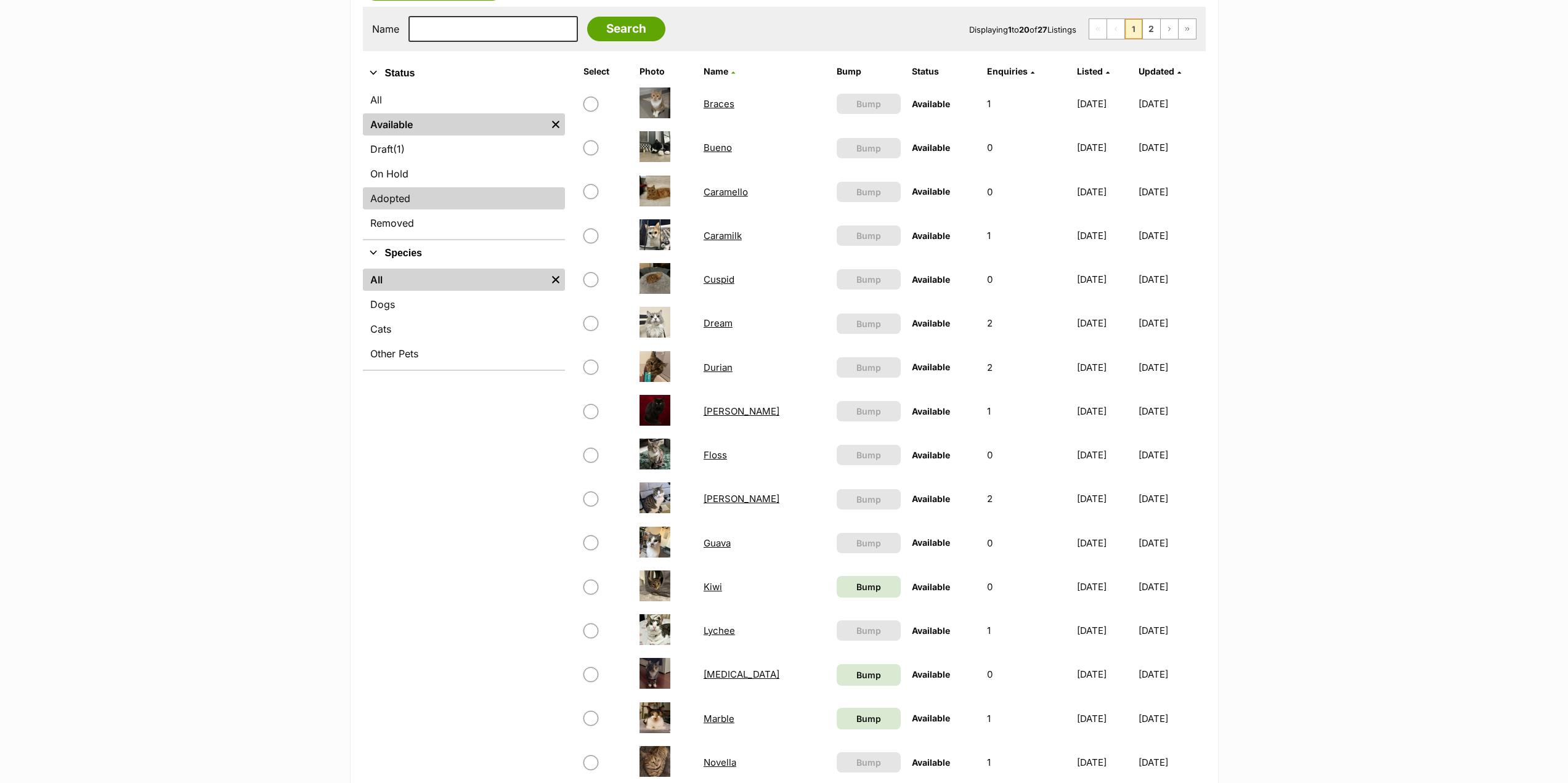
drag, startPoint x: 703, startPoint y: 145, endPoint x: 522, endPoint y: 204, distance: 190.4
click at [518, 216] on link "Removed" at bounding box center [464, 223] width 202 height 22
drag, startPoint x: 702, startPoint y: 155, endPoint x: 1246, endPoint y: 262, distance: 554.4
click at [1246, 262] on main "Manage Available Listings Create new listing Name Search Displaying 1 to 20 of …" at bounding box center [784, 524] width 1568 height 1228
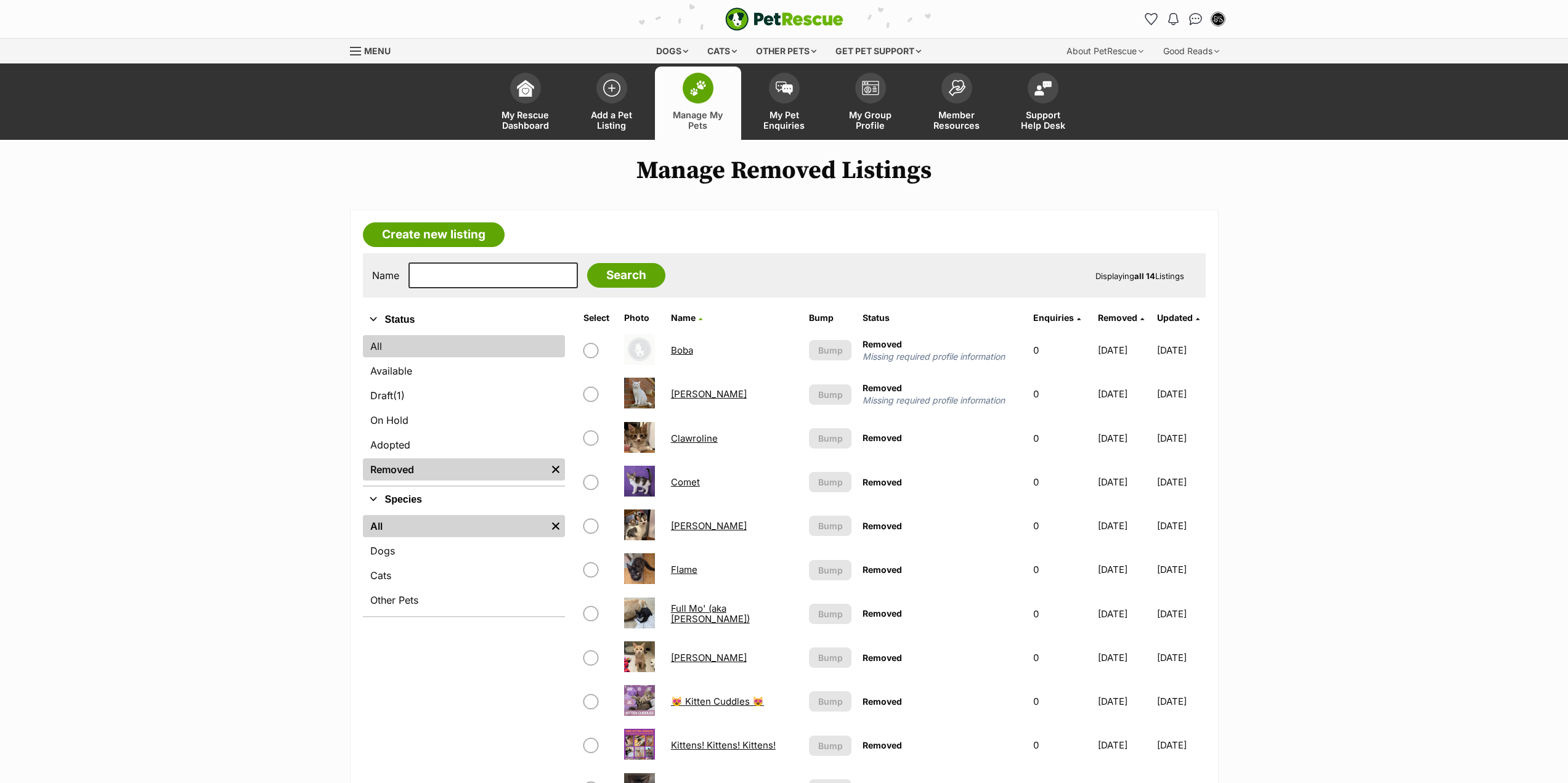
click at [391, 348] on link "All" at bounding box center [464, 346] width 202 height 22
click at [405, 369] on link "Available" at bounding box center [464, 371] width 202 height 22
click at [441, 370] on link "Available" at bounding box center [464, 371] width 202 height 22
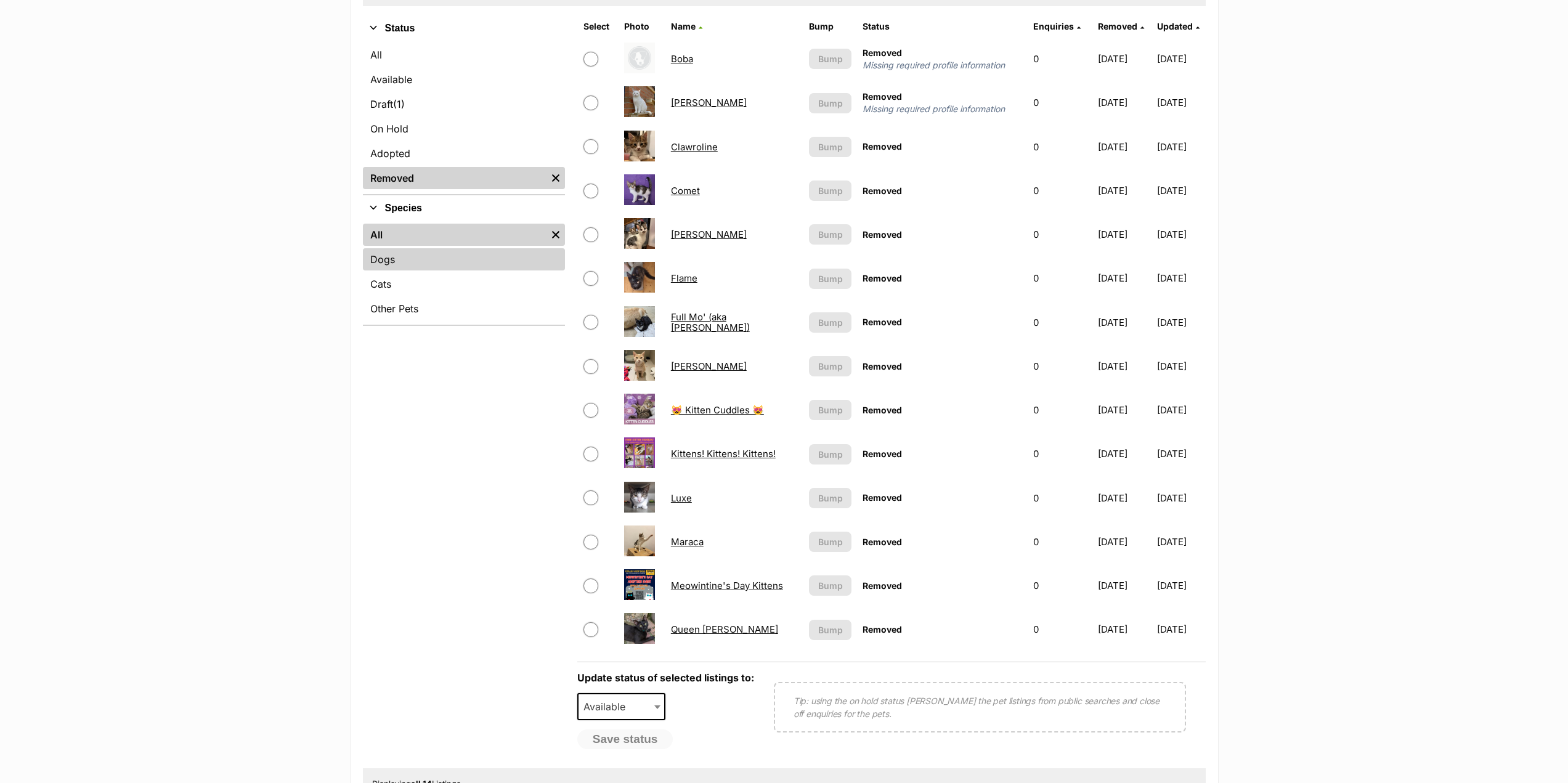
scroll to position [308, 0]
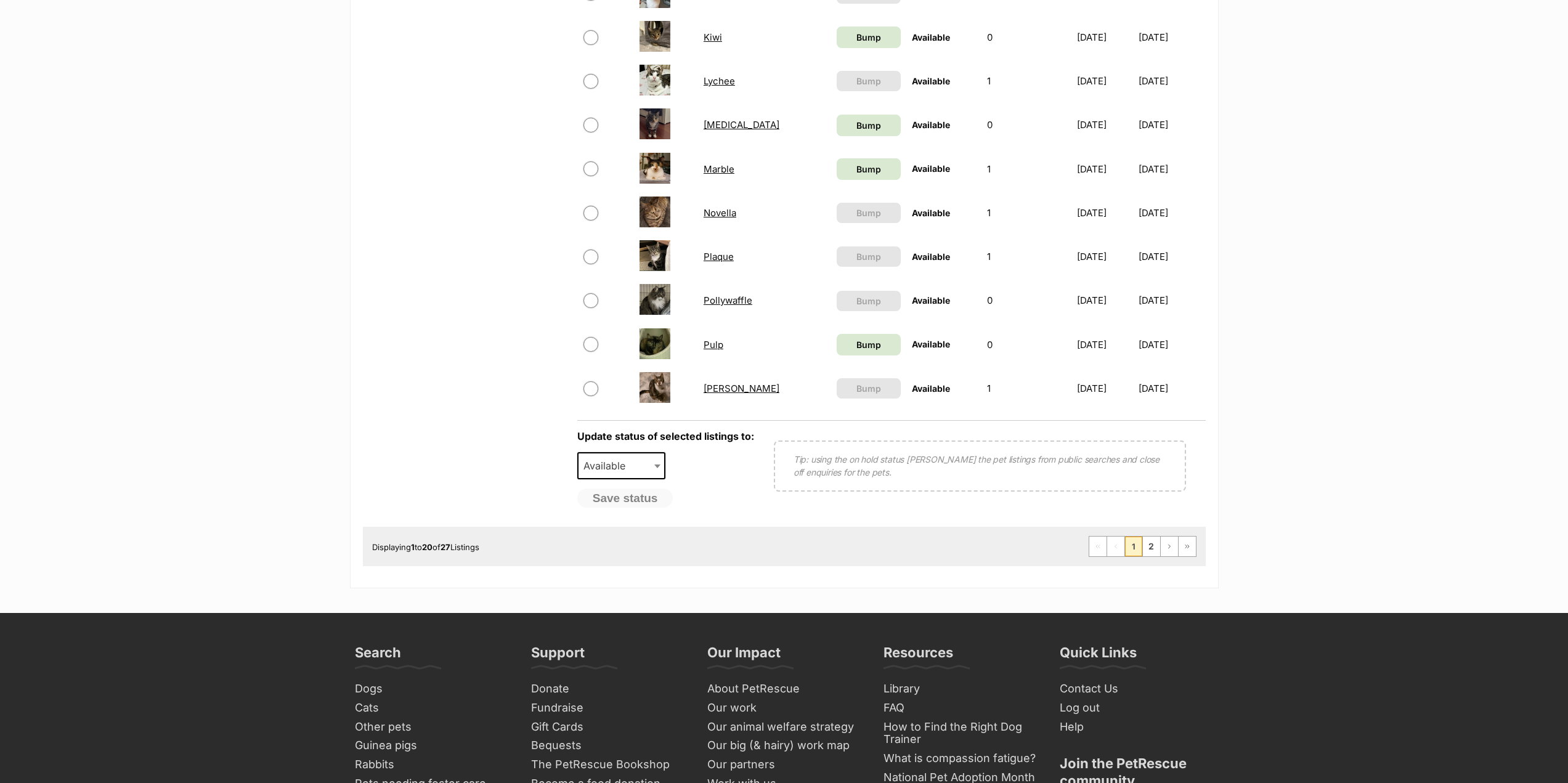
scroll to position [801, 0]
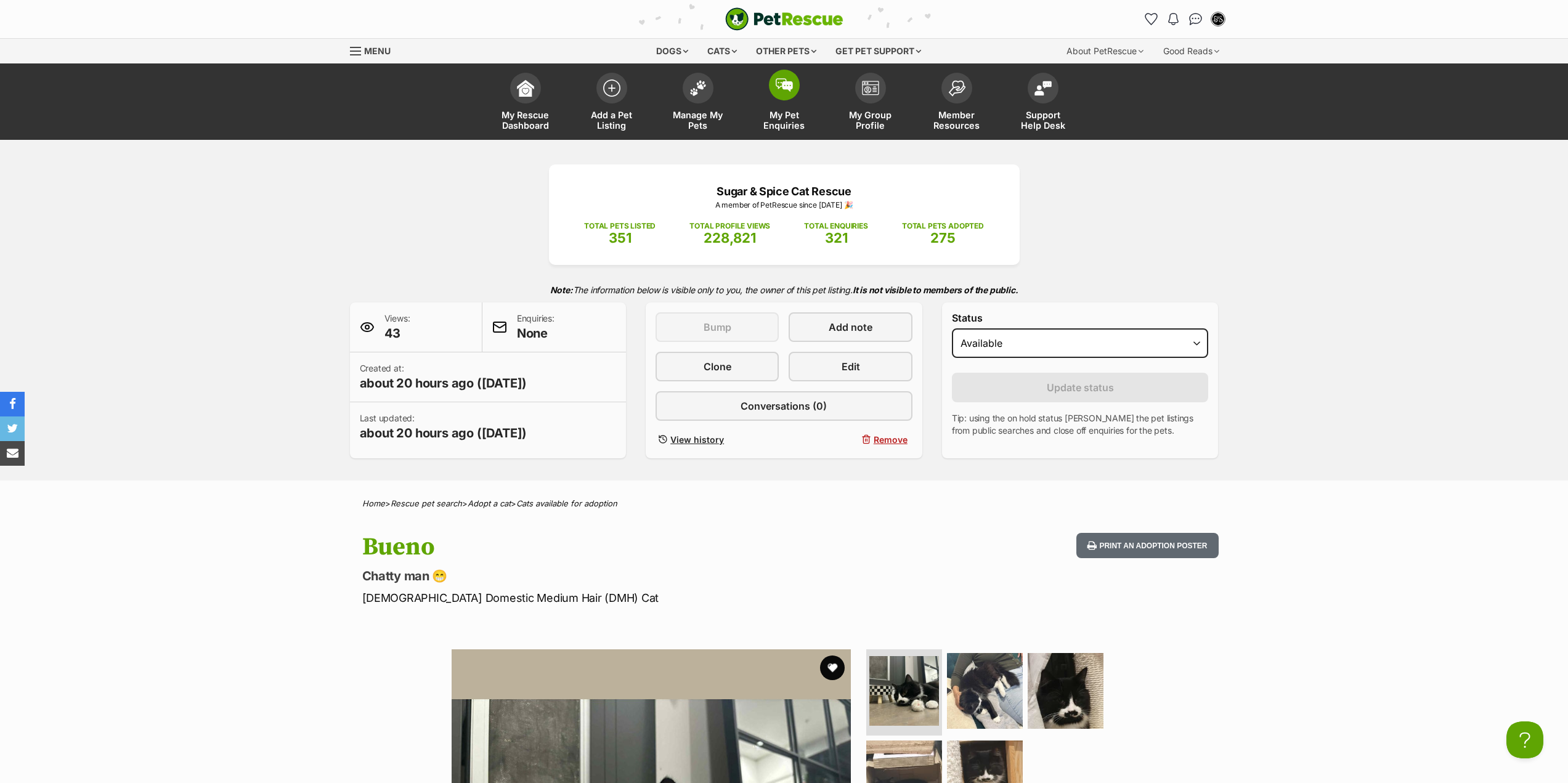
click at [787, 130] on span "My Pet Enquiries" at bounding box center [785, 119] width 56 height 21
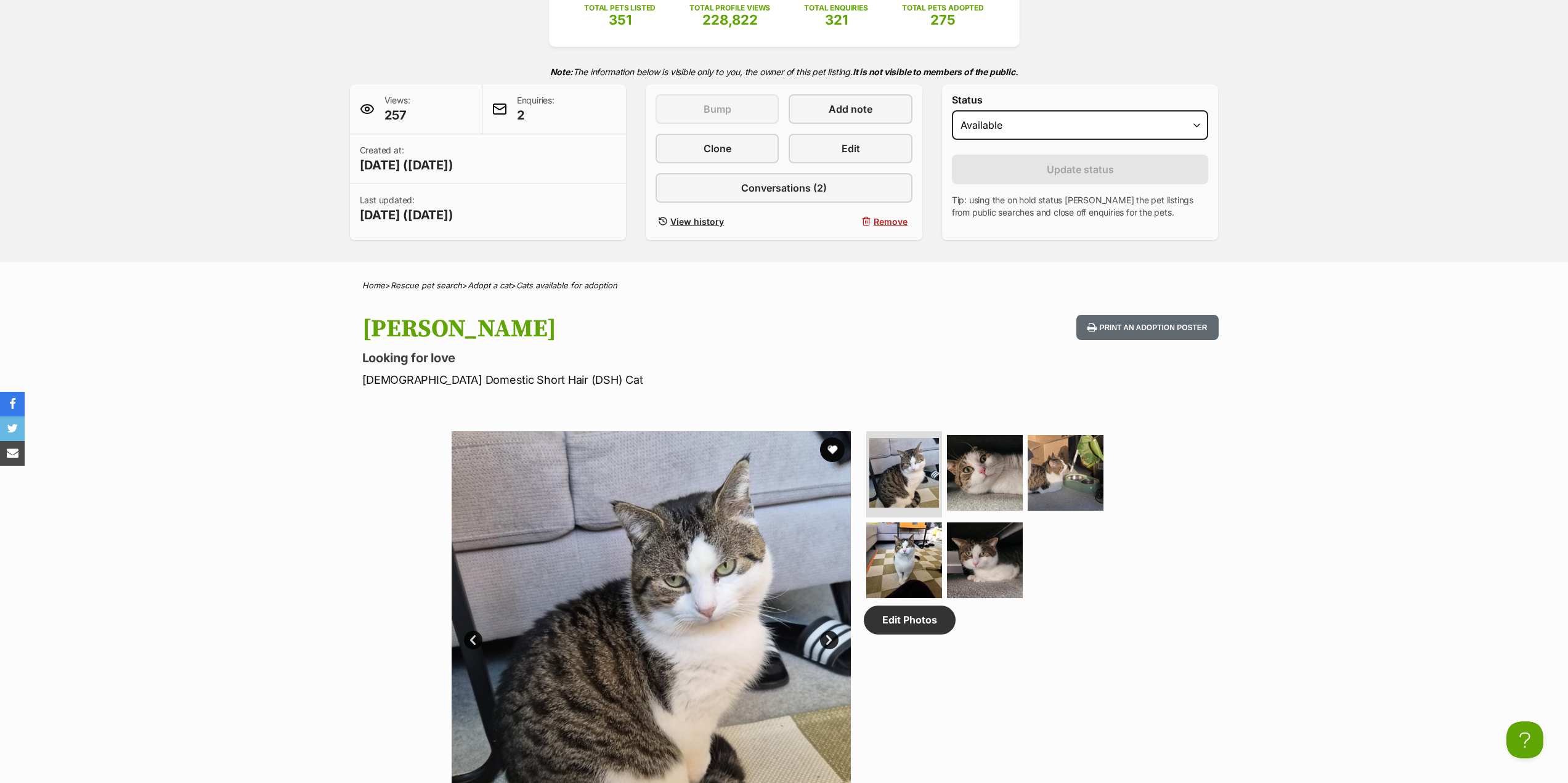
scroll to position [62, 0]
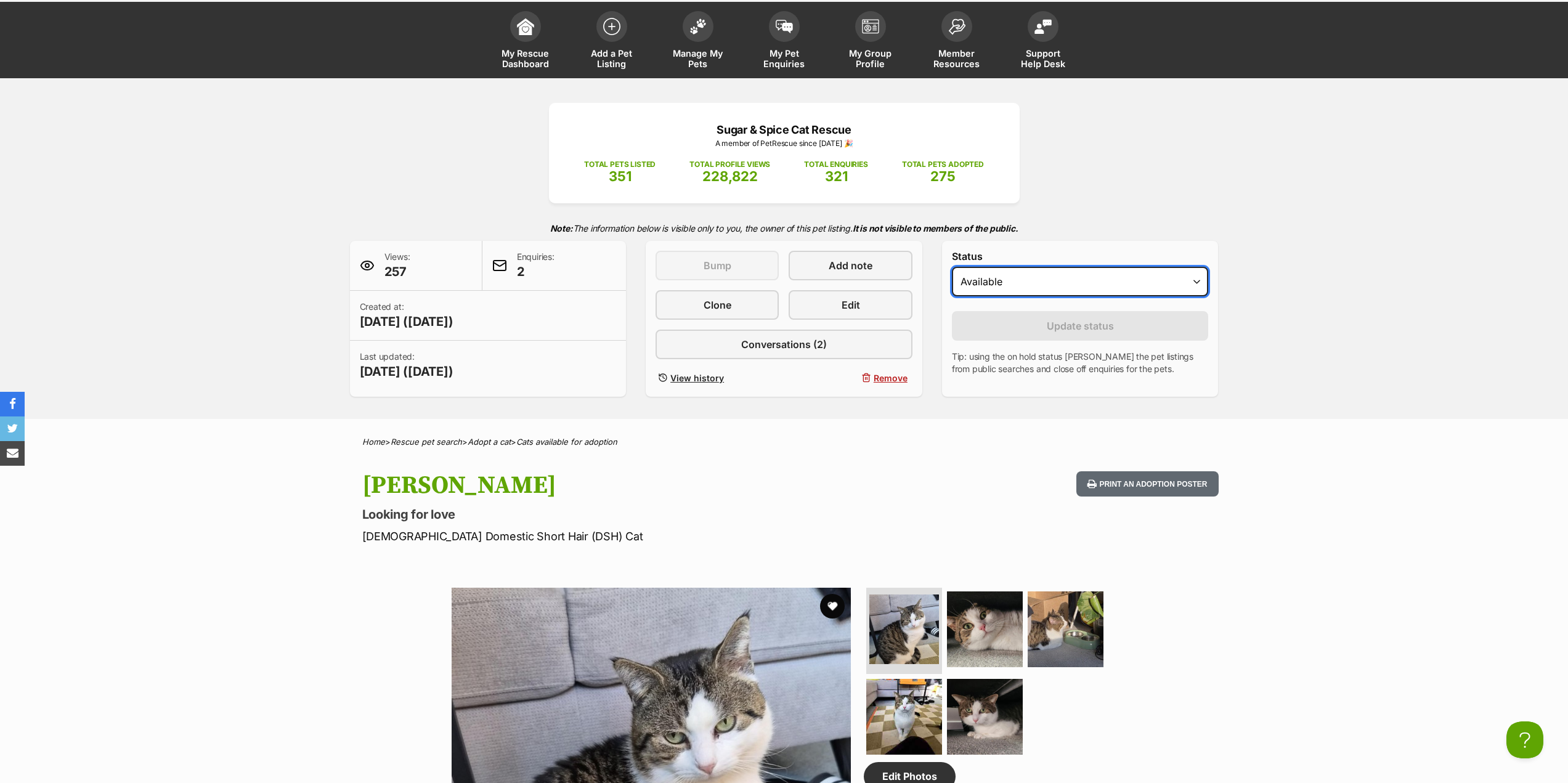
click at [989, 293] on select "Draft - not available as listing has enquires Available On hold Adopted" at bounding box center [1080, 281] width 257 height 29
select select "on_hold"
click at [952, 267] on select "Draft - not available as listing has enquires Available On hold Adopted" at bounding box center [1080, 281] width 257 height 29
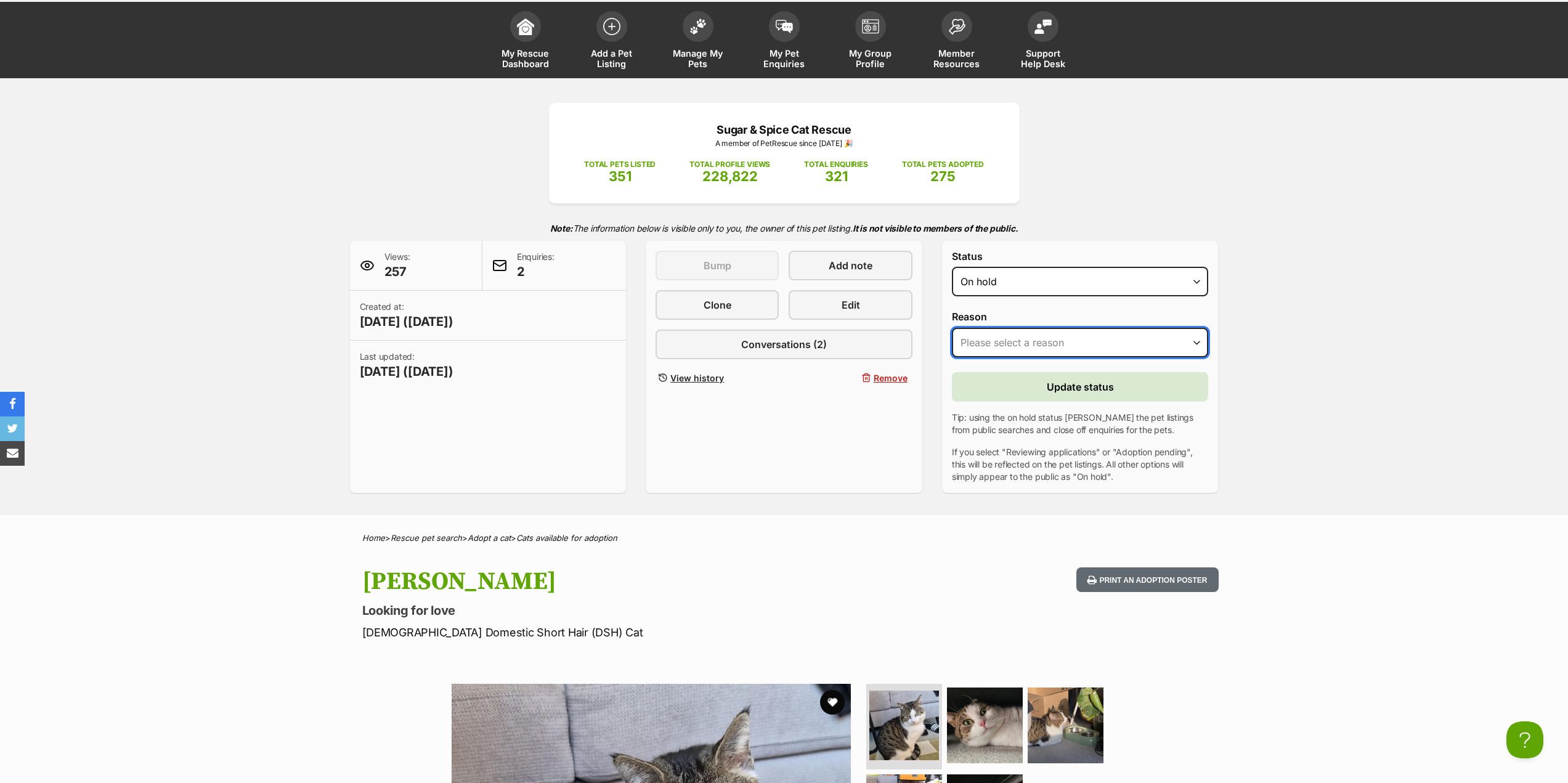
click at [1021, 334] on select "Please select a reason Medical reasons Reviewing applications Adoption pending …" at bounding box center [1080, 342] width 257 height 29
select select "adoption_pending"
click at [952, 328] on select "Please select a reason Medical reasons Reviewing applications Adoption pending …" at bounding box center [1080, 342] width 257 height 29
click at [1024, 392] on button "Update status" at bounding box center [1080, 387] width 257 height 29
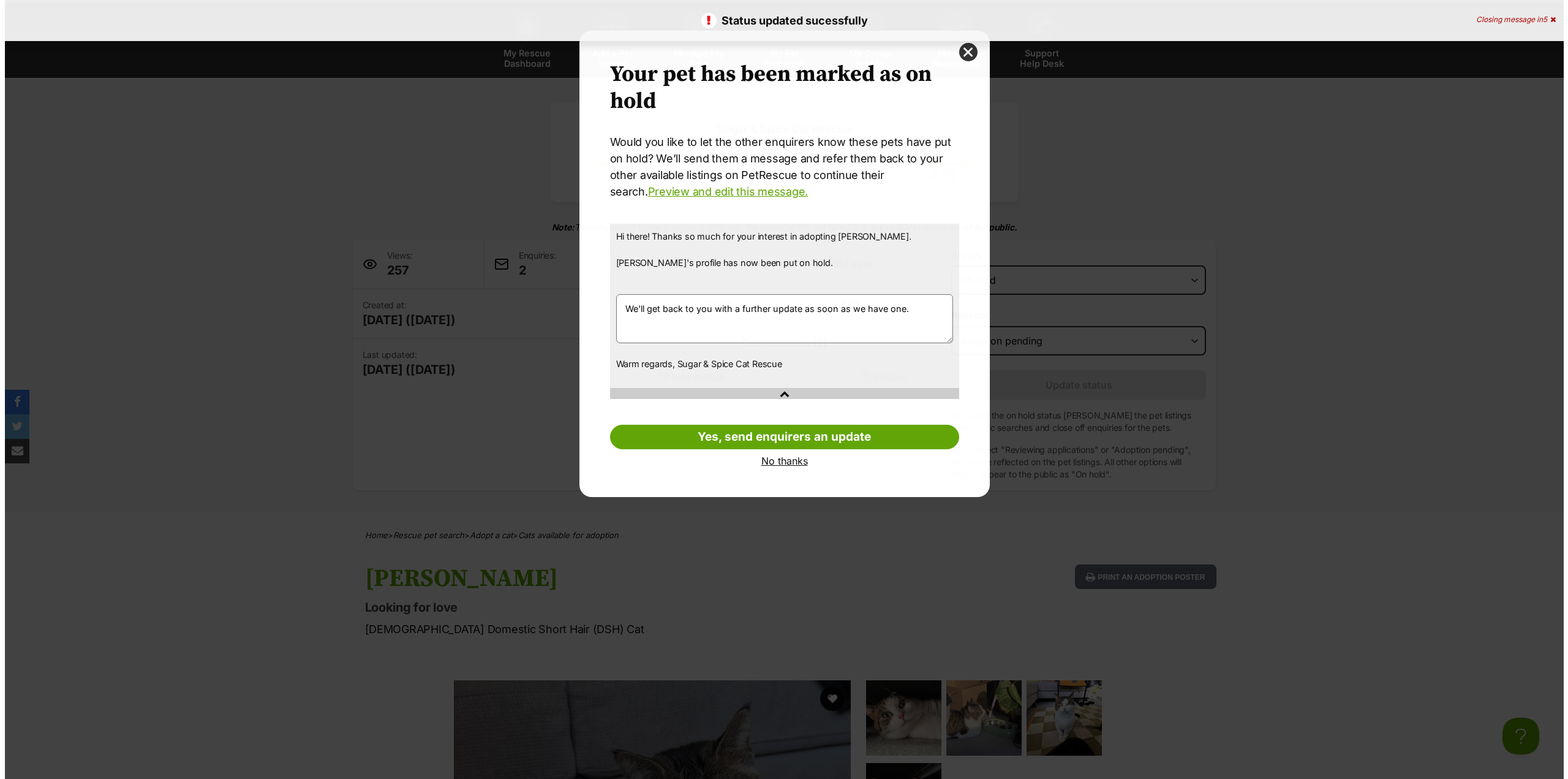
scroll to position [0, 0]
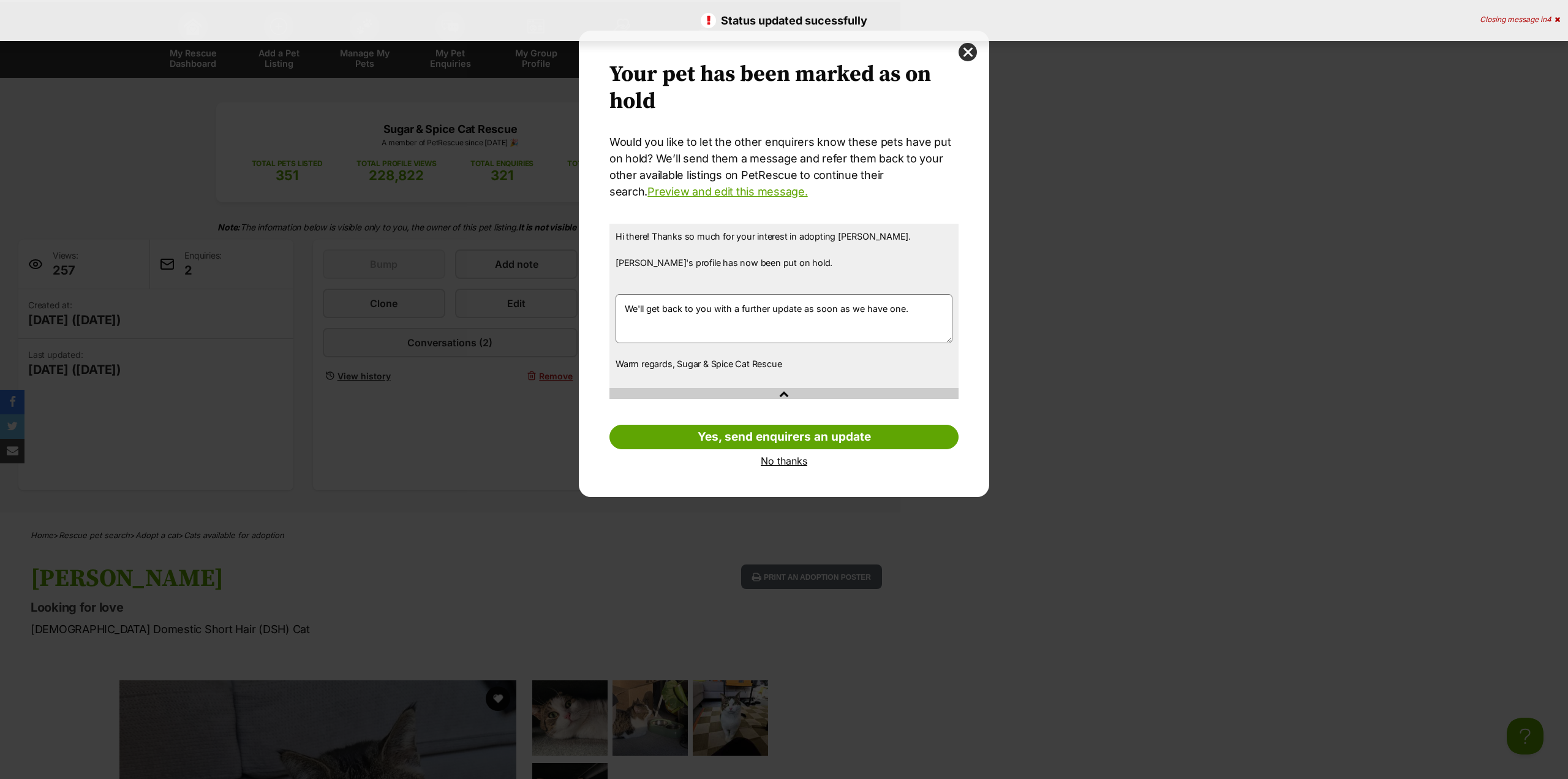
click at [765, 461] on link "No thanks" at bounding box center [784, 461] width 349 height 11
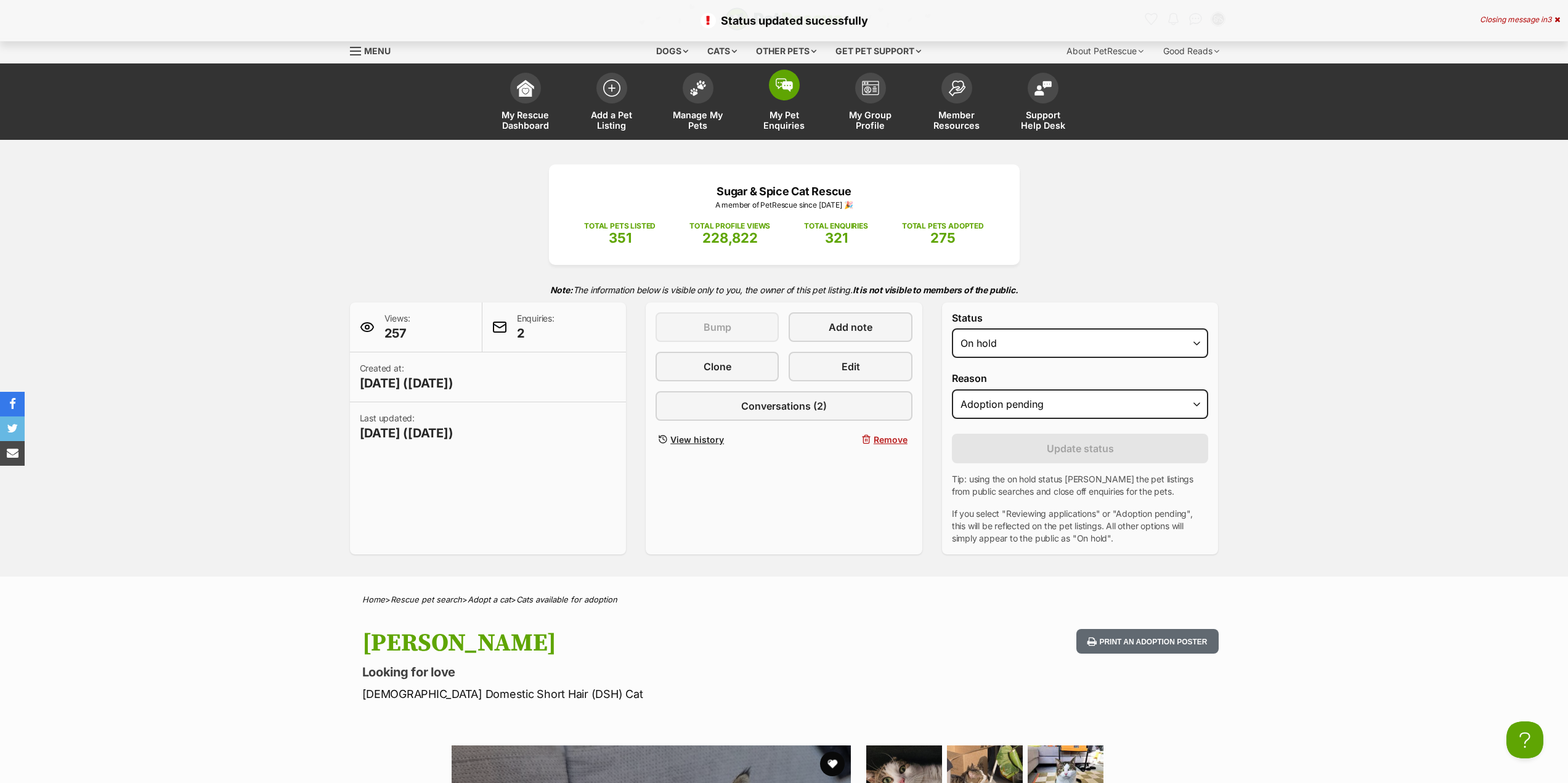
click at [763, 116] on span "My Pet Enquiries" at bounding box center [785, 119] width 56 height 21
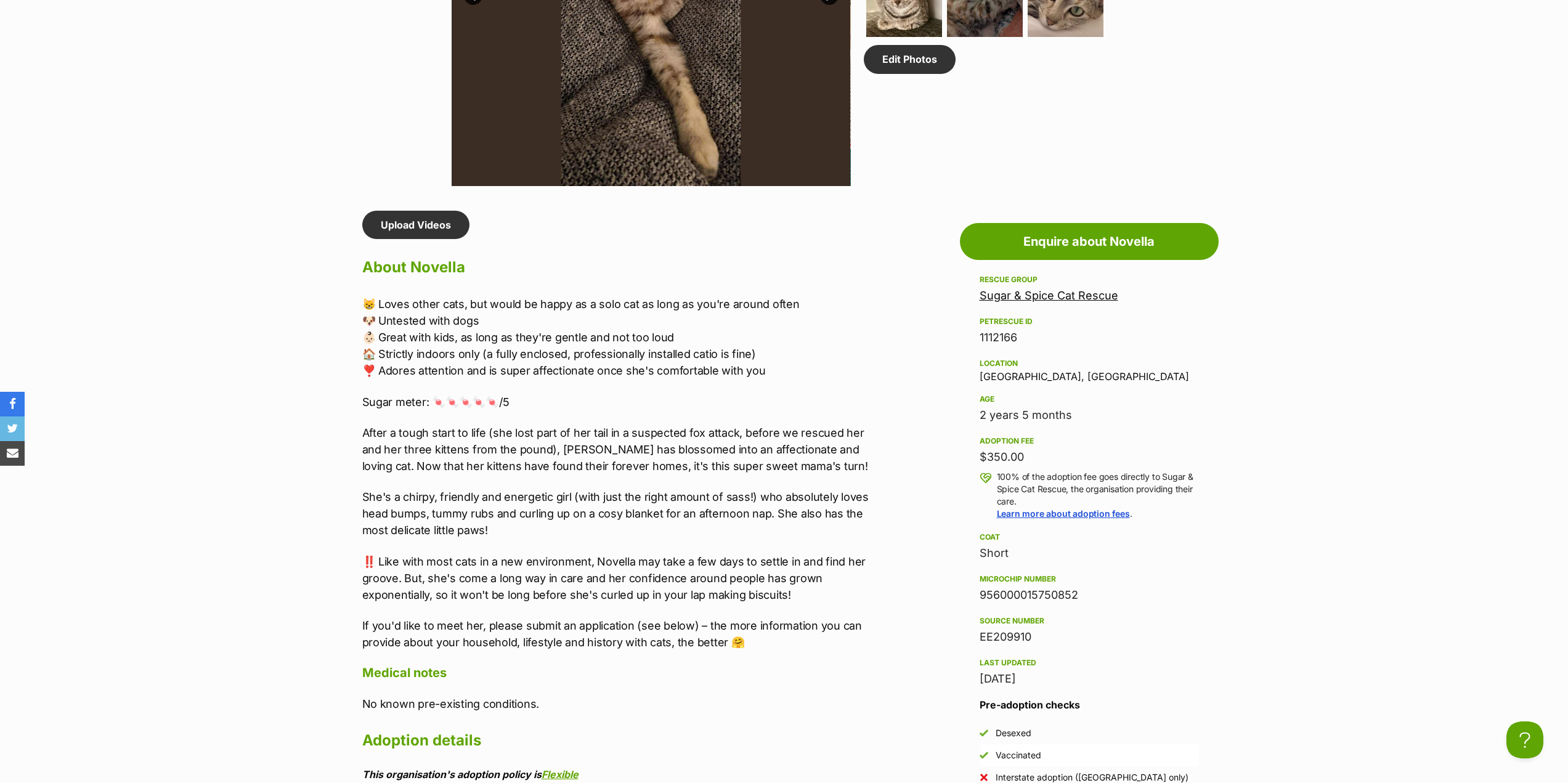
scroll to position [924, 0]
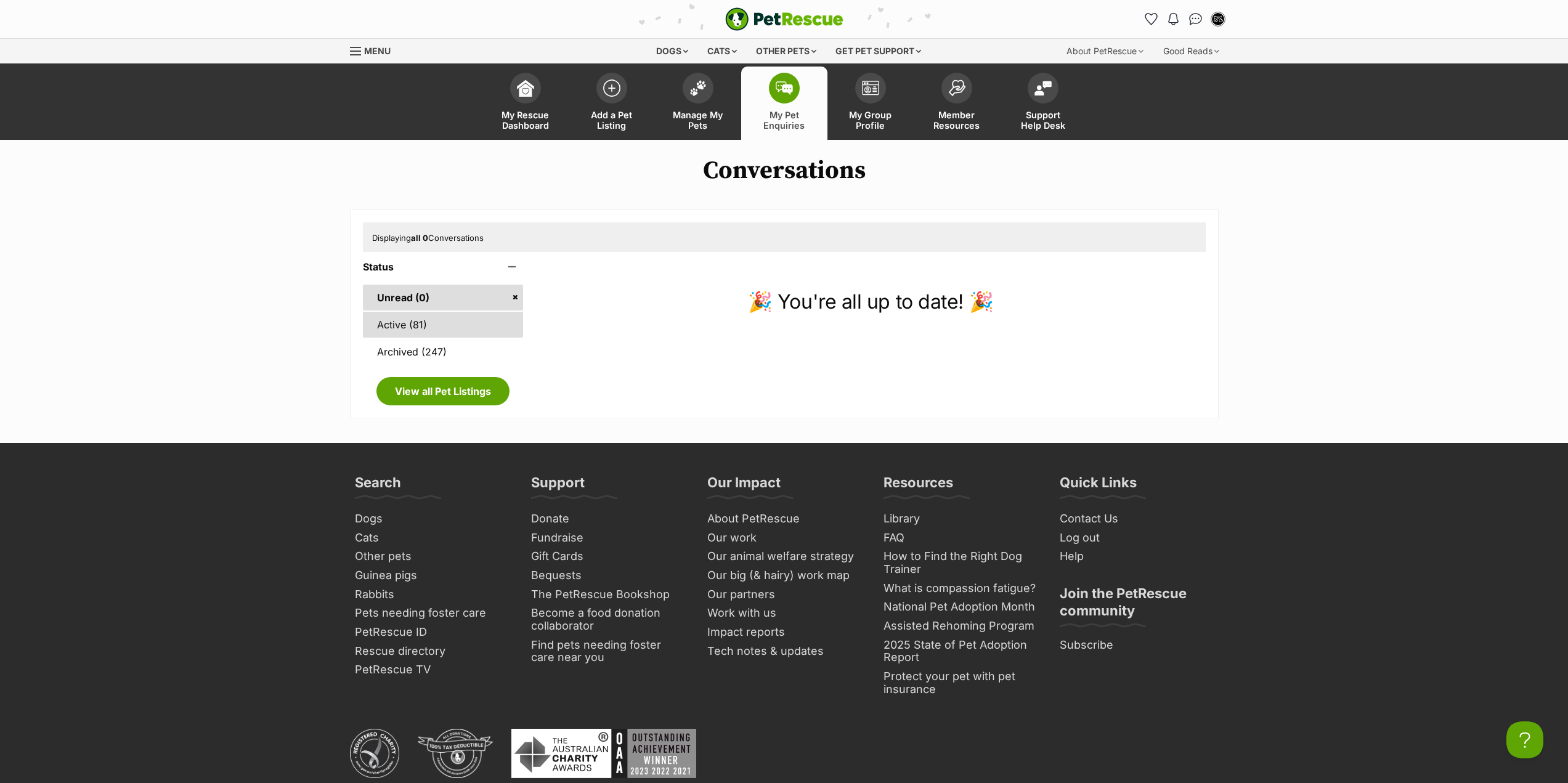
click at [478, 328] on link "Active (81)" at bounding box center [443, 324] width 161 height 26
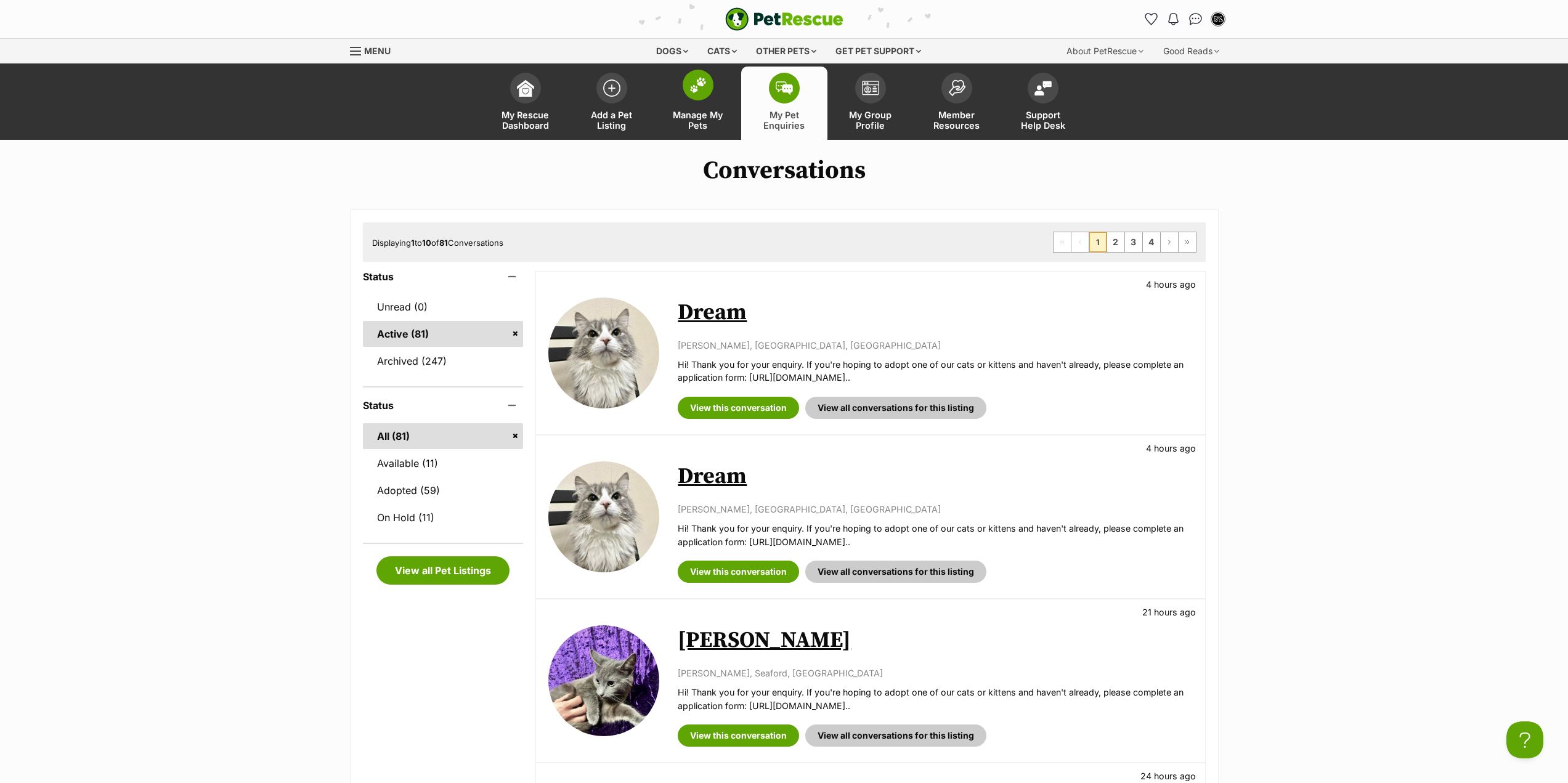
click at [712, 130] on span "Manage My Pets" at bounding box center [698, 119] width 56 height 21
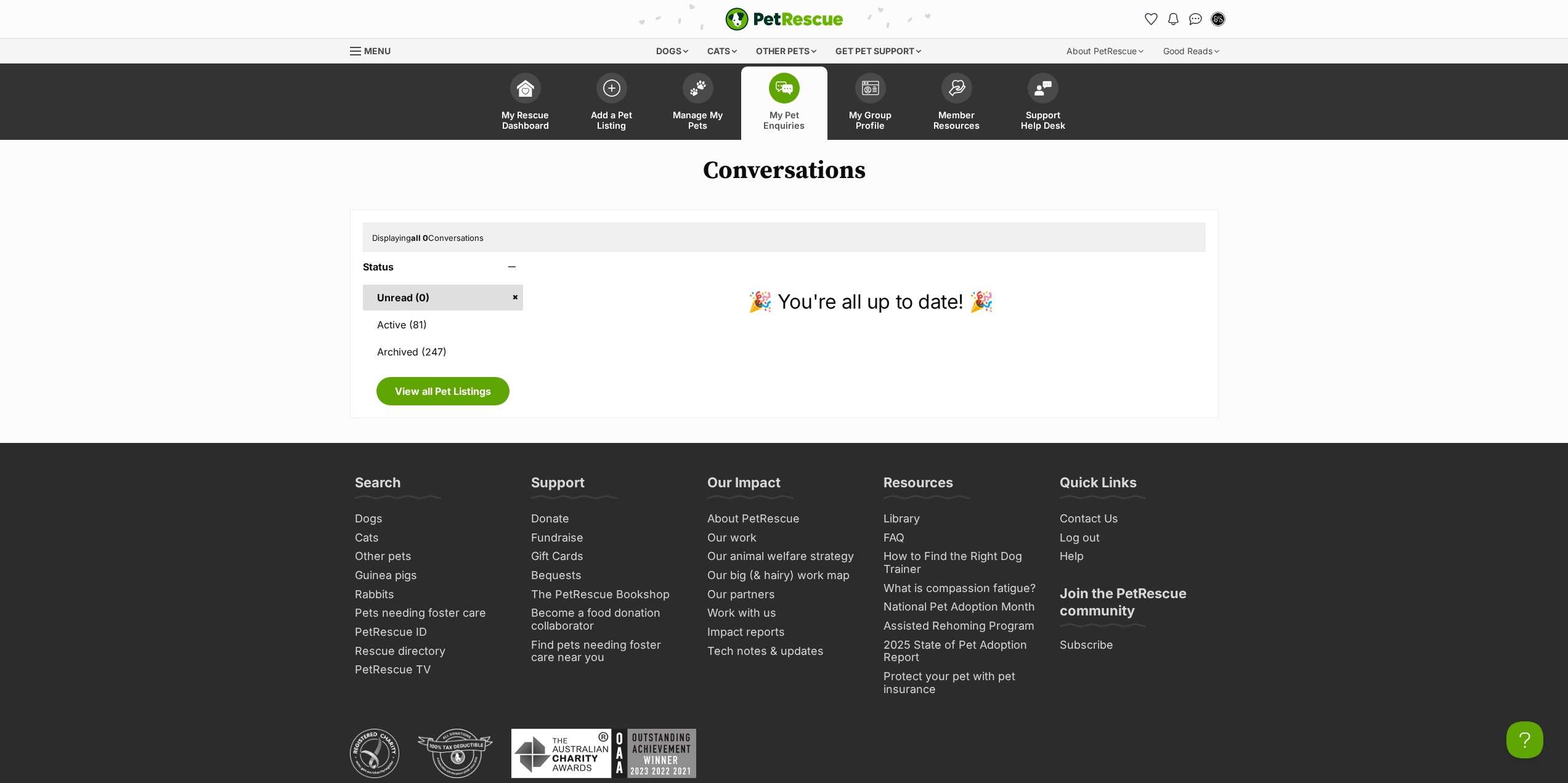
click at [779, 110] on span "My Pet Enquiries" at bounding box center [785, 119] width 56 height 21
click at [684, 129] on span "Manage My Pets" at bounding box center [698, 119] width 56 height 21
